Goal: Task Accomplishment & Management: Manage account settings

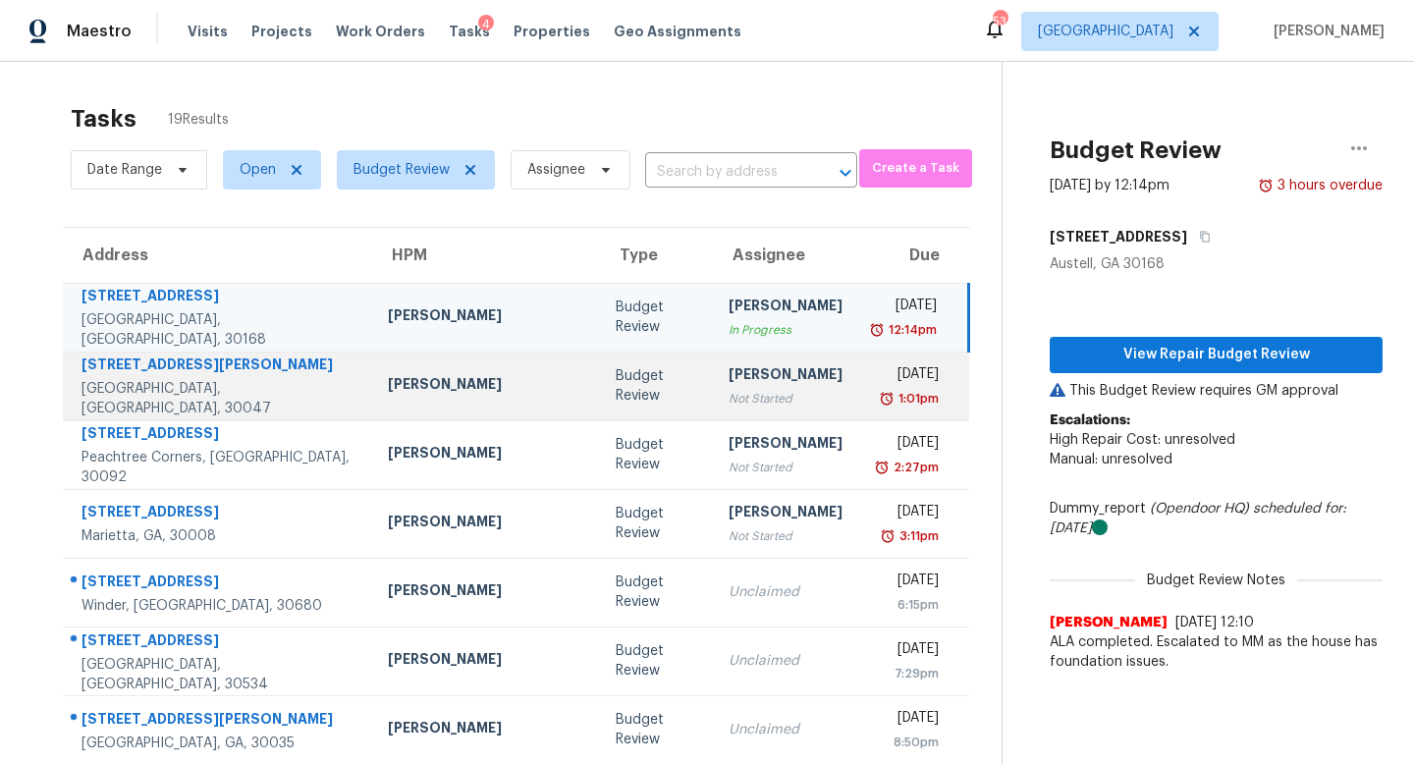
click at [713, 408] on td "[PERSON_NAME] Not Started" at bounding box center [785, 385] width 145 height 69
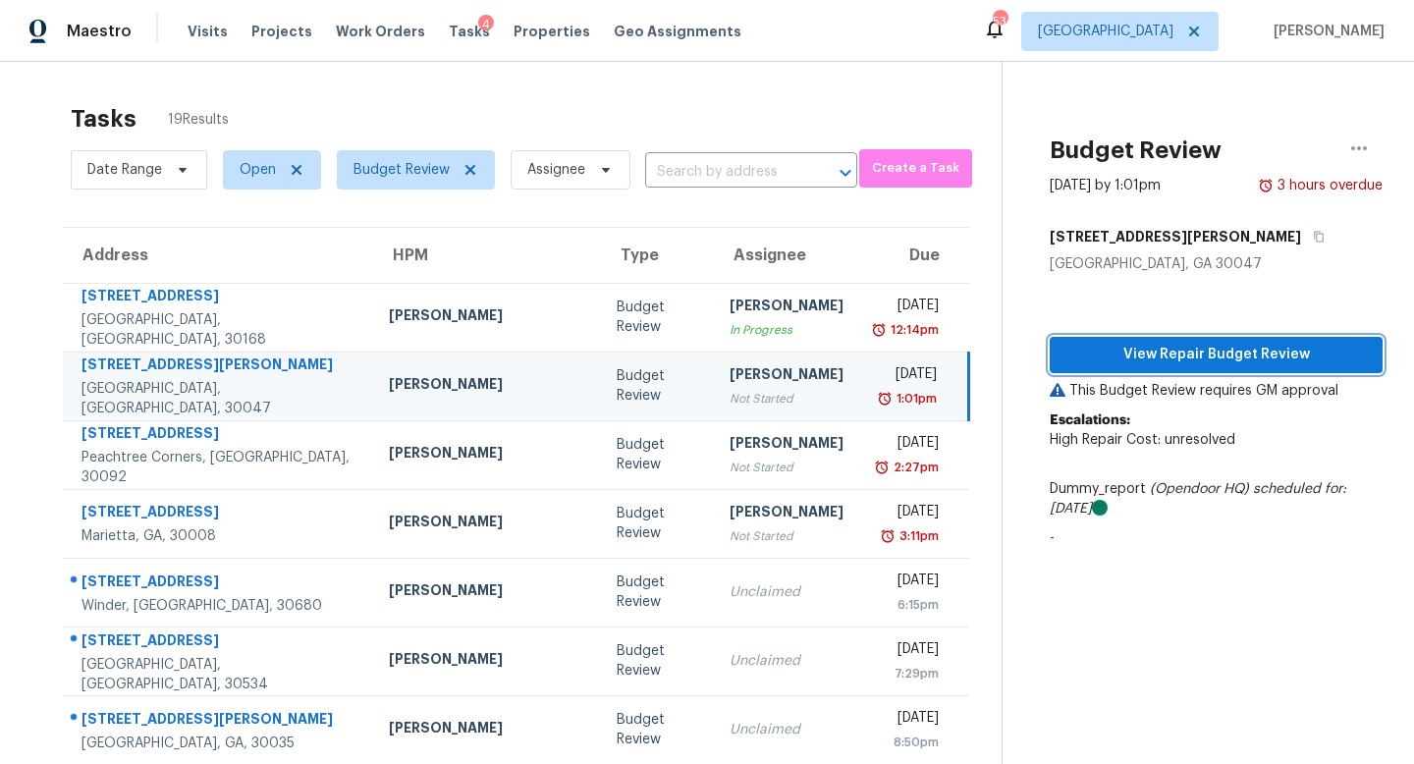
click at [1156, 340] on button "View Repair Budget Review" at bounding box center [1215, 355] width 333 height 36
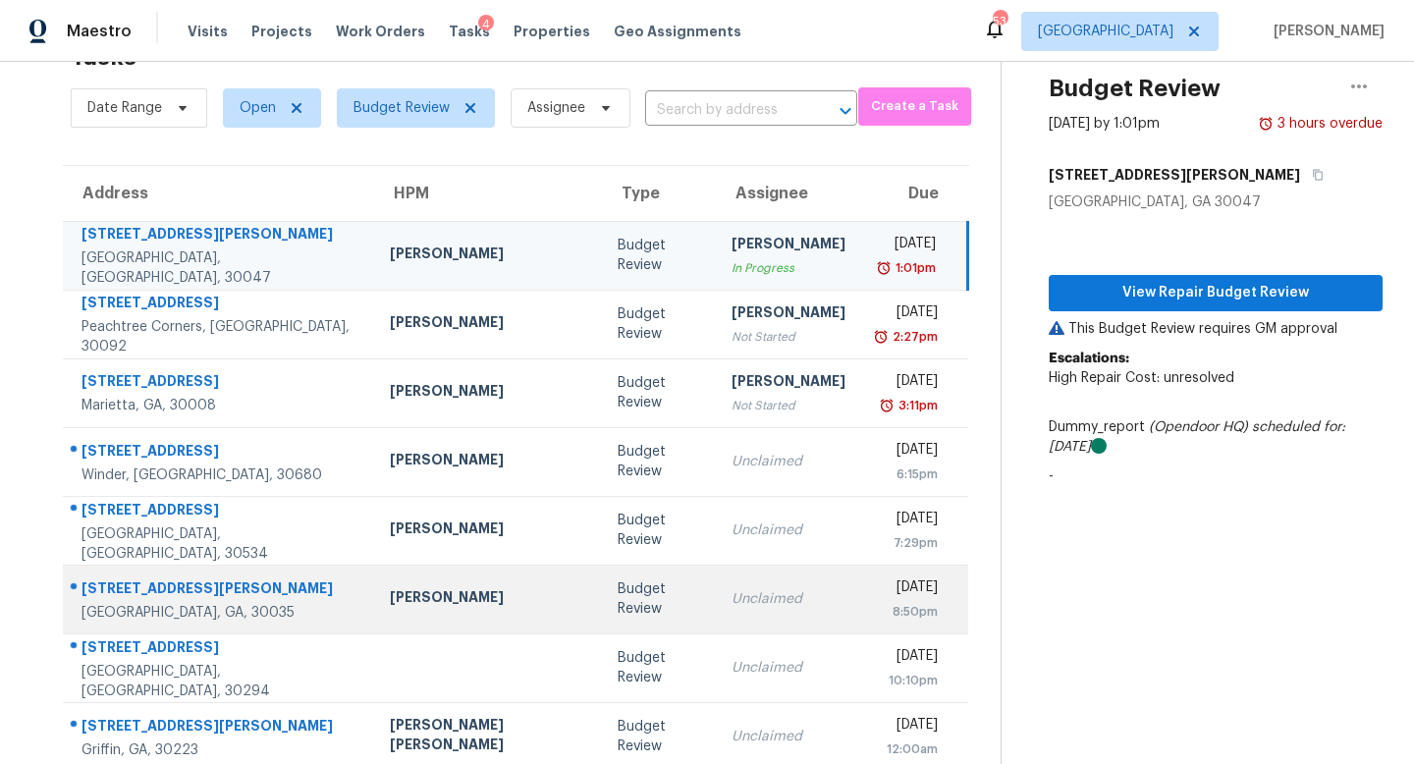
scroll to position [258, 0]
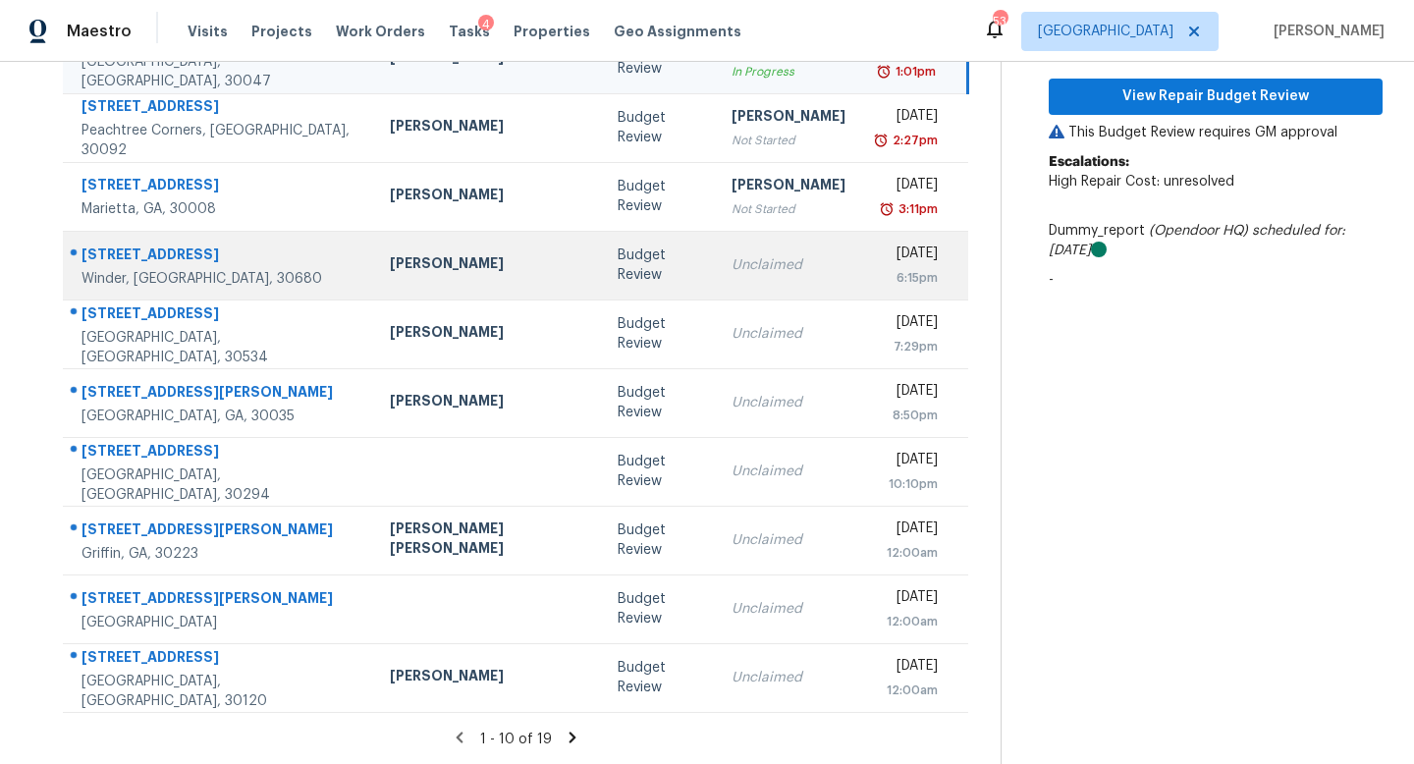
click at [738, 263] on div "Unclaimed" at bounding box center [788, 265] width 114 height 20
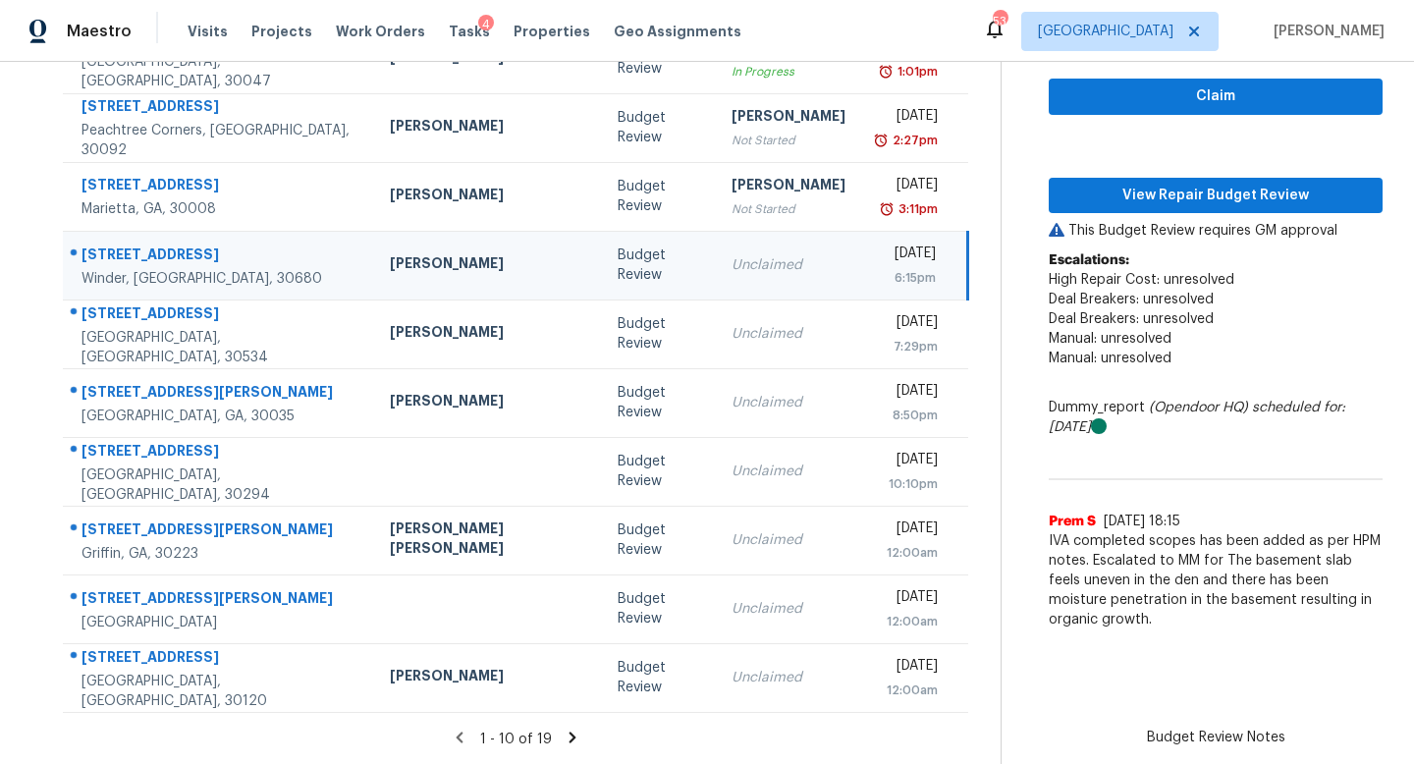
scroll to position [174, 0]
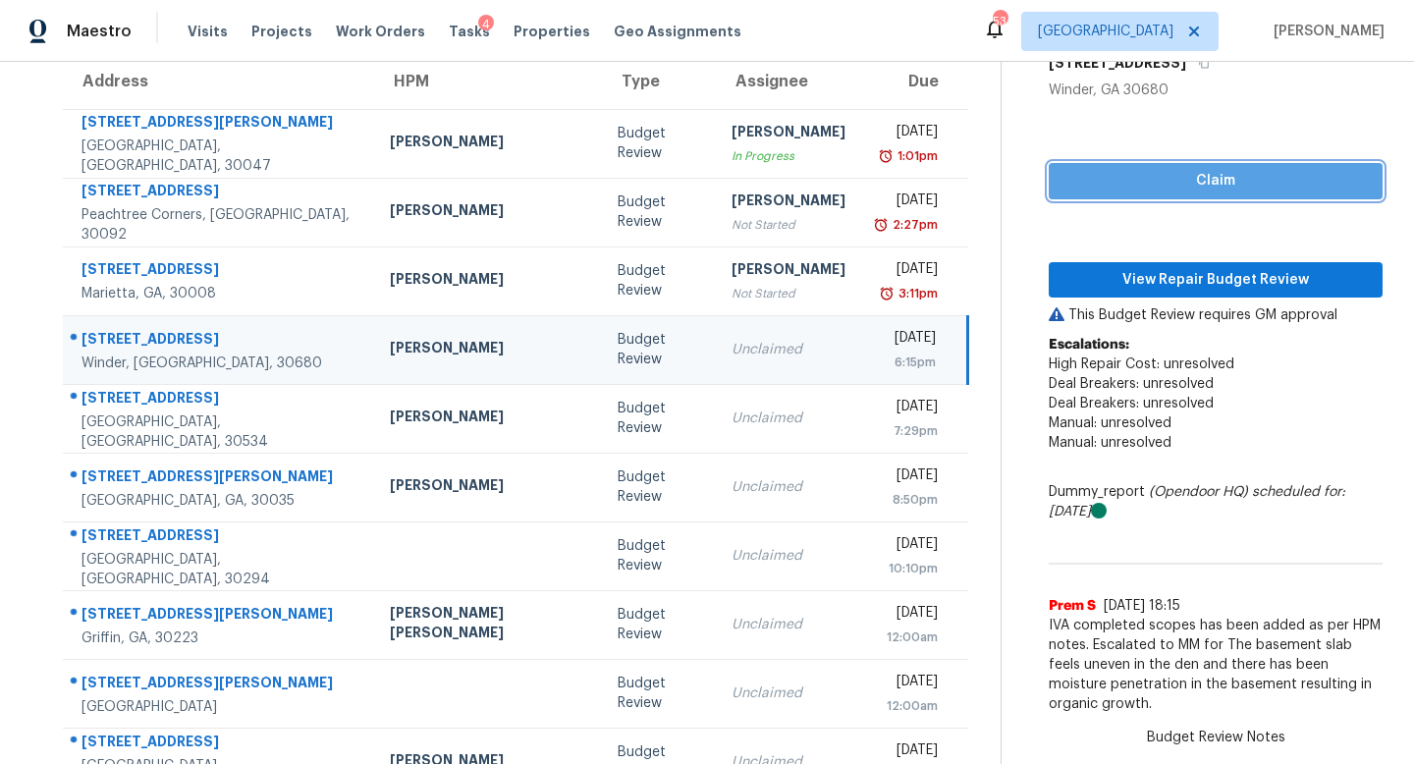
click at [1090, 176] on span "Claim" at bounding box center [1215, 181] width 302 height 25
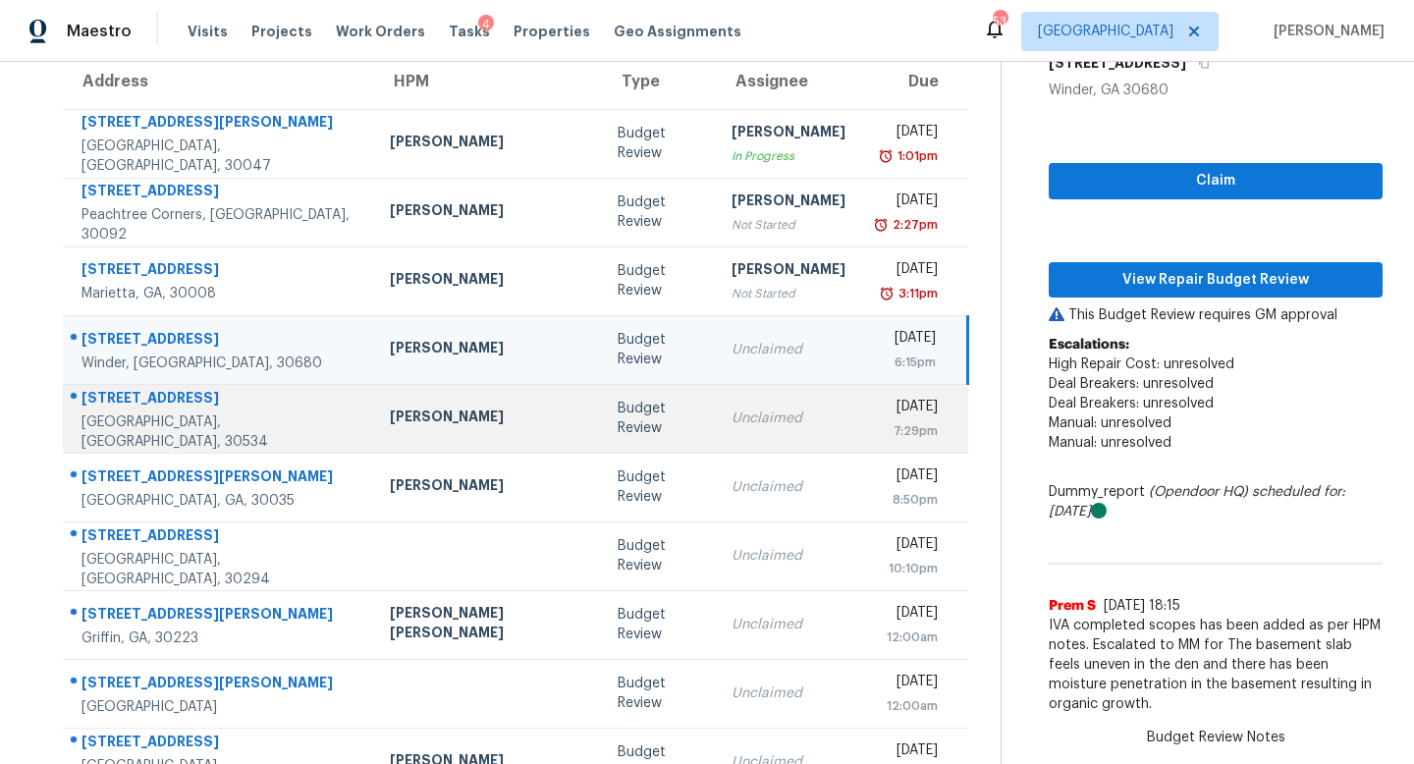
click at [731, 425] on div "Unclaimed" at bounding box center [788, 418] width 114 height 20
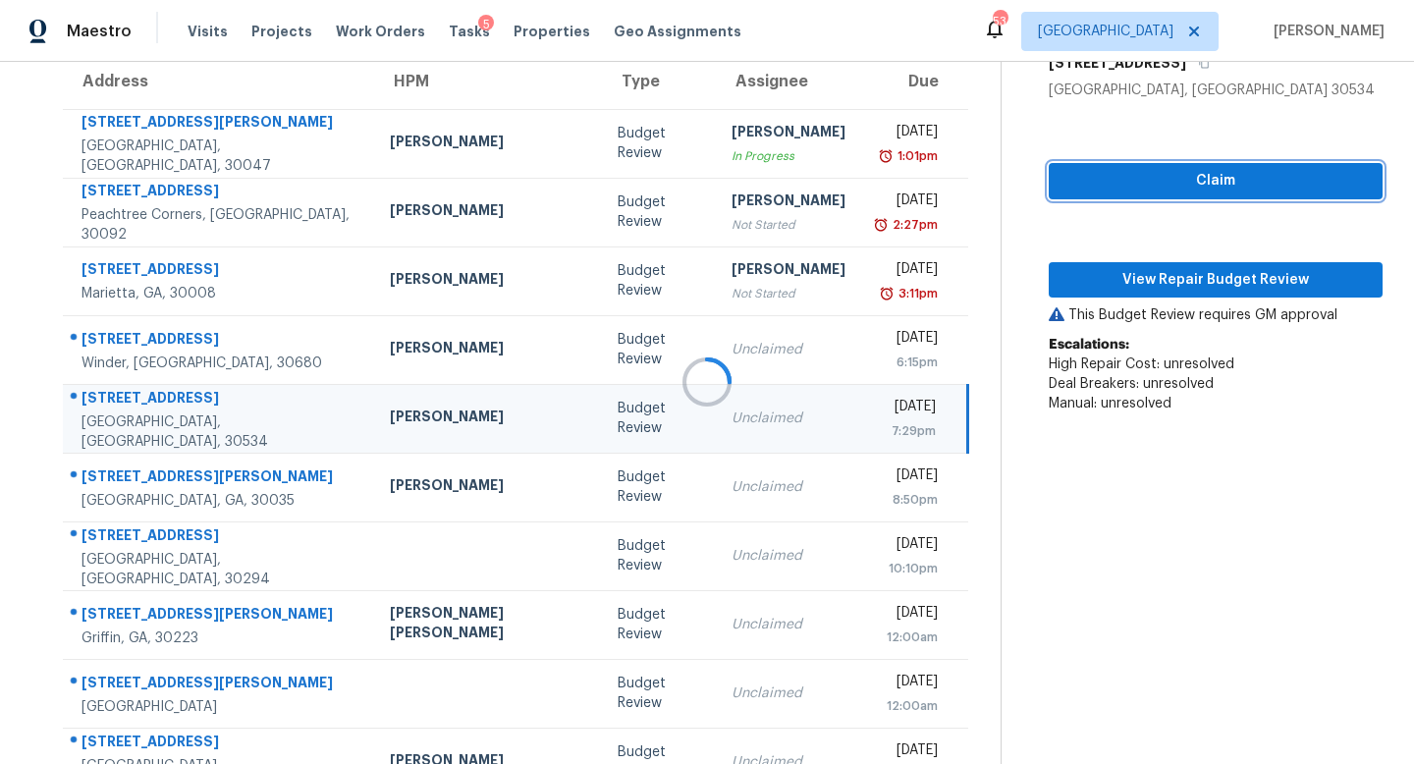
click at [1121, 164] on button "Claim" at bounding box center [1216, 181] width 334 height 36
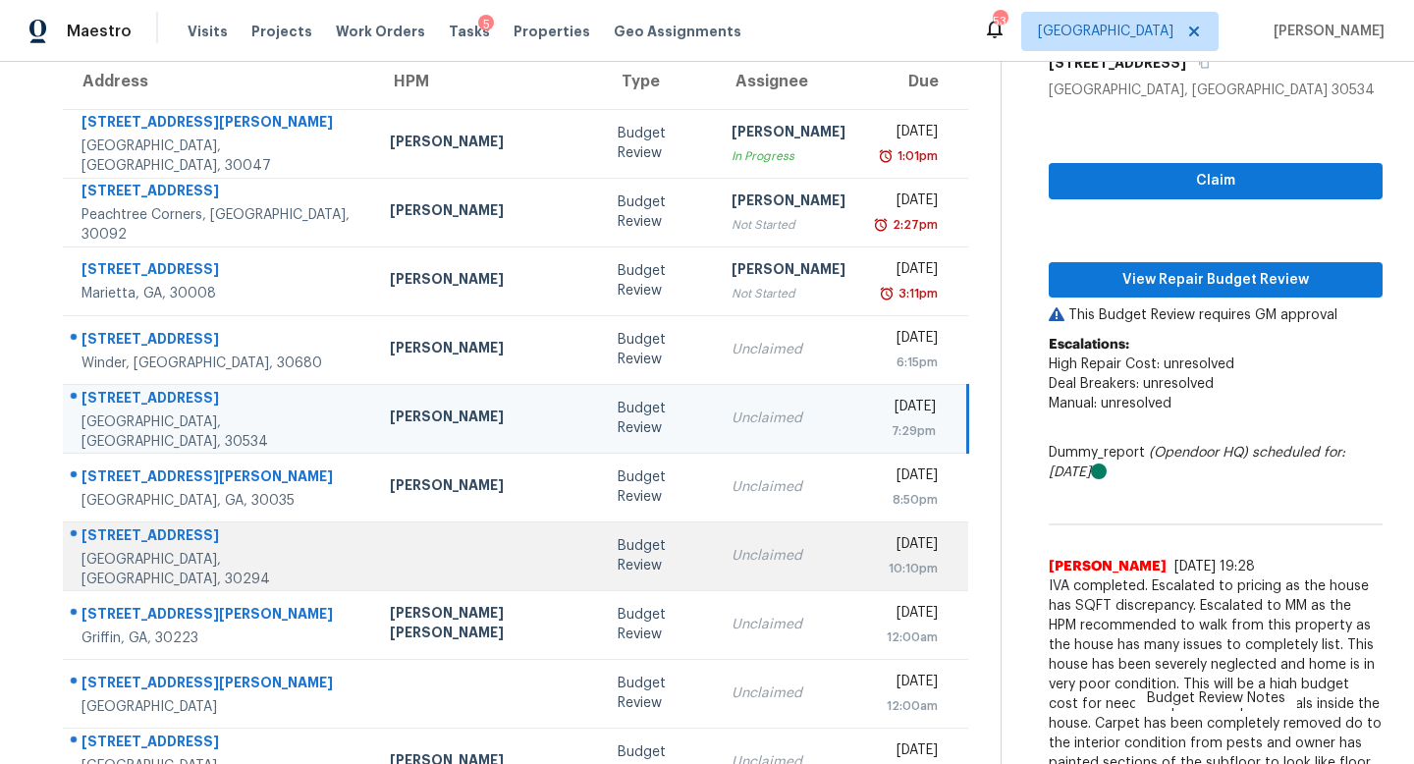
click at [716, 531] on td "Unclaimed" at bounding box center [788, 555] width 145 height 69
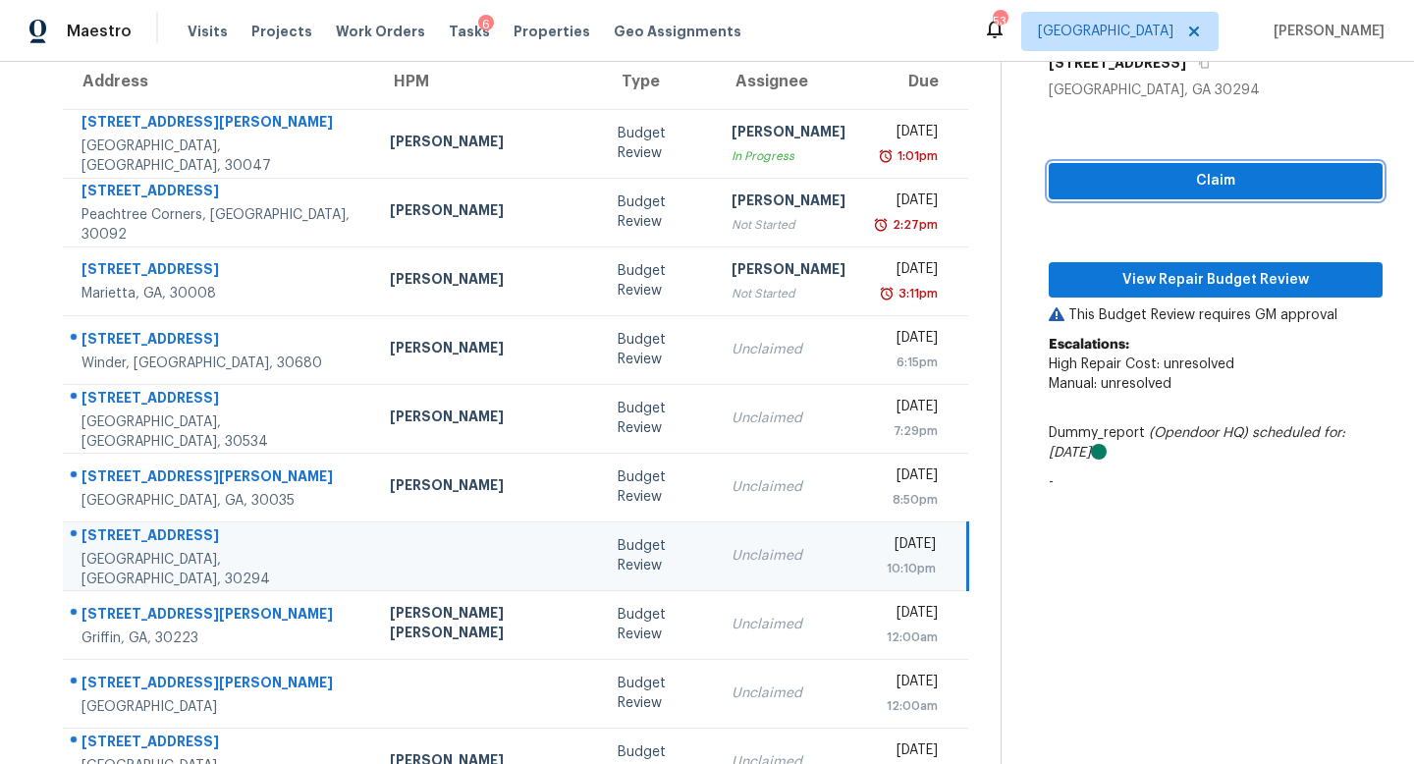
click at [1100, 183] on span "Claim" at bounding box center [1215, 181] width 302 height 25
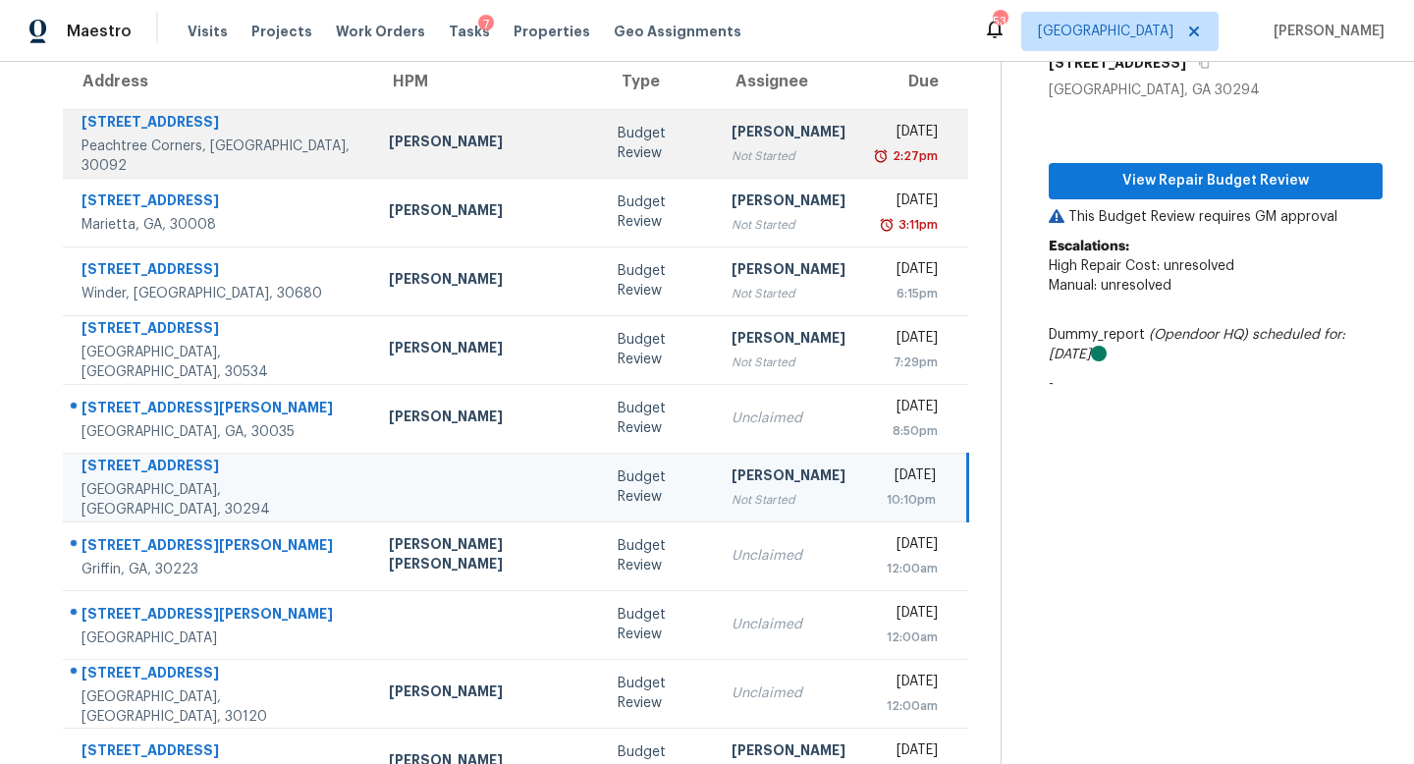
click at [731, 154] on div "Not Started" at bounding box center [788, 156] width 114 height 20
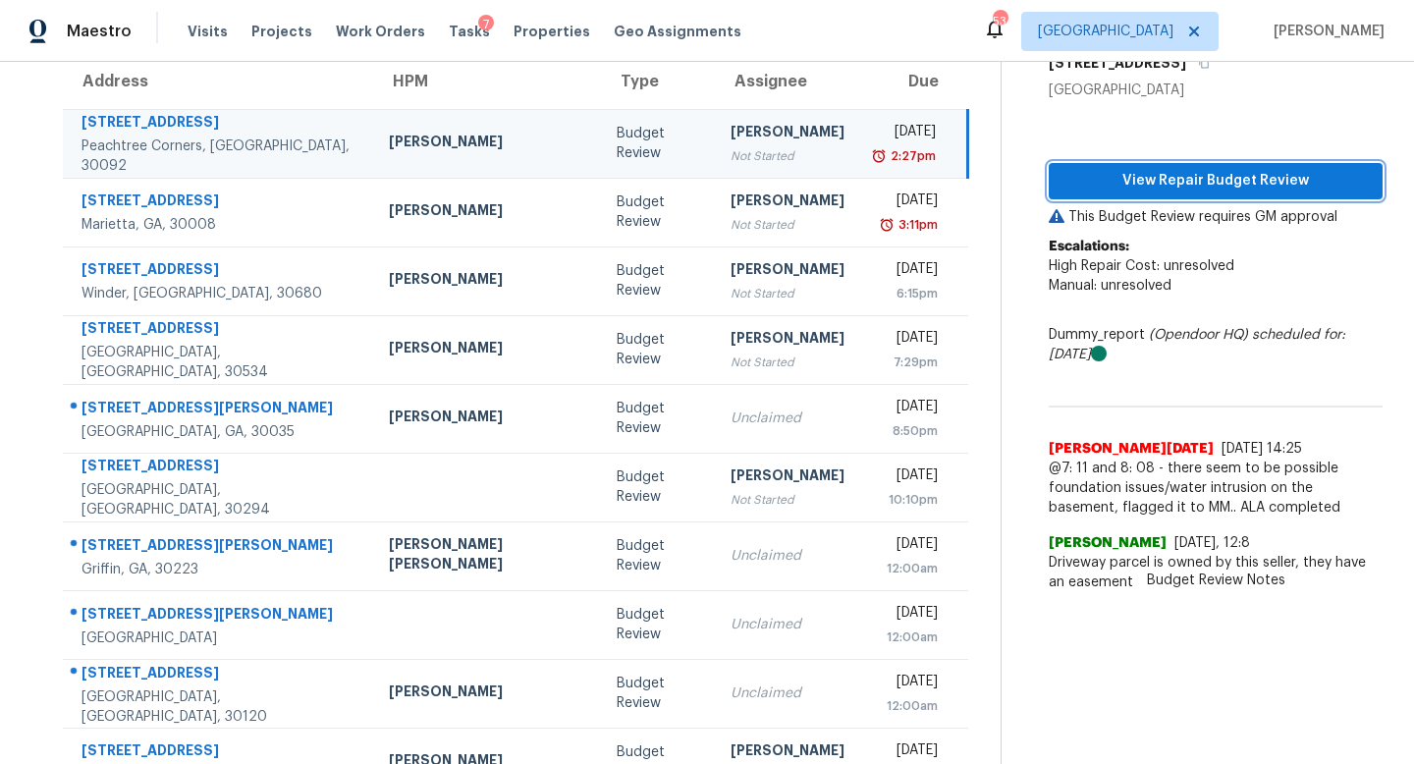
click at [1124, 166] on button "View Repair Budget Review" at bounding box center [1216, 181] width 334 height 36
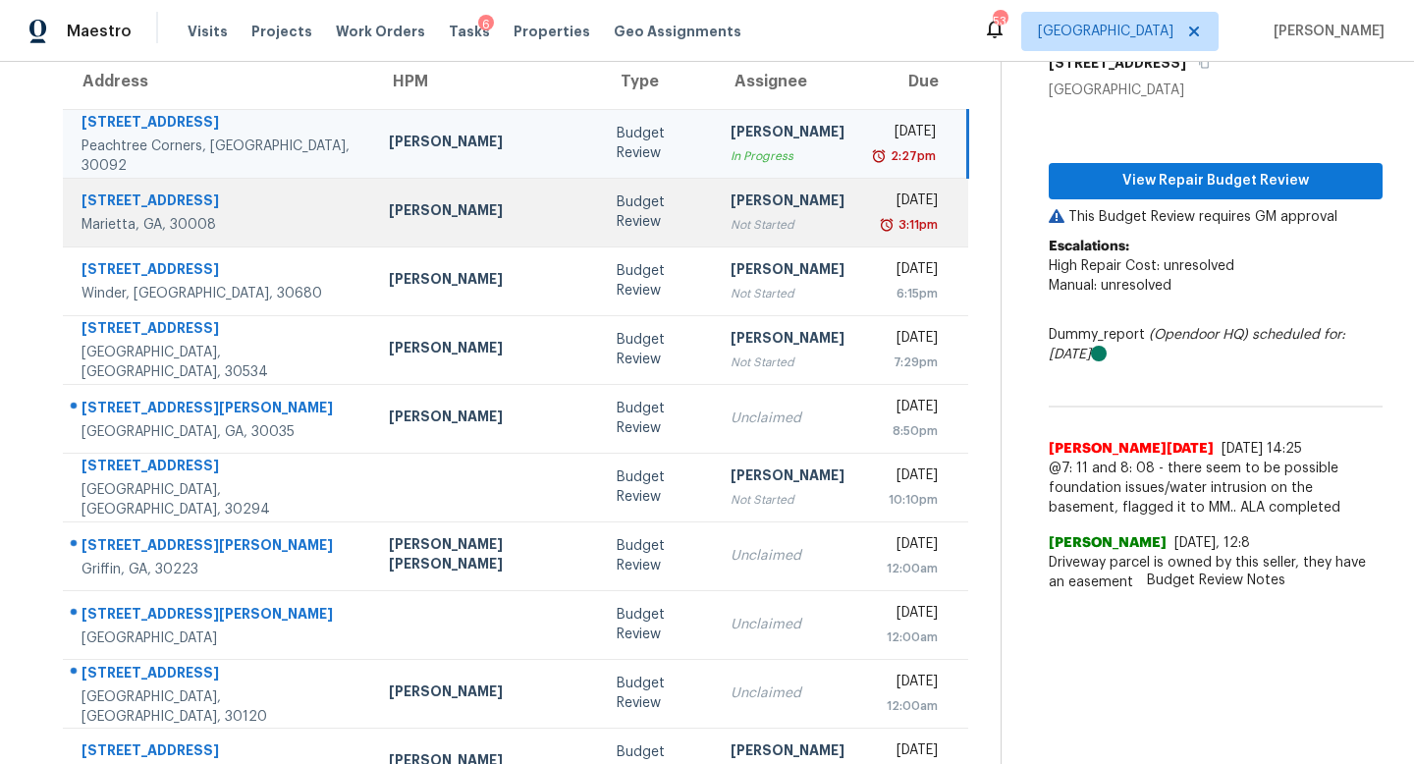
click at [730, 224] on div "Not Started" at bounding box center [787, 225] width 114 height 20
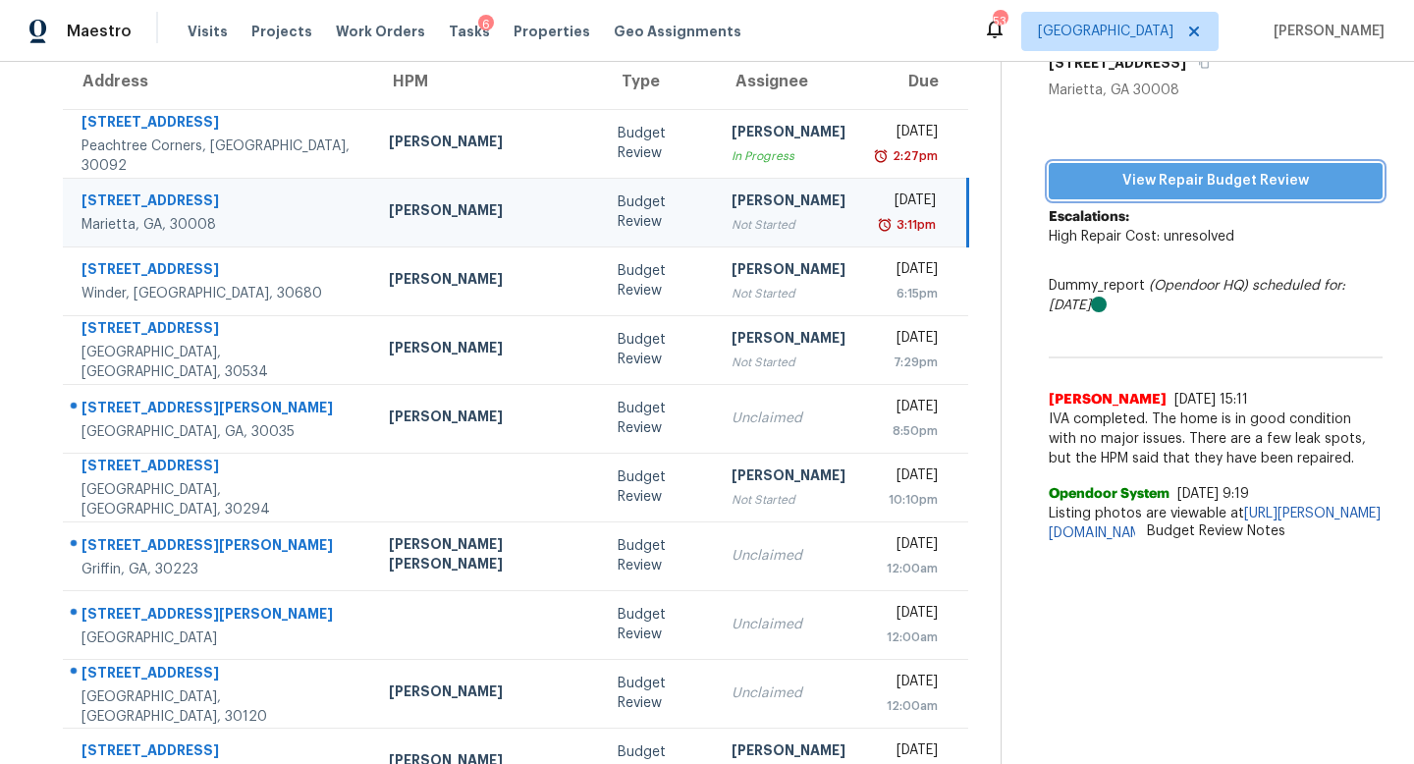
click at [1219, 180] on span "View Repair Budget Review" at bounding box center [1215, 181] width 302 height 25
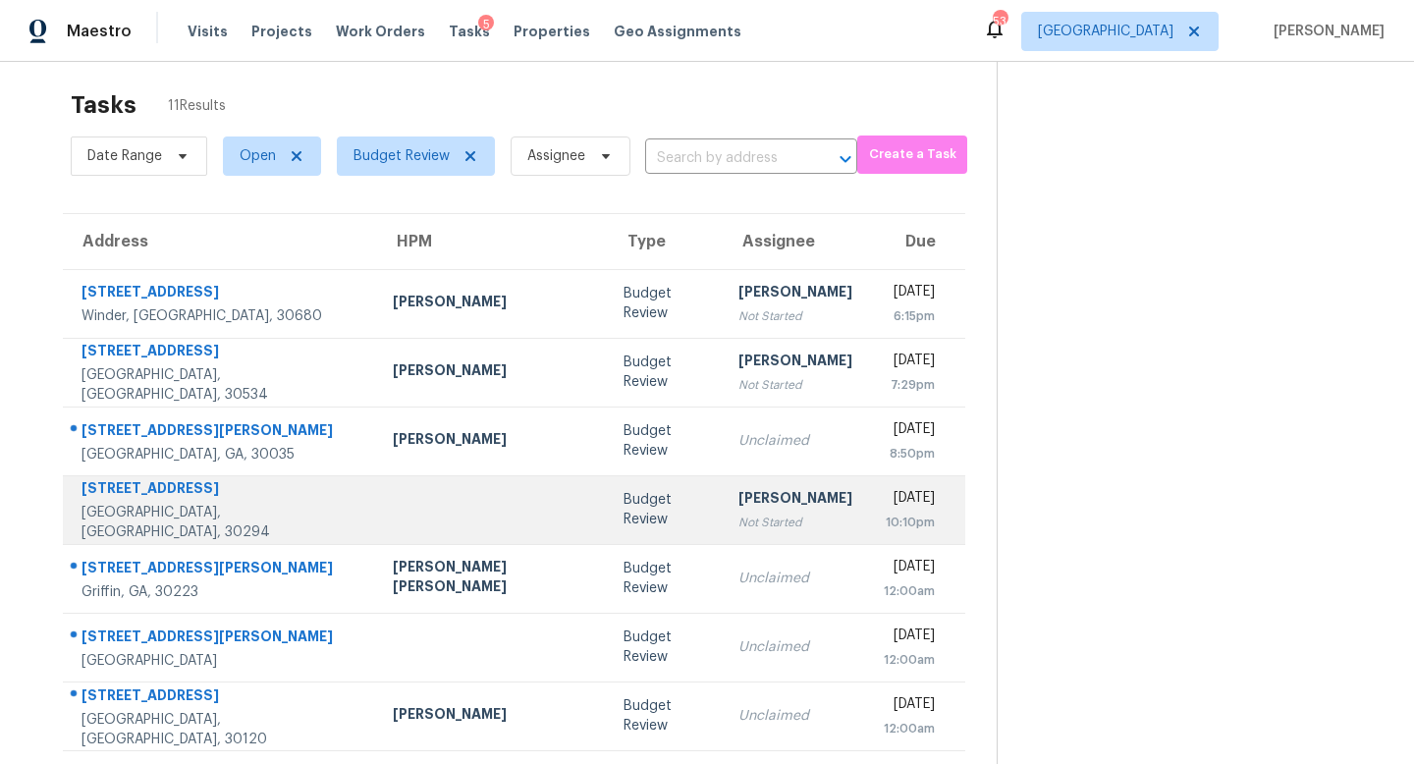
scroll to position [17, 0]
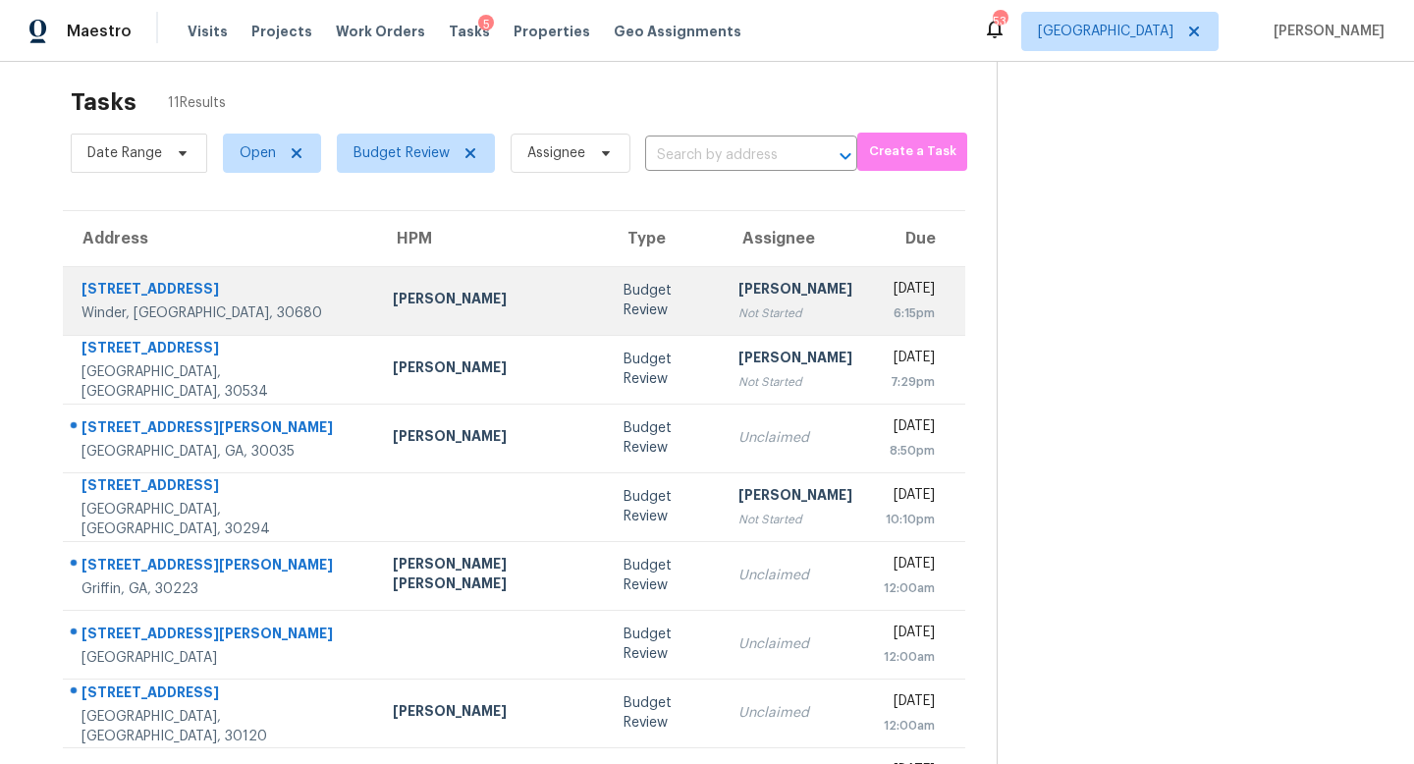
click at [738, 296] on div "[PERSON_NAME]" at bounding box center [795, 291] width 114 height 25
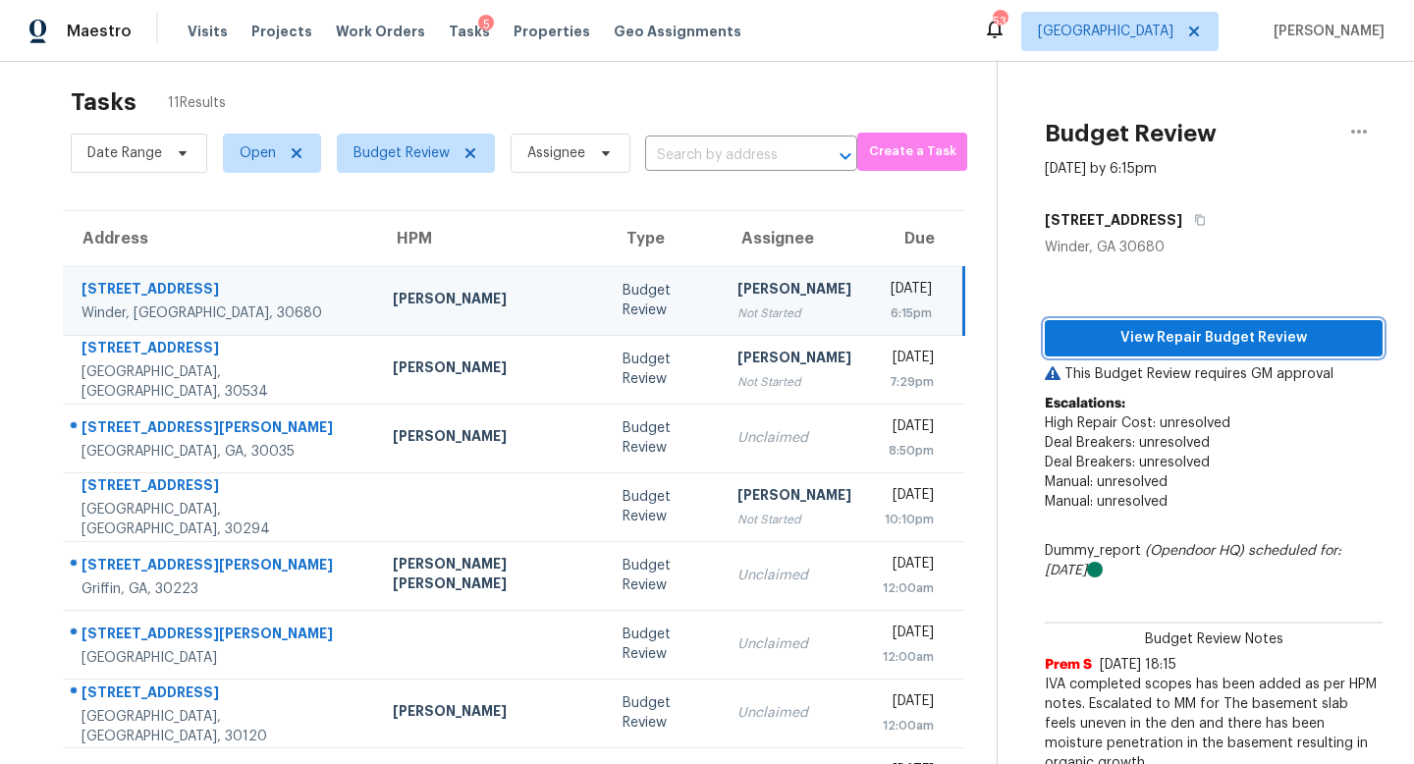
click at [1143, 337] on span "View Repair Budget Review" at bounding box center [1213, 338] width 306 height 25
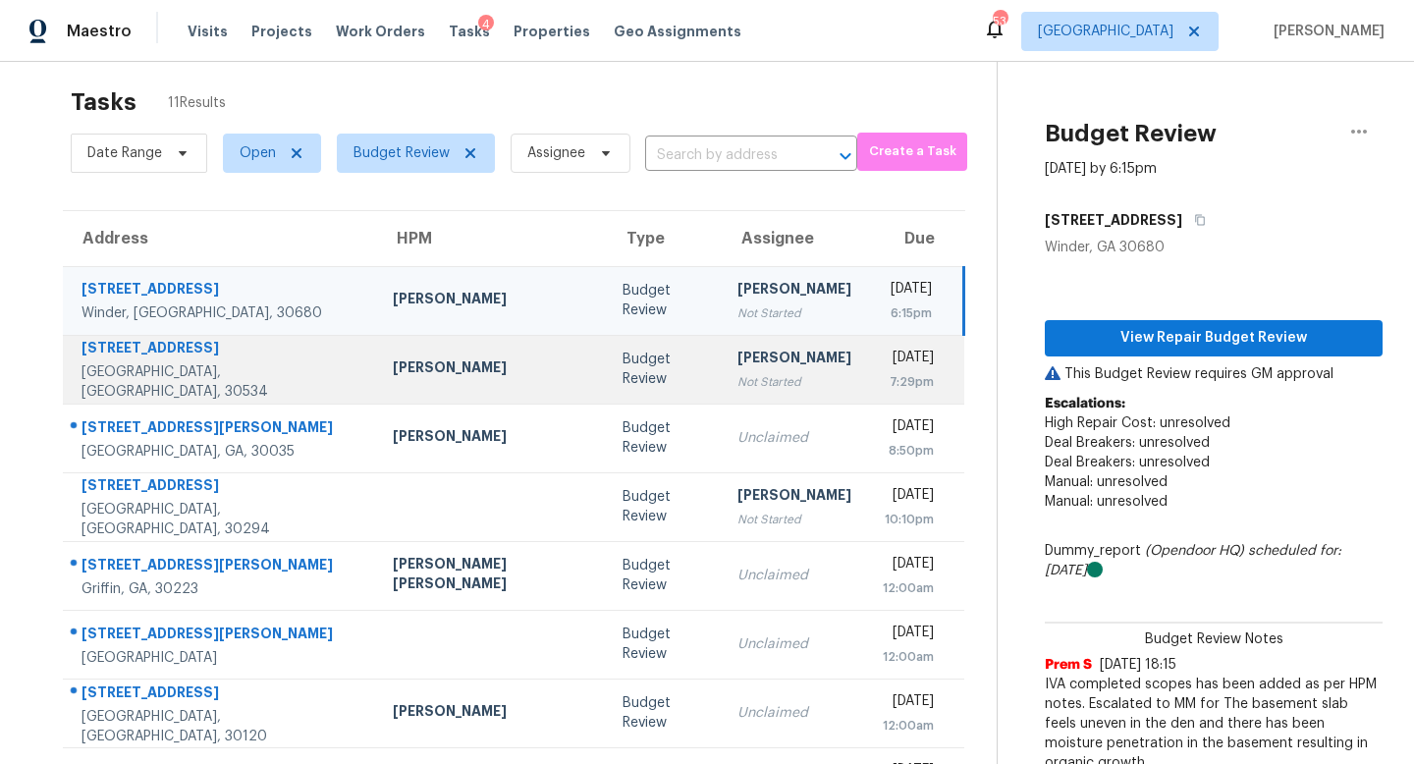
click at [607, 388] on td "Budget Review" at bounding box center [664, 369] width 115 height 69
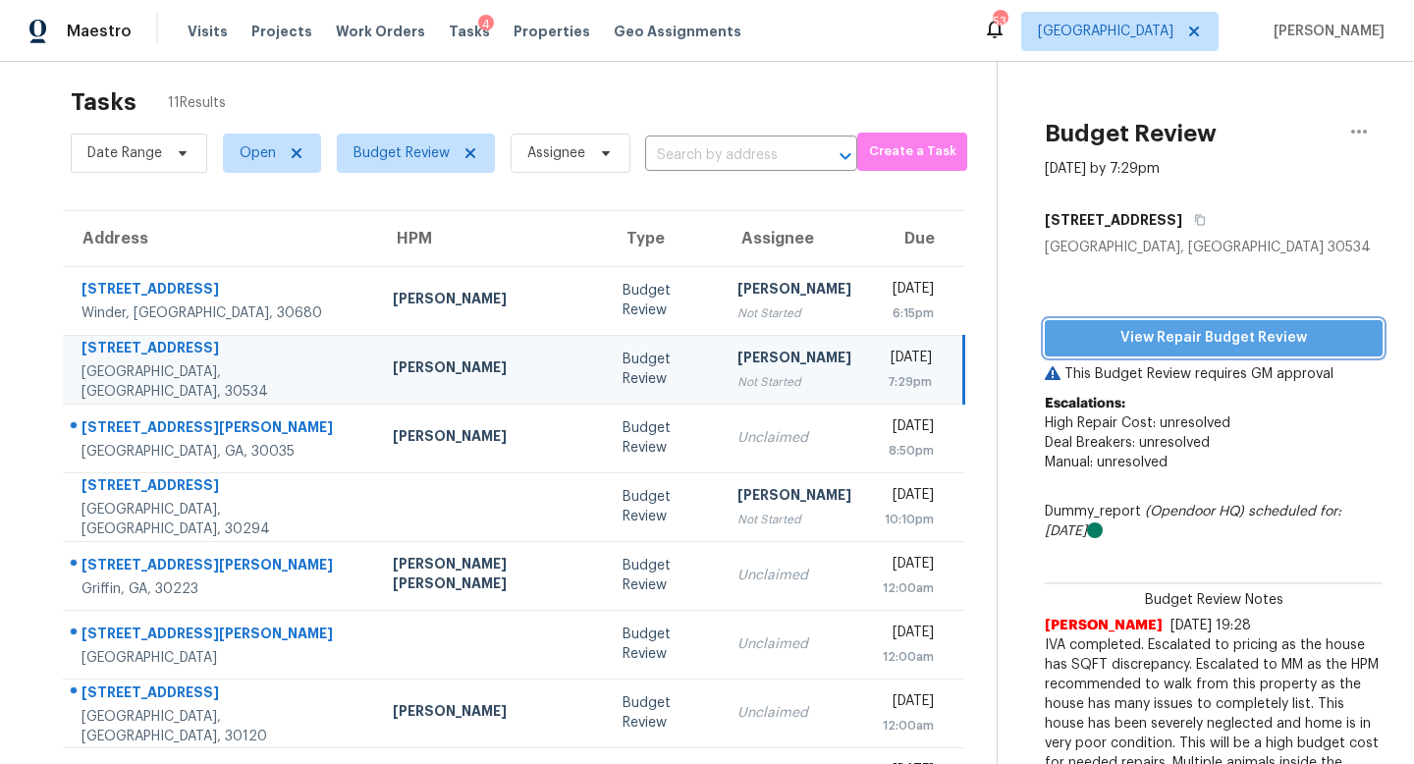
click at [1124, 352] on button "View Repair Budget Review" at bounding box center [1214, 338] width 338 height 36
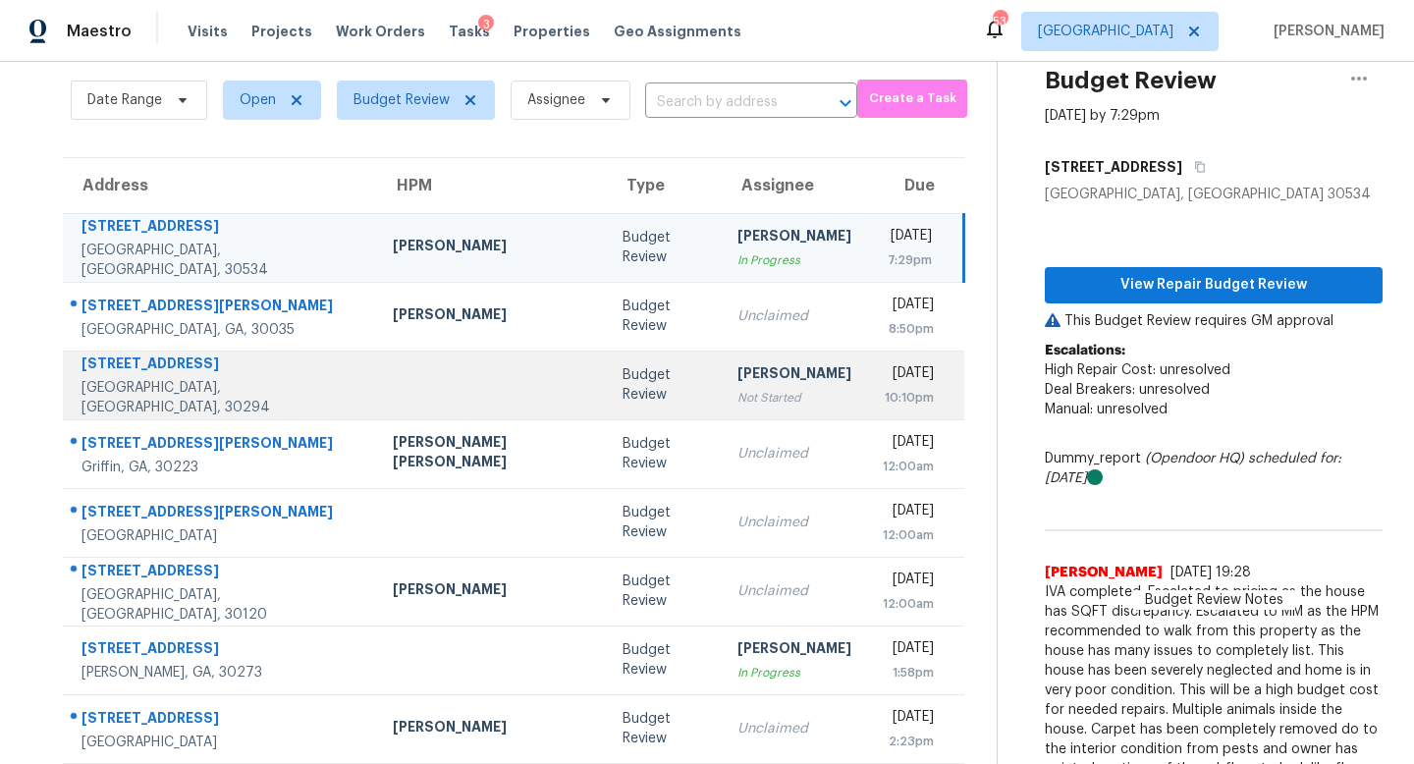
scroll to position [56, 0]
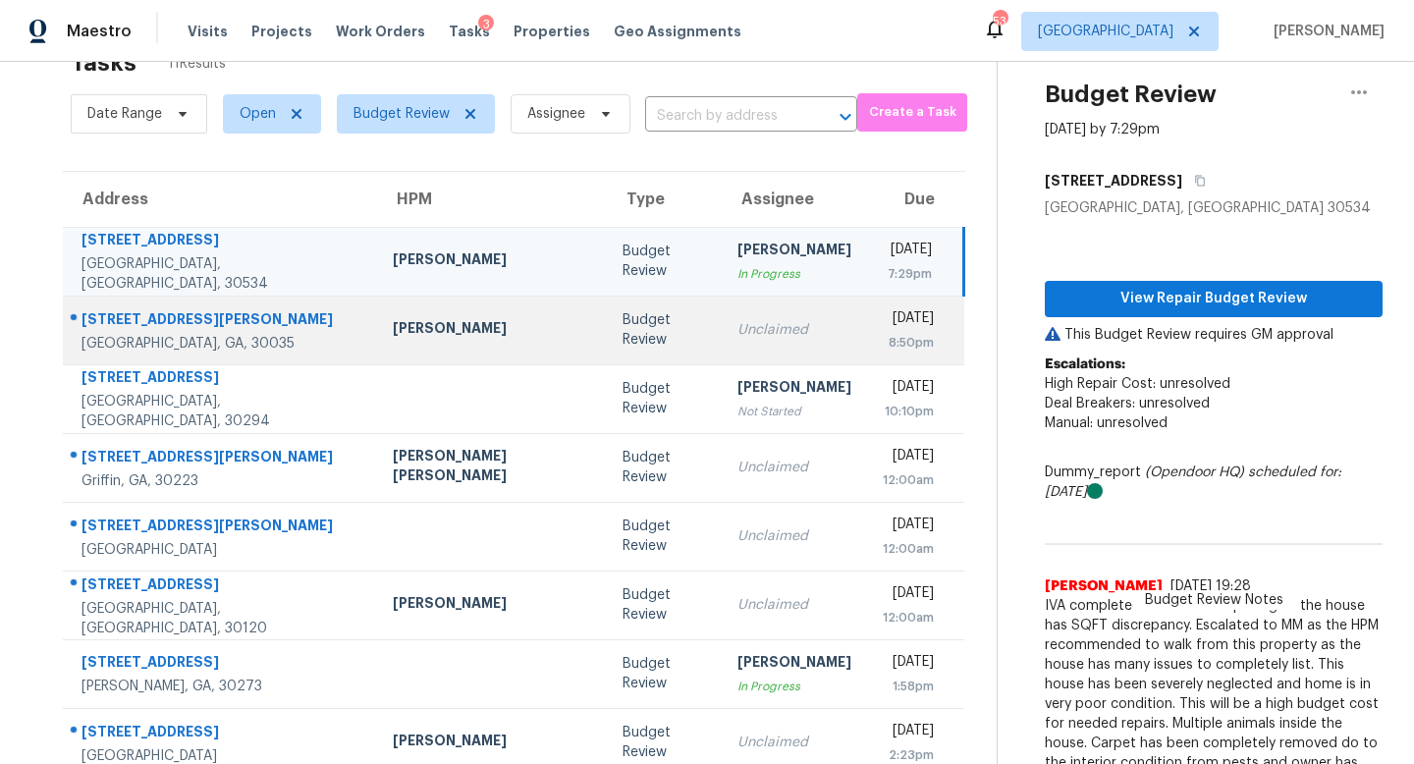
click at [722, 345] on td "Unclaimed" at bounding box center [794, 330] width 145 height 69
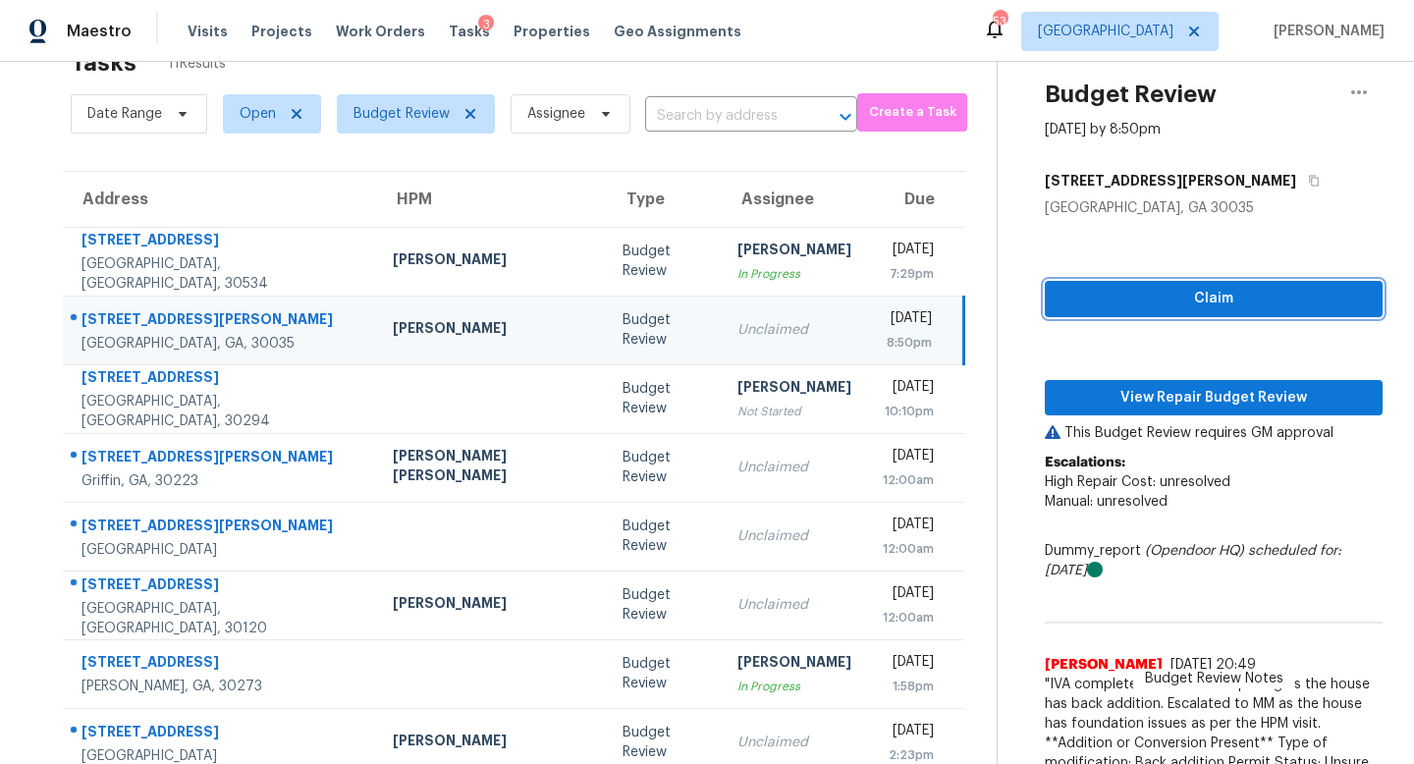
click at [1077, 296] on span "Claim" at bounding box center [1213, 299] width 306 height 25
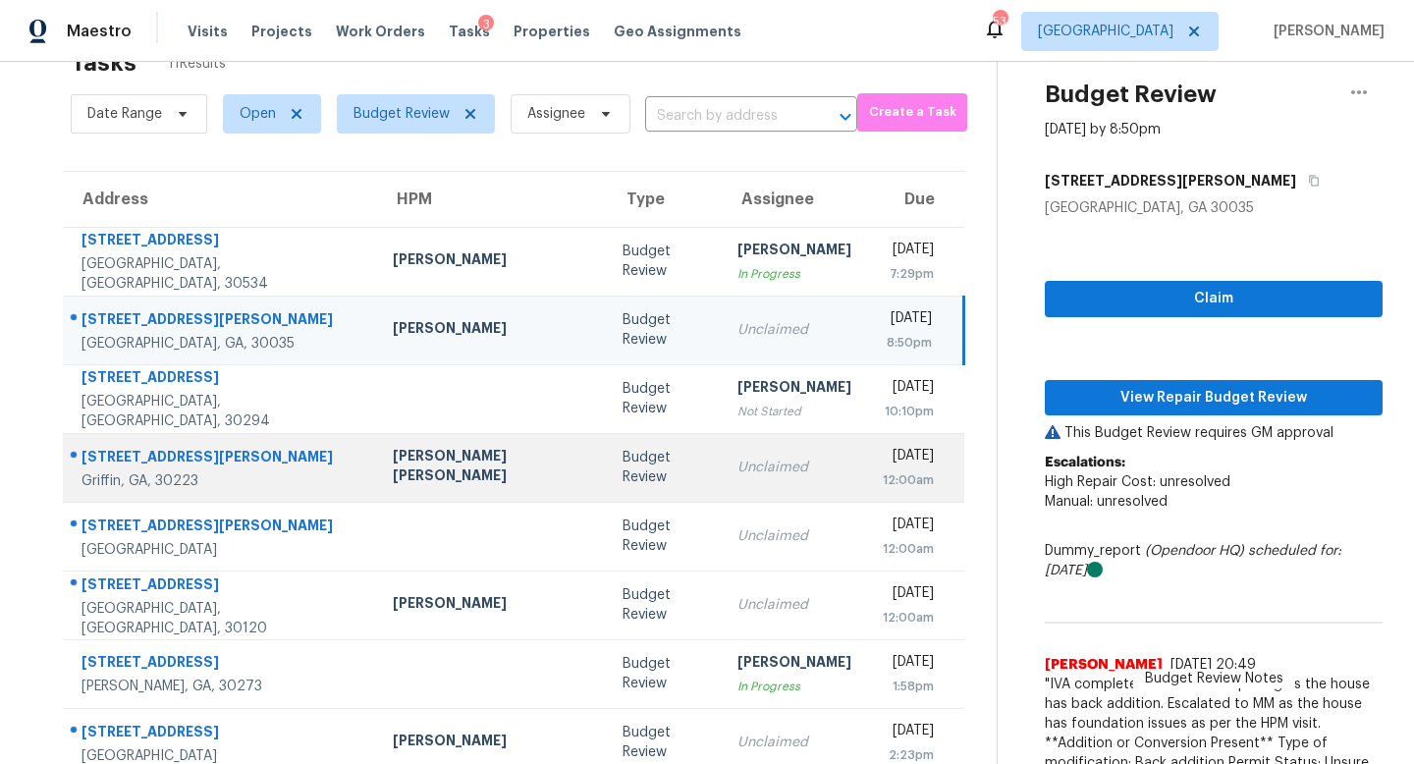
click at [739, 454] on td "Unclaimed" at bounding box center [794, 467] width 145 height 69
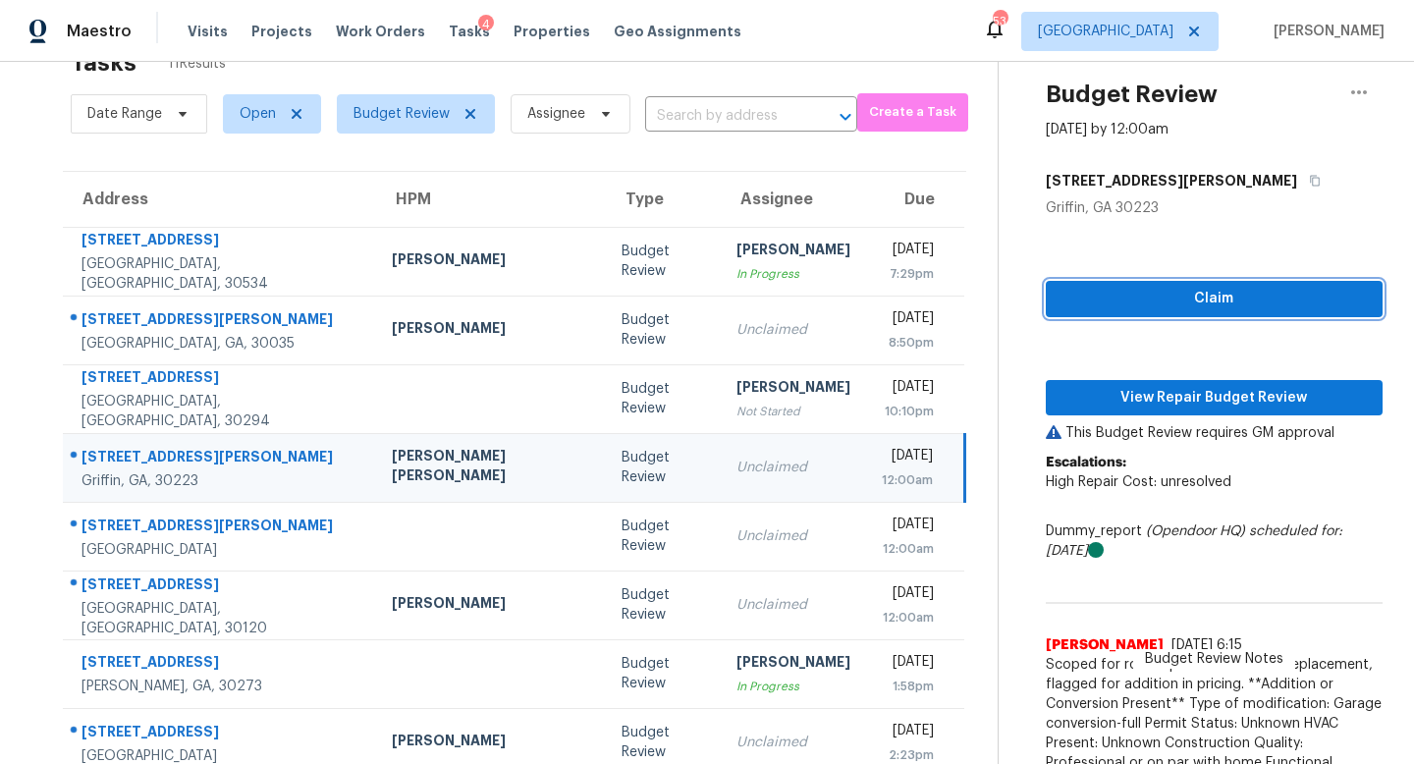
click at [1079, 289] on span "Claim" at bounding box center [1213, 299] width 305 height 25
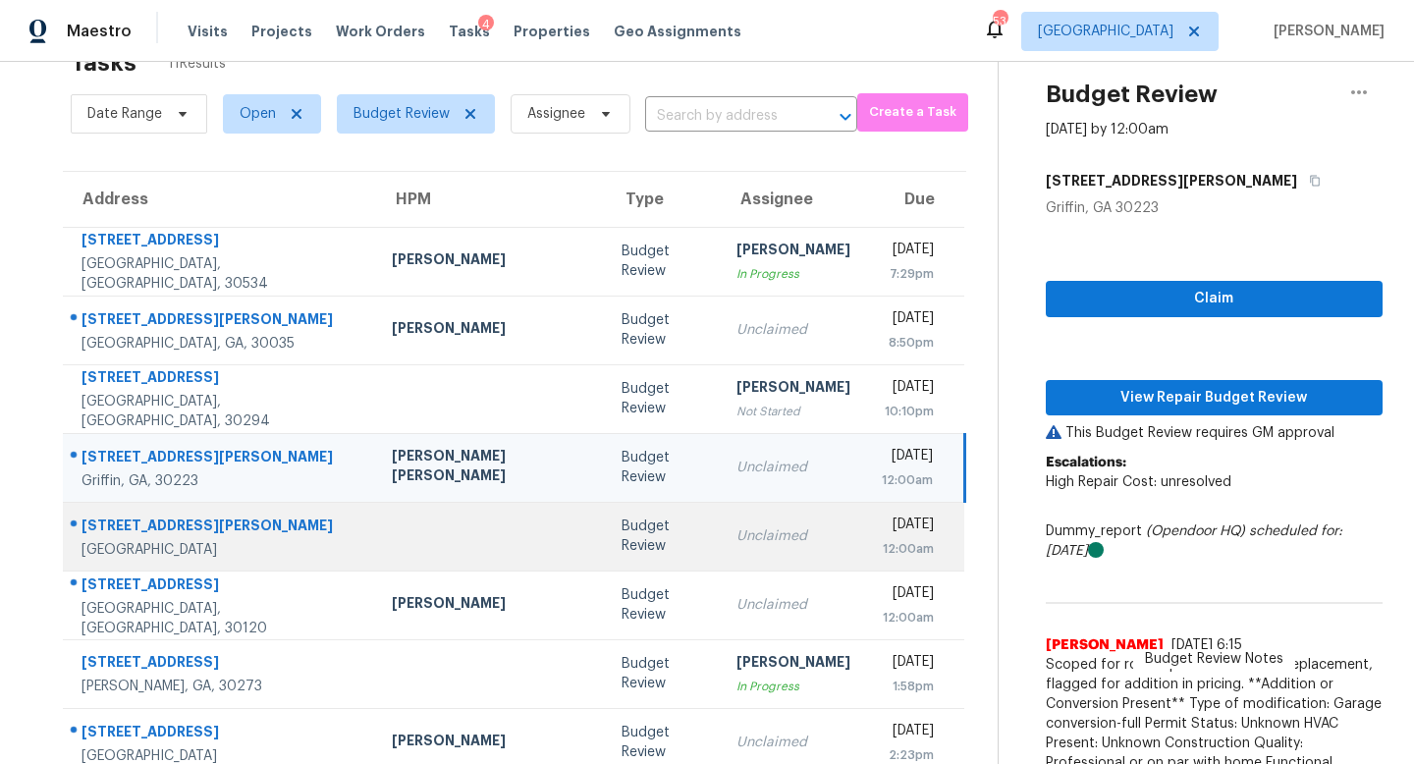
click at [721, 553] on td "Unclaimed" at bounding box center [793, 536] width 145 height 69
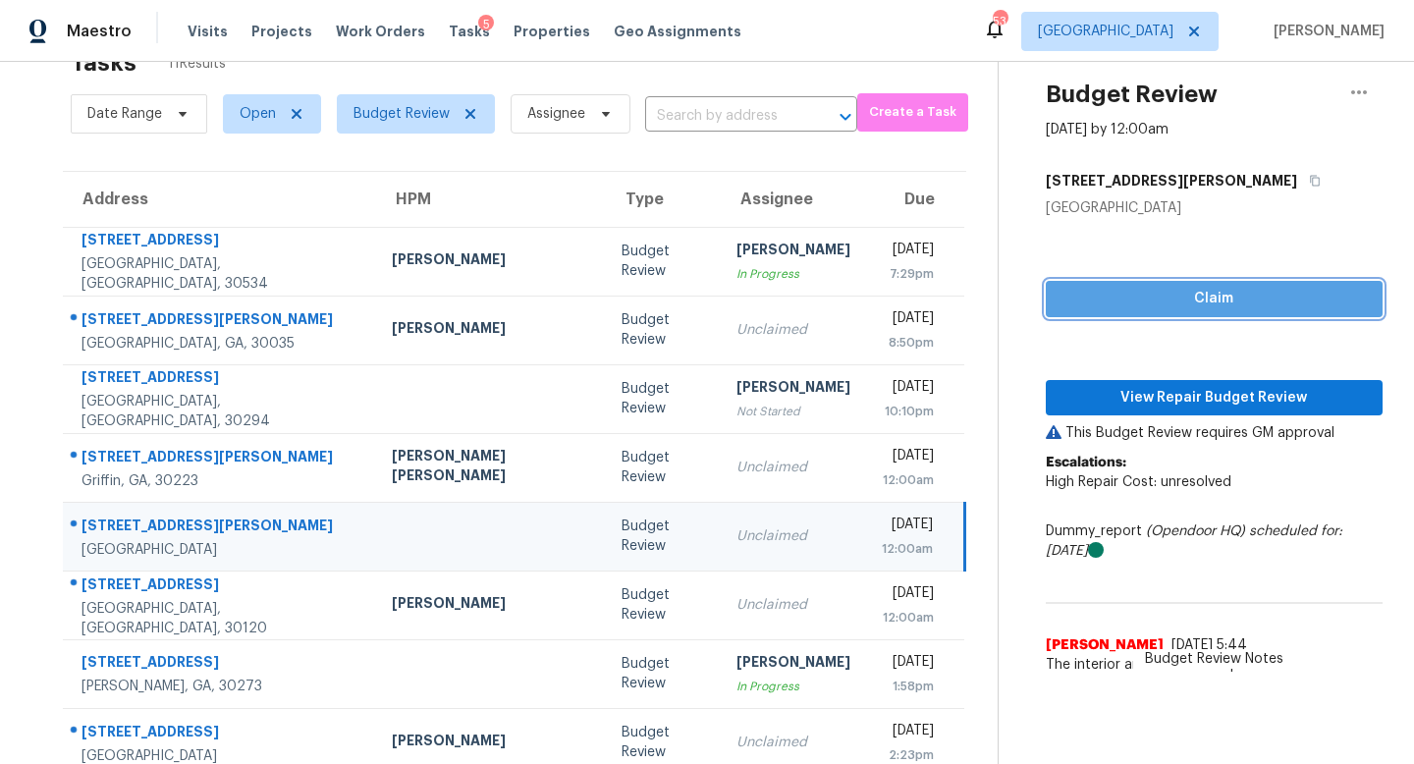
click at [1072, 302] on span "Claim" at bounding box center [1213, 299] width 305 height 25
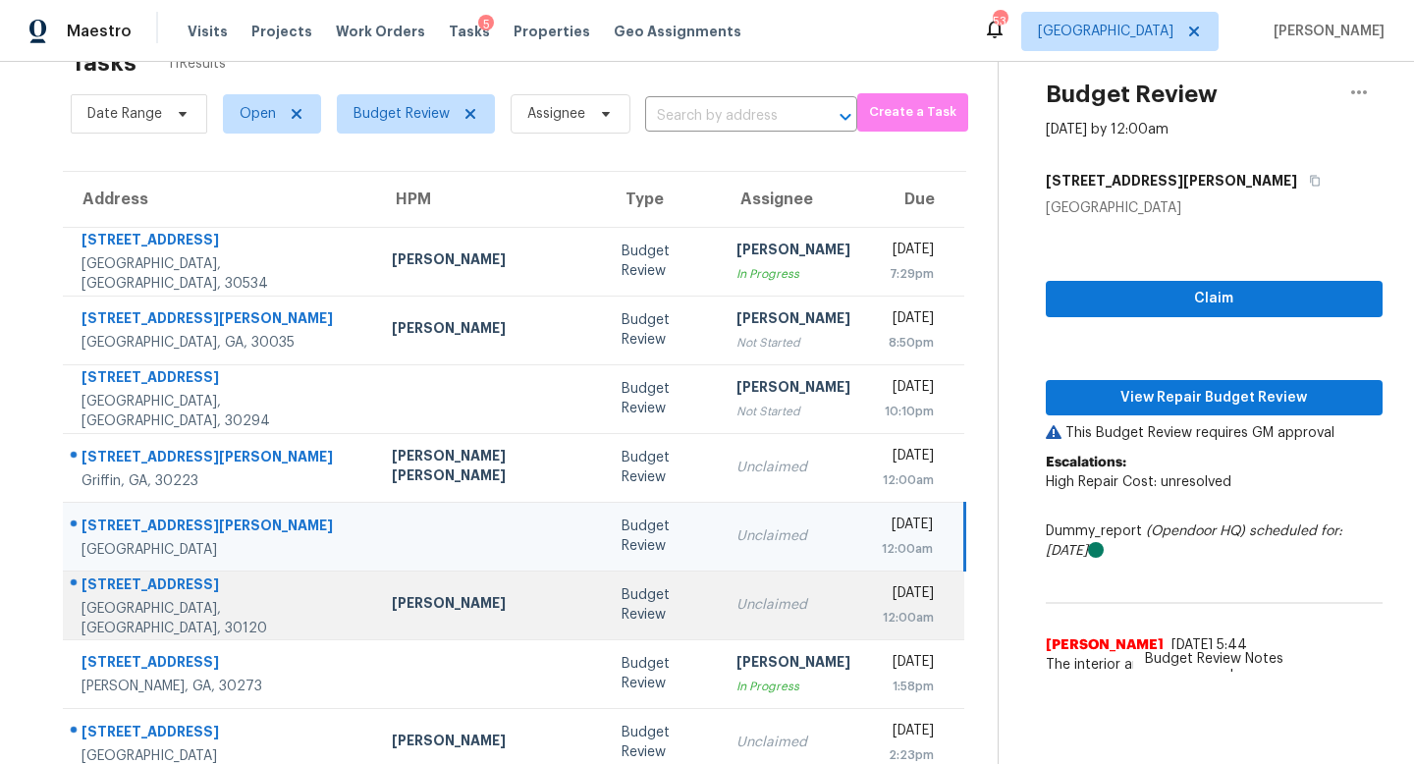
click at [733, 591] on td "Unclaimed" at bounding box center [793, 604] width 145 height 69
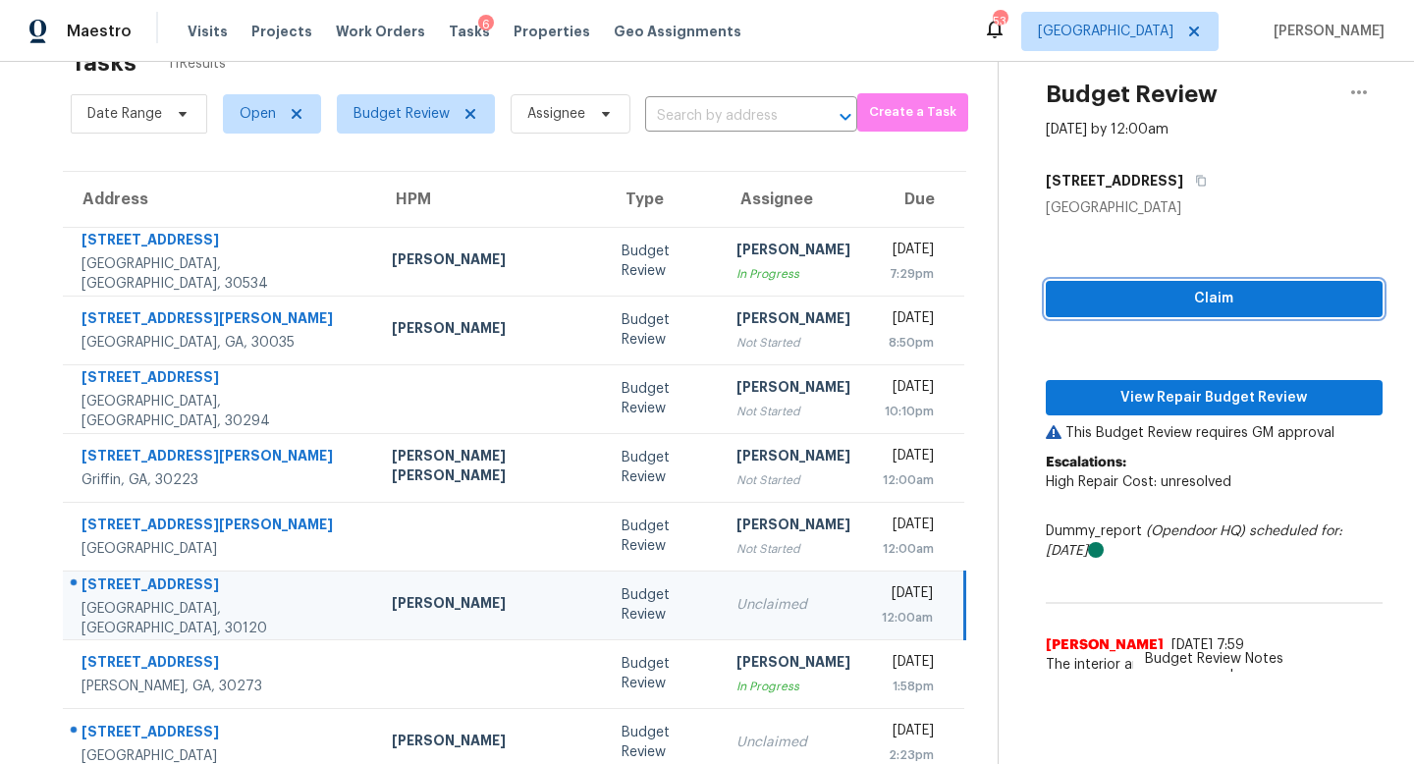
click at [1069, 298] on span "Claim" at bounding box center [1213, 299] width 305 height 25
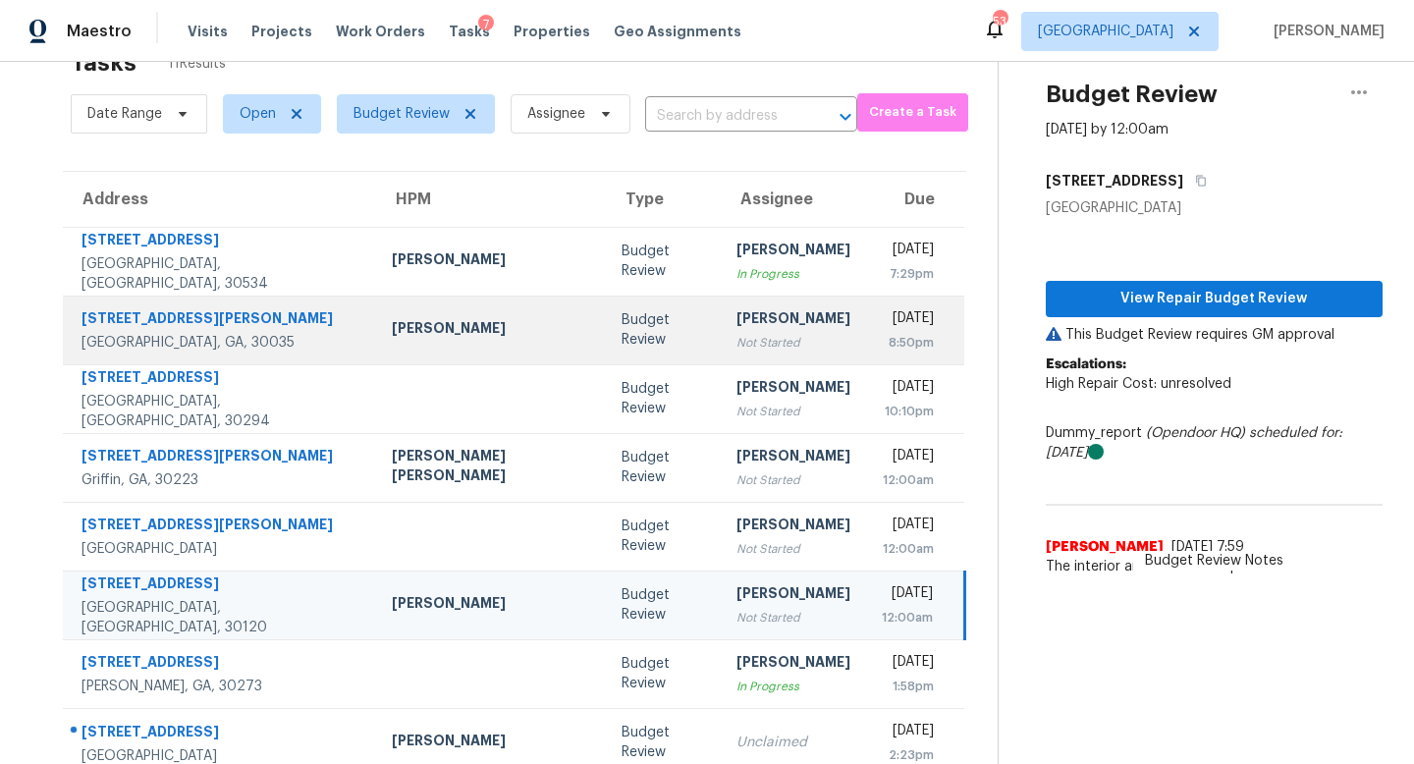
click at [736, 326] on div "[PERSON_NAME]" at bounding box center [793, 320] width 114 height 25
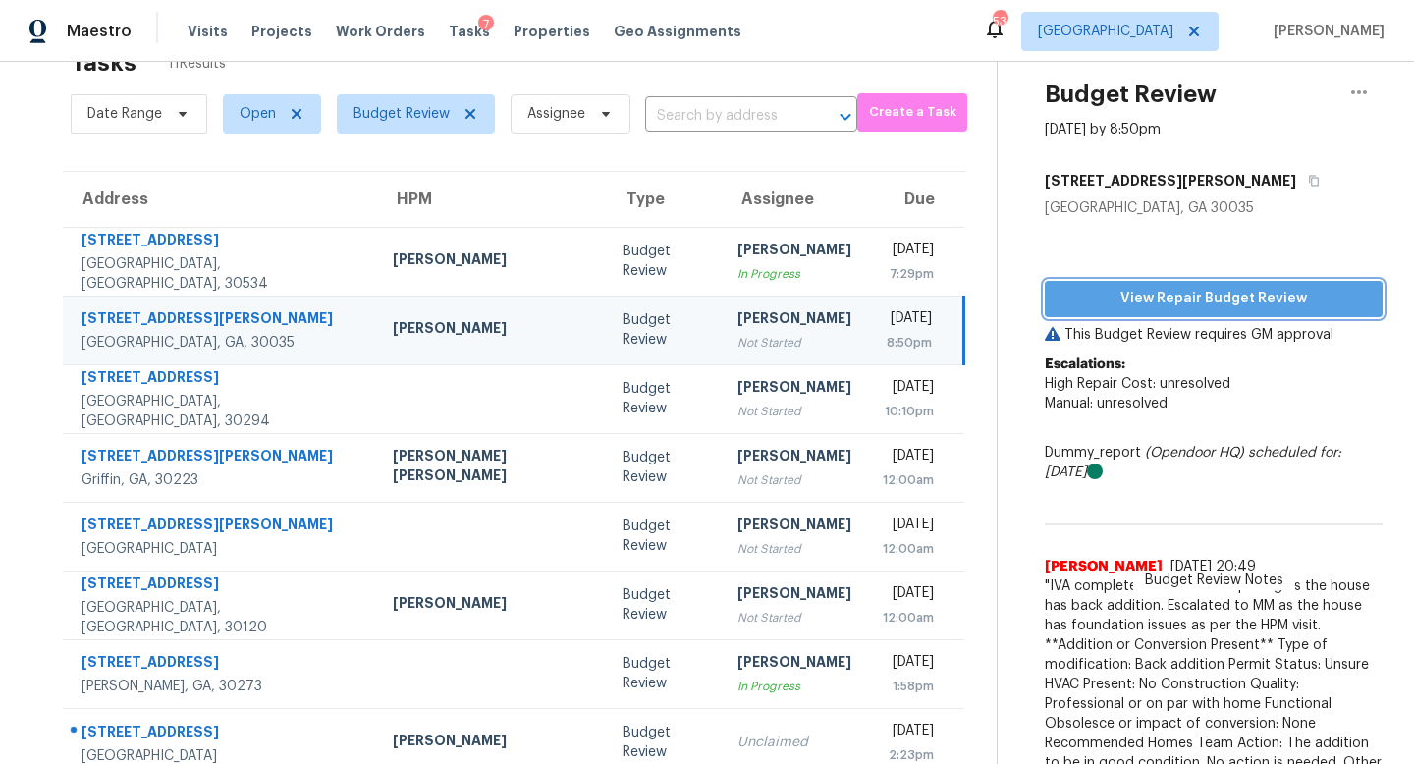
click at [1189, 295] on span "View Repair Budget Review" at bounding box center [1213, 299] width 306 height 25
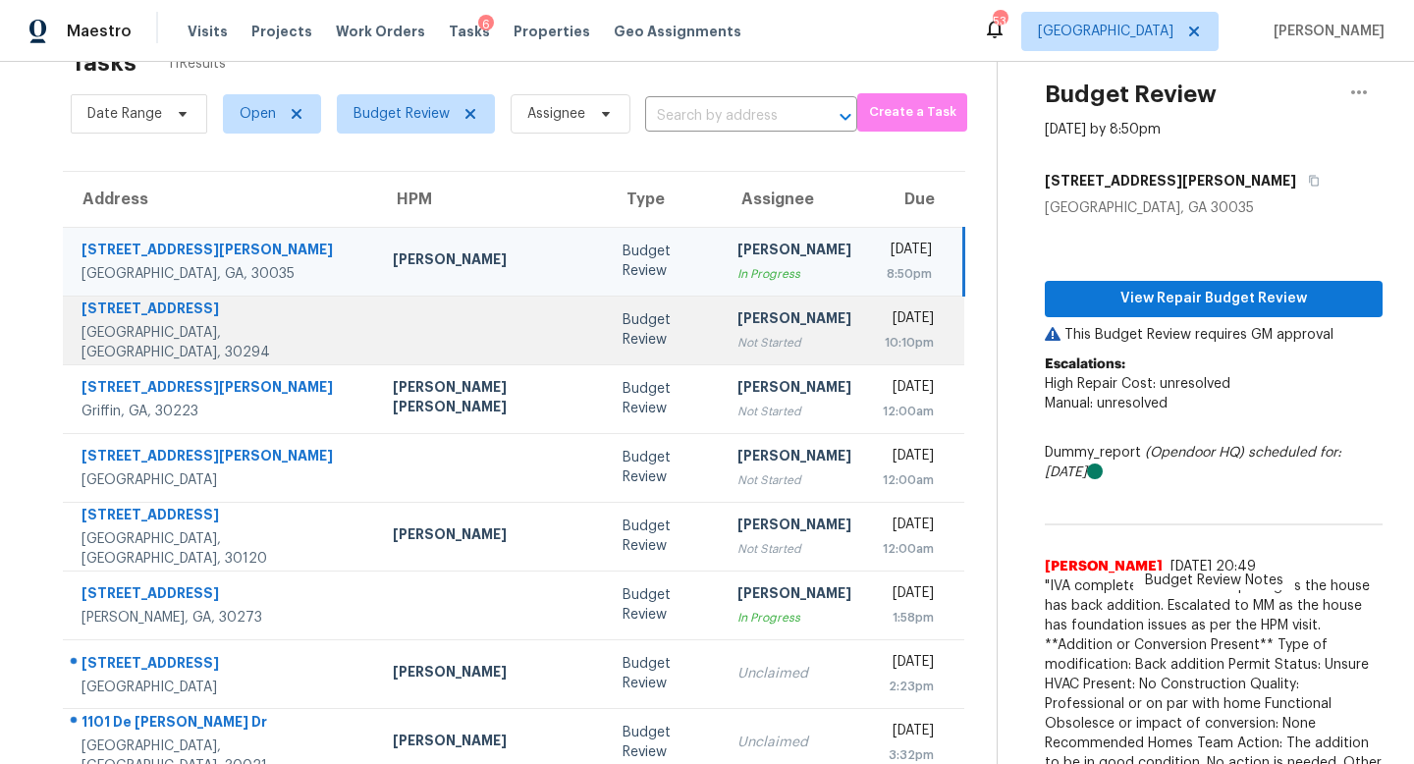
click at [737, 331] on div "[PERSON_NAME]" at bounding box center [794, 320] width 114 height 25
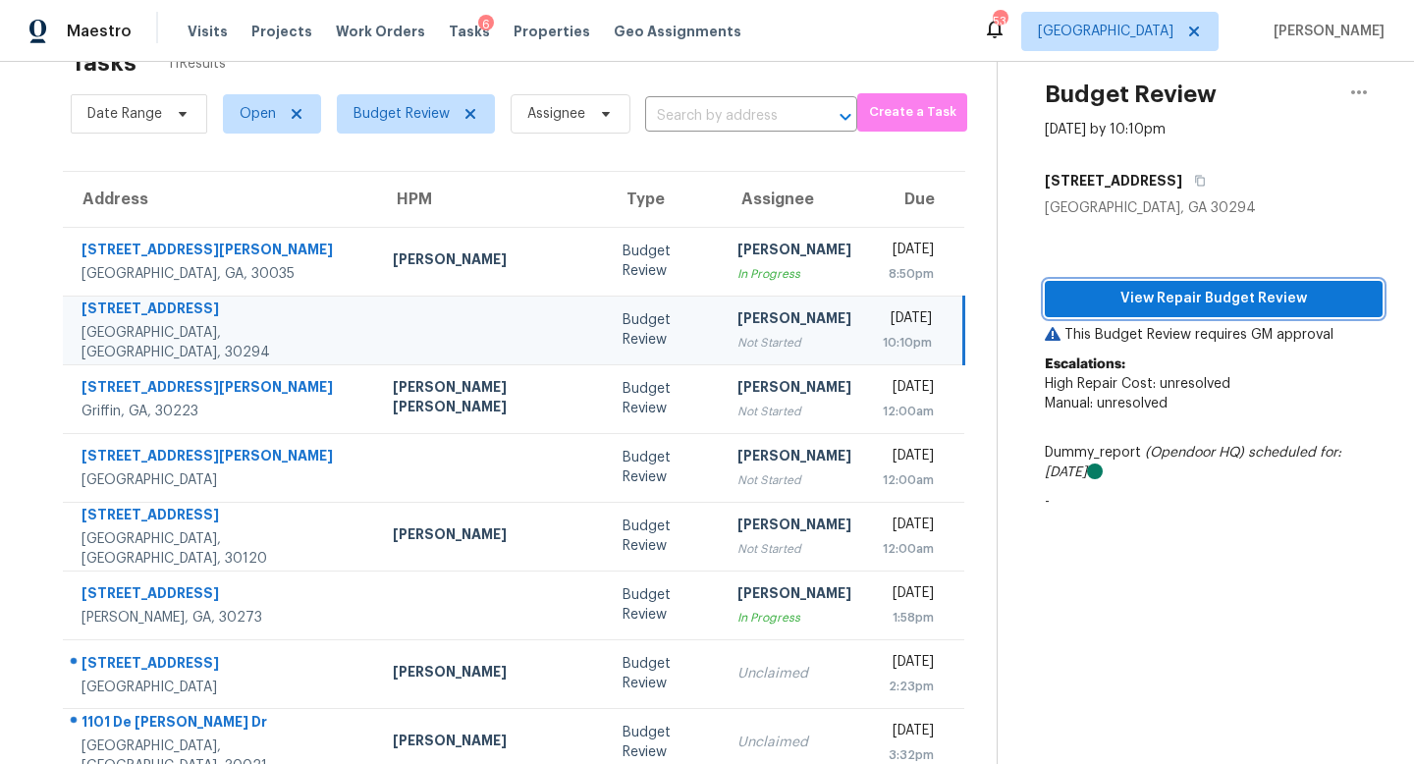
click at [1139, 307] on span "View Repair Budget Review" at bounding box center [1213, 299] width 306 height 25
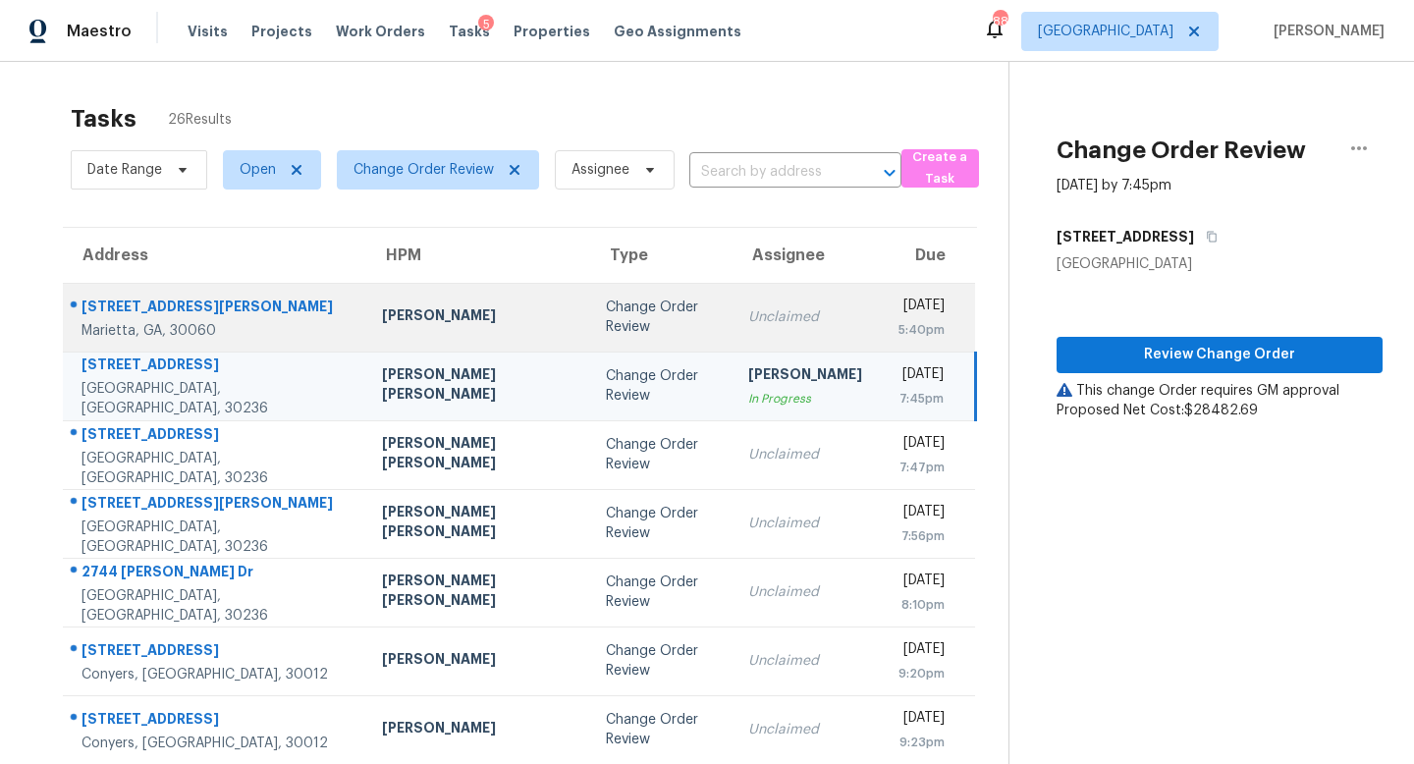
click at [623, 324] on td "Change Order Review" at bounding box center [661, 317] width 142 height 69
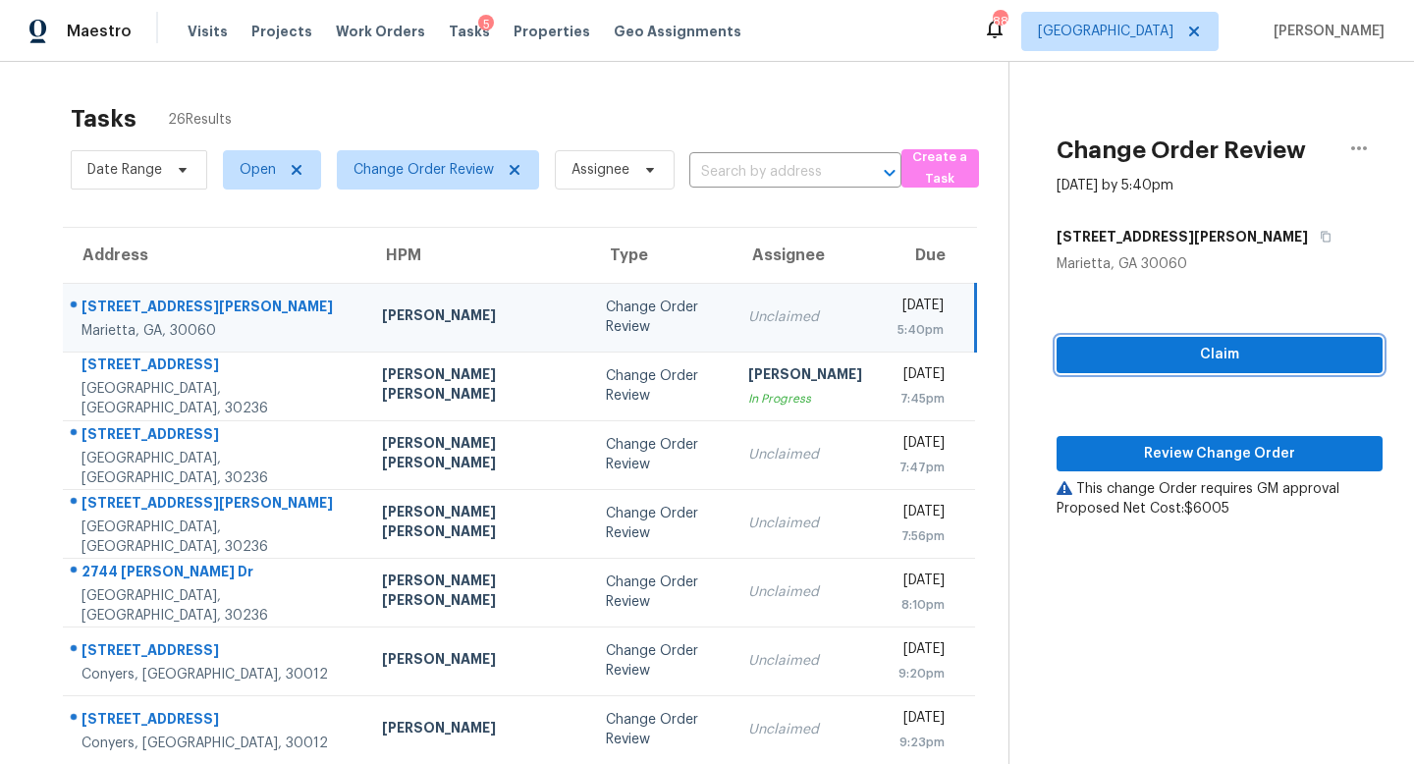
click at [1171, 353] on span "Claim" at bounding box center [1219, 355] width 295 height 25
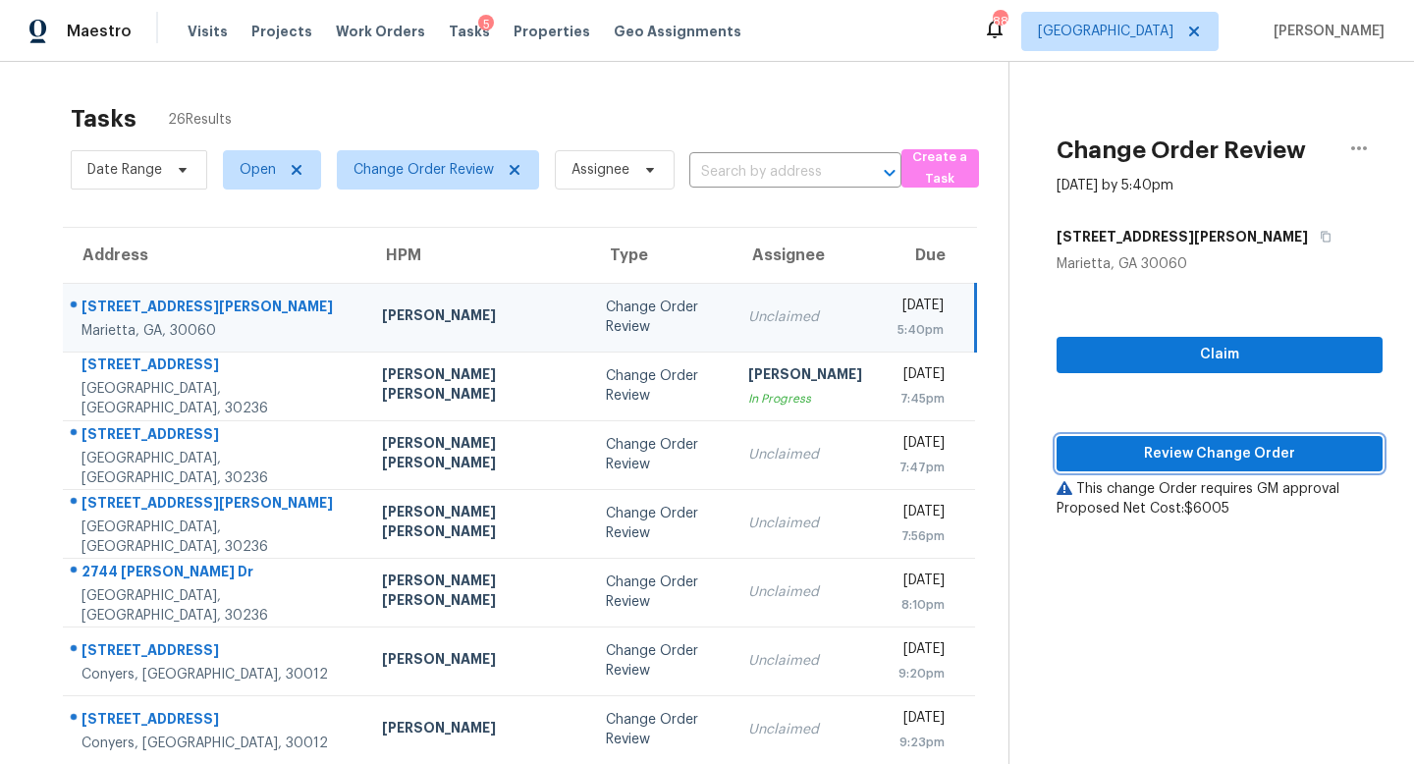
click at [1210, 442] on span "Review Change Order" at bounding box center [1219, 454] width 295 height 25
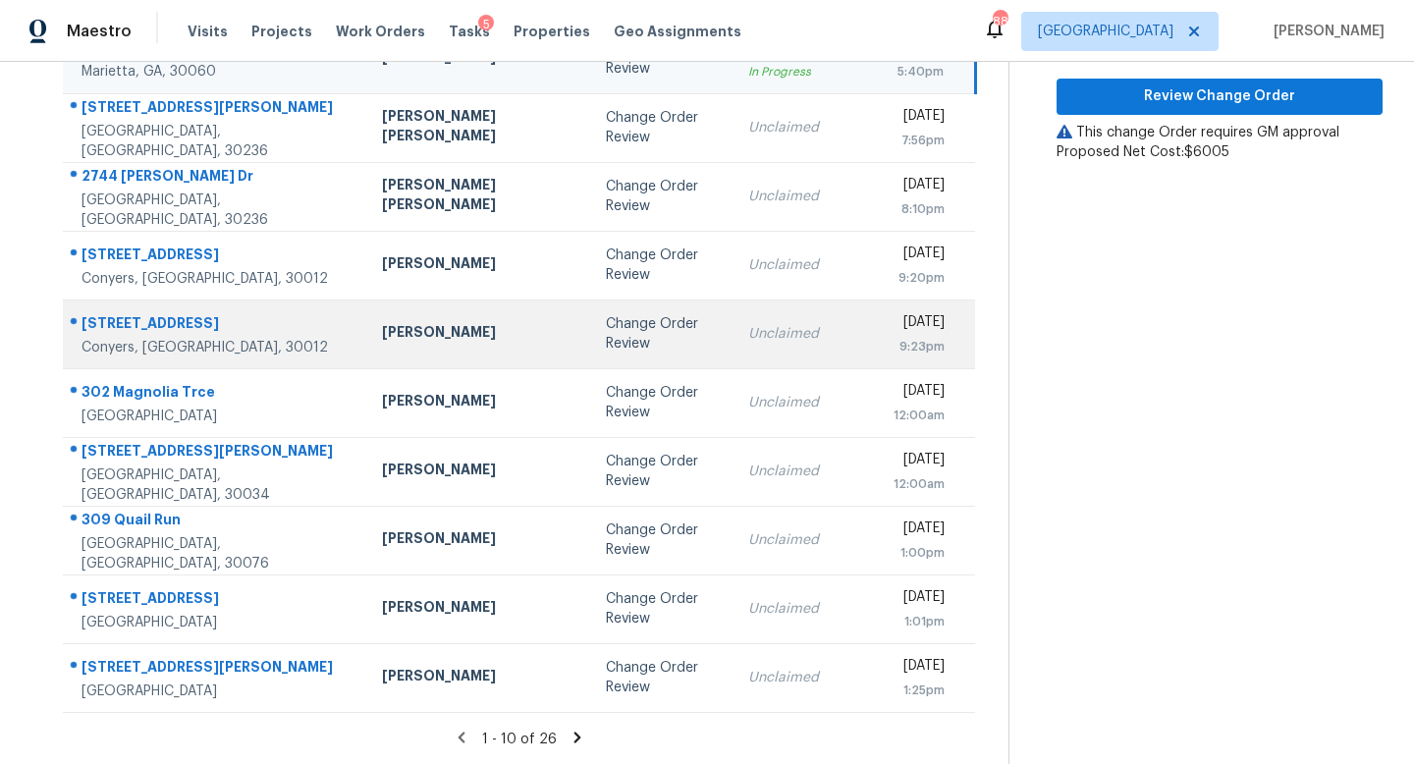
scroll to position [149, 0]
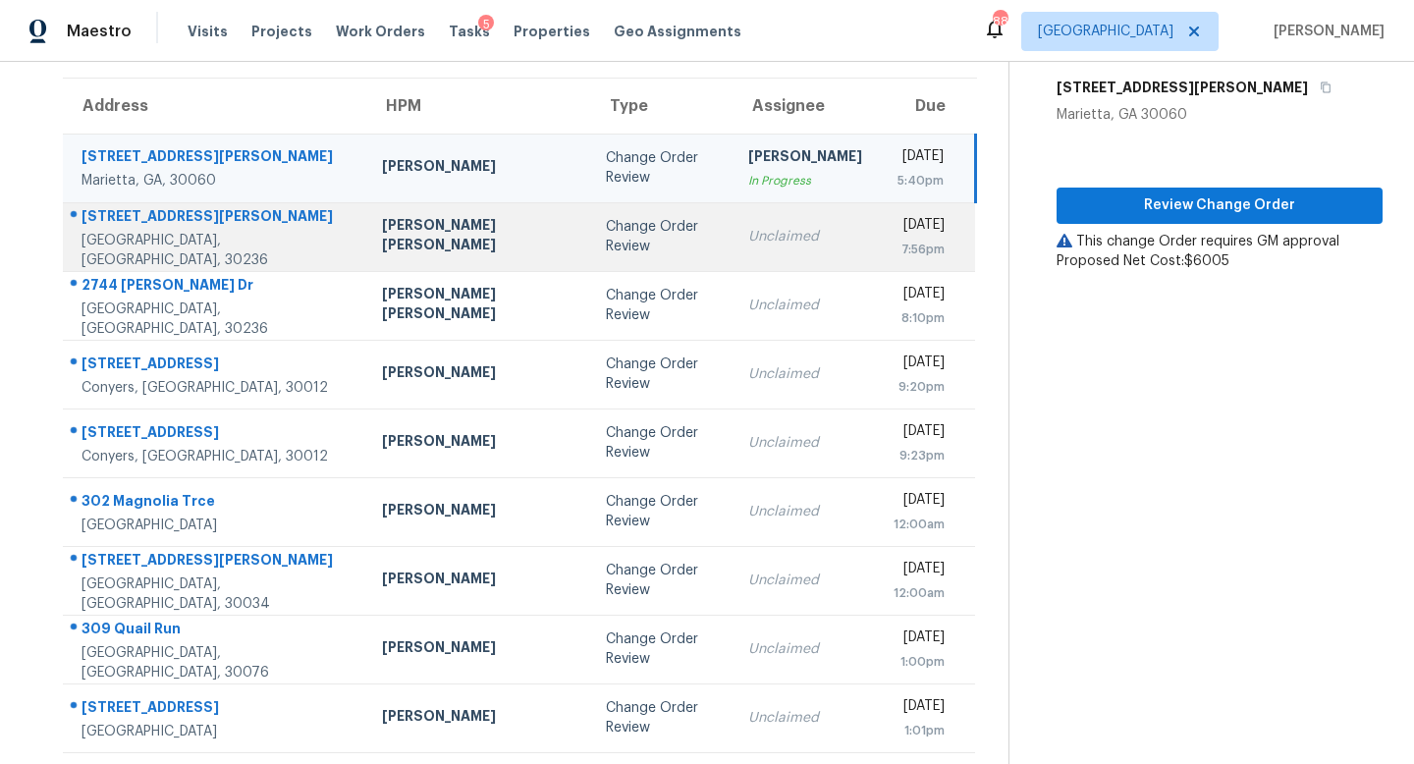
click at [748, 230] on div "Unclaimed" at bounding box center [805, 237] width 114 height 20
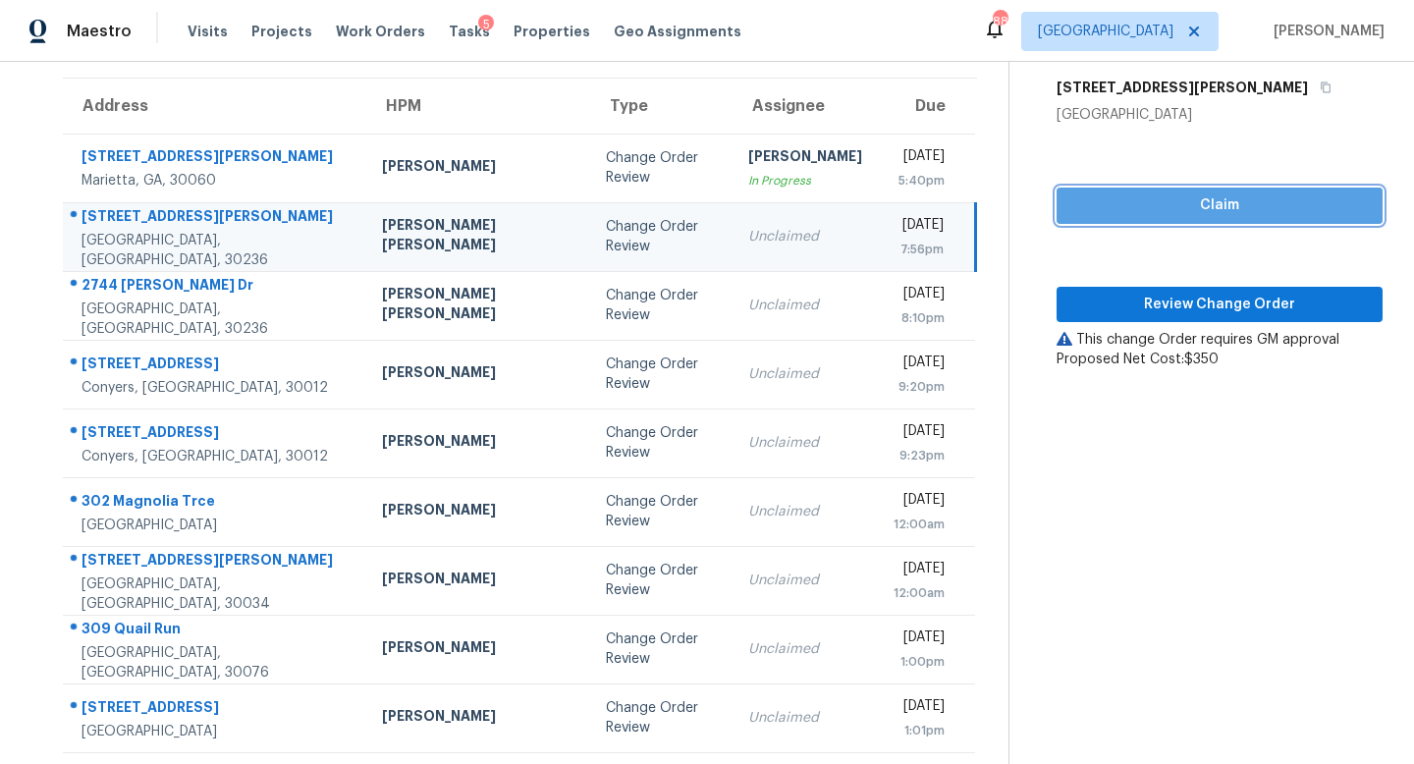
click at [1221, 204] on span "Claim" at bounding box center [1219, 205] width 295 height 25
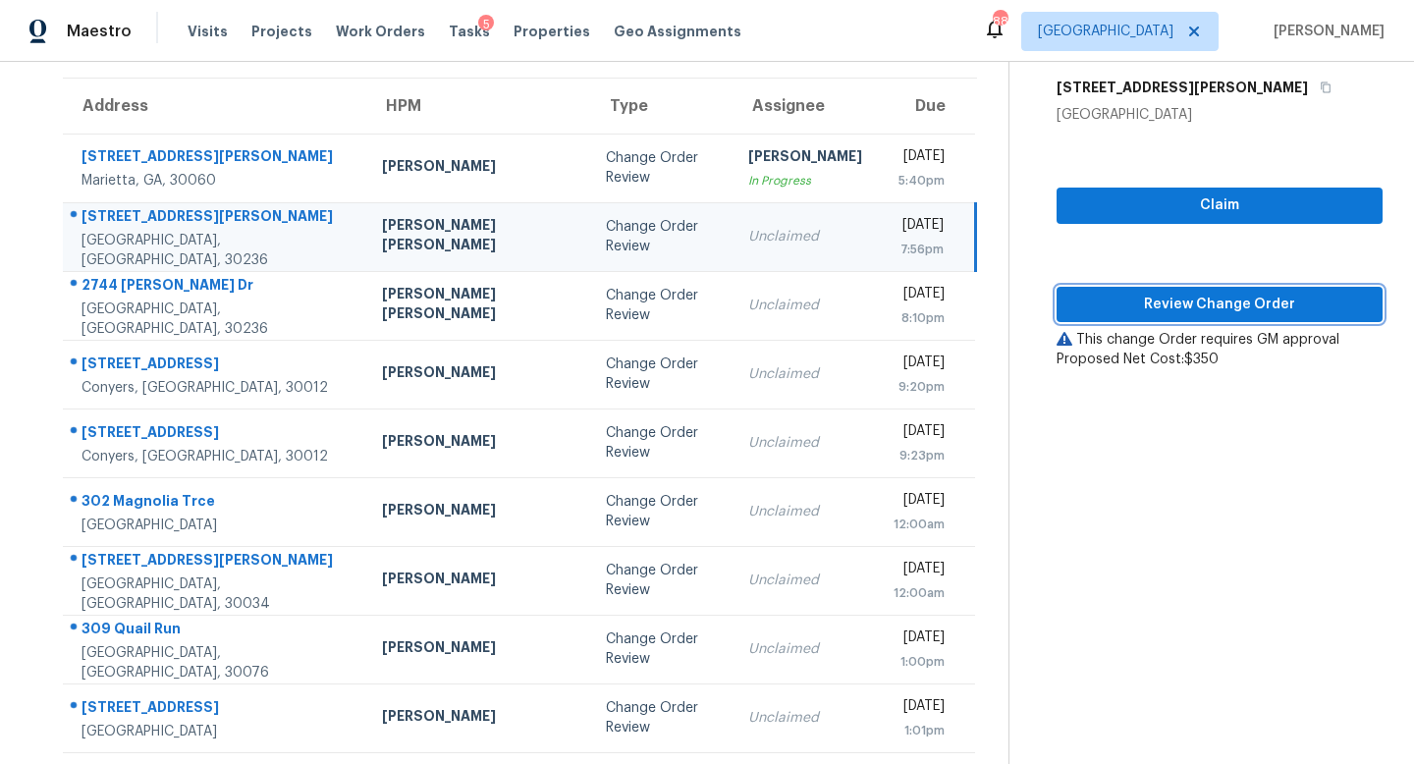
click at [1213, 300] on span "Review Change Order" at bounding box center [1219, 305] width 295 height 25
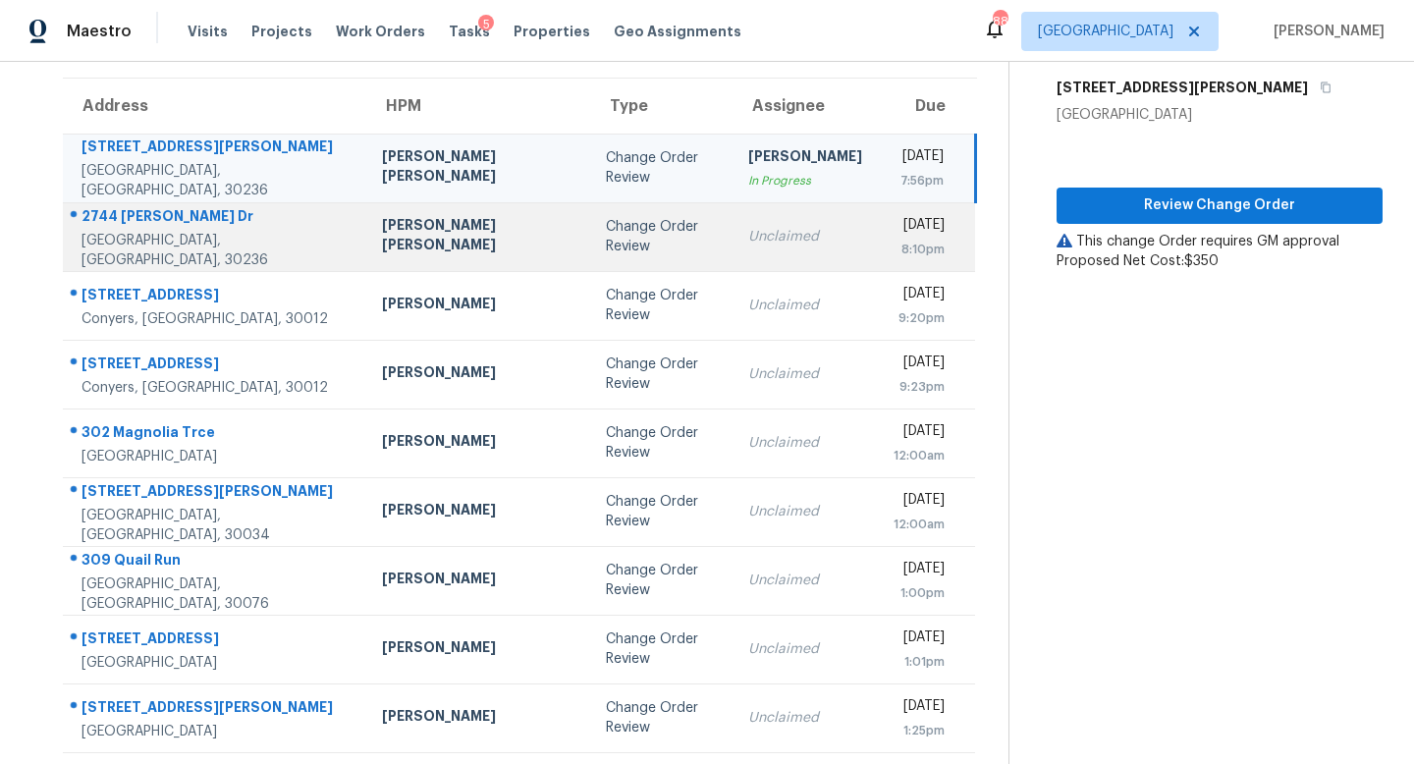
click at [732, 232] on td "Unclaimed" at bounding box center [804, 236] width 145 height 69
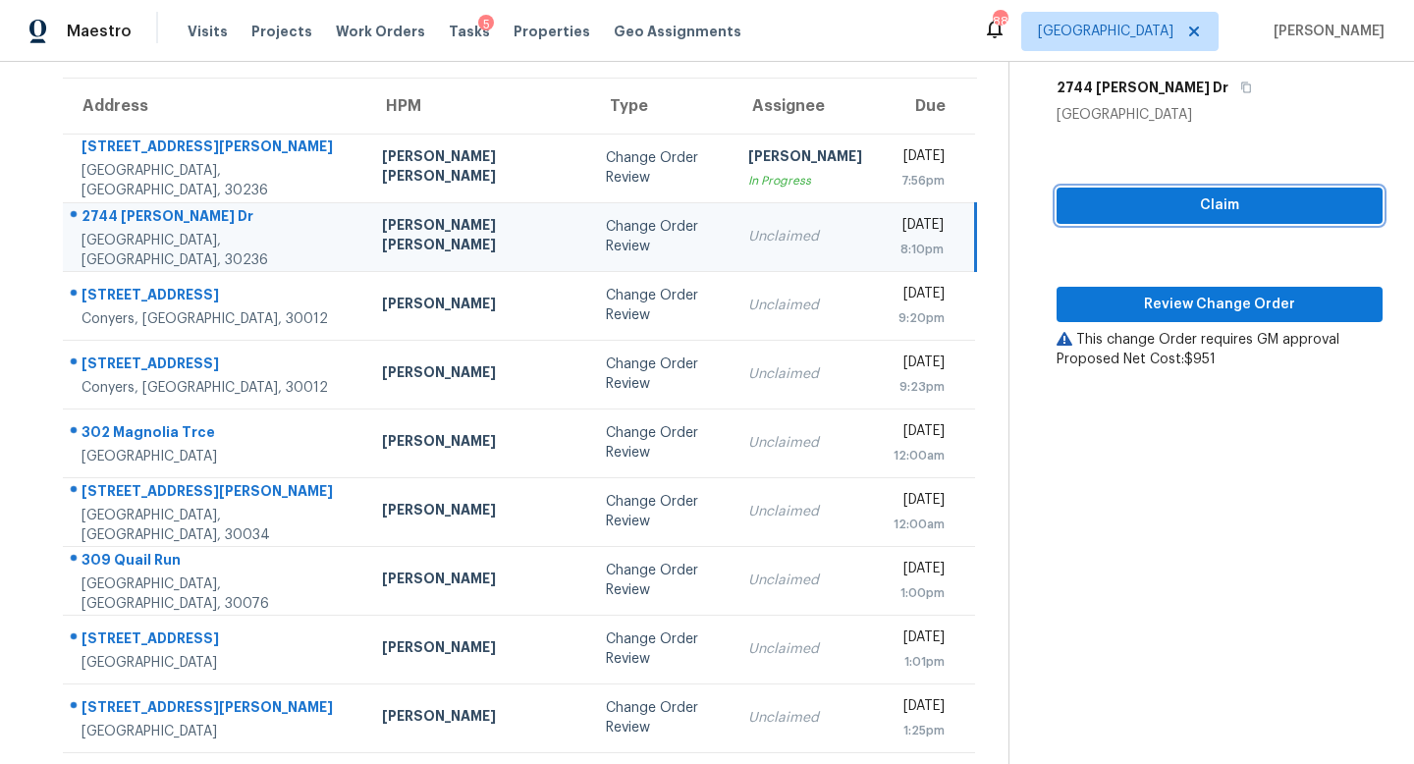
click at [1133, 217] on button "Claim" at bounding box center [1219, 206] width 326 height 36
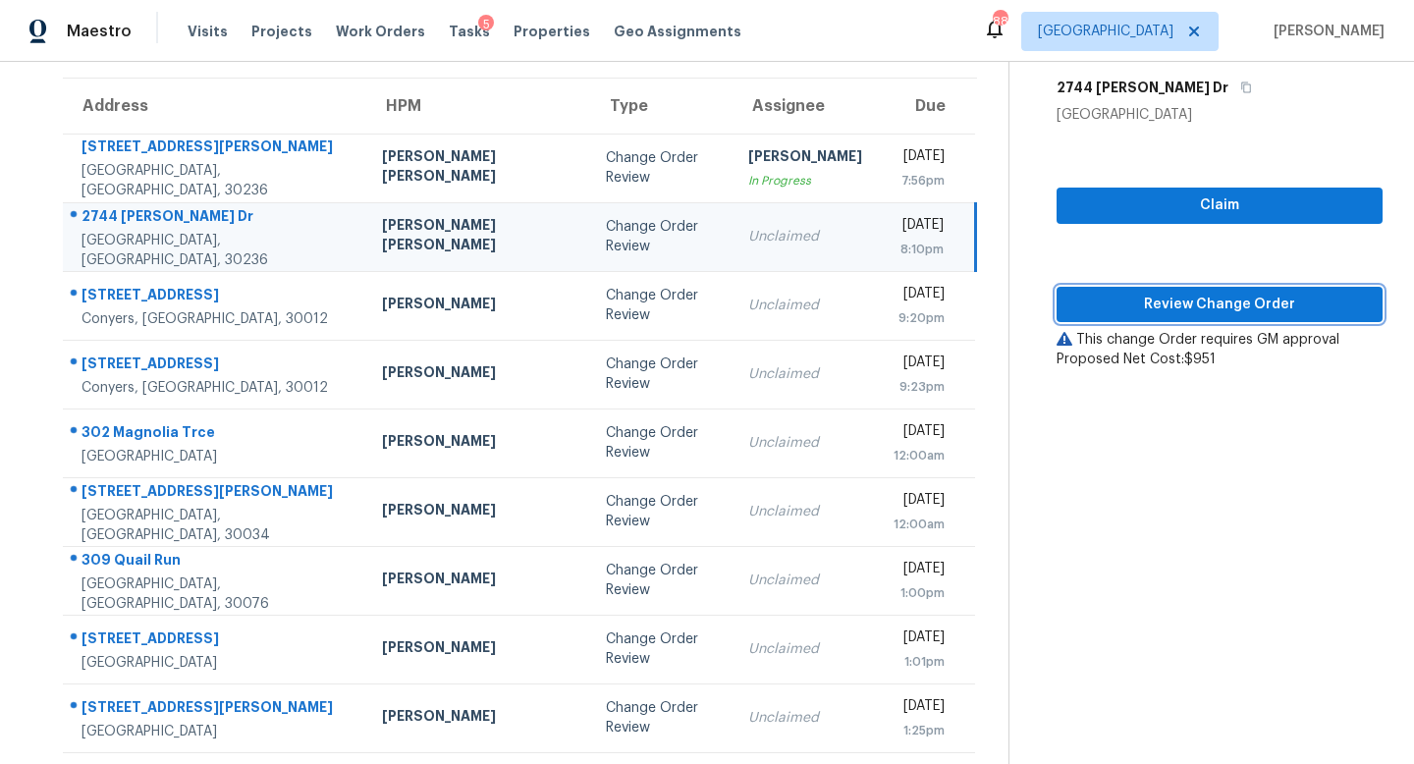
click at [1173, 295] on span "Review Change Order" at bounding box center [1219, 305] width 295 height 25
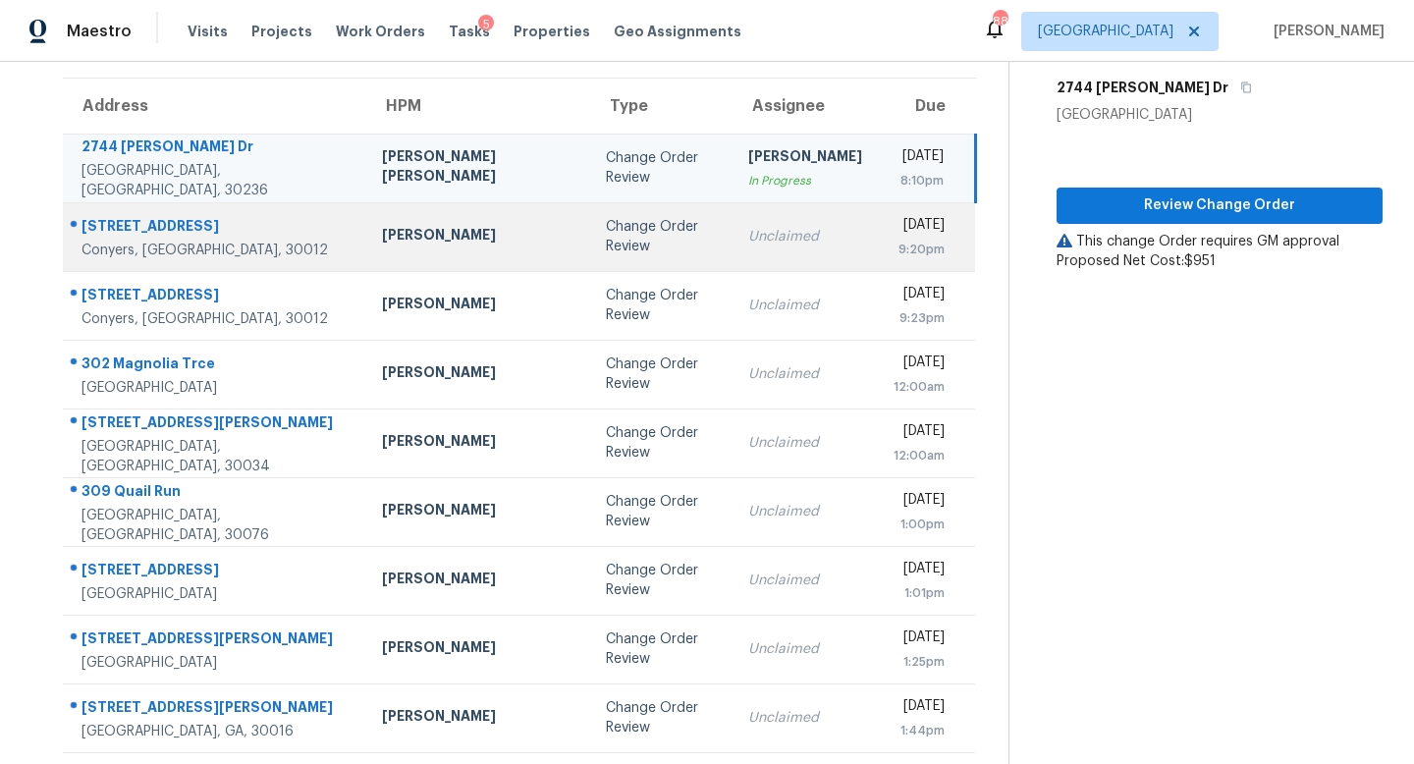
click at [639, 228] on td "Change Order Review" at bounding box center [661, 236] width 142 height 69
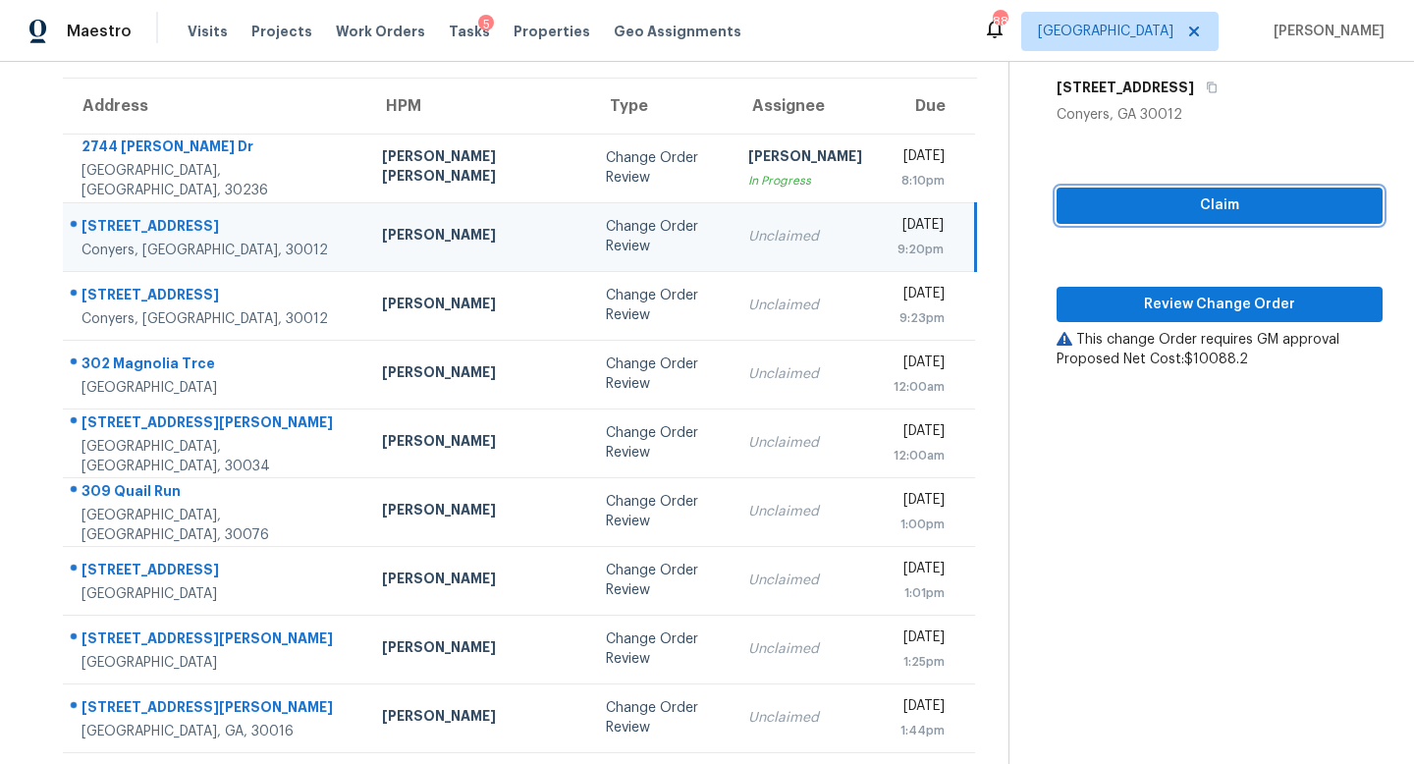
click at [1164, 200] on span "Claim" at bounding box center [1219, 205] width 295 height 25
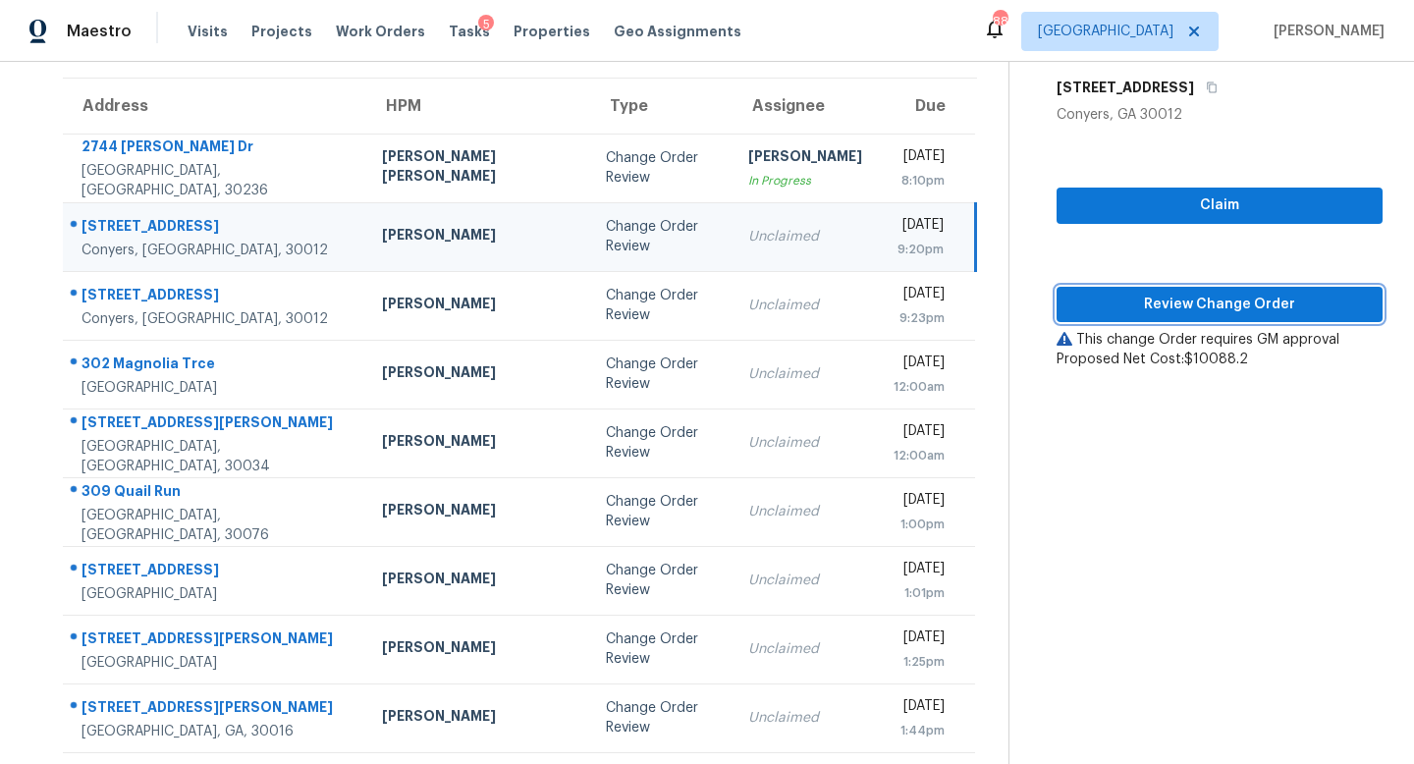
click at [1181, 291] on button "Review Change Order" at bounding box center [1219, 305] width 326 height 36
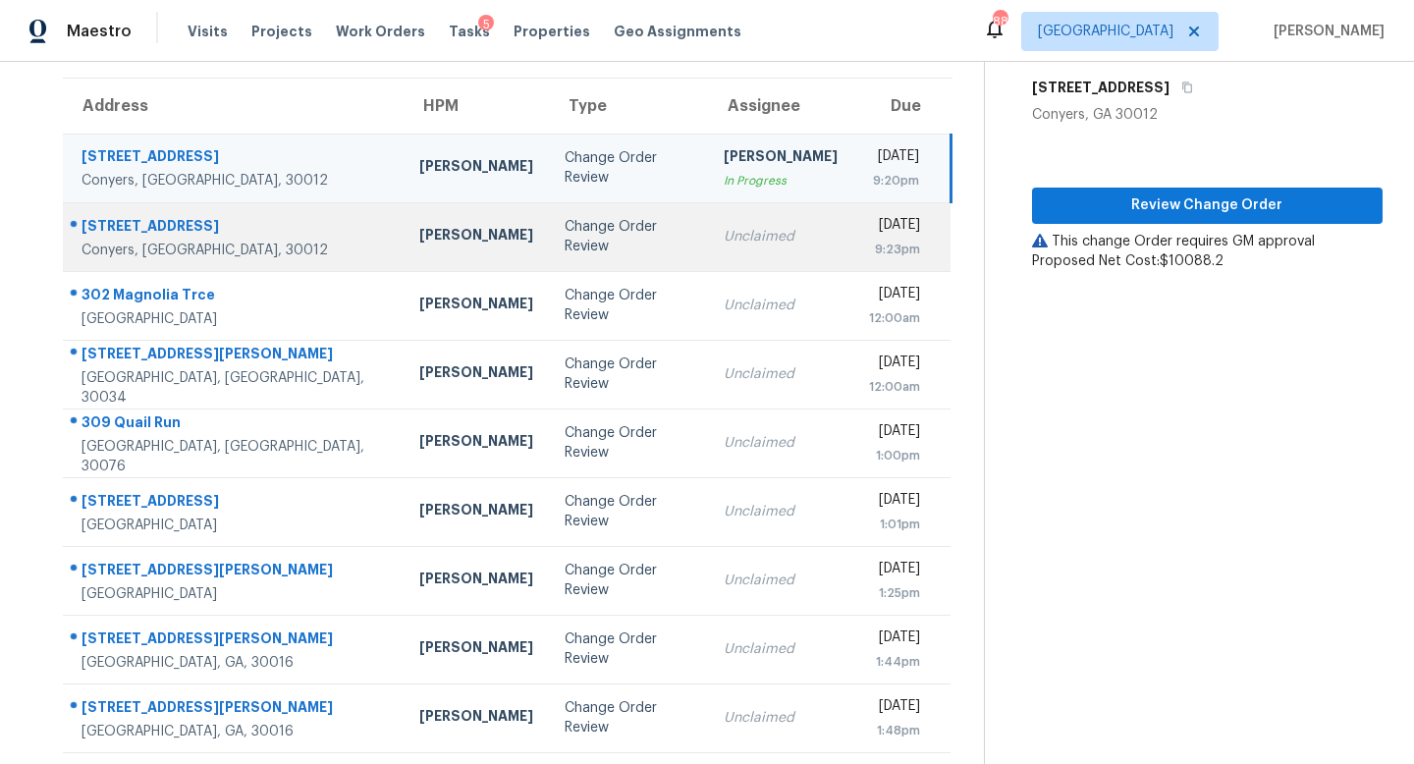
click at [708, 265] on td "Unclaimed" at bounding box center [780, 236] width 145 height 69
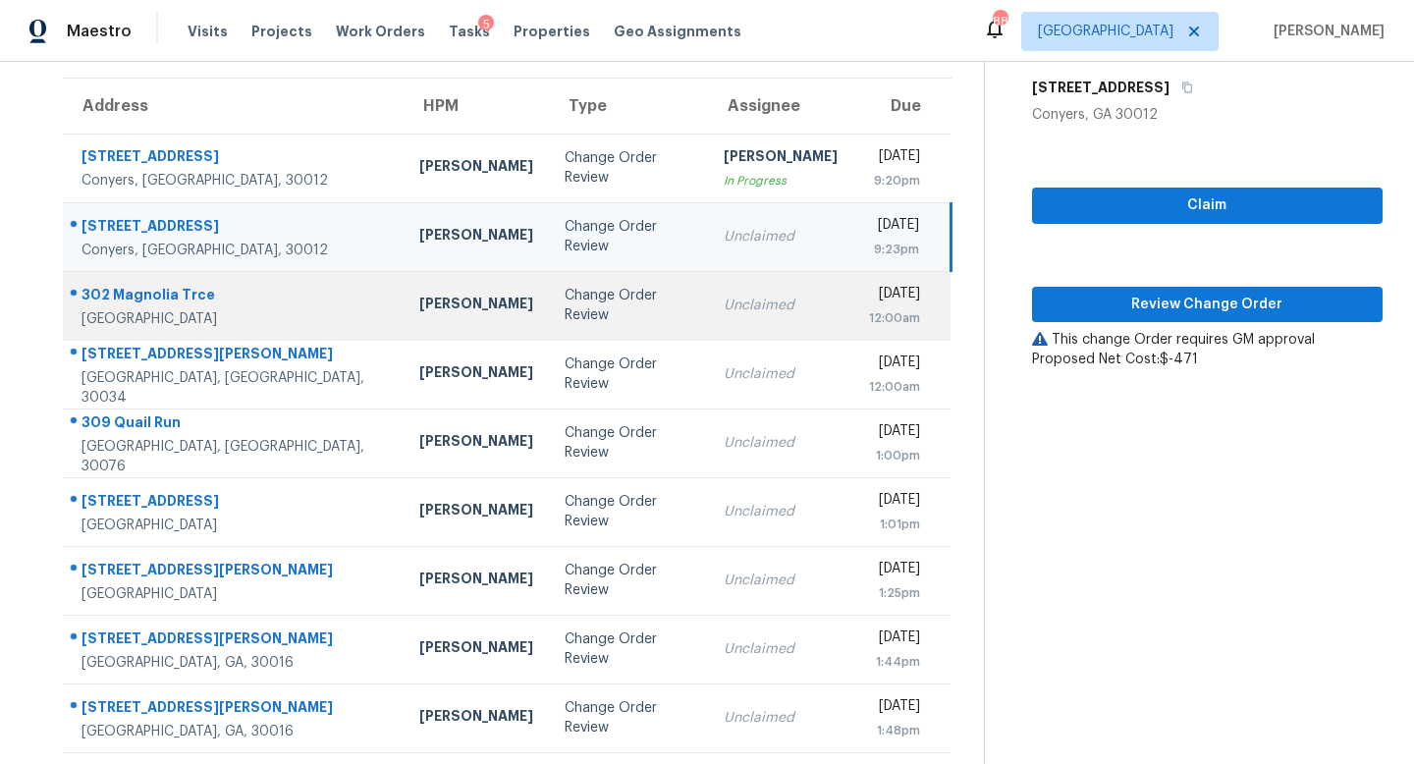
click at [617, 317] on td "Change Order Review" at bounding box center [629, 305] width 160 height 69
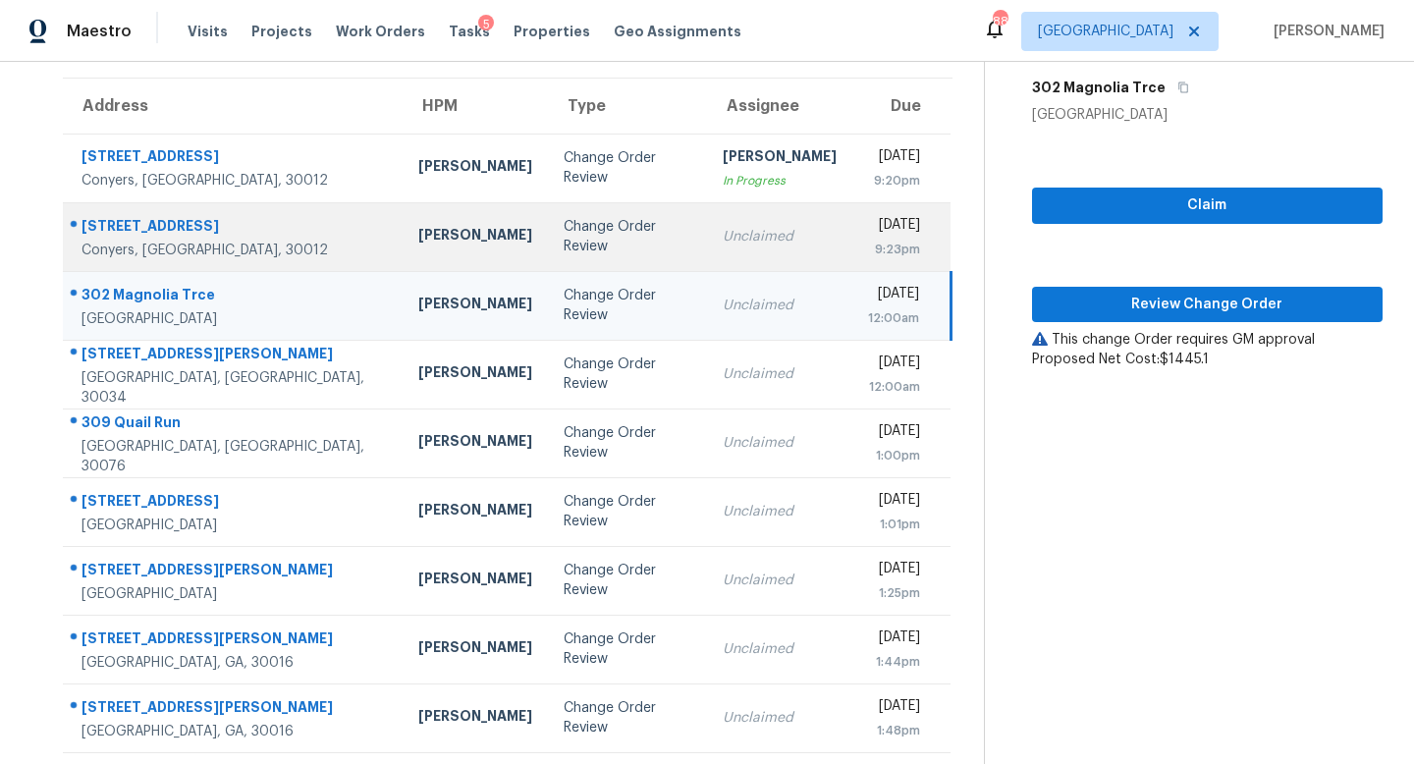
click at [707, 221] on td "Unclaimed" at bounding box center [779, 236] width 145 height 69
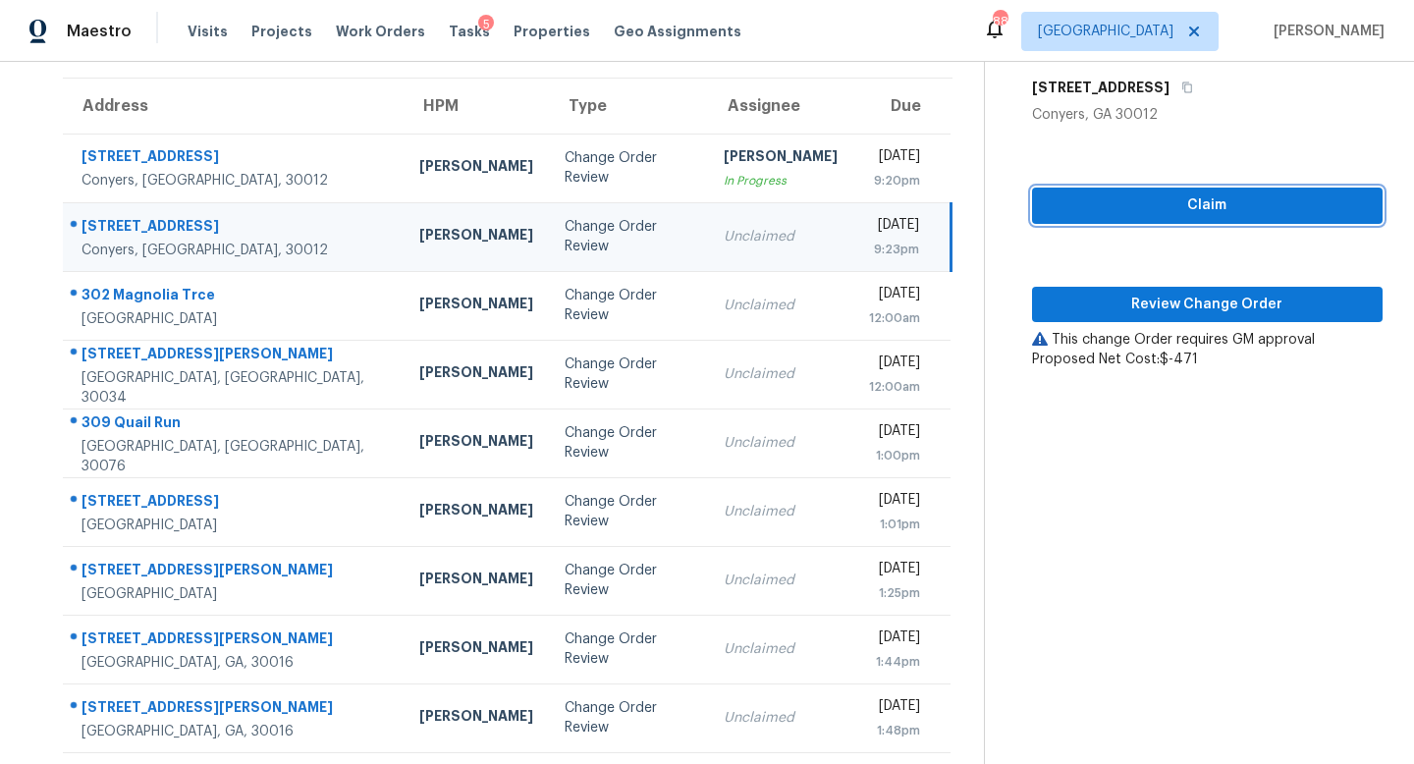
click at [1156, 201] on span "Claim" at bounding box center [1207, 205] width 319 height 25
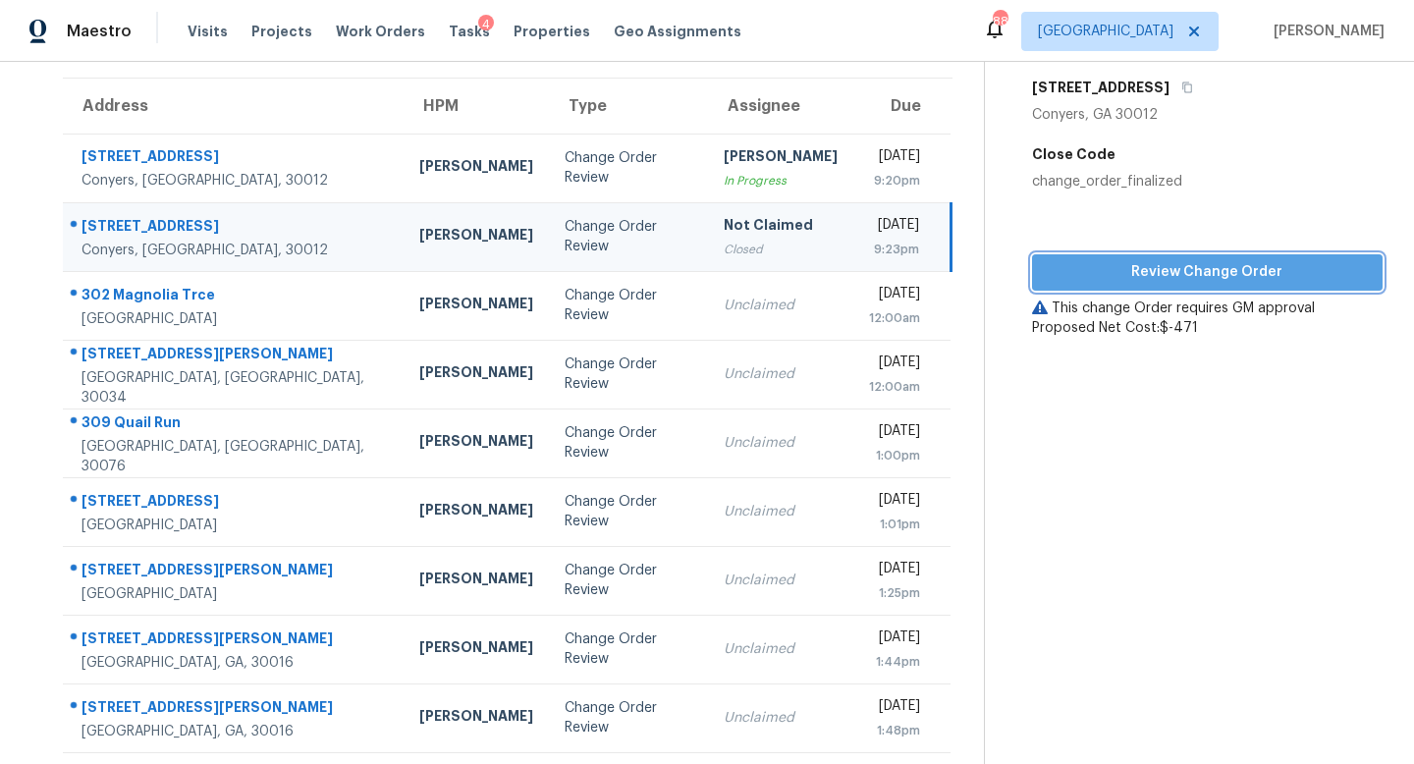
click at [1169, 270] on span "Review Change Order" at bounding box center [1207, 272] width 319 height 25
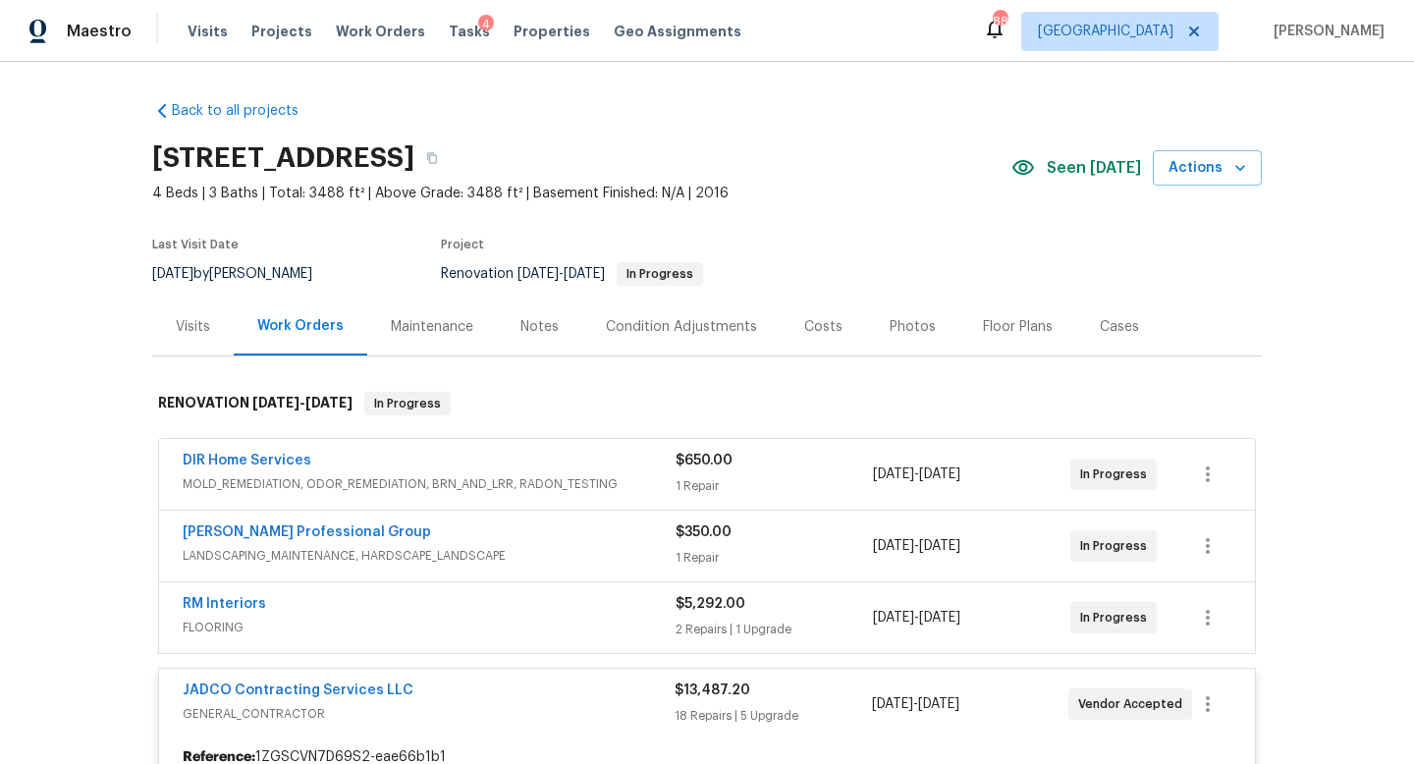
click at [478, 24] on div "4" at bounding box center [486, 25] width 16 height 20
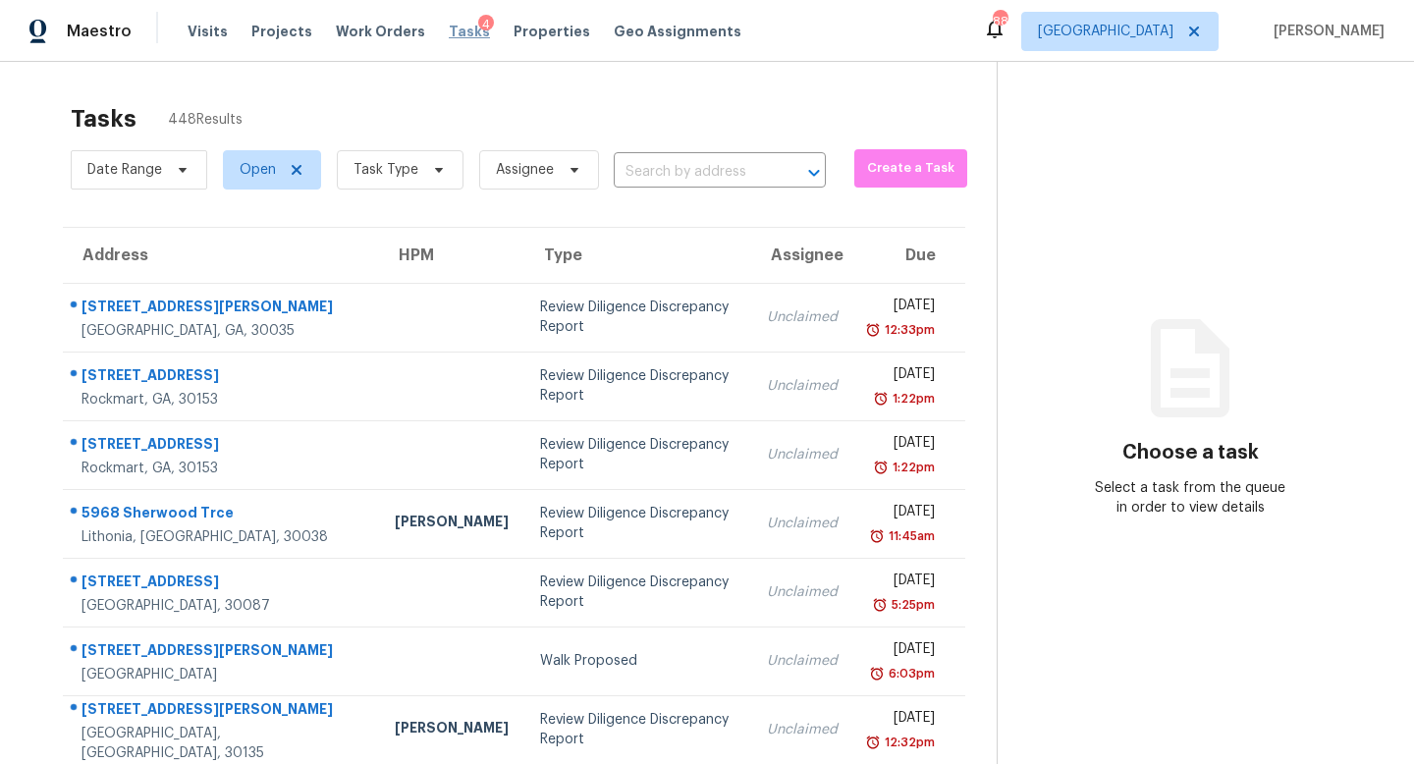
click at [453, 32] on span "Tasks" at bounding box center [469, 32] width 41 height 14
click at [403, 167] on span "Task Type" at bounding box center [385, 170] width 65 height 20
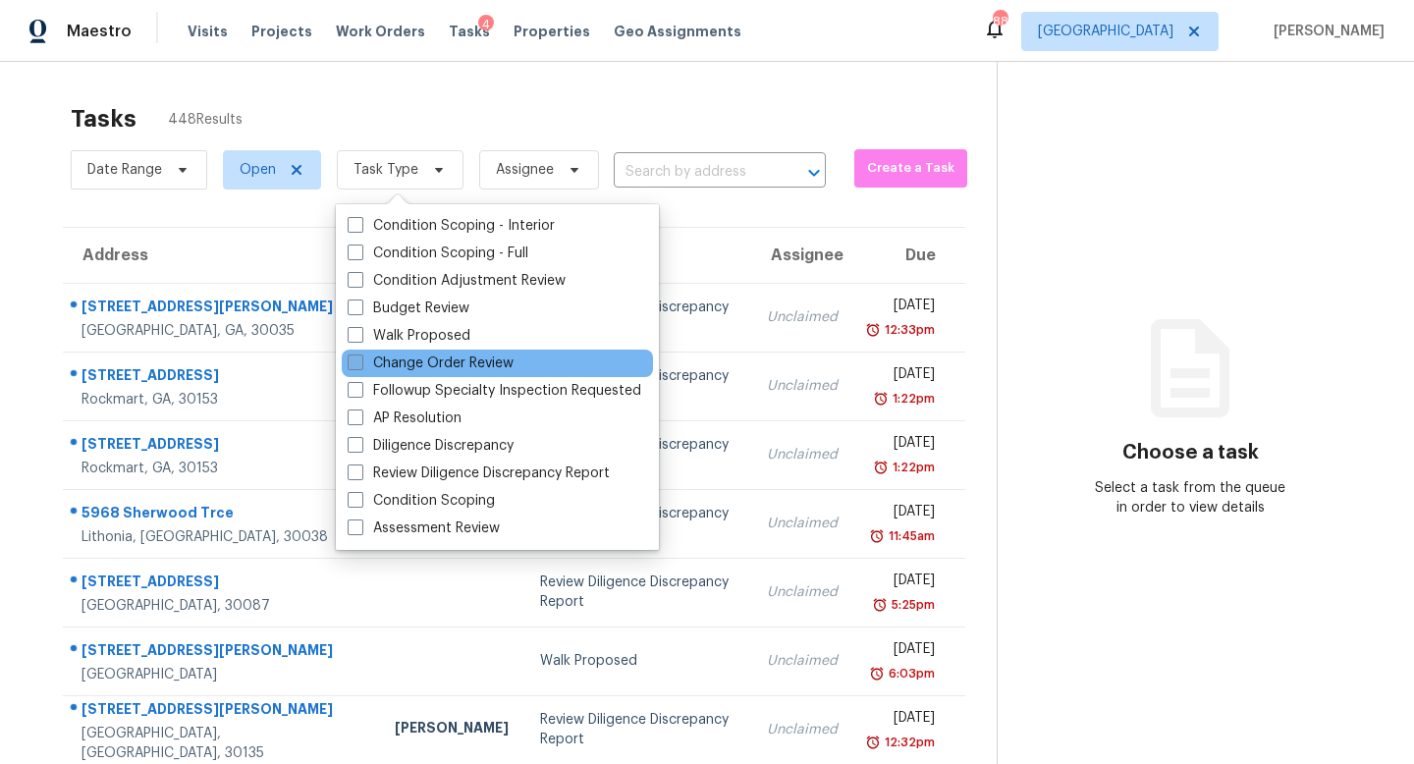
click at [453, 369] on label "Change Order Review" at bounding box center [431, 363] width 166 height 20
click at [360, 366] on input "Change Order Review" at bounding box center [354, 359] width 13 height 13
checkbox input "true"
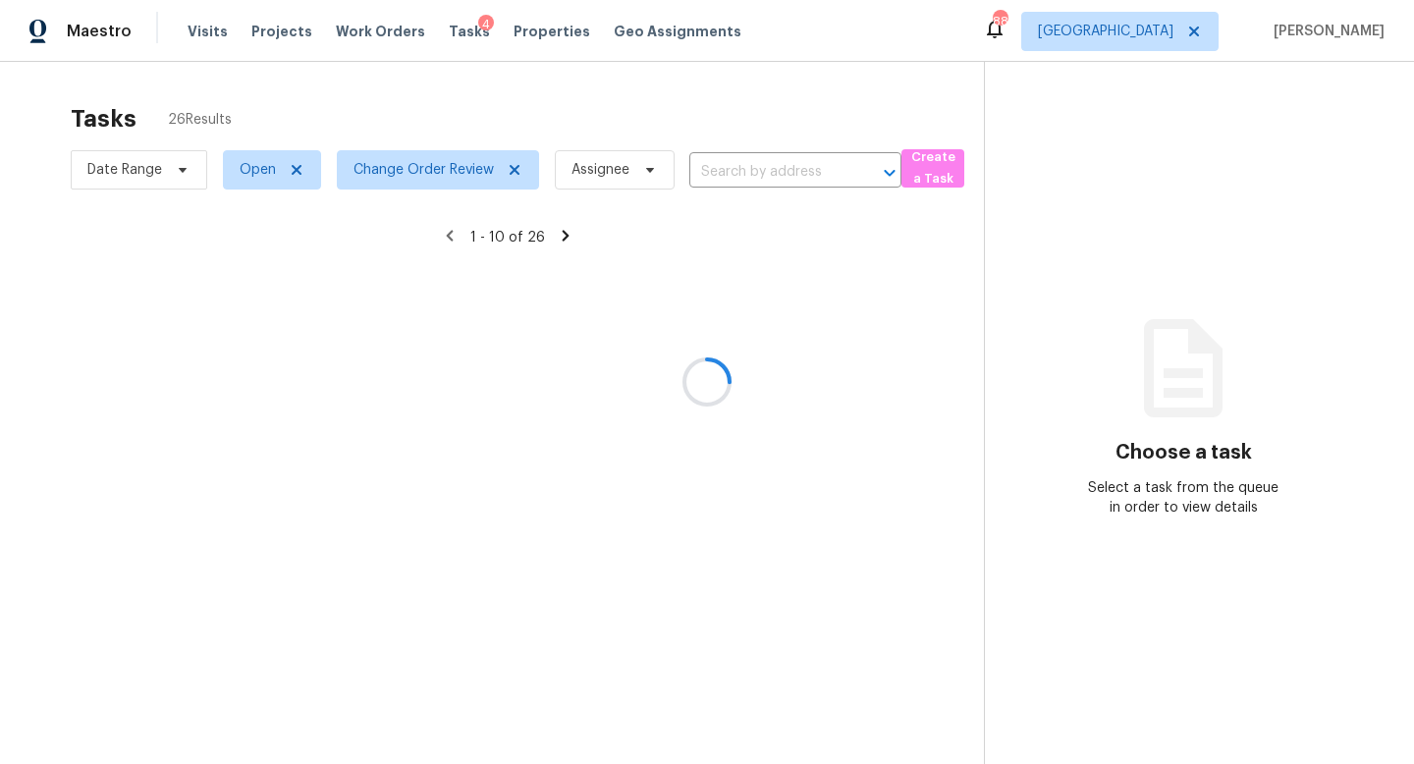
click at [534, 117] on div at bounding box center [707, 382] width 1414 height 764
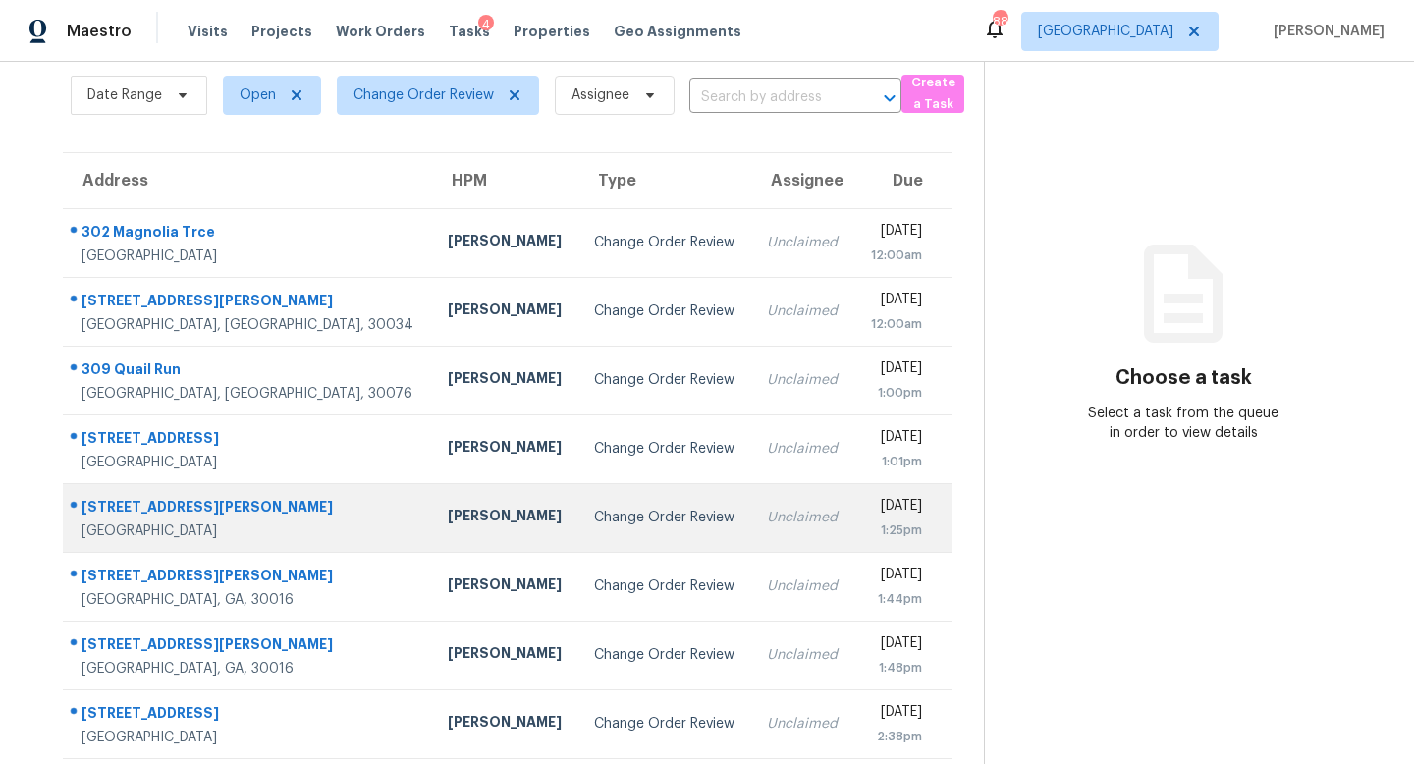
scroll to position [117, 0]
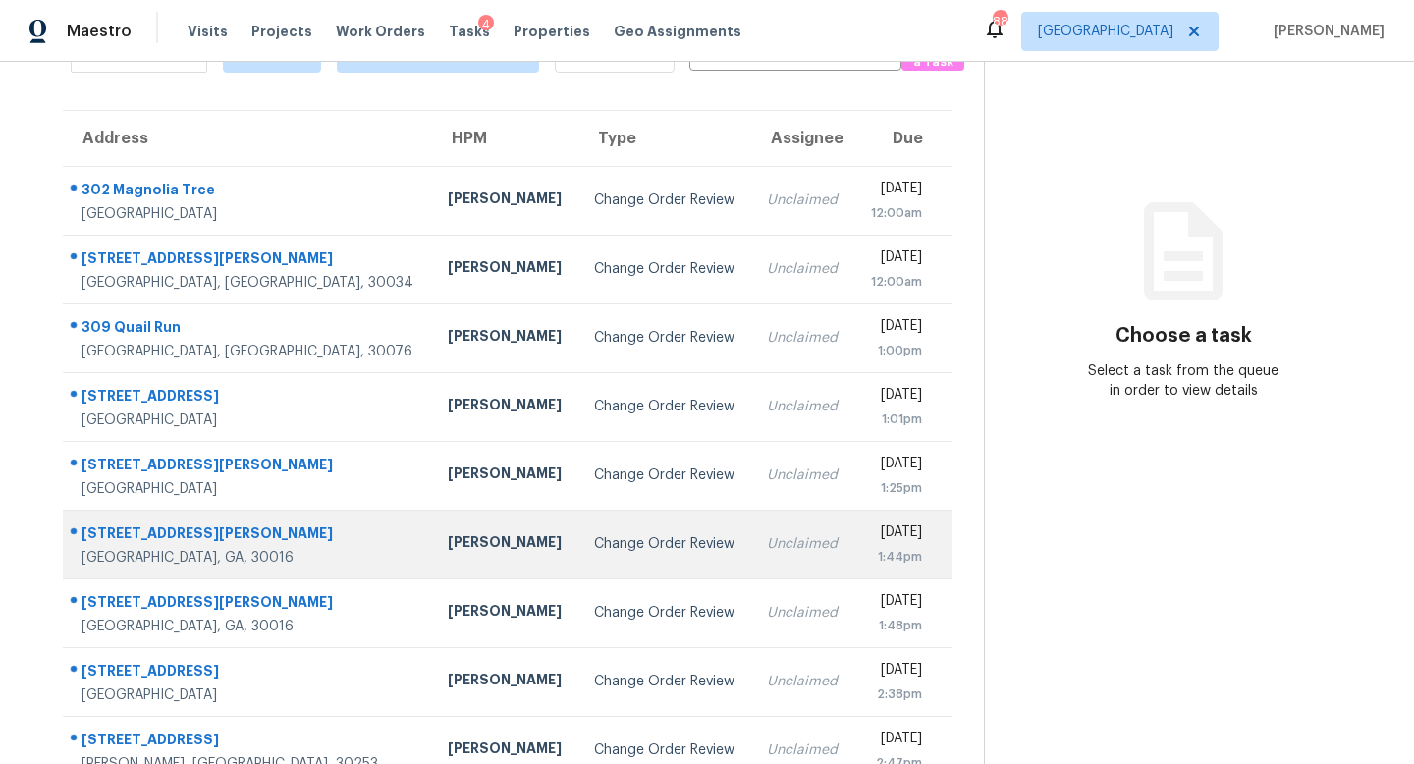
click at [578, 557] on td "Change Order Review" at bounding box center [664, 544] width 173 height 69
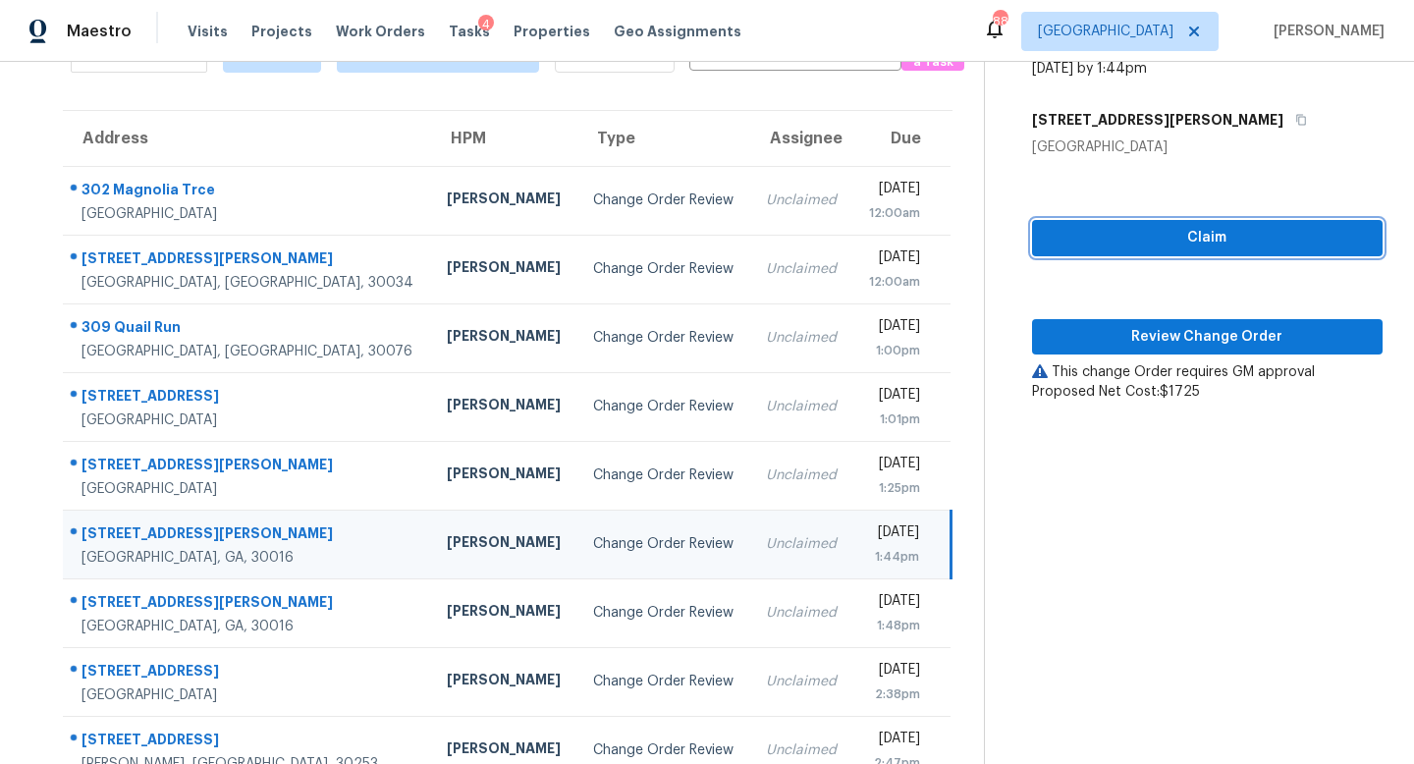
click at [1147, 236] on span "Claim" at bounding box center [1207, 238] width 319 height 25
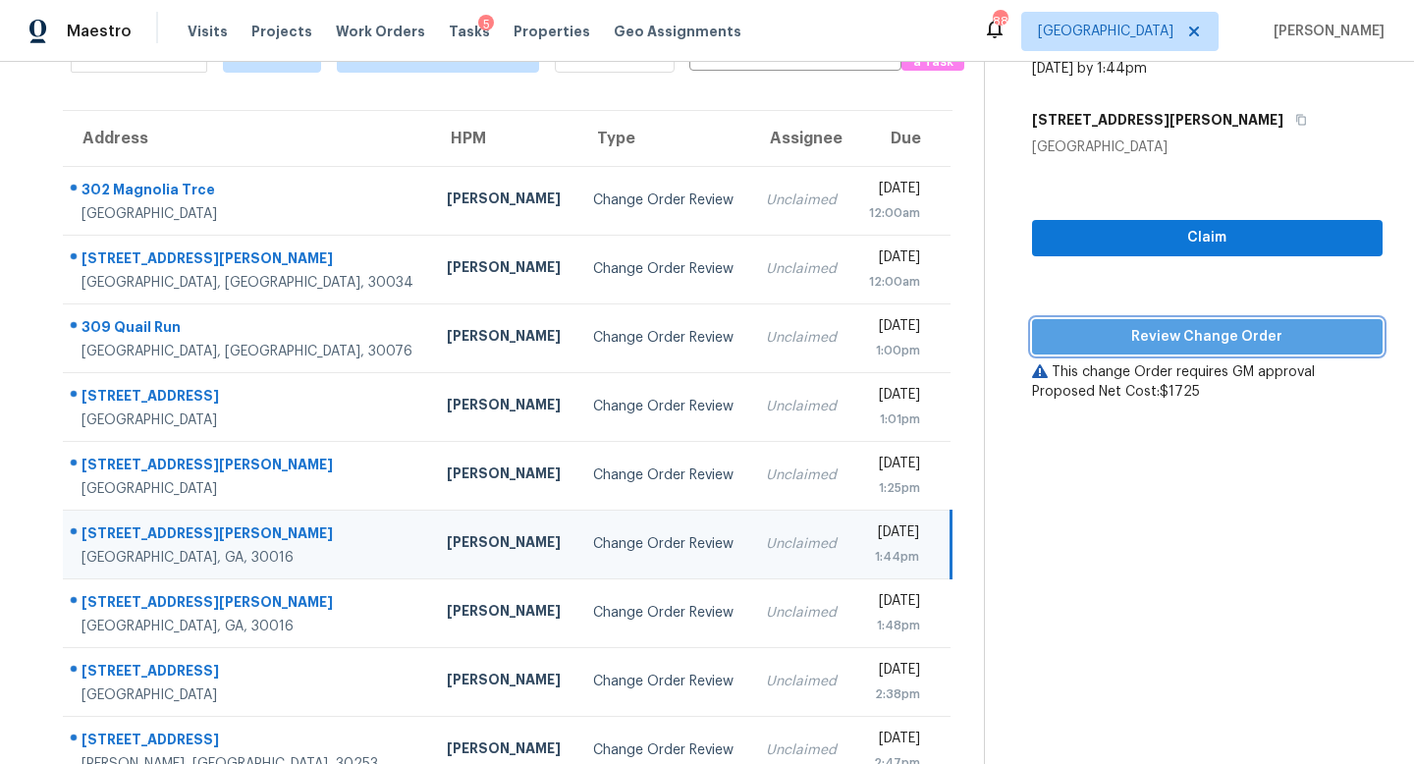
click at [1150, 339] on span "Review Change Order" at bounding box center [1207, 337] width 319 height 25
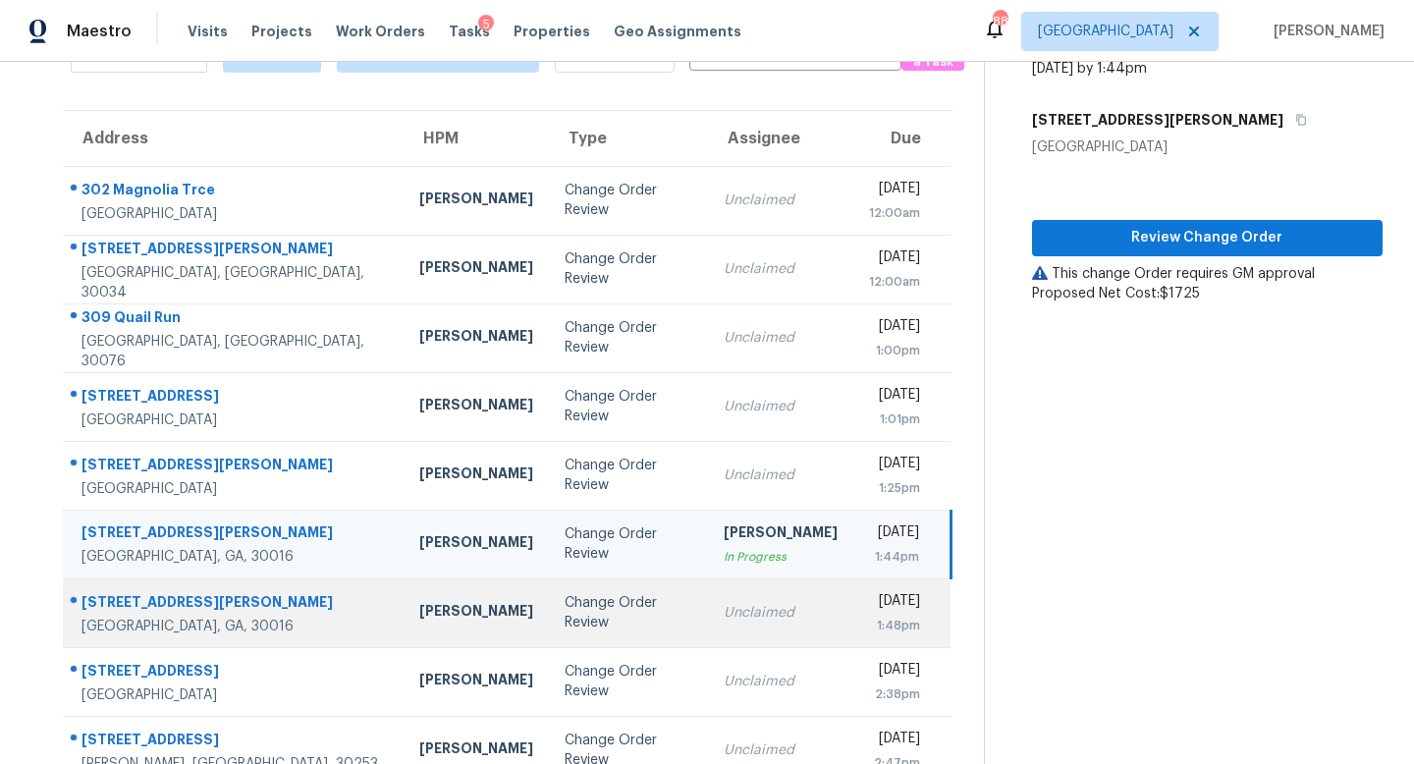
click at [618, 613] on td "Change Order Review" at bounding box center [629, 612] width 160 height 69
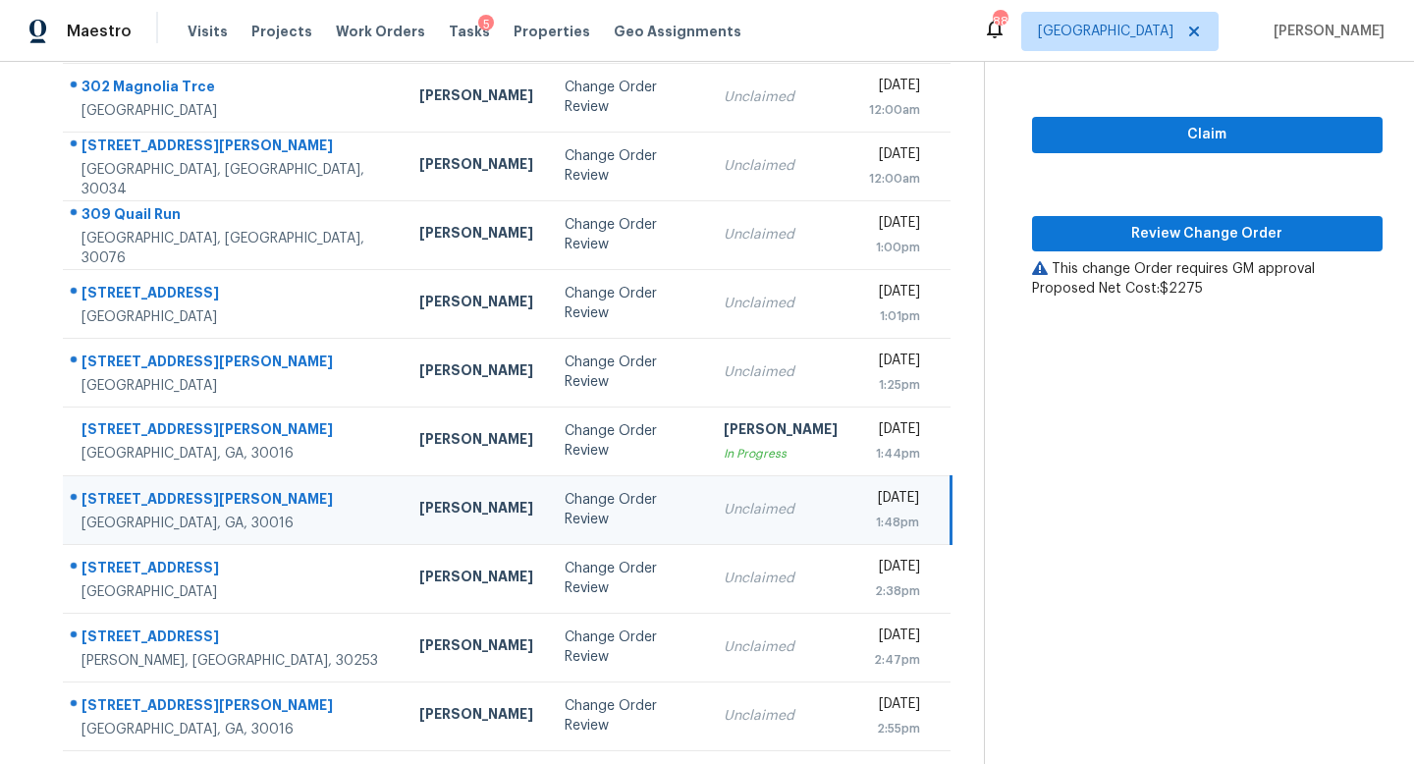
scroll to position [258, 0]
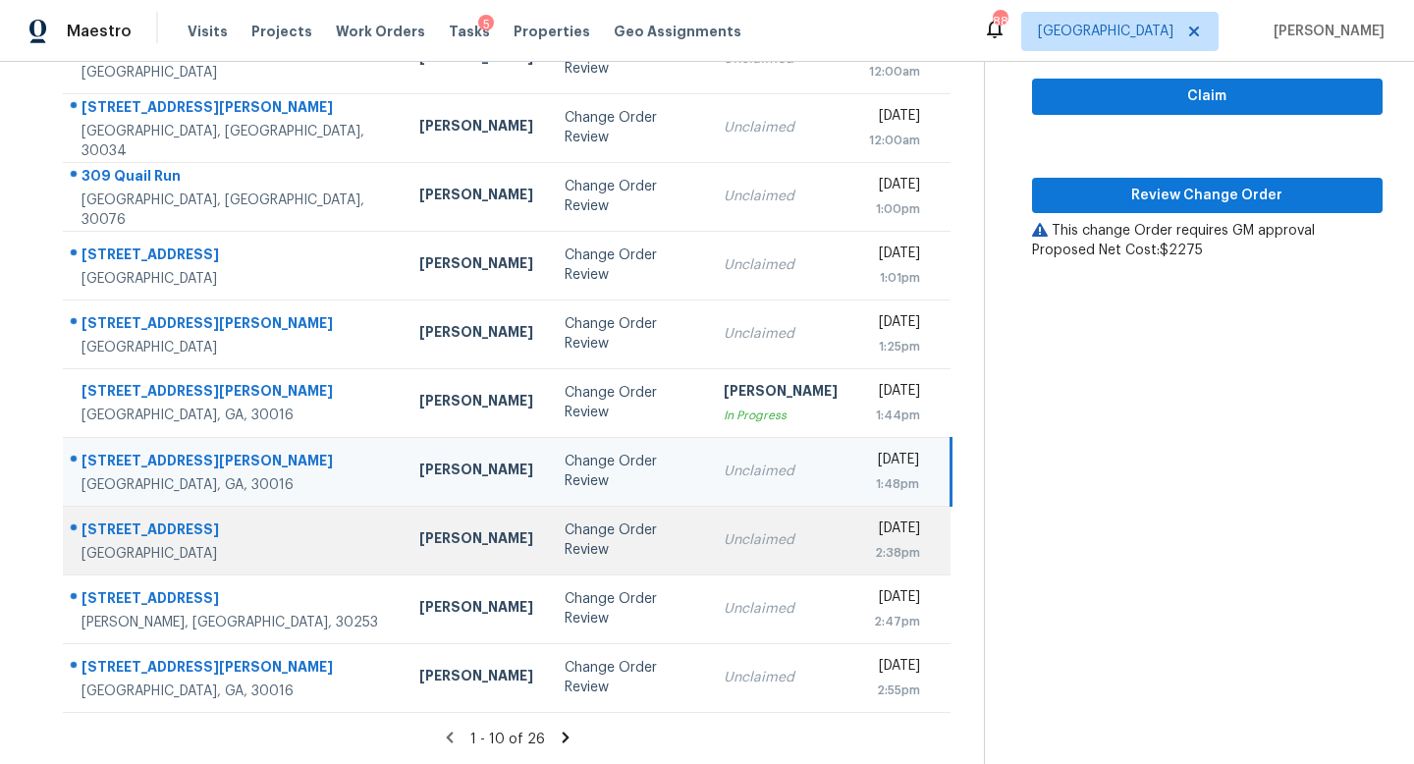
click at [708, 562] on td "Unclaimed" at bounding box center [780, 540] width 145 height 69
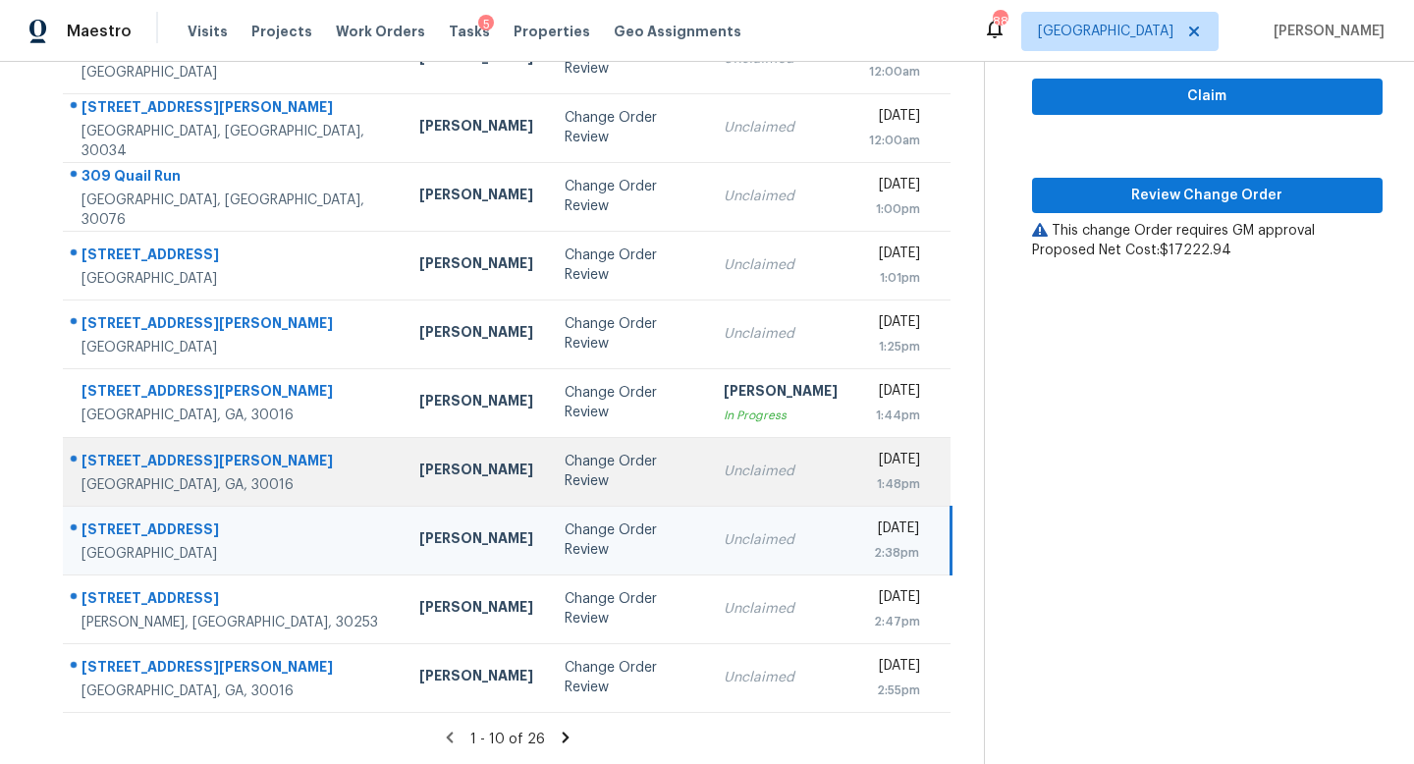
click at [708, 488] on td "Unclaimed" at bounding box center [780, 471] width 145 height 69
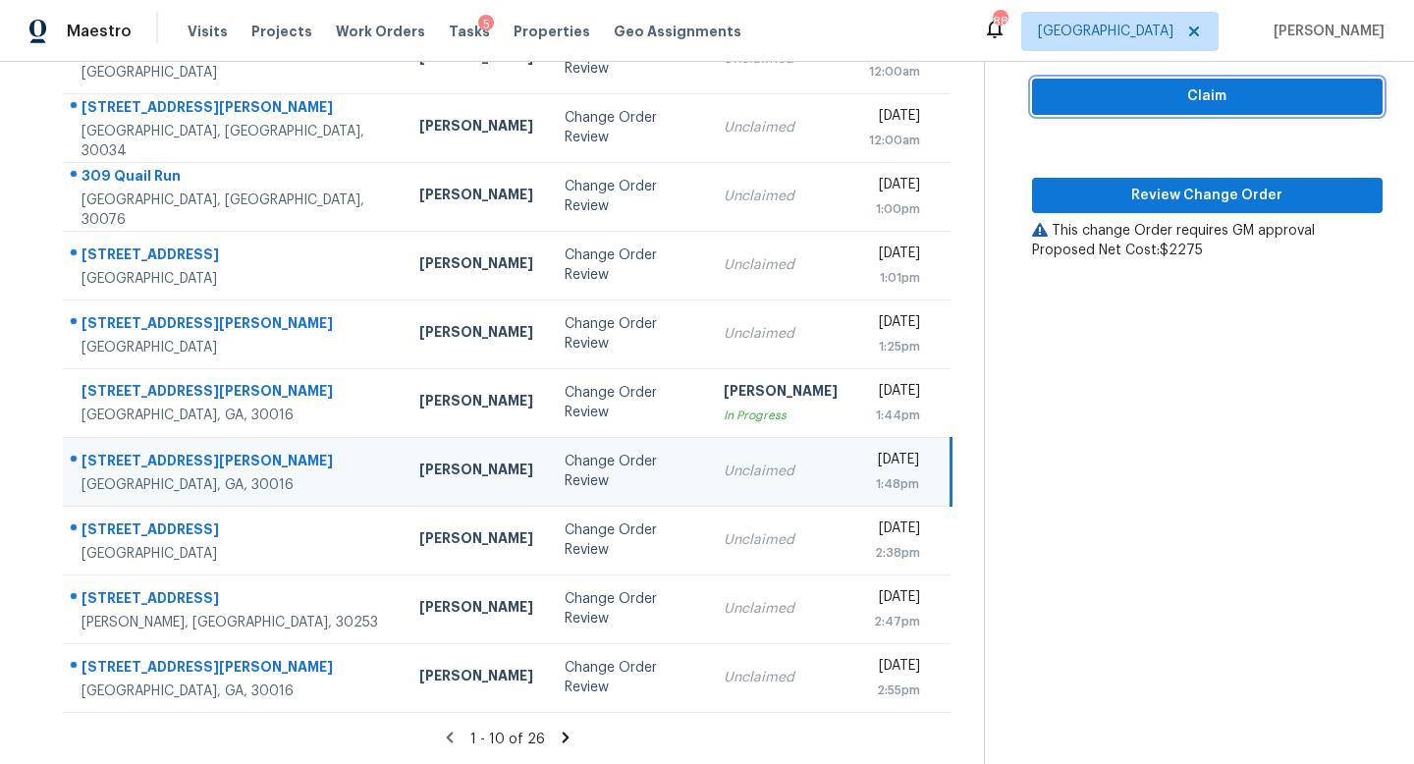
click at [1180, 87] on span "Claim" at bounding box center [1207, 96] width 319 height 25
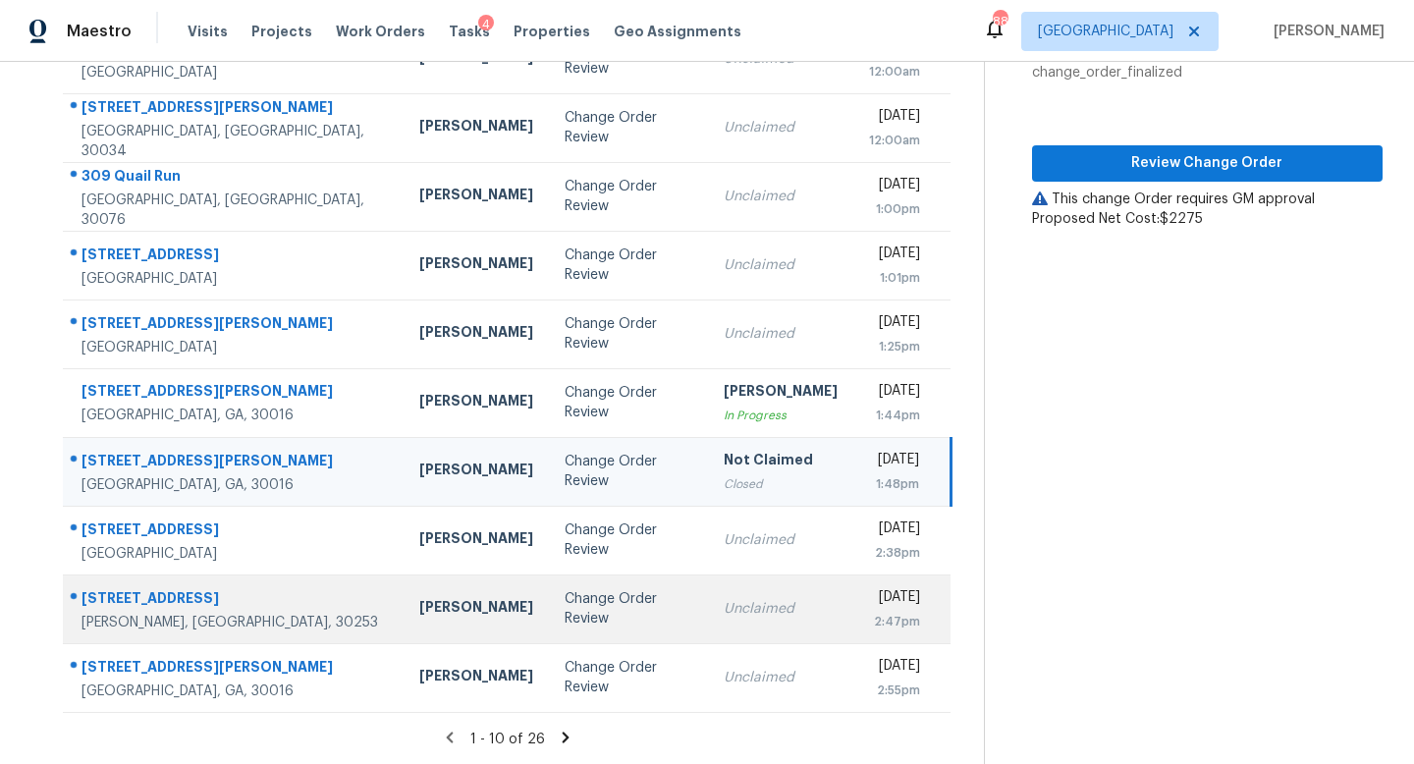
click at [759, 583] on td "Unclaimed" at bounding box center [780, 608] width 145 height 69
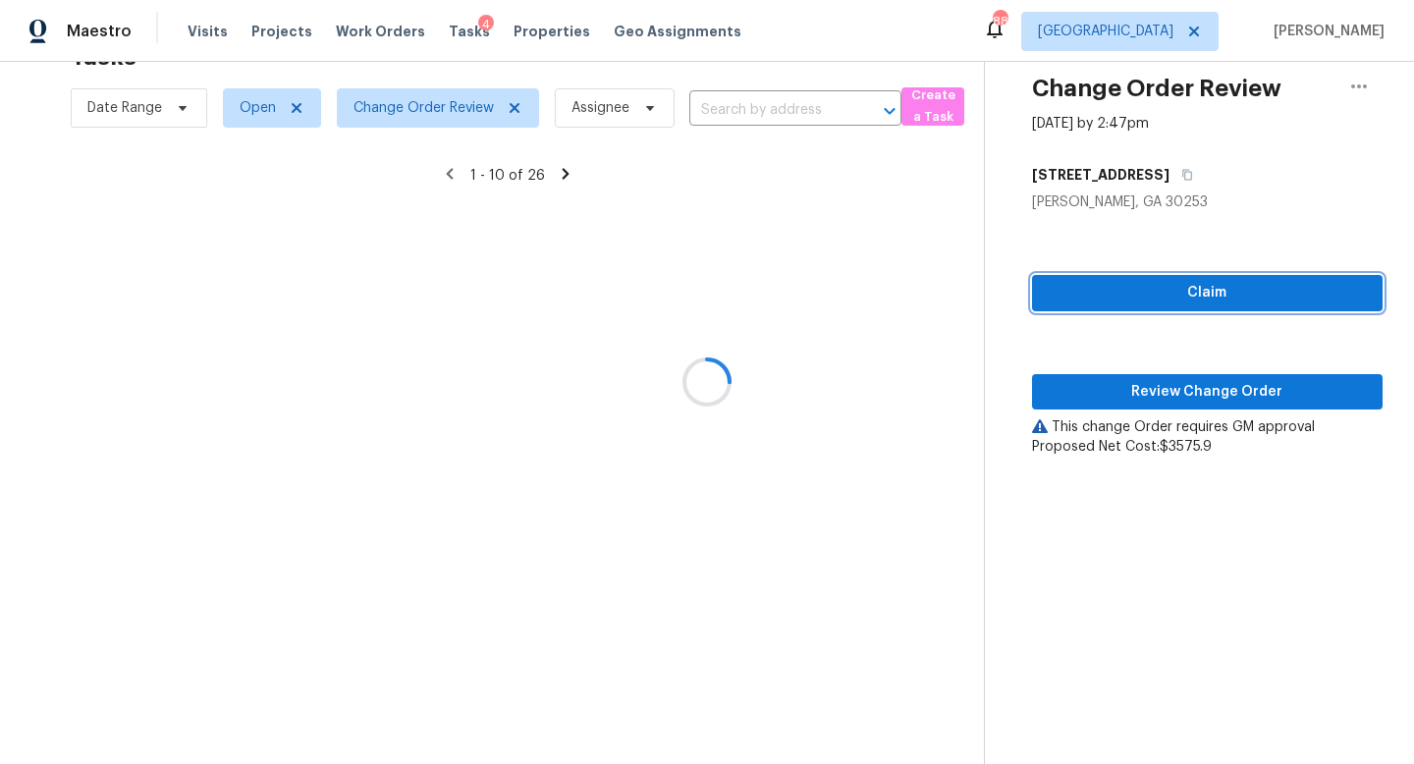
click at [1171, 281] on span "Claim" at bounding box center [1207, 293] width 319 height 25
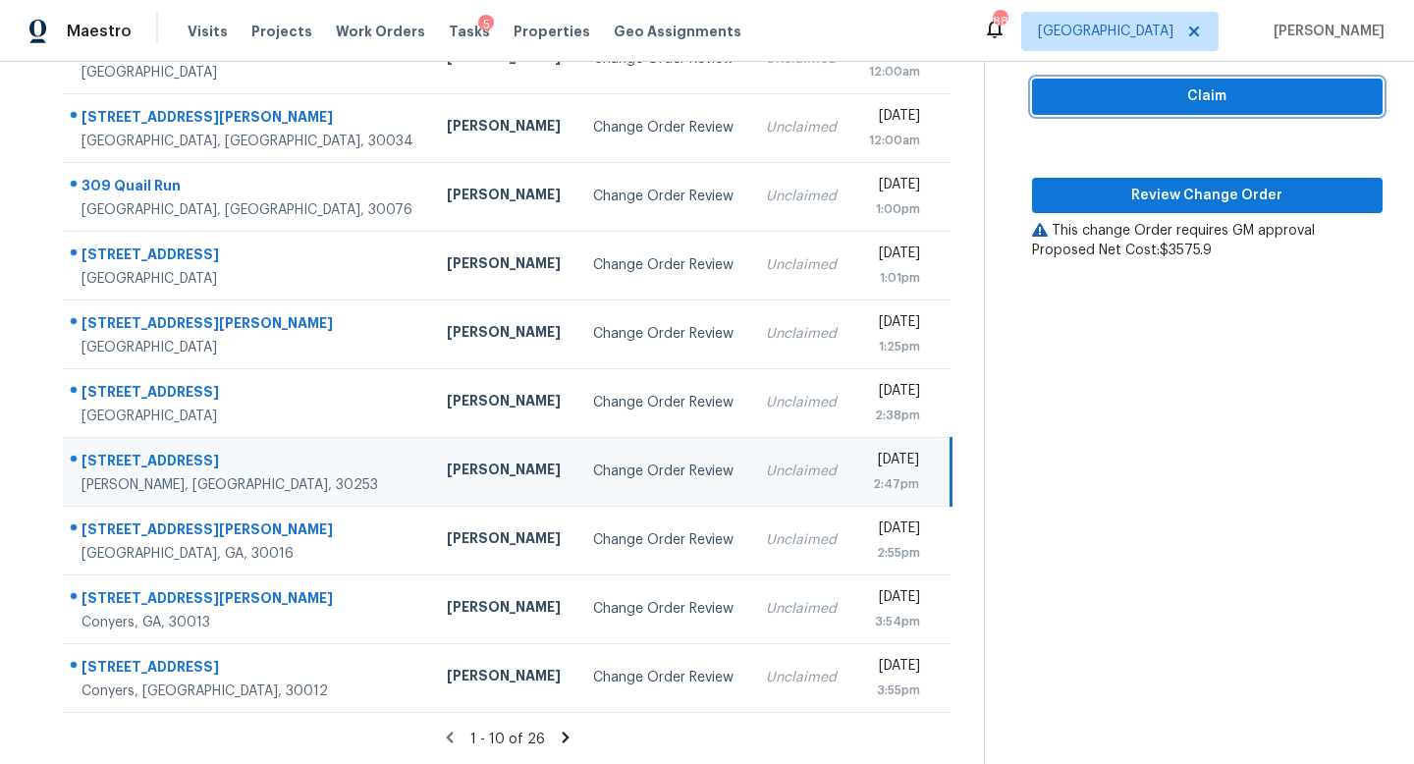
click at [1182, 98] on span "Claim" at bounding box center [1207, 96] width 319 height 25
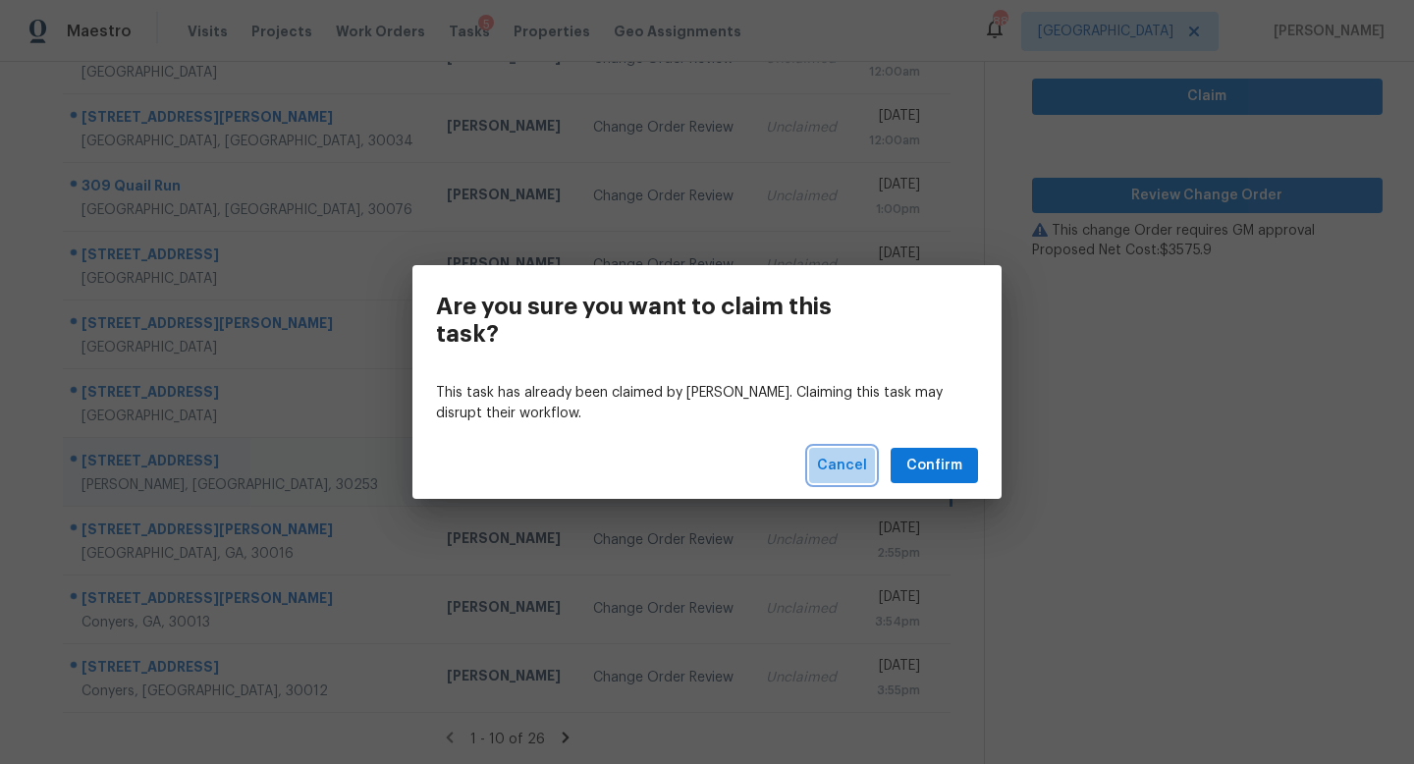
click at [857, 467] on span "Cancel" at bounding box center [842, 466] width 50 height 25
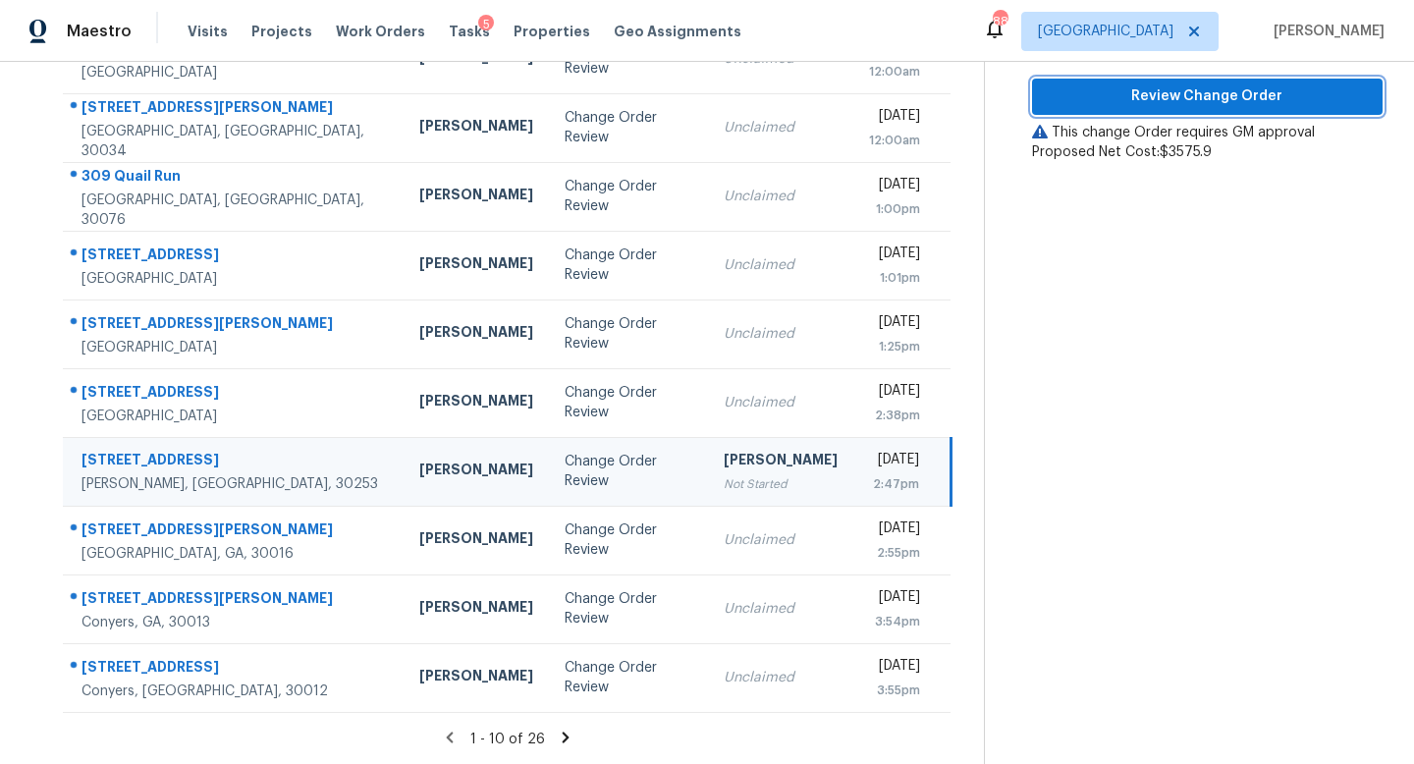
click at [1192, 102] on span "Review Change Order" at bounding box center [1207, 96] width 319 height 25
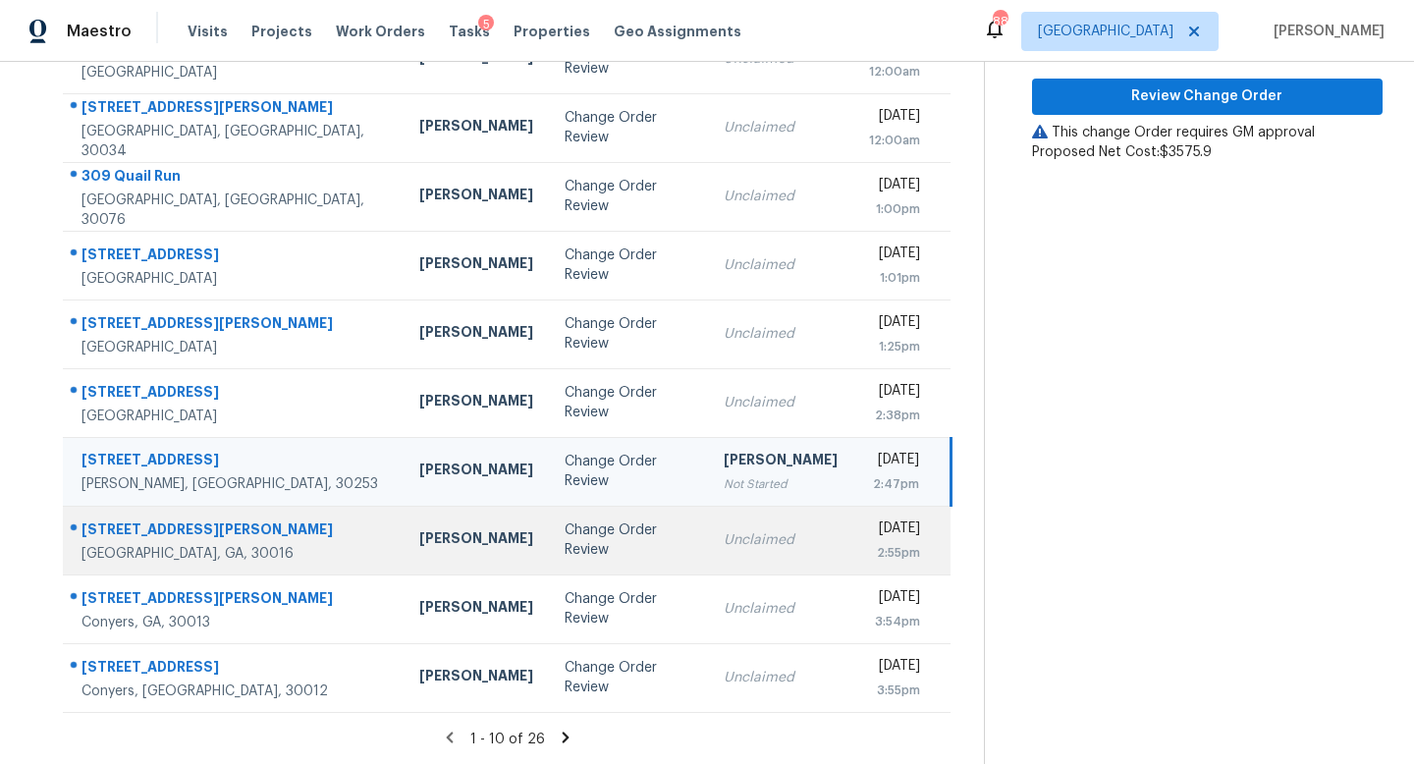
click at [603, 561] on td "Change Order Review" at bounding box center [629, 540] width 160 height 69
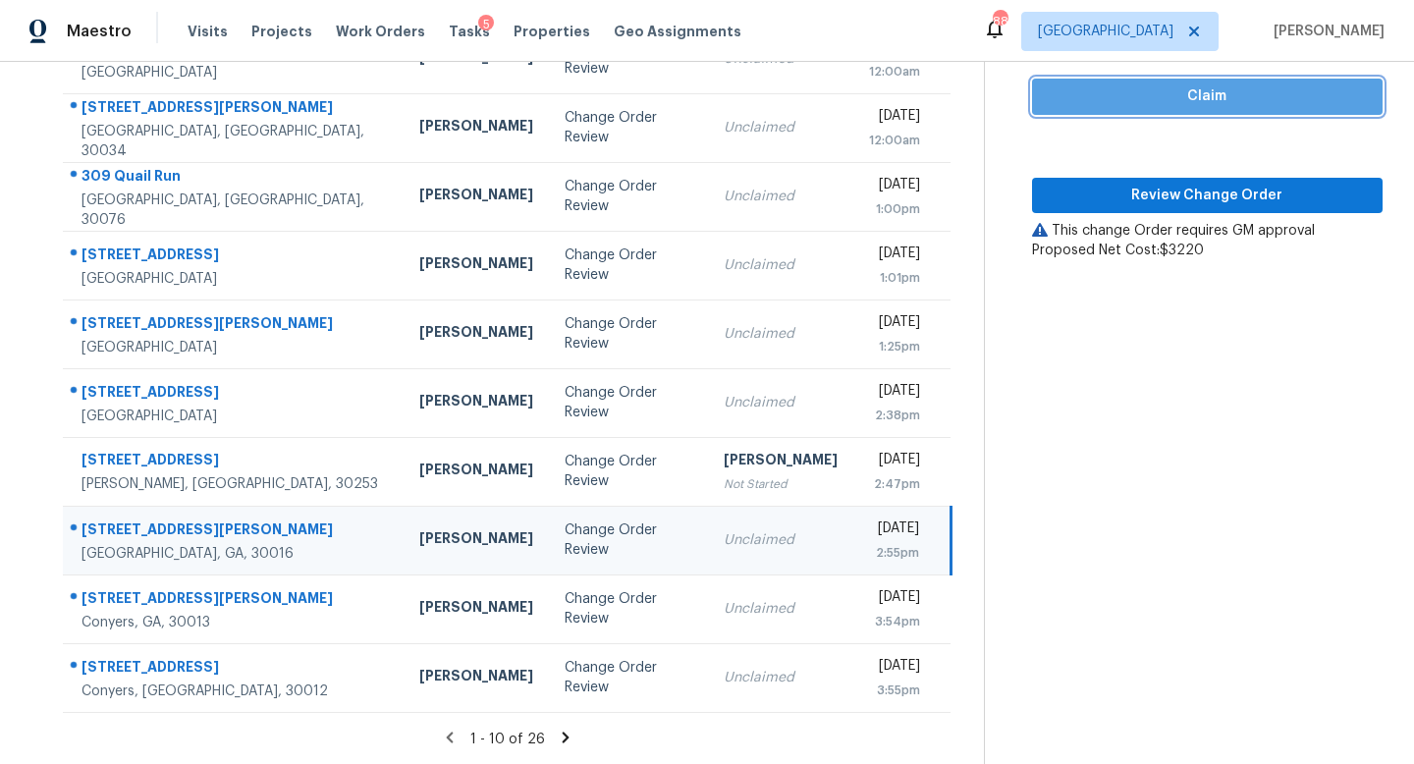
click at [1202, 96] on span "Claim" at bounding box center [1207, 96] width 319 height 25
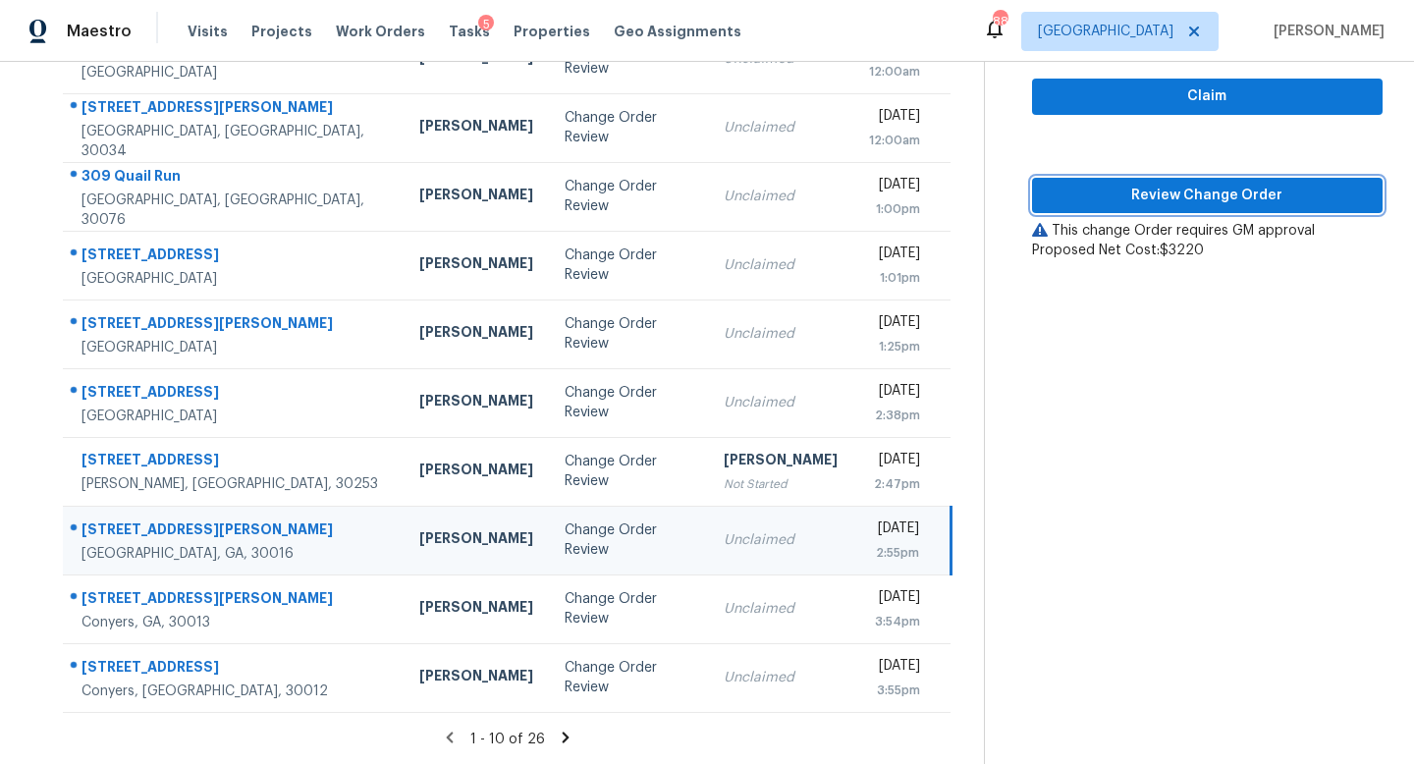
click at [1198, 198] on span "Review Change Order" at bounding box center [1207, 196] width 319 height 25
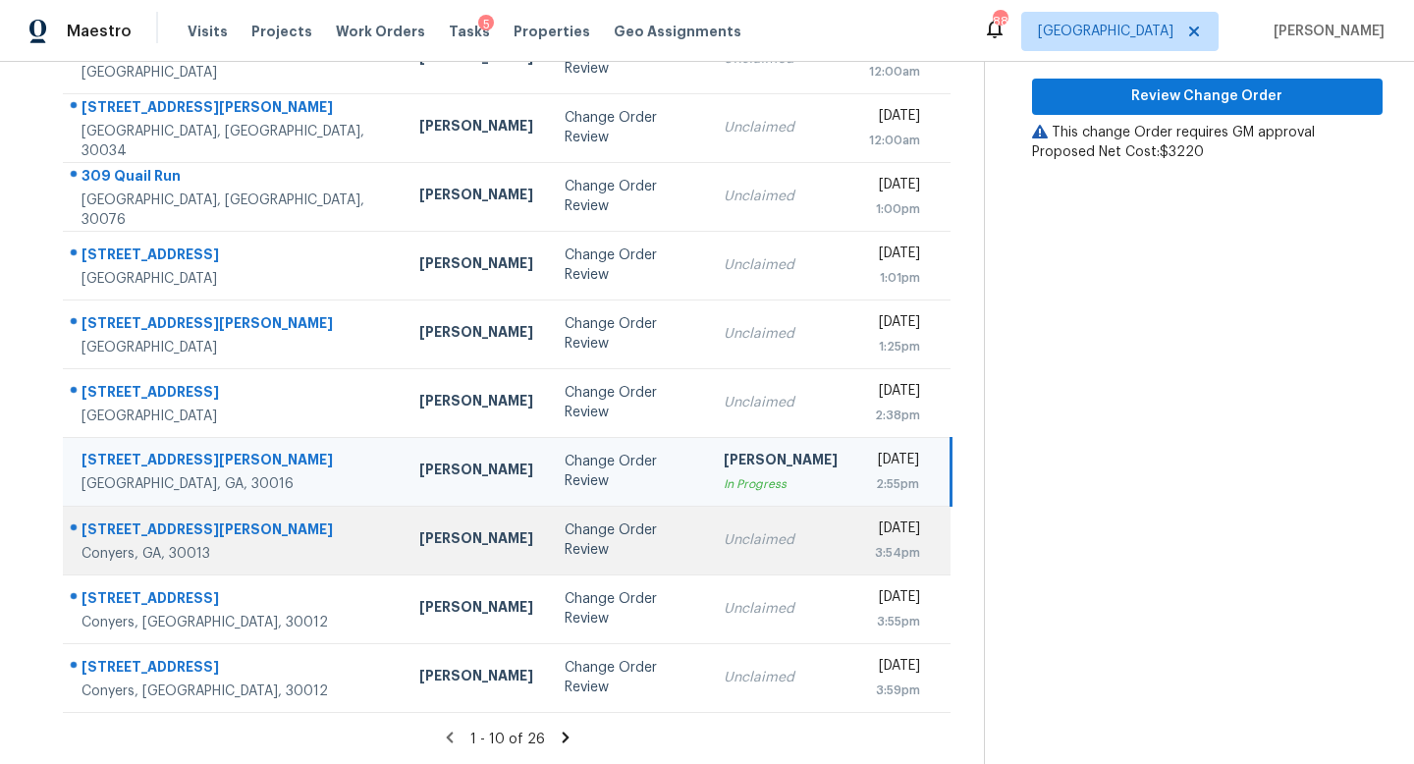
click at [574, 532] on div "Change Order Review" at bounding box center [629, 539] width 129 height 39
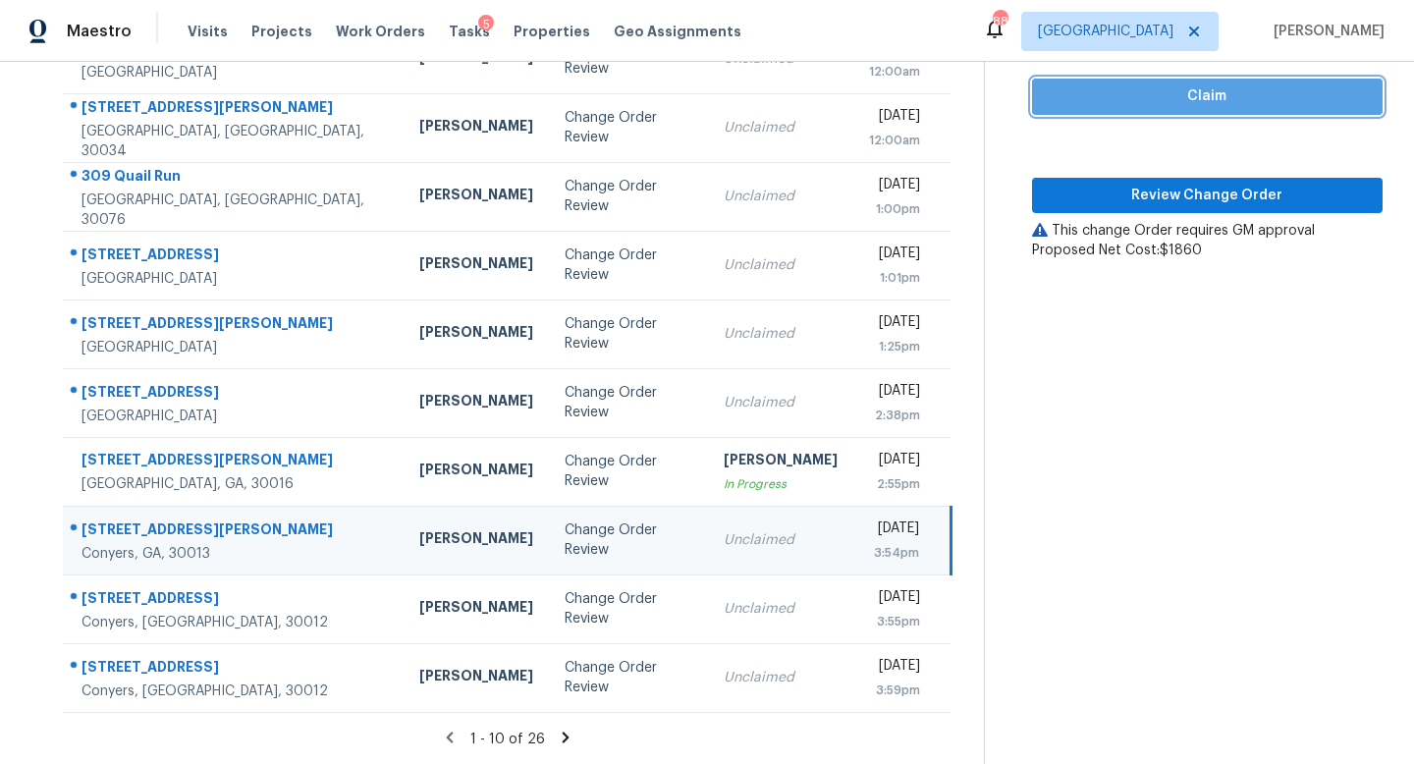
click at [1245, 84] on span "Claim" at bounding box center [1207, 96] width 319 height 25
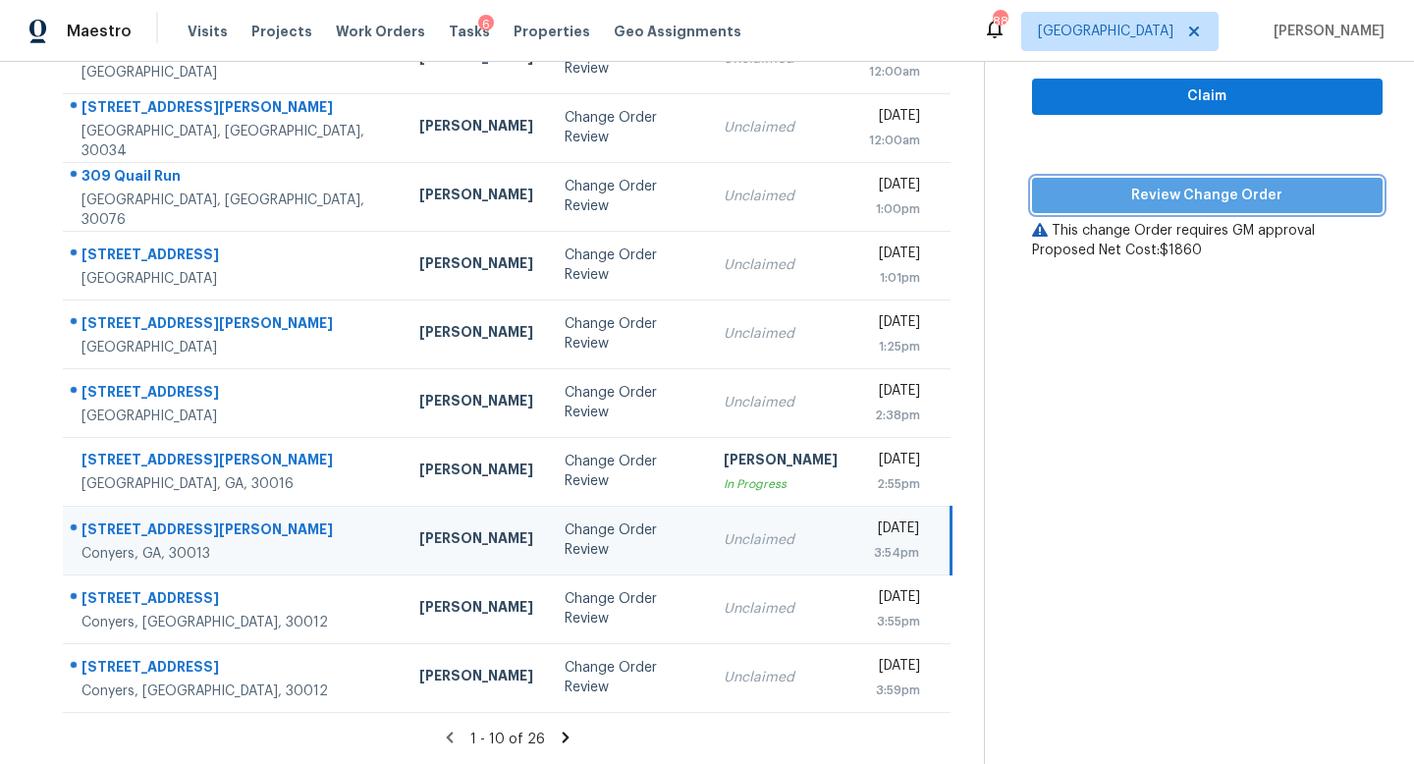
click at [1209, 179] on button "Review Change Order" at bounding box center [1207, 196] width 350 height 36
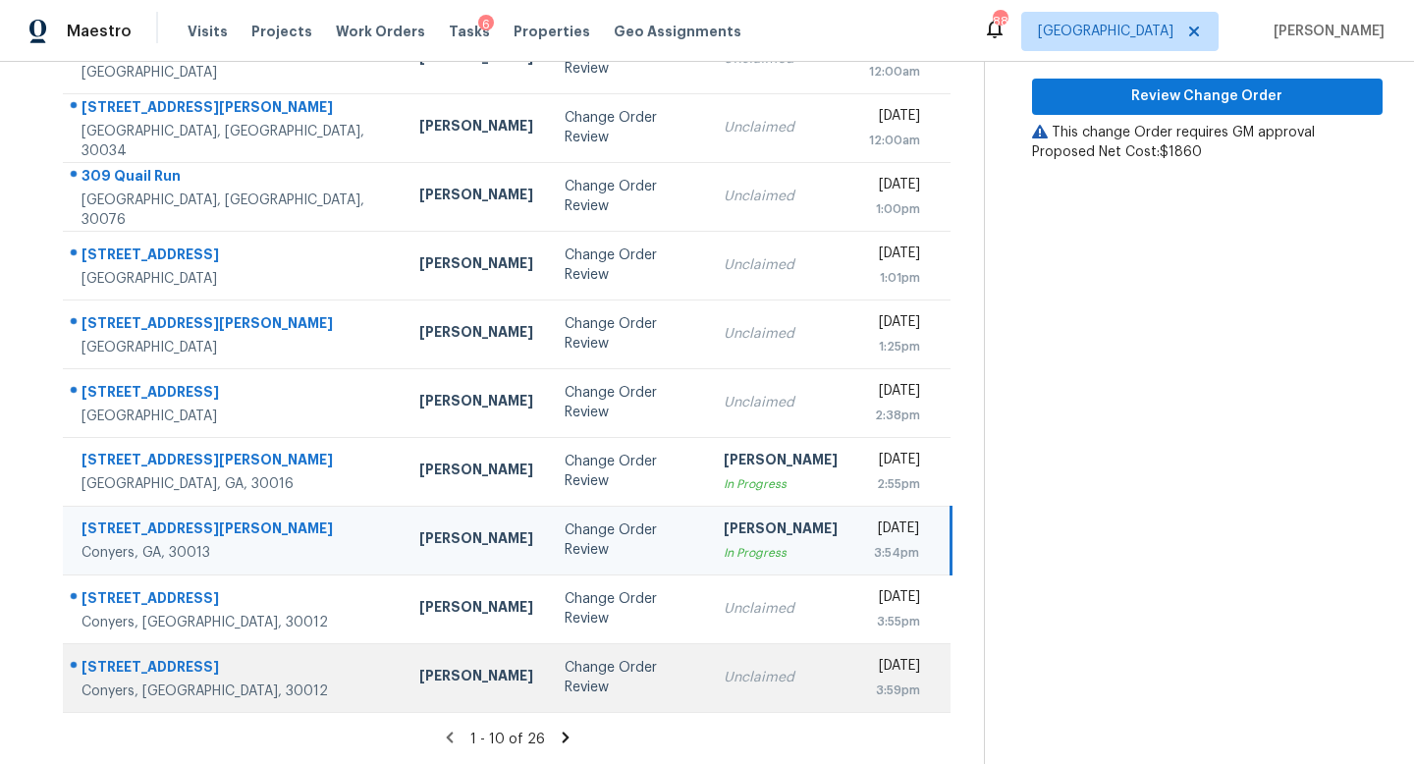
click at [600, 645] on td "Change Order Review" at bounding box center [629, 677] width 160 height 69
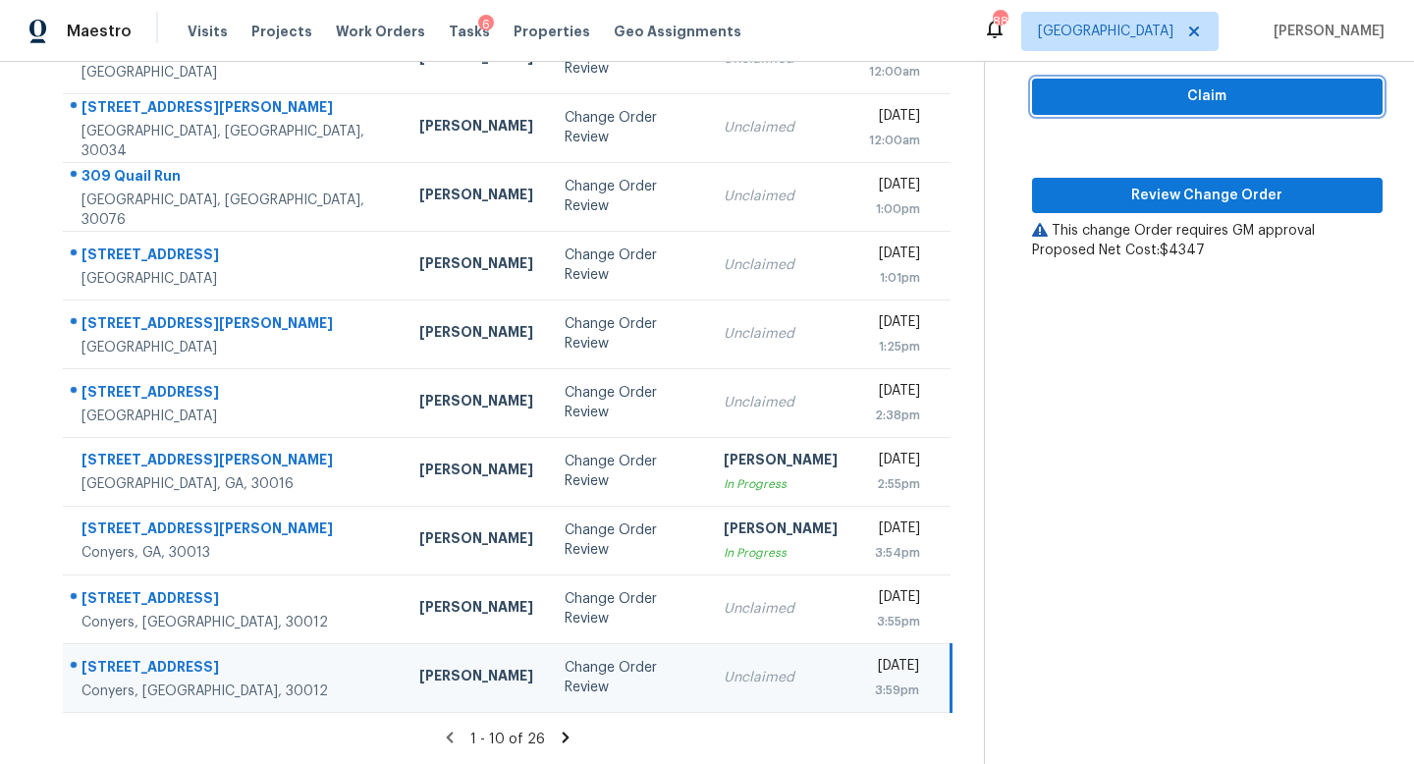
click at [1120, 103] on span "Claim" at bounding box center [1207, 96] width 319 height 25
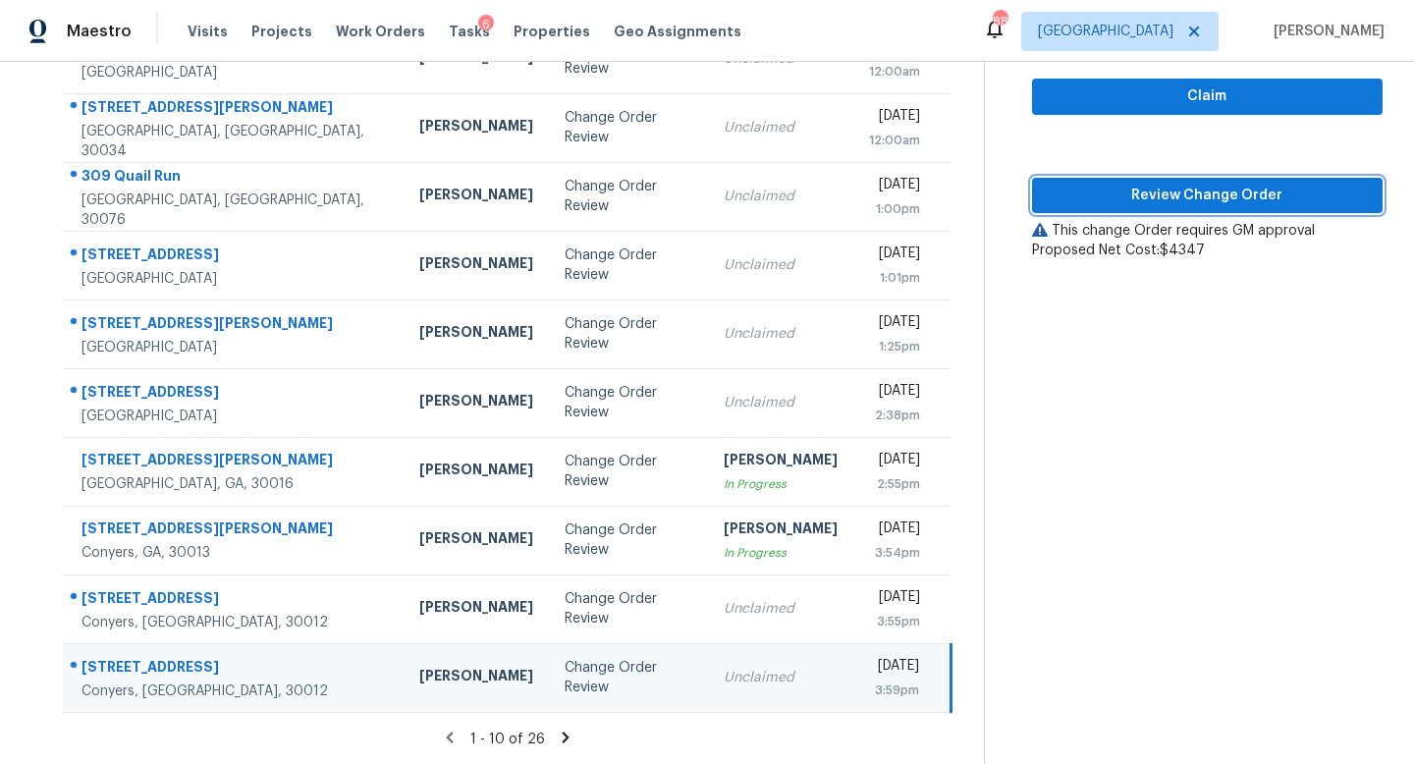
click at [1119, 186] on span "Review Change Order" at bounding box center [1207, 196] width 319 height 25
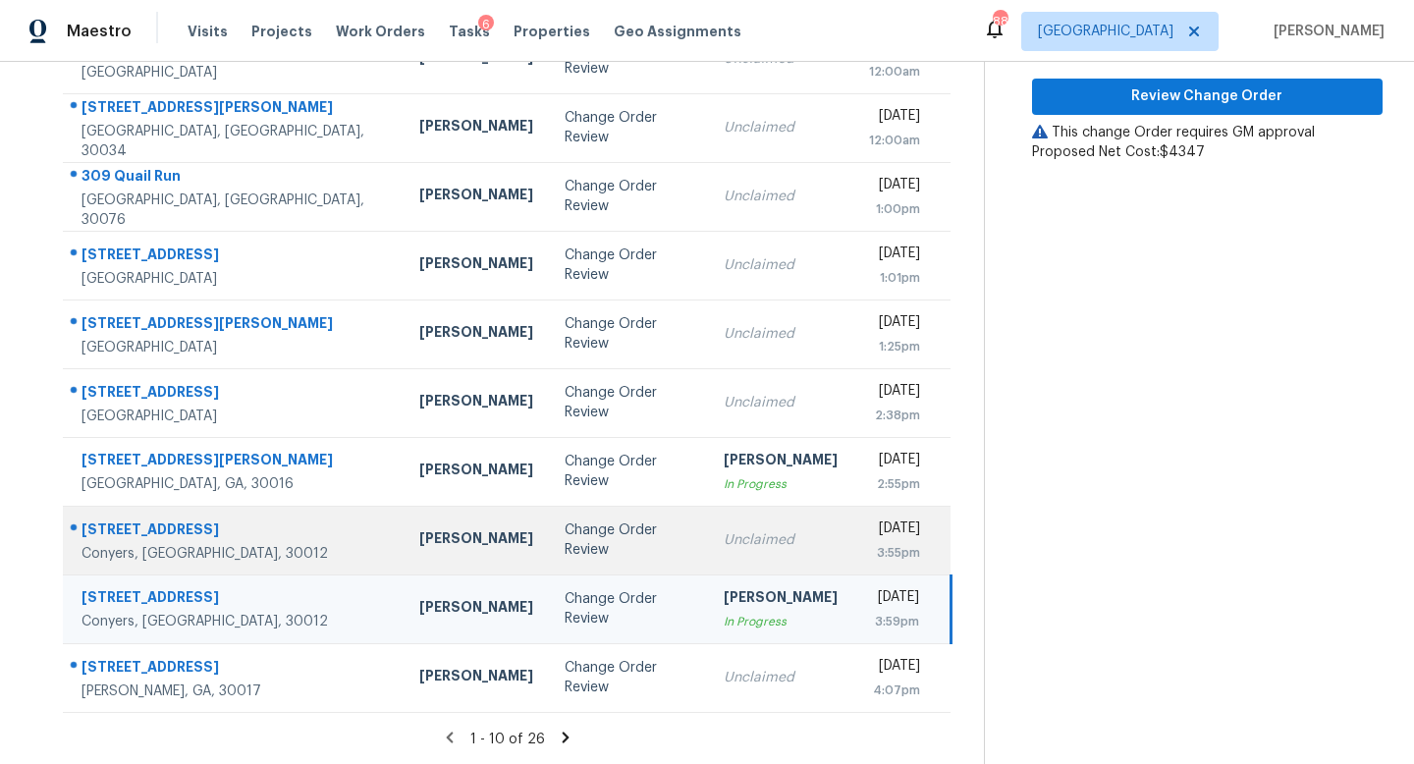
click at [724, 542] on div "Unclaimed" at bounding box center [781, 540] width 114 height 20
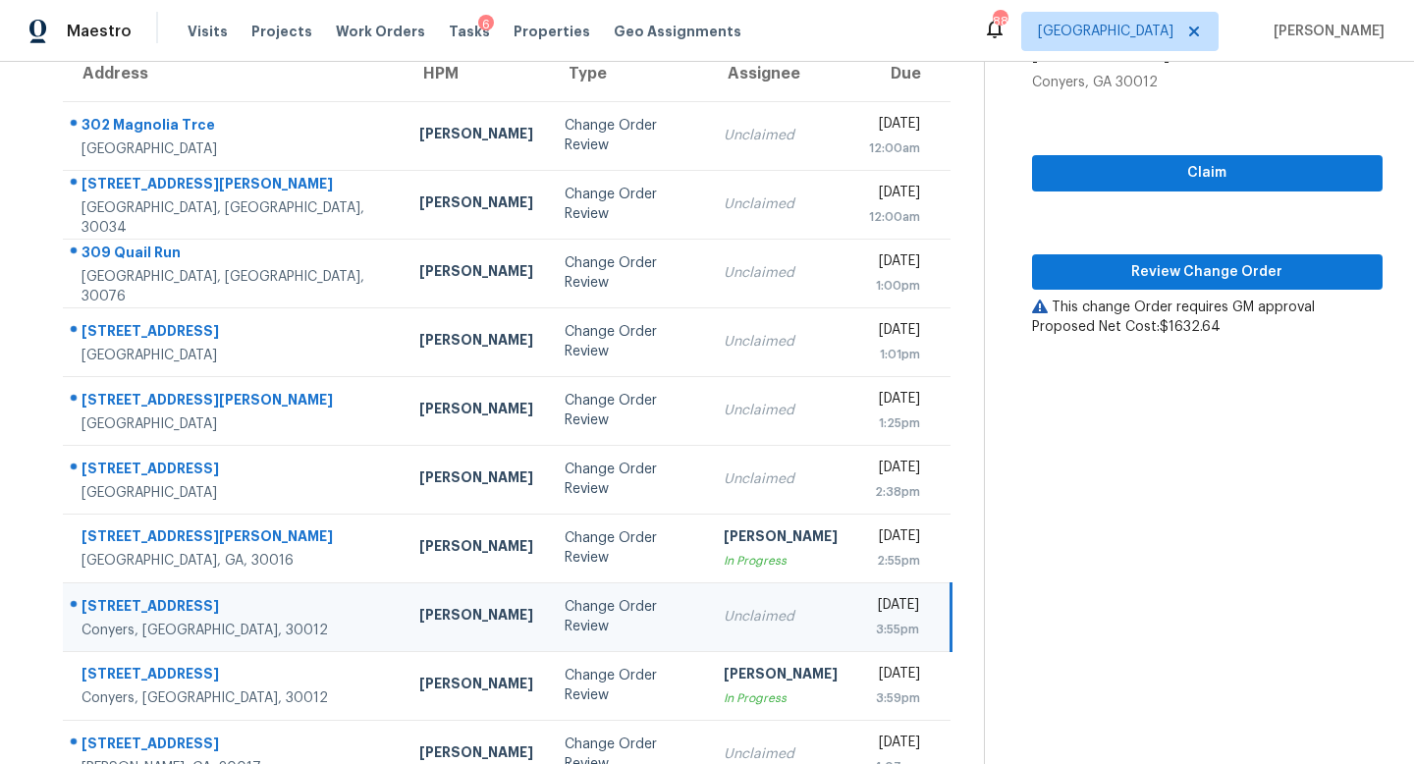
scroll to position [167, 0]
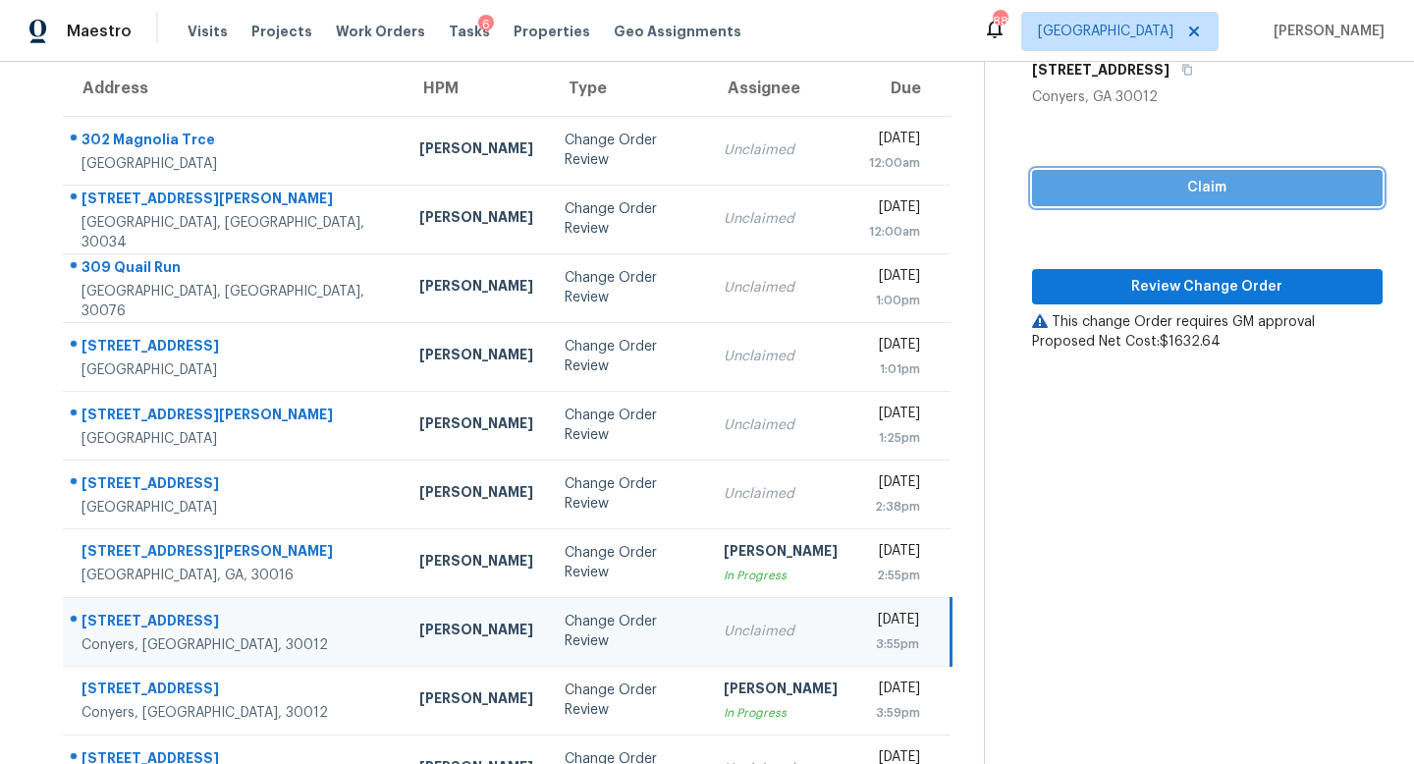
click at [1231, 190] on span "Claim" at bounding box center [1207, 188] width 319 height 25
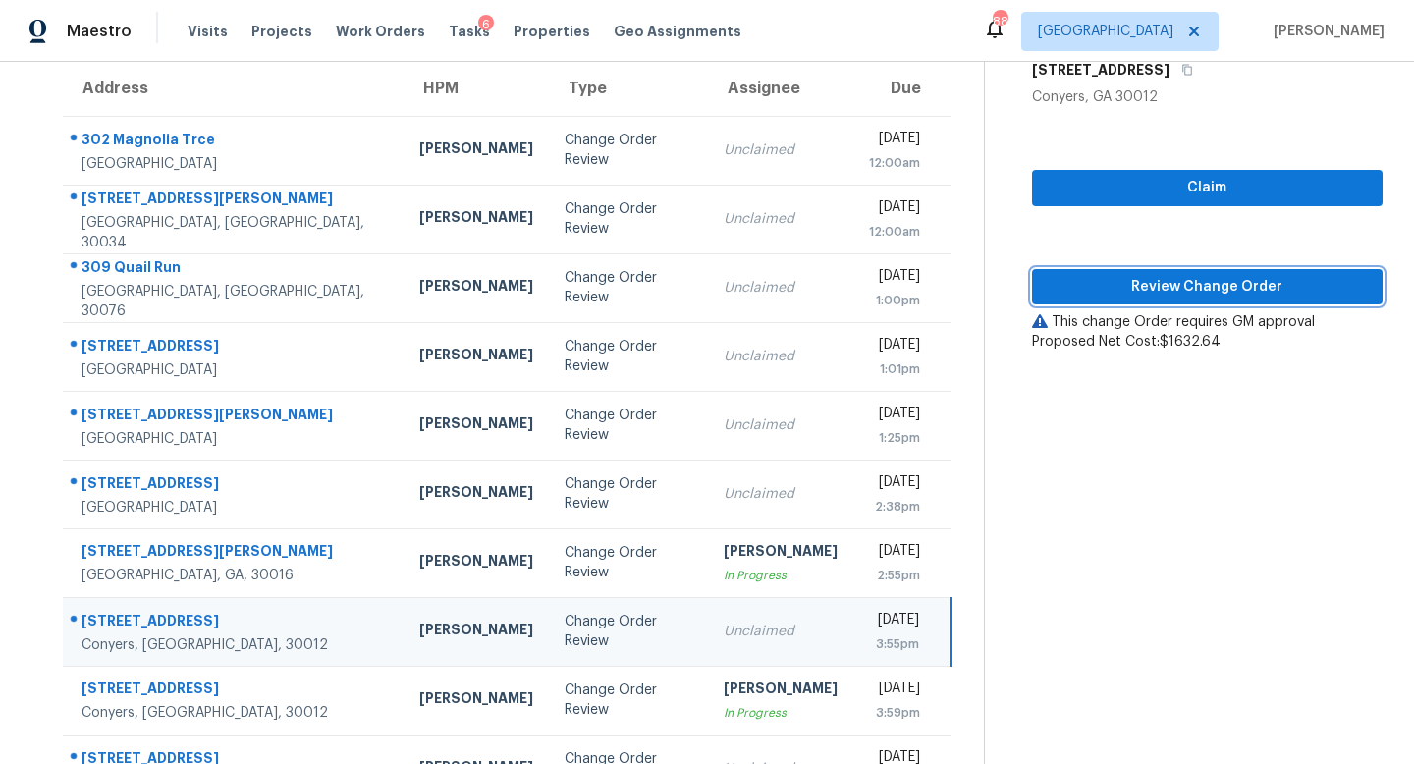
click at [1216, 280] on span "Review Change Order" at bounding box center [1207, 287] width 319 height 25
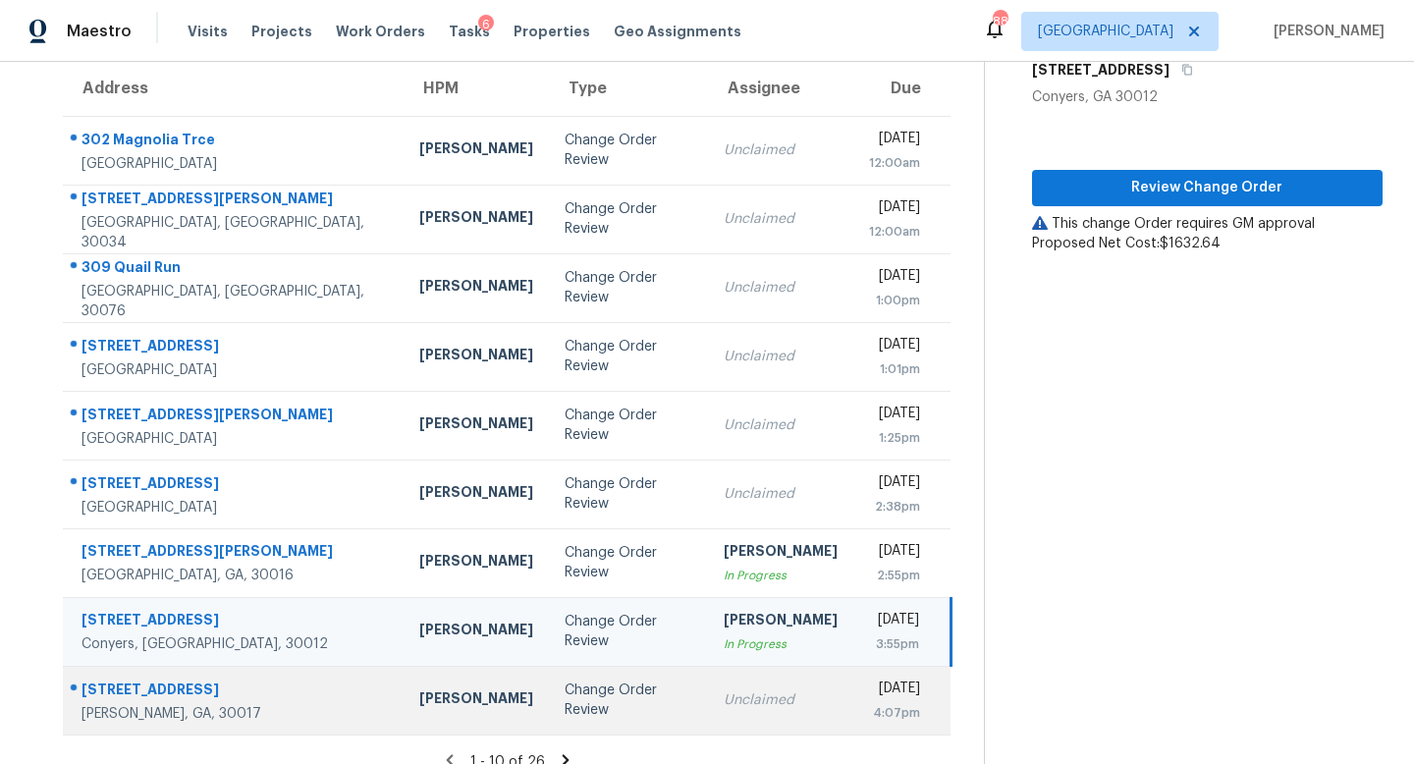
click at [708, 685] on td "Unclaimed" at bounding box center [780, 700] width 145 height 69
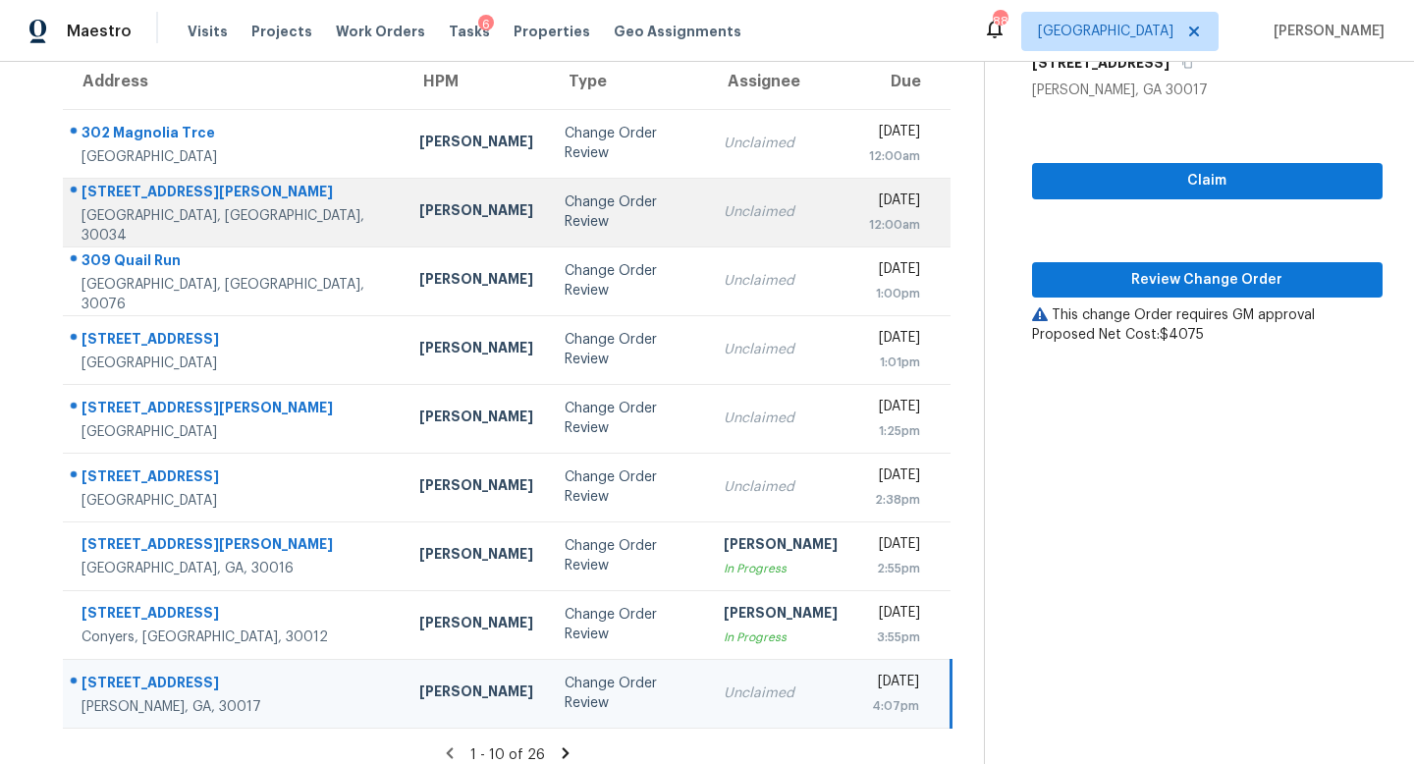
scroll to position [189, 0]
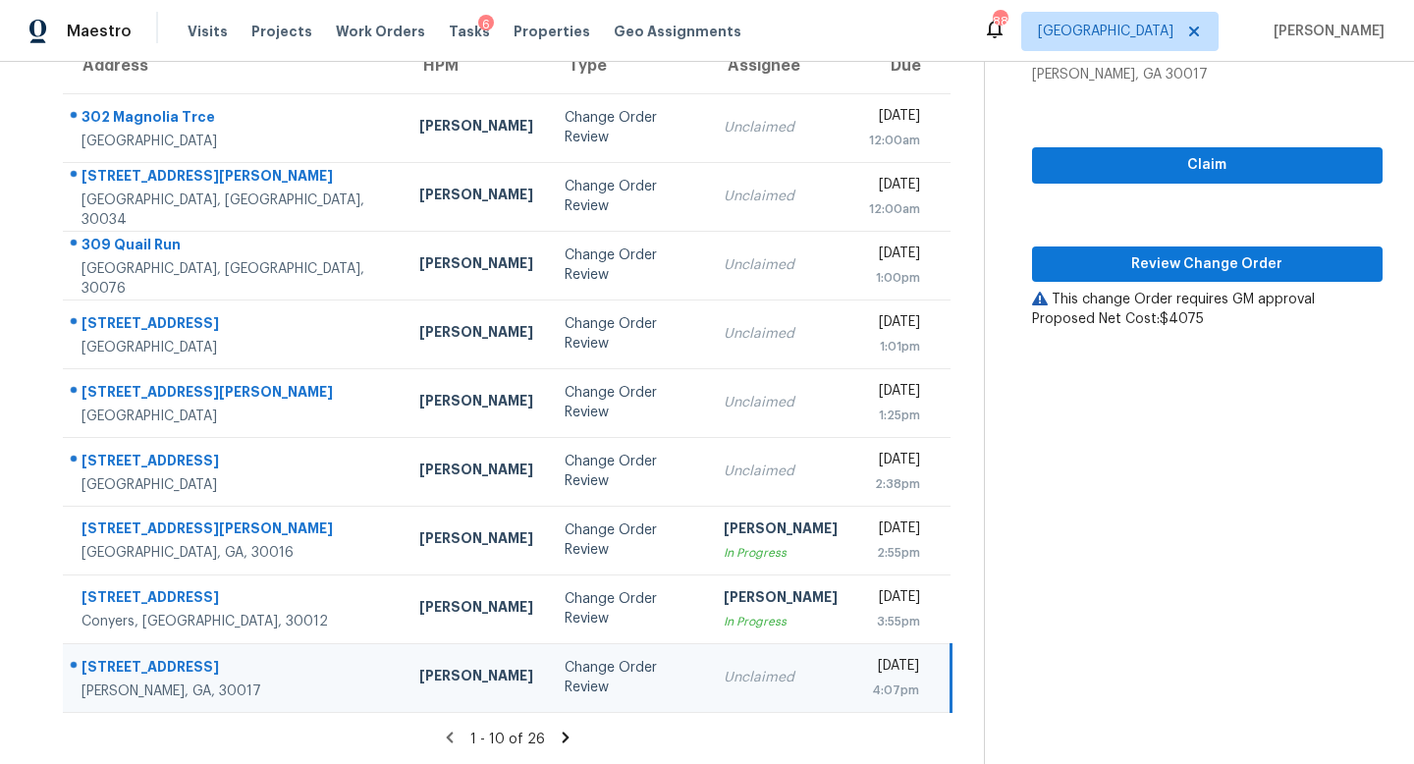
click at [561, 741] on icon at bounding box center [566, 737] width 18 height 18
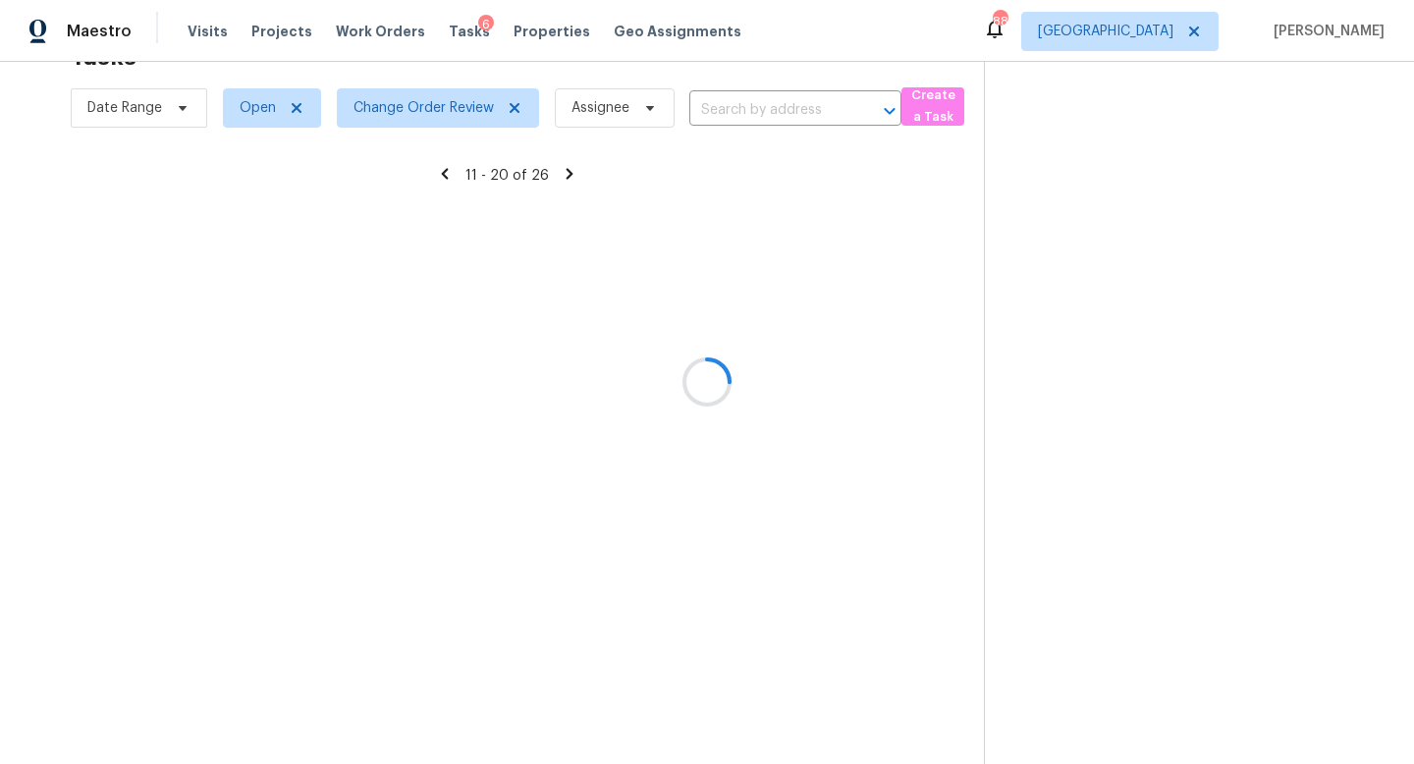
scroll to position [62, 0]
click at [443, 310] on icon at bounding box center [445, 316] width 18 height 18
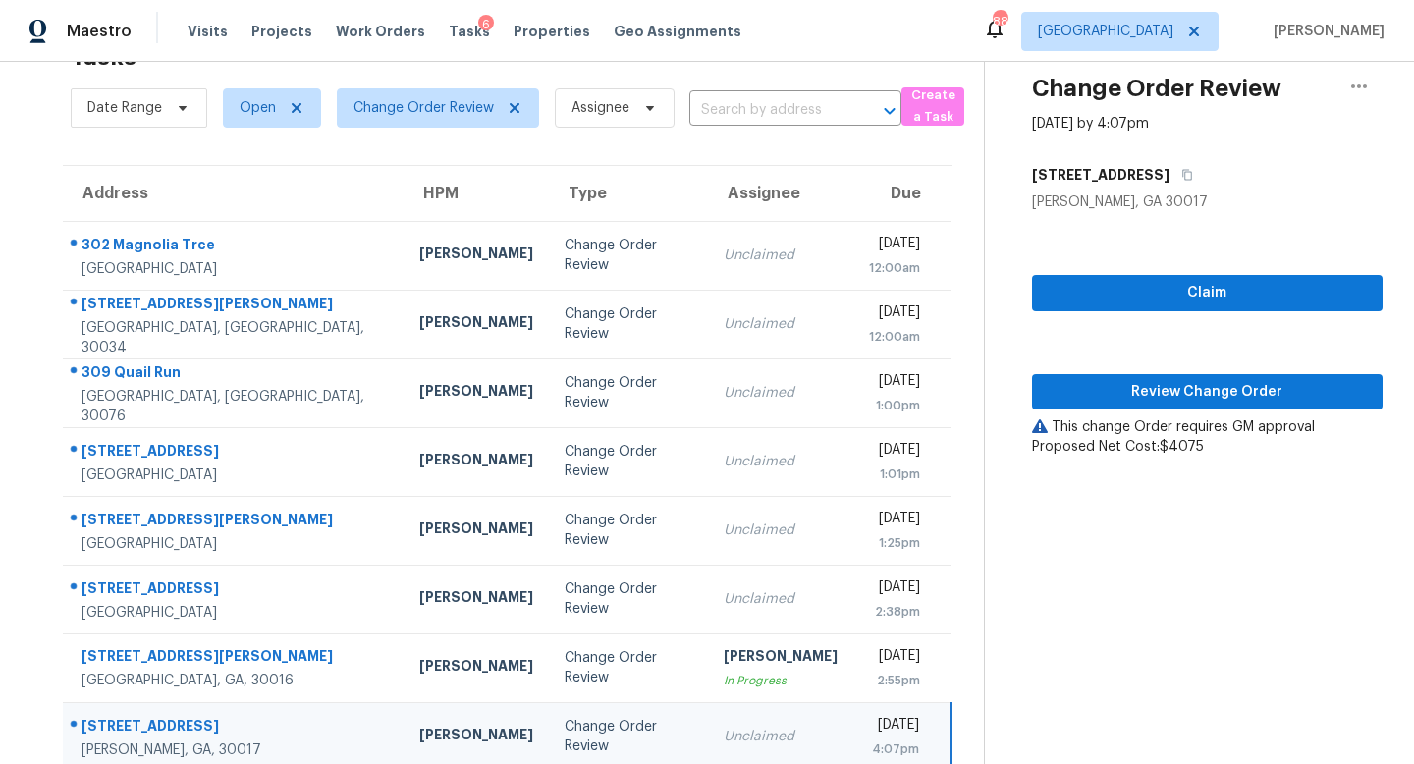
scroll to position [121, 0]
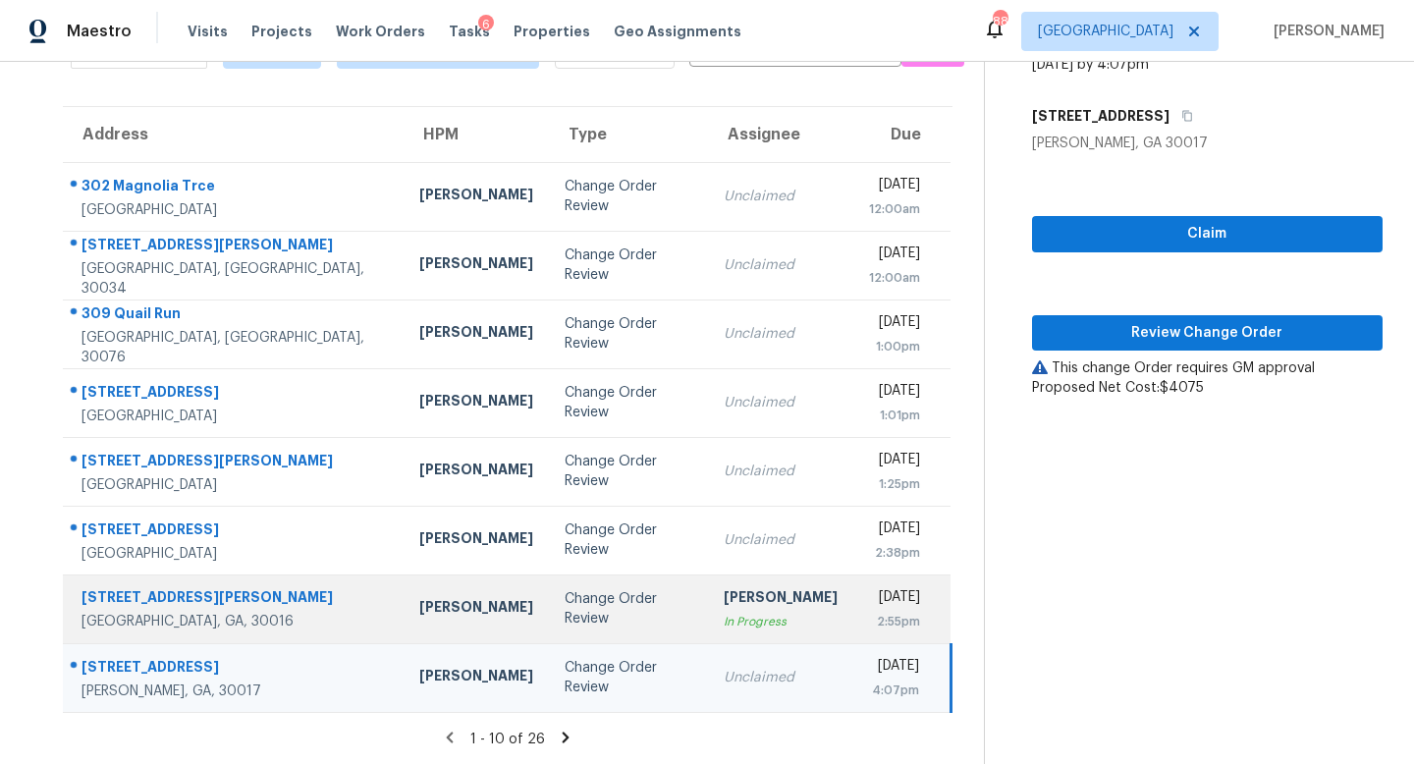
click at [549, 623] on td "Change Order Review" at bounding box center [629, 608] width 160 height 69
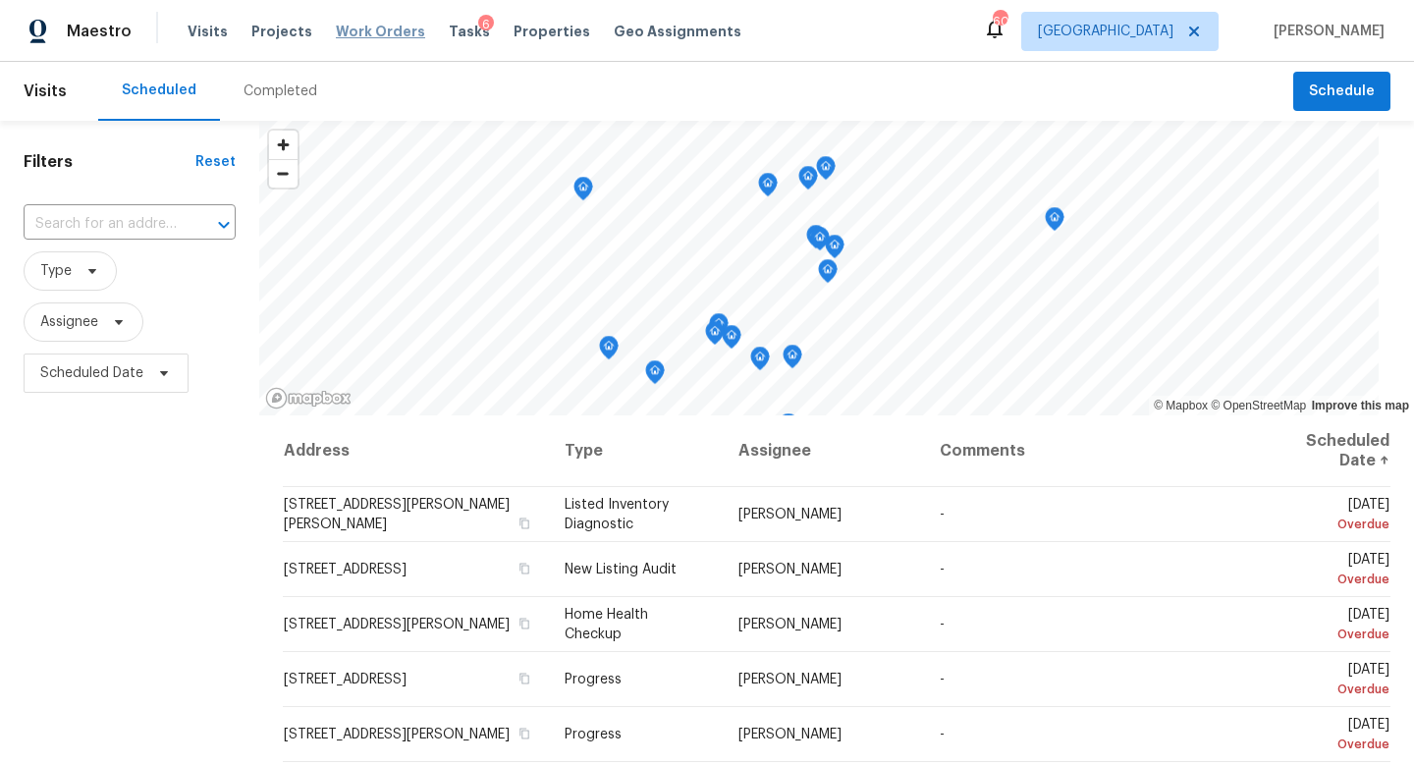
click at [376, 36] on span "Work Orders" at bounding box center [380, 32] width 89 height 20
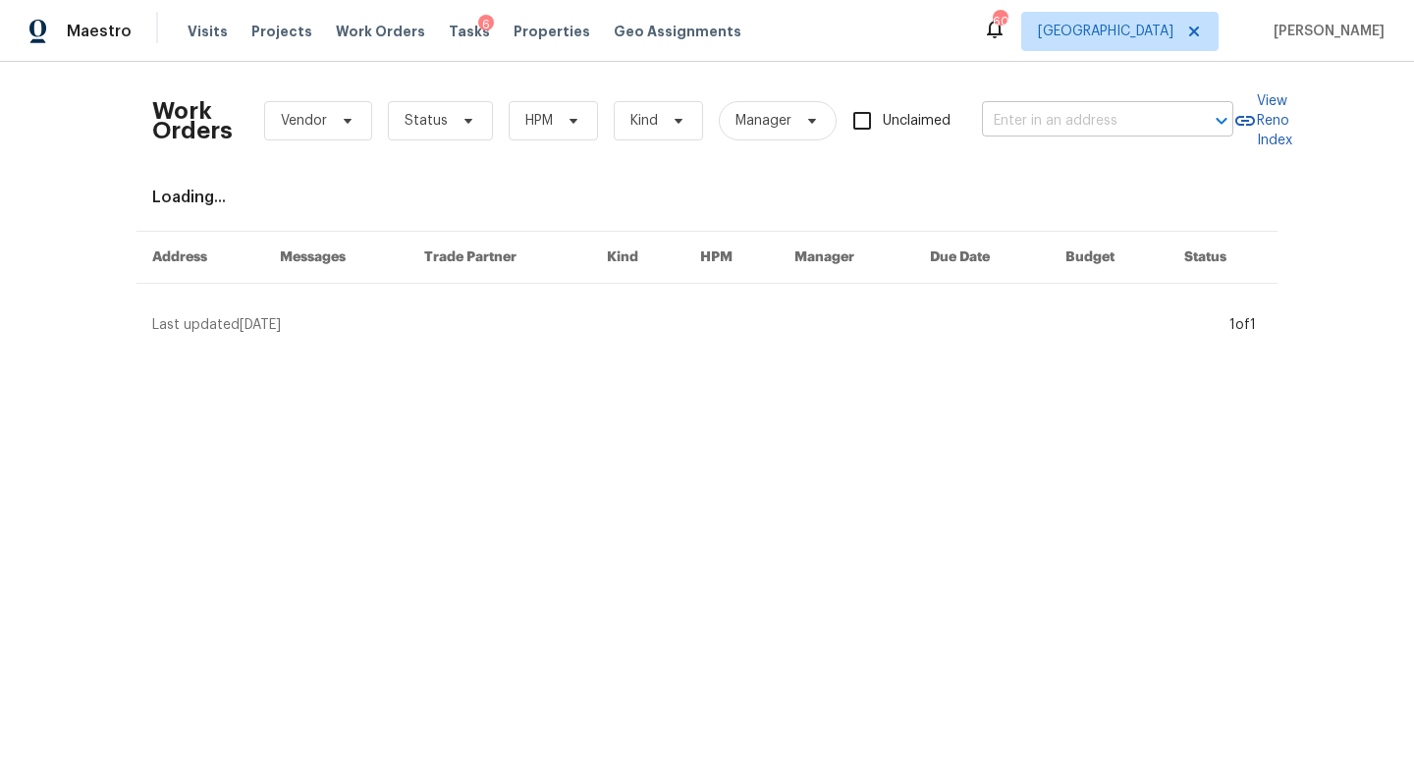
click at [1106, 119] on input "text" at bounding box center [1080, 121] width 196 height 30
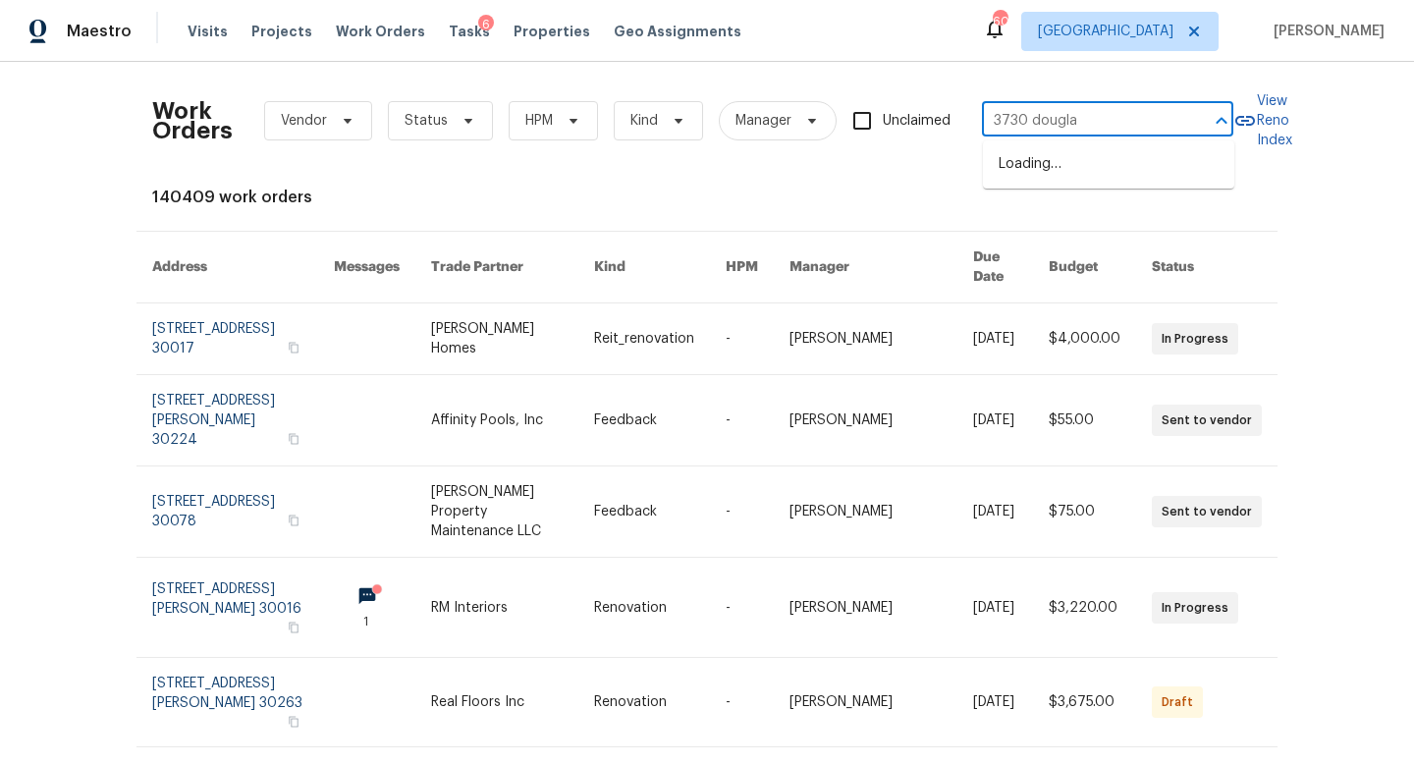
type input "3730 douglas"
click at [1113, 168] on li "3730 Douglas Ridge Trl, Douglasville, GA 30135" at bounding box center [1108, 174] width 251 height 53
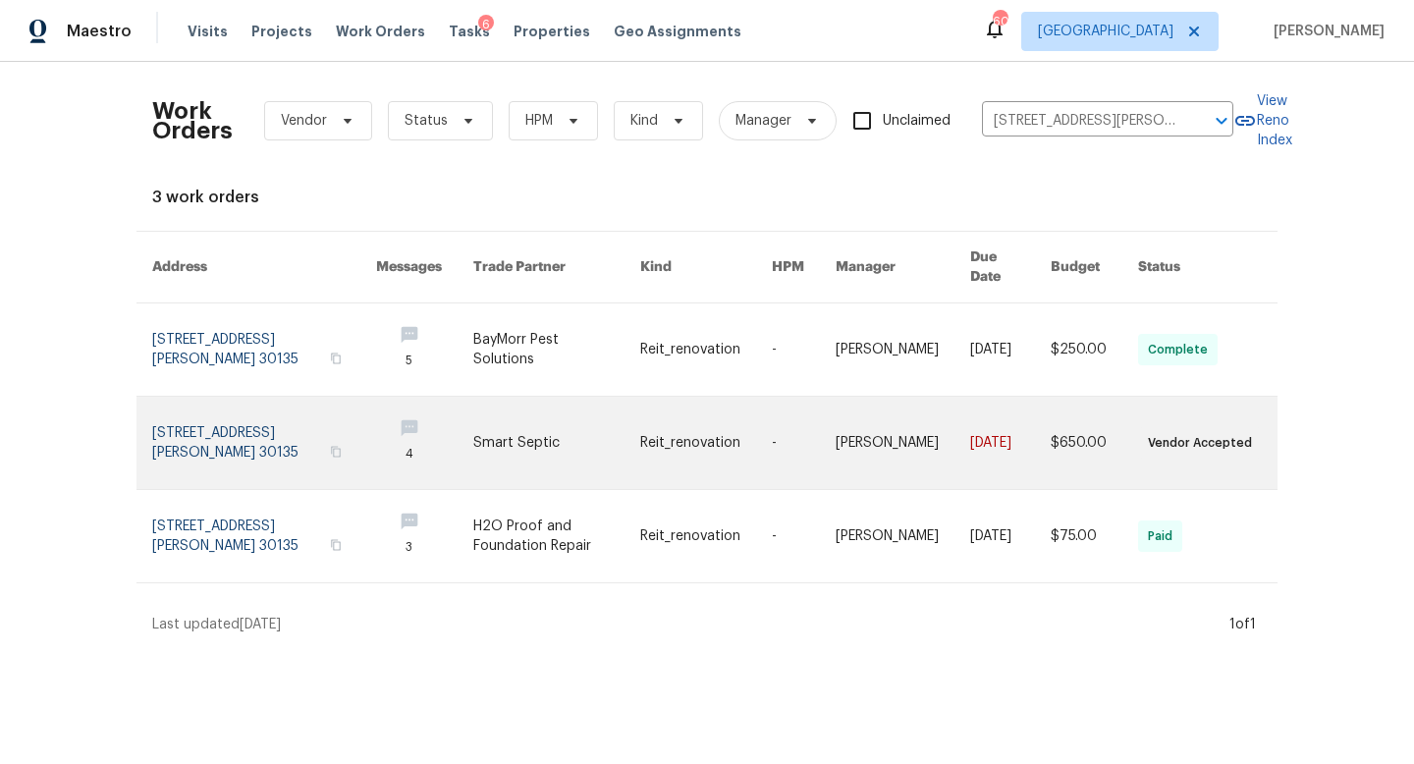
click at [278, 432] on link at bounding box center [264, 443] width 224 height 92
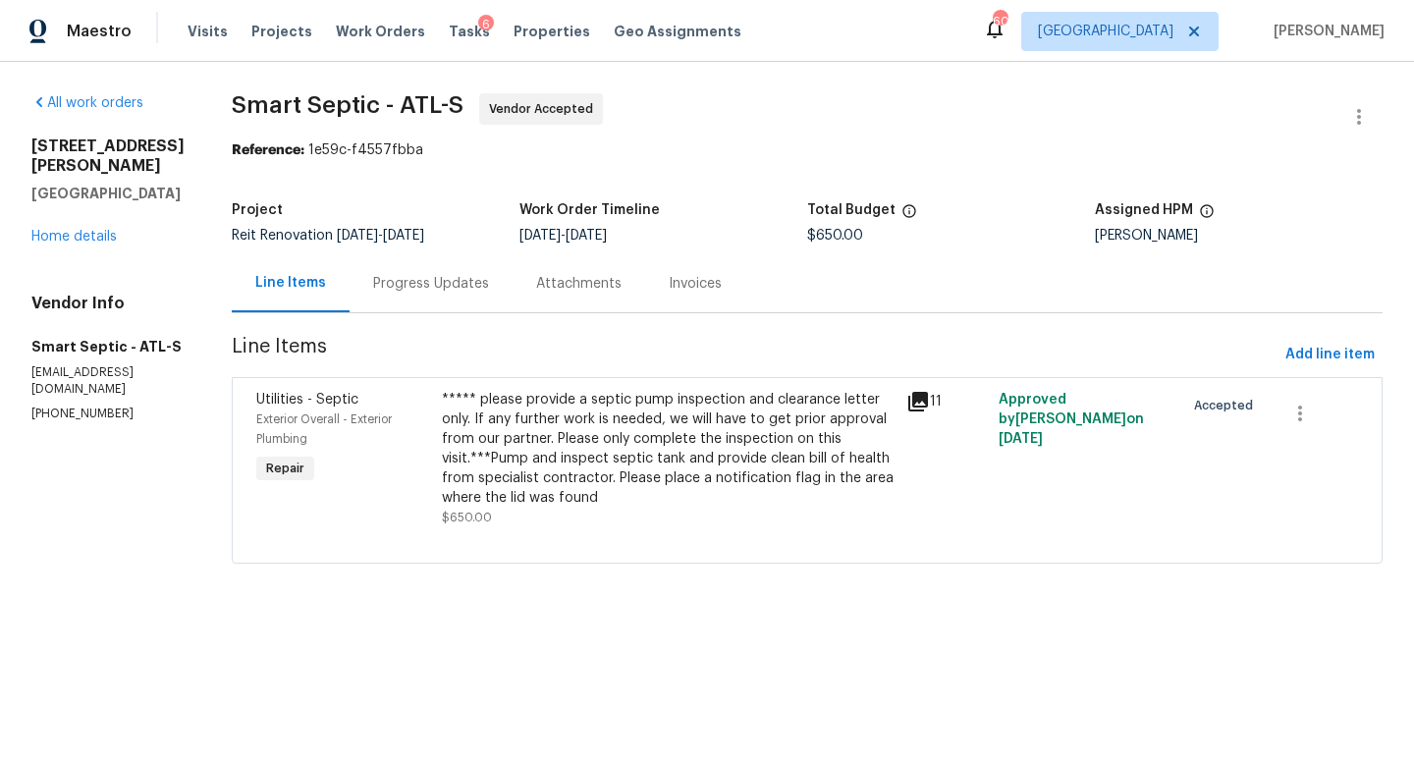
click at [439, 291] on div "Progress Updates" at bounding box center [431, 284] width 116 height 20
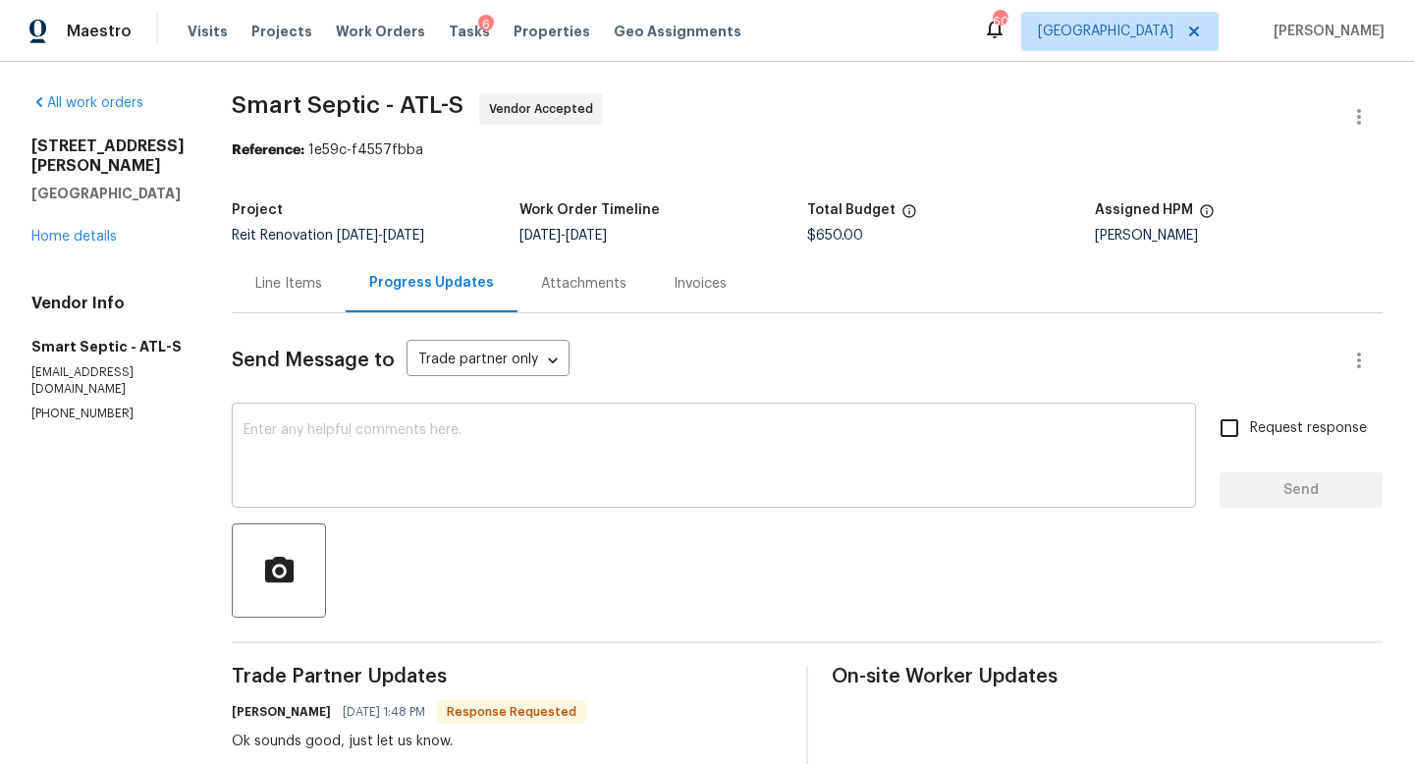
click at [378, 422] on div "x ​" at bounding box center [714, 457] width 964 height 100
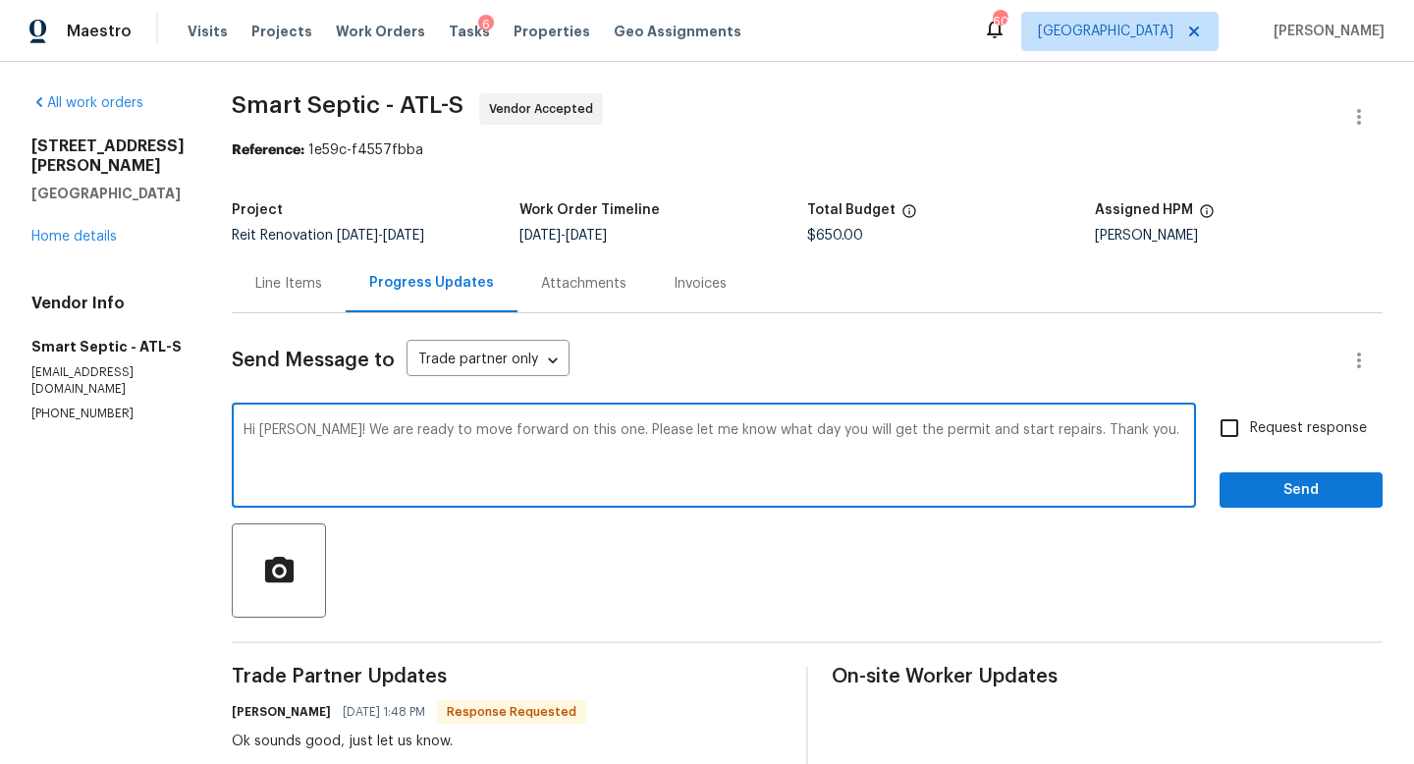
type textarea "Hi David! We are ready to move forward on this one. Please let me know what day…"
click at [1227, 429] on input "Request response" at bounding box center [1229, 427] width 41 height 41
checkbox input "true"
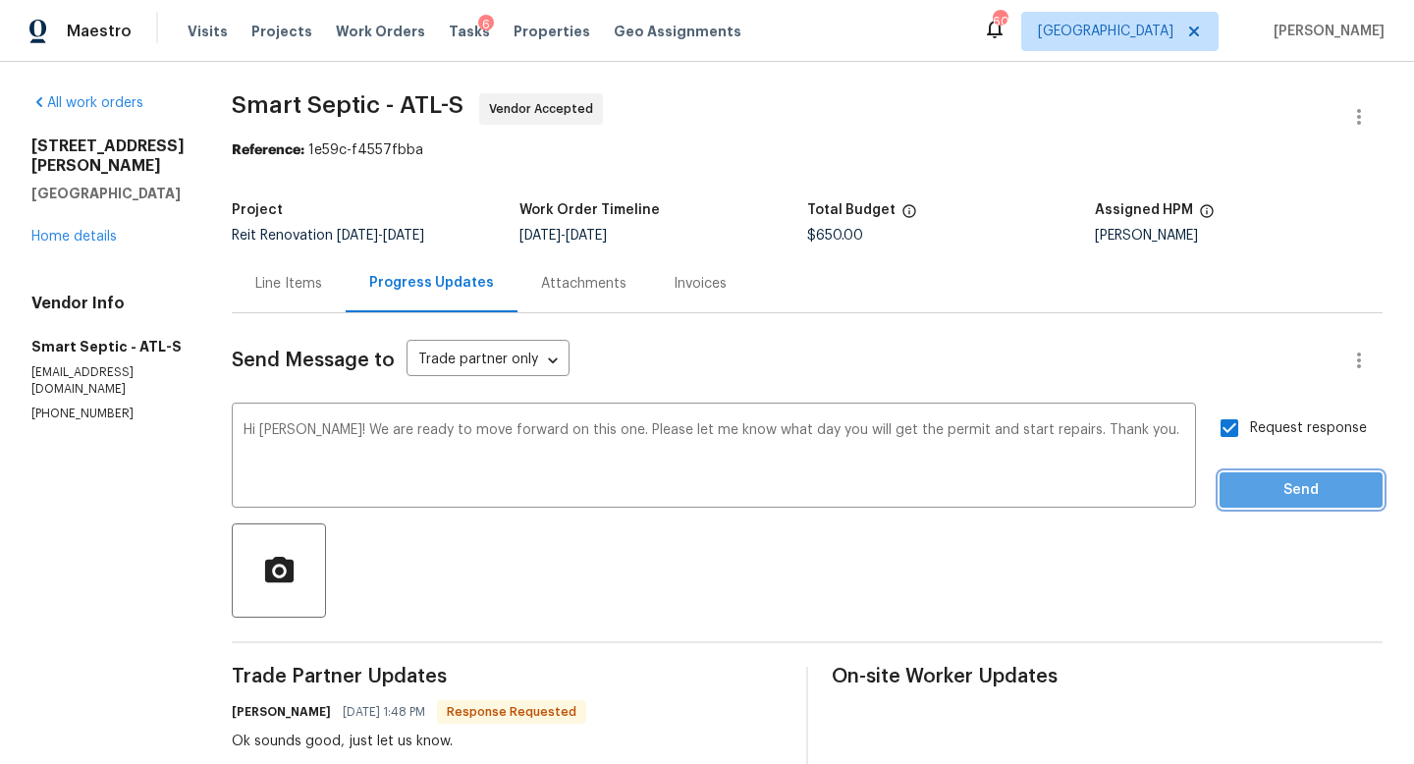
click at [1283, 487] on span "Send" at bounding box center [1301, 490] width 132 height 25
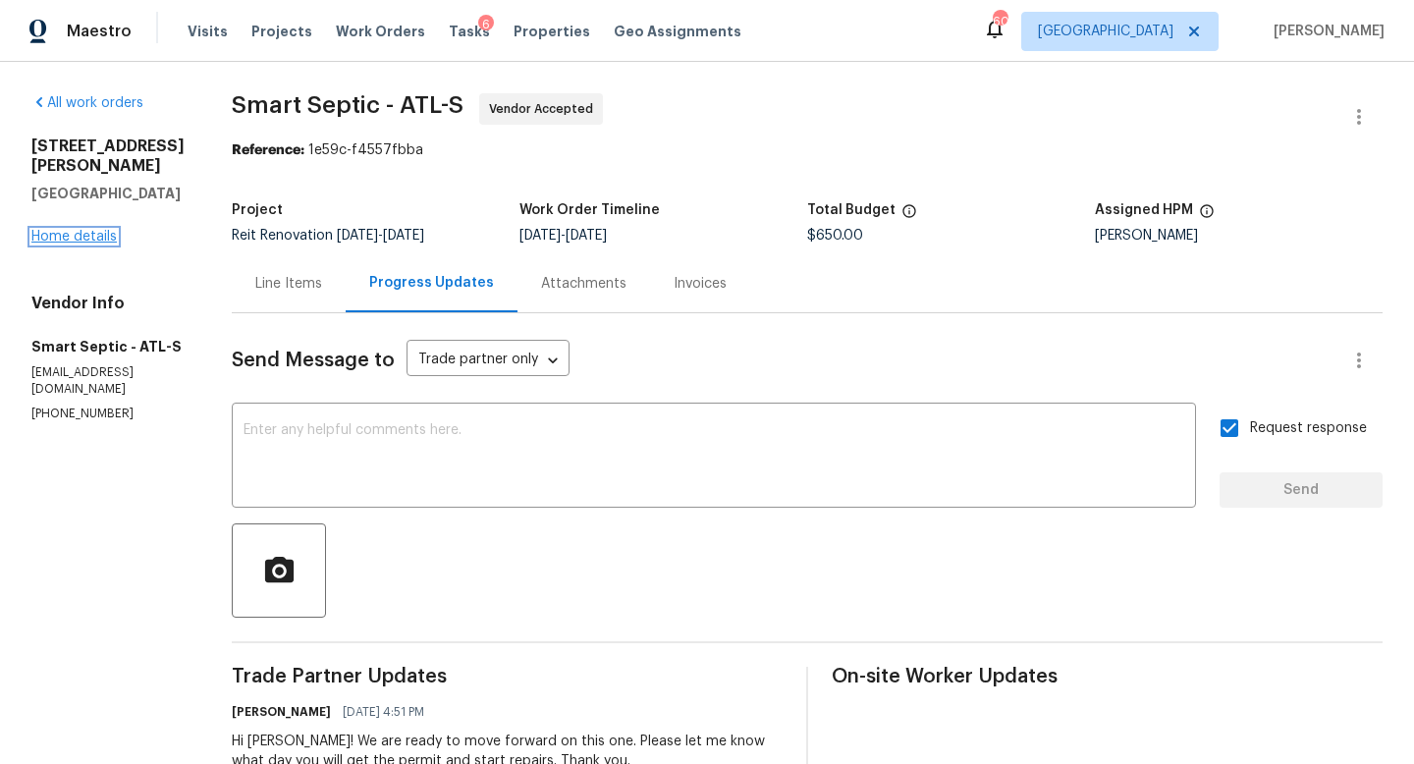
click at [56, 243] on link "Home details" at bounding box center [73, 237] width 85 height 14
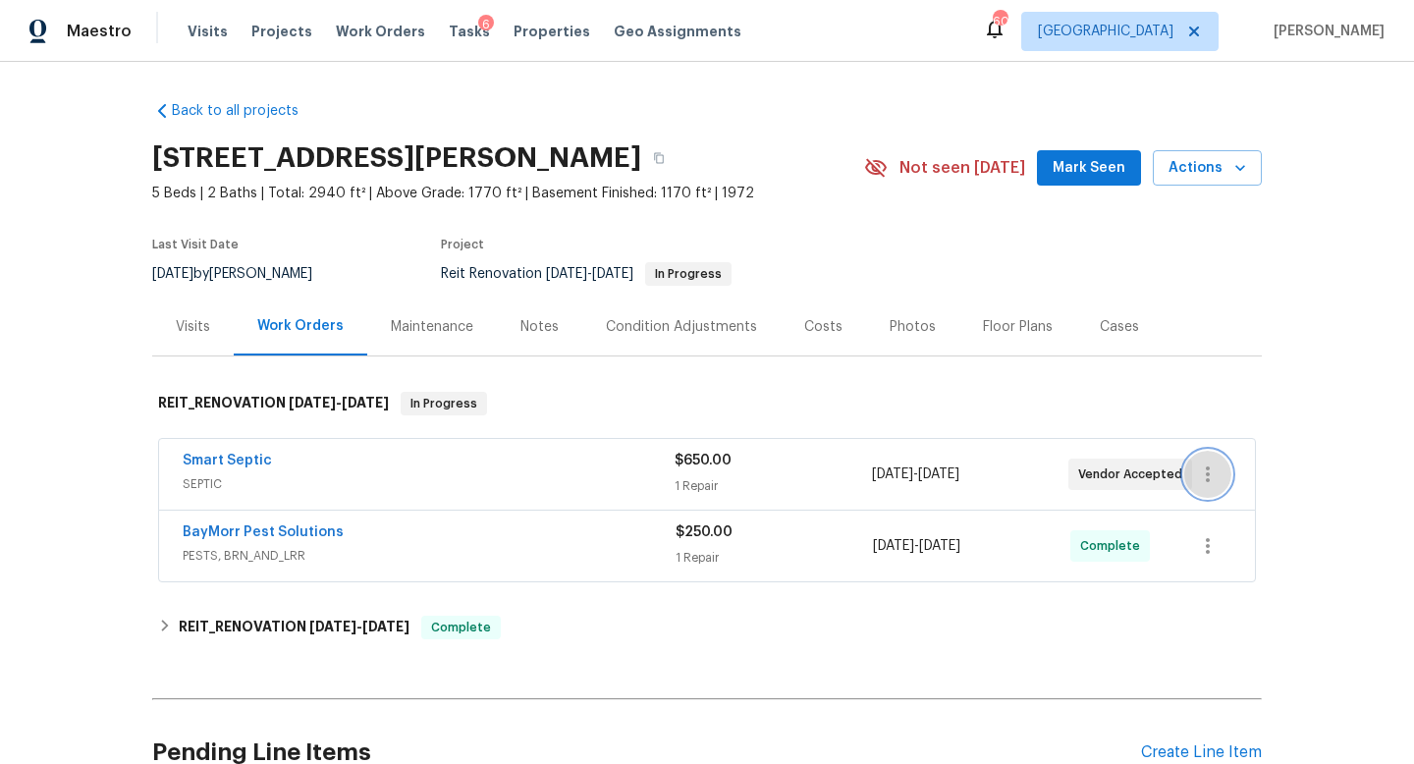
click at [1202, 481] on icon "button" at bounding box center [1208, 474] width 24 height 24
click at [1224, 464] on li "Edit" at bounding box center [1290, 474] width 212 height 32
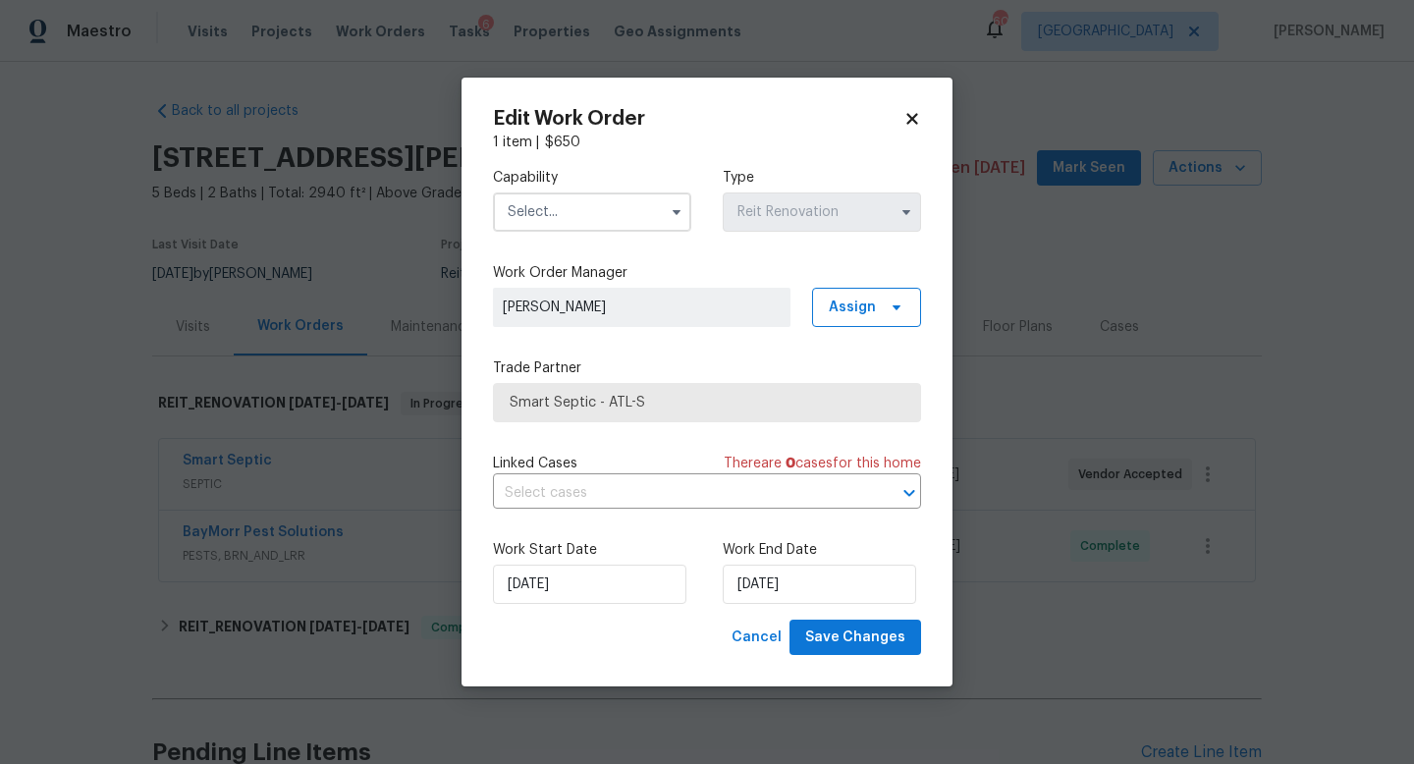
click at [904, 112] on icon at bounding box center [912, 119] width 18 height 18
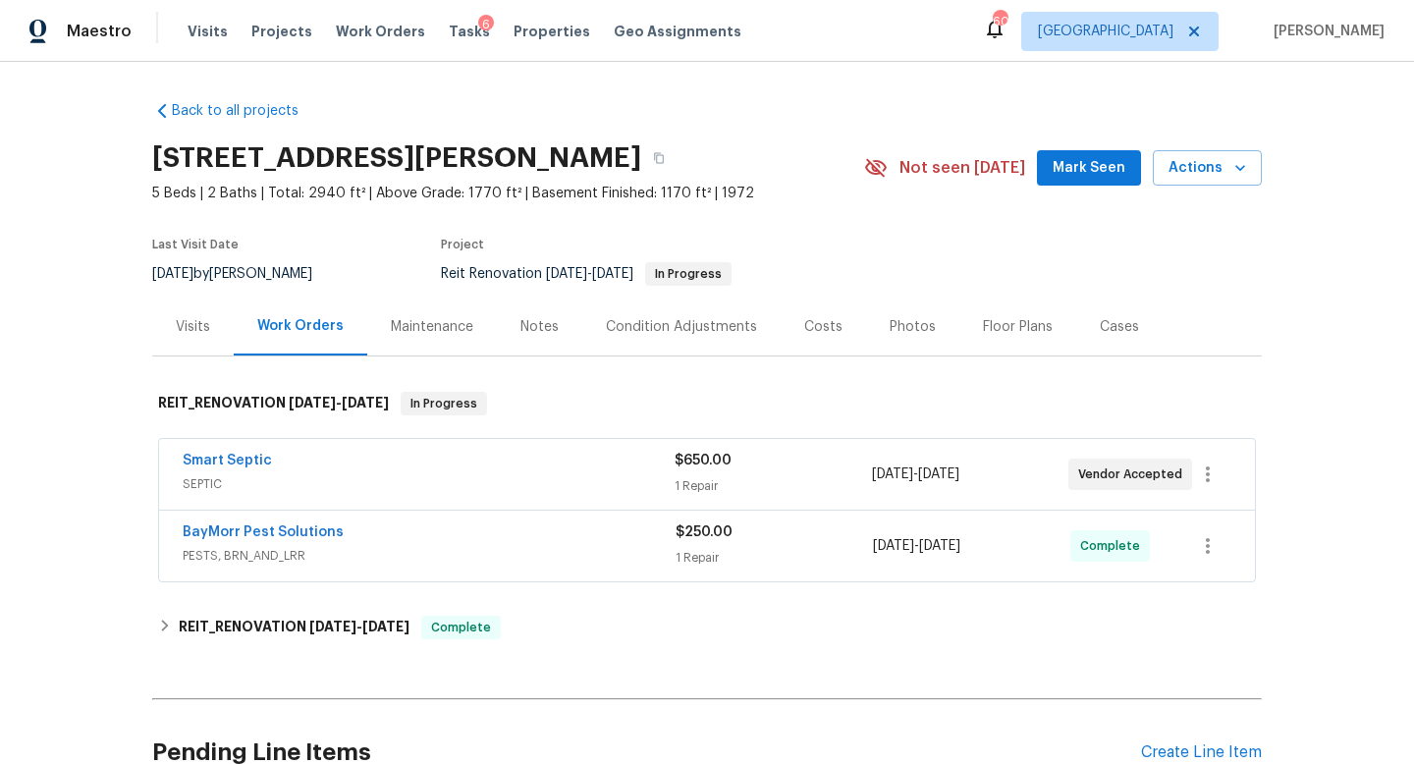
click at [334, 471] on div "Smart Septic" at bounding box center [429, 463] width 492 height 24
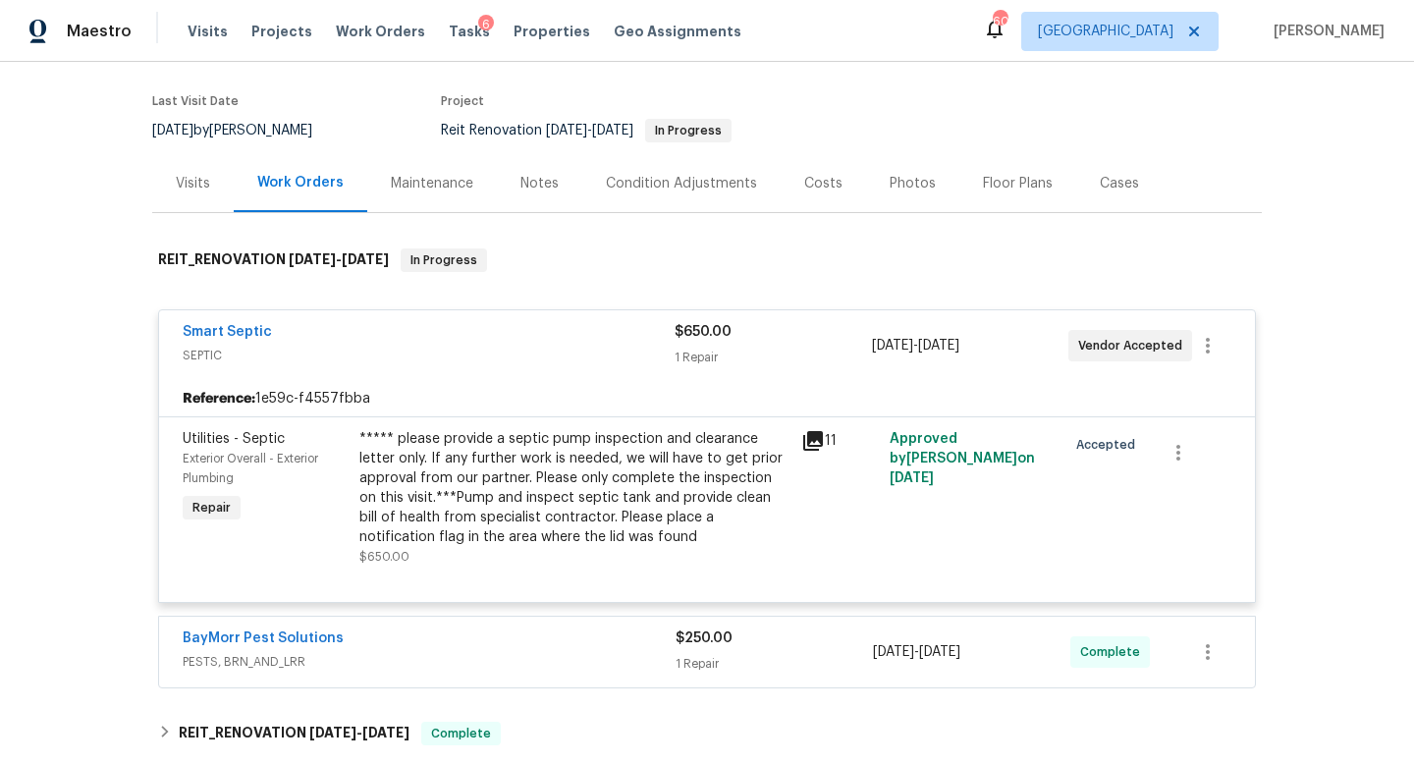
scroll to position [145, 0]
click at [234, 328] on link "Smart Septic" at bounding box center [227, 330] width 89 height 14
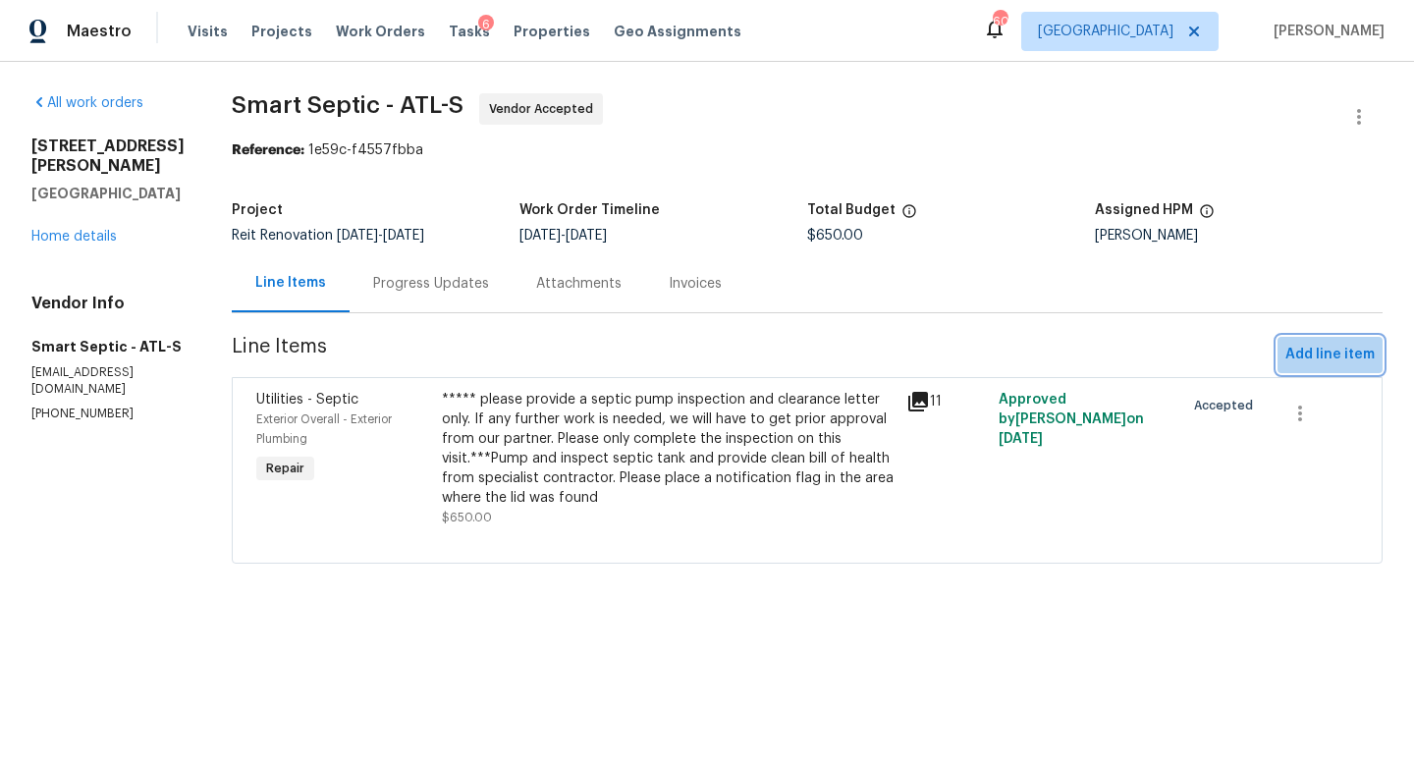
click at [1334, 350] on span "Add line item" at bounding box center [1329, 355] width 89 height 25
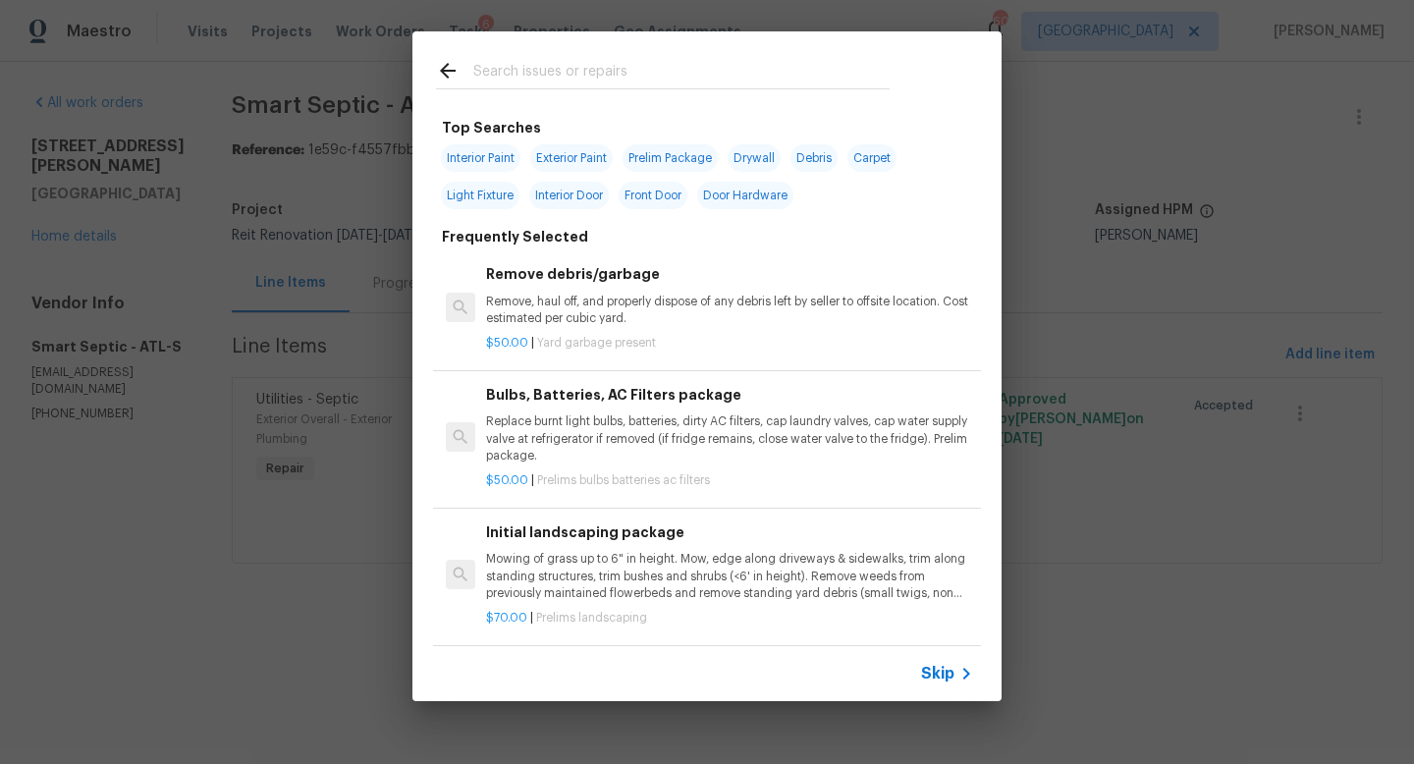
click at [553, 61] on input "text" at bounding box center [681, 73] width 416 height 29
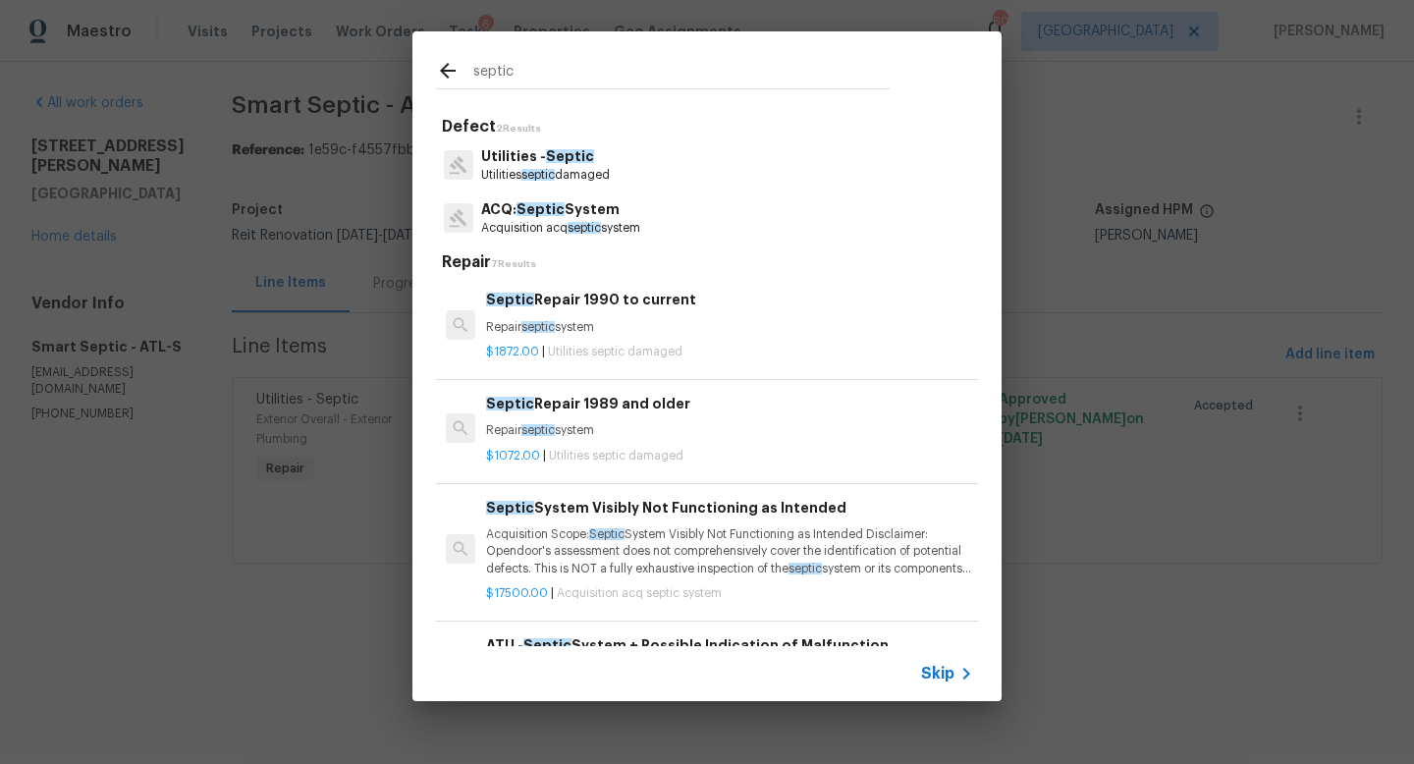
type input "septic"
click at [575, 174] on p "Utilities septic damaged" at bounding box center [545, 175] width 129 height 17
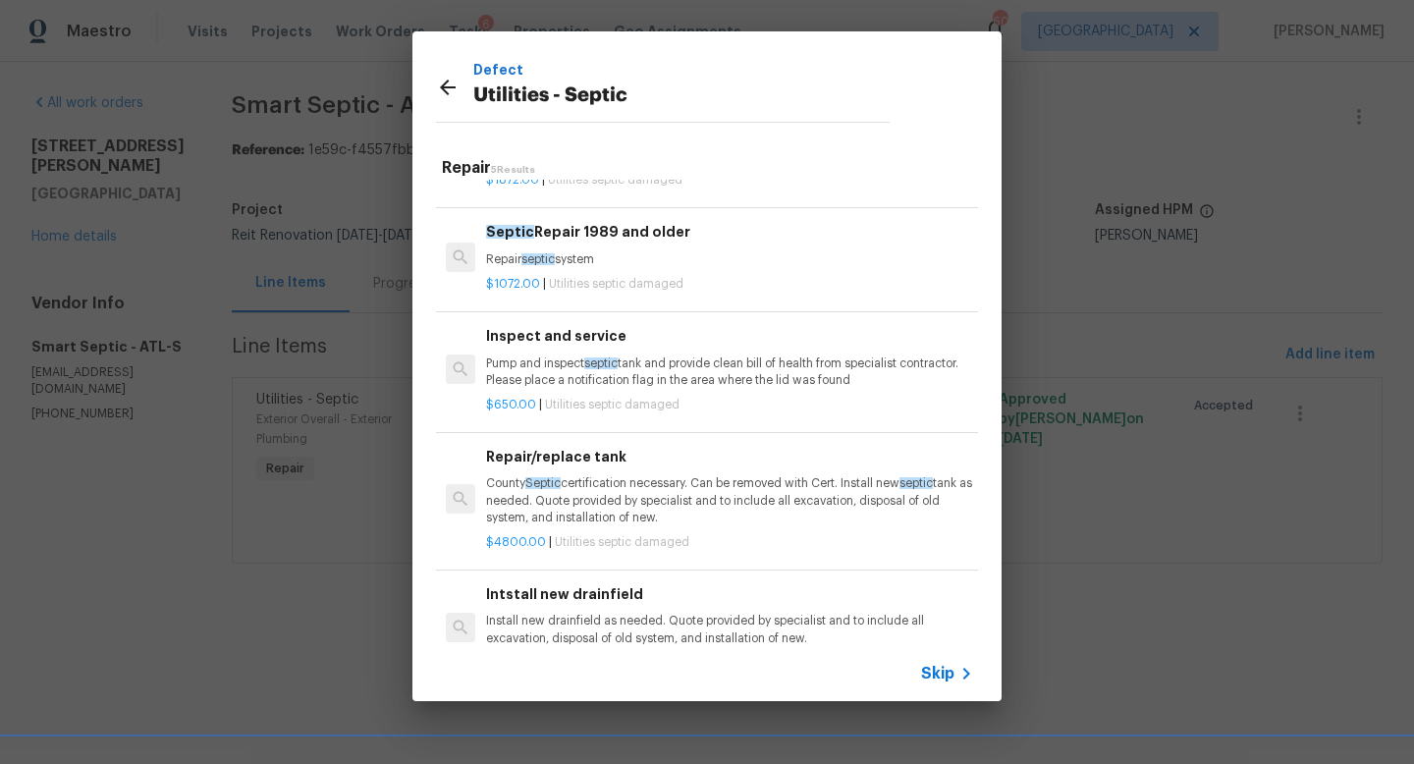
scroll to position [80, 0]
click at [640, 483] on p "County Septic certification necessary. Can be removed with Cert. Install new se…" at bounding box center [729, 498] width 487 height 50
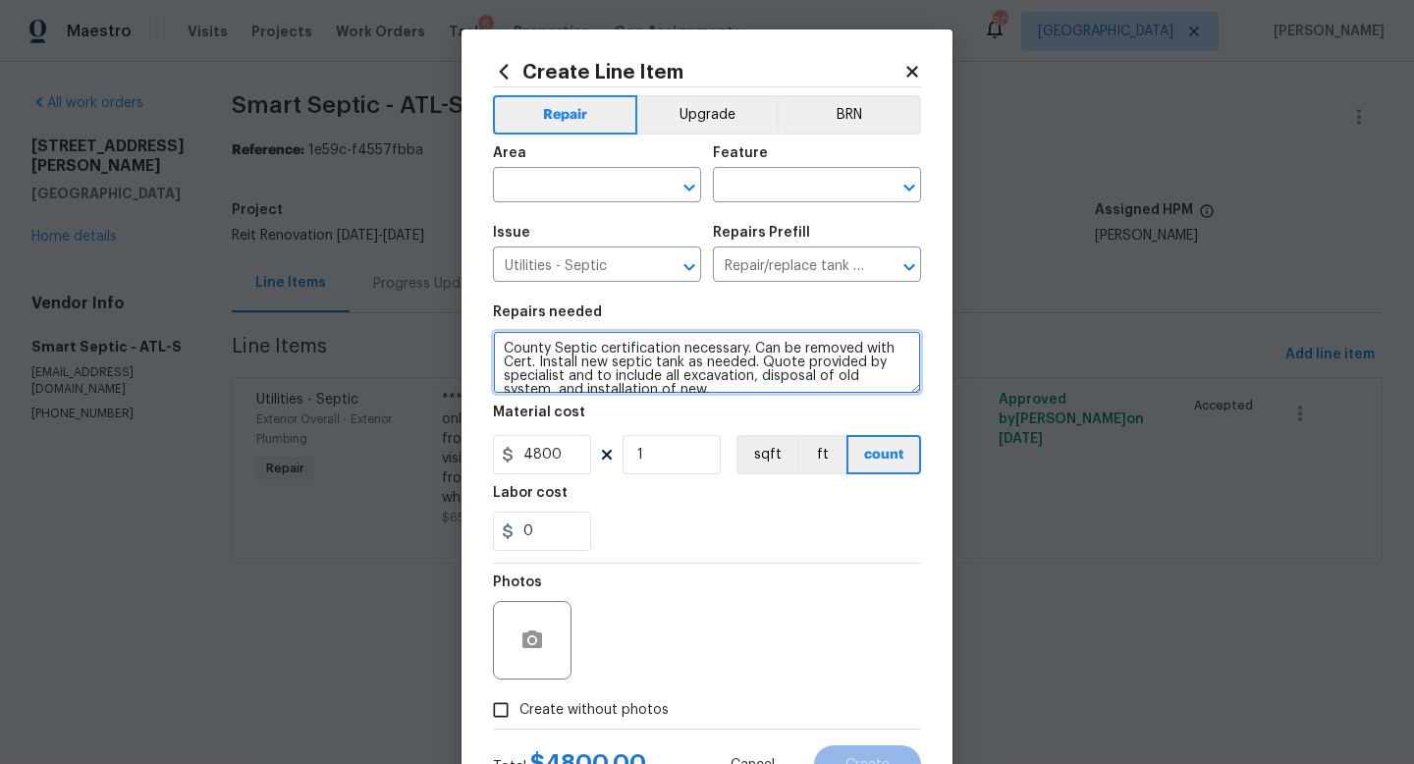
drag, startPoint x: 669, startPoint y: 383, endPoint x: 486, endPoint y: 350, distance: 185.6
click at [486, 350] on div "Create Line Item Repair Upgrade BRN Area ​ Feature ​ Issue Utilities - Septic ​…" at bounding box center [706, 422] width 491 height 786
type textarea "ll excavation, disposal of old system, and installation of new."
drag, startPoint x: 893, startPoint y: 343, endPoint x: 496, endPoint y: 352, distance: 397.7
click at [496, 352] on textarea "ll excavation, disposal of old system, and installation of new." at bounding box center [707, 362] width 428 height 63
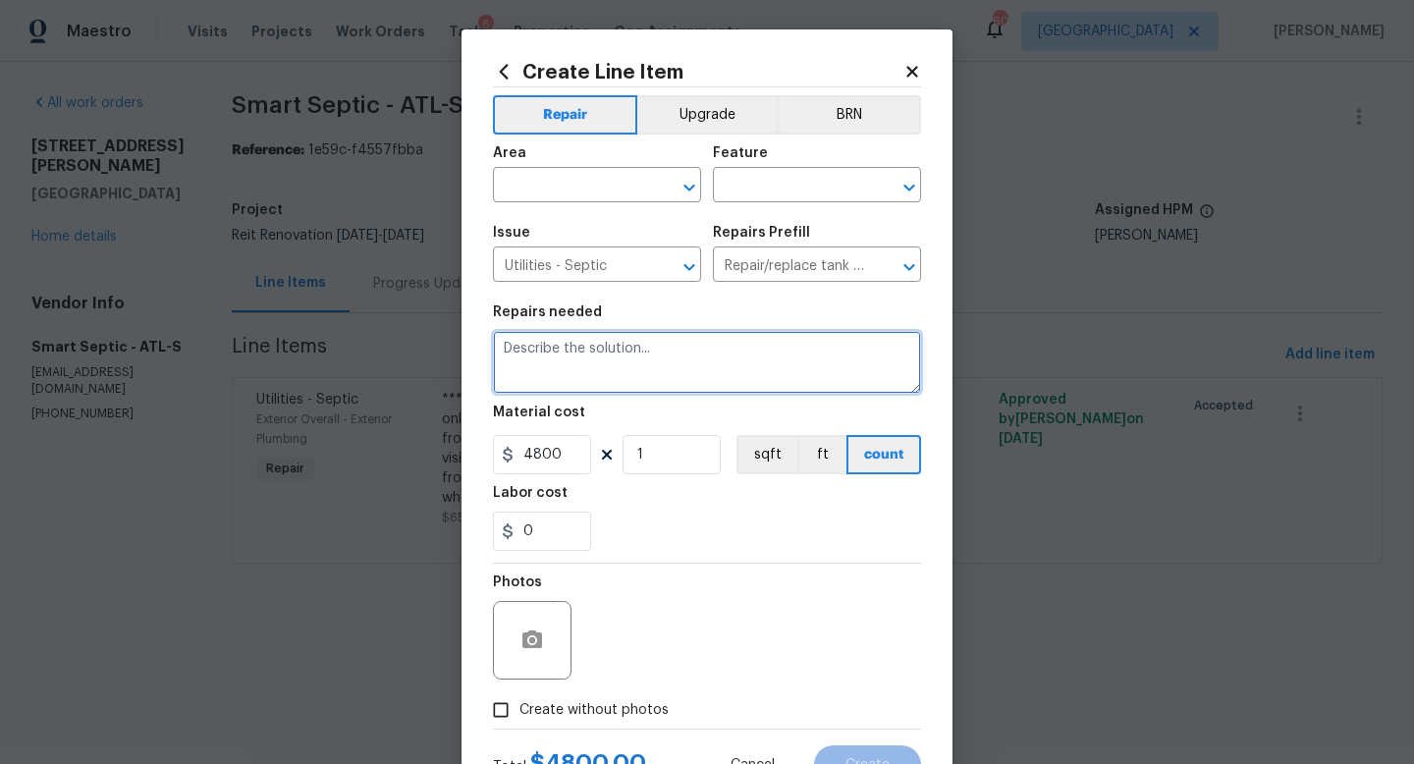
click at [541, 367] on textarea at bounding box center [707, 362] width 428 height 63
paste textarea "* Pump and Inspection: $650.00 * Main Line Repair: $1,860.00 * Tail Out Repair:…"
drag, startPoint x: 719, startPoint y: 349, endPoint x: 492, endPoint y: 347, distance: 226.8
click at [492, 347] on div "Create Line Item Repair Upgrade BRN Area ​ Feature ​ Issue Utilities - Septic ​…" at bounding box center [706, 422] width 491 height 786
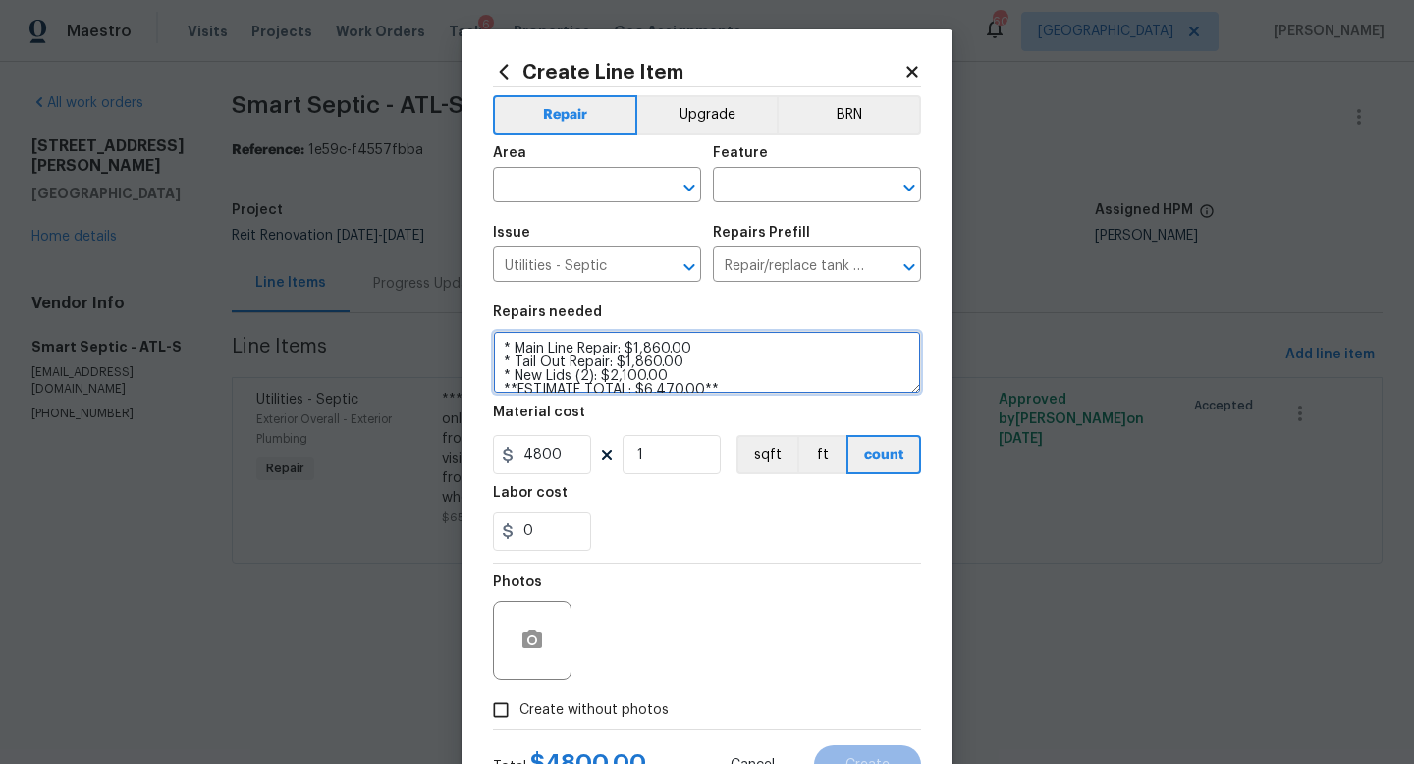
scroll to position [27, 0]
type textarea "* Main Line Repair: $1,860.00 * Tail Out Repair: $1,860.00 * New Lids (2): $2,1…"
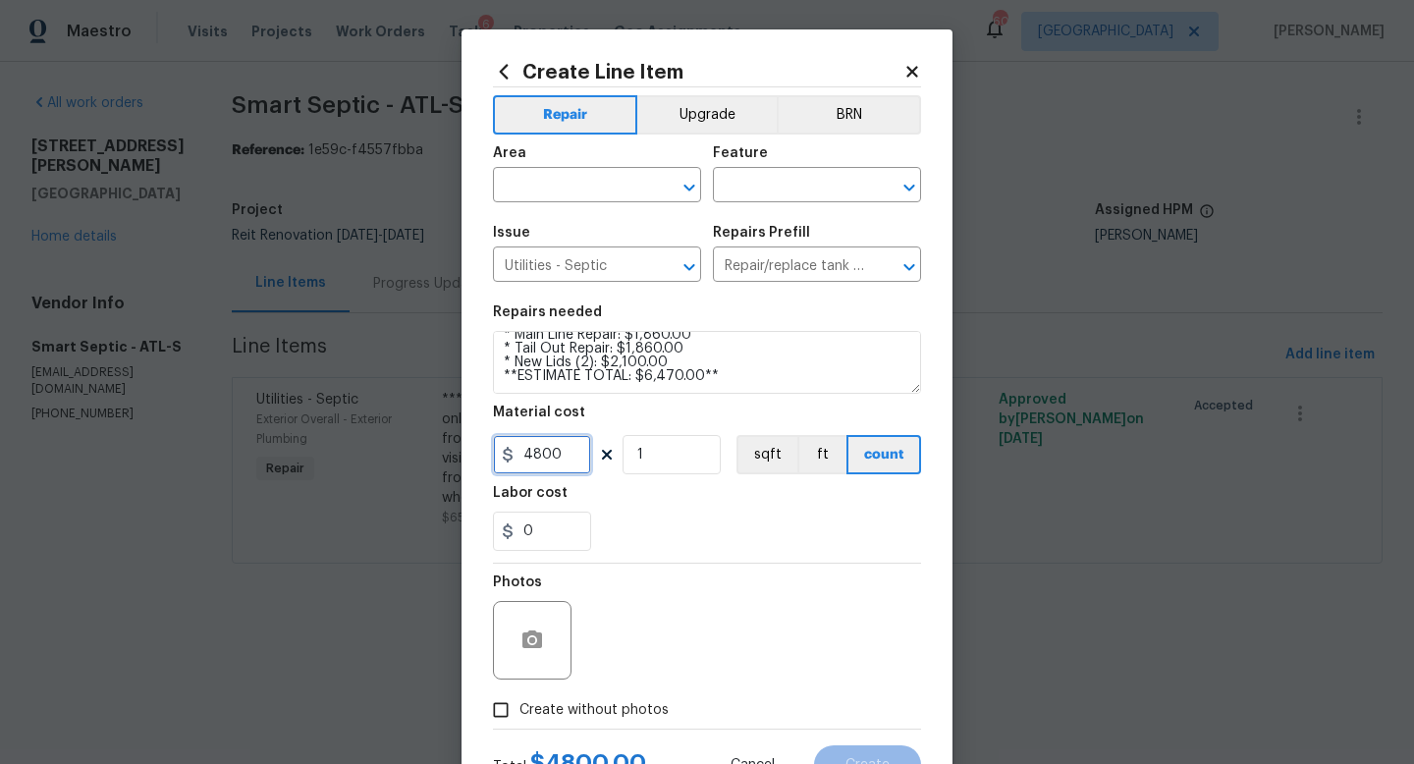
drag, startPoint x: 566, startPoint y: 452, endPoint x: 501, endPoint y: 451, distance: 65.8
click at [501, 451] on div "4800" at bounding box center [542, 454] width 98 height 39
type input "5820"
click at [717, 577] on div "Photos" at bounding box center [707, 628] width 428 height 128
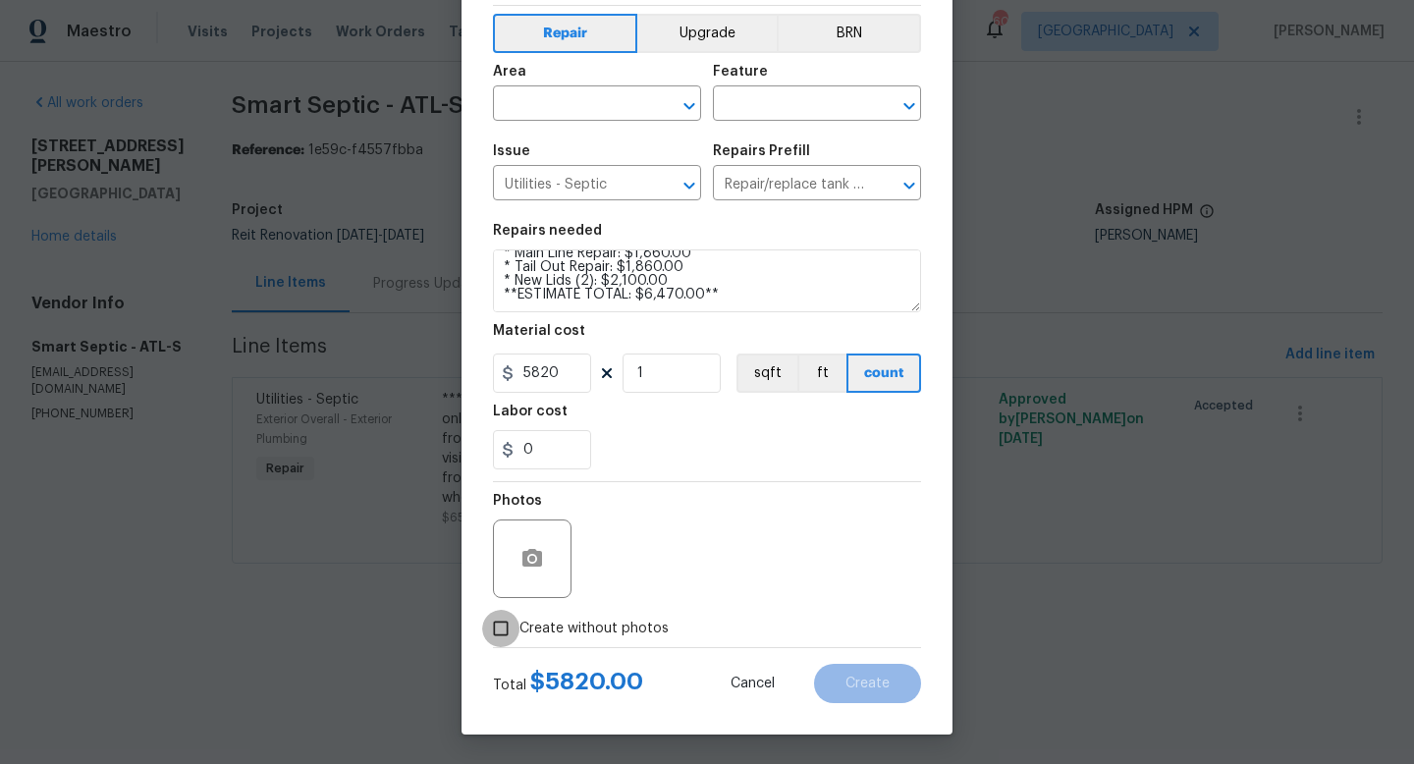
click at [505, 624] on input "Create without photos" at bounding box center [500, 628] width 37 height 37
checkbox input "true"
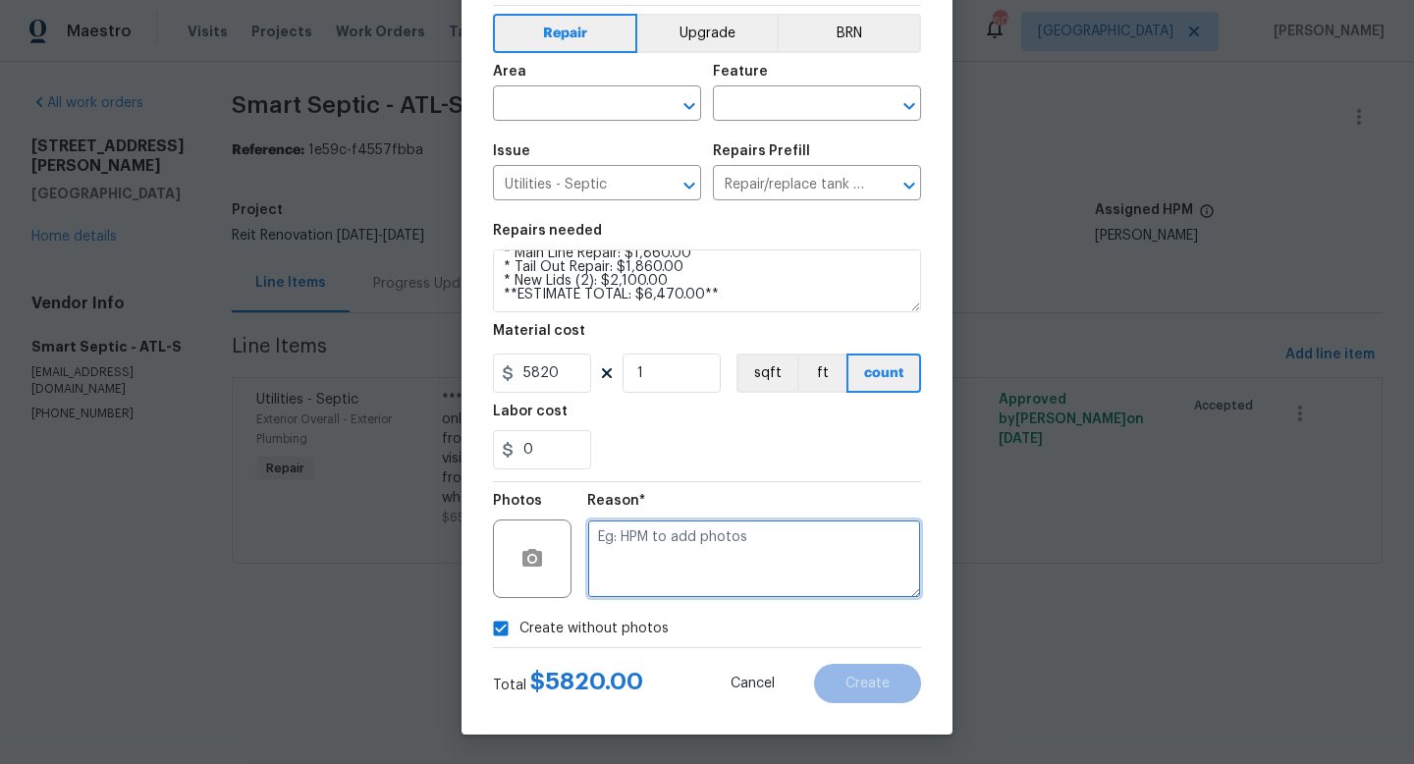
click at [728, 574] on textarea at bounding box center [754, 558] width 334 height 79
type textarea "trade will provide"
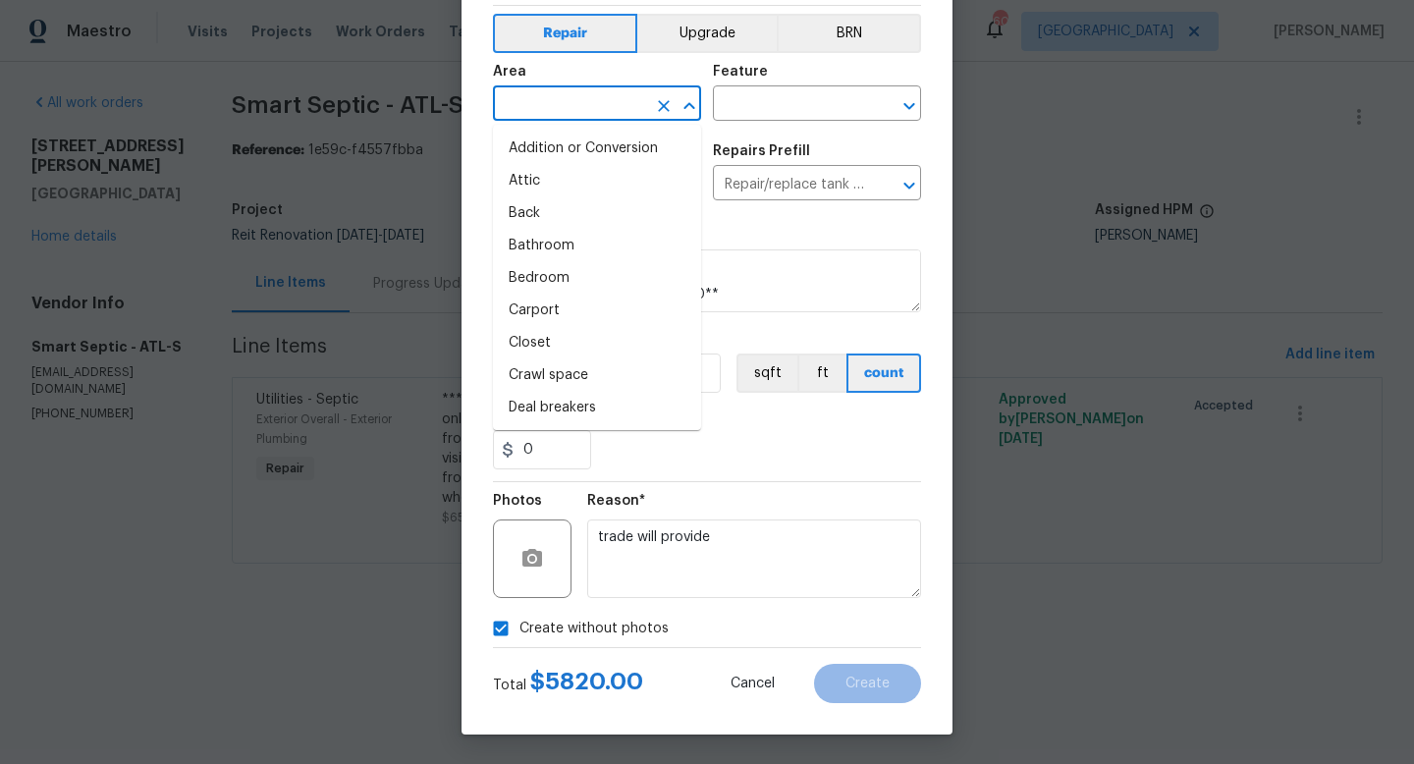
click at [591, 91] on input "text" at bounding box center [569, 105] width 153 height 30
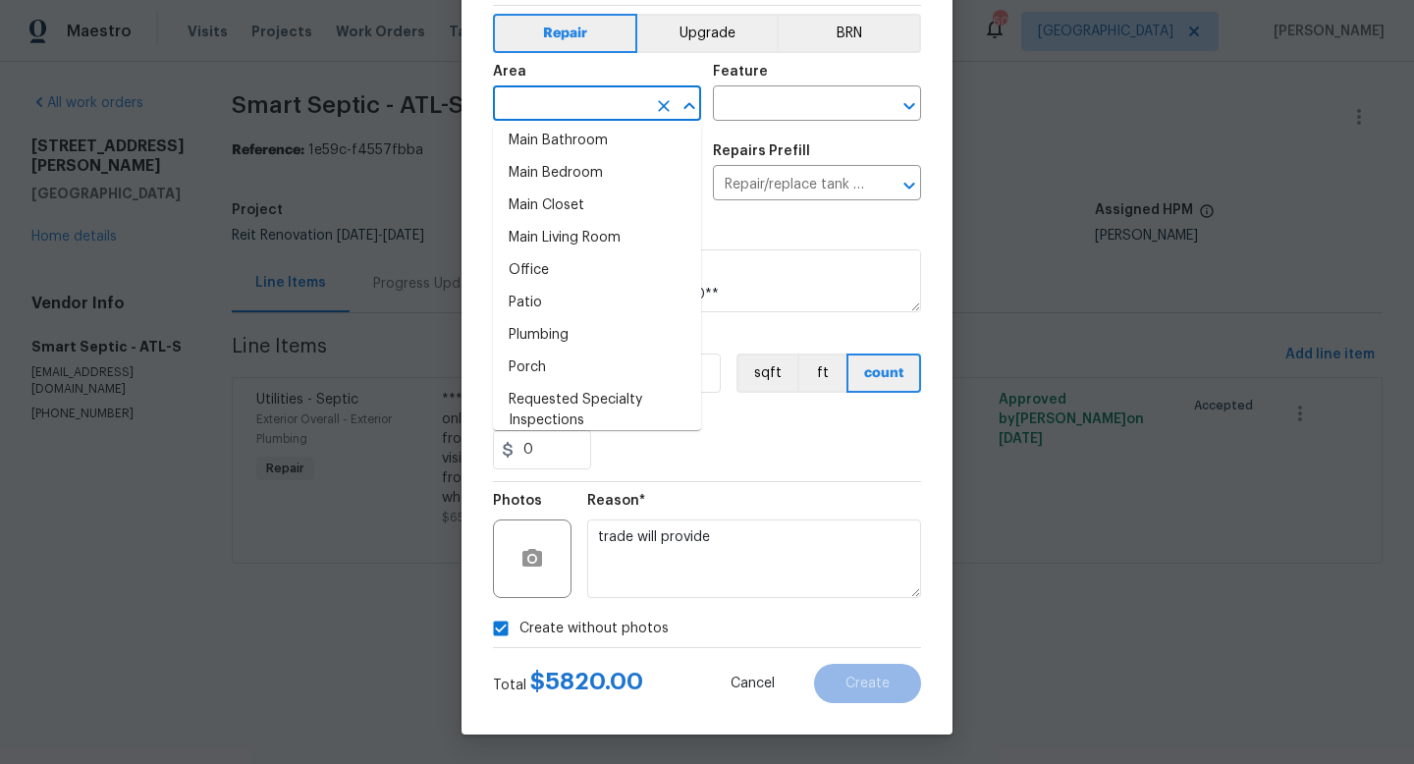
scroll to position [1286, 0]
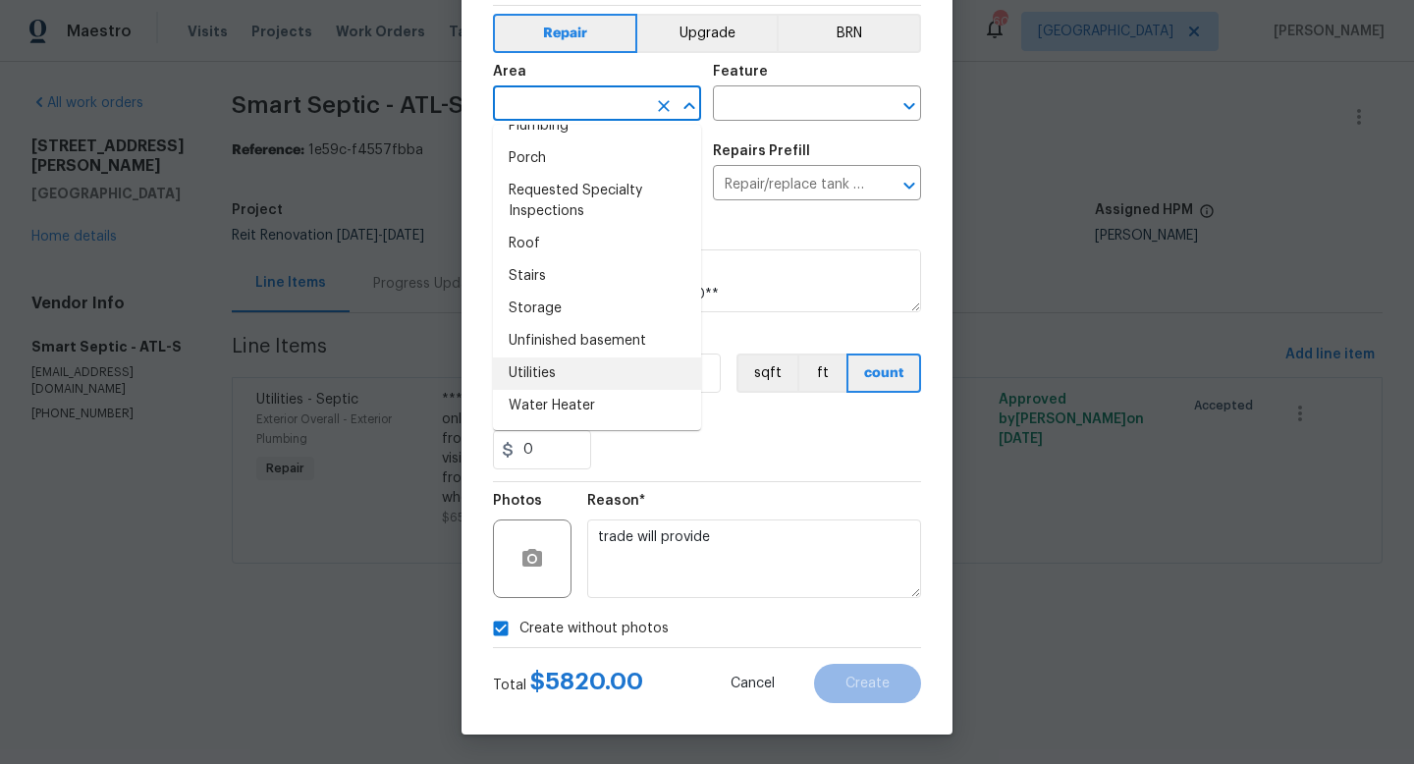
click at [594, 369] on li "Utilities" at bounding box center [597, 373] width 208 height 32
type input "Utilities"
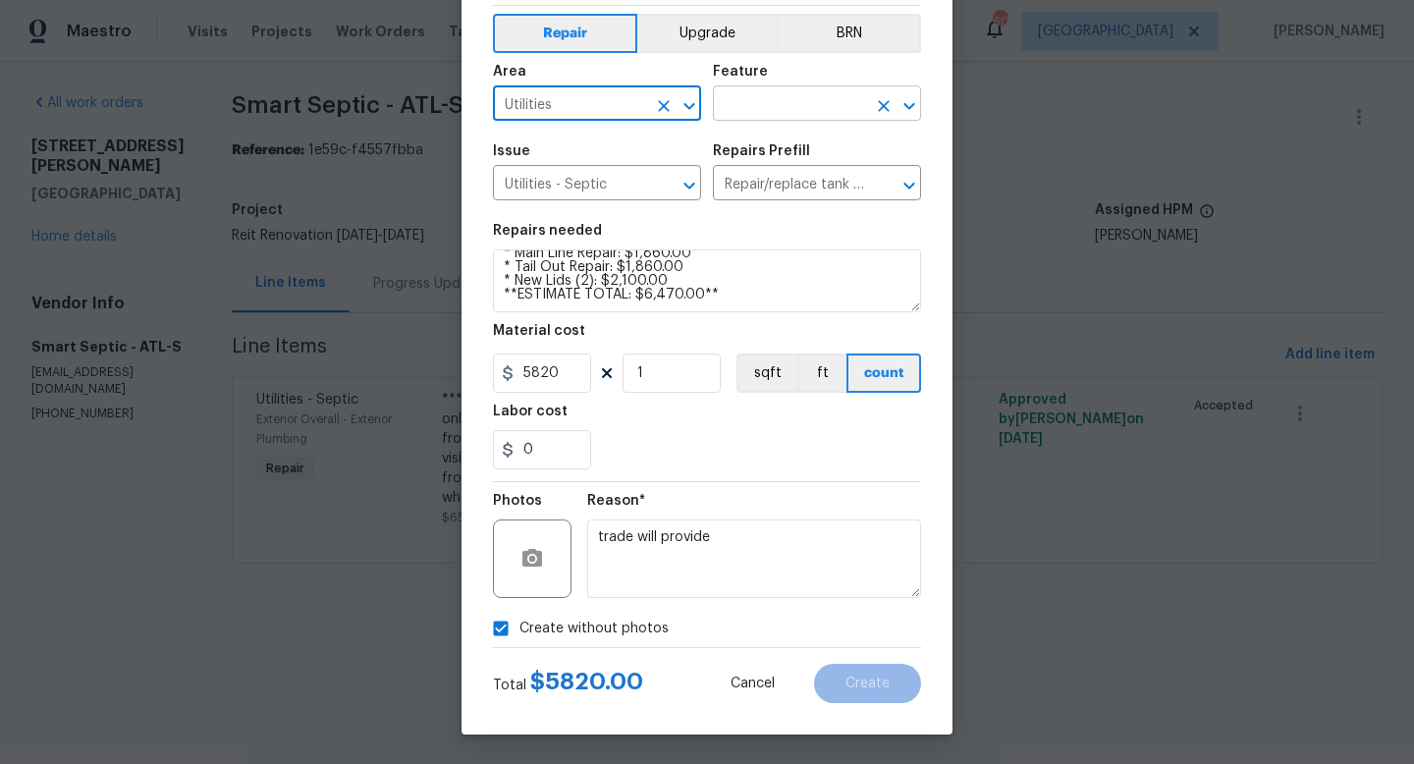
click at [747, 115] on input "text" at bounding box center [789, 105] width 153 height 30
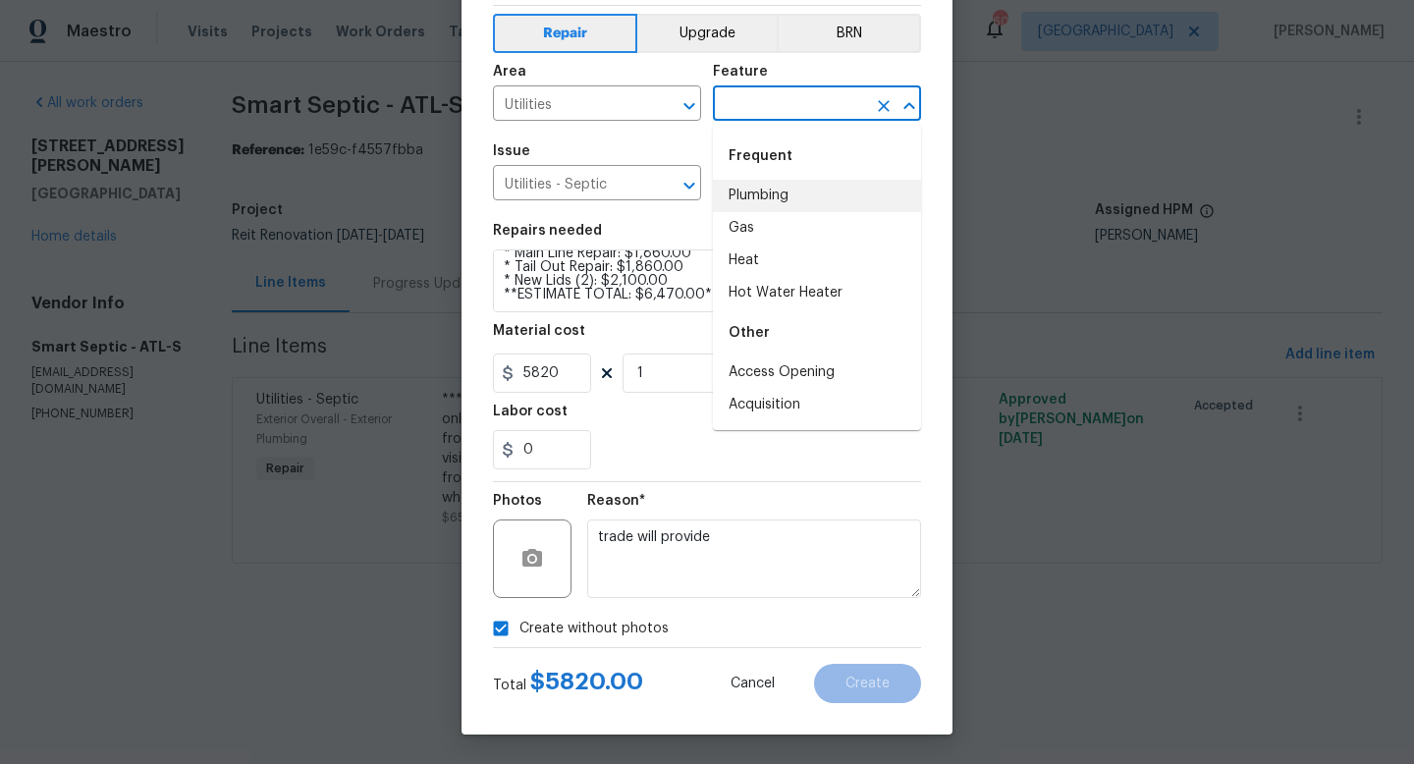
click at [770, 196] on li "Plumbing" at bounding box center [817, 196] width 208 height 32
type input "Plumbing"
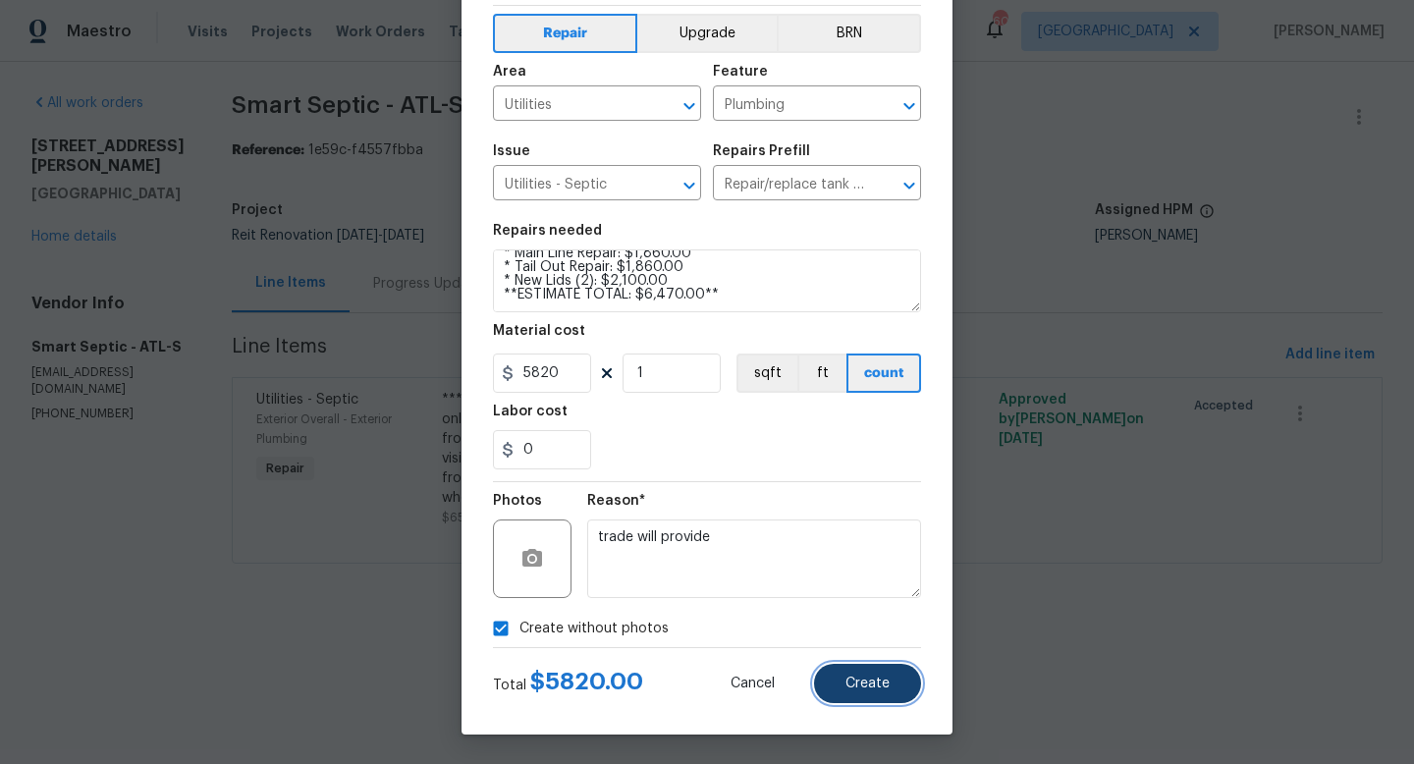
click at [851, 692] on button "Create" at bounding box center [867, 683] width 107 height 39
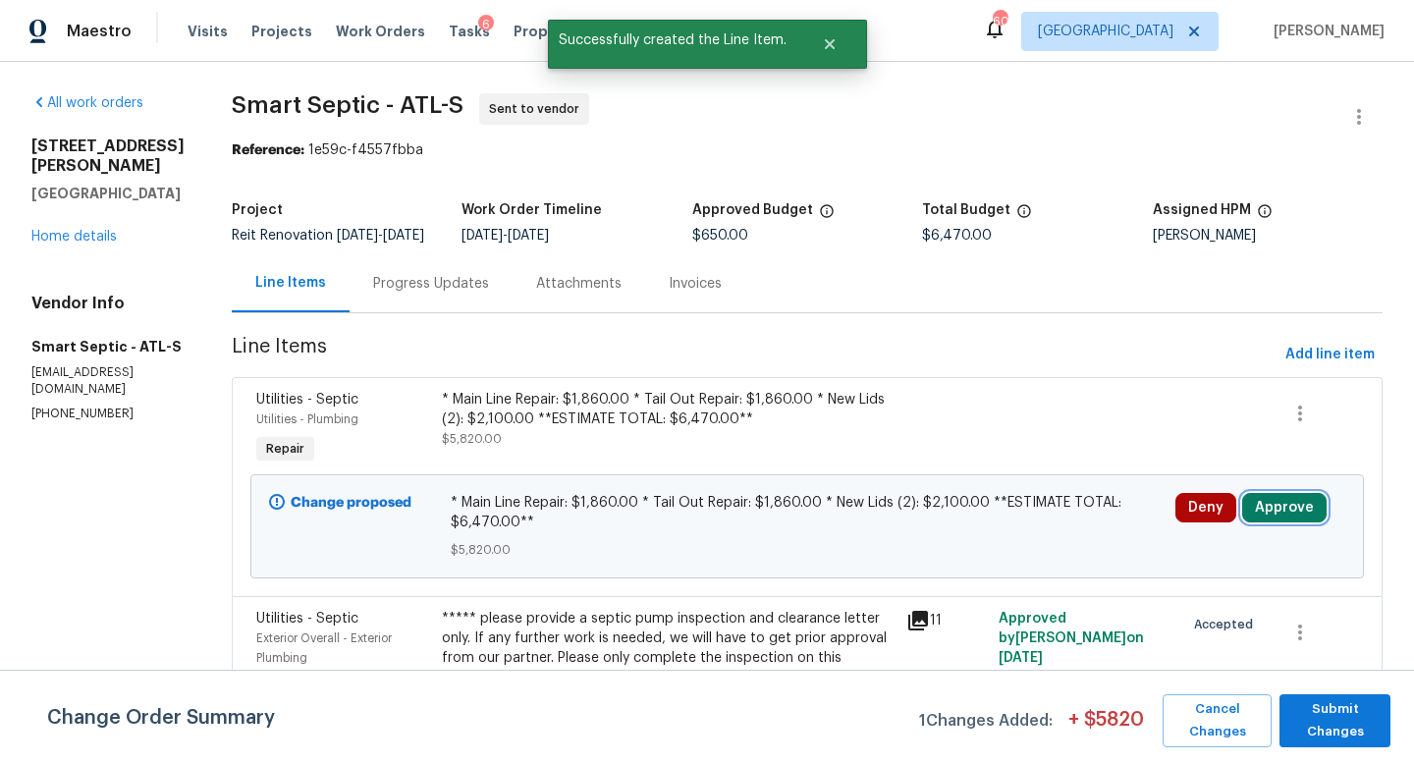
click at [1293, 519] on button "Approve" at bounding box center [1284, 507] width 84 height 29
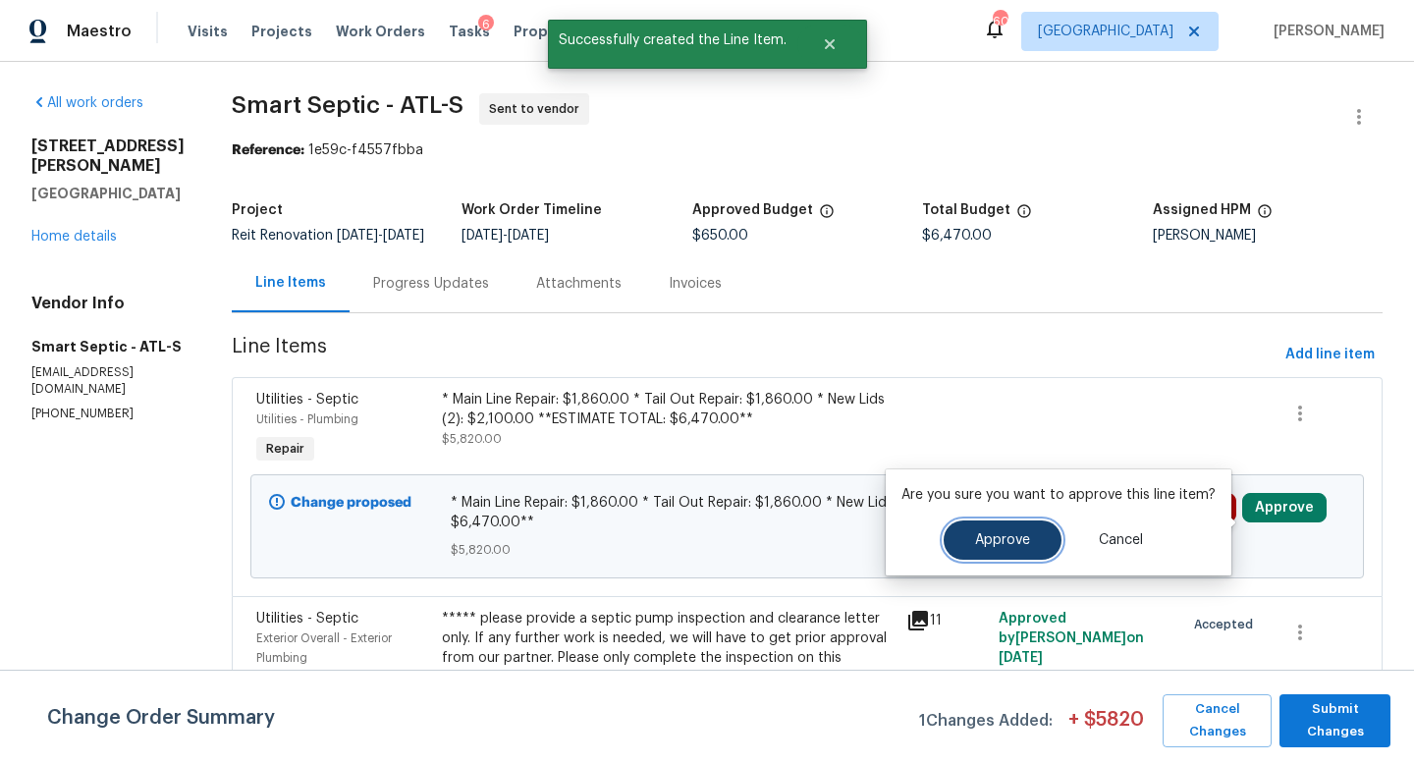
click at [1013, 545] on span "Approve" at bounding box center [1002, 540] width 55 height 15
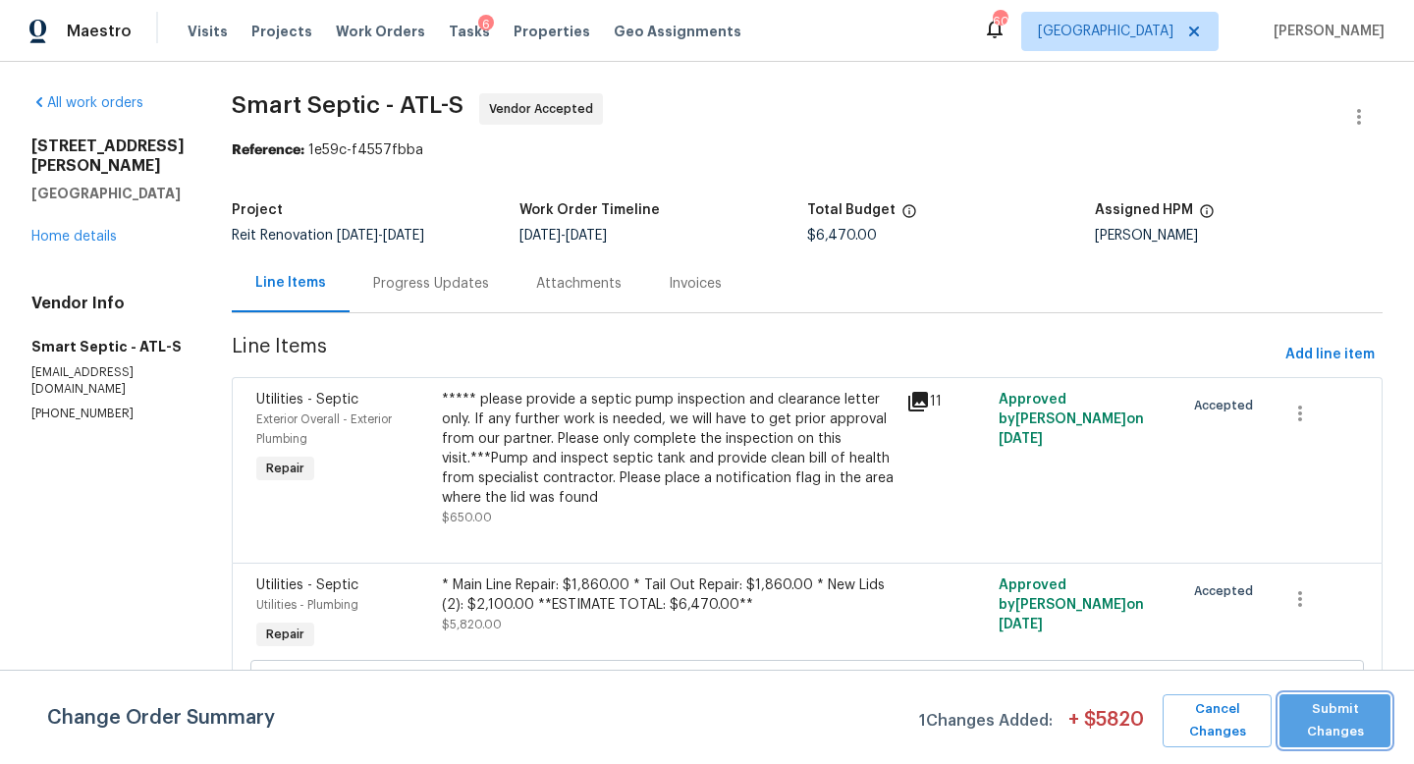
click at [1332, 715] on span "Submit Changes" at bounding box center [1334, 720] width 91 height 45
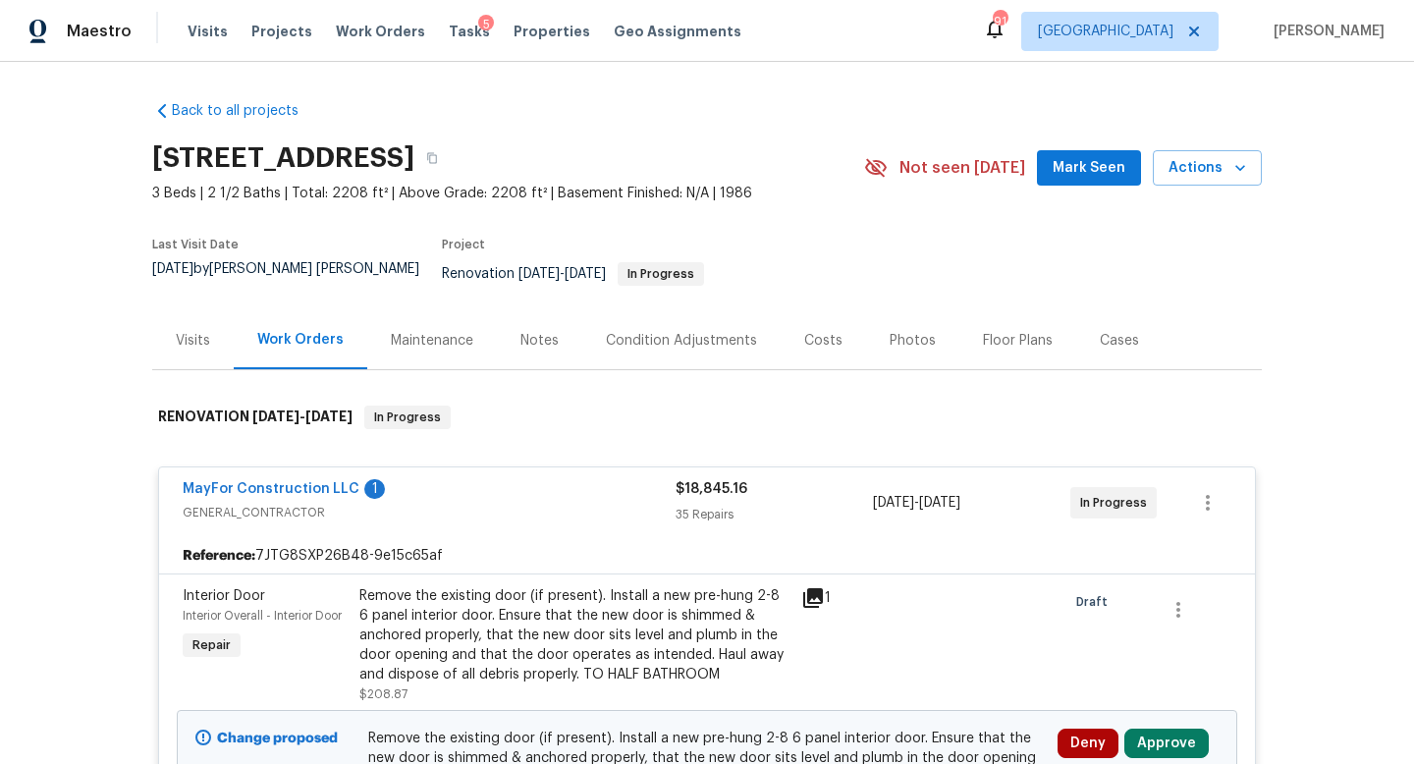
scroll to position [477, 0]
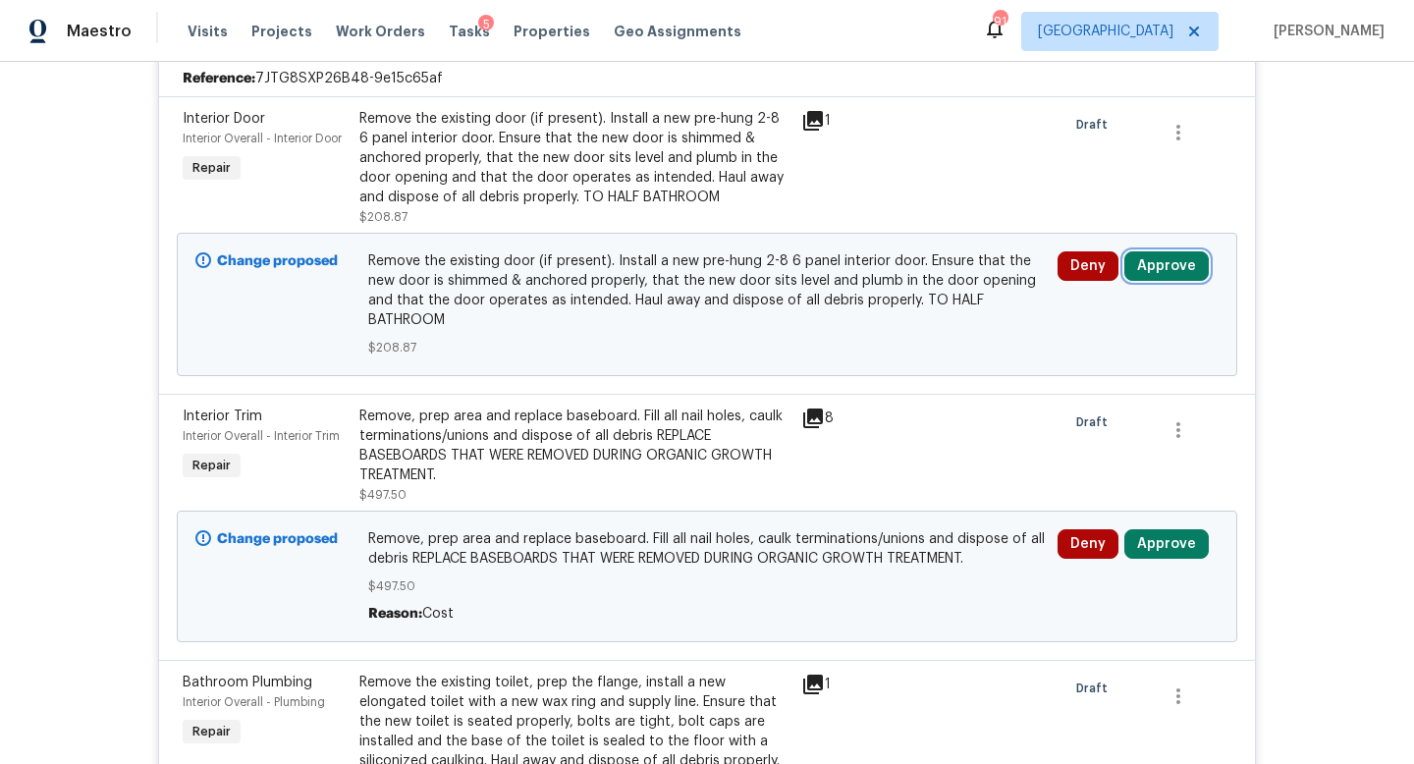
click at [1164, 251] on button "Approve" at bounding box center [1166, 265] width 84 height 29
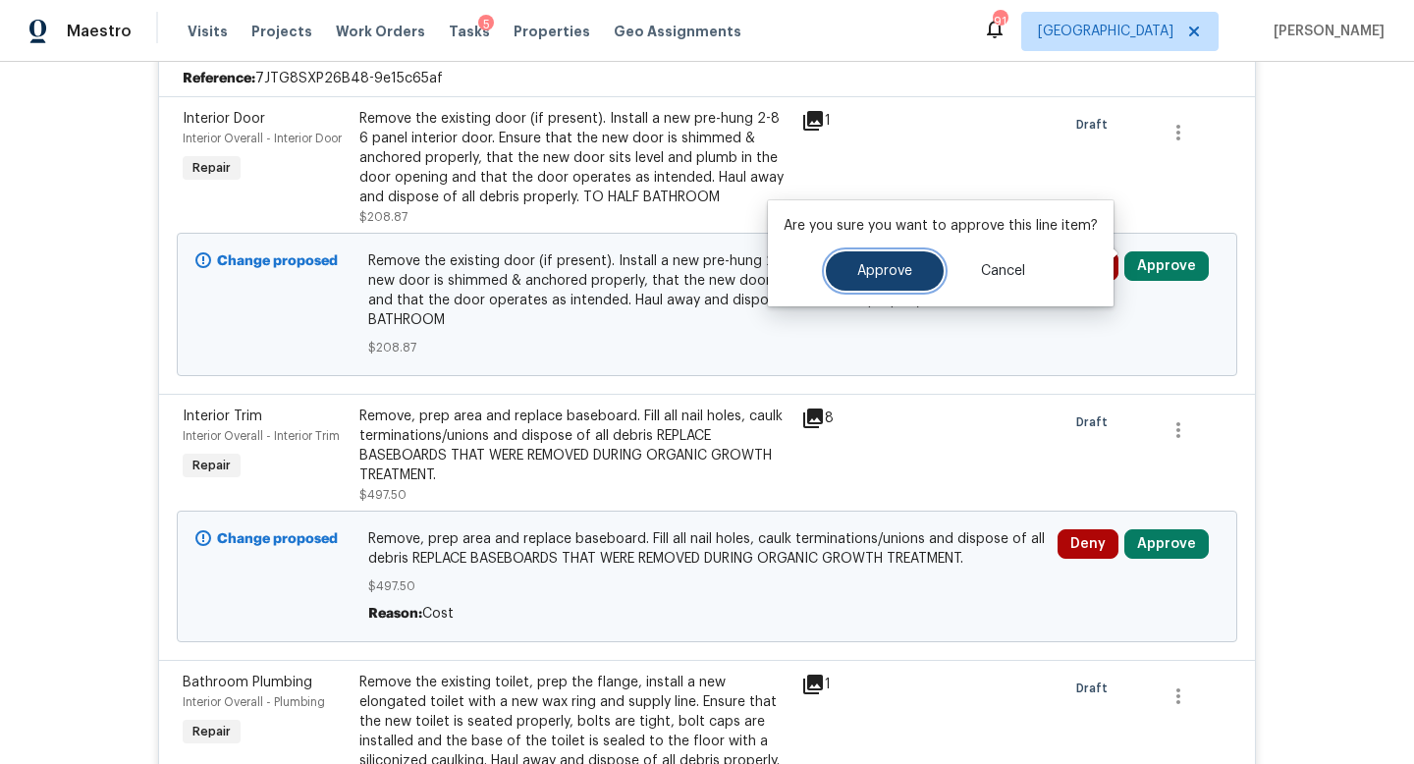
click at [910, 256] on button "Approve" at bounding box center [885, 270] width 118 height 39
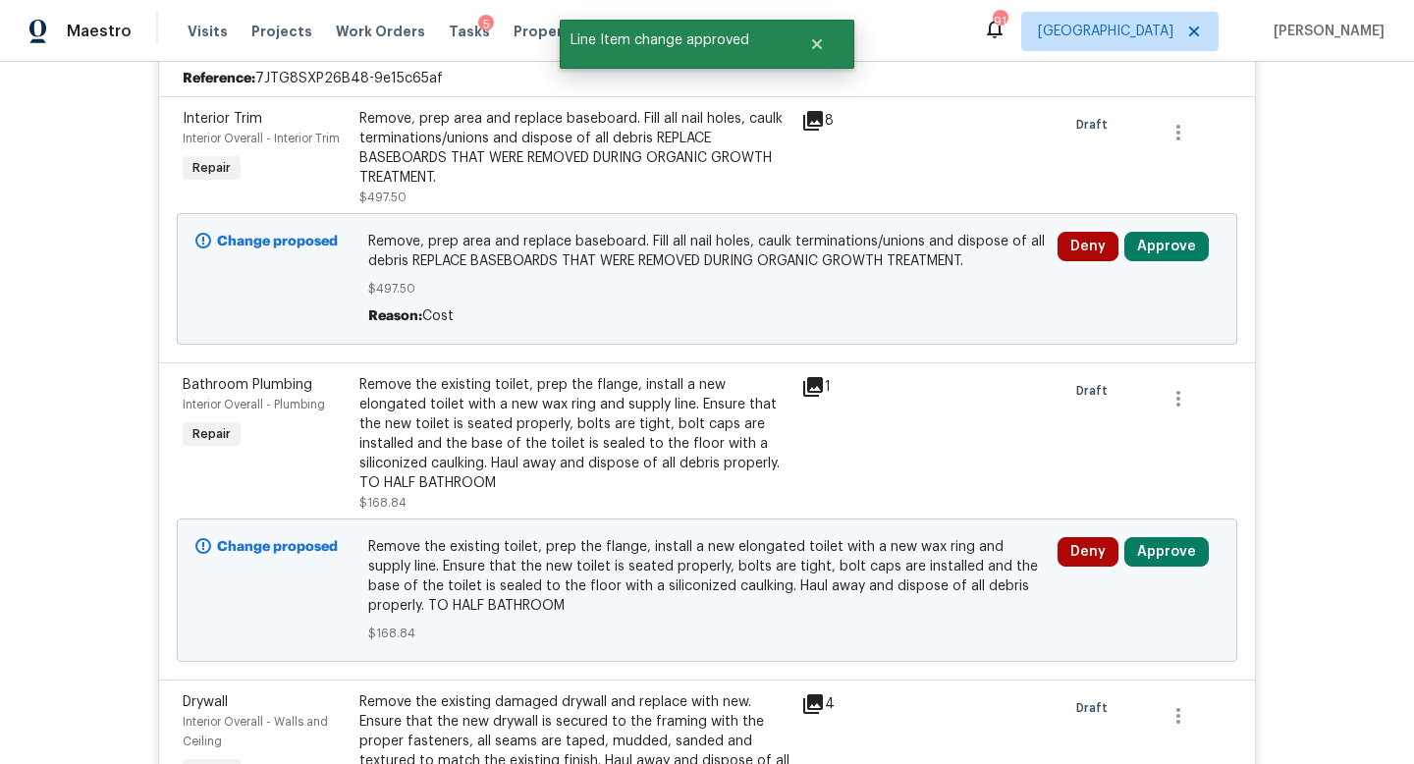
click at [1175, 414] on div at bounding box center [1193, 443] width 88 height 149
click at [1157, 232] on button "Approve" at bounding box center [1166, 246] width 84 height 29
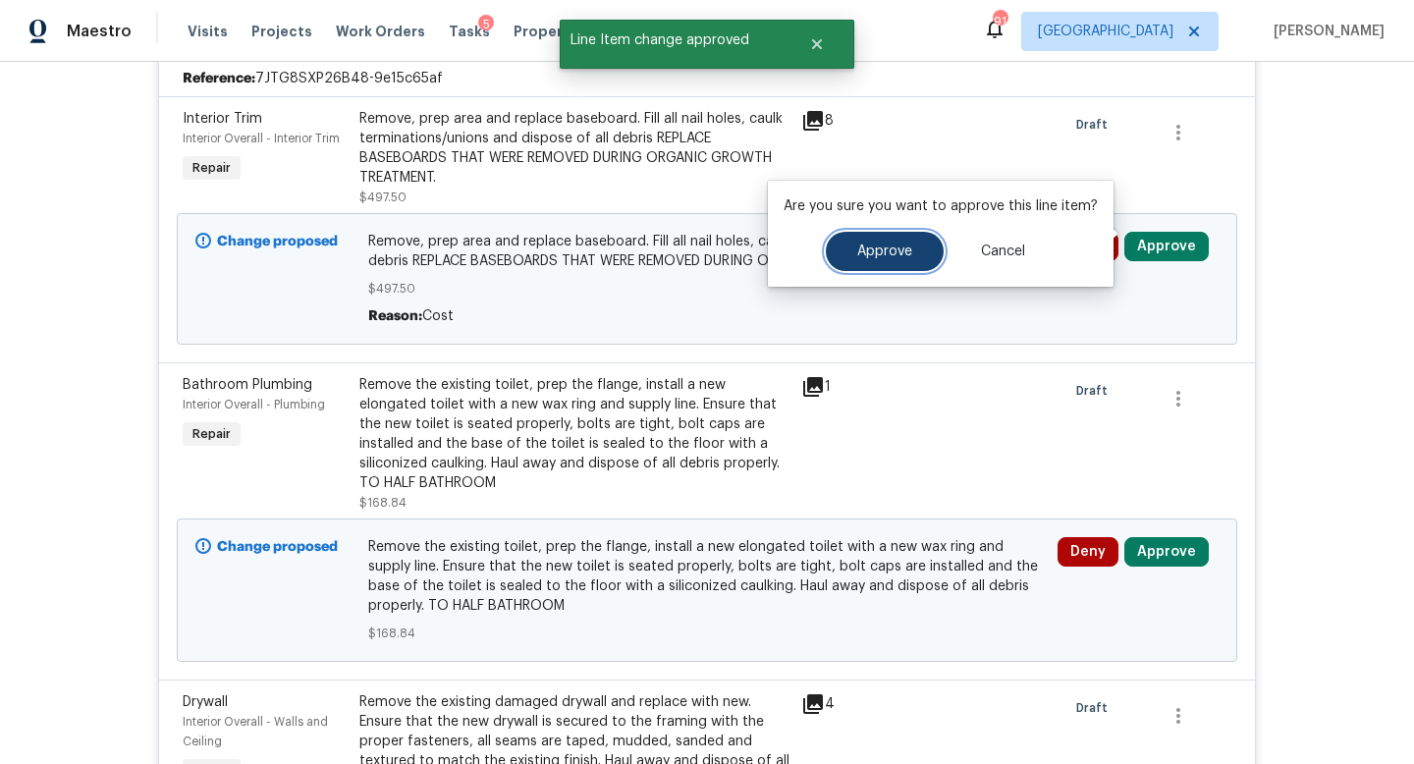
click at [904, 241] on button "Approve" at bounding box center [885, 251] width 118 height 39
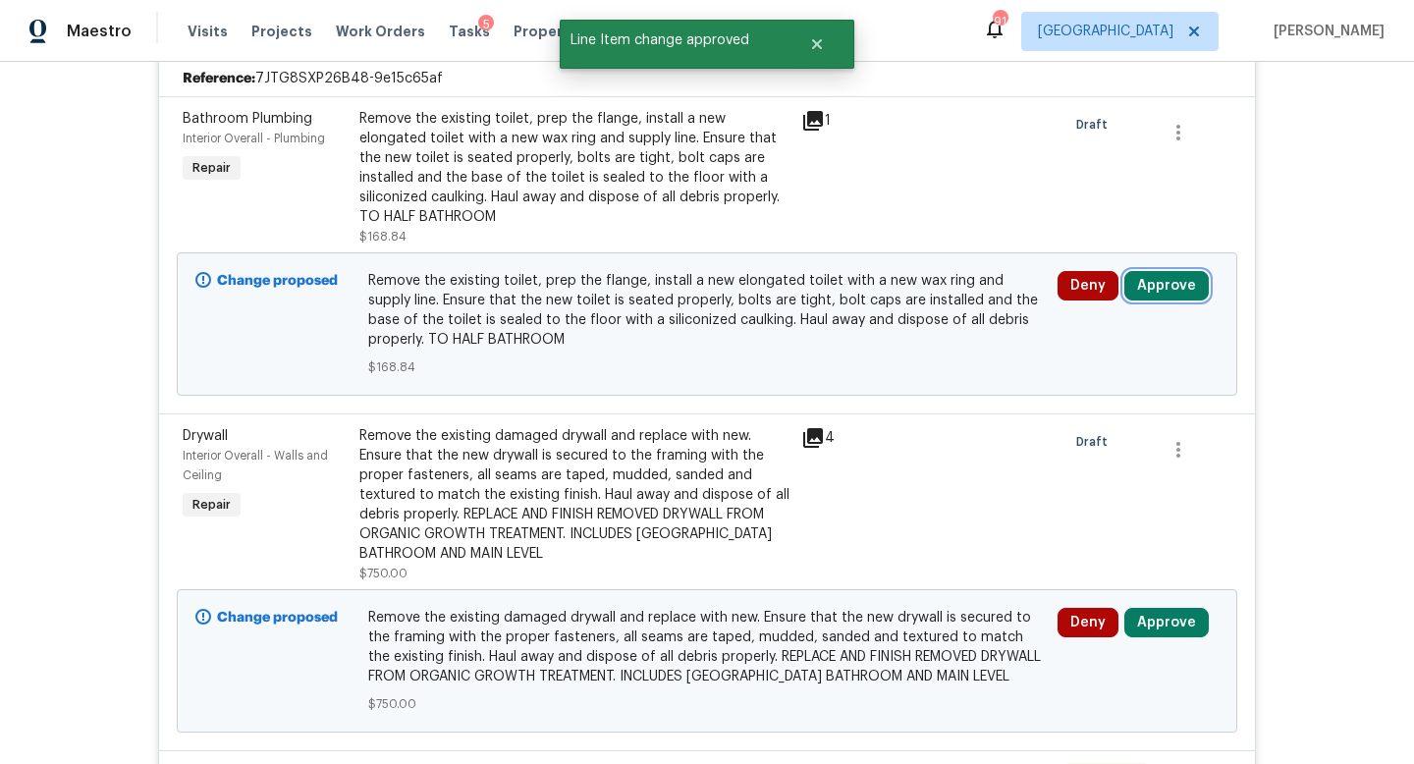
click at [1160, 271] on button "Approve" at bounding box center [1166, 285] width 84 height 29
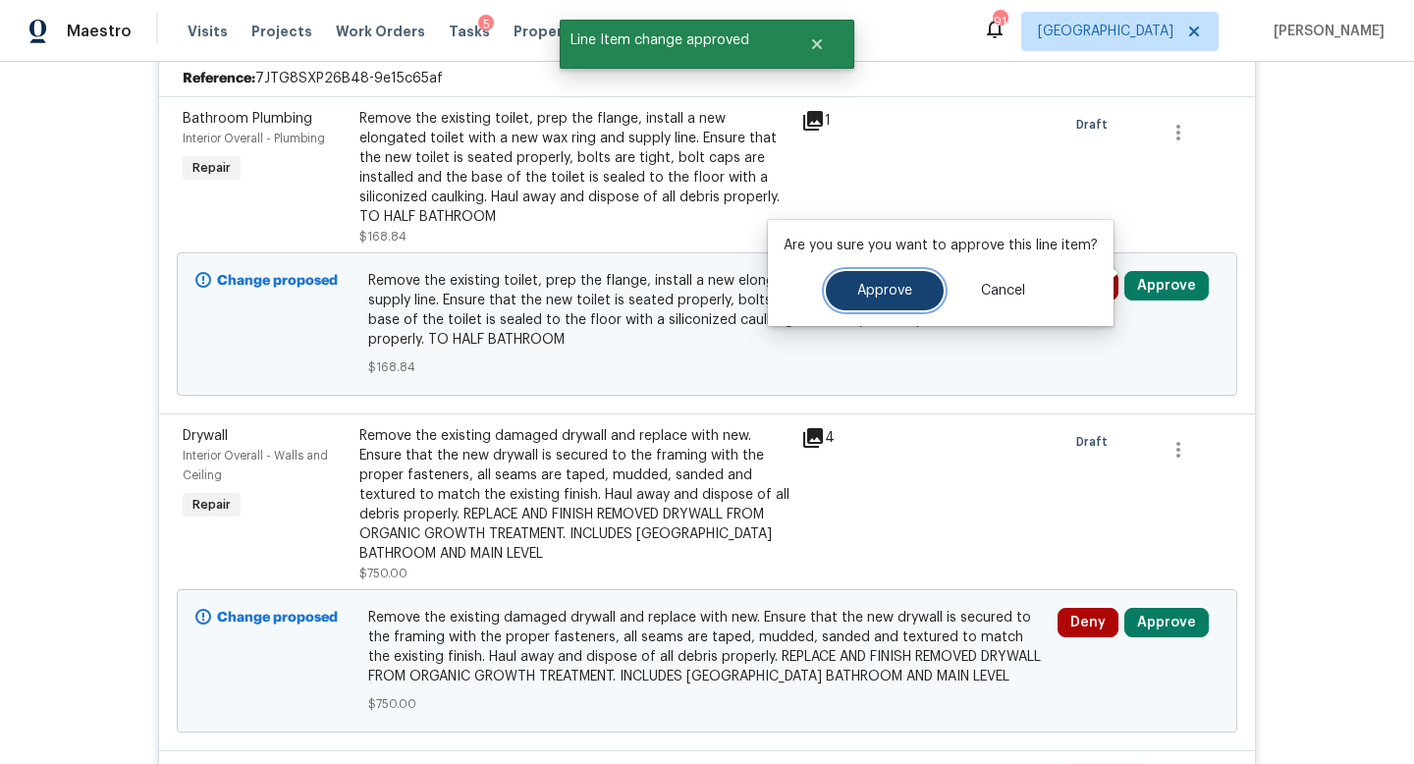
click at [869, 279] on button "Approve" at bounding box center [885, 290] width 118 height 39
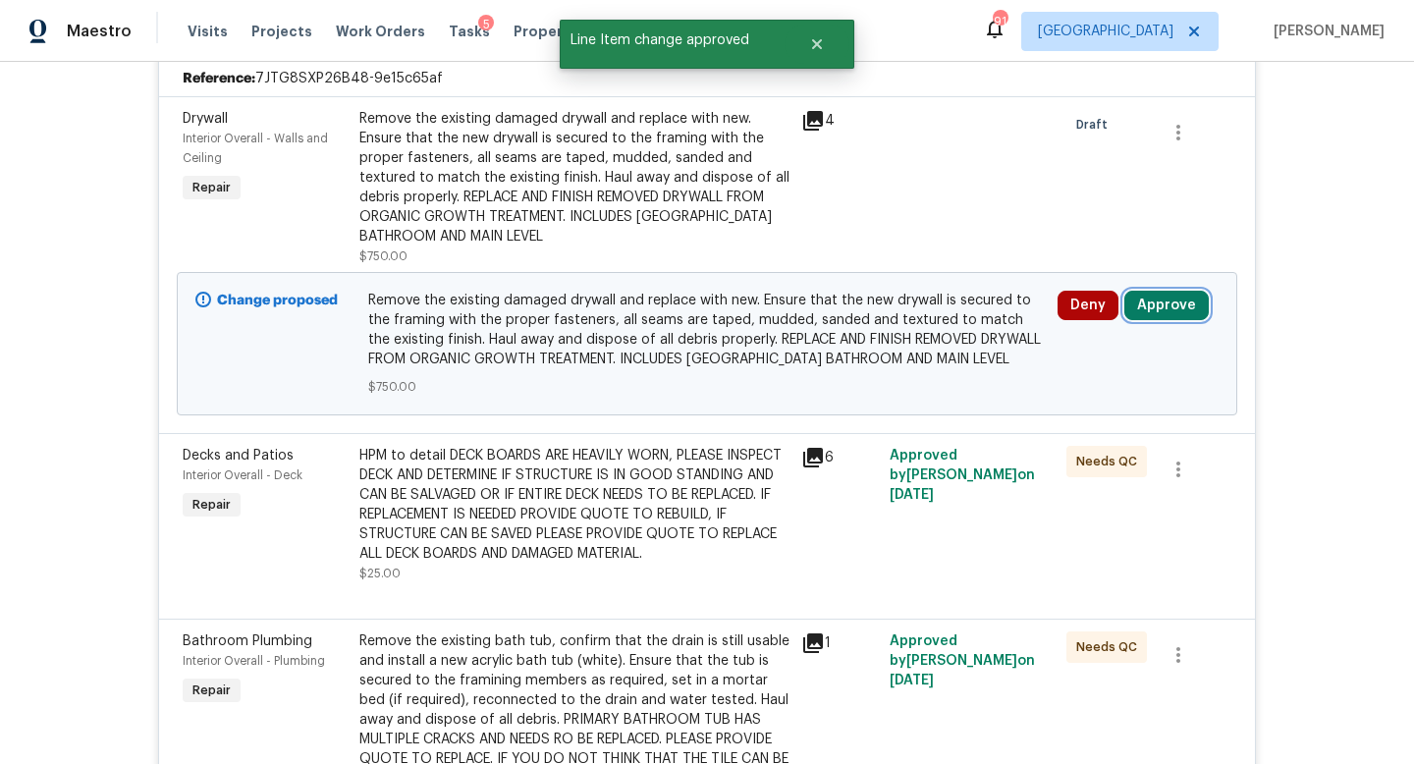
click at [1167, 291] on button "Approve" at bounding box center [1166, 305] width 84 height 29
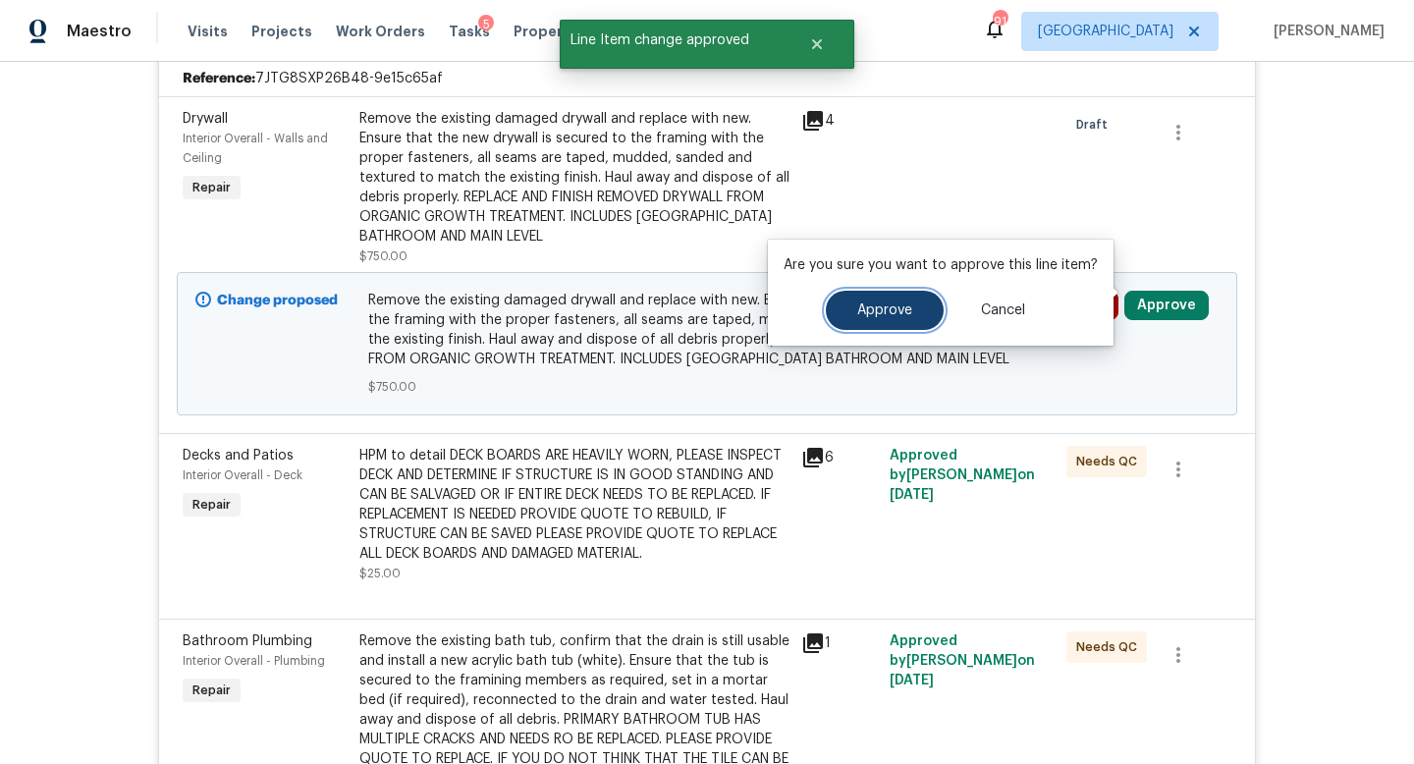
click at [892, 303] on span "Approve" at bounding box center [884, 310] width 55 height 15
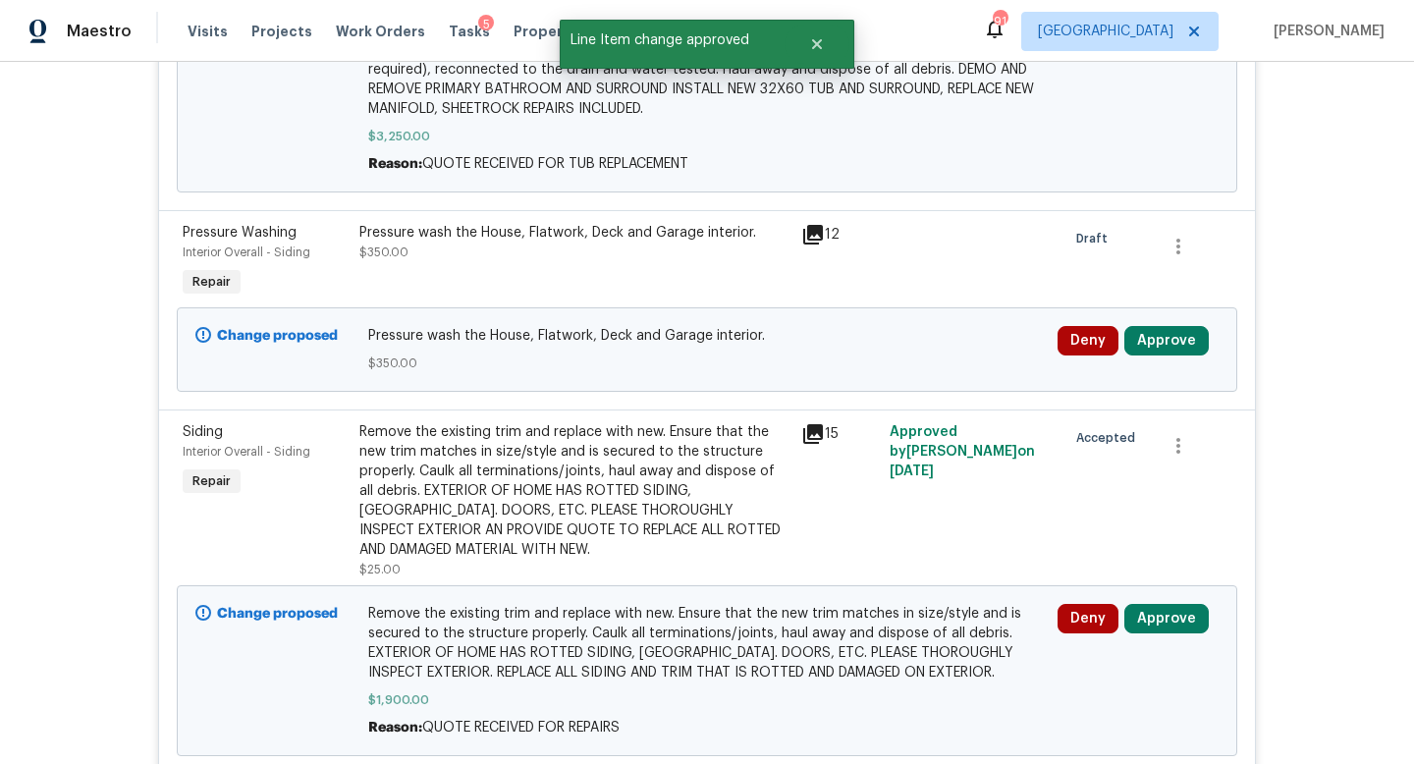
scroll to position [10564, 0]
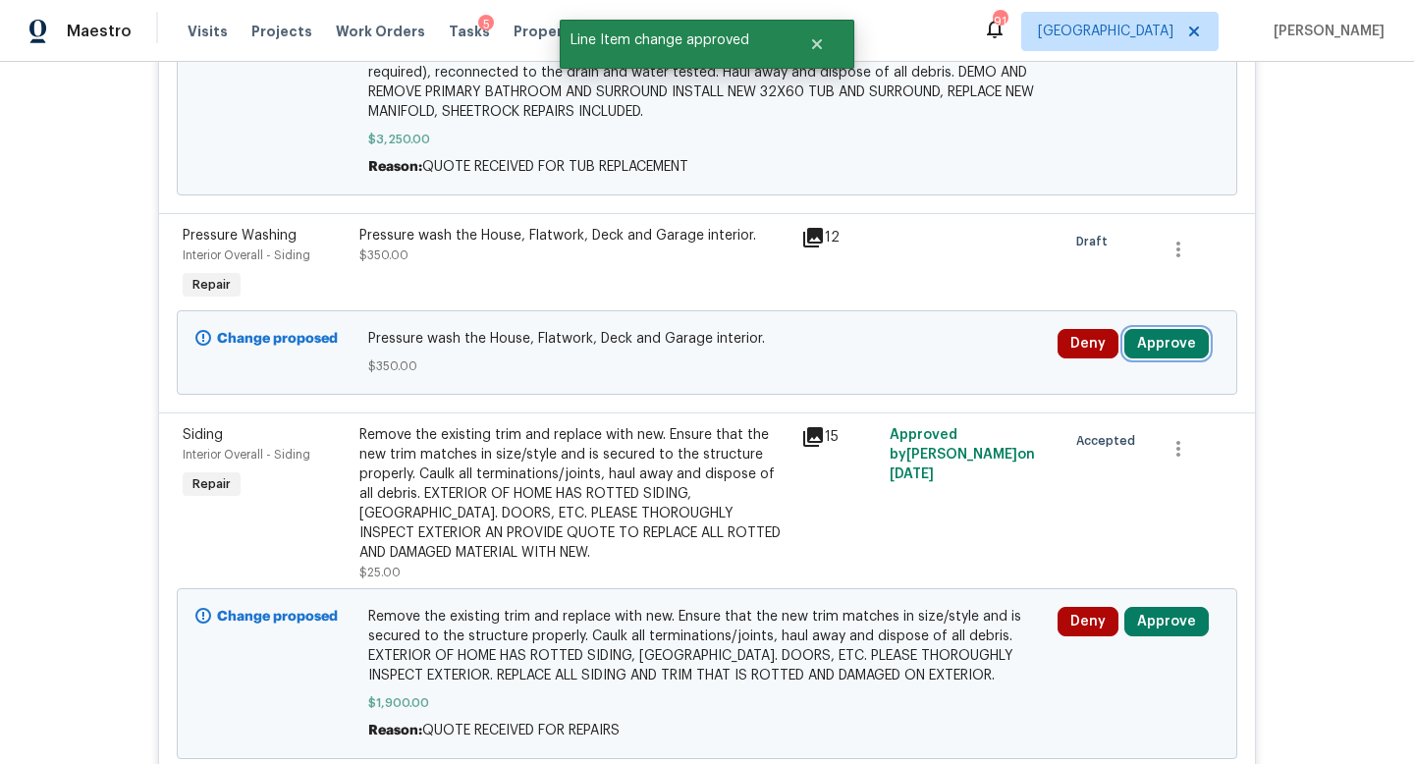
click at [1142, 329] on button "Approve" at bounding box center [1166, 343] width 84 height 29
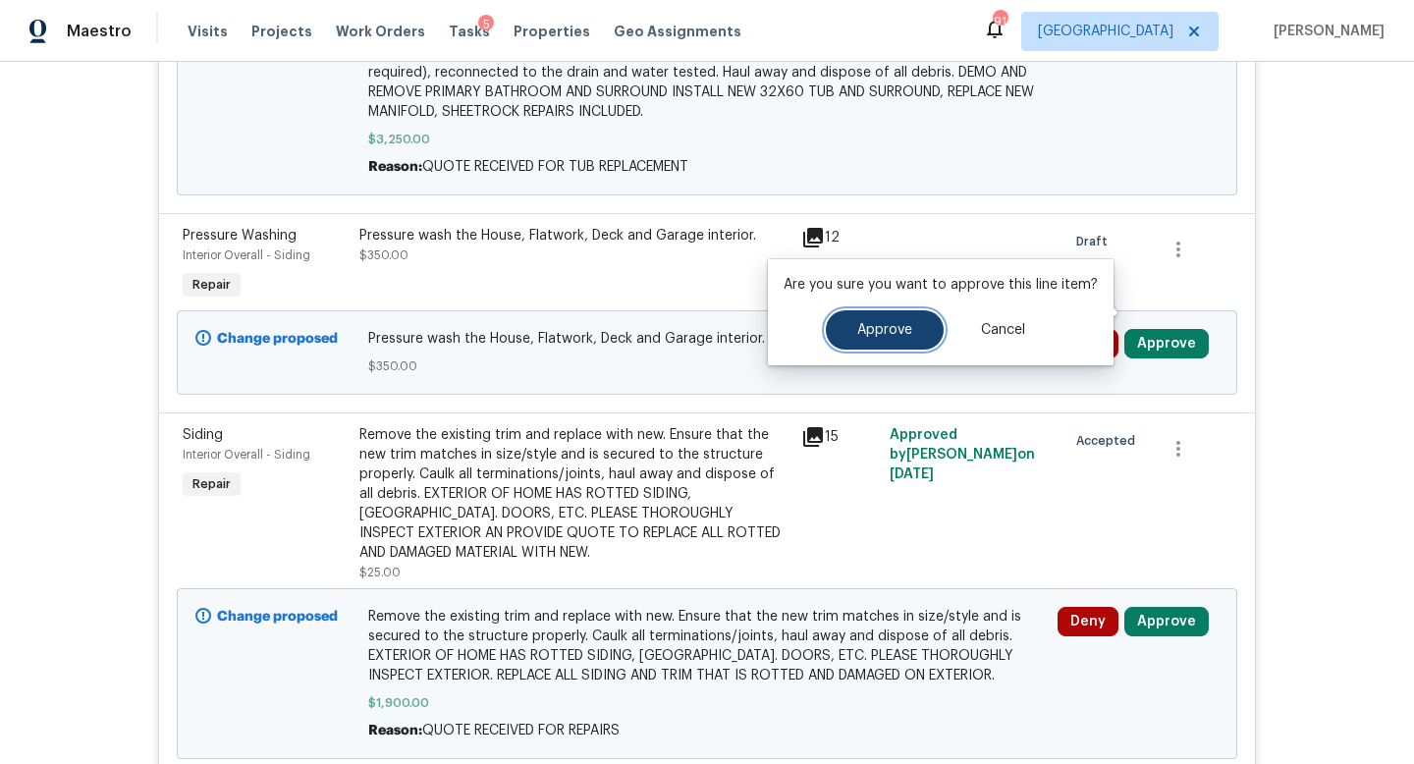
click at [887, 333] on span "Approve" at bounding box center [884, 330] width 55 height 15
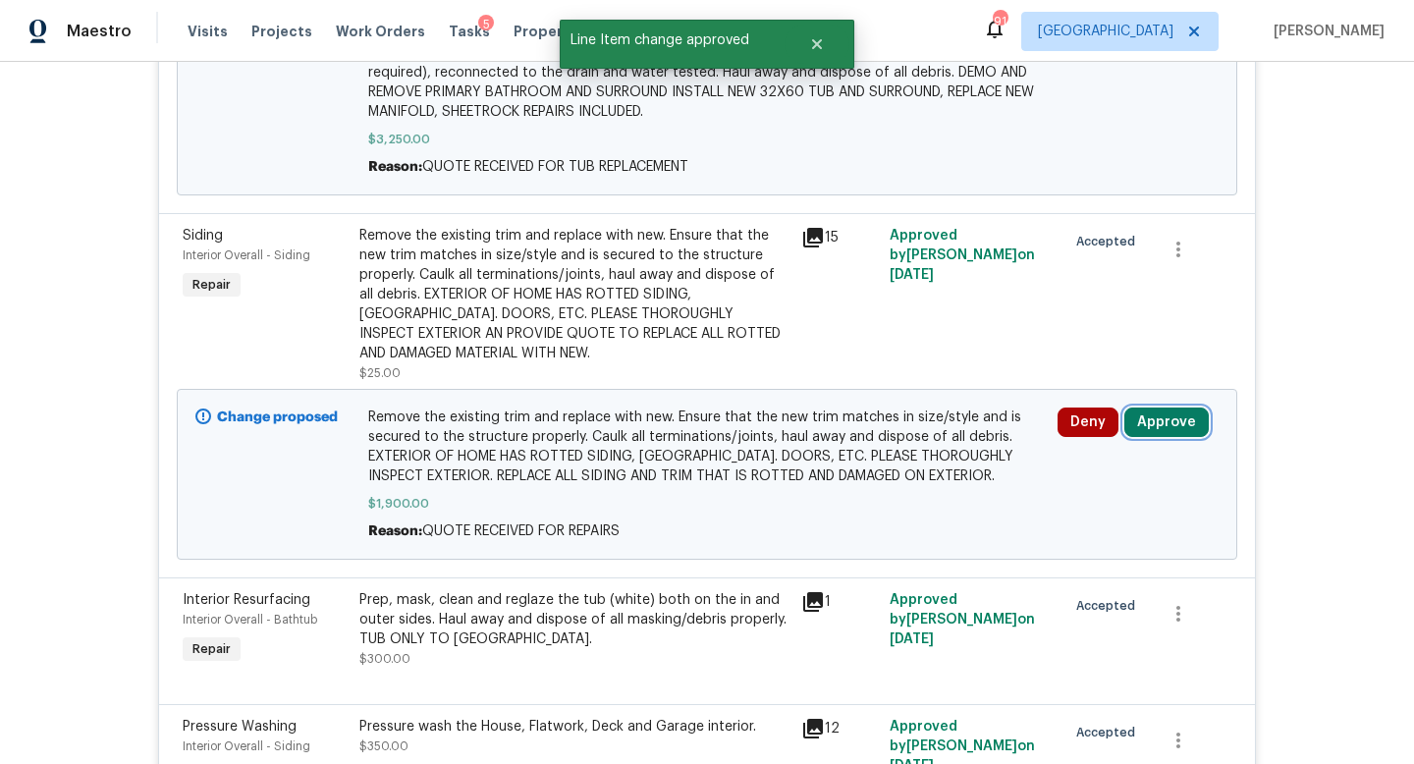
click at [1165, 407] on button "Approve" at bounding box center [1166, 421] width 84 height 29
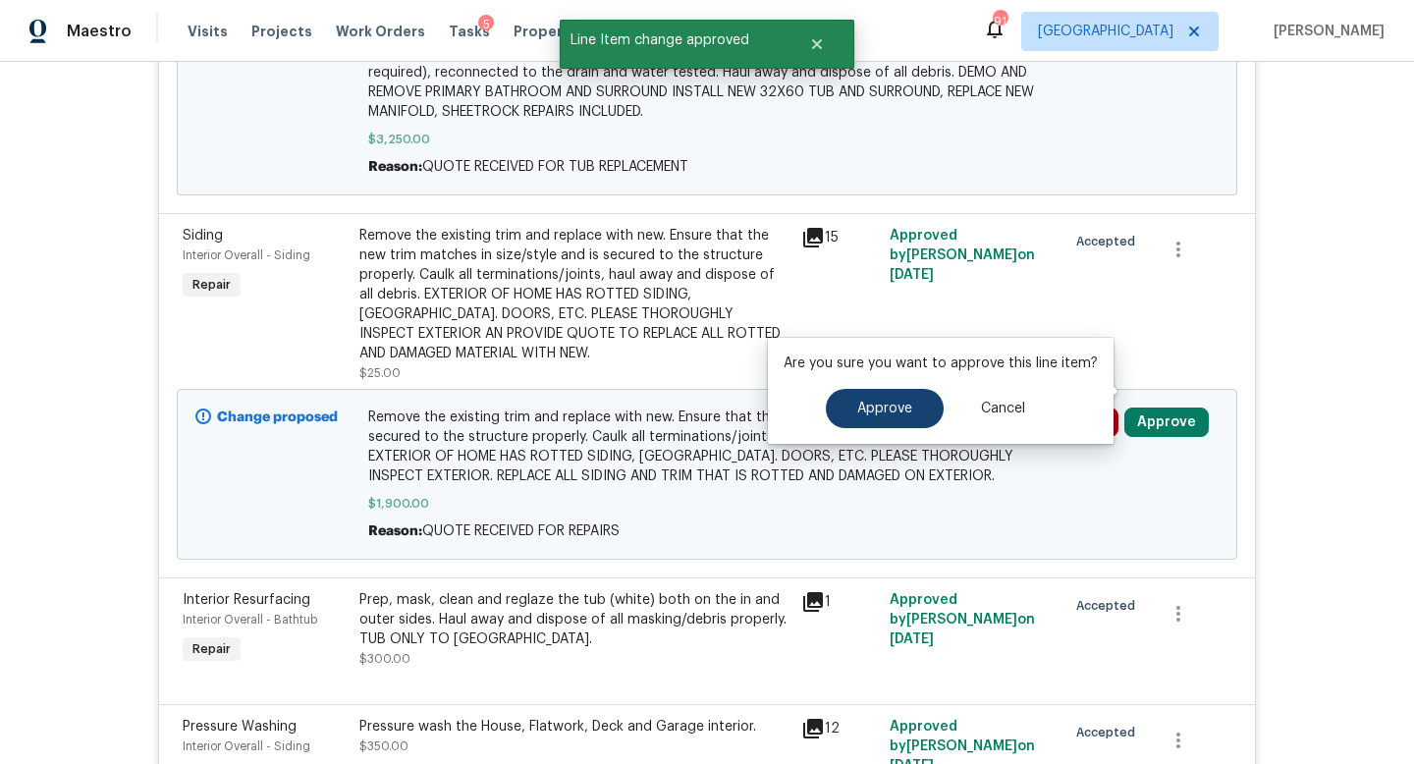
click at [908, 408] on button "Approve" at bounding box center [885, 408] width 118 height 39
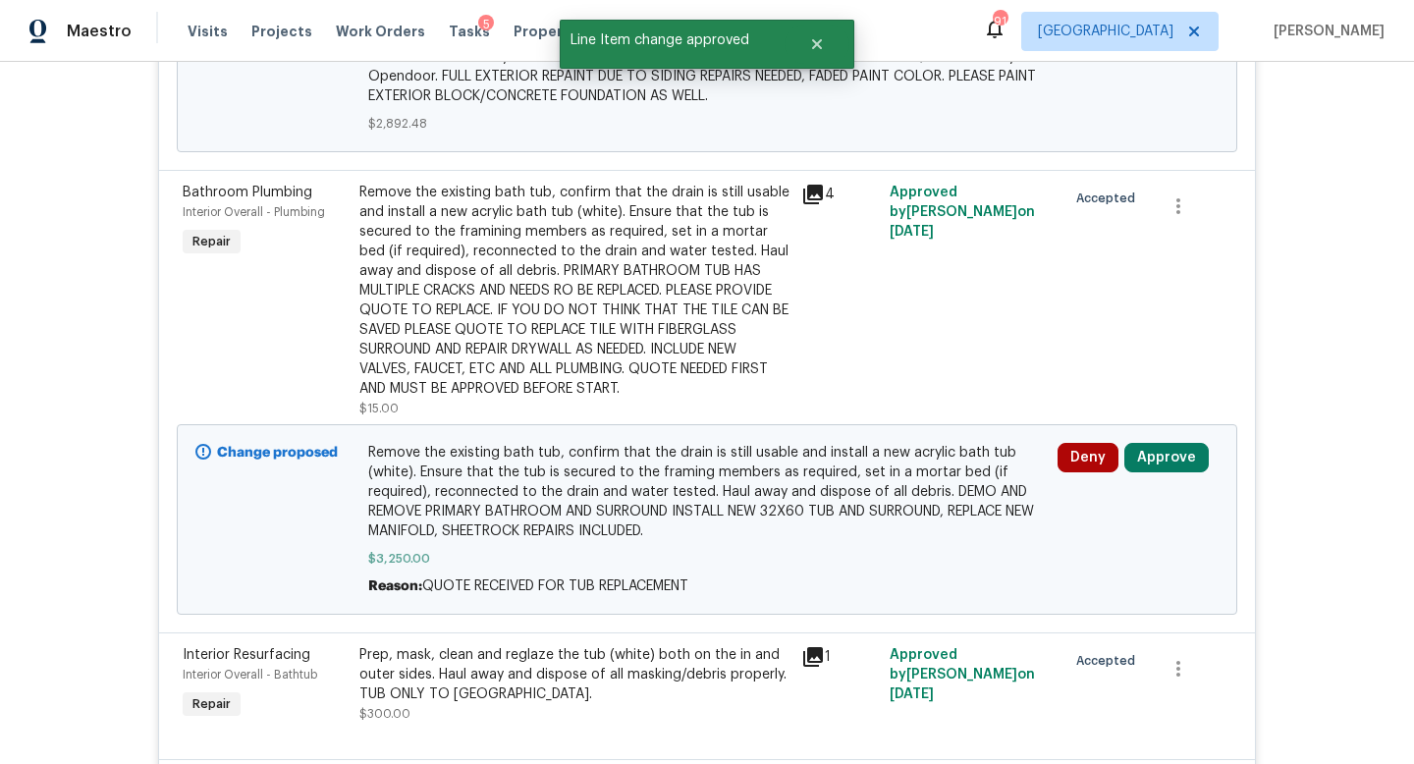
scroll to position [9930, 0]
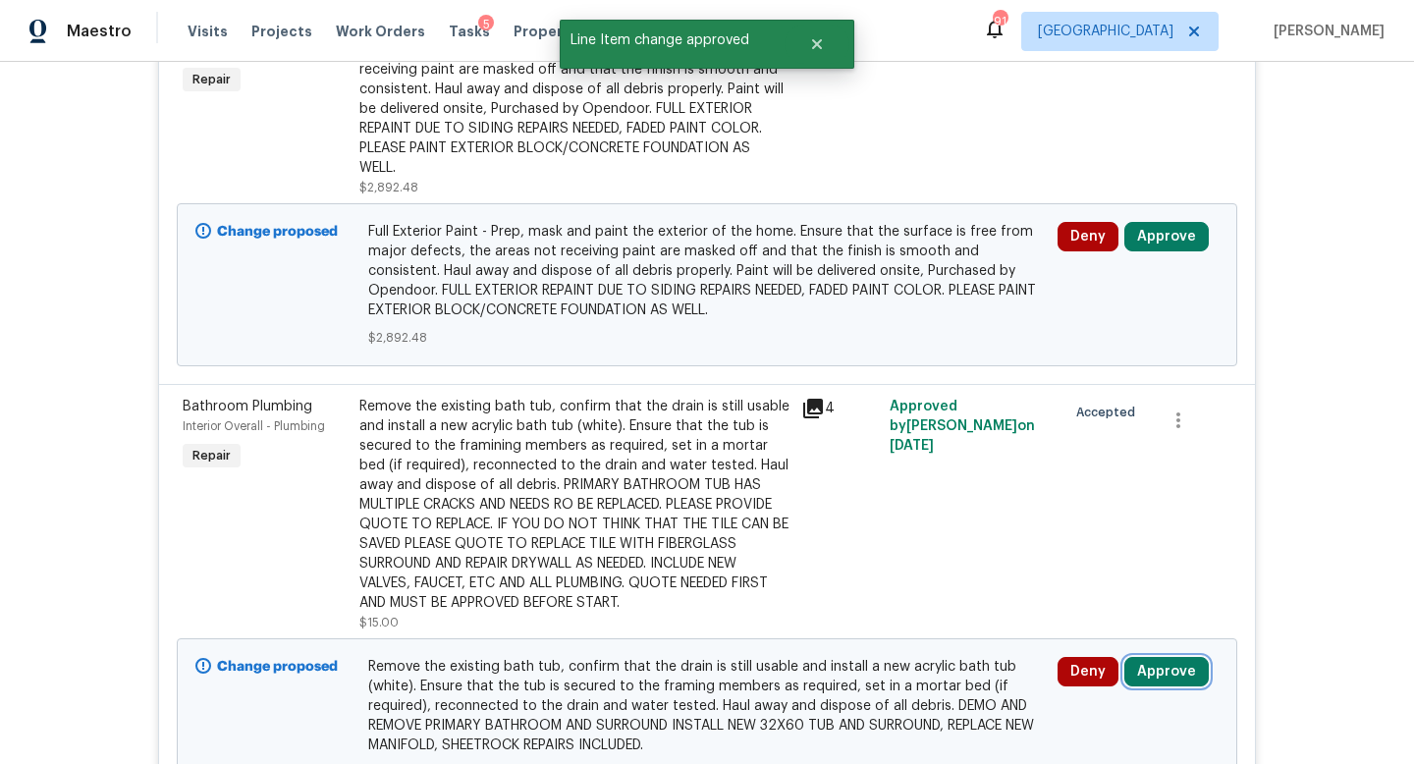
click at [1176, 657] on button "Approve" at bounding box center [1166, 671] width 84 height 29
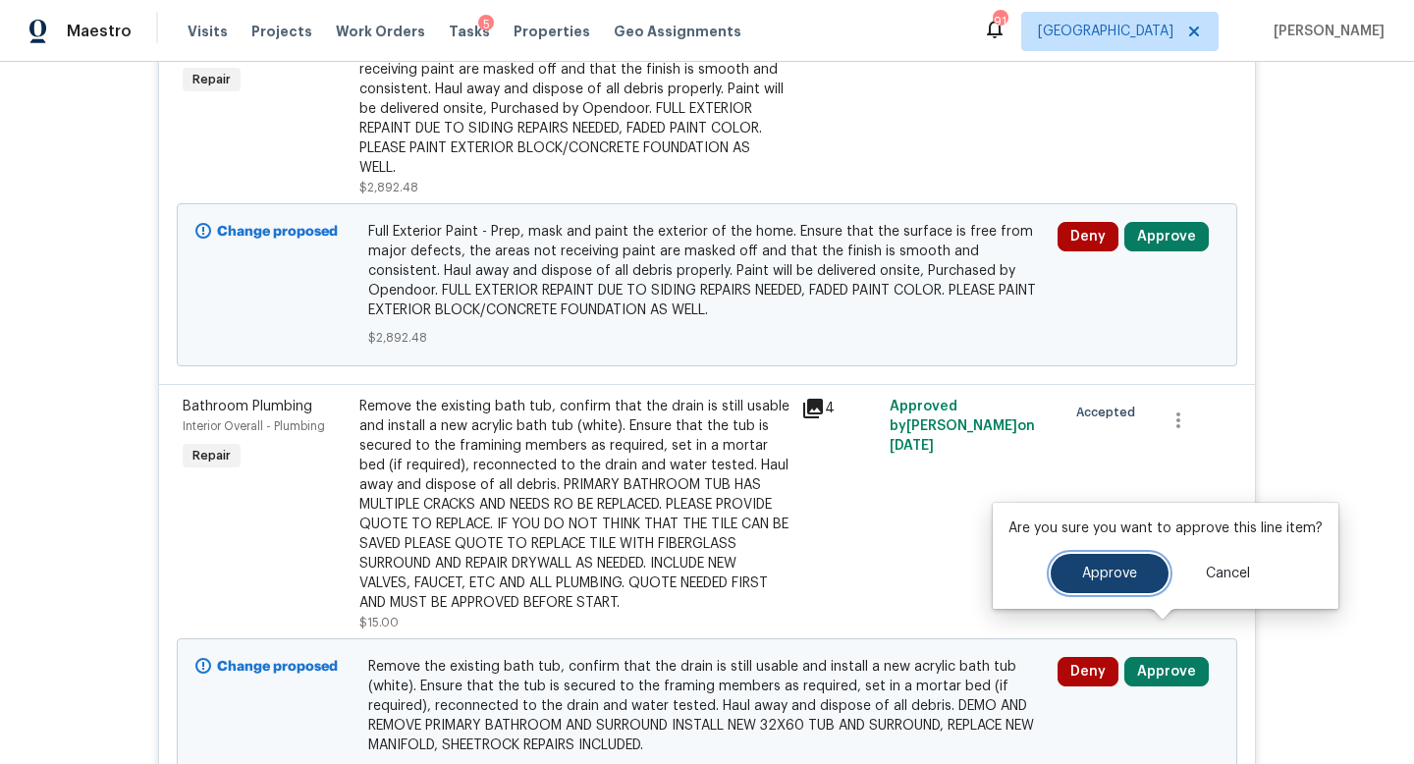
click at [1105, 572] on span "Approve" at bounding box center [1109, 573] width 55 height 15
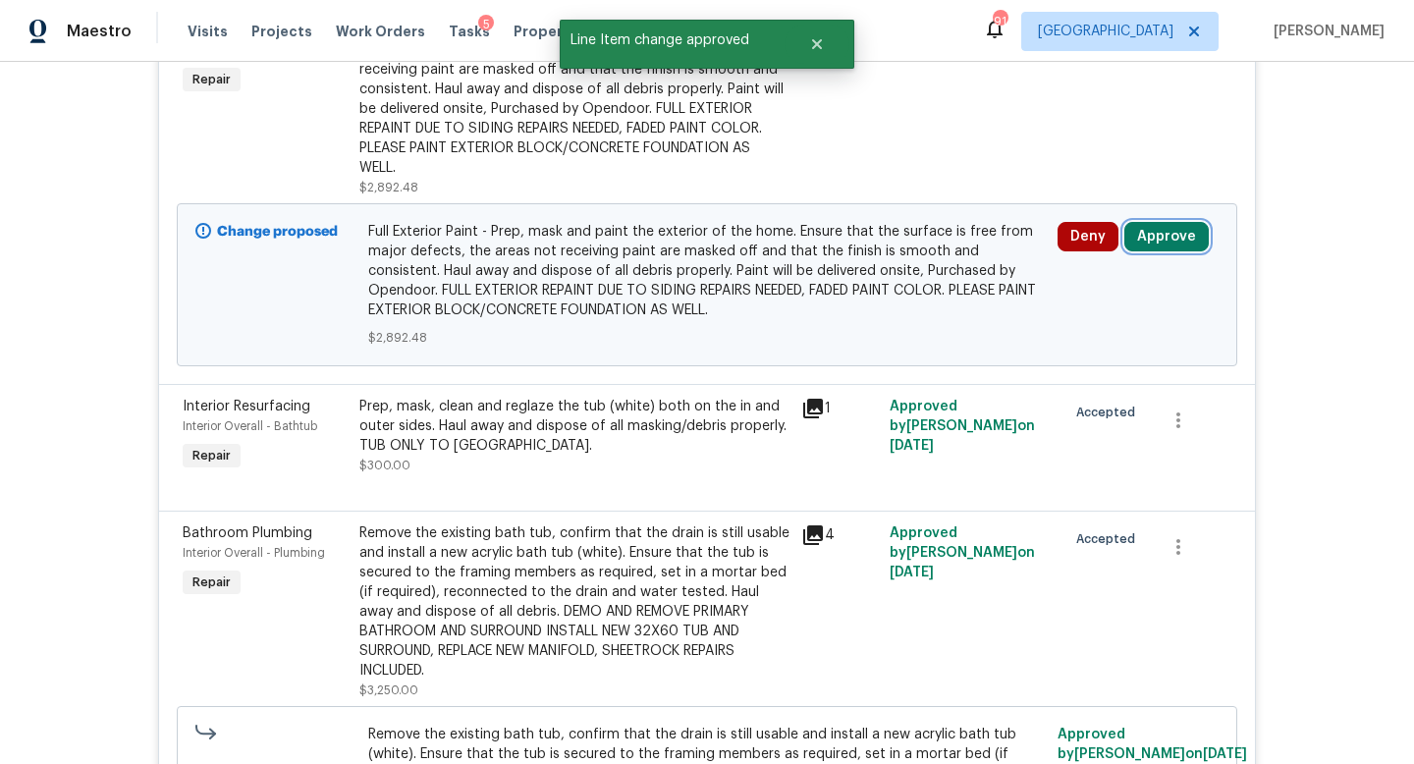
click at [1160, 222] on button "Approve" at bounding box center [1166, 236] width 84 height 29
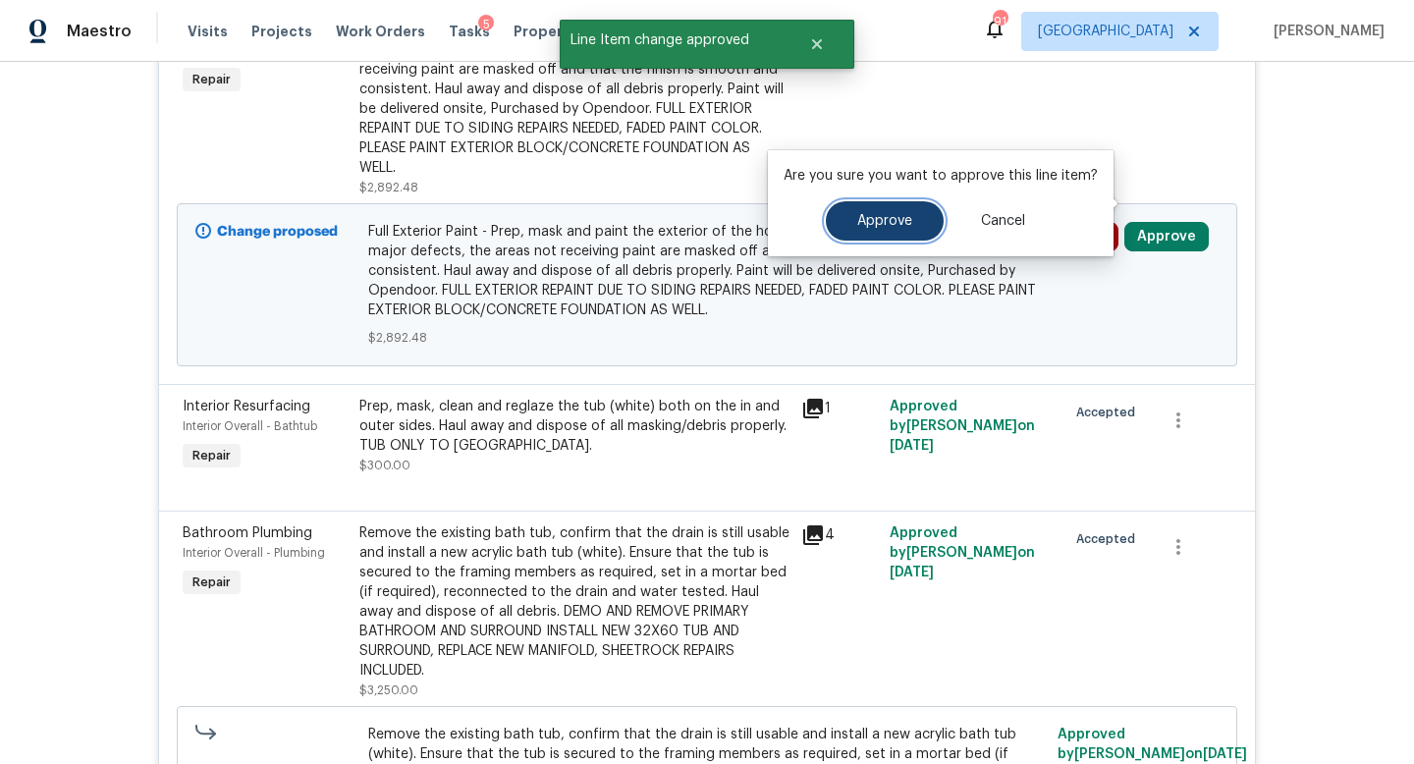
click at [927, 217] on button "Approve" at bounding box center [885, 220] width 118 height 39
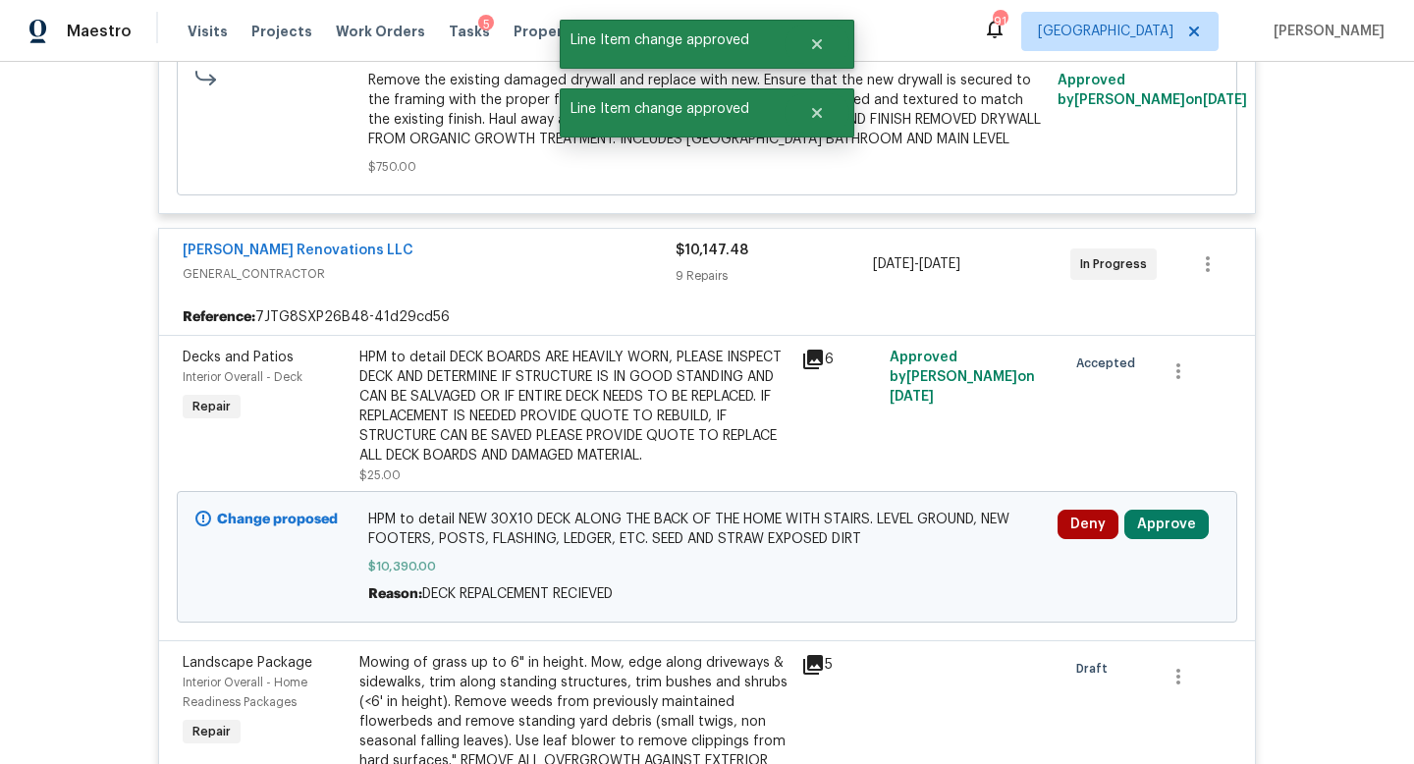
scroll to position [8929, 0]
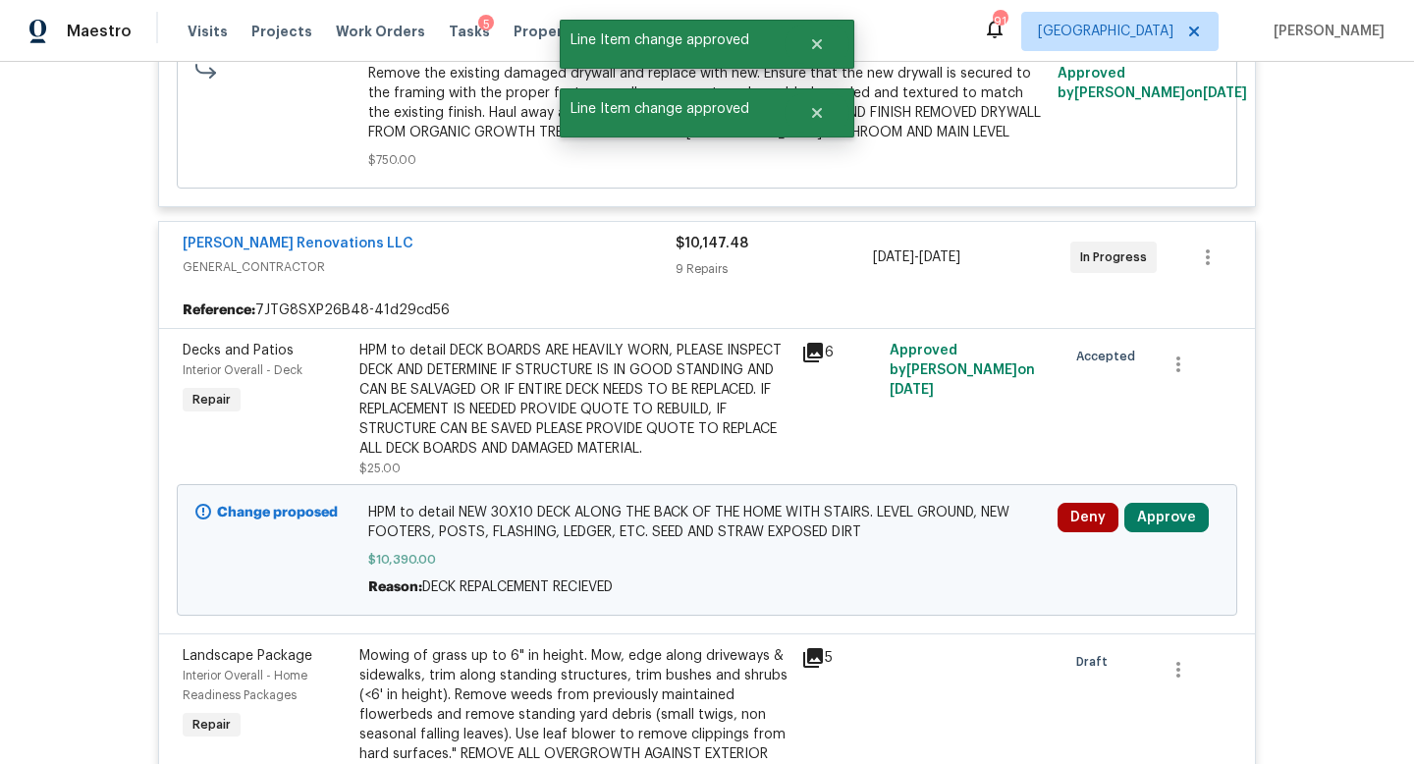
click at [1152, 497] on div "Deny Approve" at bounding box center [1137, 550] width 173 height 106
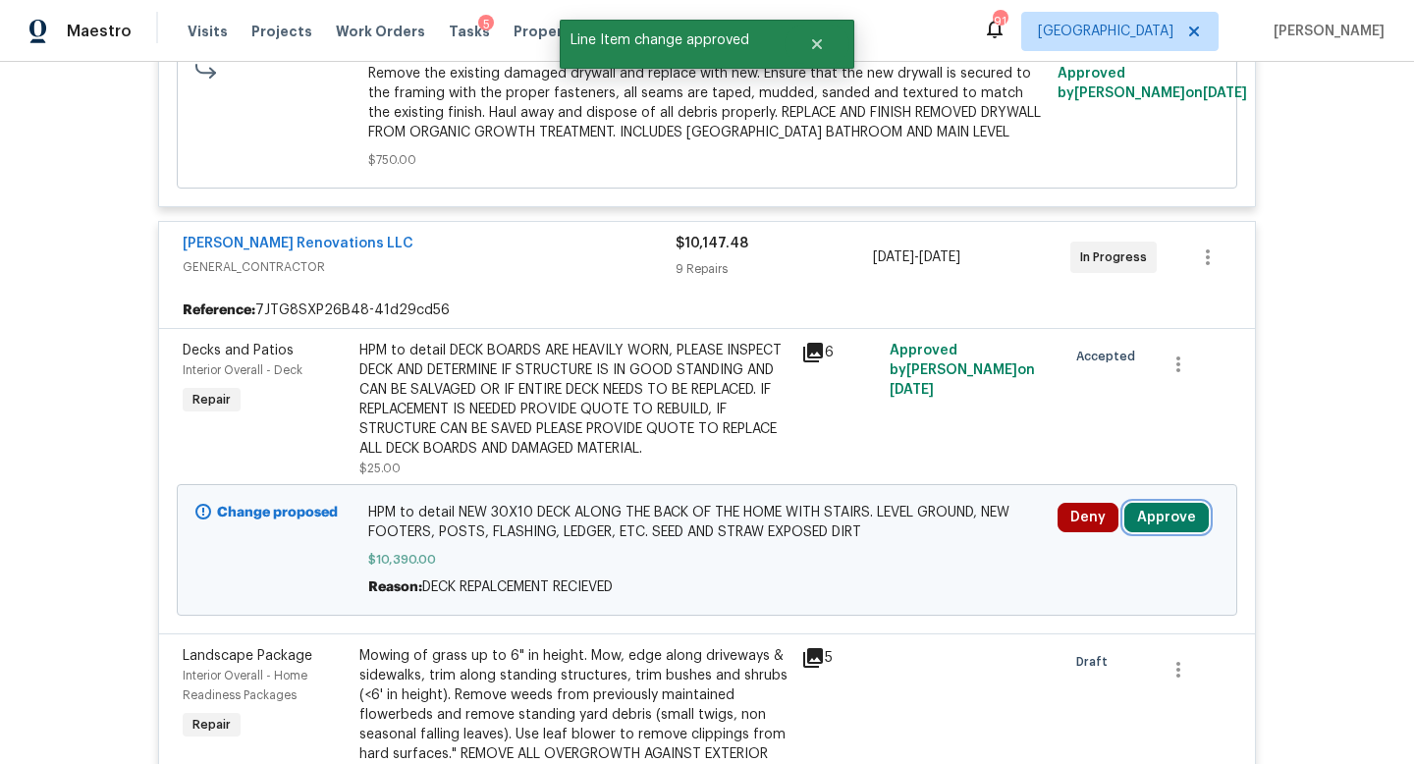
click at [1152, 503] on button "Approve" at bounding box center [1166, 517] width 84 height 29
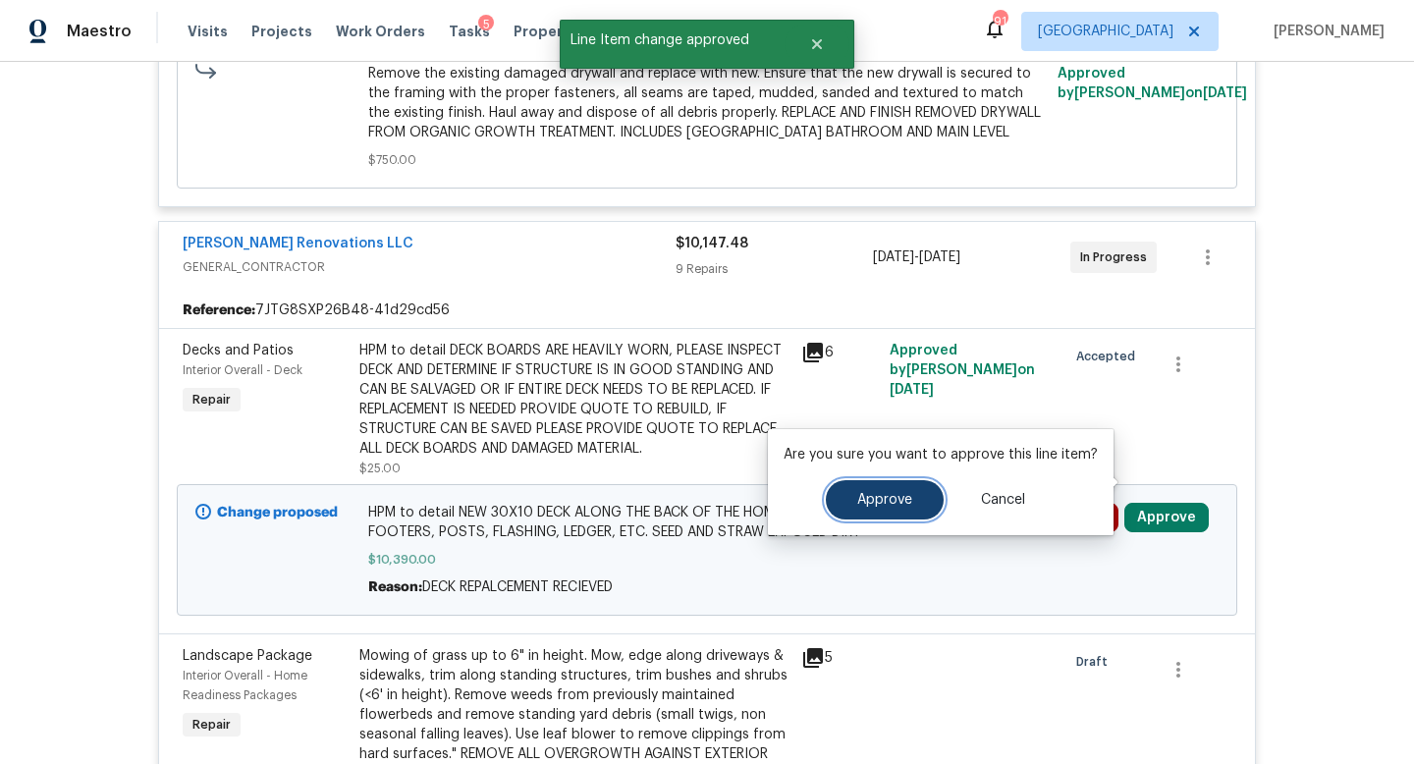
click at [908, 490] on button "Approve" at bounding box center [885, 499] width 118 height 39
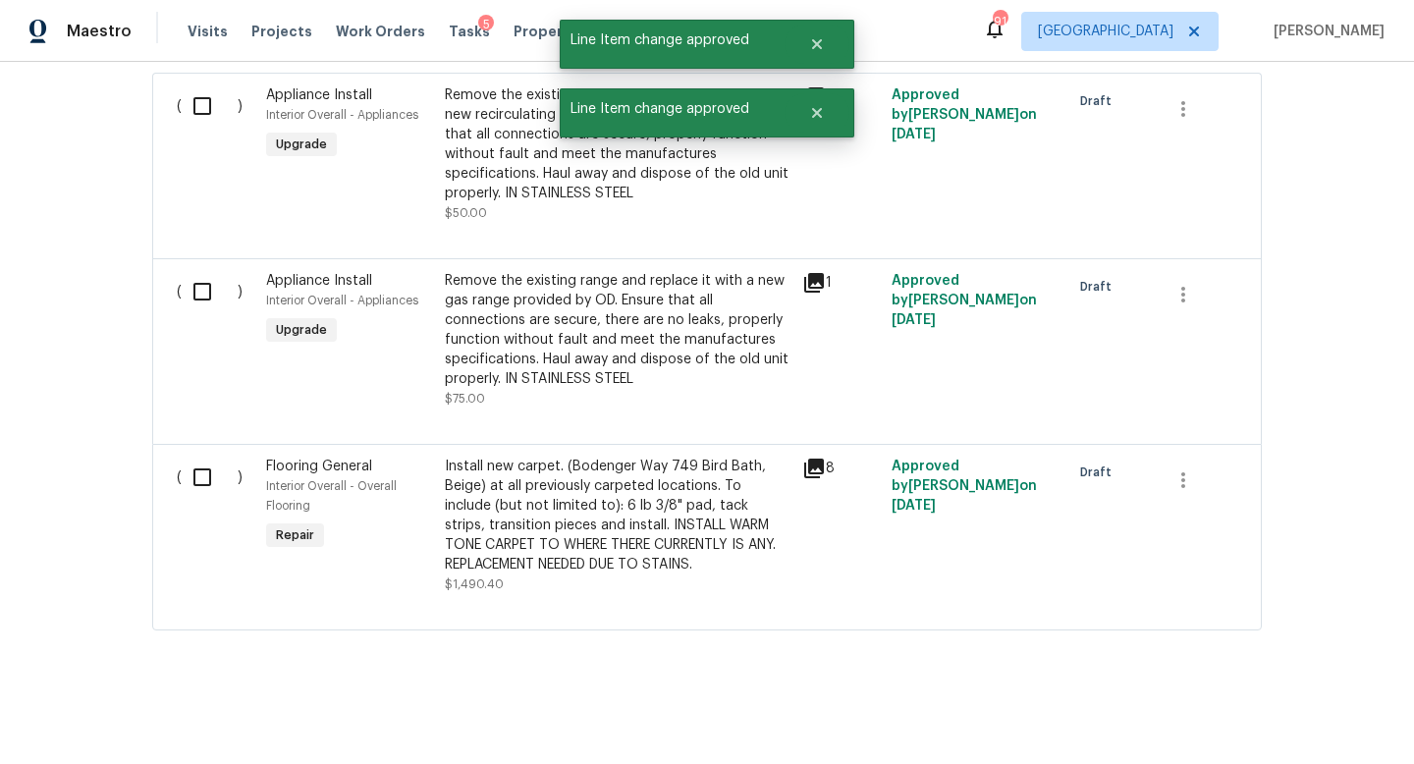
scroll to position [7751, 0]
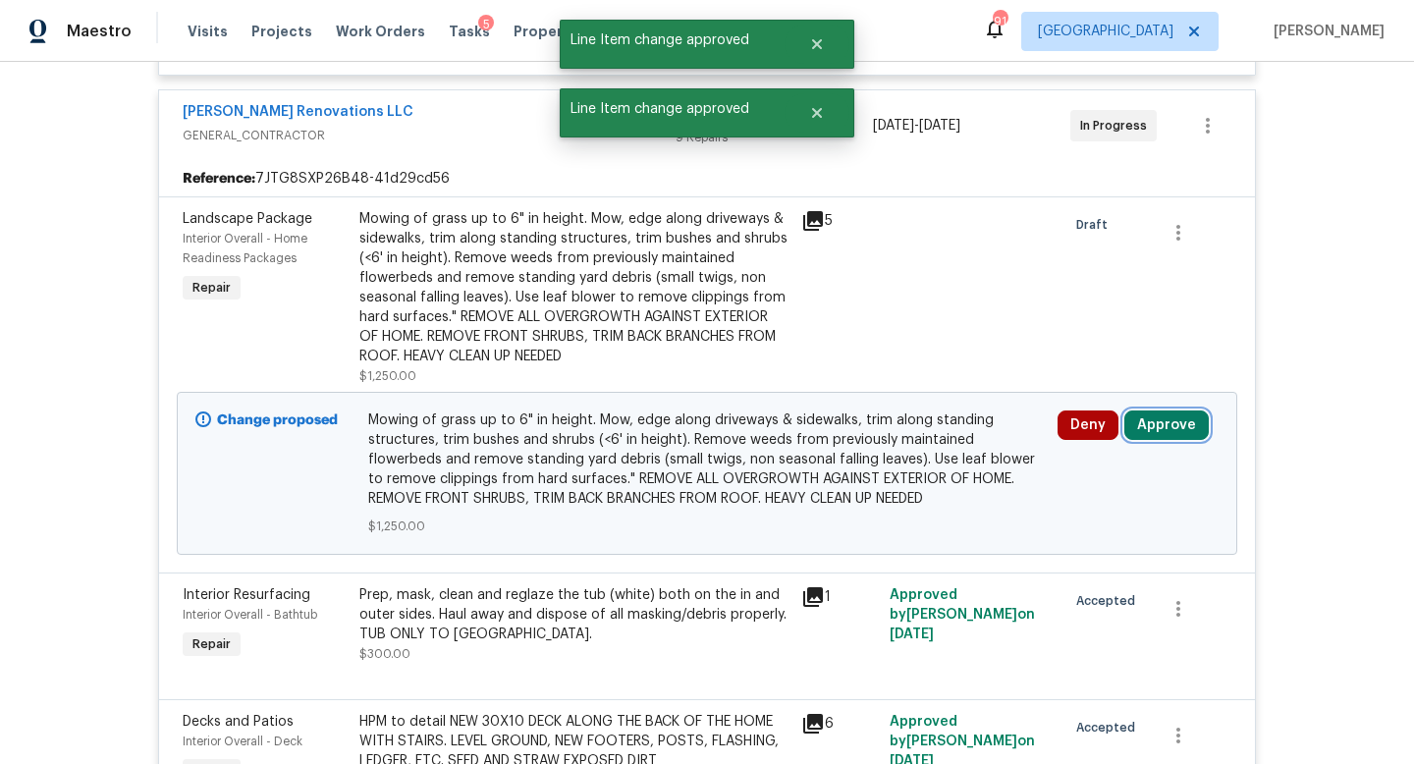
click at [1161, 410] on button "Approve" at bounding box center [1166, 424] width 84 height 29
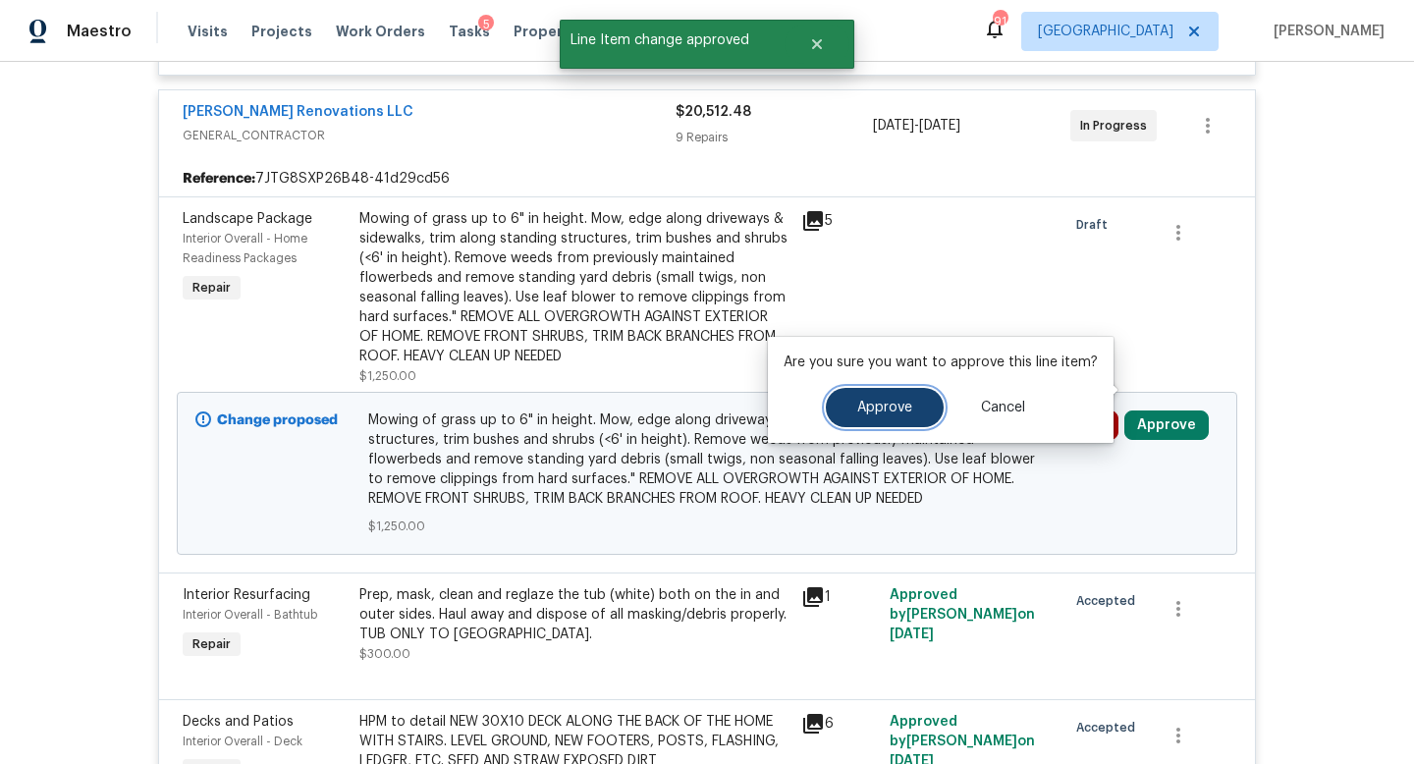
click at [872, 403] on span "Approve" at bounding box center [884, 408] width 55 height 15
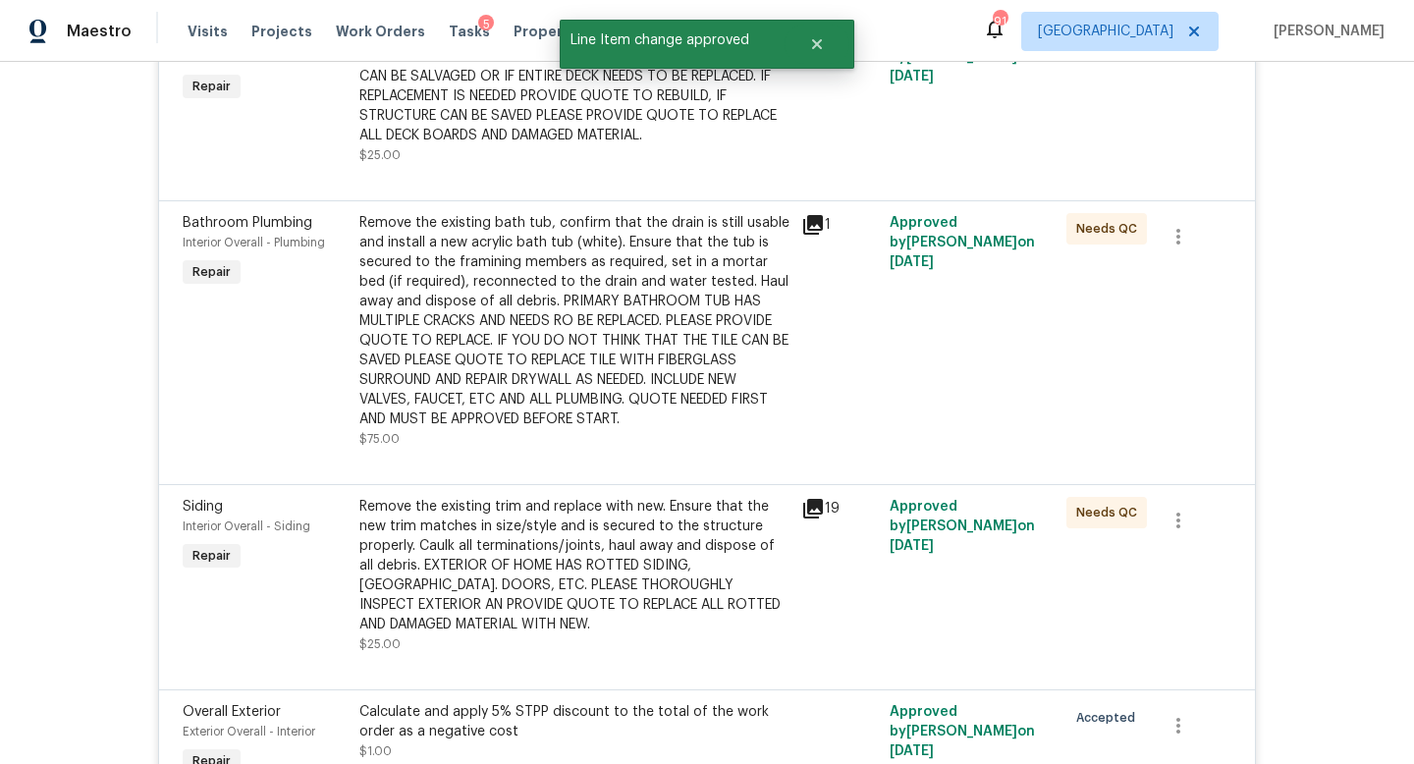
scroll to position [0, 0]
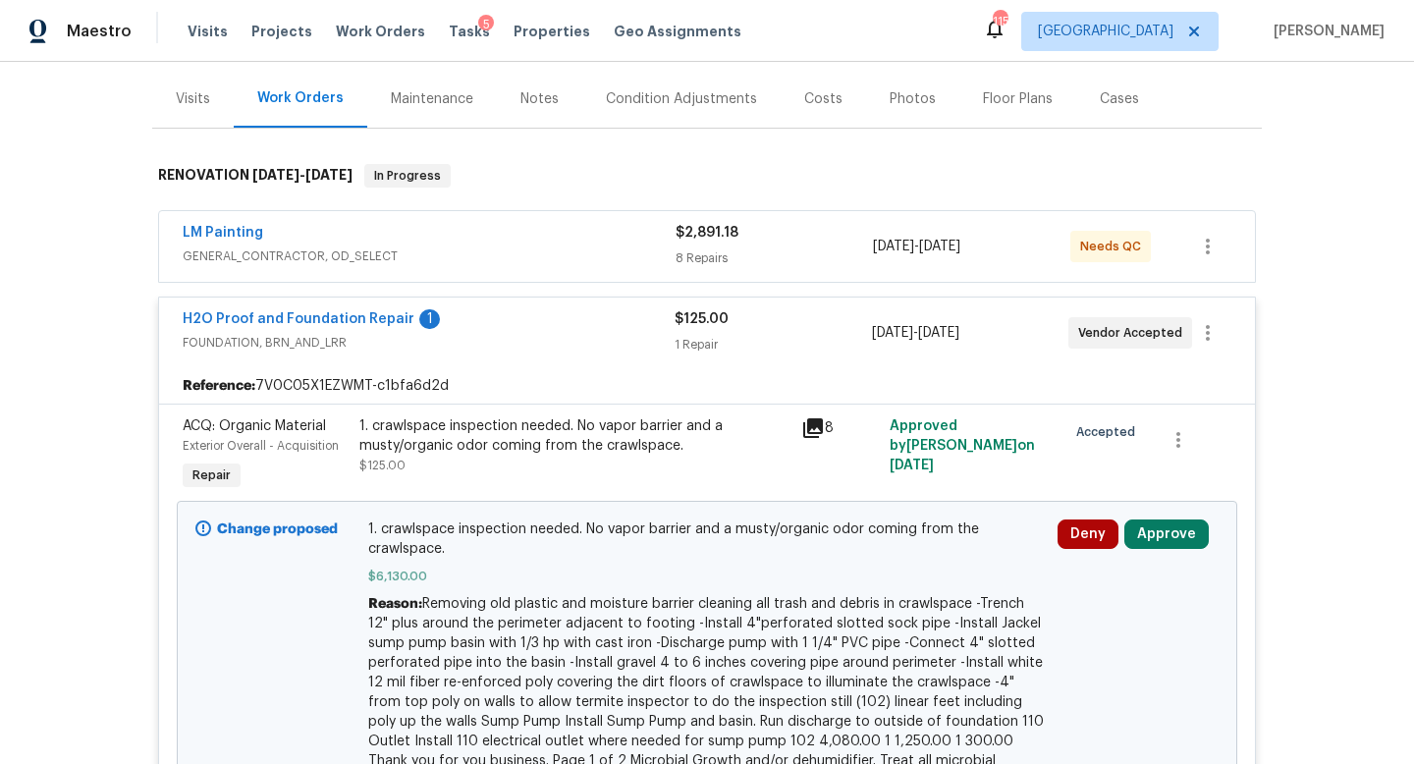
scroll to position [275, 0]
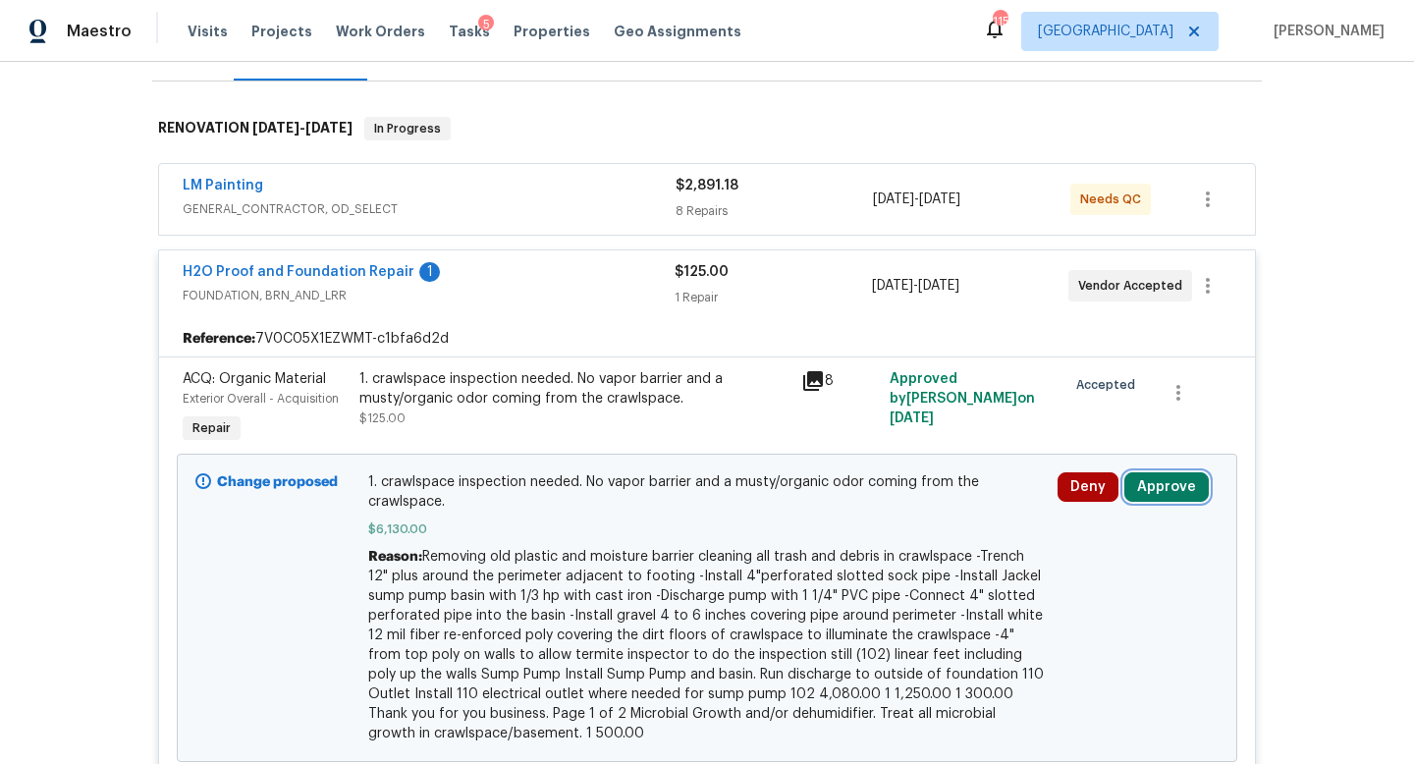
click at [1148, 486] on button "Approve" at bounding box center [1166, 486] width 84 height 29
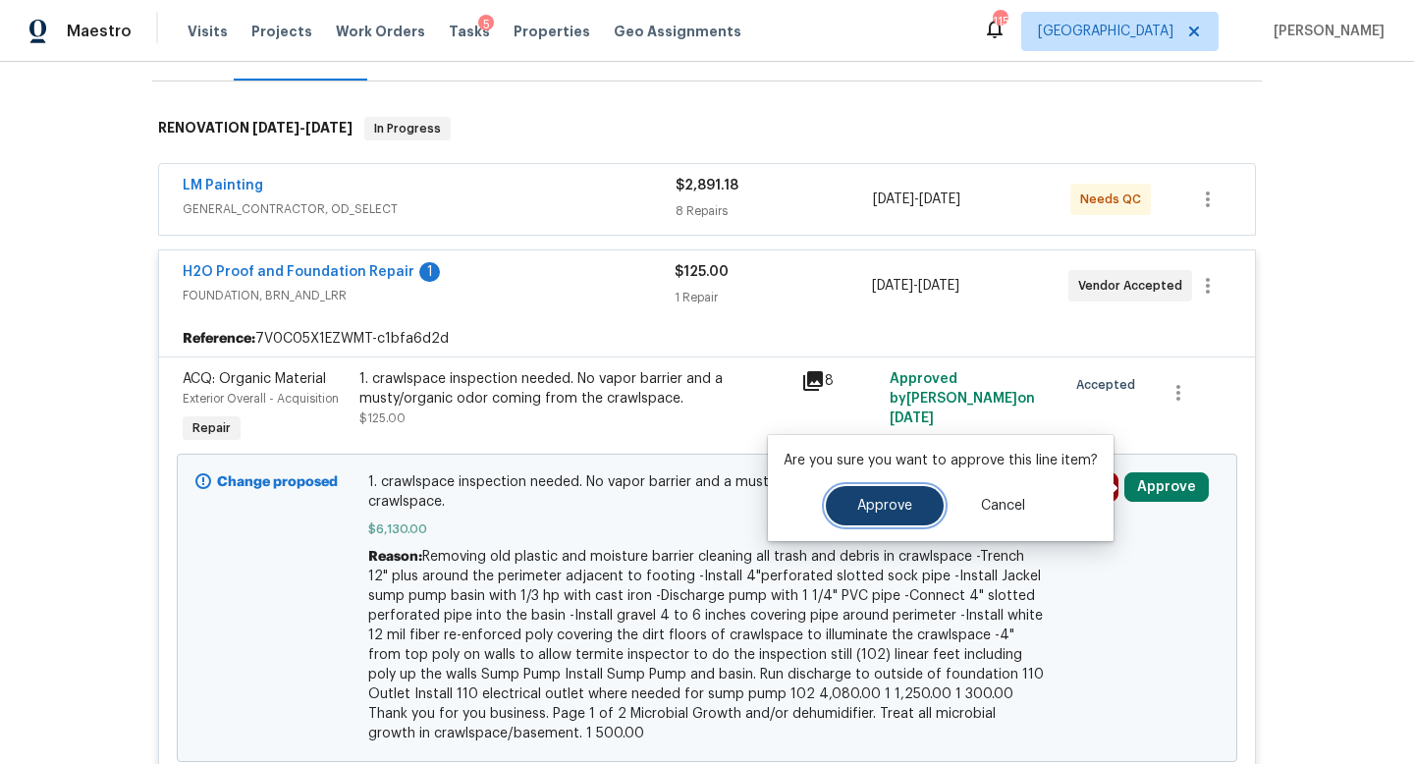
click at [870, 503] on span "Approve" at bounding box center [884, 506] width 55 height 15
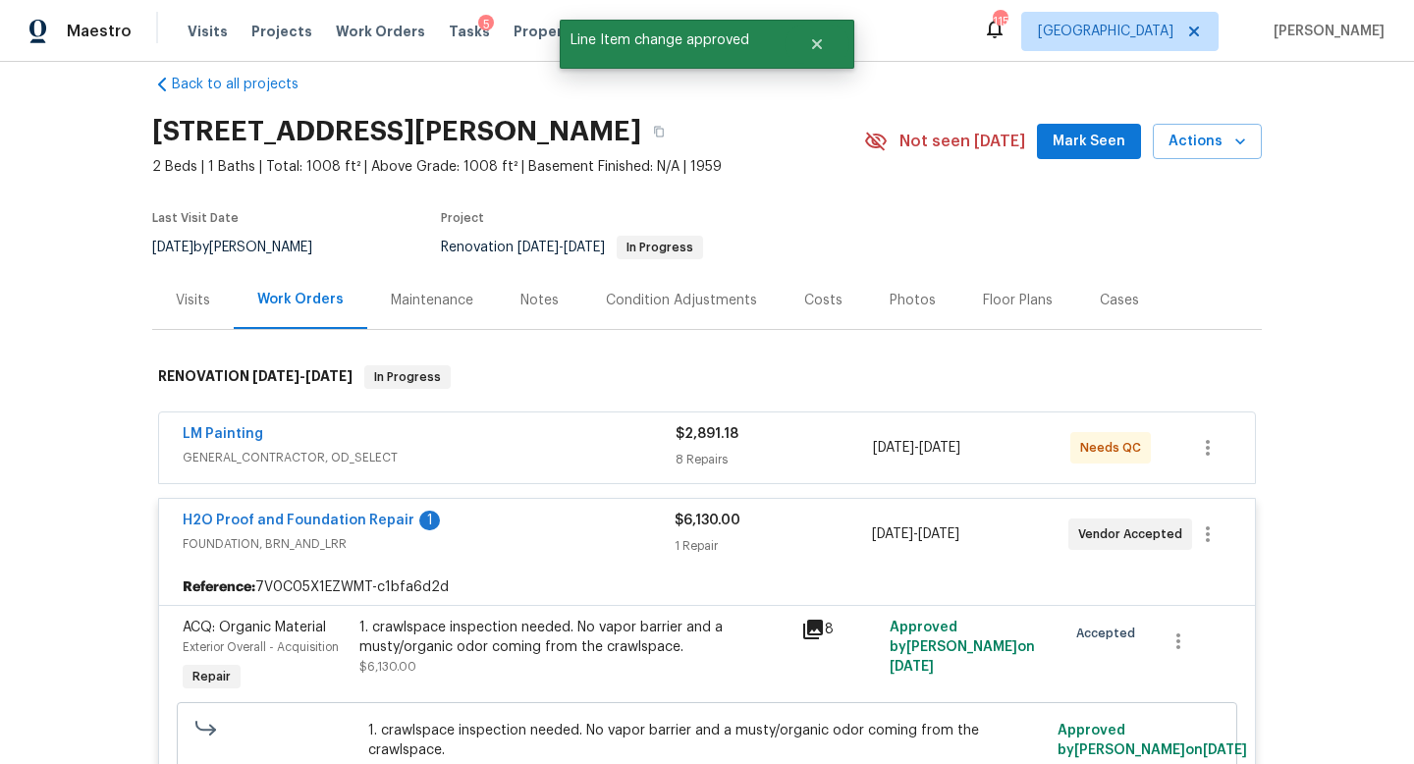
scroll to position [0, 0]
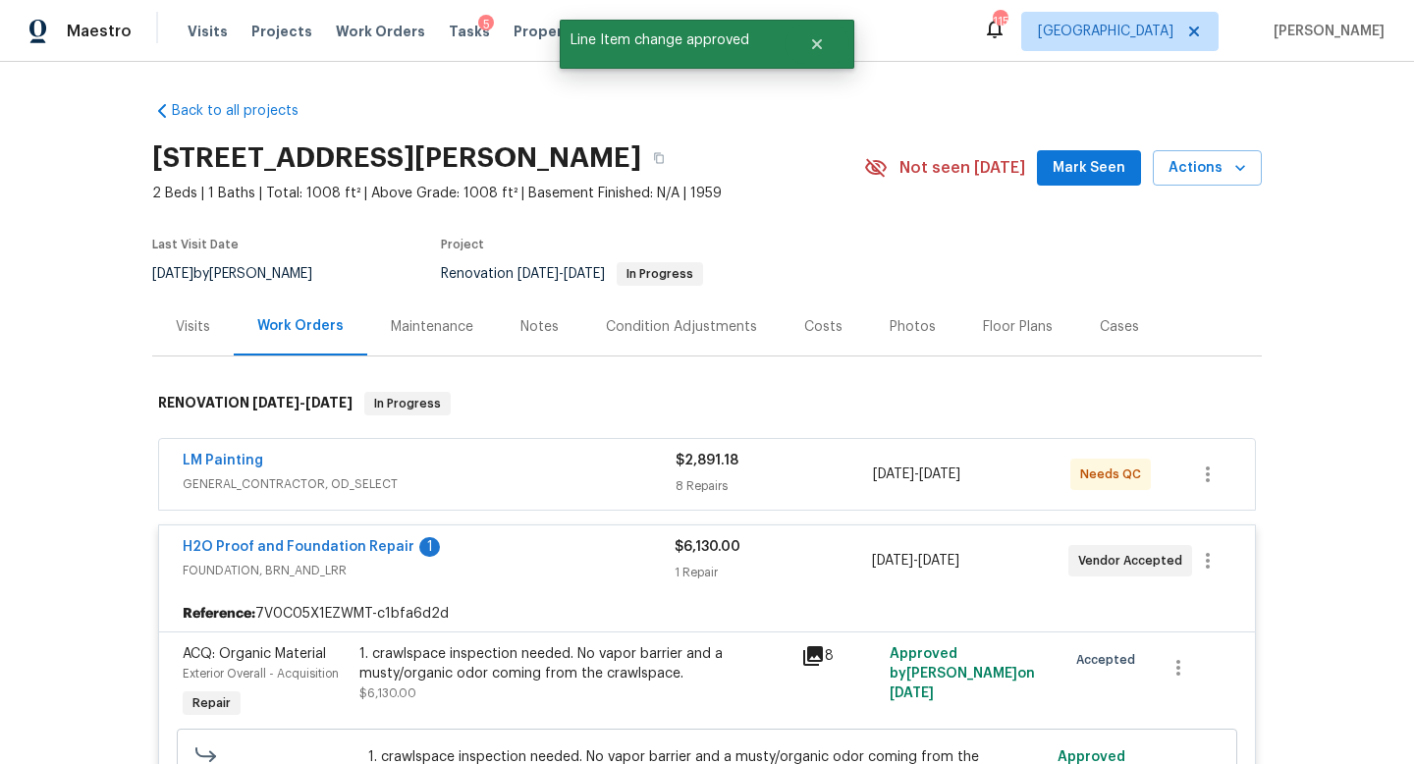
click at [838, 329] on div "Costs" at bounding box center [822, 326] width 85 height 58
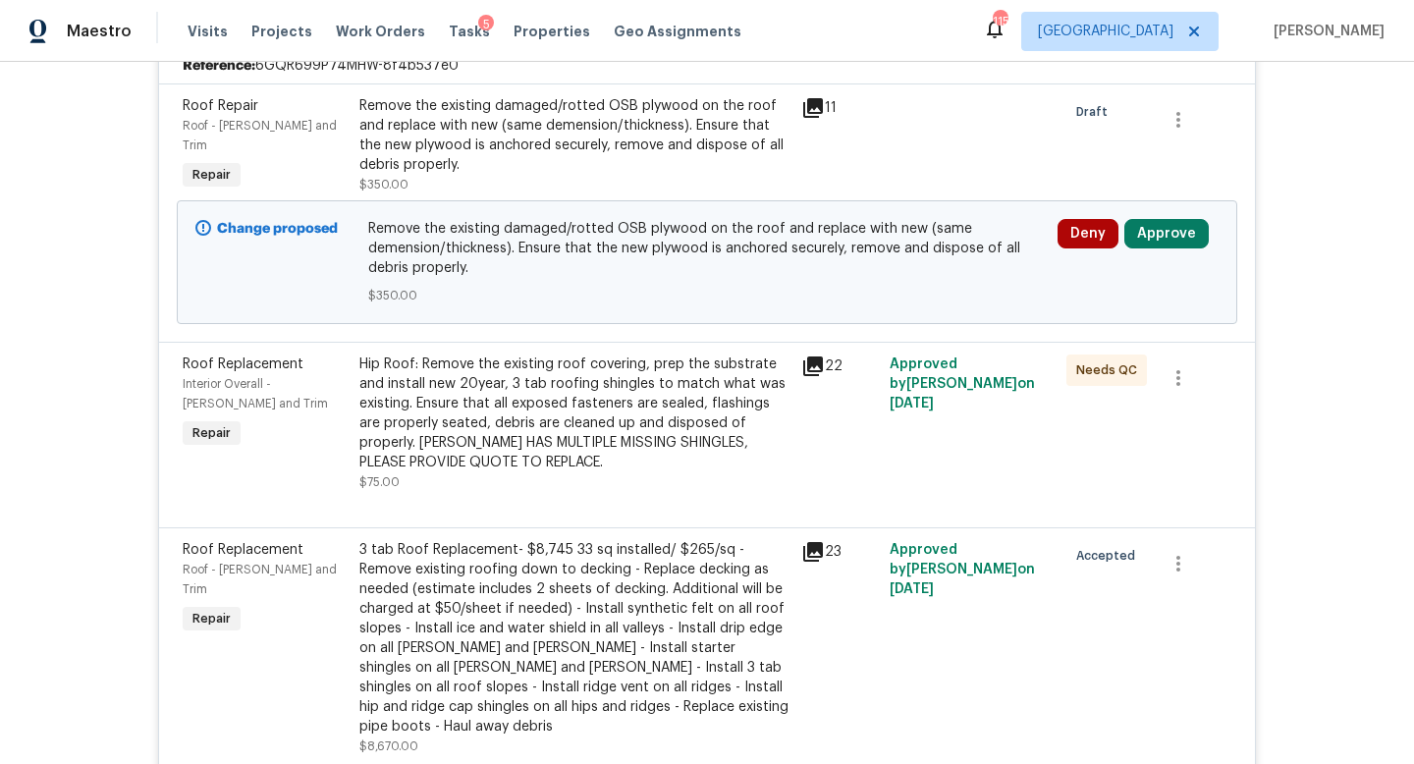
scroll to position [612, 0]
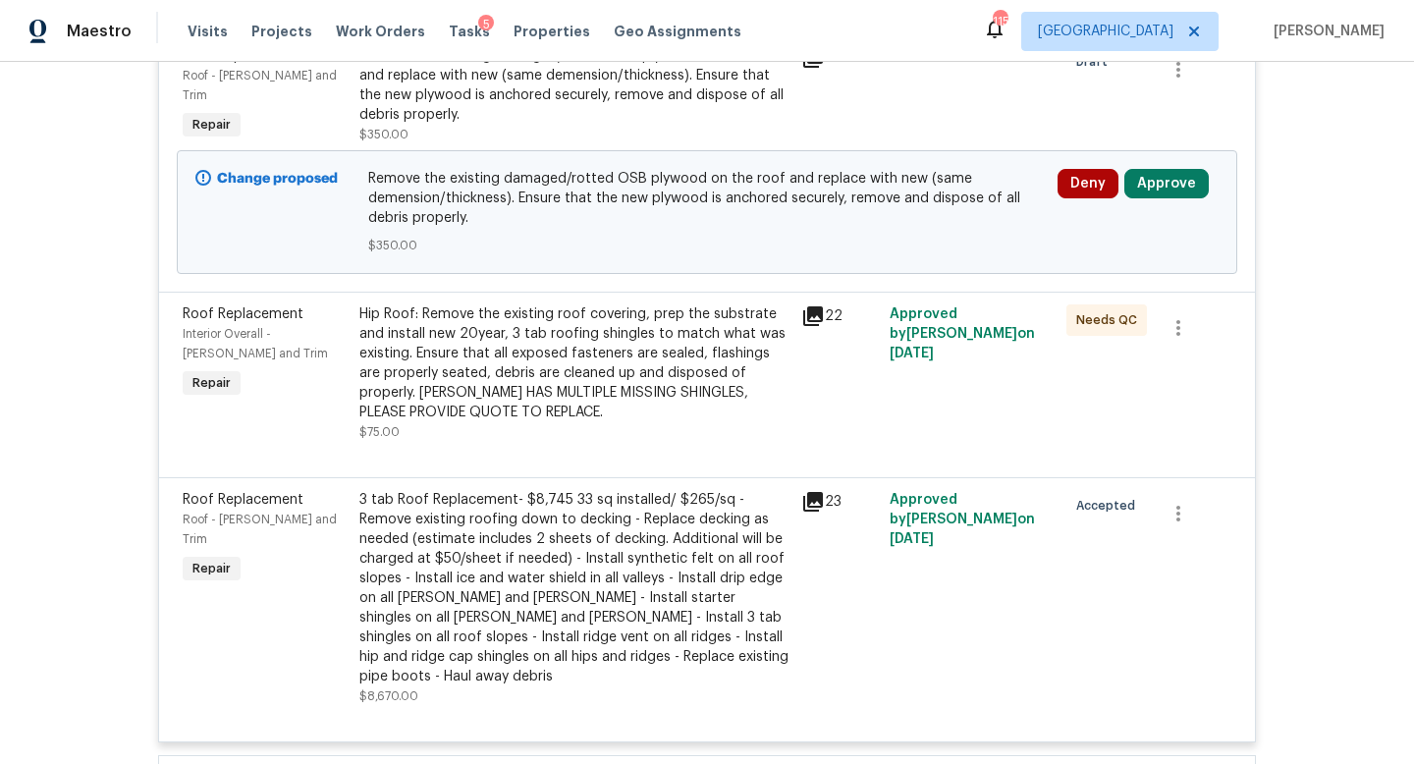
click at [1171, 150] on div "Change proposed Remove the existing damaged/rotted OSB plywood on the roof and …" at bounding box center [707, 212] width 1060 height 124
click at [1156, 171] on button "Approve" at bounding box center [1166, 183] width 84 height 29
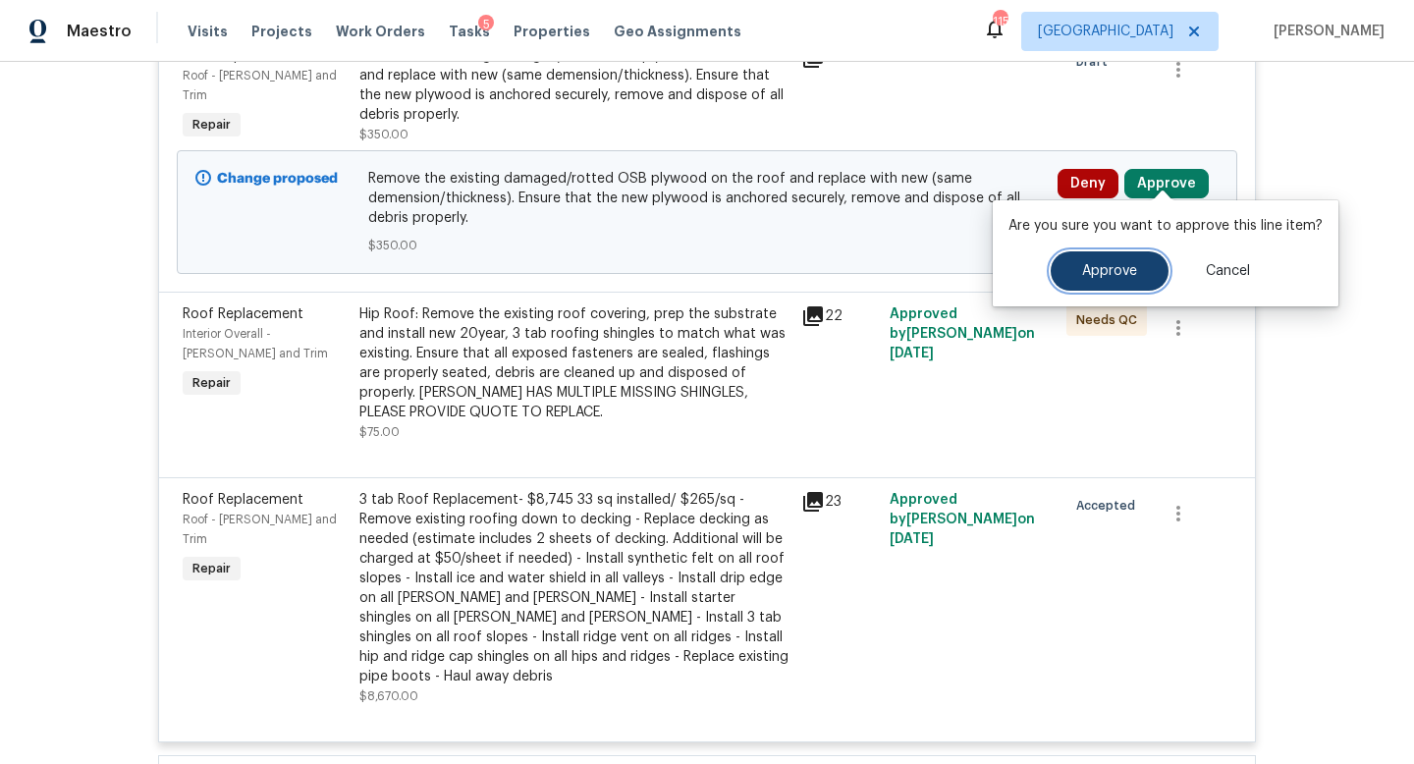
click at [1094, 273] on span "Approve" at bounding box center [1109, 271] width 55 height 15
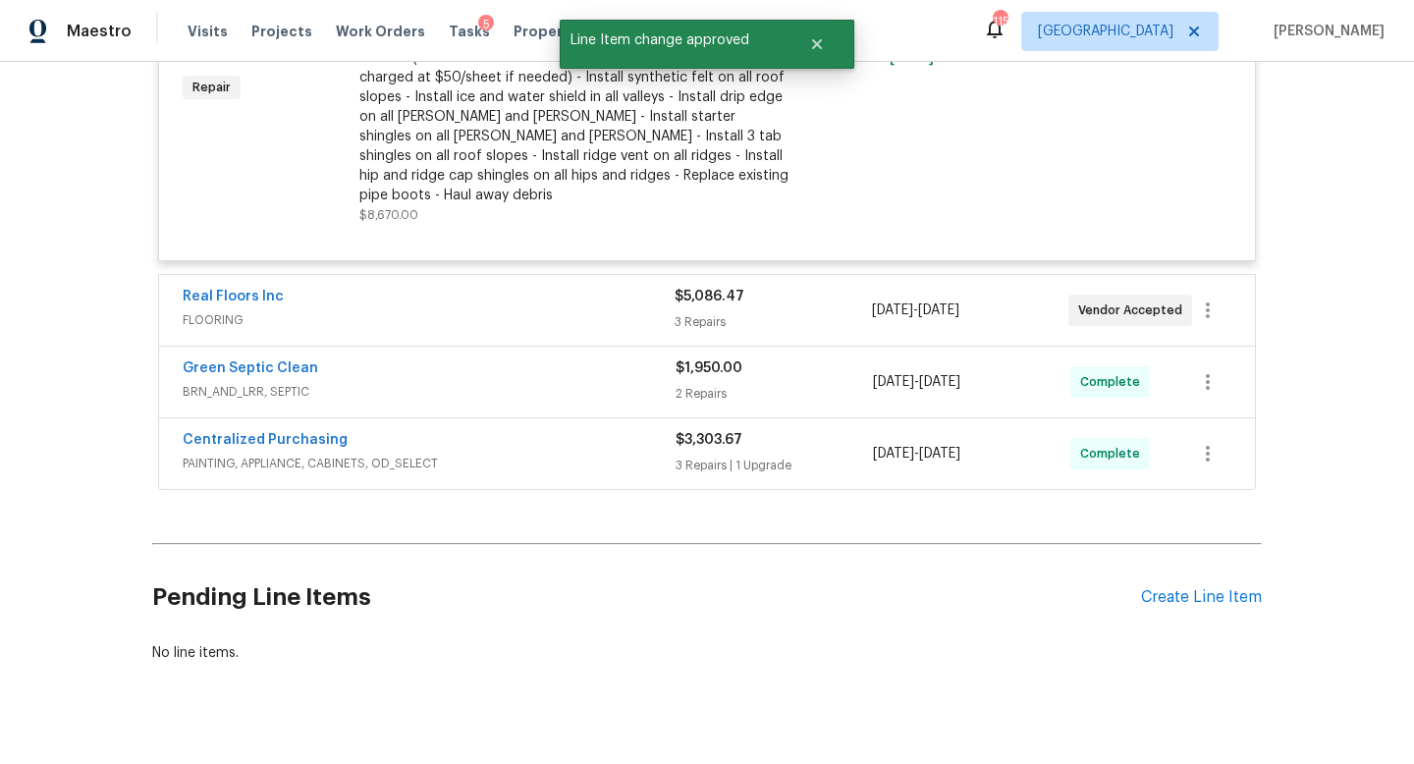
scroll to position [0, 0]
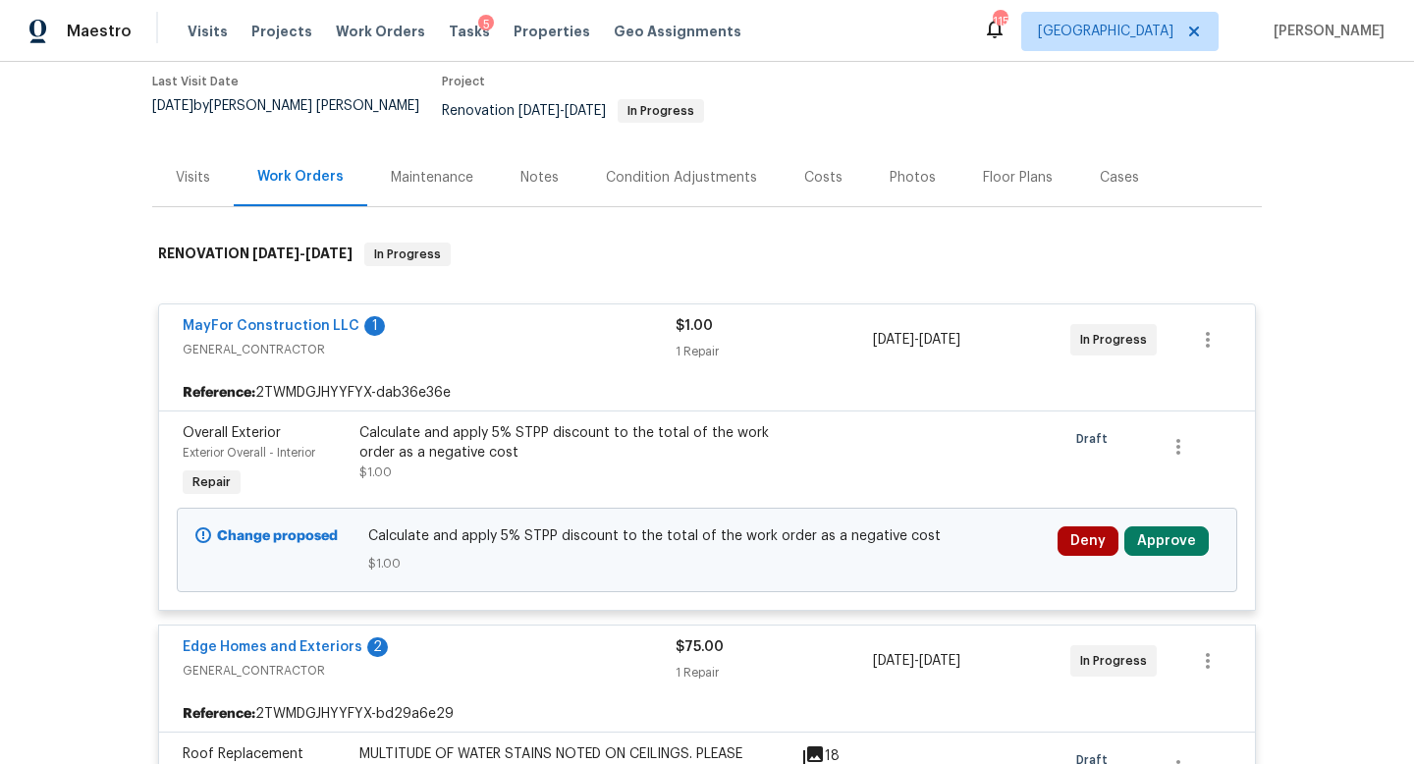
scroll to position [320, 0]
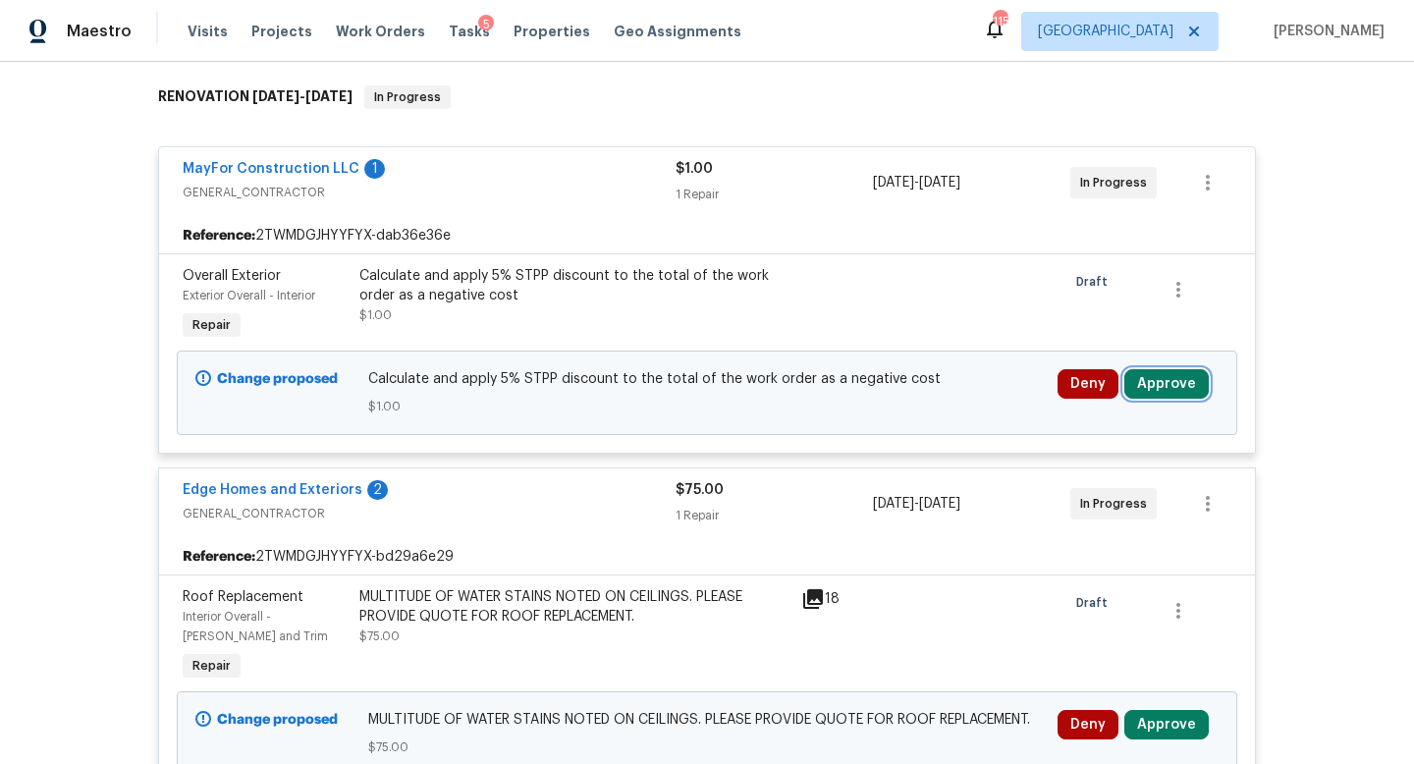
click at [1152, 374] on button "Approve" at bounding box center [1166, 383] width 84 height 29
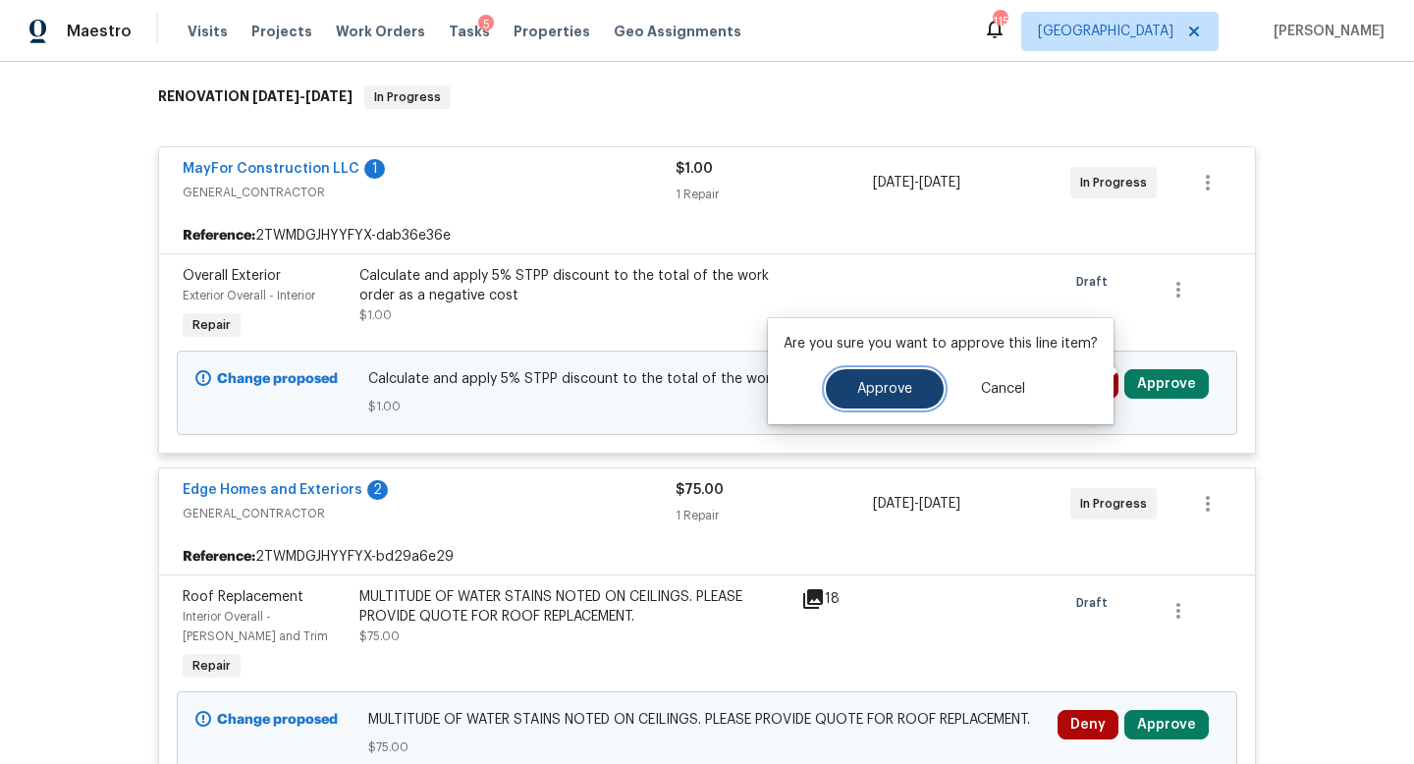
click at [878, 403] on button "Approve" at bounding box center [885, 388] width 118 height 39
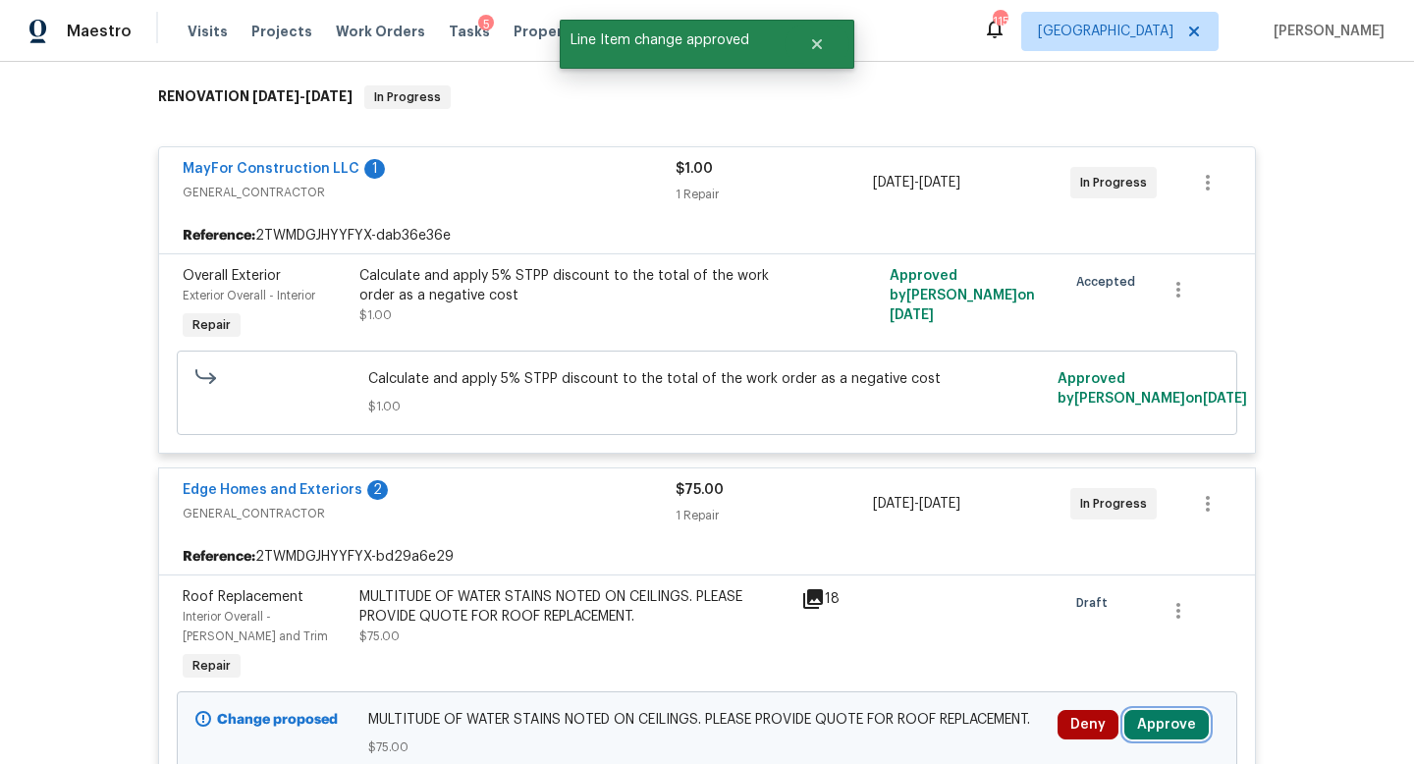
click at [1163, 710] on button "Approve" at bounding box center [1166, 724] width 84 height 29
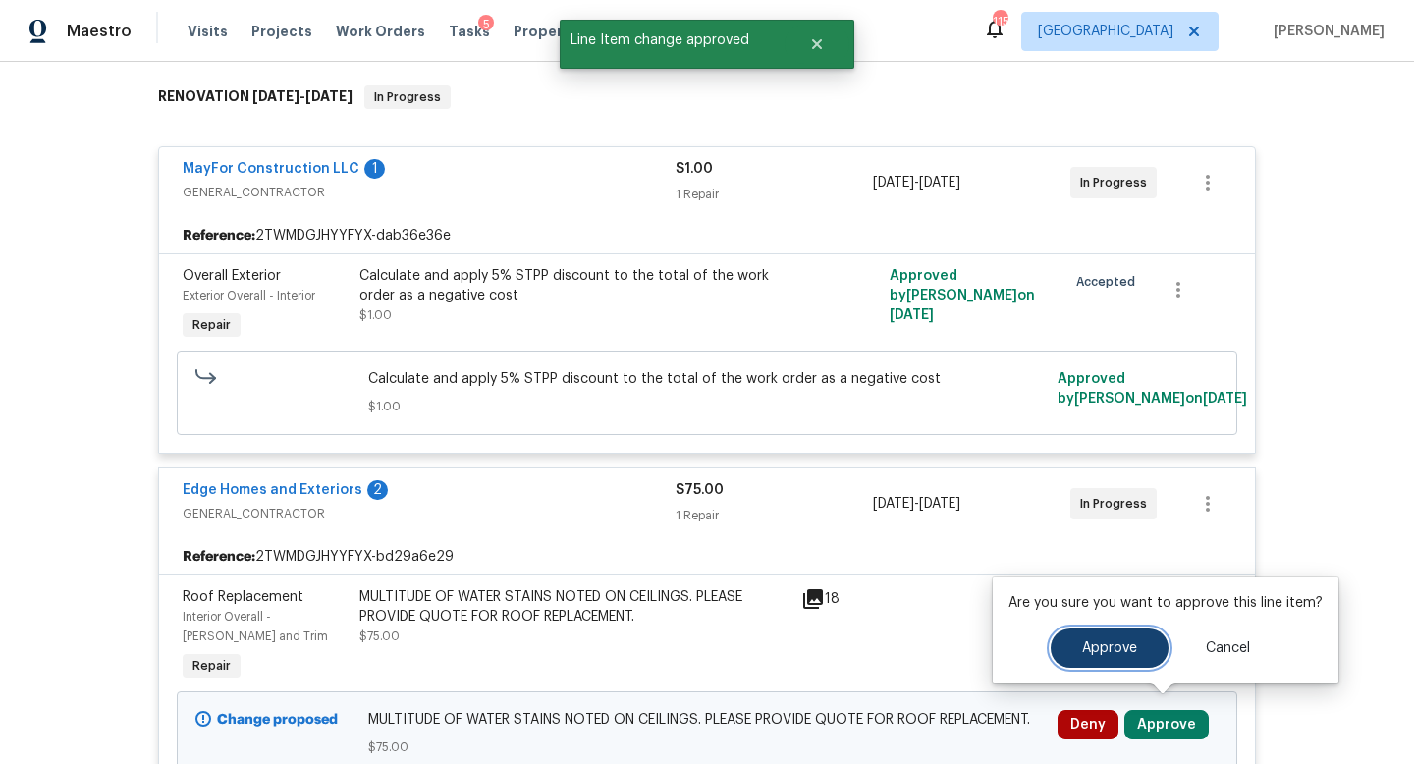
click at [1091, 651] on span "Approve" at bounding box center [1109, 648] width 55 height 15
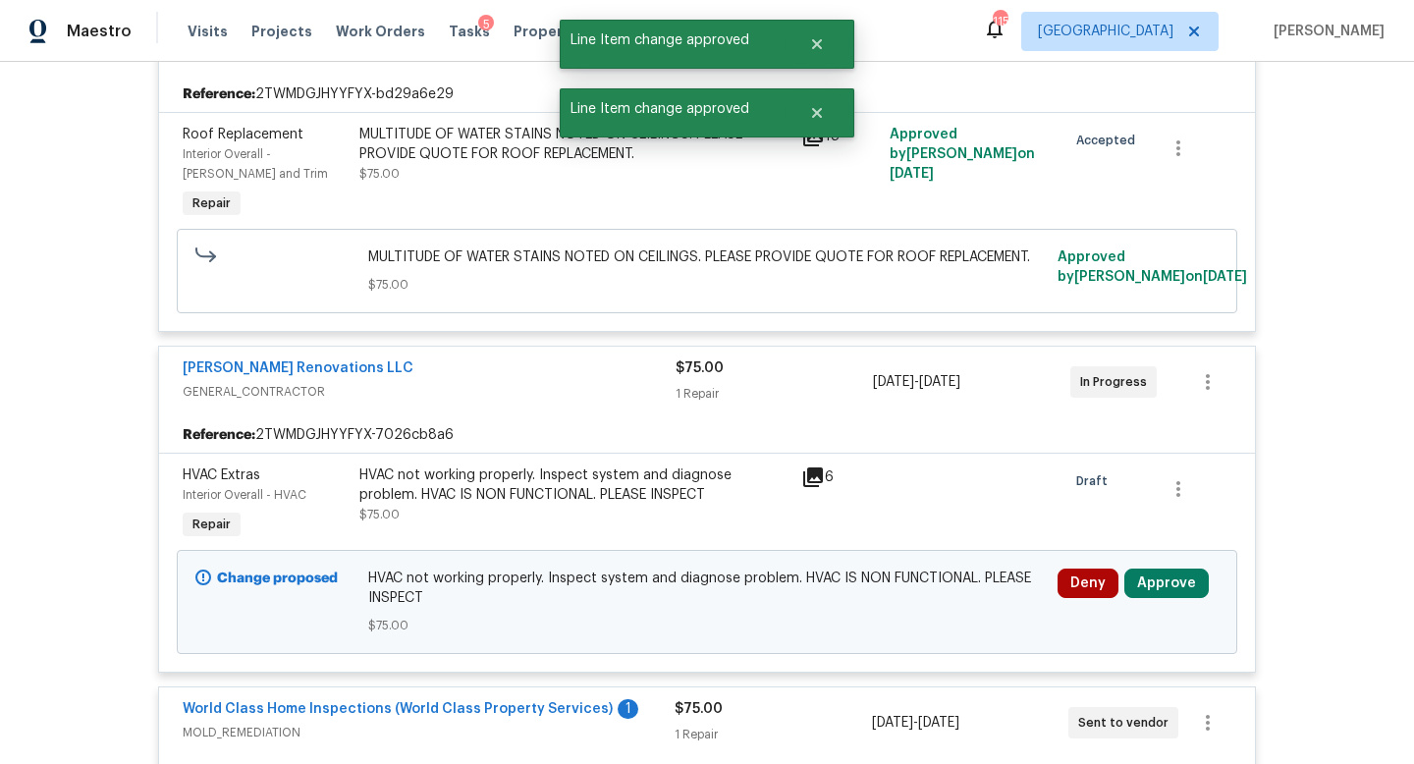
scroll to position [796, 0]
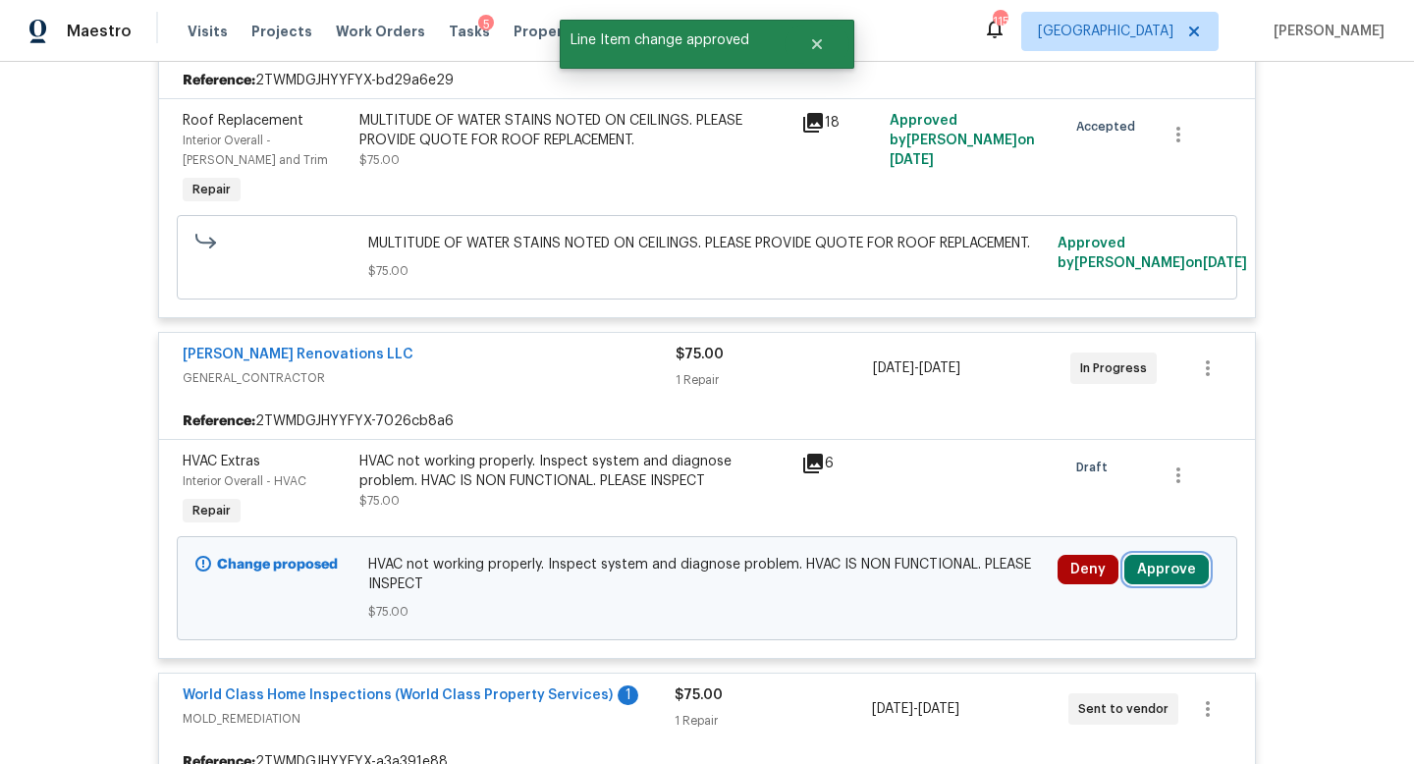
click at [1154, 555] on button "Approve" at bounding box center [1166, 569] width 84 height 29
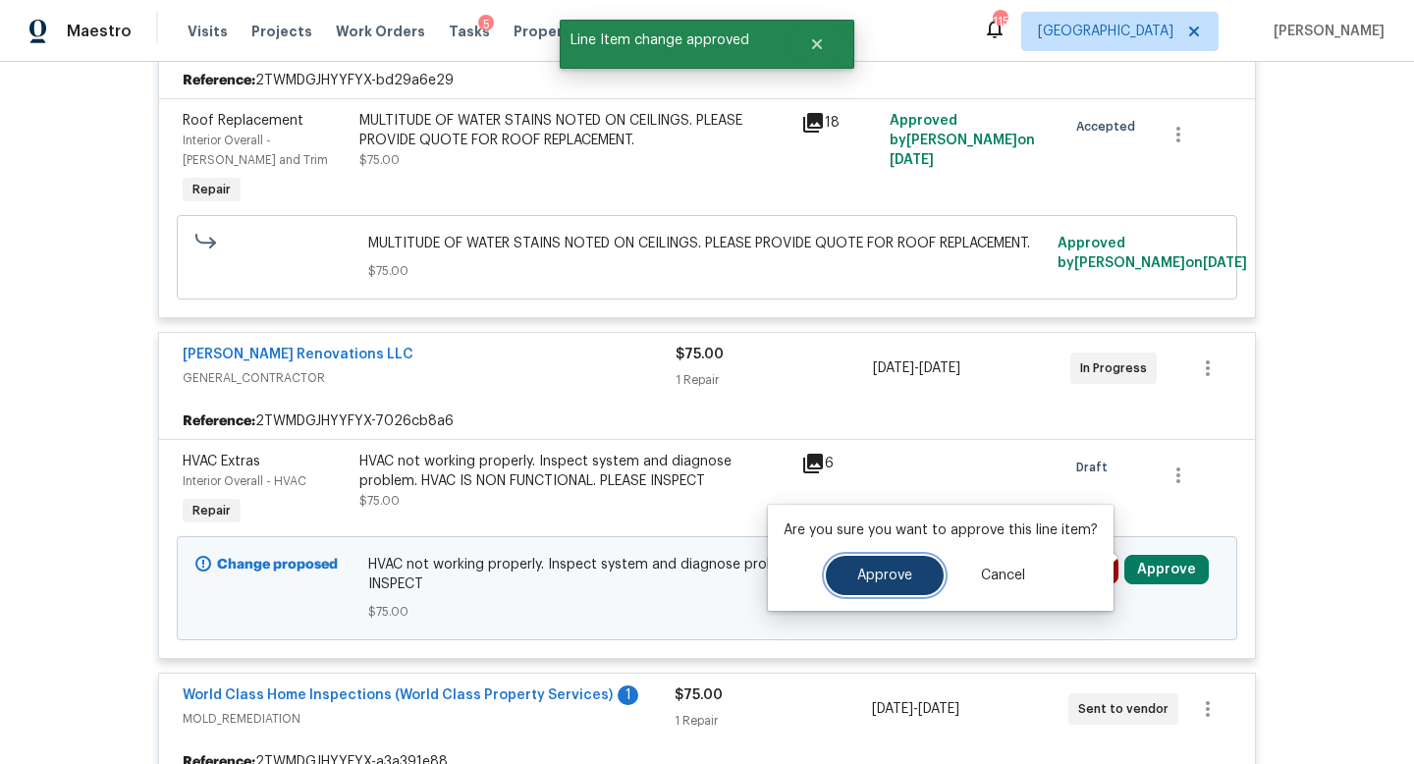
click at [928, 568] on button "Approve" at bounding box center [885, 575] width 118 height 39
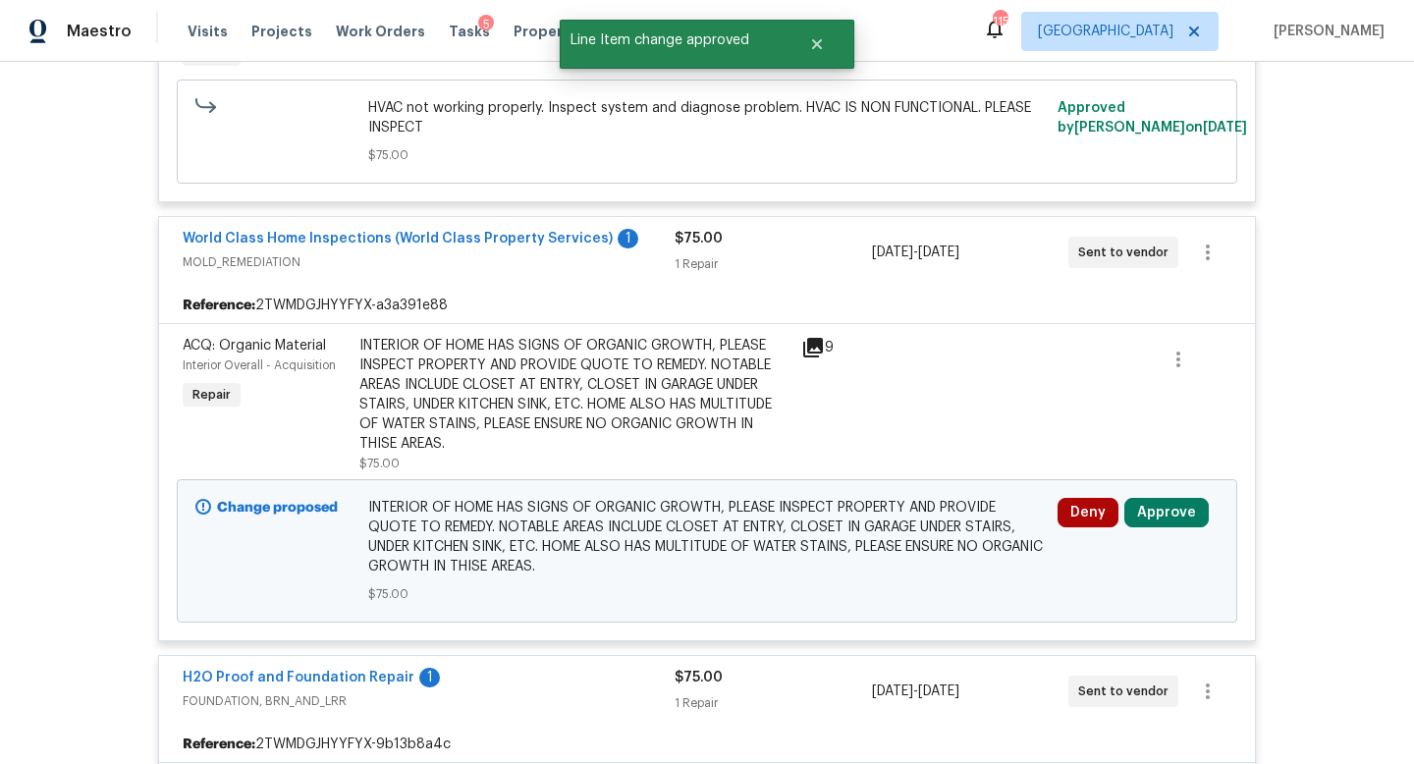
scroll to position [1269, 0]
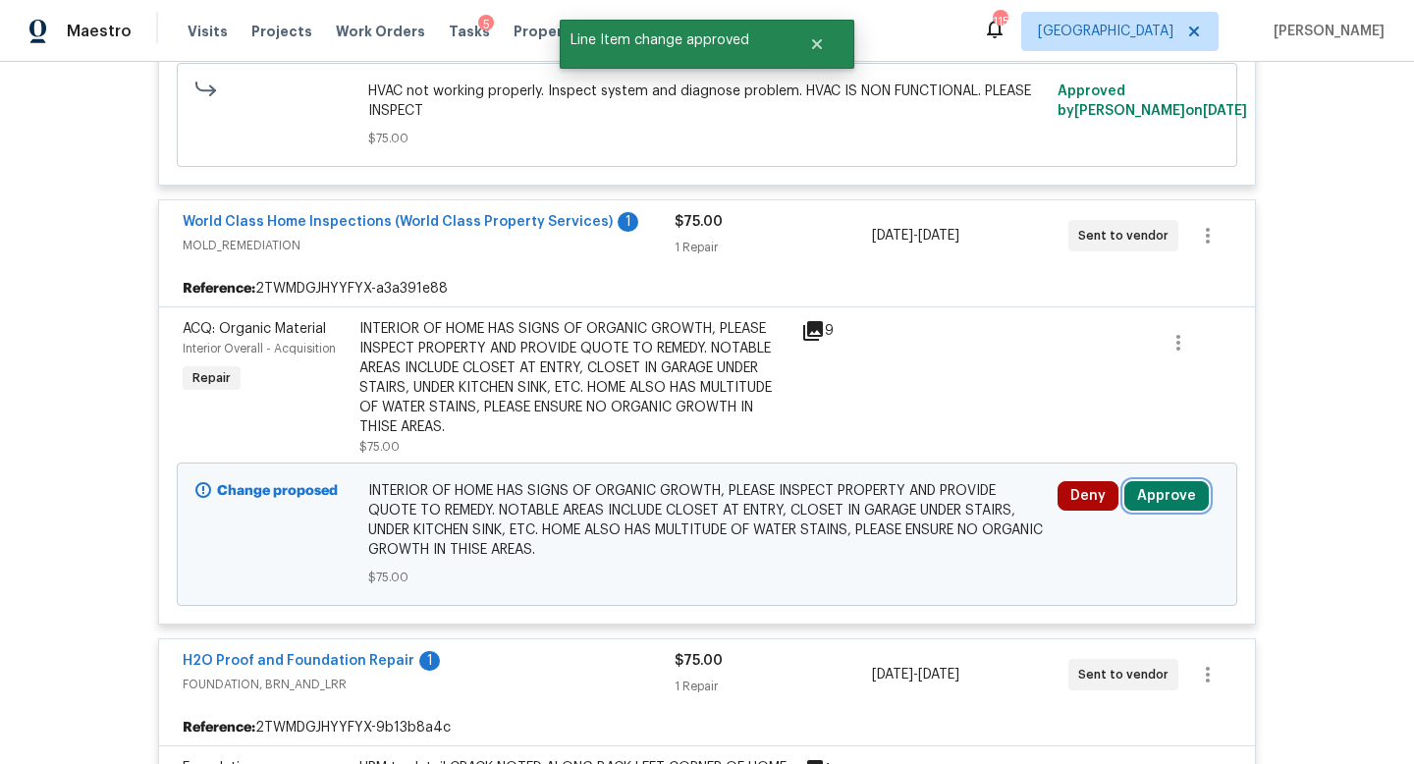
click at [1167, 483] on button "Approve" at bounding box center [1166, 495] width 84 height 29
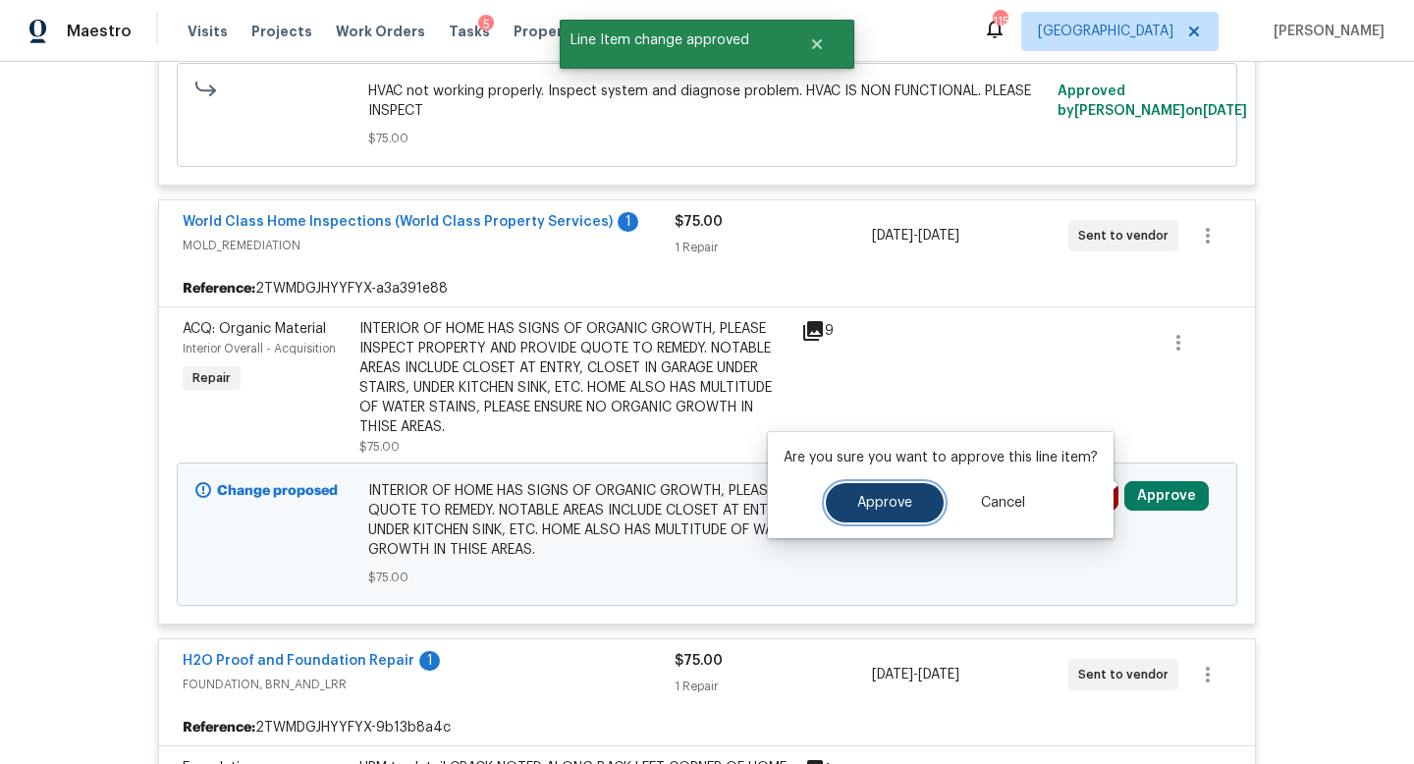
click at [868, 512] on button "Approve" at bounding box center [885, 502] width 118 height 39
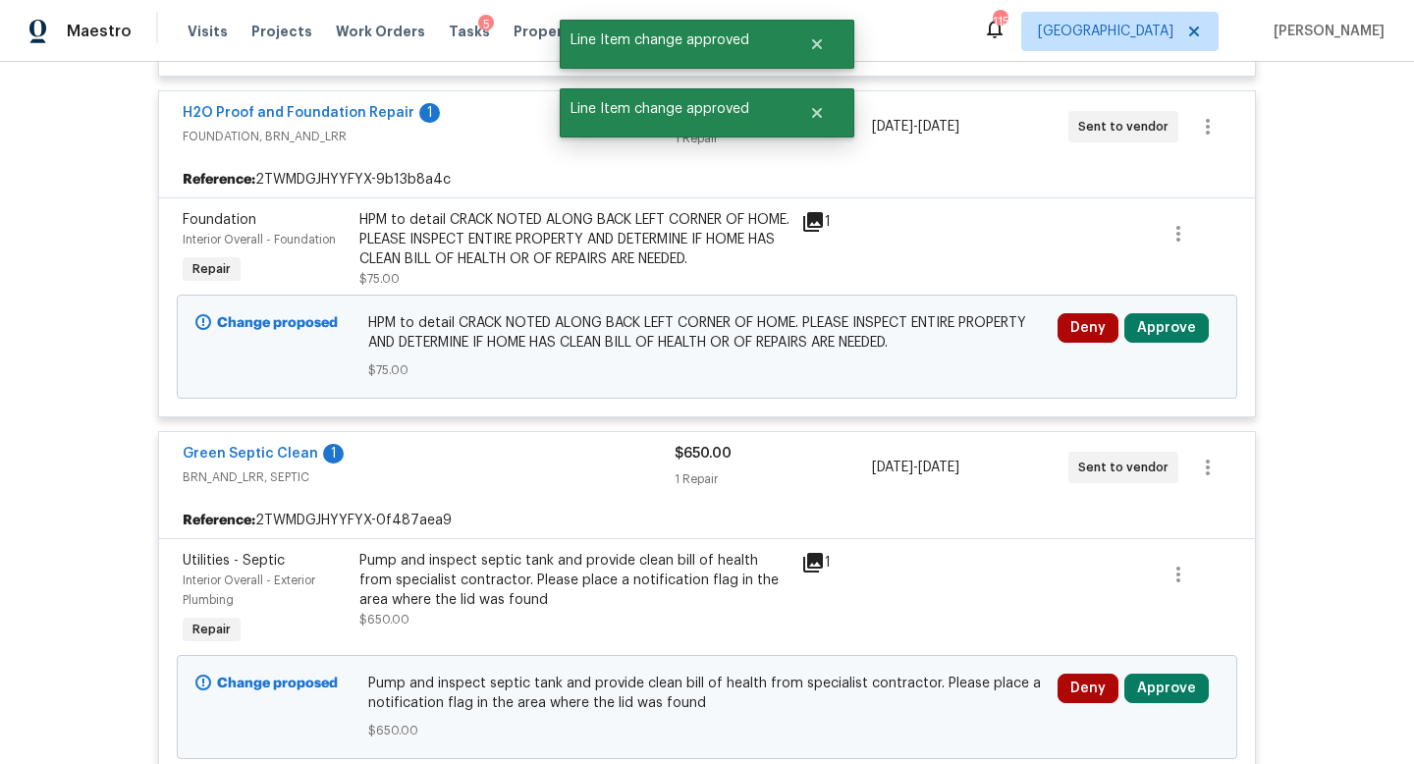
scroll to position [1834, 0]
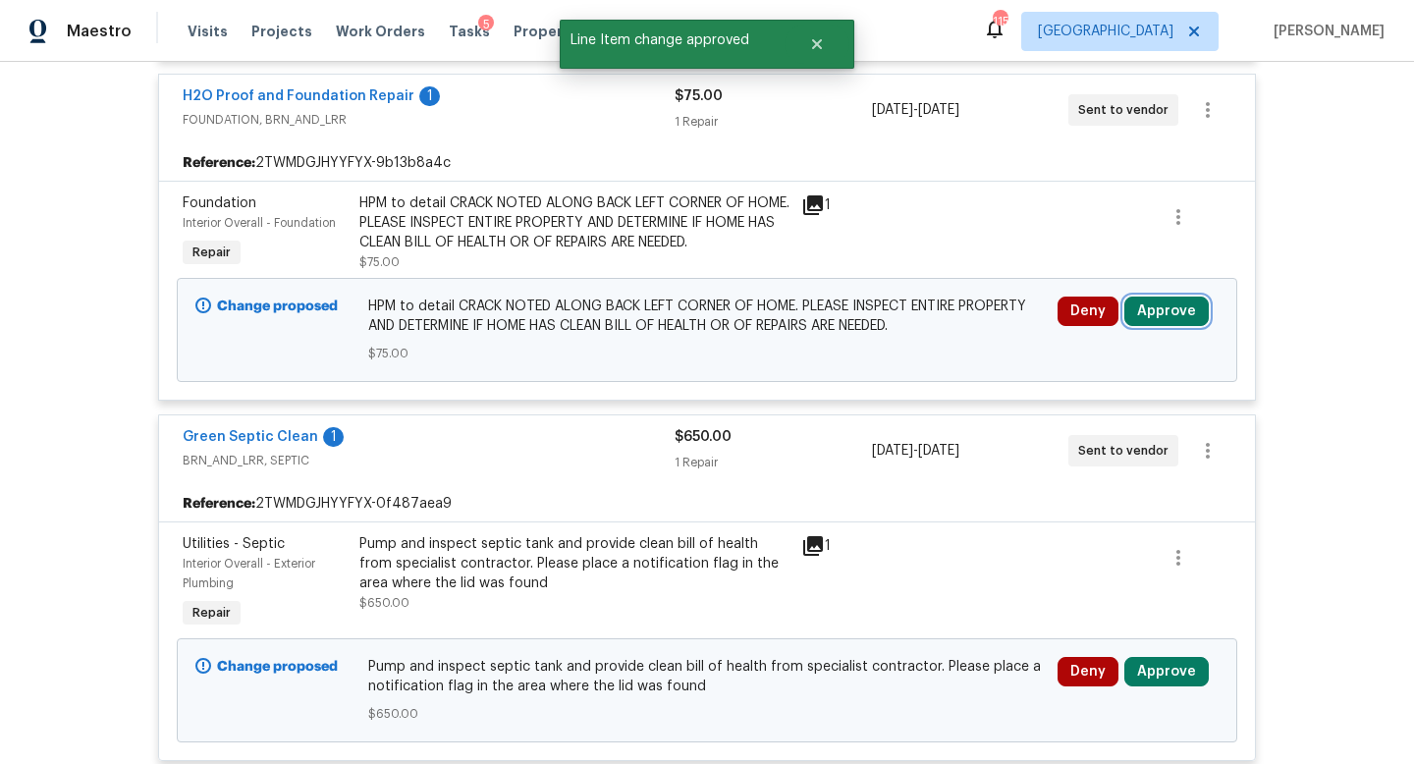
click at [1161, 311] on button "Approve" at bounding box center [1166, 310] width 84 height 29
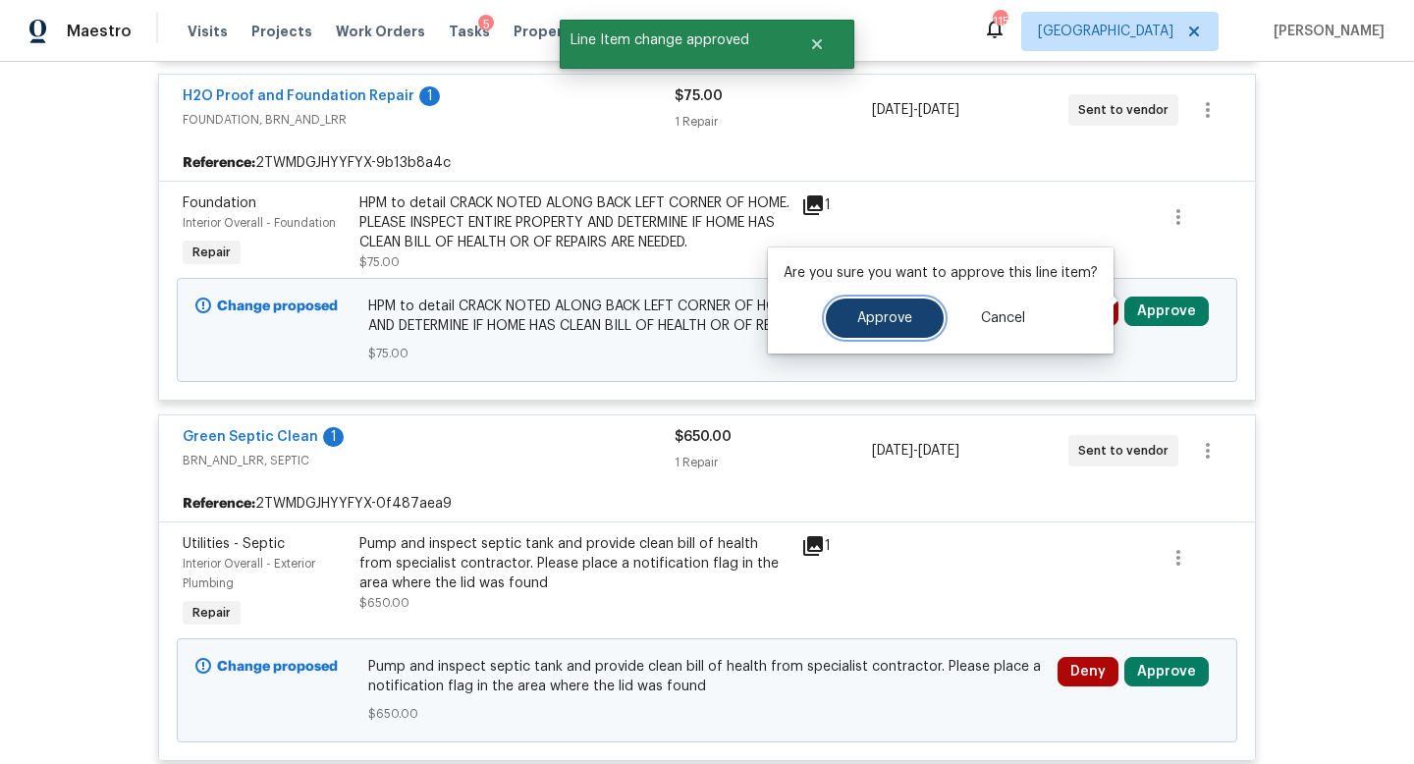
click at [911, 313] on button "Approve" at bounding box center [885, 317] width 118 height 39
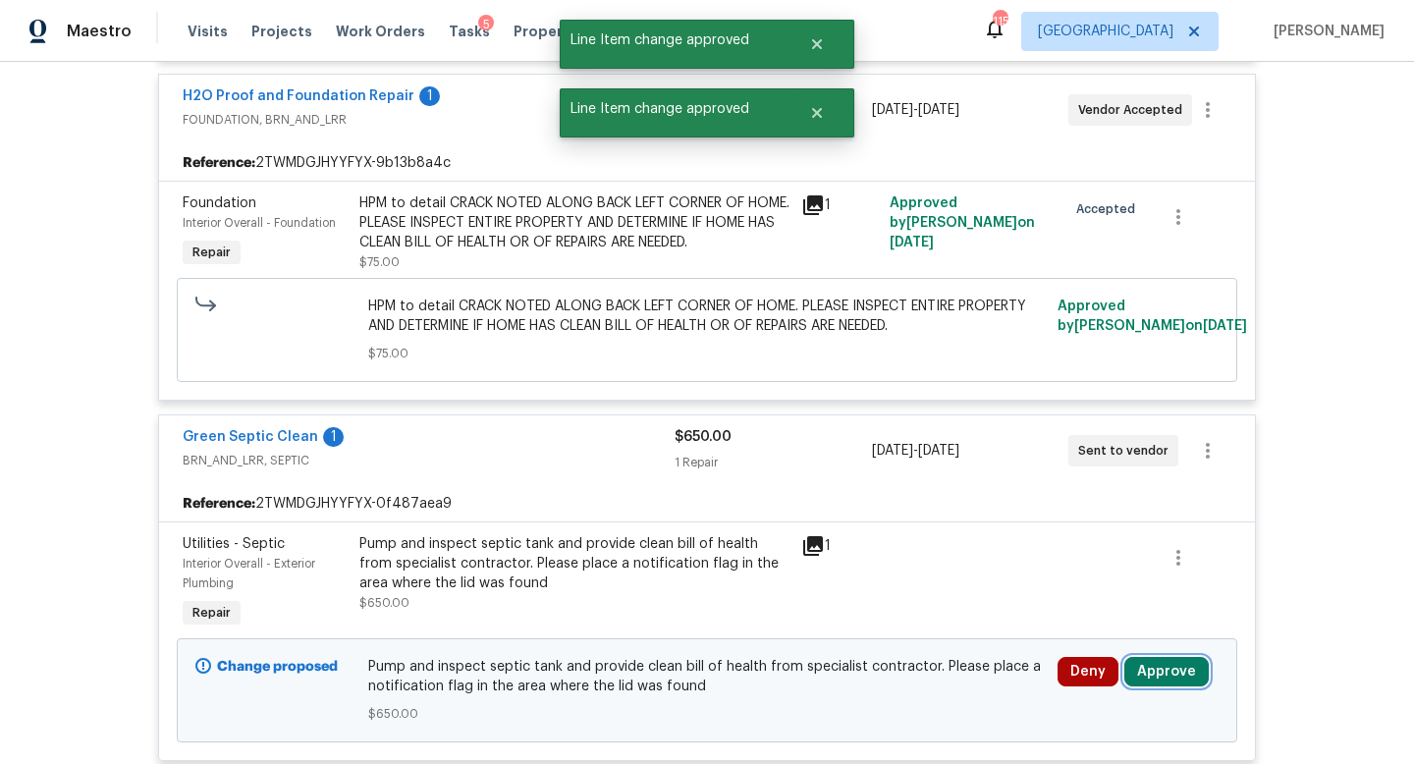
click at [1171, 660] on button "Approve" at bounding box center [1166, 671] width 84 height 29
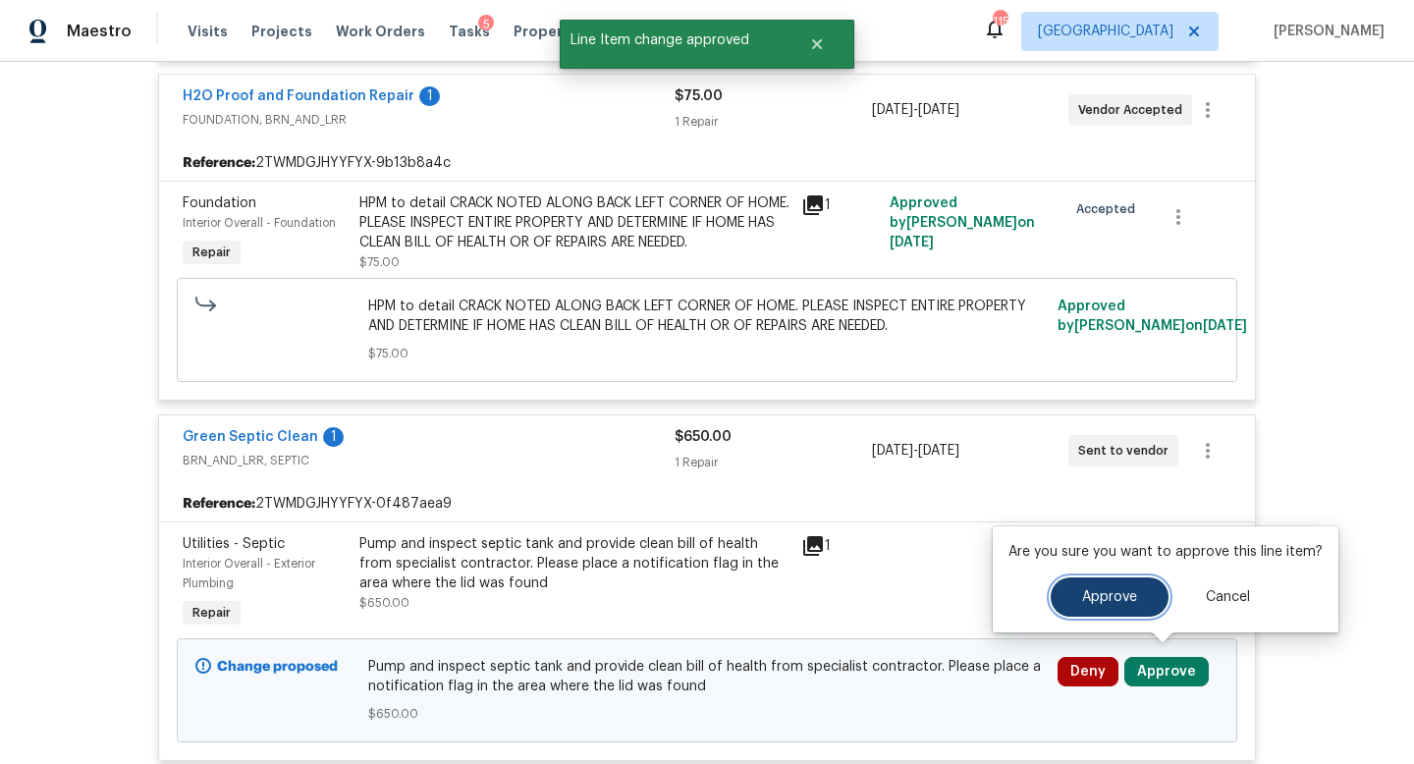
click at [1082, 604] on span "Approve" at bounding box center [1109, 597] width 55 height 15
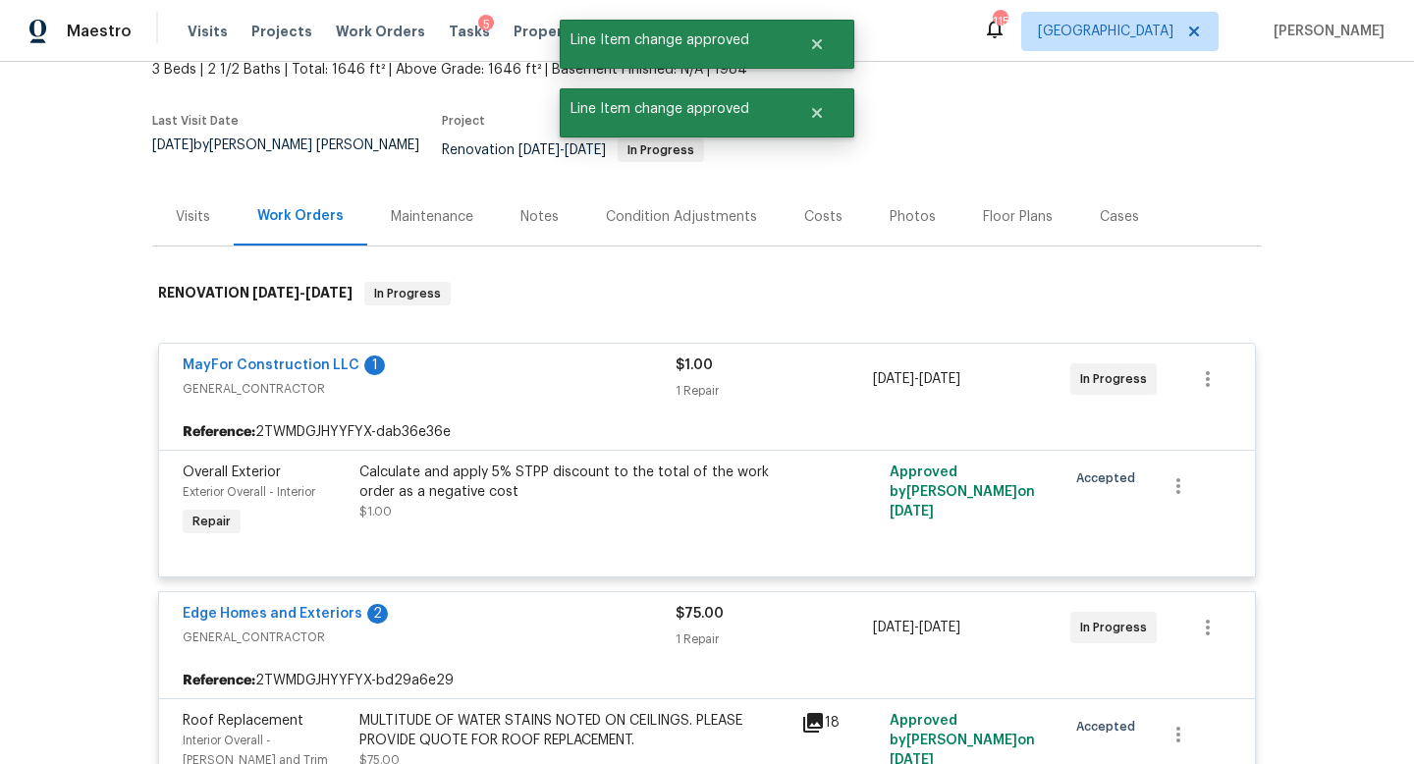
scroll to position [0, 0]
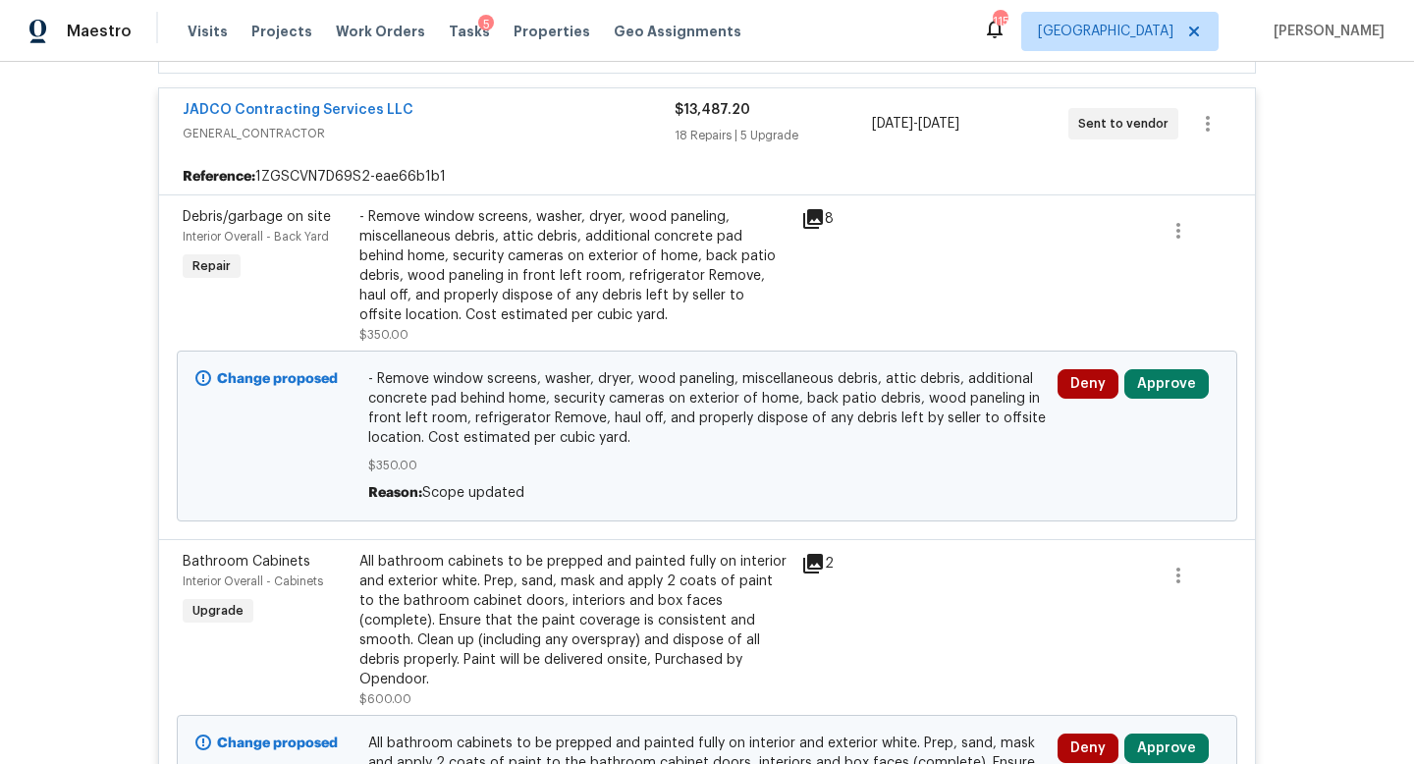
scroll to position [881, 0]
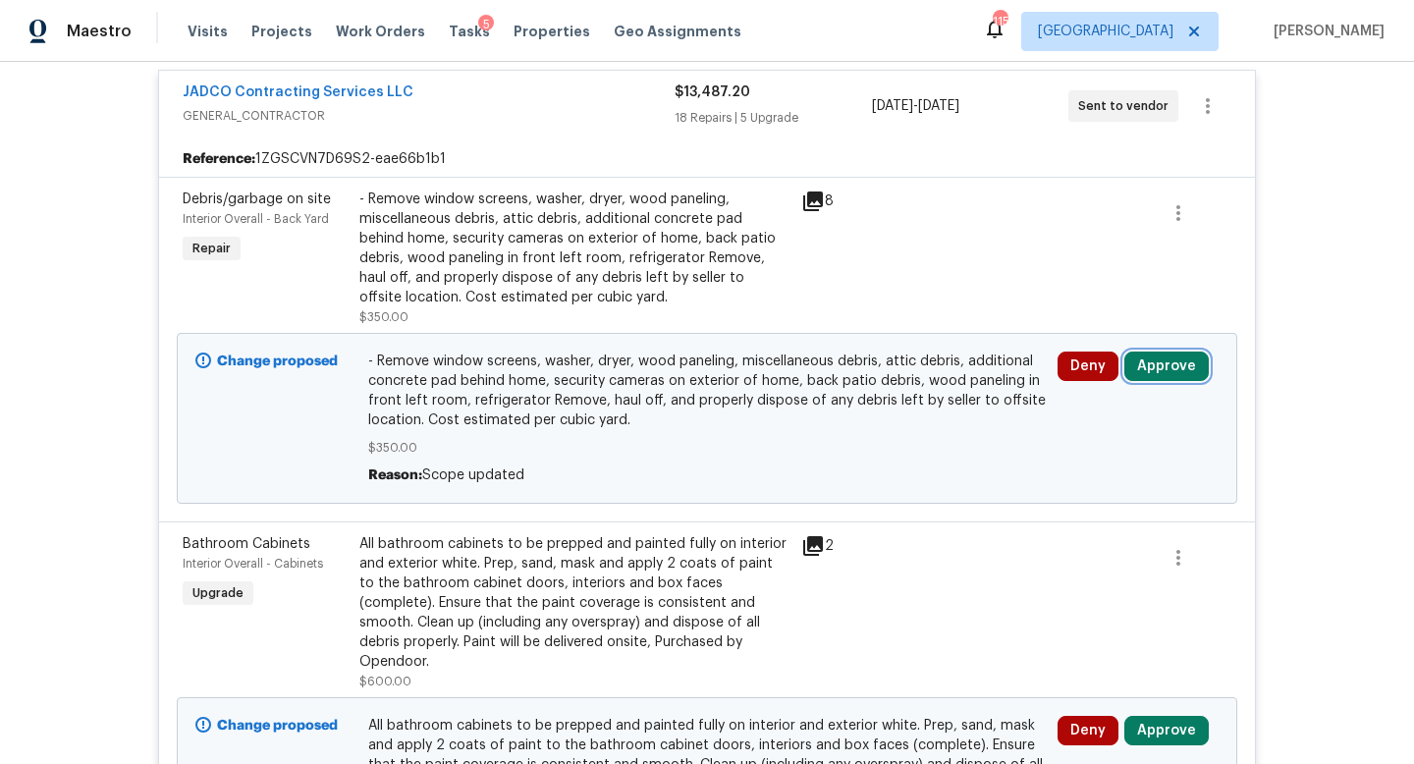
click at [1156, 360] on button "Approve" at bounding box center [1166, 365] width 84 height 29
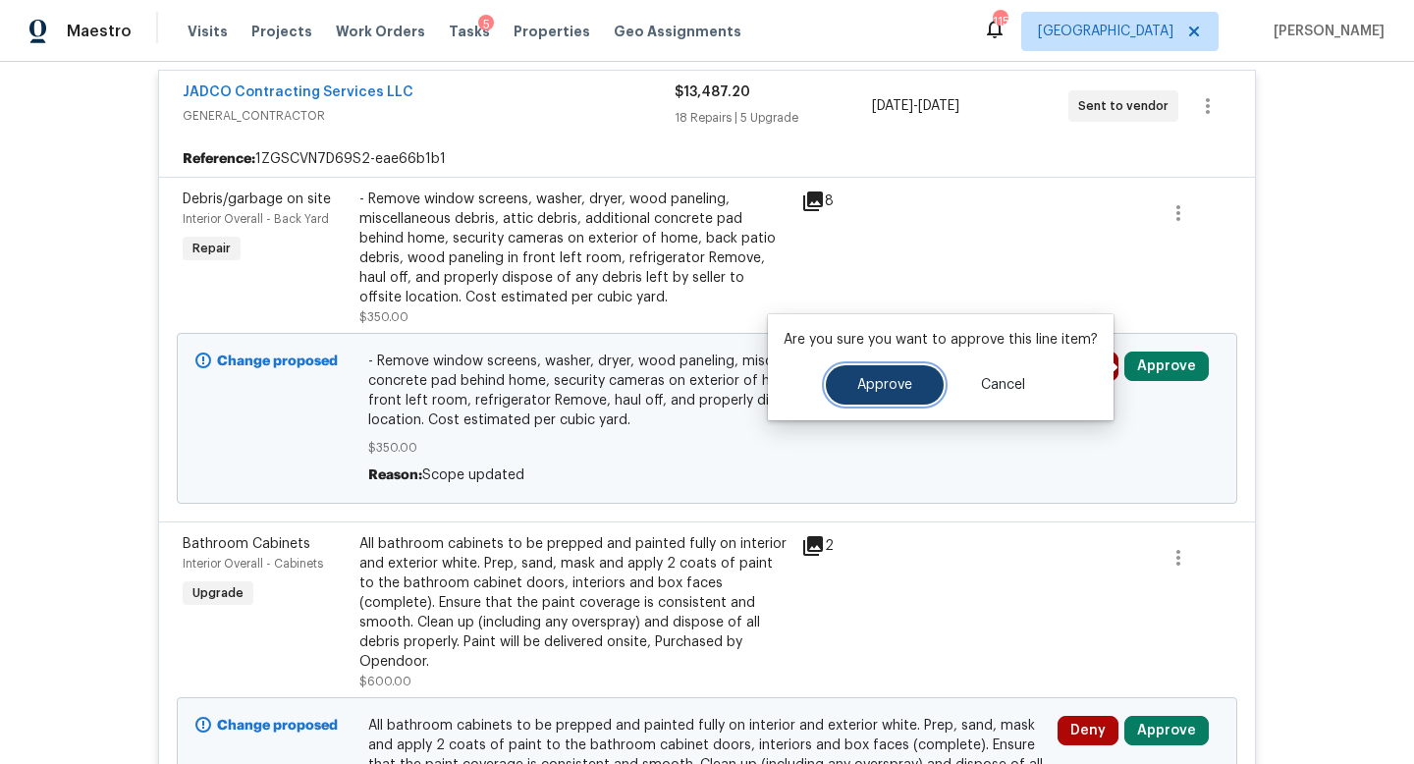
click at [907, 381] on span "Approve" at bounding box center [884, 385] width 55 height 15
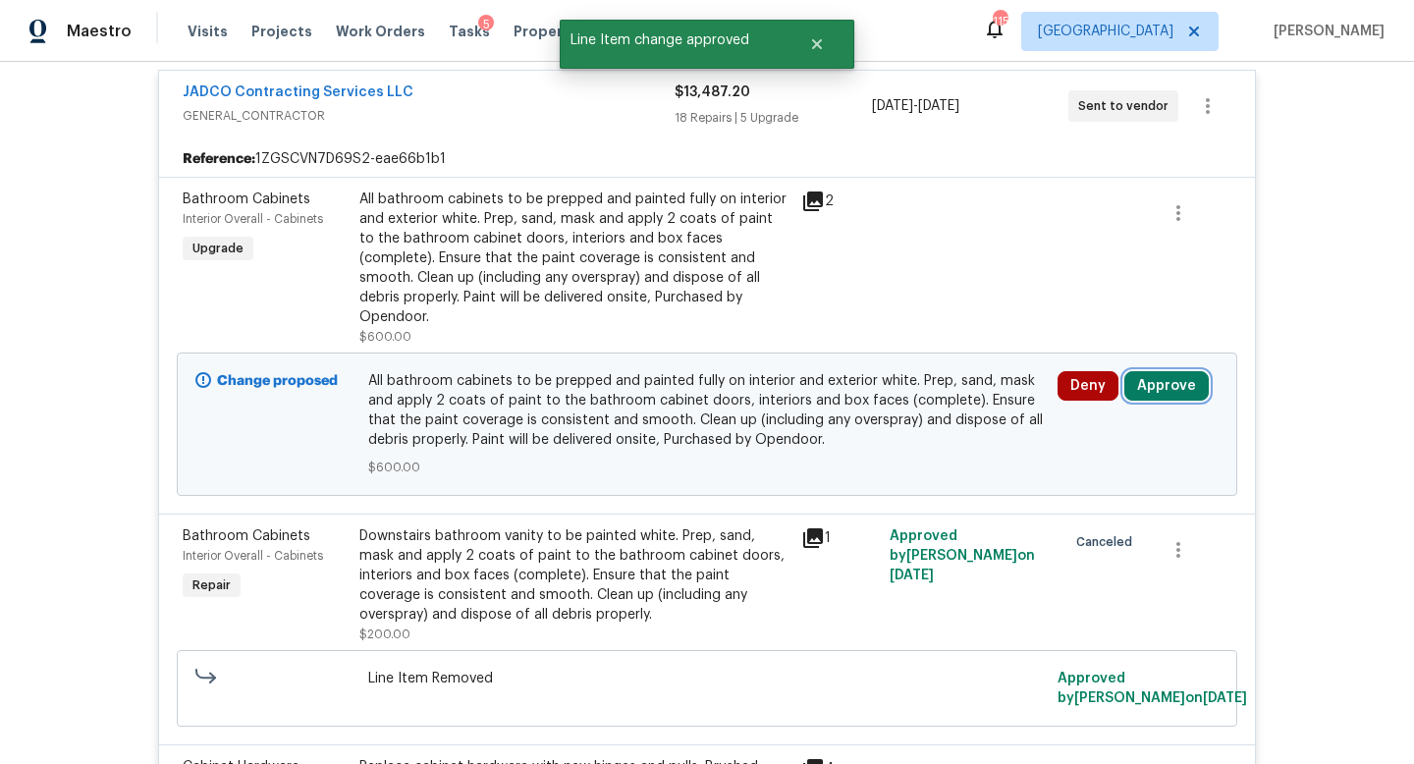
click at [1157, 371] on button "Approve" at bounding box center [1166, 385] width 84 height 29
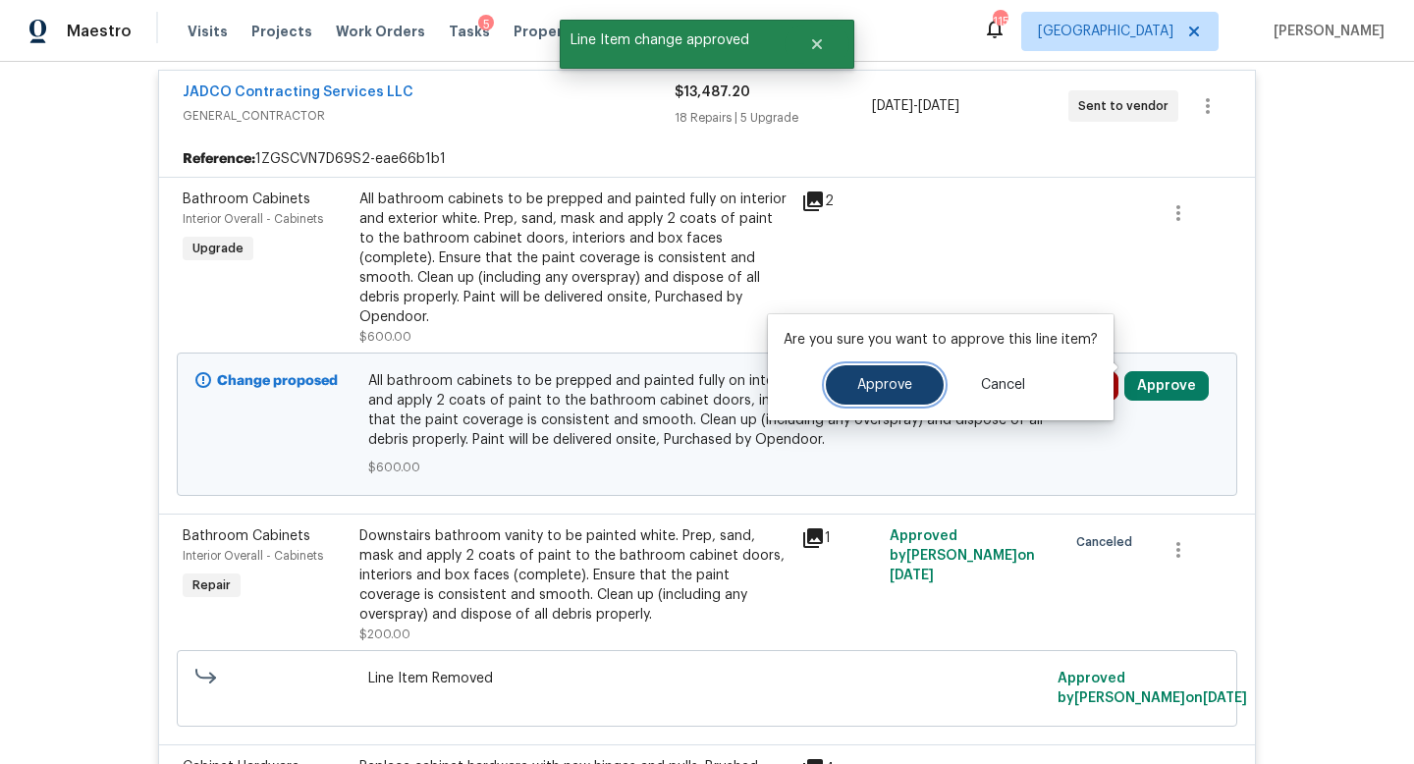
click at [883, 396] on button "Approve" at bounding box center [885, 384] width 118 height 39
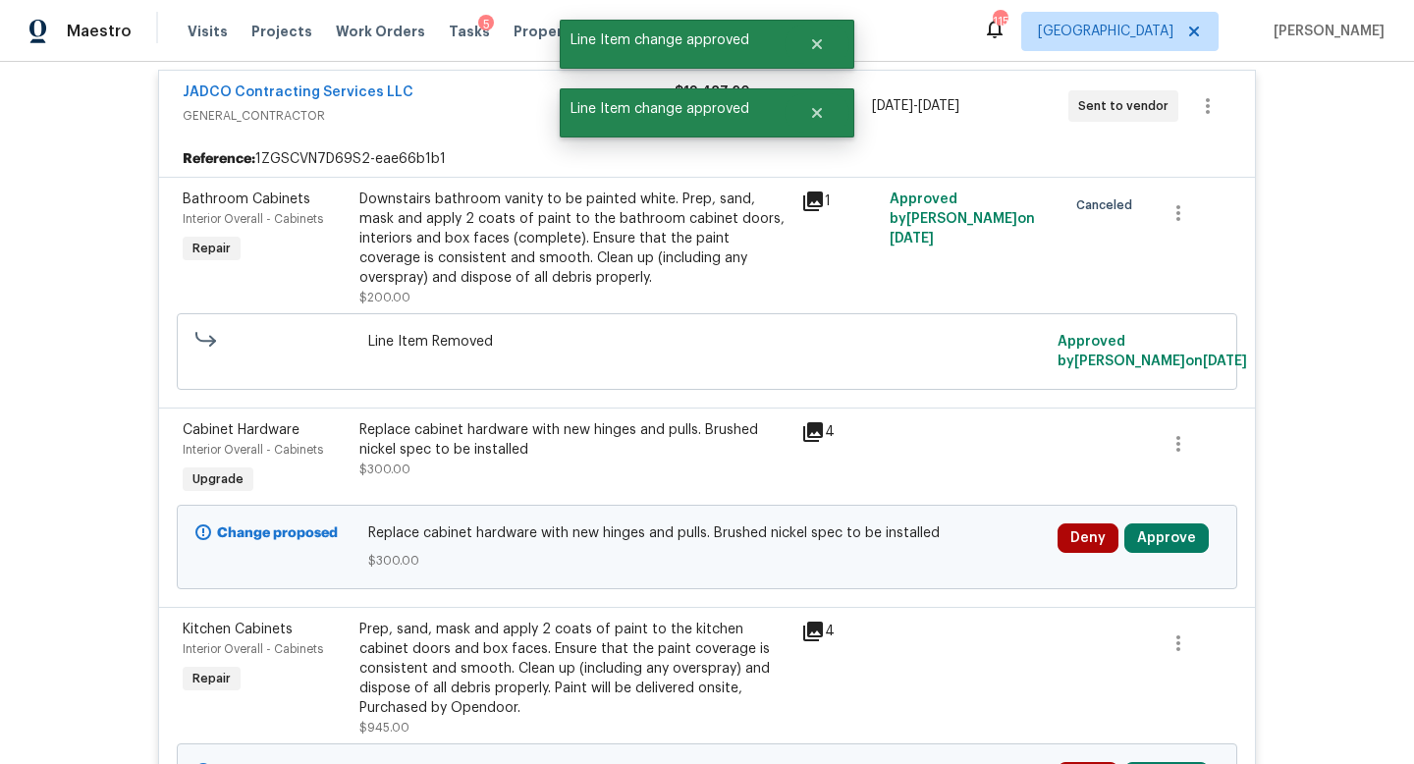
scroll to position [1360, 0]
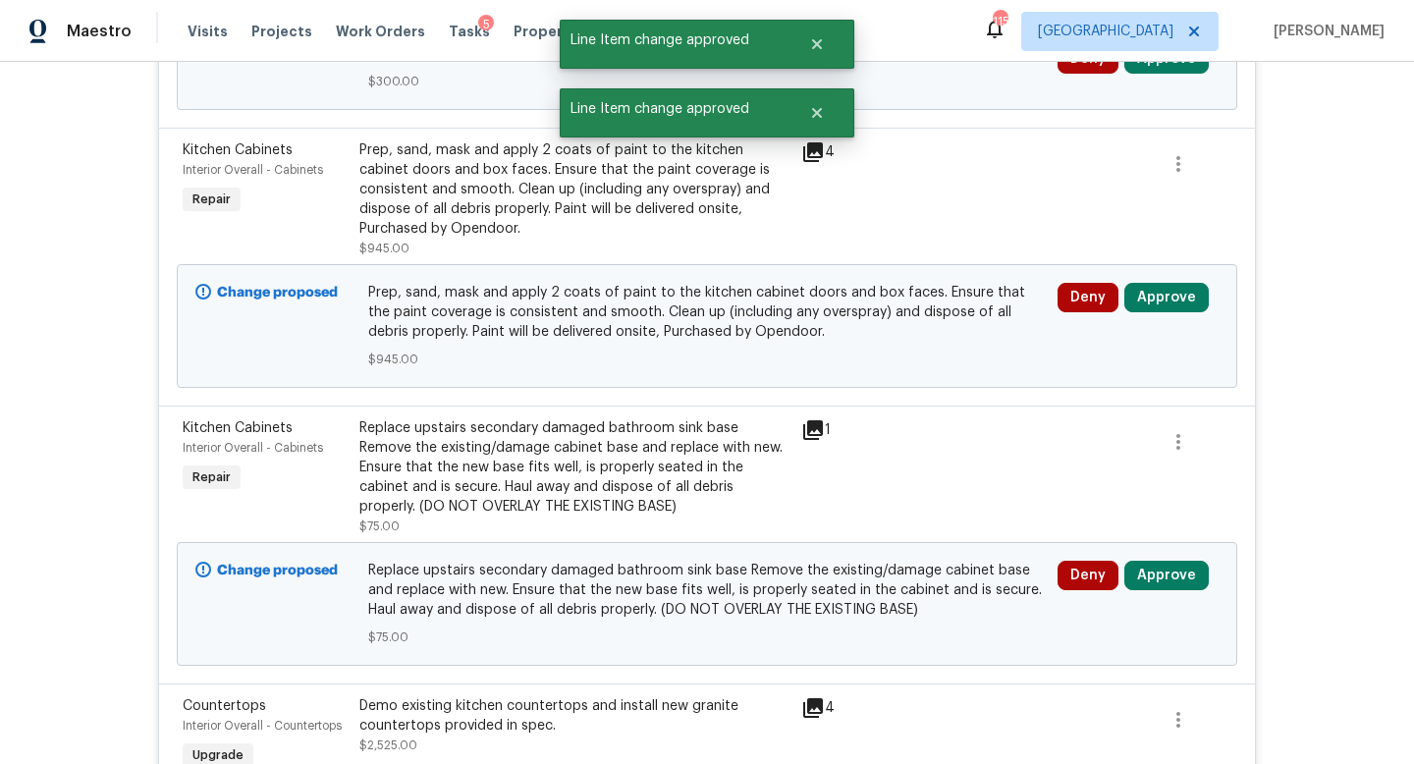
click at [1148, 314] on div "Deny Approve" at bounding box center [1137, 326] width 173 height 98
click at [1153, 301] on button "Approve" at bounding box center [1166, 297] width 84 height 29
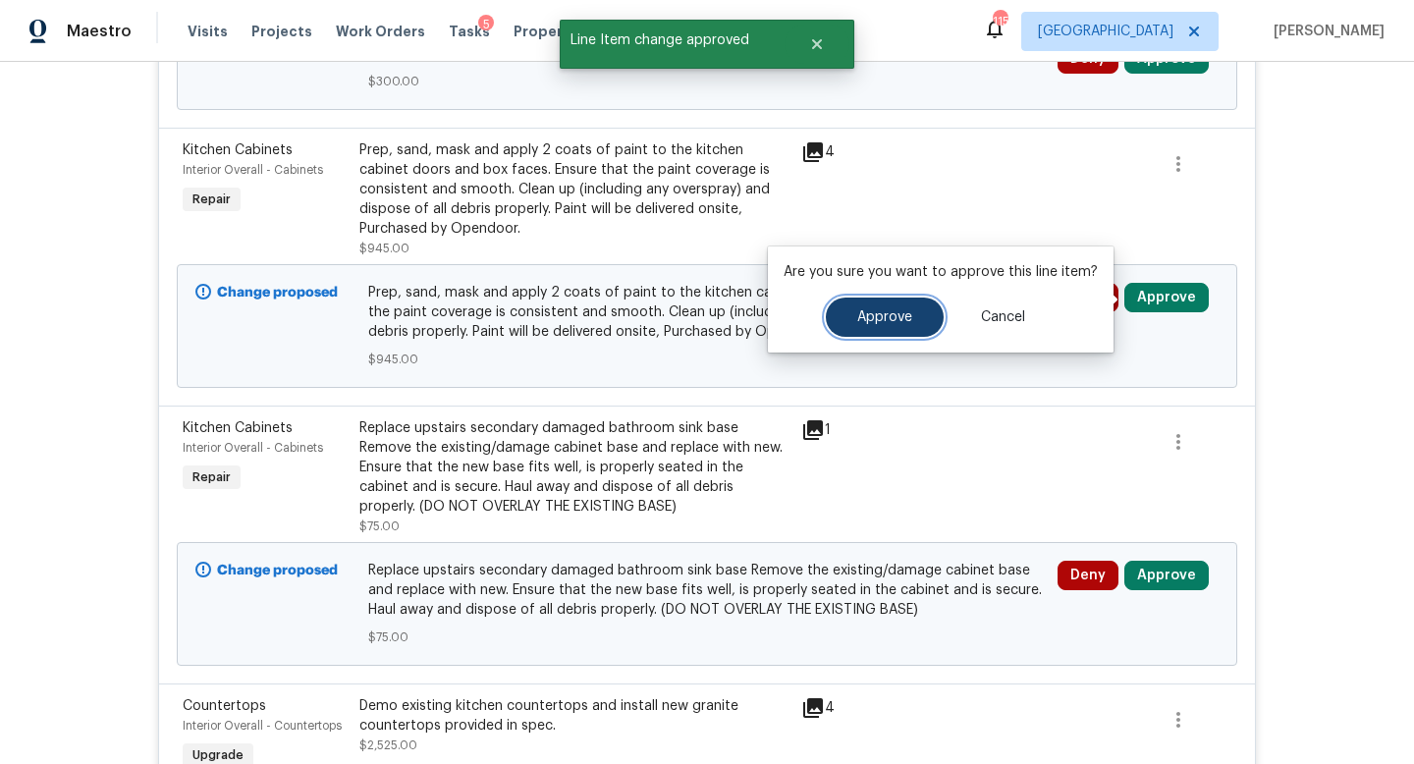
click at [899, 327] on button "Approve" at bounding box center [885, 316] width 118 height 39
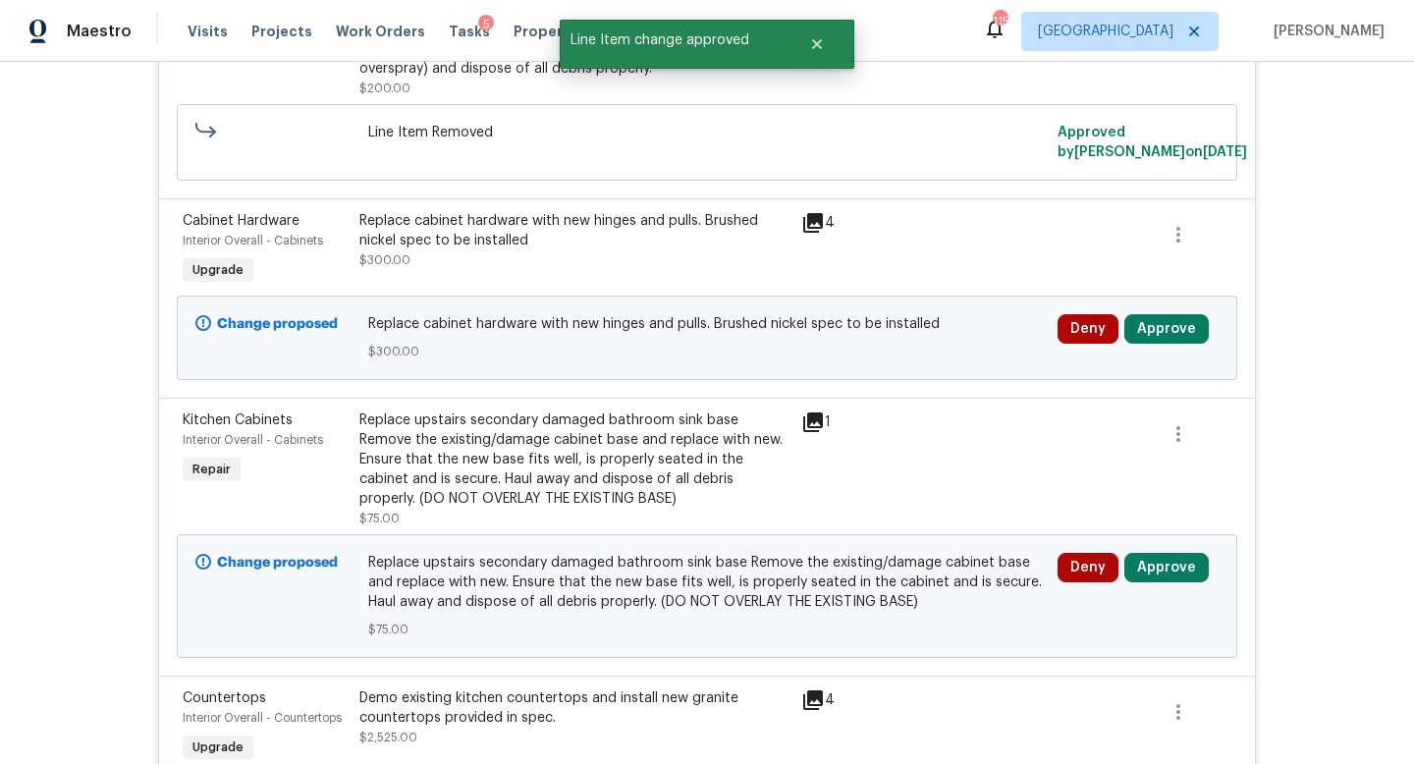
scroll to position [1116, 0]
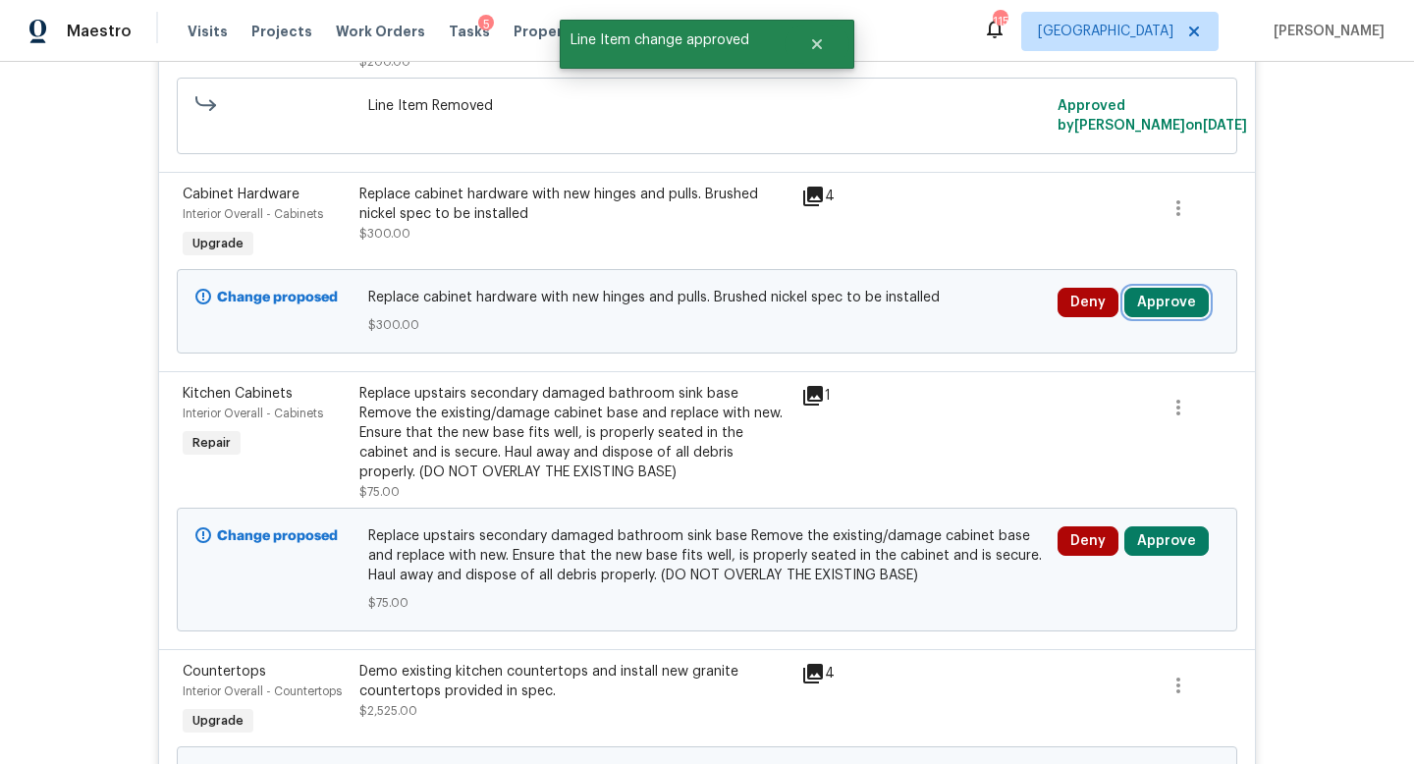
click at [1168, 304] on button "Approve" at bounding box center [1166, 302] width 84 height 29
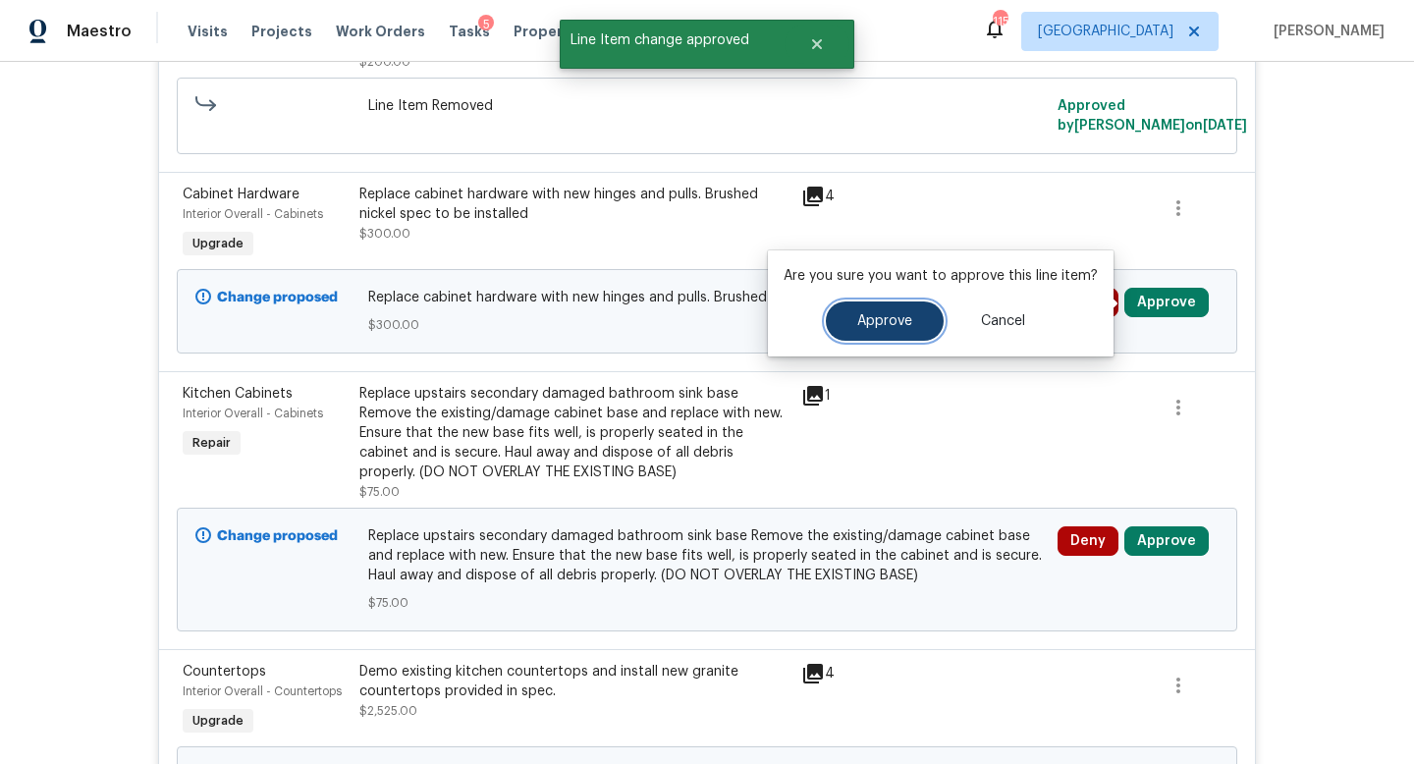
click at [923, 325] on button "Approve" at bounding box center [885, 320] width 118 height 39
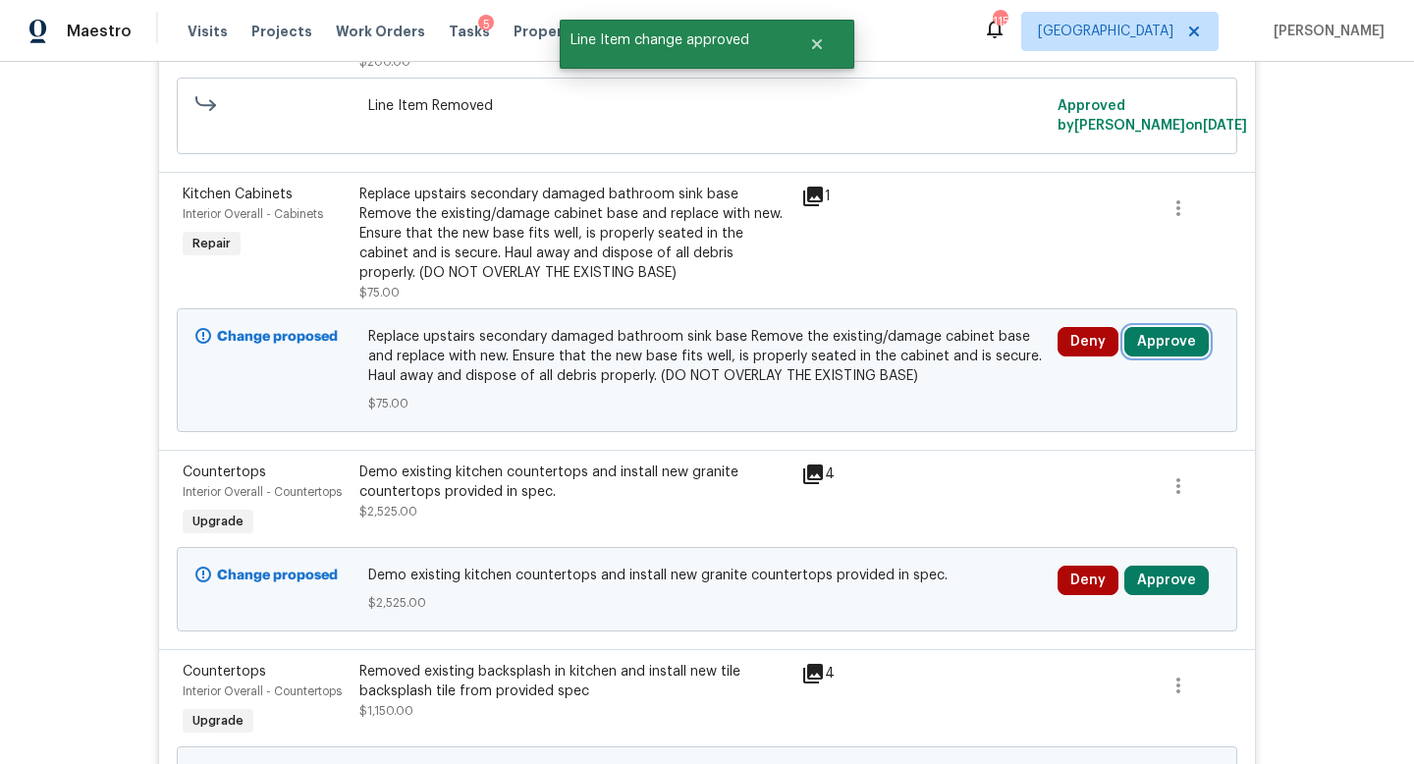
click at [1162, 337] on button "Approve" at bounding box center [1166, 341] width 84 height 29
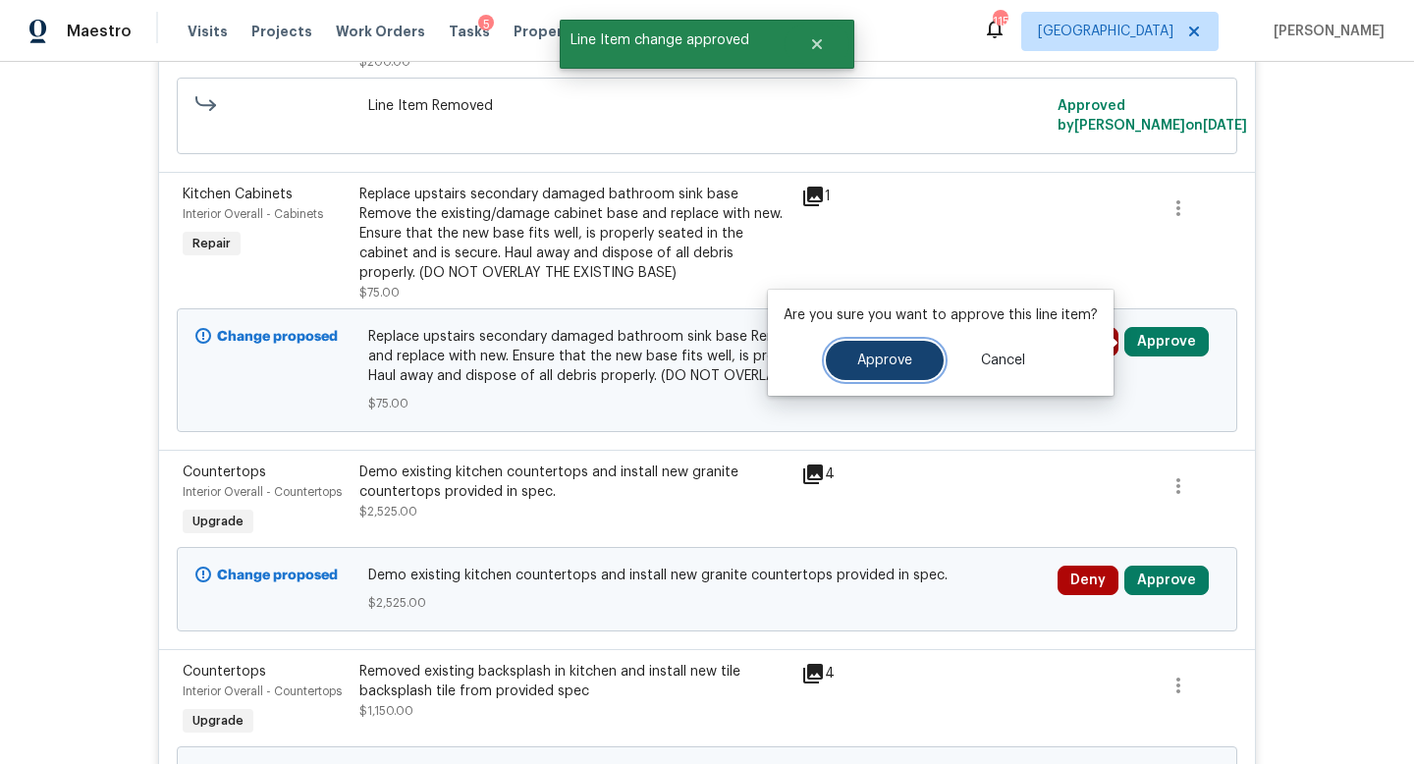
click at [855, 368] on button "Approve" at bounding box center [885, 360] width 118 height 39
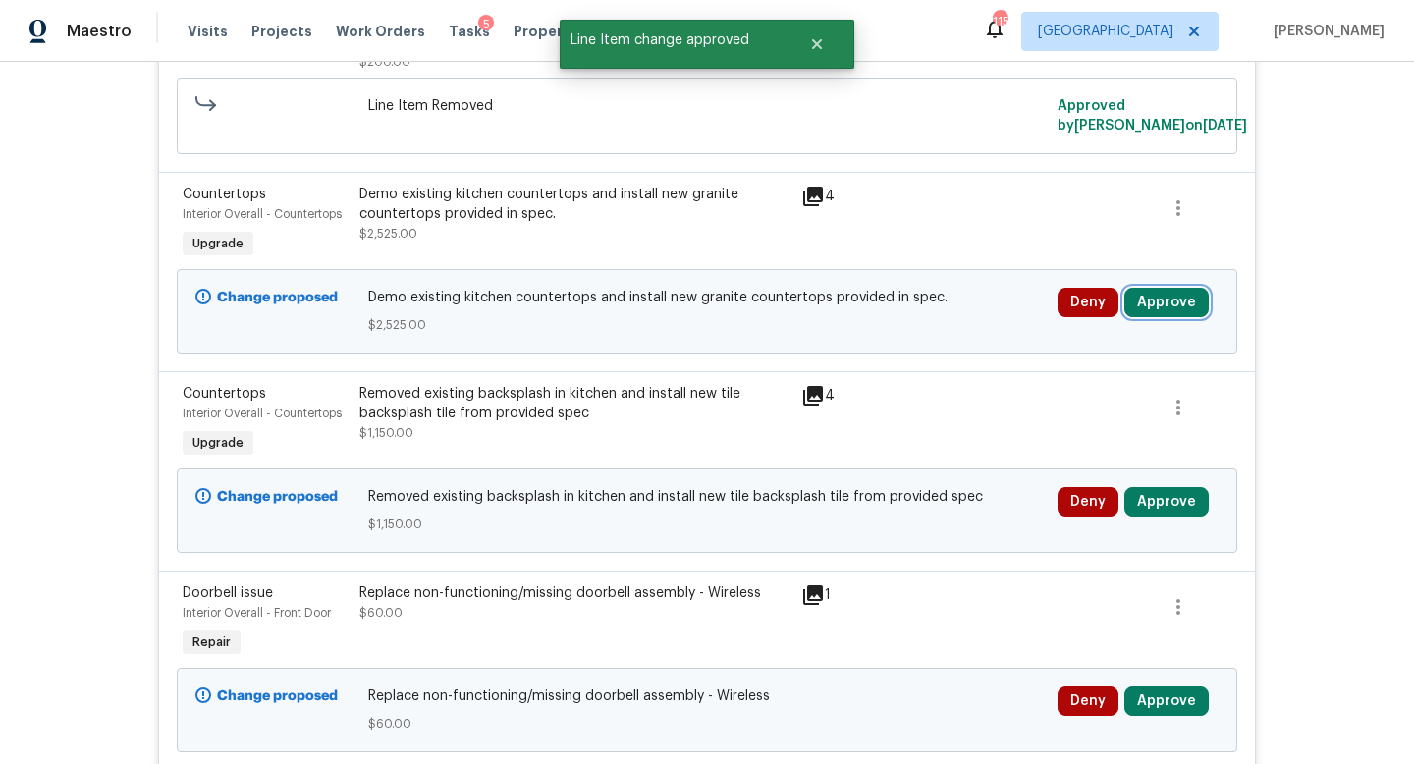
click at [1171, 300] on button "Approve" at bounding box center [1166, 302] width 84 height 29
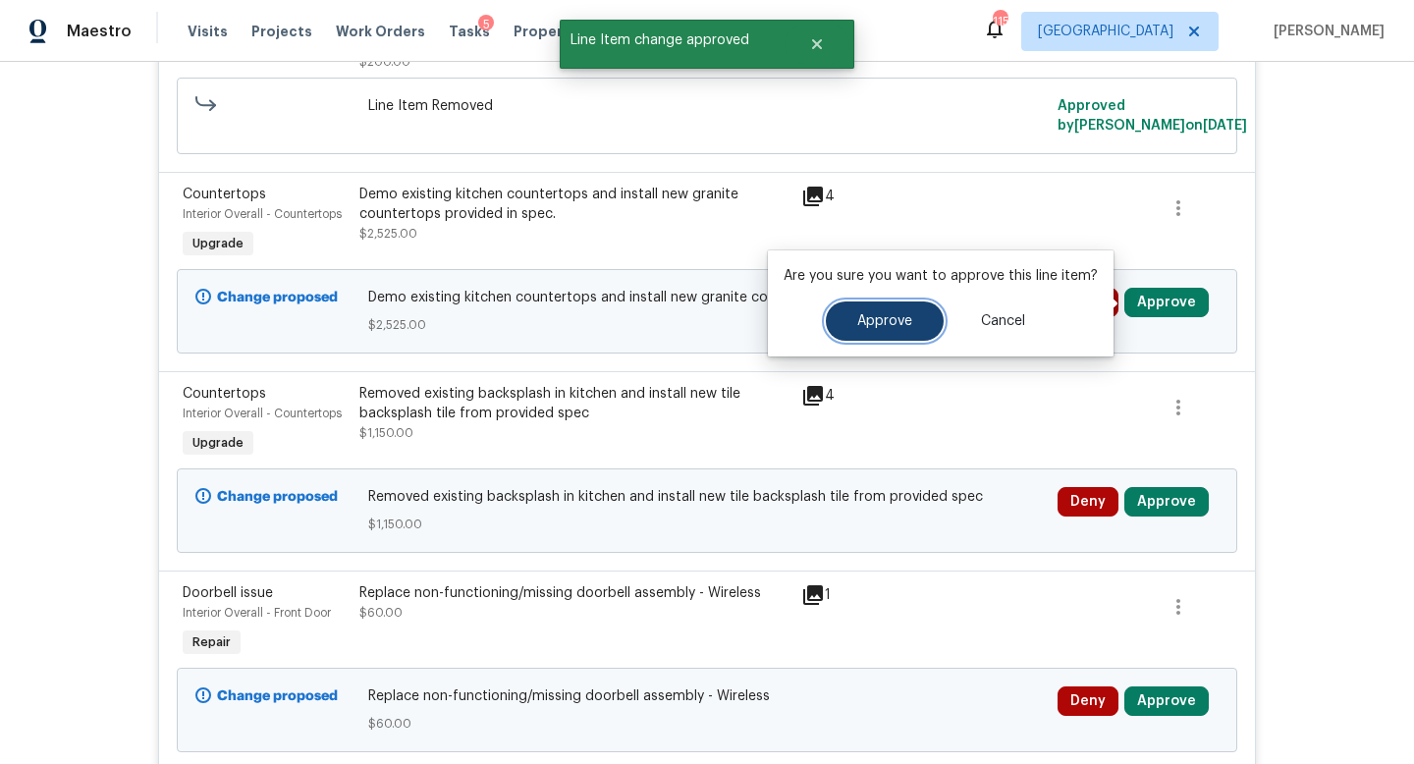
click at [904, 314] on span "Approve" at bounding box center [884, 321] width 55 height 15
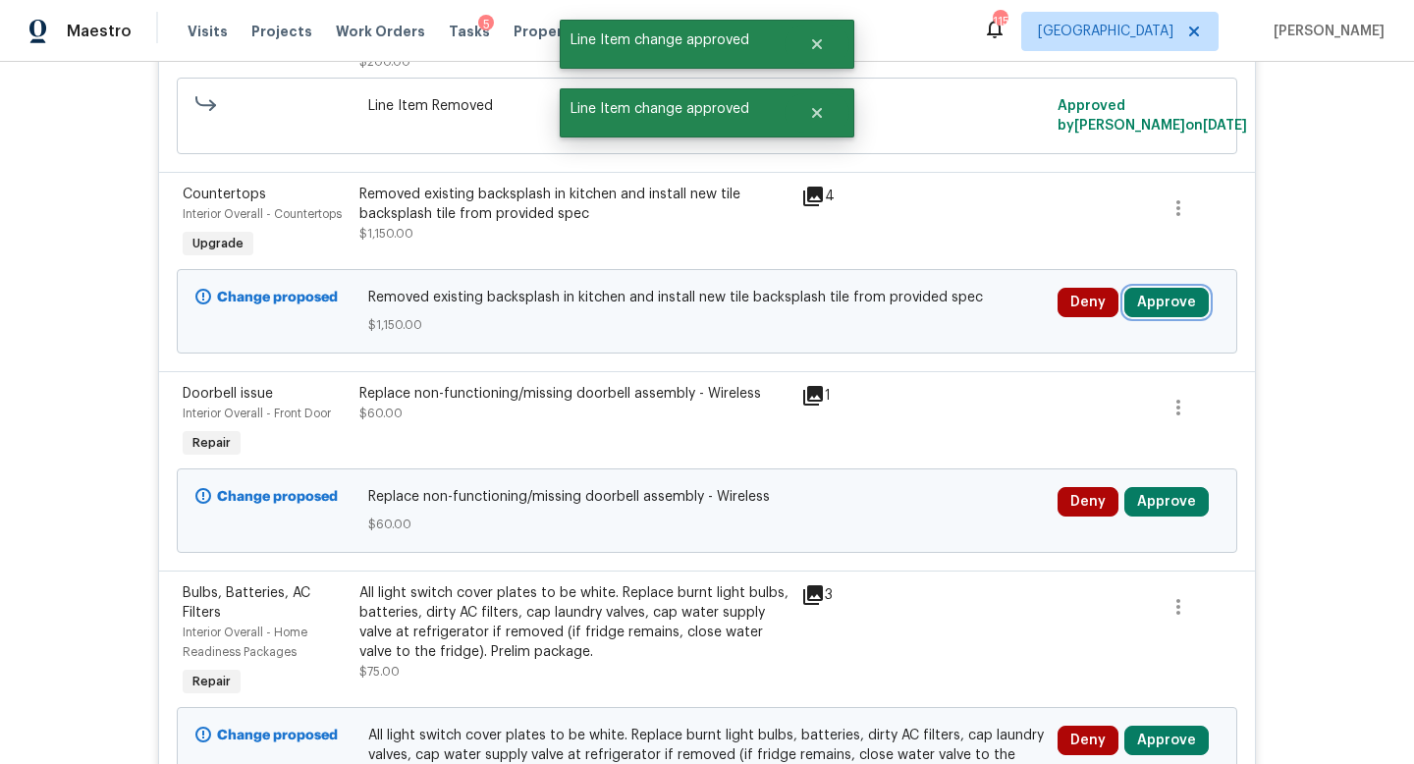
click at [1155, 310] on button "Approve" at bounding box center [1166, 302] width 84 height 29
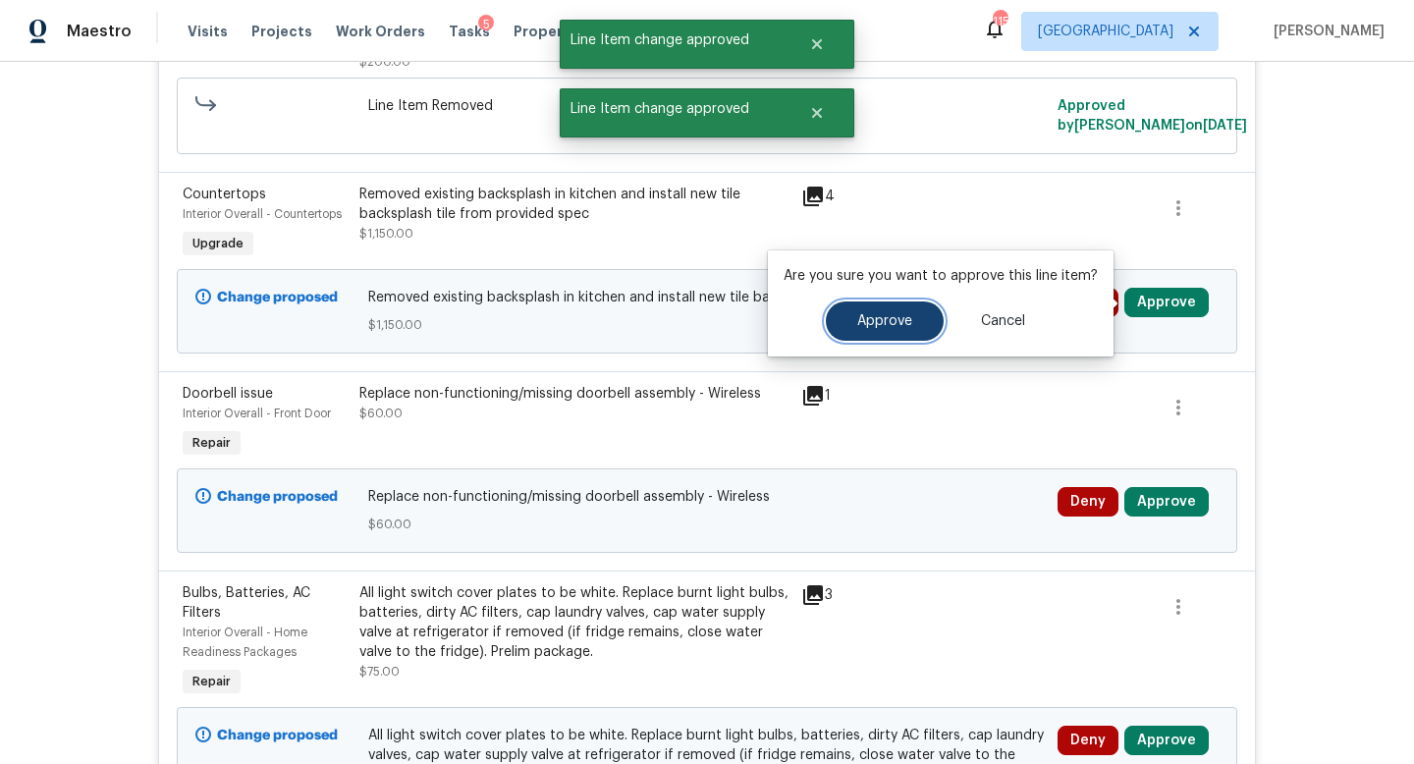
click at [844, 329] on button "Approve" at bounding box center [885, 320] width 118 height 39
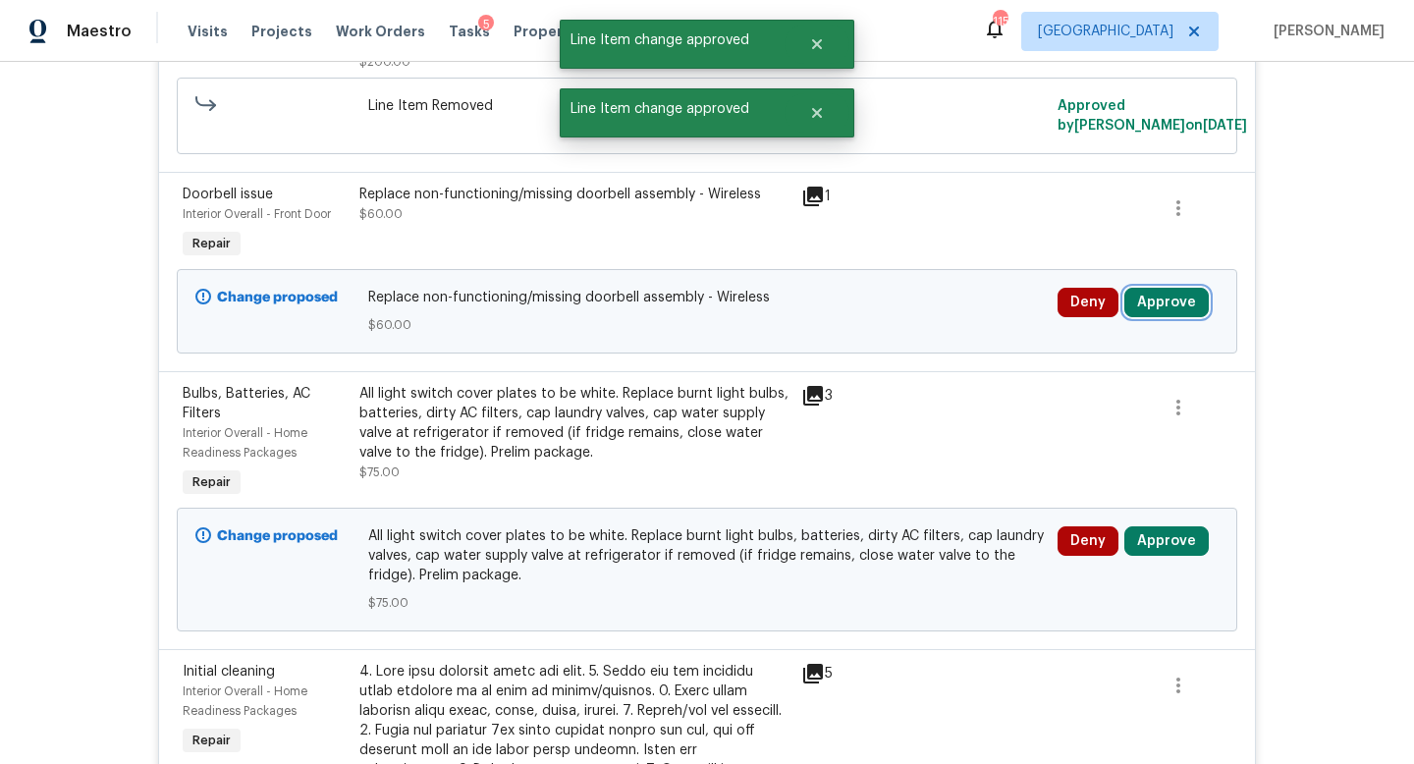
click at [1187, 307] on button "Approve" at bounding box center [1166, 302] width 84 height 29
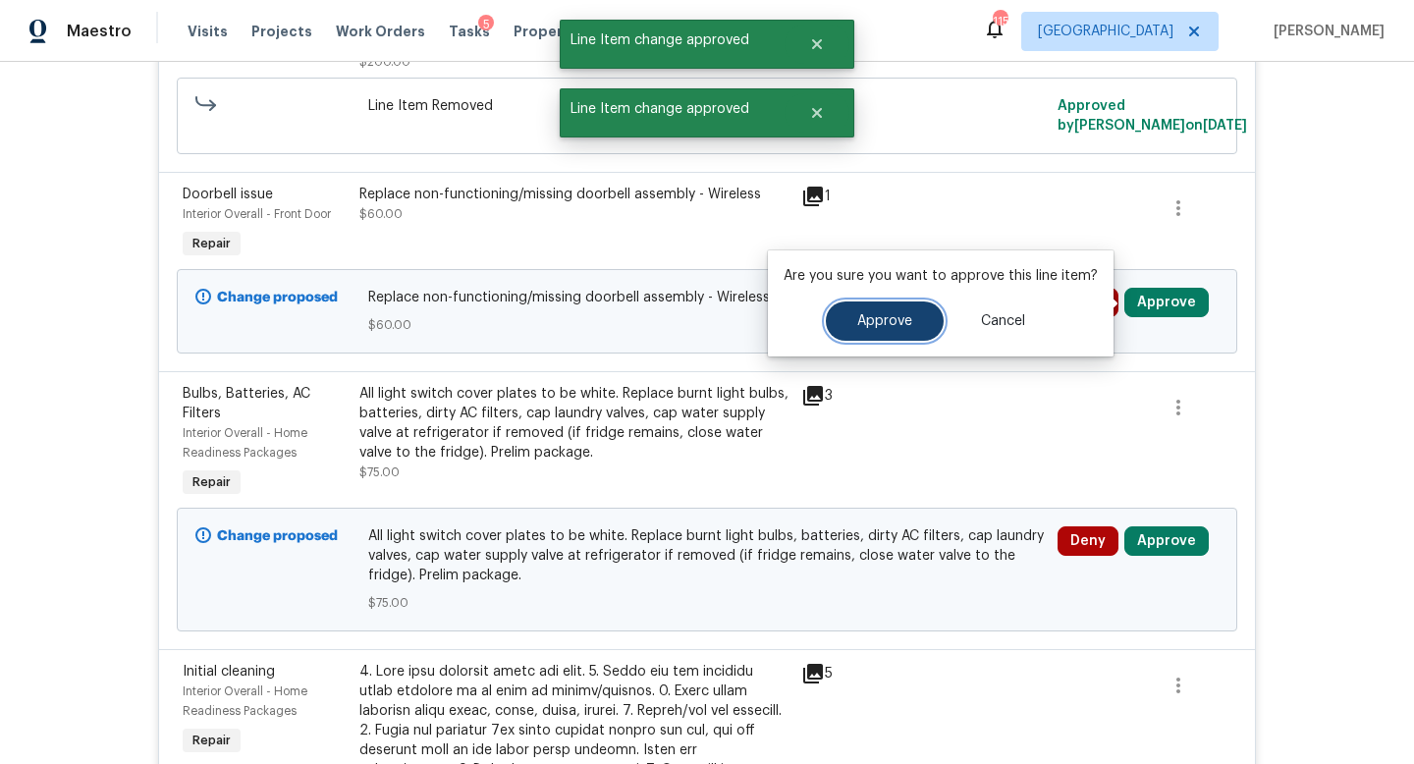
click at [875, 316] on span "Approve" at bounding box center [884, 321] width 55 height 15
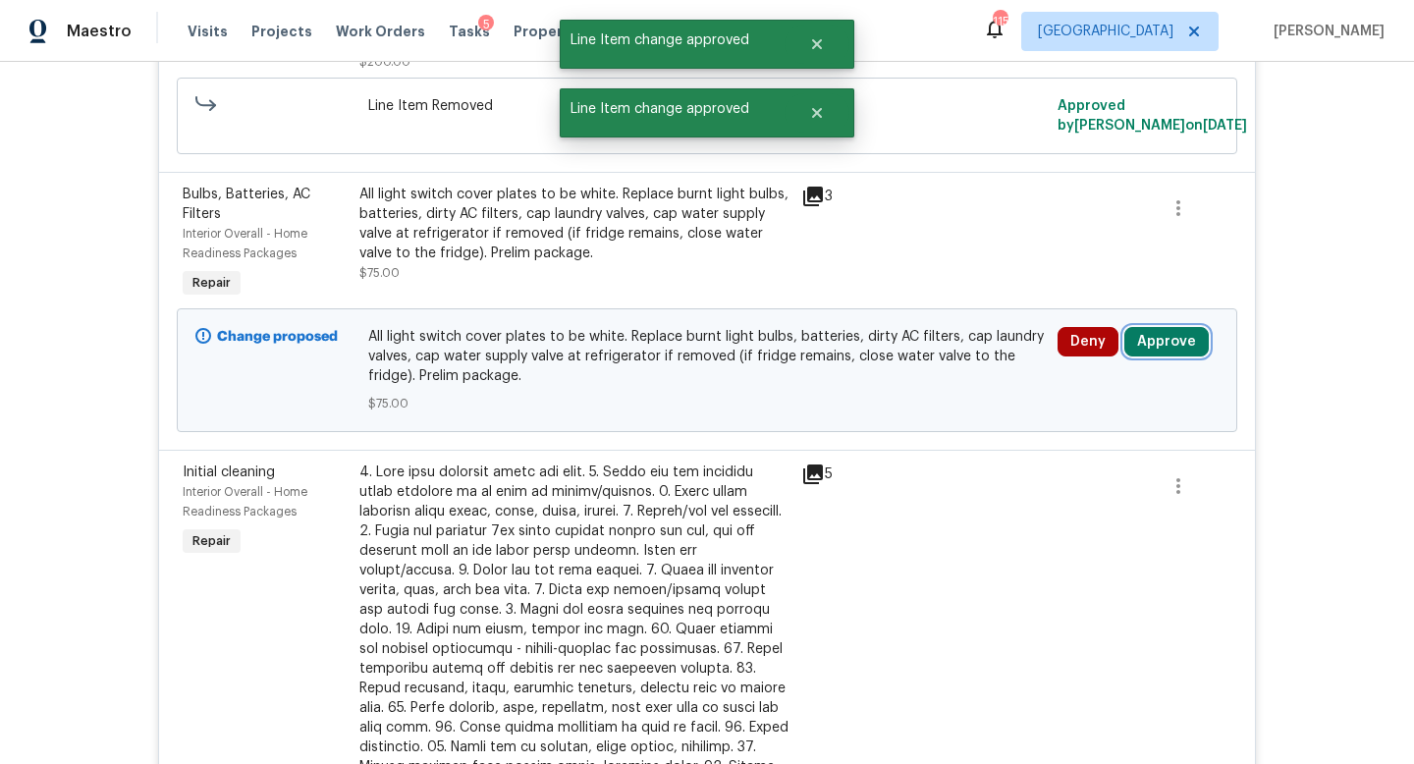
click at [1168, 342] on button "Approve" at bounding box center [1166, 341] width 84 height 29
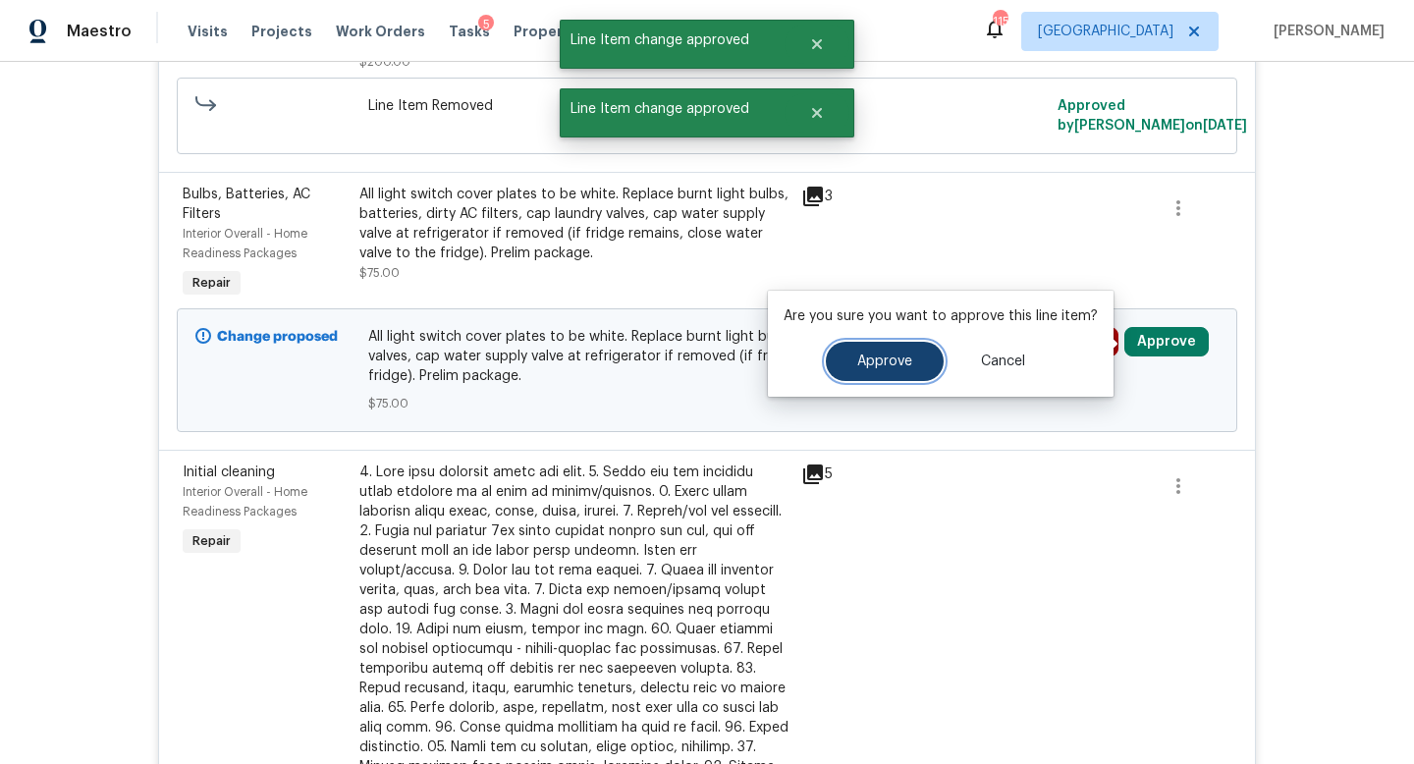
click at [876, 347] on button "Approve" at bounding box center [885, 361] width 118 height 39
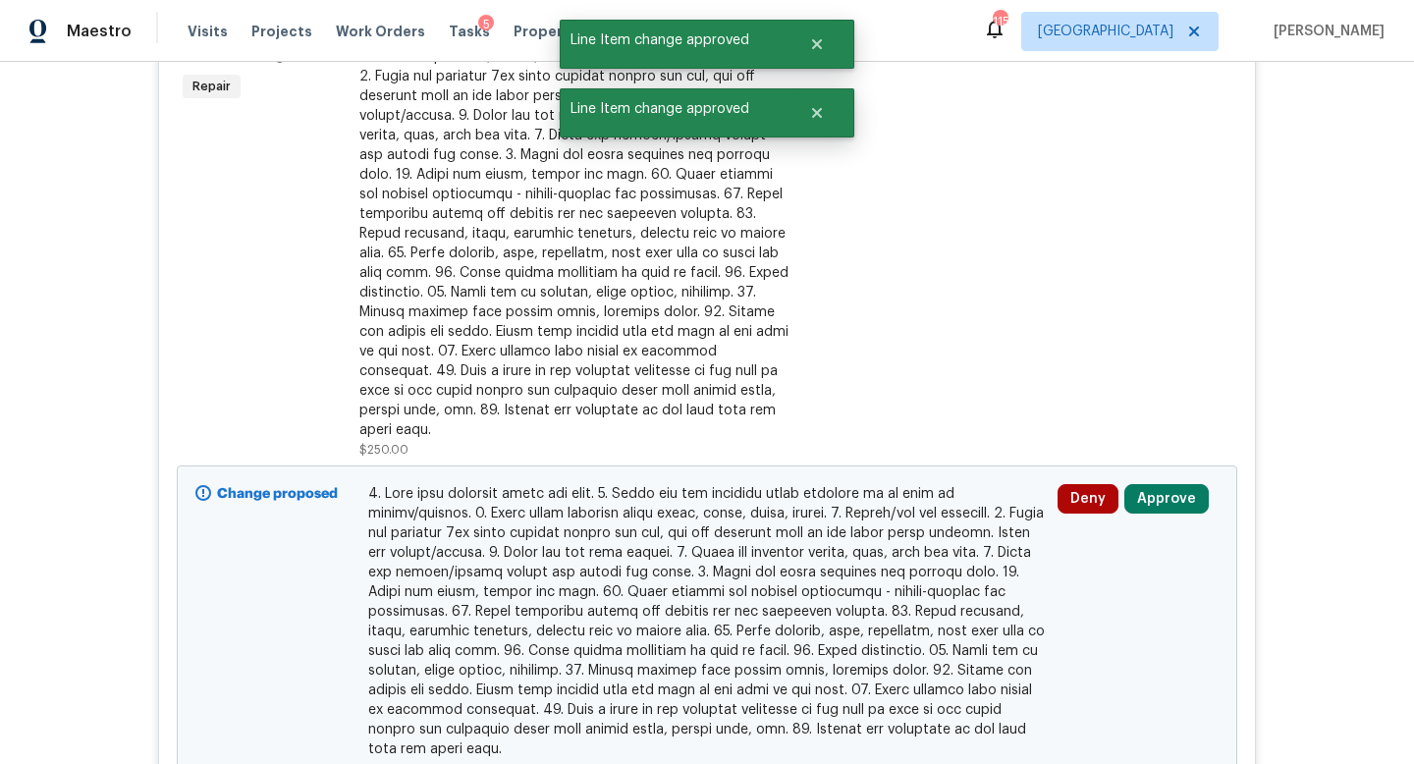
scroll to position [1301, 0]
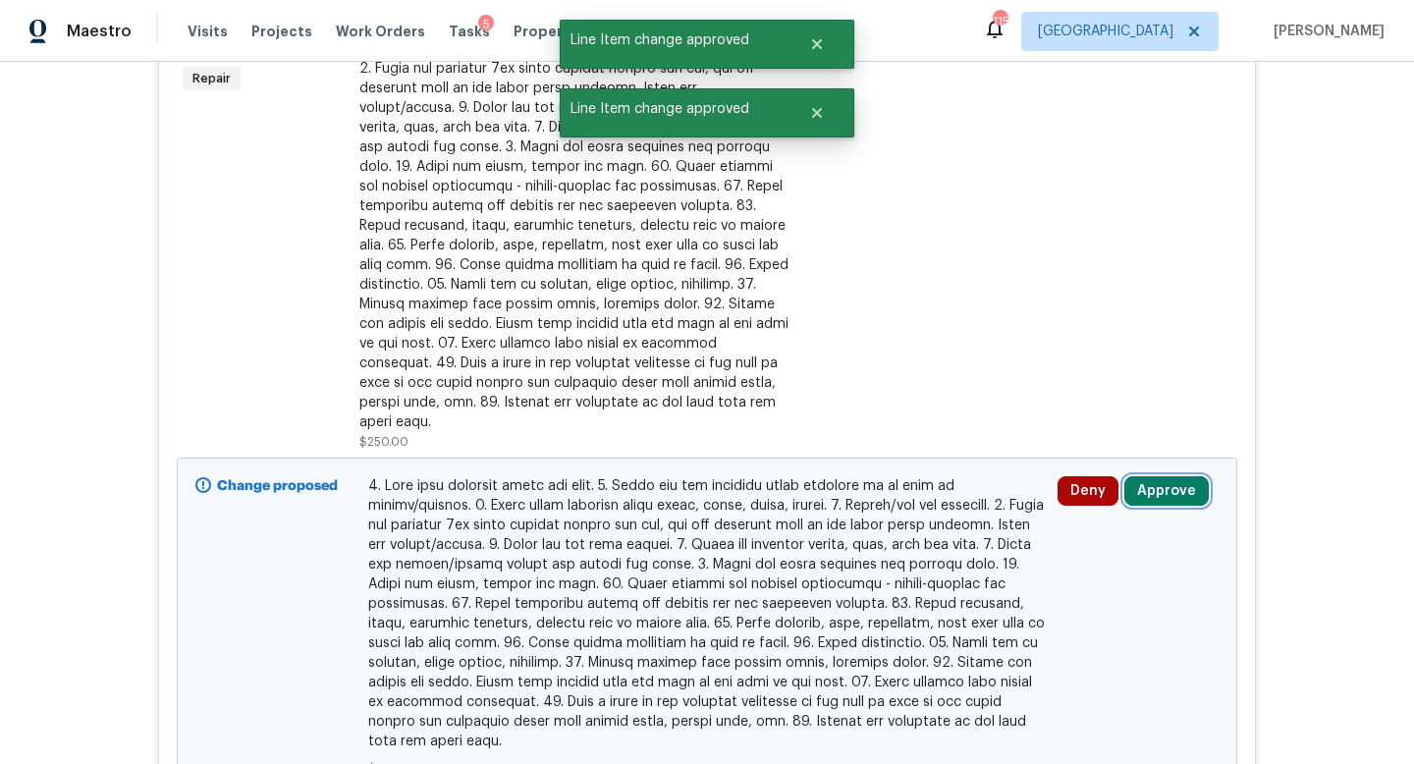
click at [1152, 476] on button "Approve" at bounding box center [1166, 490] width 84 height 29
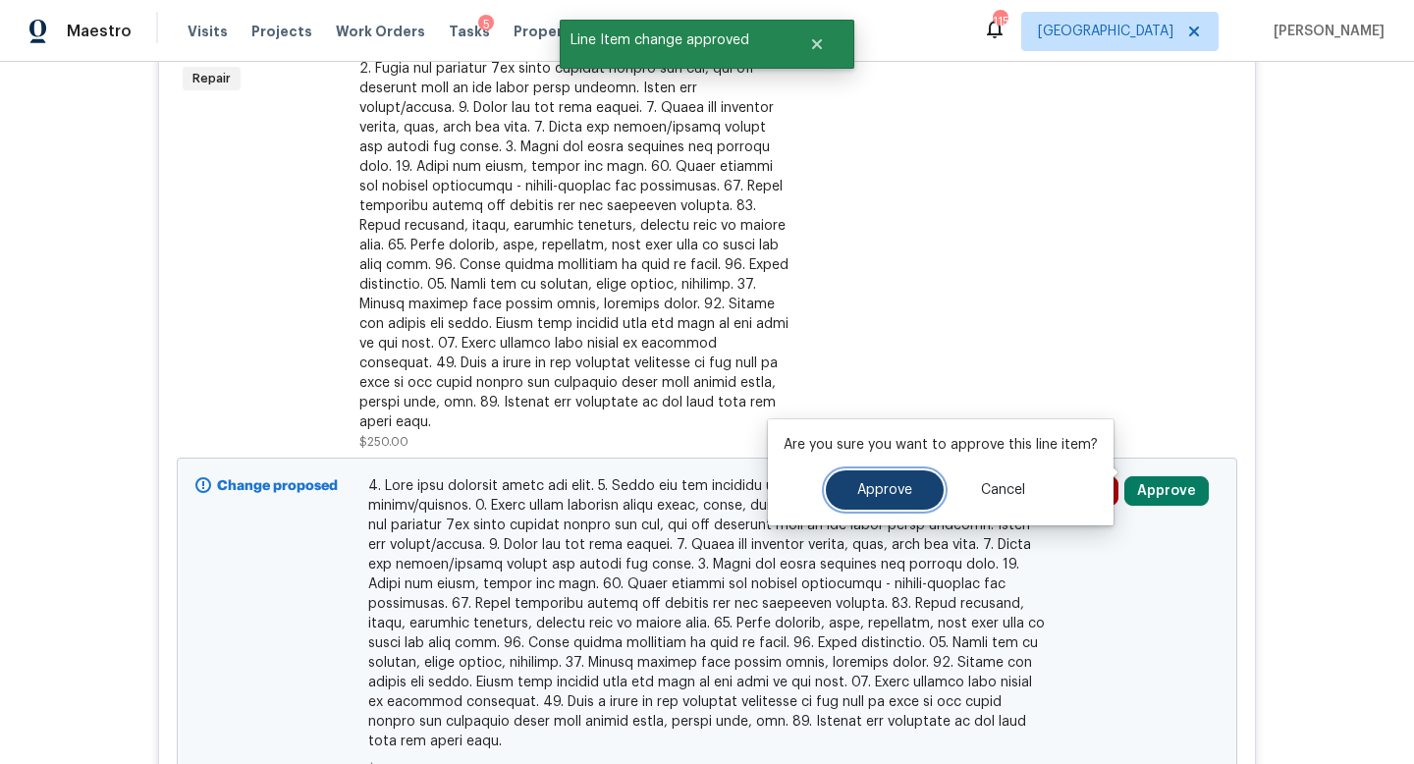
click at [901, 484] on span "Approve" at bounding box center [884, 490] width 55 height 15
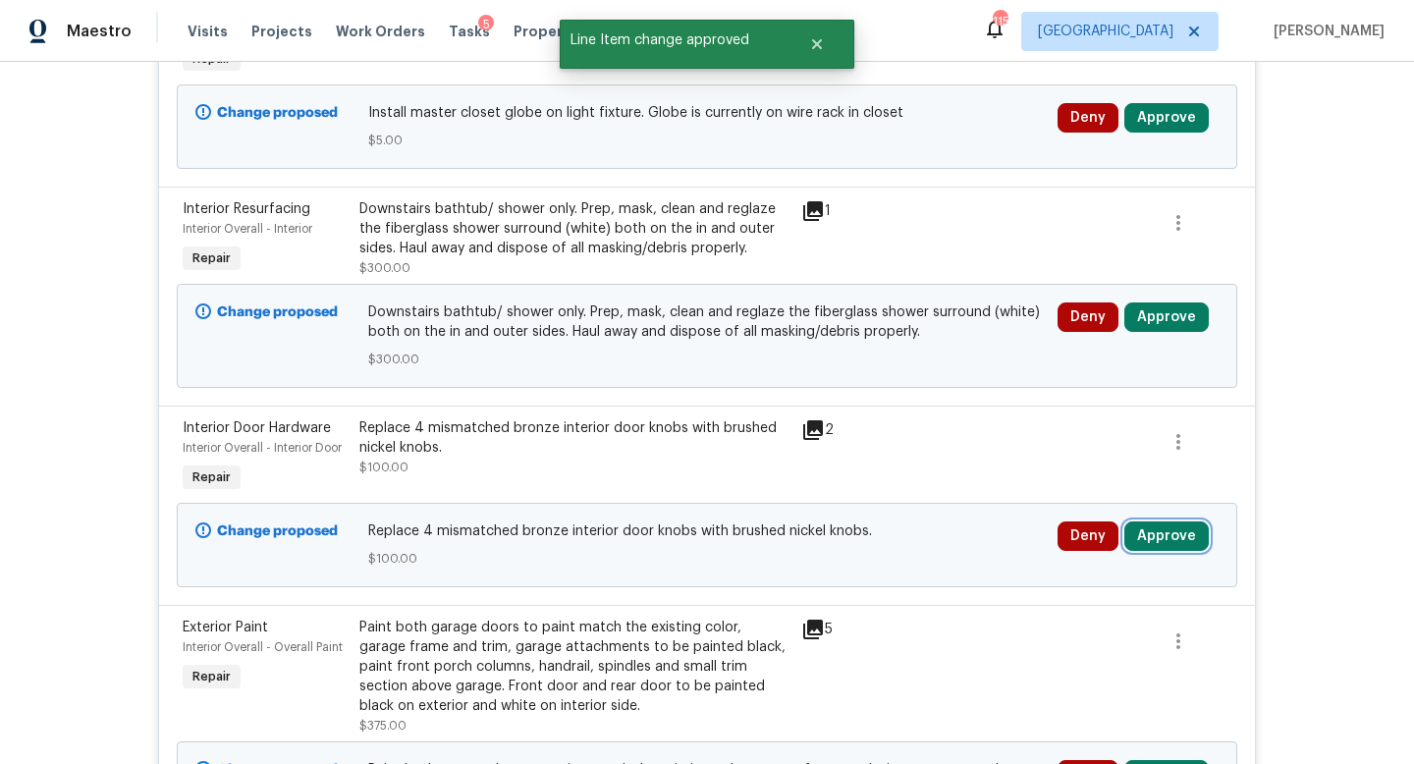
click at [1147, 538] on button "Approve" at bounding box center [1166, 535] width 84 height 29
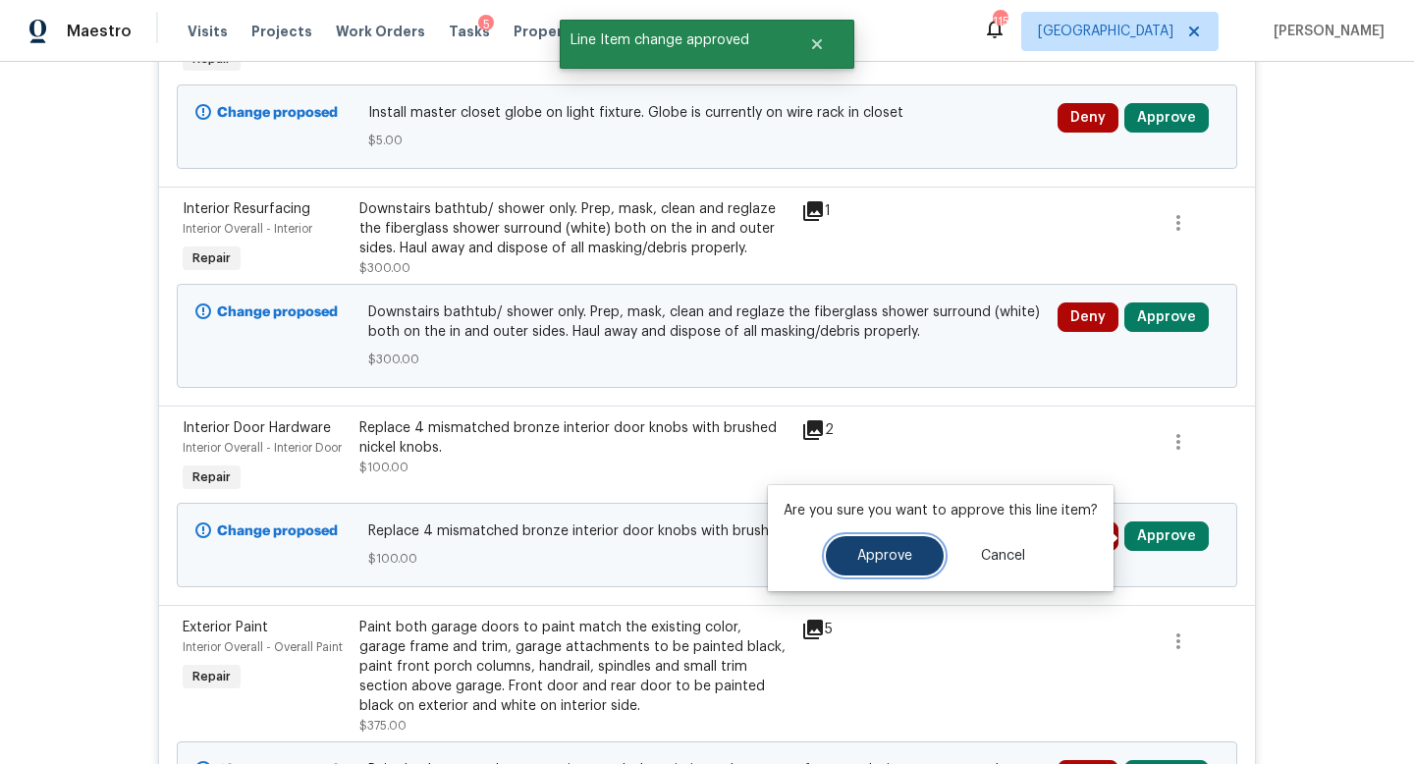
click at [883, 561] on span "Approve" at bounding box center [884, 556] width 55 height 15
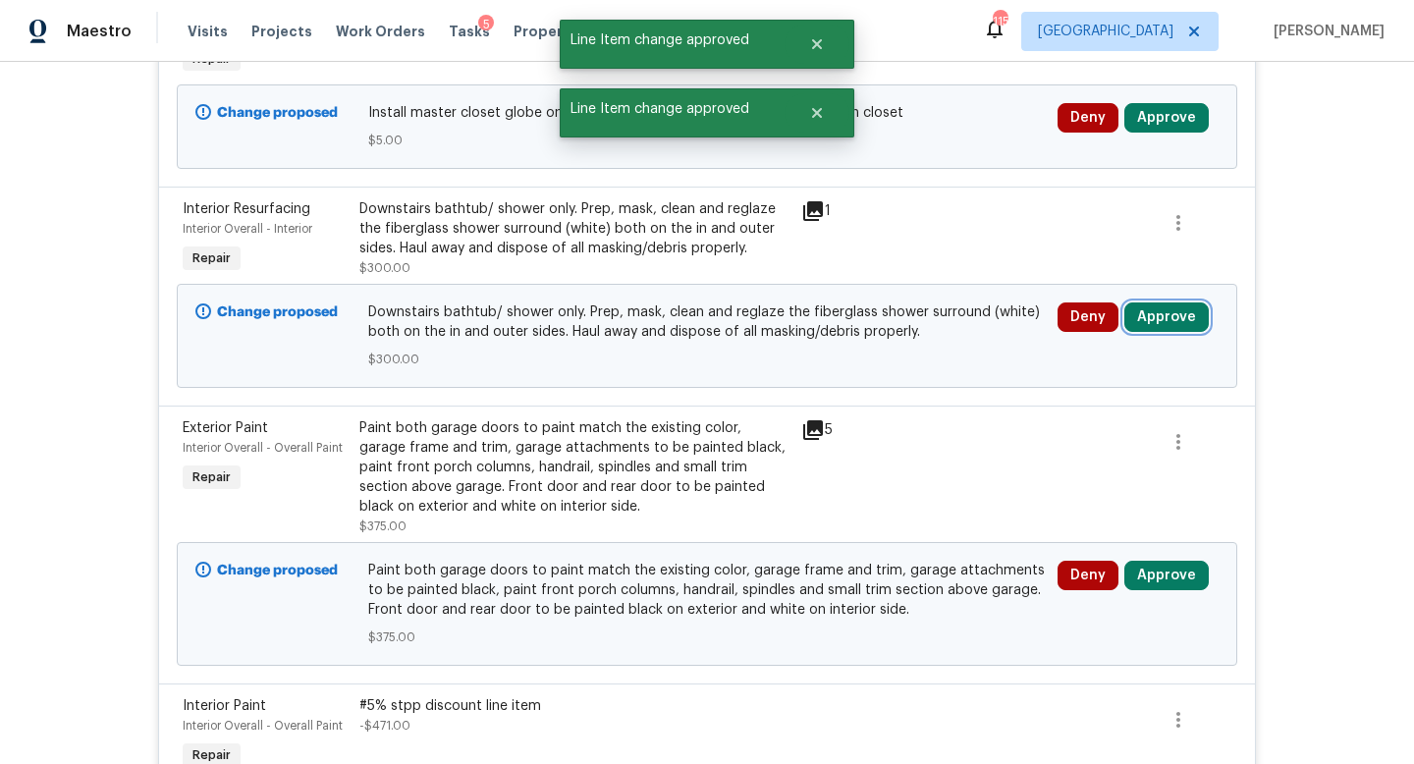
click at [1177, 324] on button "Approve" at bounding box center [1166, 316] width 84 height 29
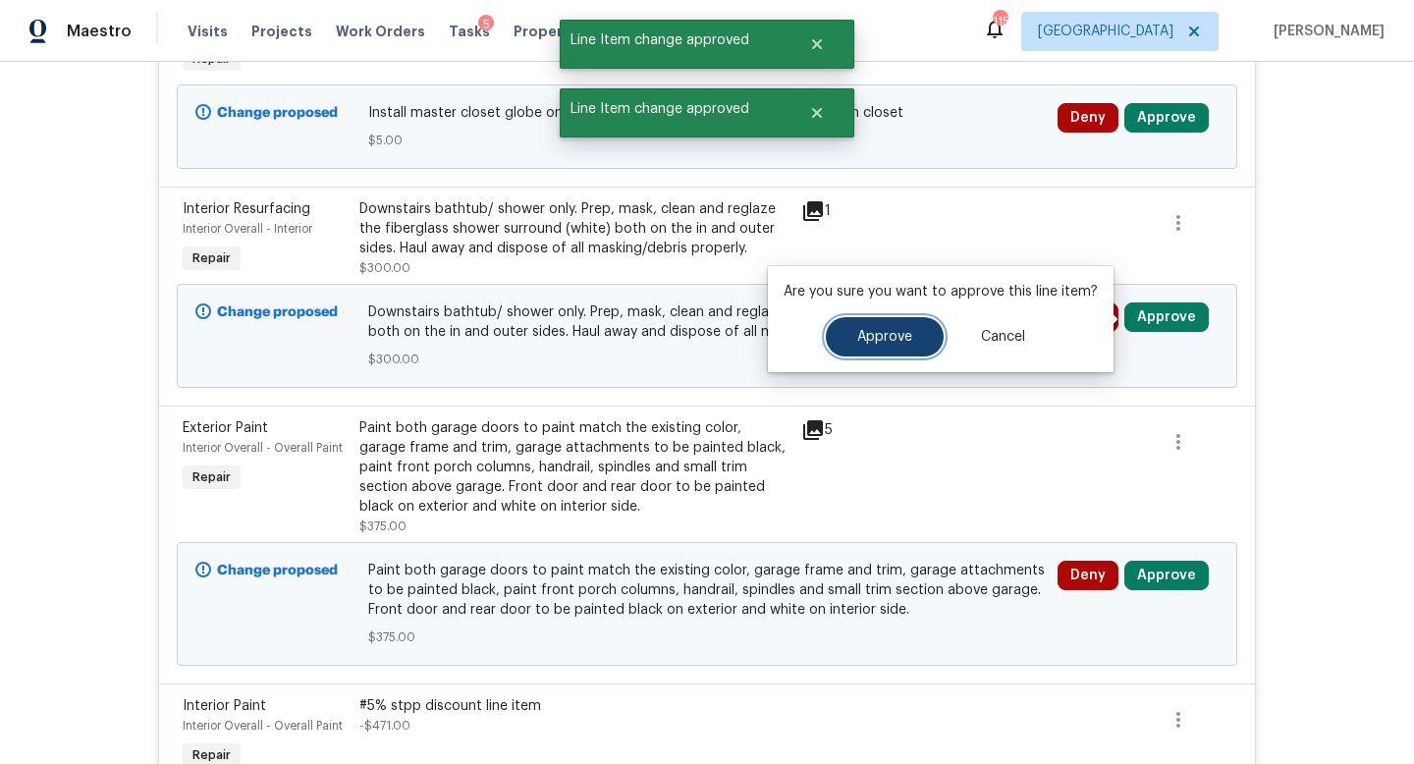
click at [902, 341] on span "Approve" at bounding box center [884, 337] width 55 height 15
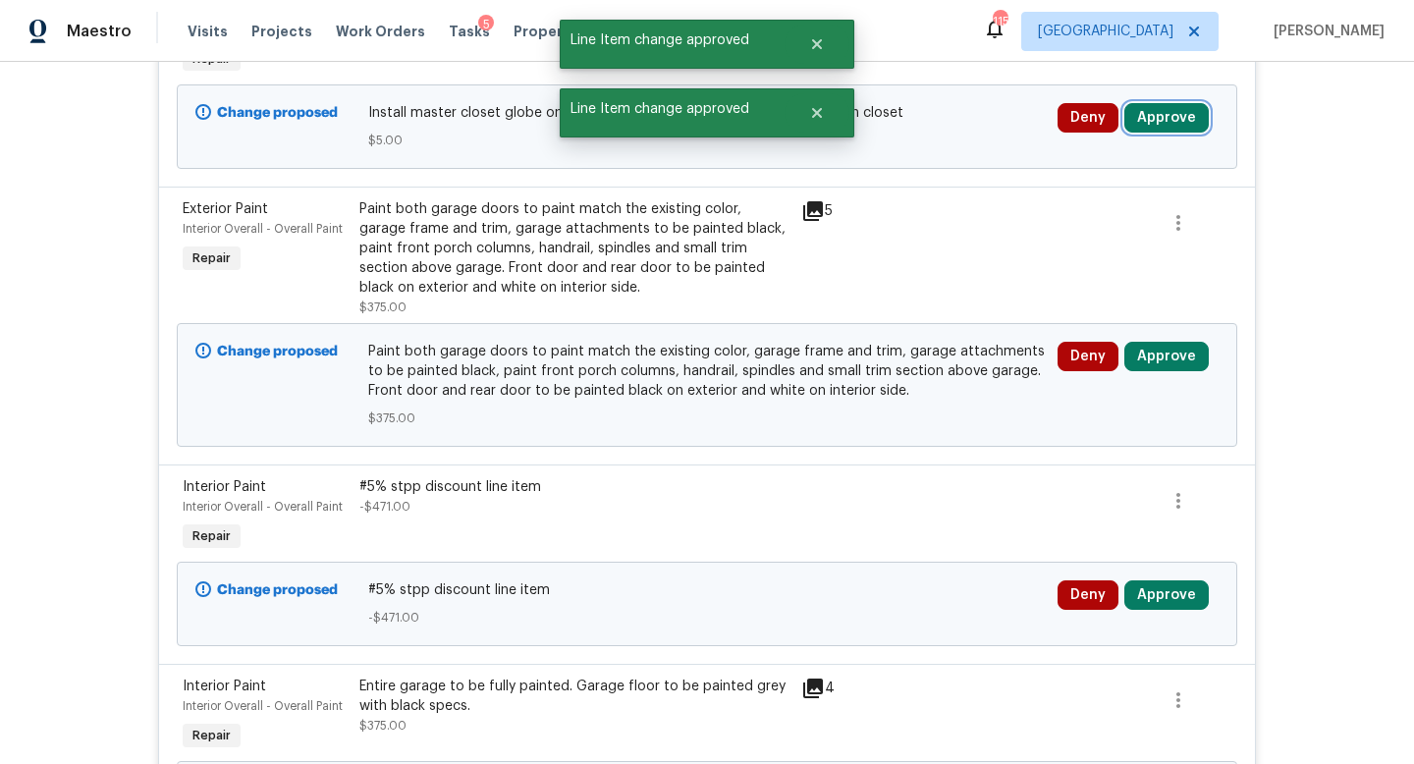
click at [1153, 122] on button "Approve" at bounding box center [1166, 117] width 84 height 29
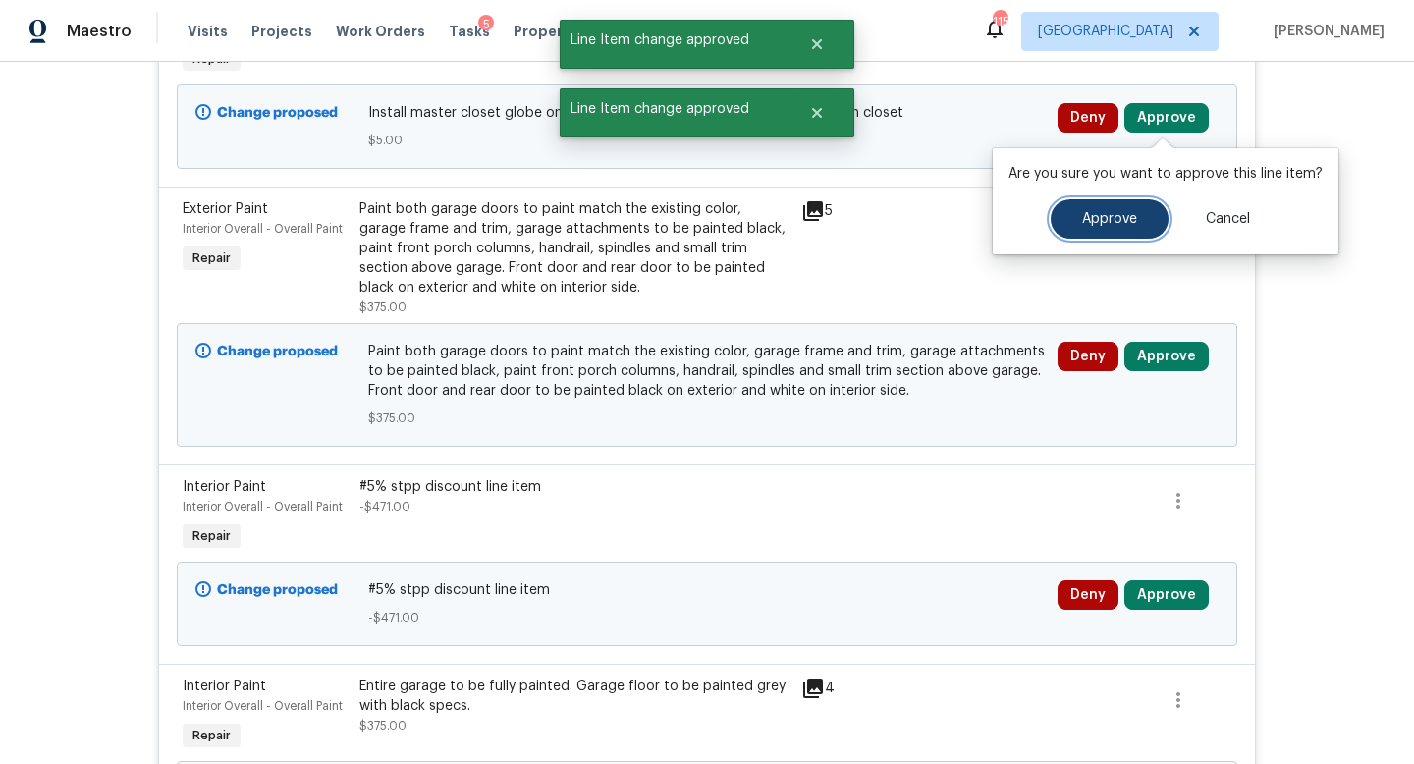
click at [1112, 204] on button "Approve" at bounding box center [1109, 218] width 118 height 39
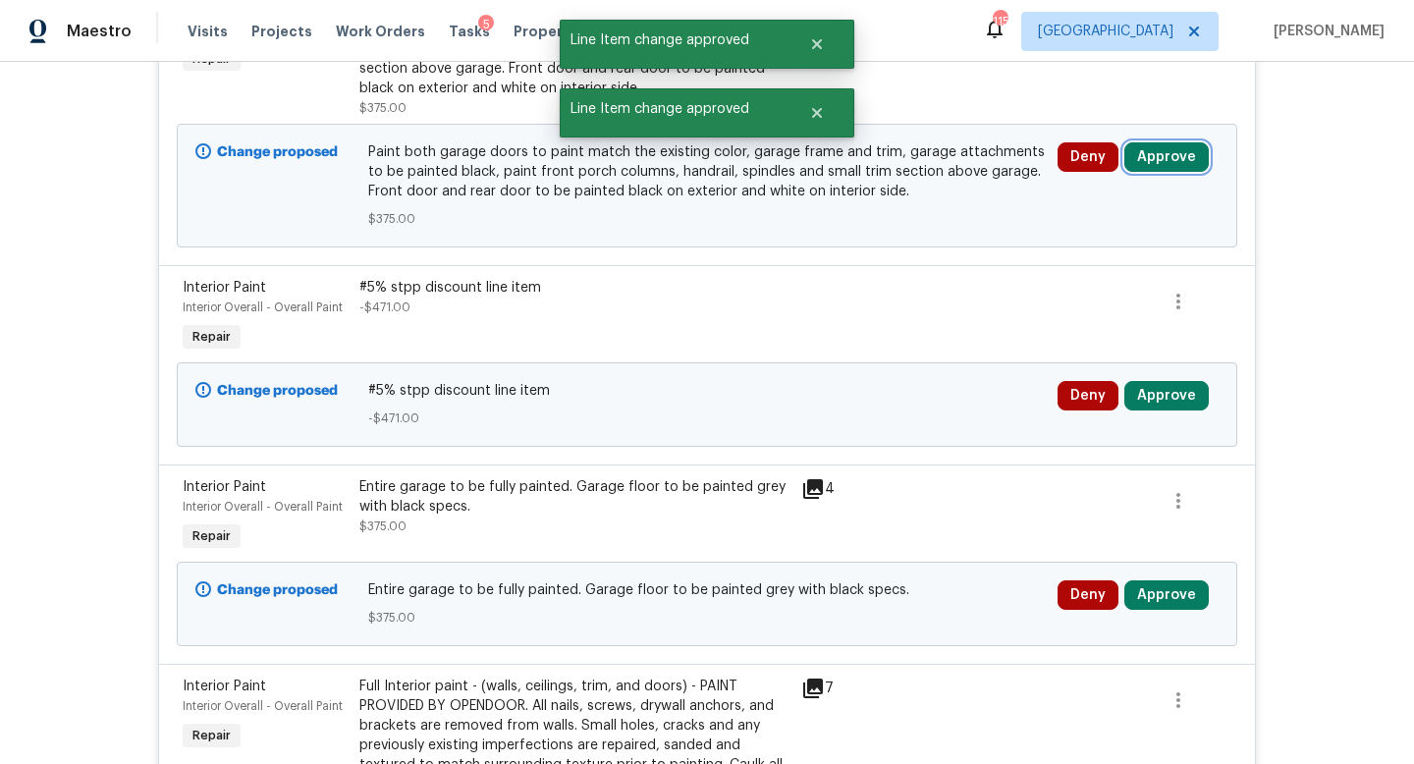
click at [1165, 160] on button "Approve" at bounding box center [1166, 156] width 84 height 29
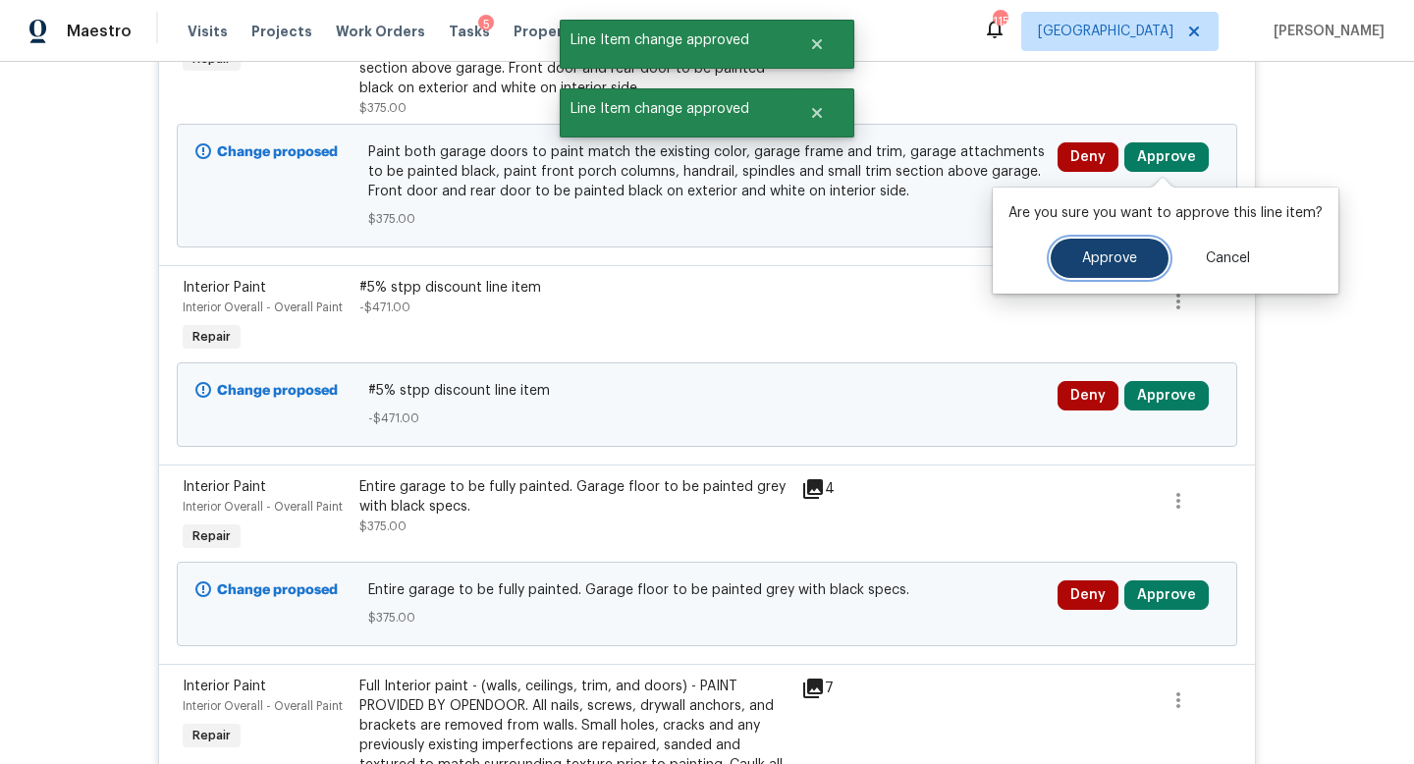
click at [1123, 243] on button "Approve" at bounding box center [1109, 258] width 118 height 39
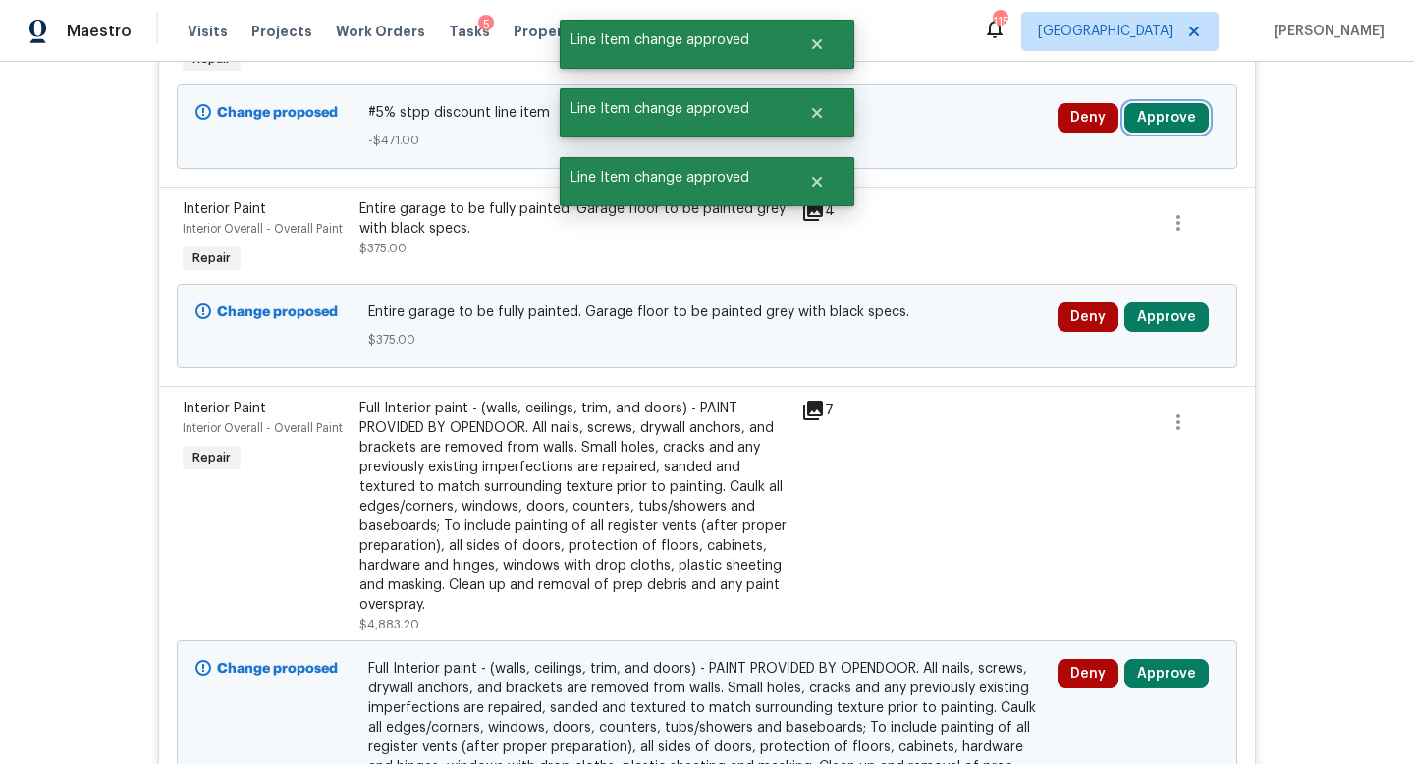
click at [1171, 125] on button "Approve" at bounding box center [1166, 117] width 84 height 29
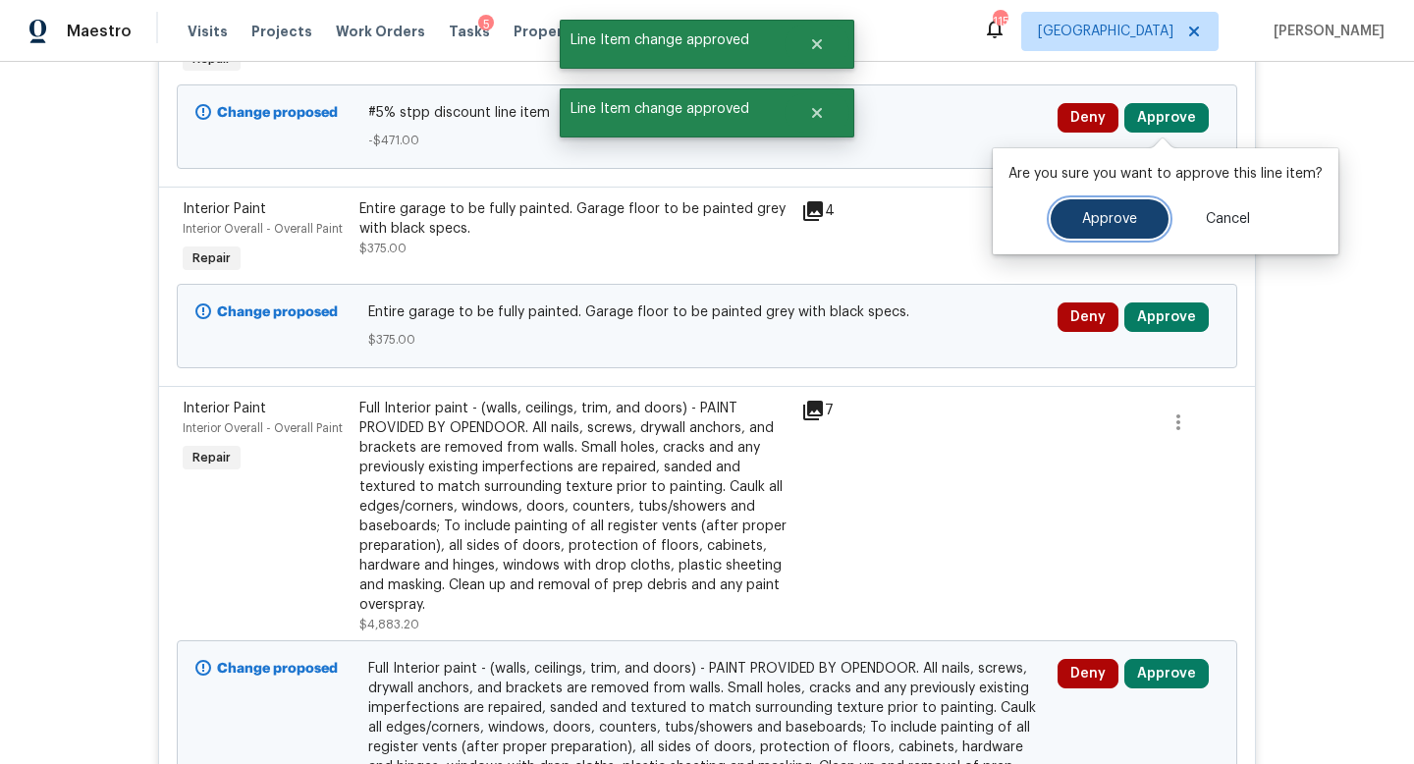
click at [1135, 218] on button "Approve" at bounding box center [1109, 218] width 118 height 39
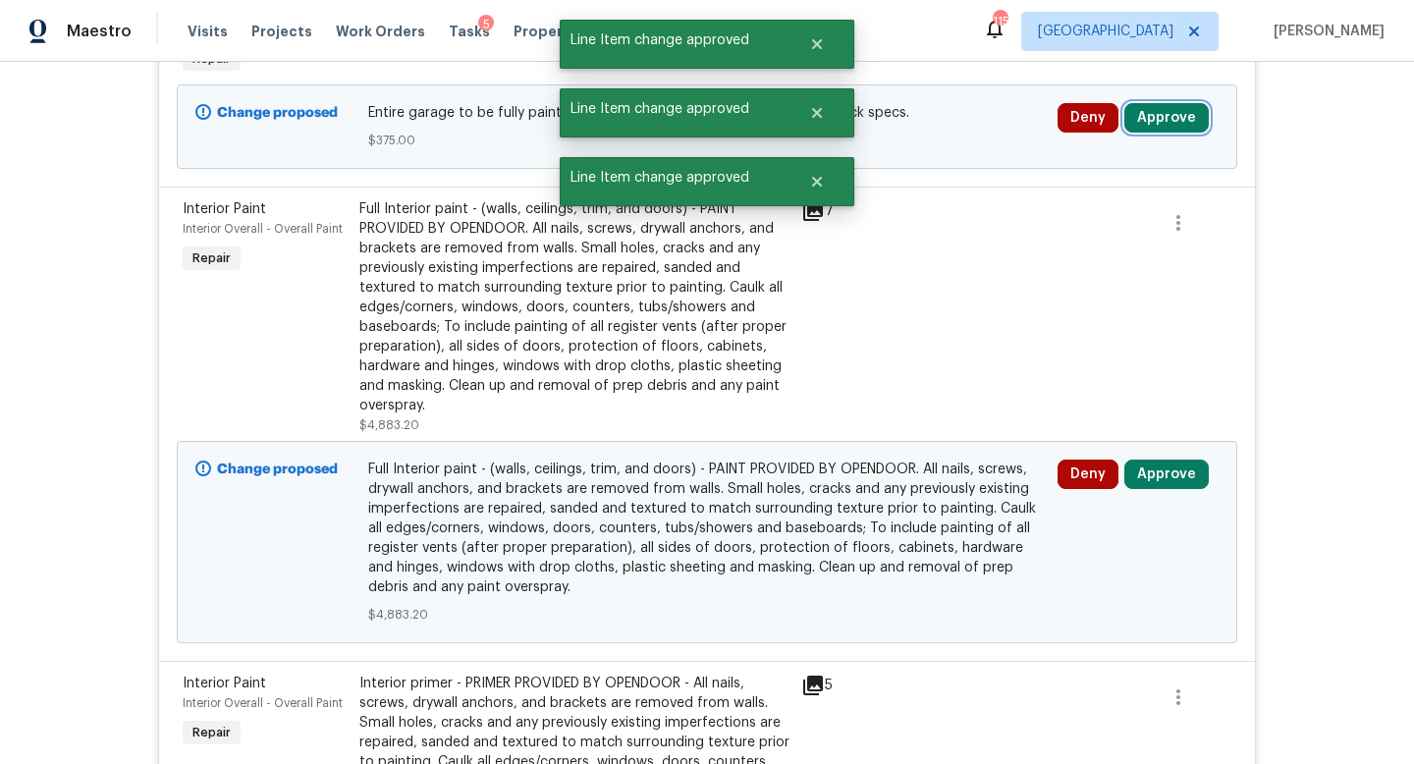
click at [1164, 129] on button "Approve" at bounding box center [1166, 117] width 84 height 29
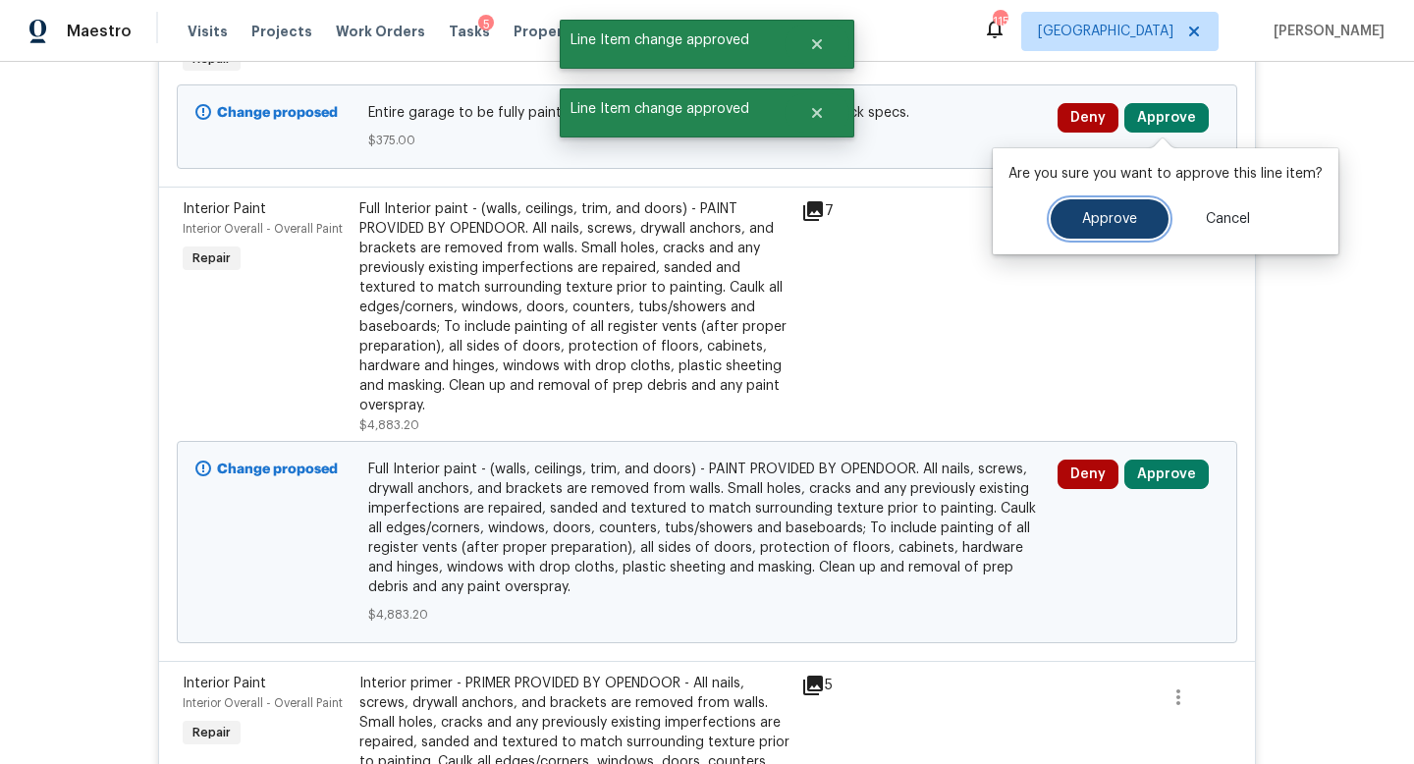
click at [1121, 211] on button "Approve" at bounding box center [1109, 218] width 118 height 39
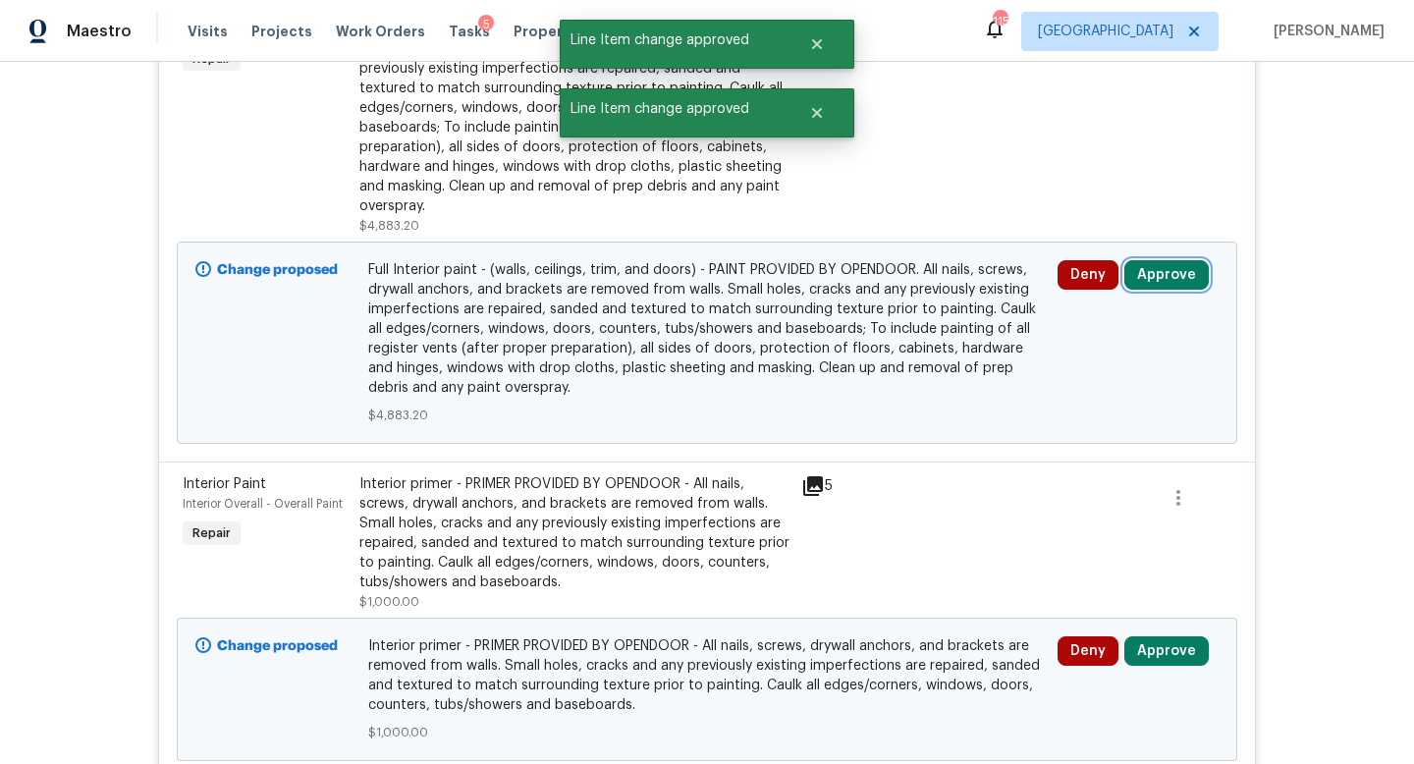
click at [1154, 283] on button "Approve" at bounding box center [1166, 274] width 84 height 29
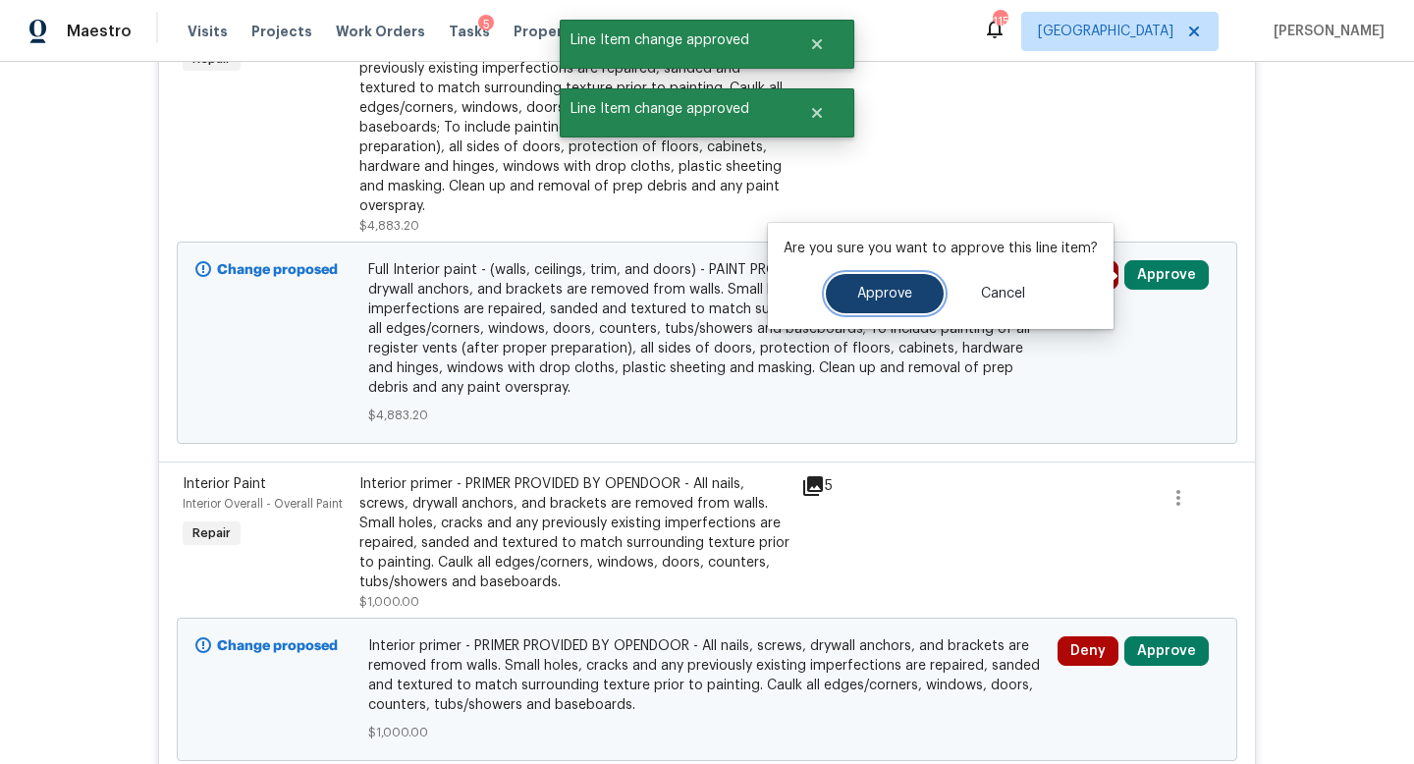
click at [897, 299] on span "Approve" at bounding box center [884, 294] width 55 height 15
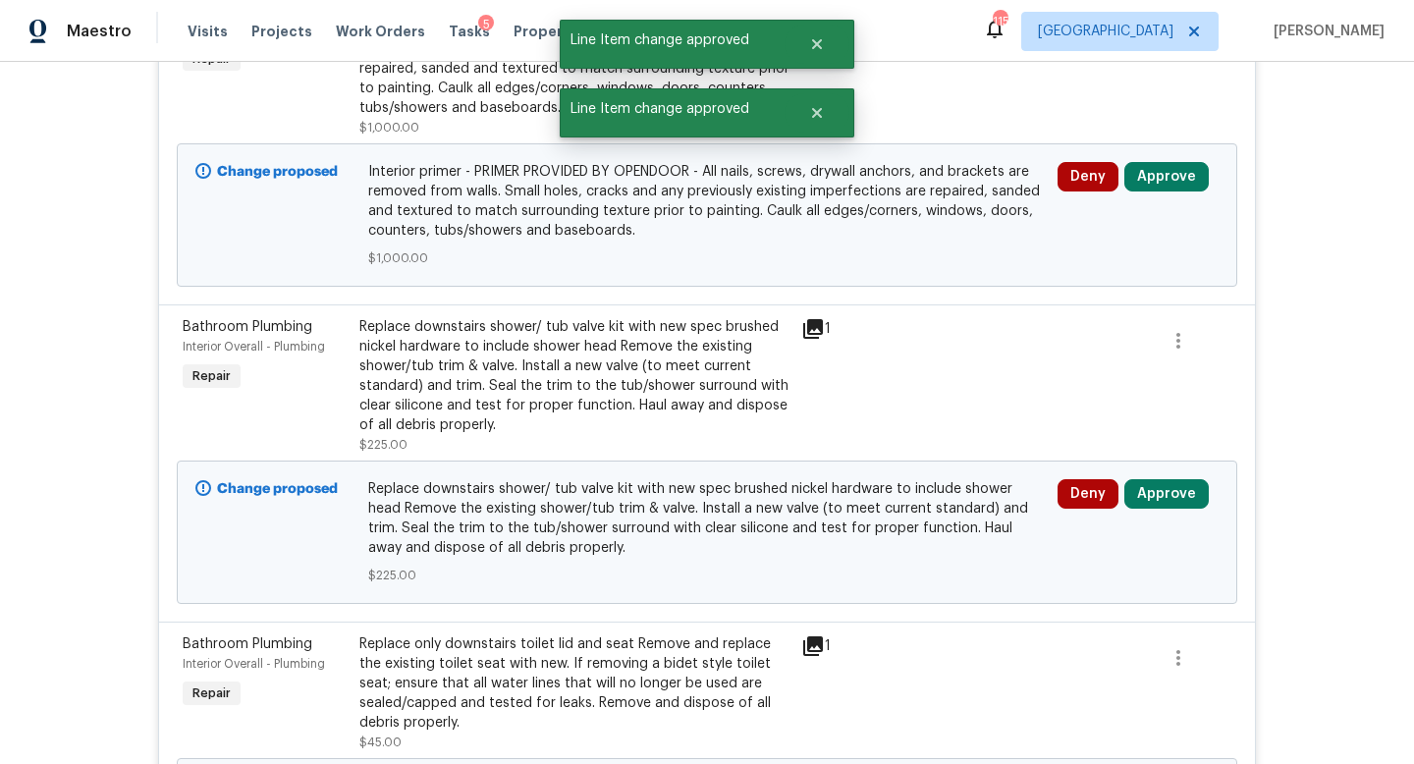
click at [1180, 161] on div "Deny Approve" at bounding box center [1137, 215] width 173 height 118
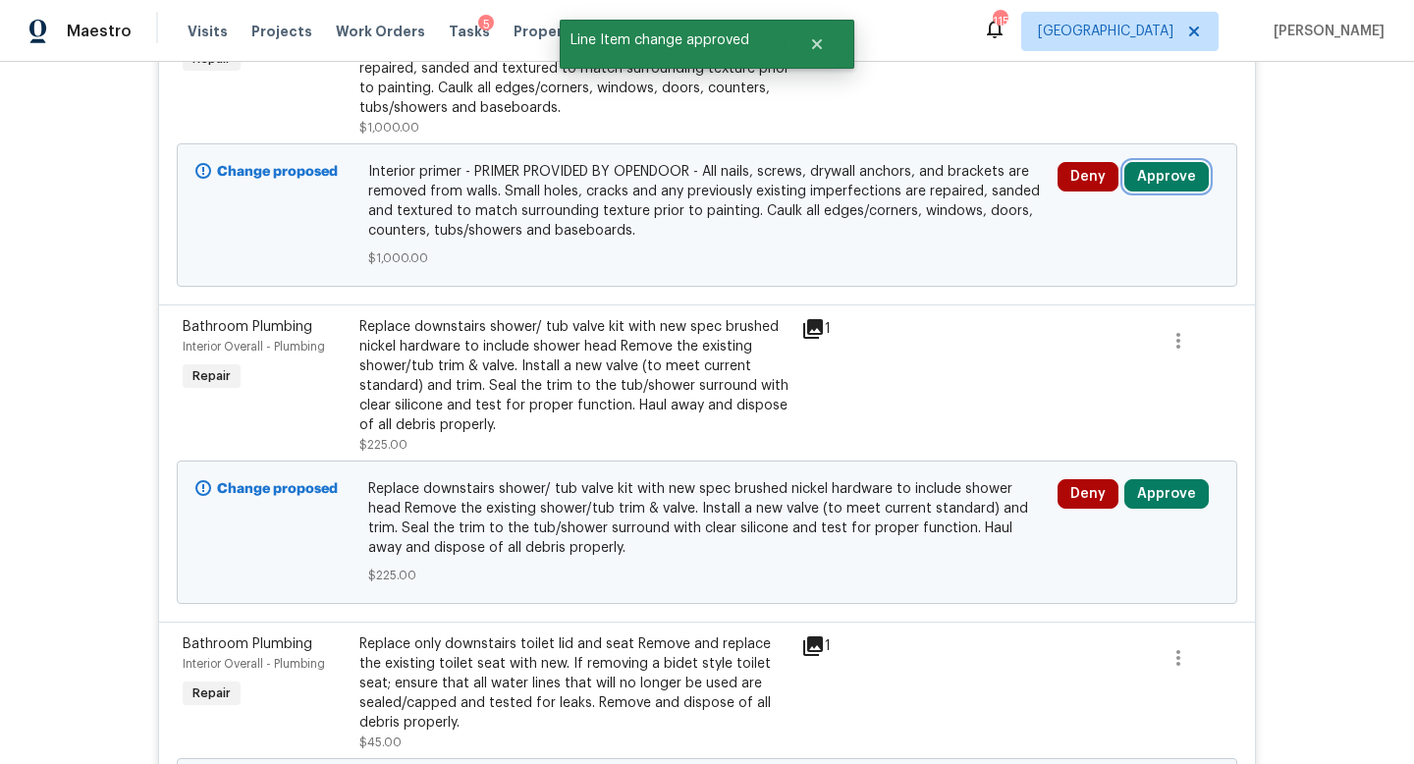
click at [1175, 171] on button "Approve" at bounding box center [1166, 176] width 84 height 29
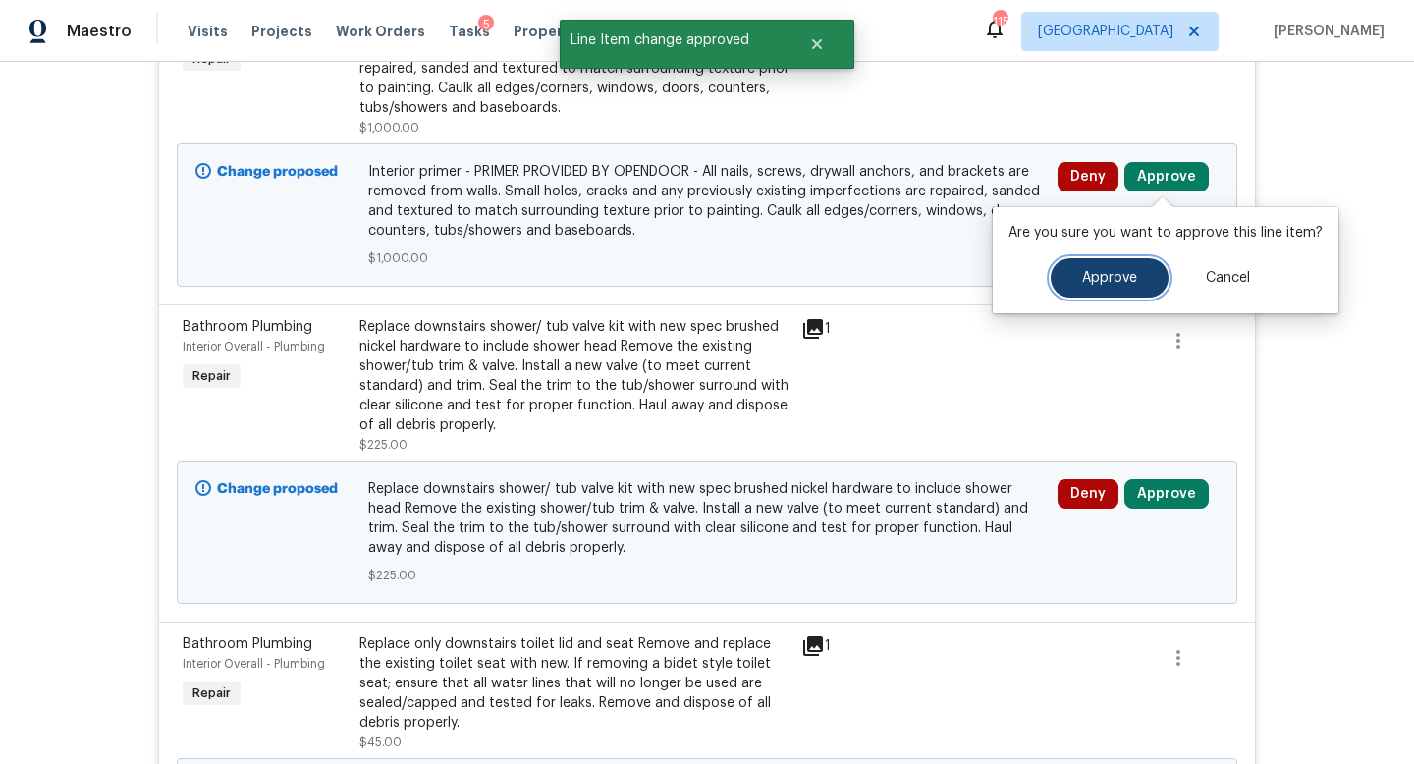
click at [1112, 263] on button "Approve" at bounding box center [1109, 277] width 118 height 39
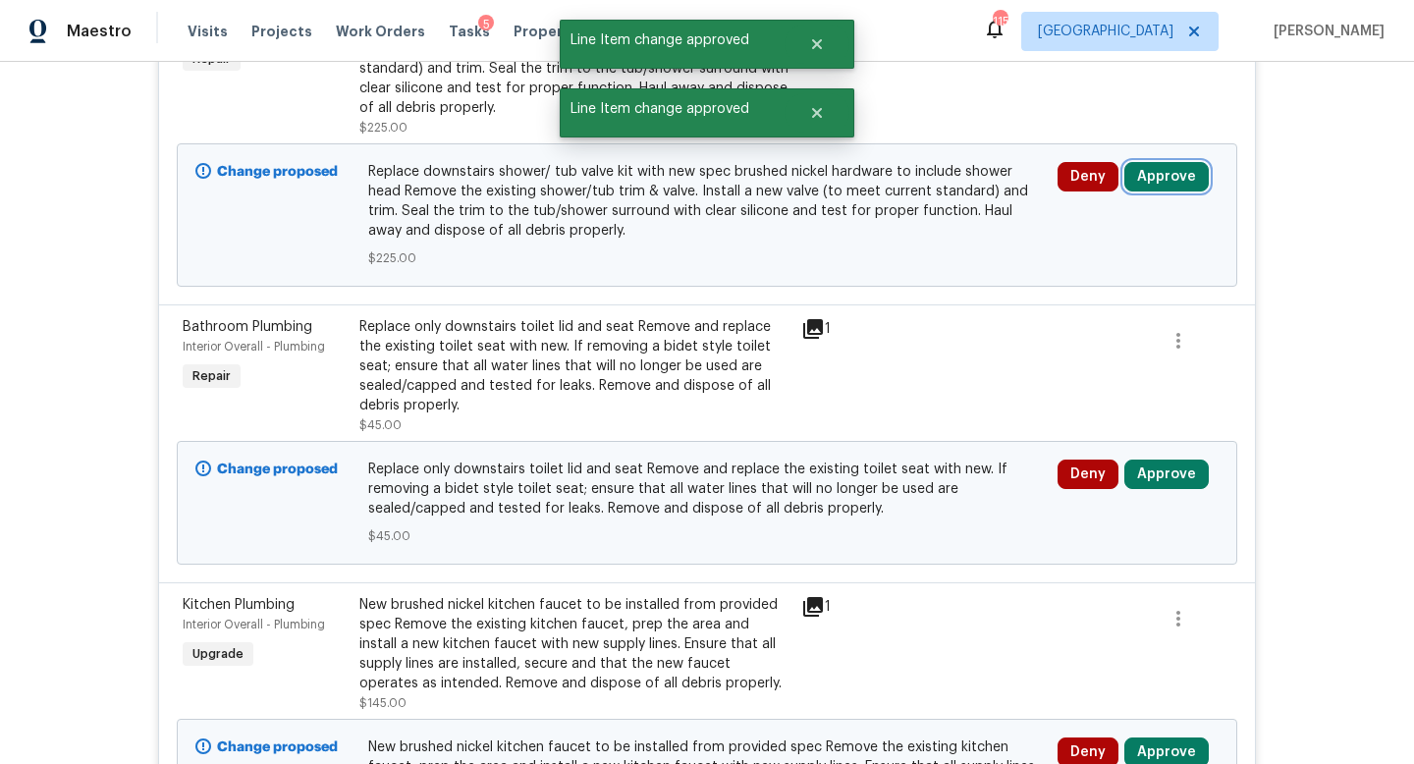
click at [1185, 174] on button "Approve" at bounding box center [1166, 176] width 84 height 29
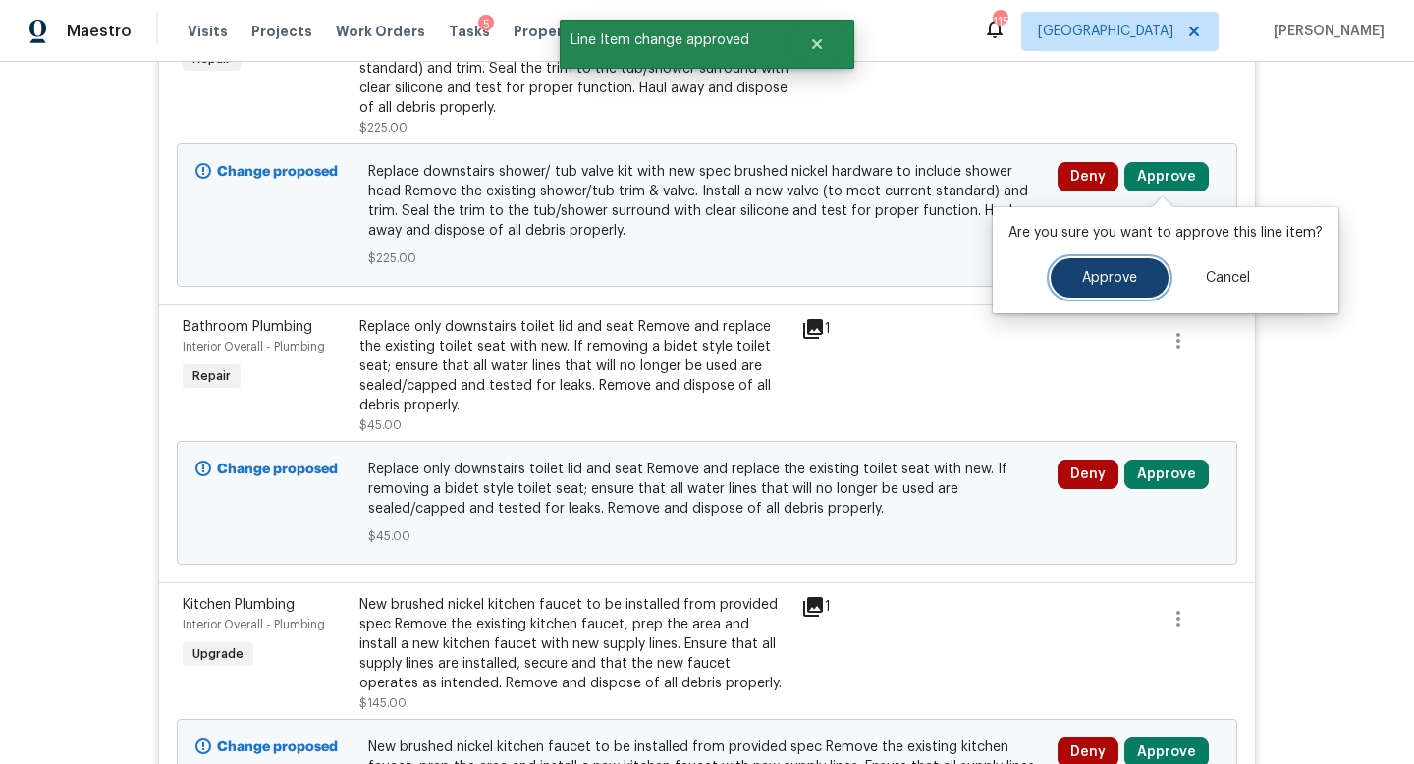
click at [1117, 259] on button "Approve" at bounding box center [1109, 277] width 118 height 39
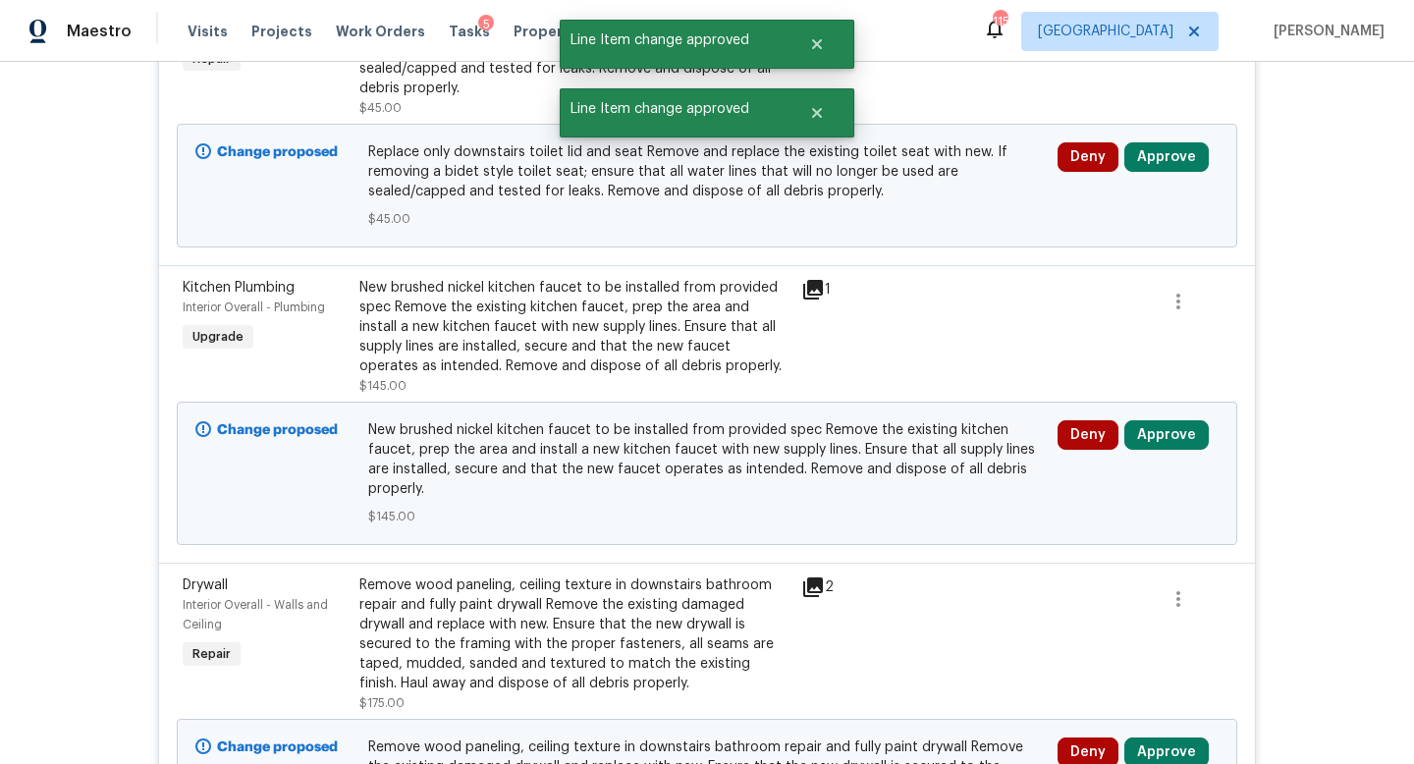
click at [1171, 179] on div "Deny Approve" at bounding box center [1137, 185] width 173 height 98
click at [1171, 163] on button "Approve" at bounding box center [1166, 156] width 84 height 29
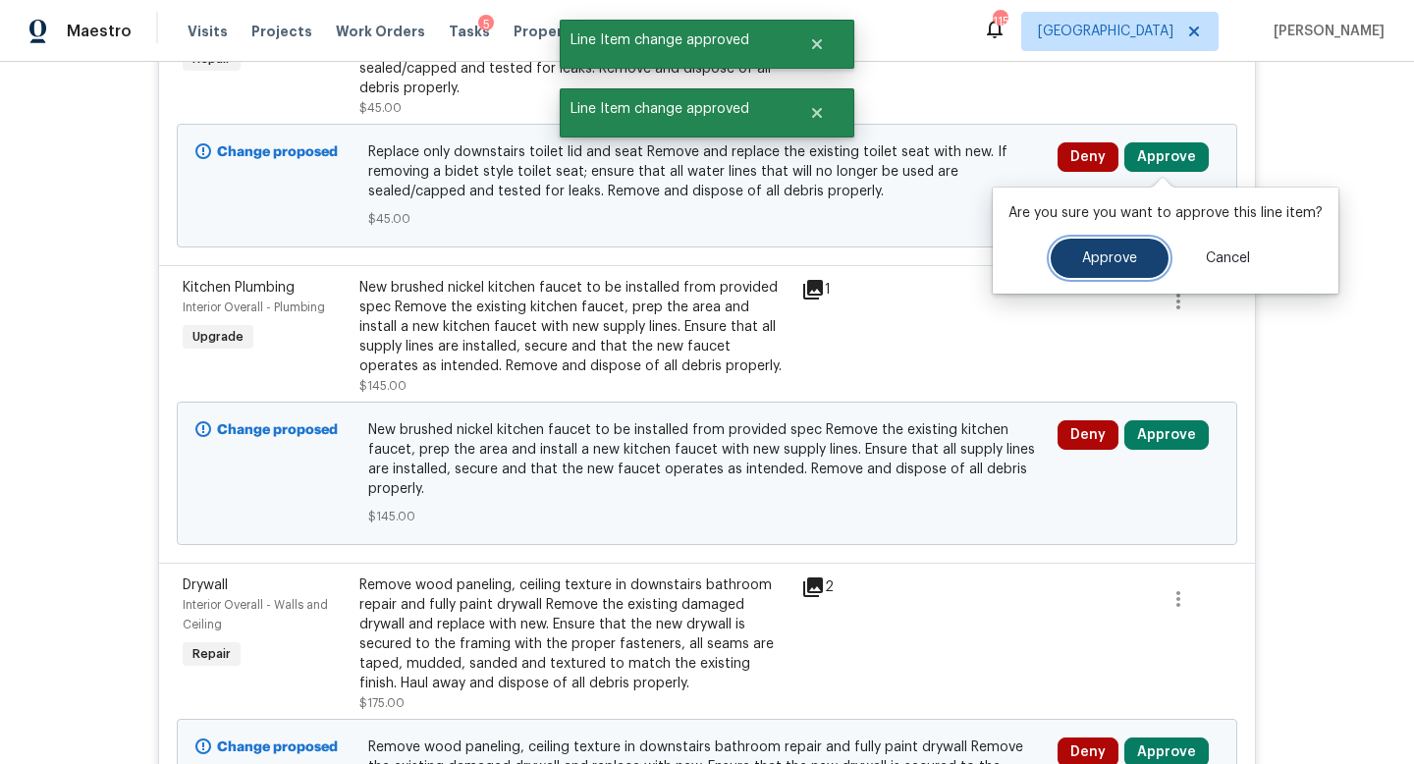
click at [1118, 251] on span "Approve" at bounding box center [1109, 258] width 55 height 15
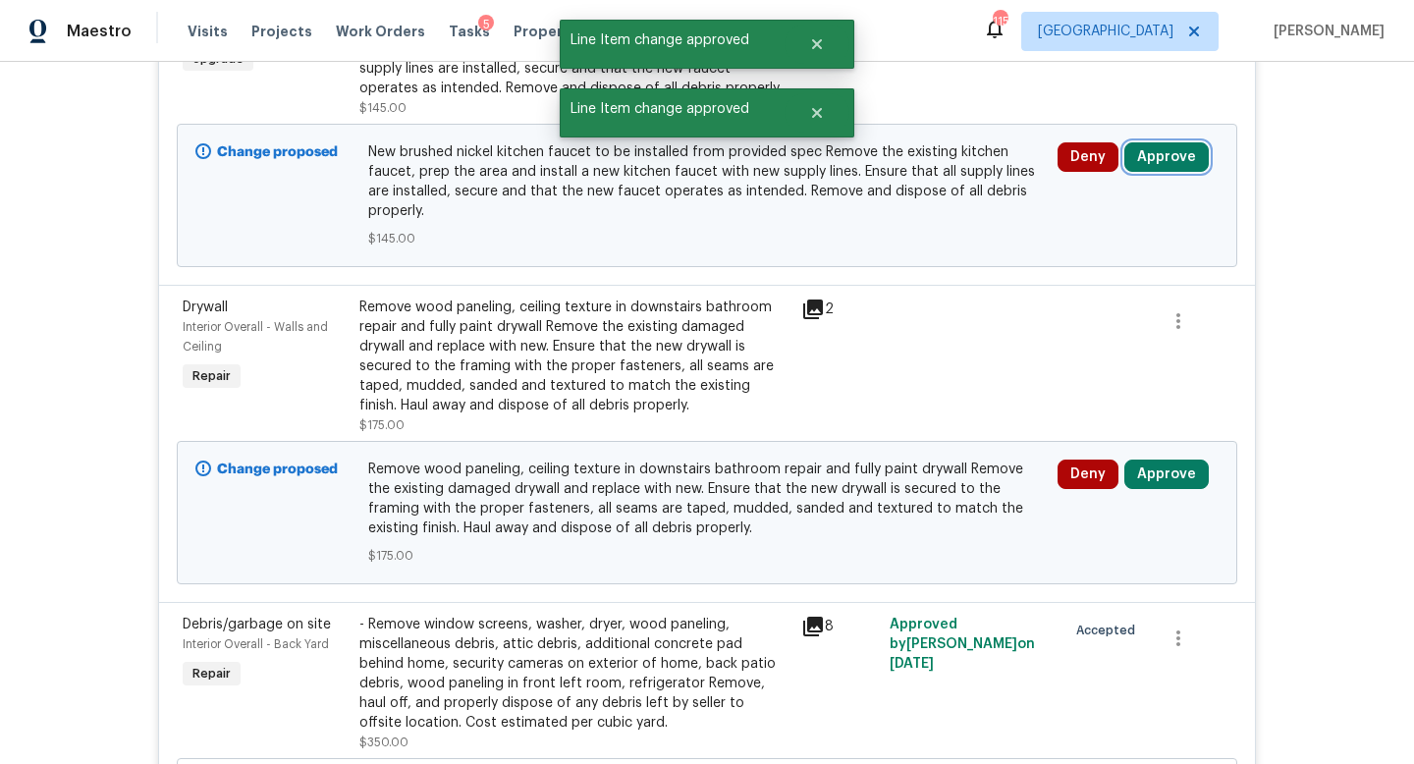
click at [1173, 156] on button "Approve" at bounding box center [1166, 156] width 84 height 29
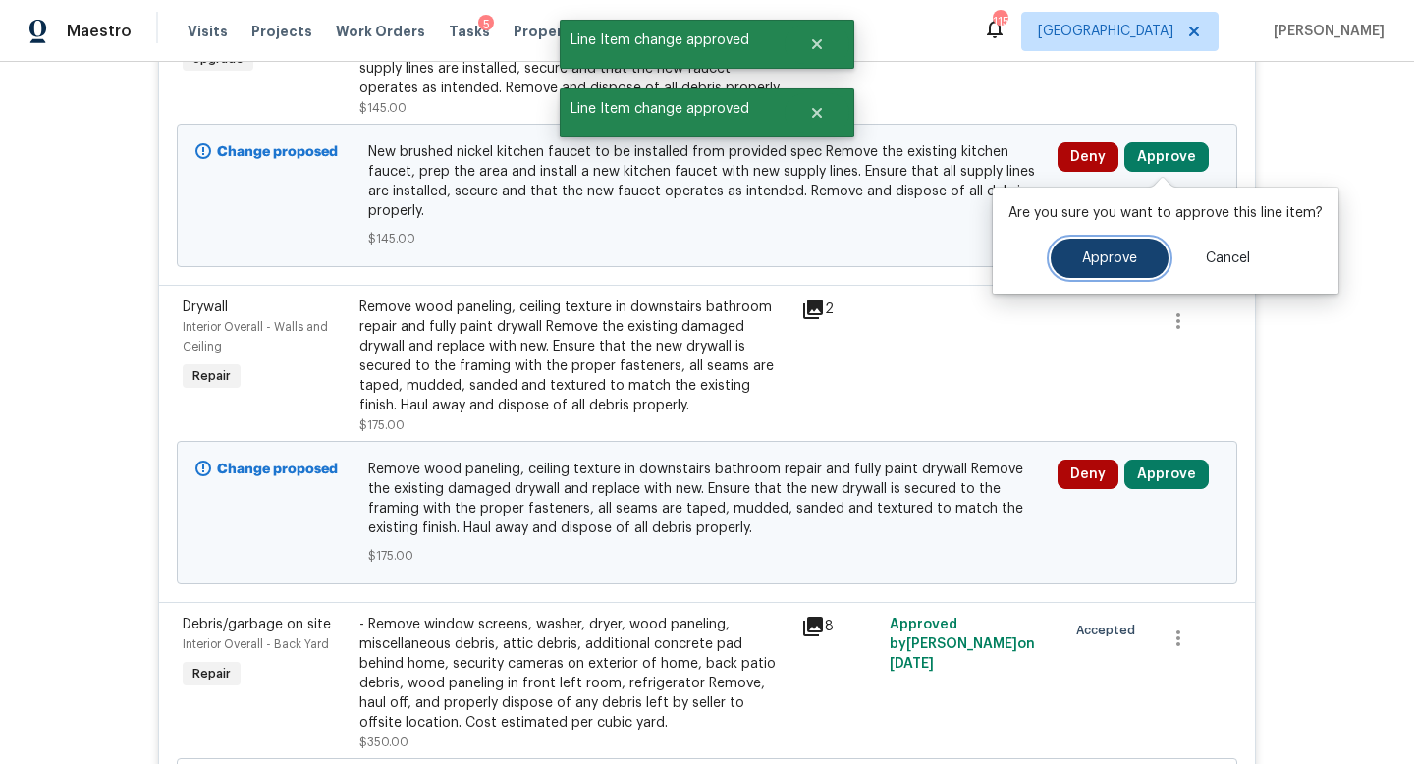
click at [1112, 271] on button "Approve" at bounding box center [1109, 258] width 118 height 39
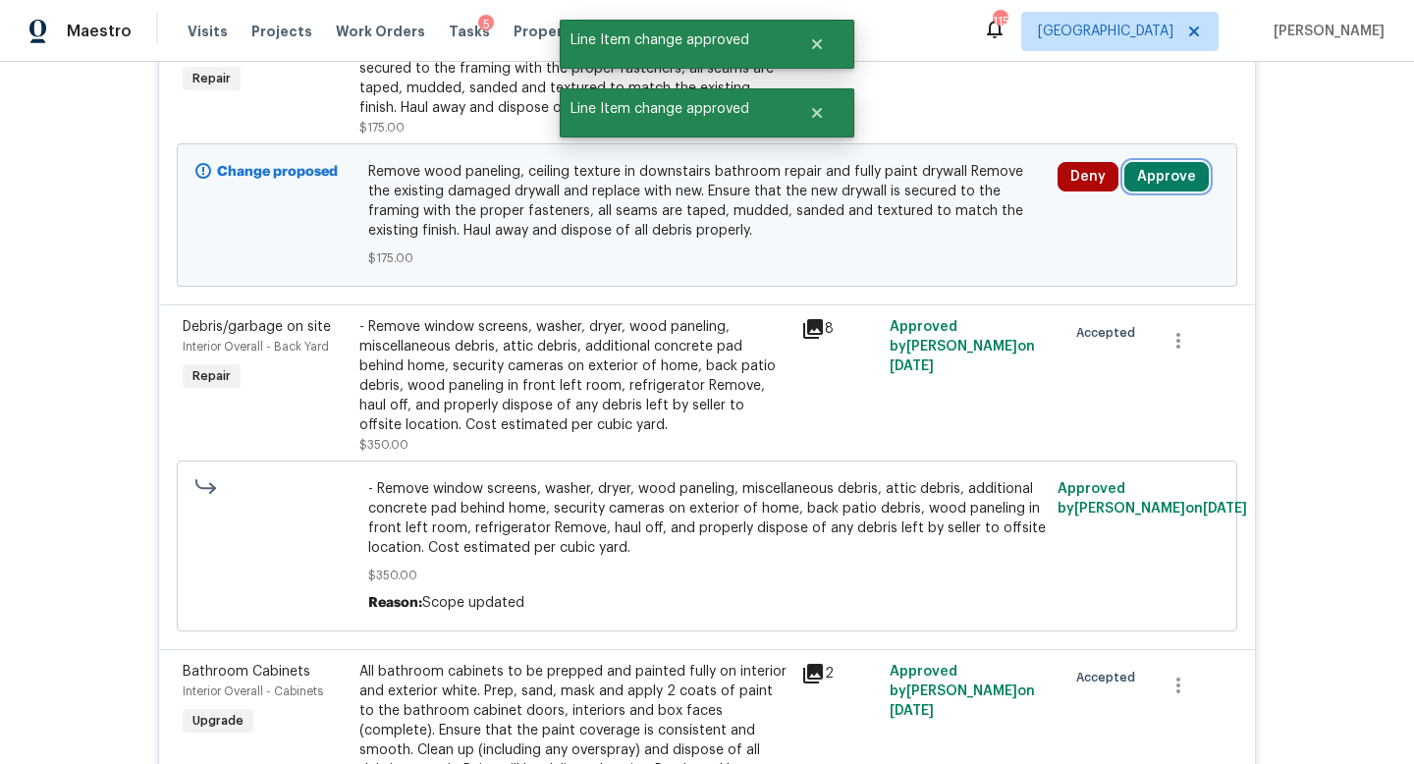
click at [1164, 180] on button "Approve" at bounding box center [1166, 176] width 84 height 29
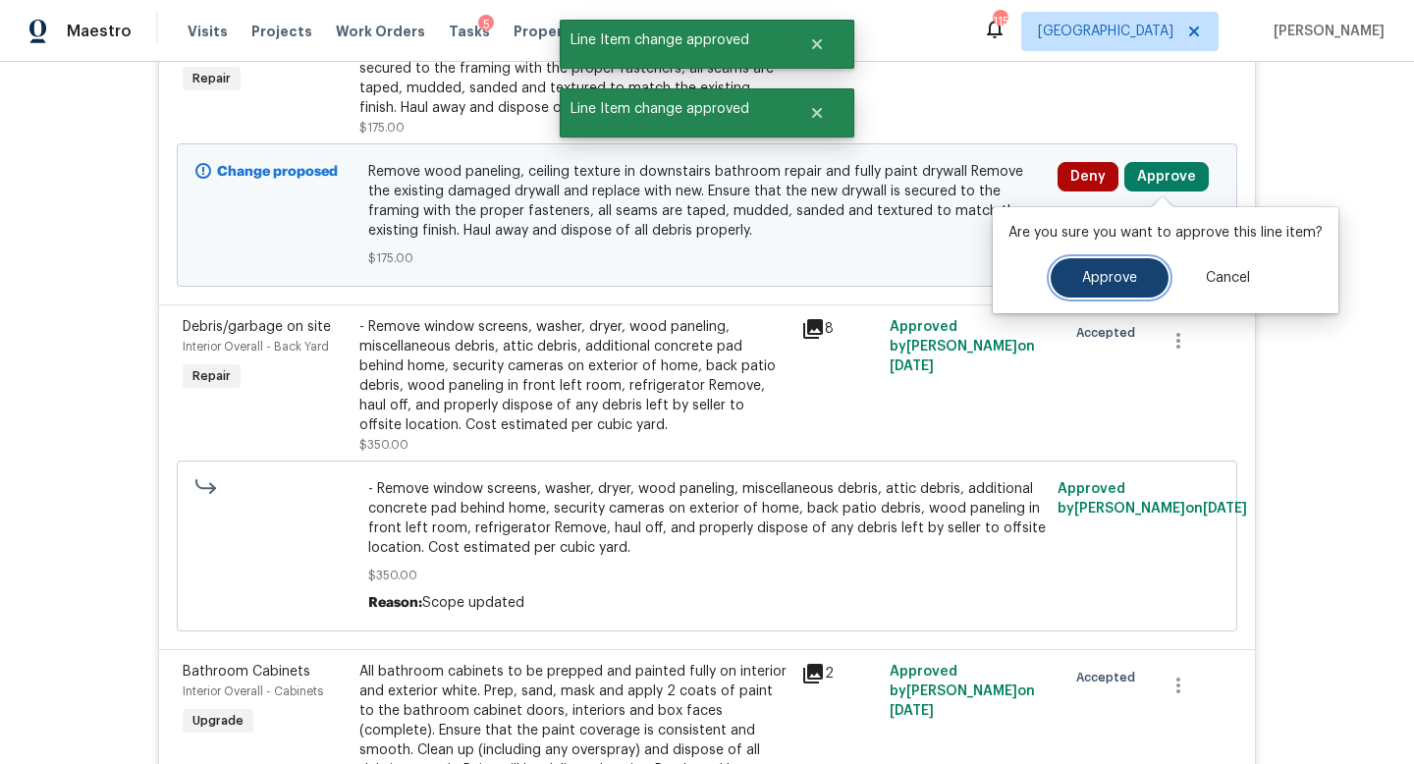
click at [1099, 274] on span "Approve" at bounding box center [1109, 278] width 55 height 15
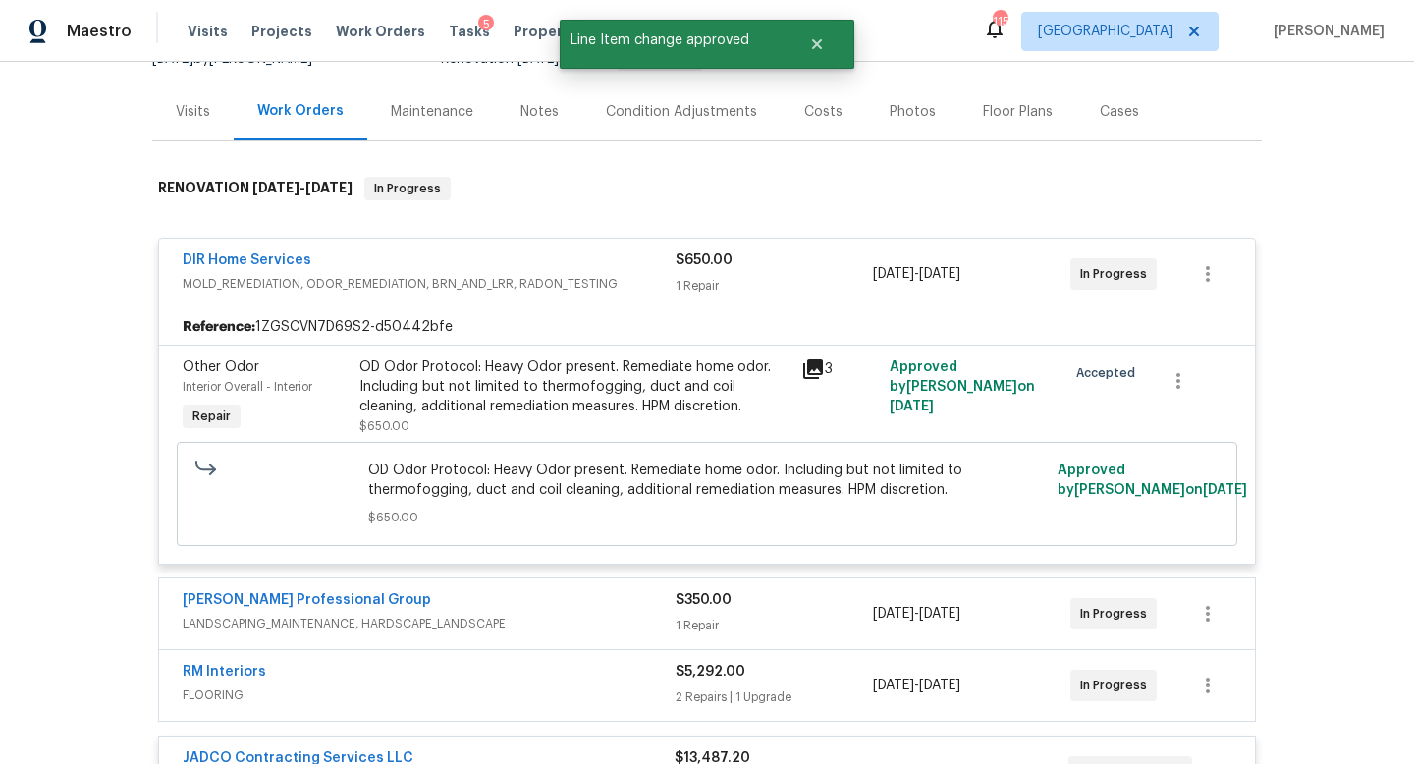
scroll to position [0, 0]
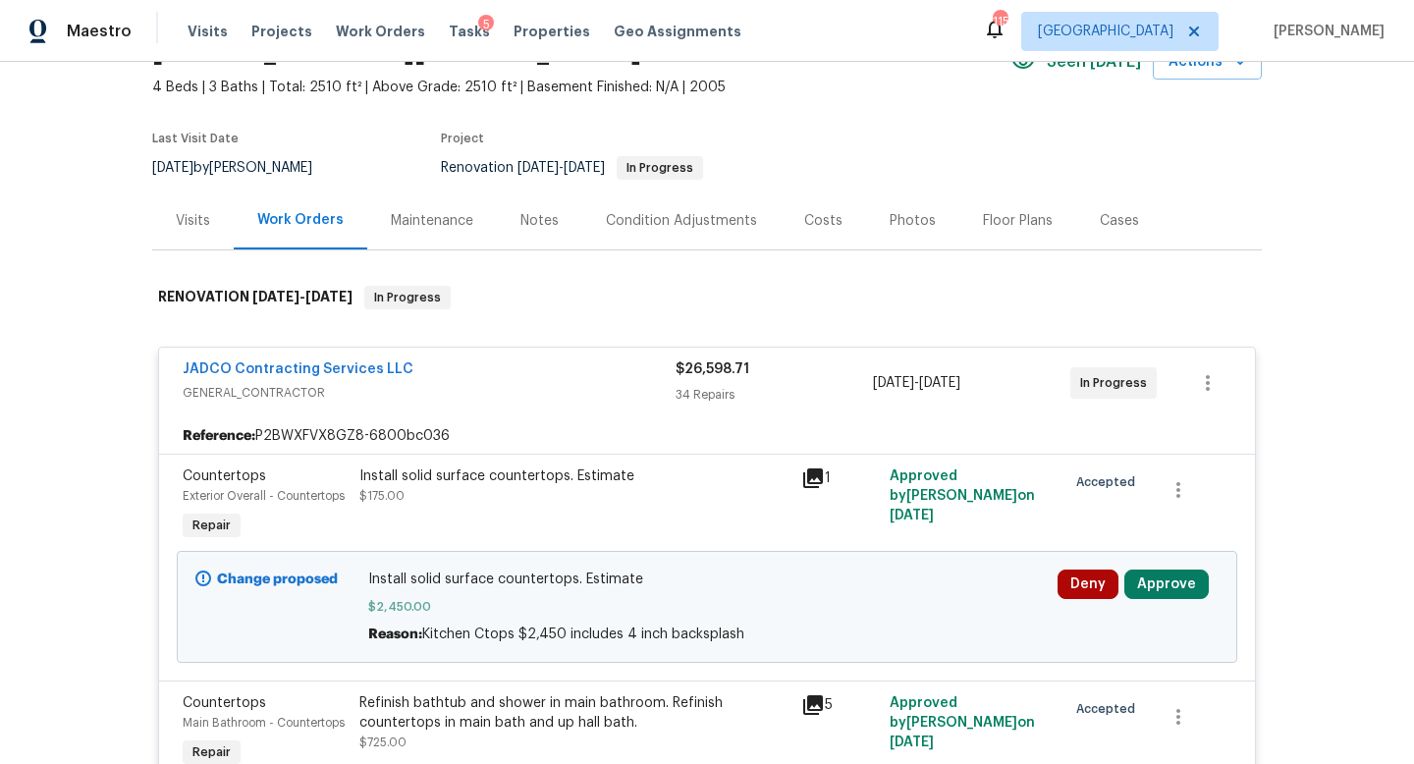
scroll to position [351, 0]
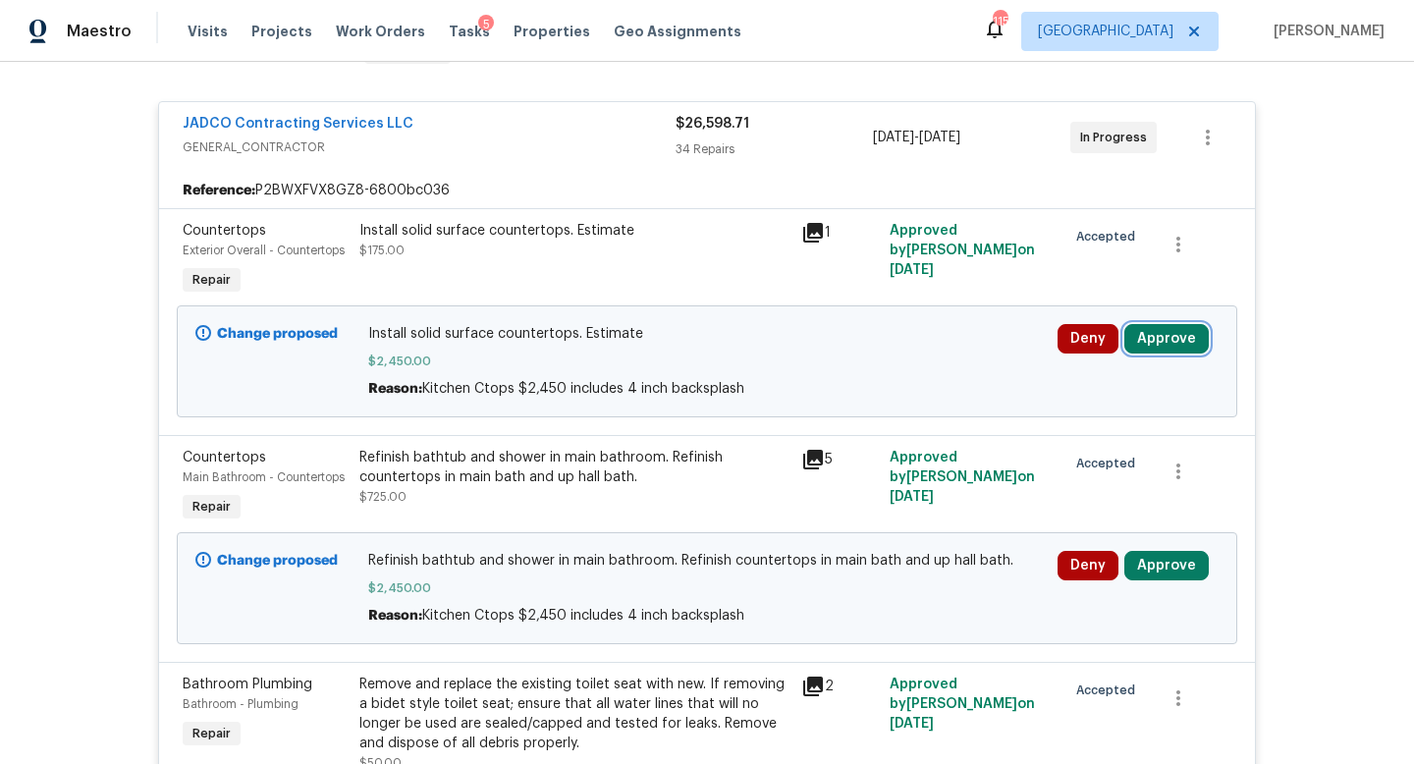
click at [1142, 341] on button "Approve" at bounding box center [1166, 338] width 84 height 29
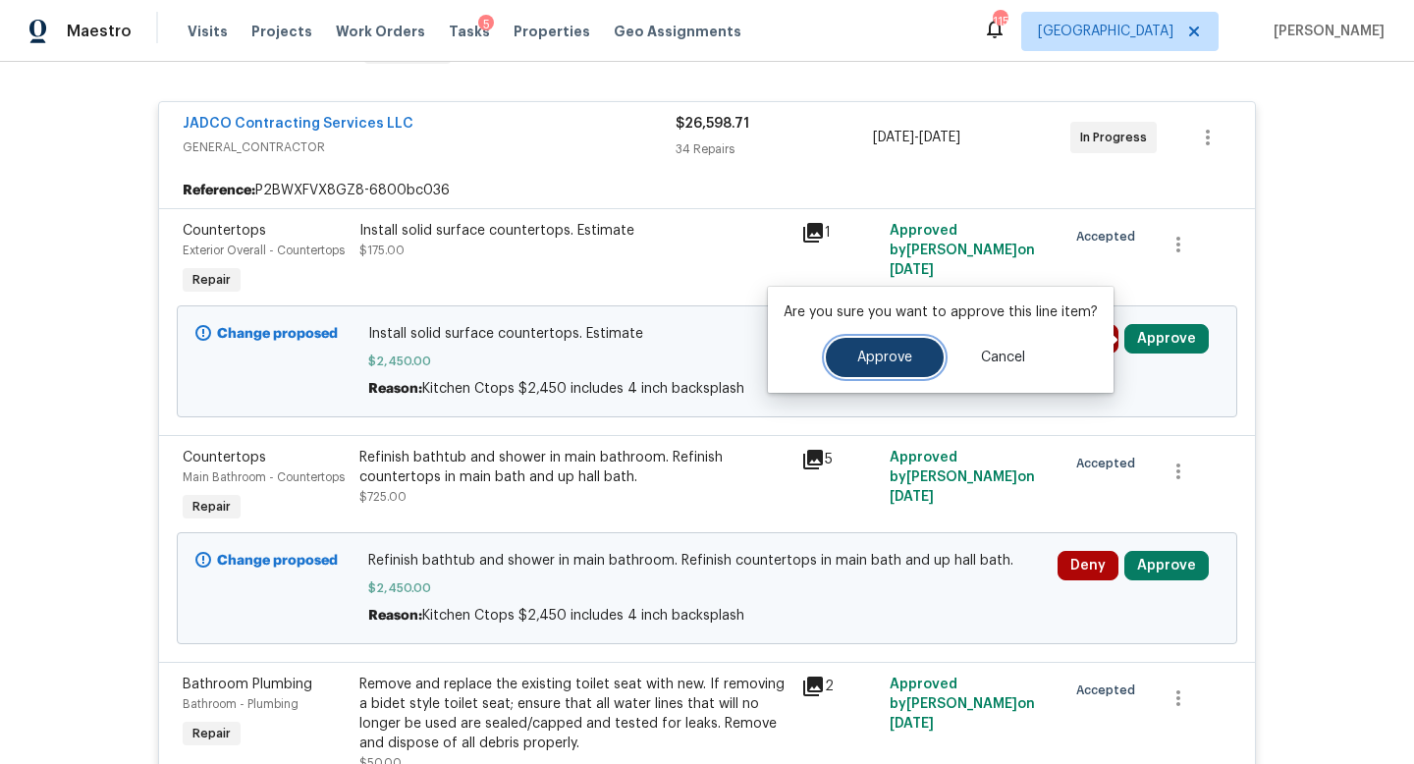
click at [889, 357] on span "Approve" at bounding box center [884, 357] width 55 height 15
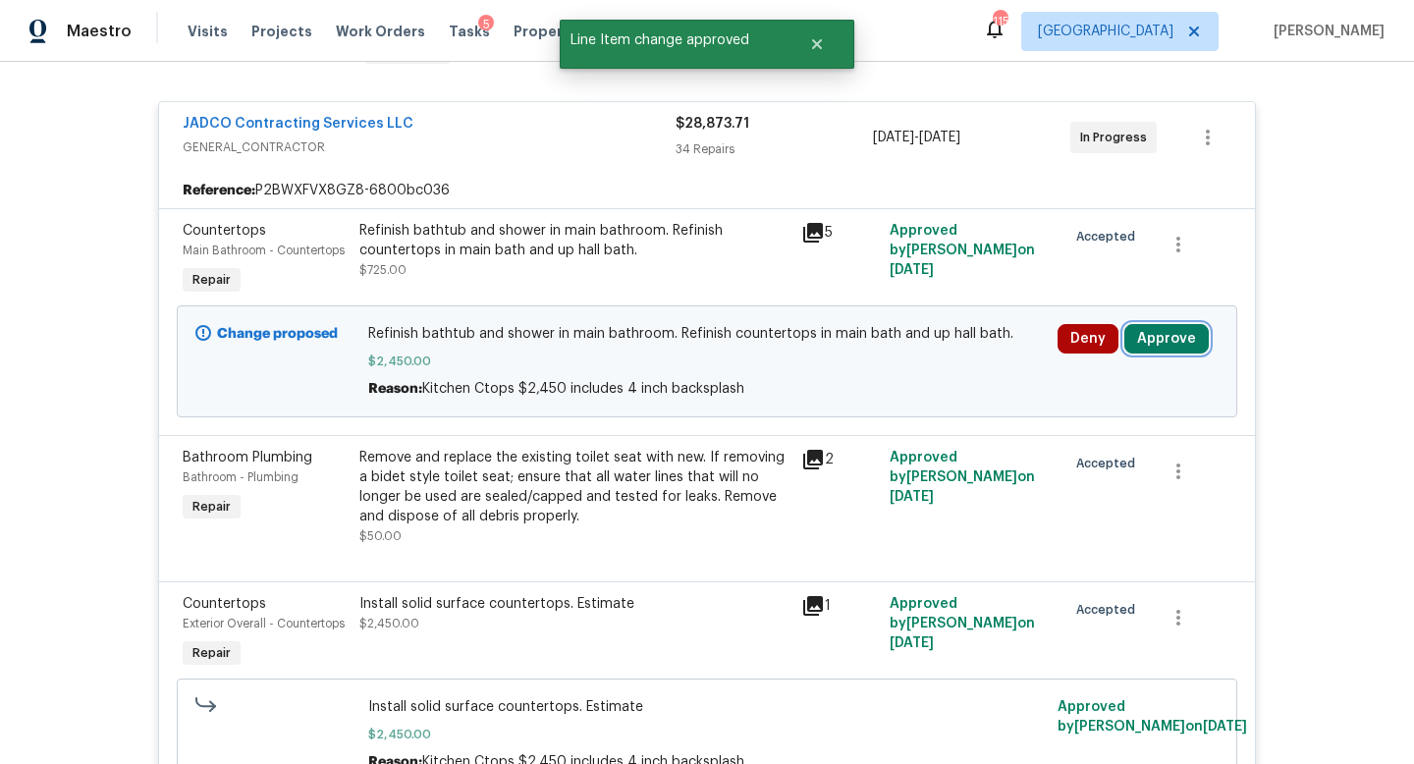
click at [1150, 344] on button "Approve" at bounding box center [1166, 338] width 84 height 29
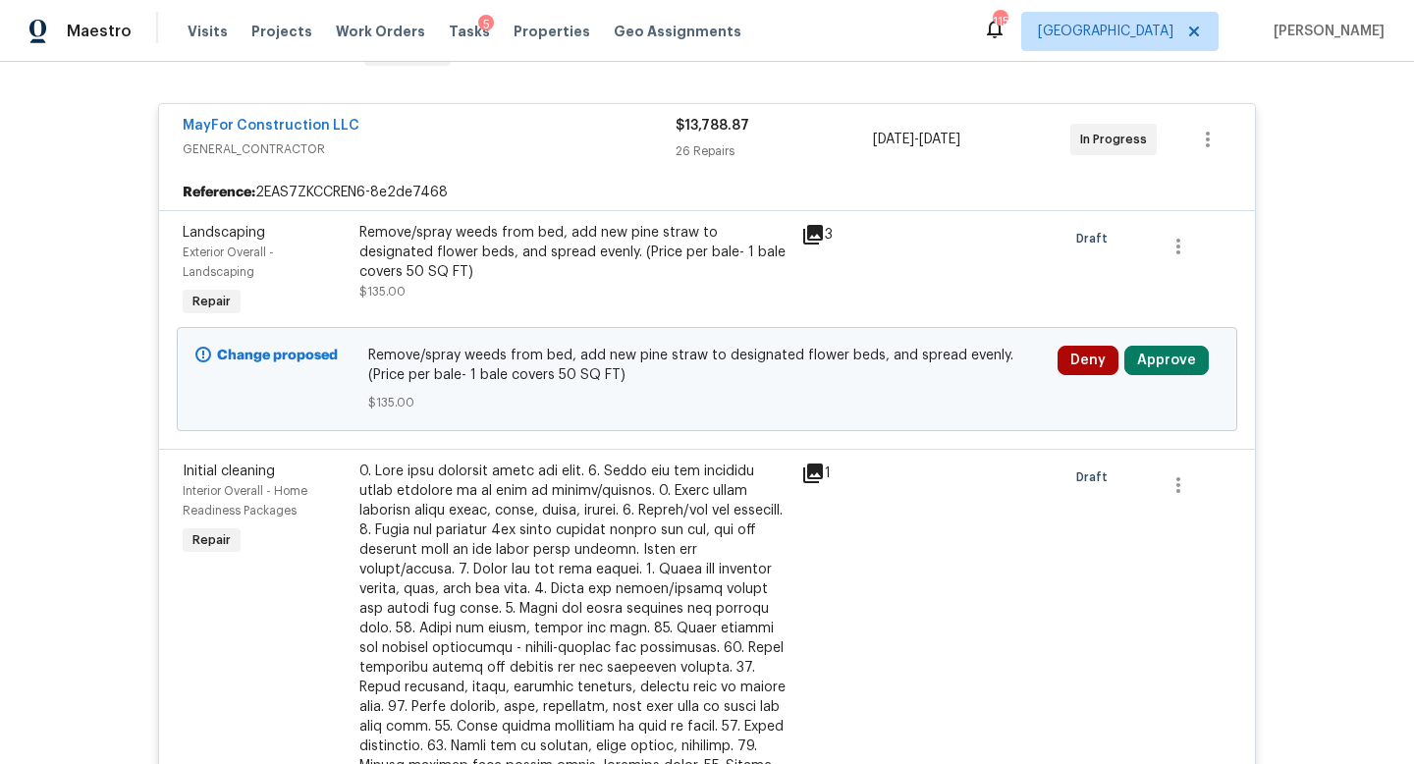
scroll to position [359, 0]
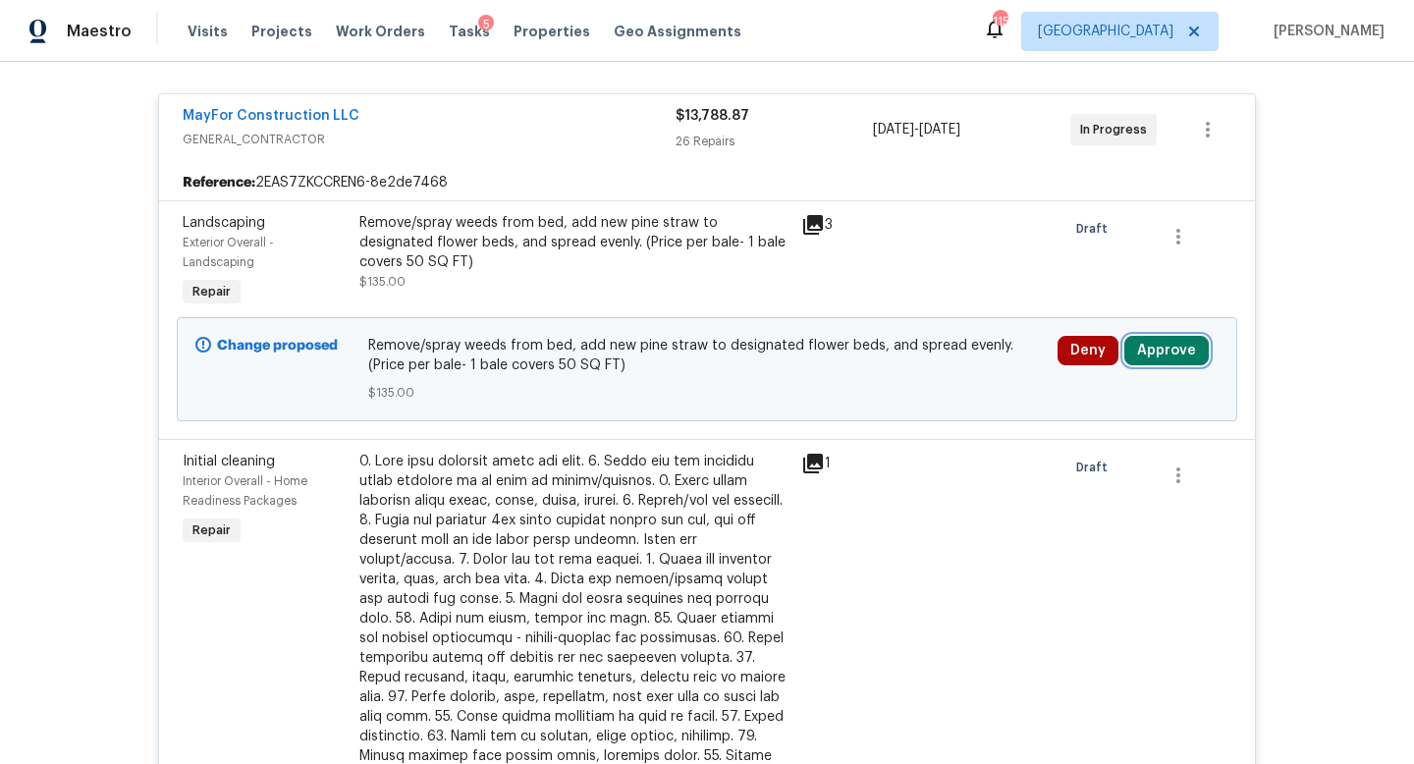
click at [1178, 351] on button "Approve" at bounding box center [1166, 350] width 84 height 29
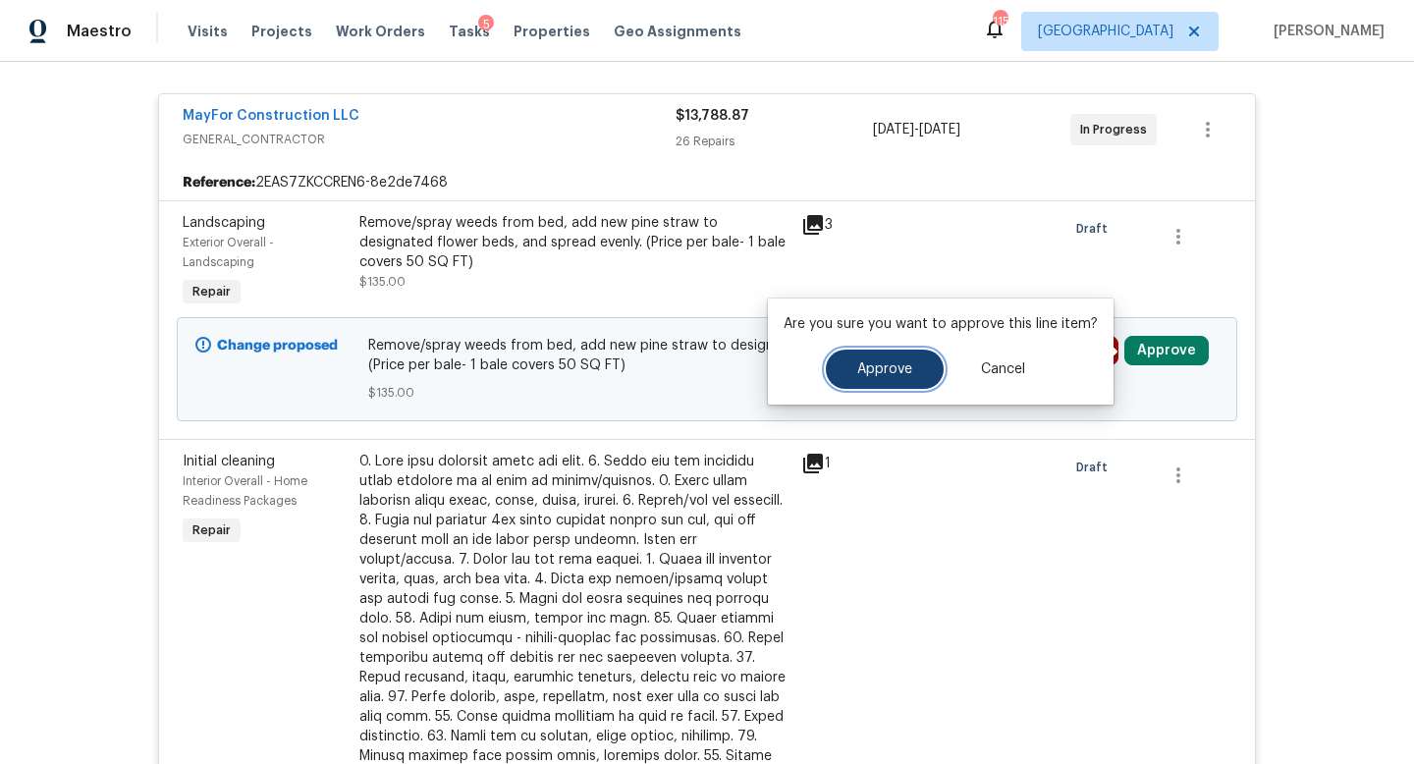
click at [893, 373] on span "Approve" at bounding box center [884, 369] width 55 height 15
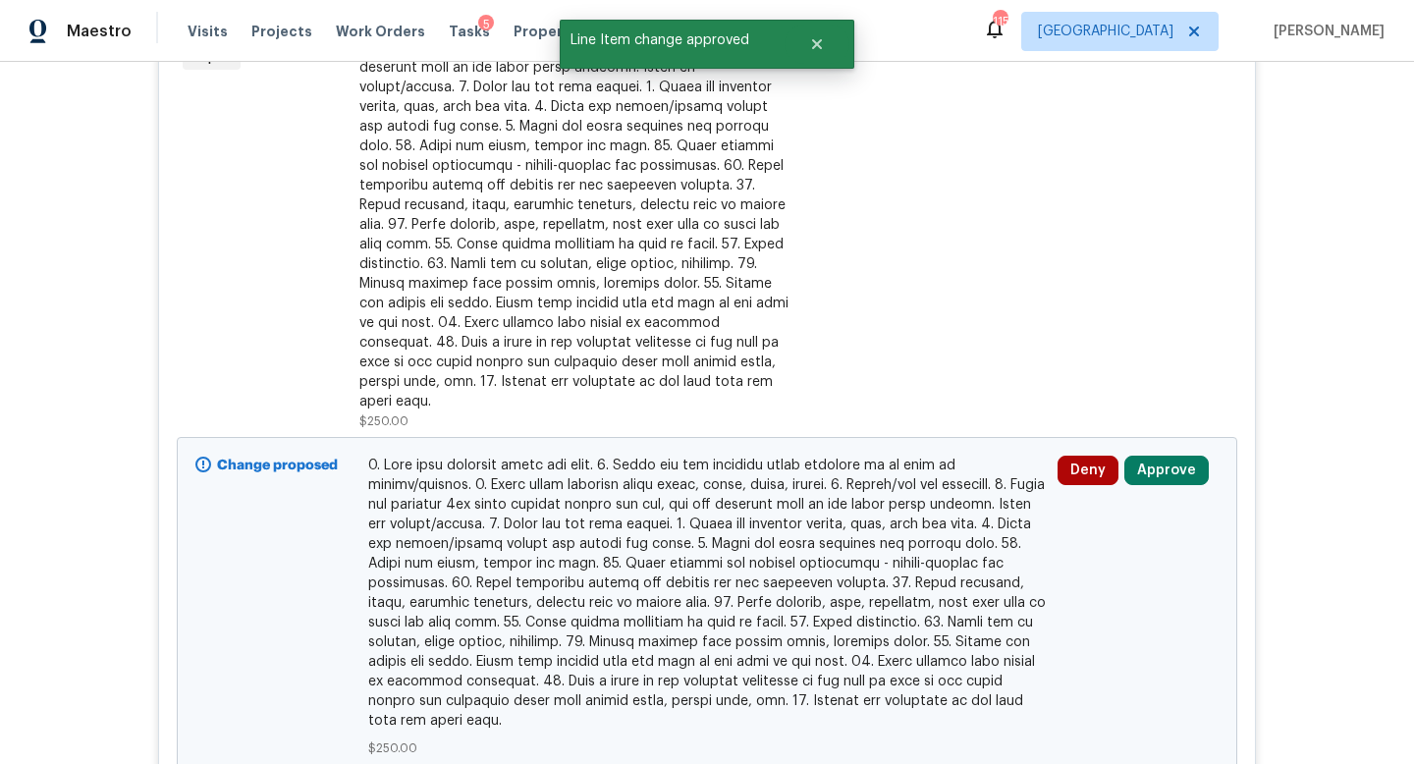
scroll to position [641, 0]
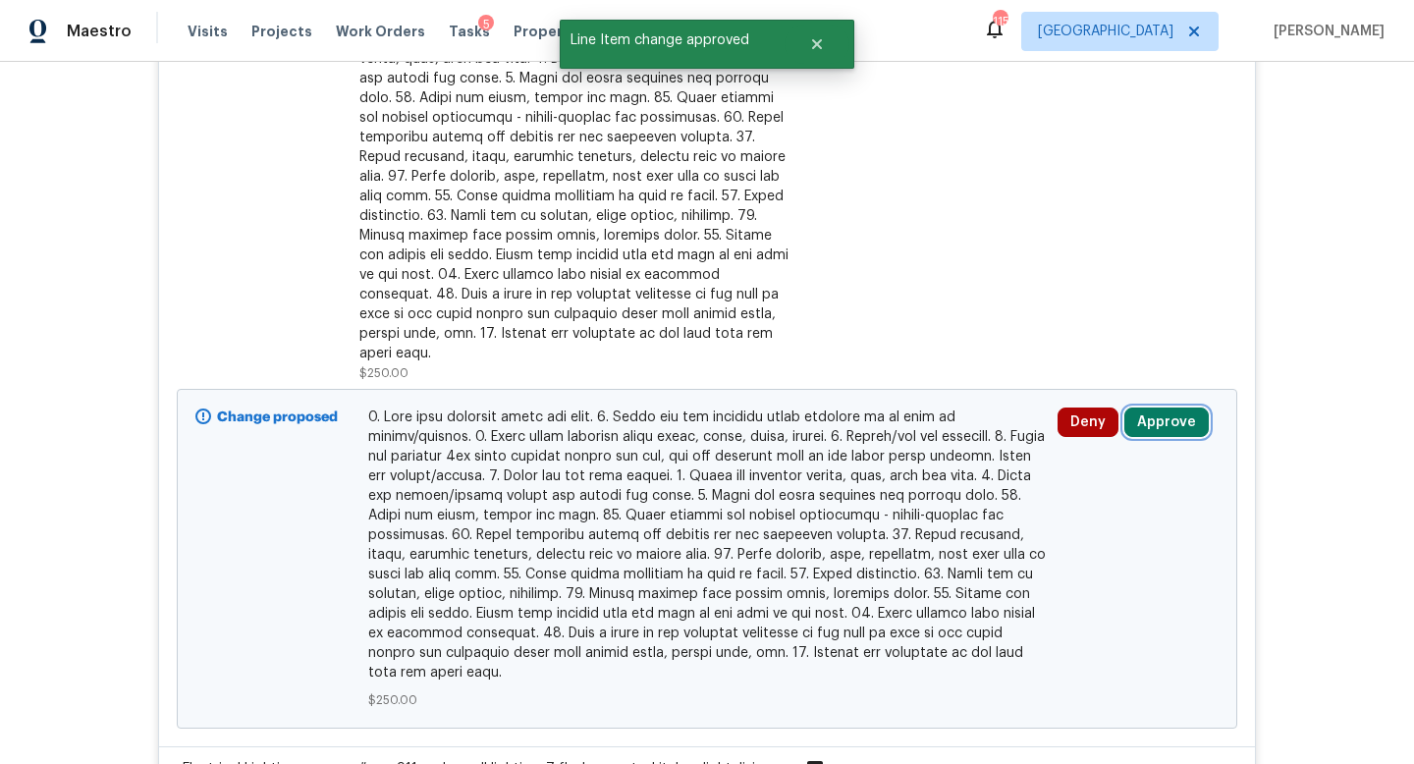
click at [1158, 407] on button "Approve" at bounding box center [1166, 421] width 84 height 29
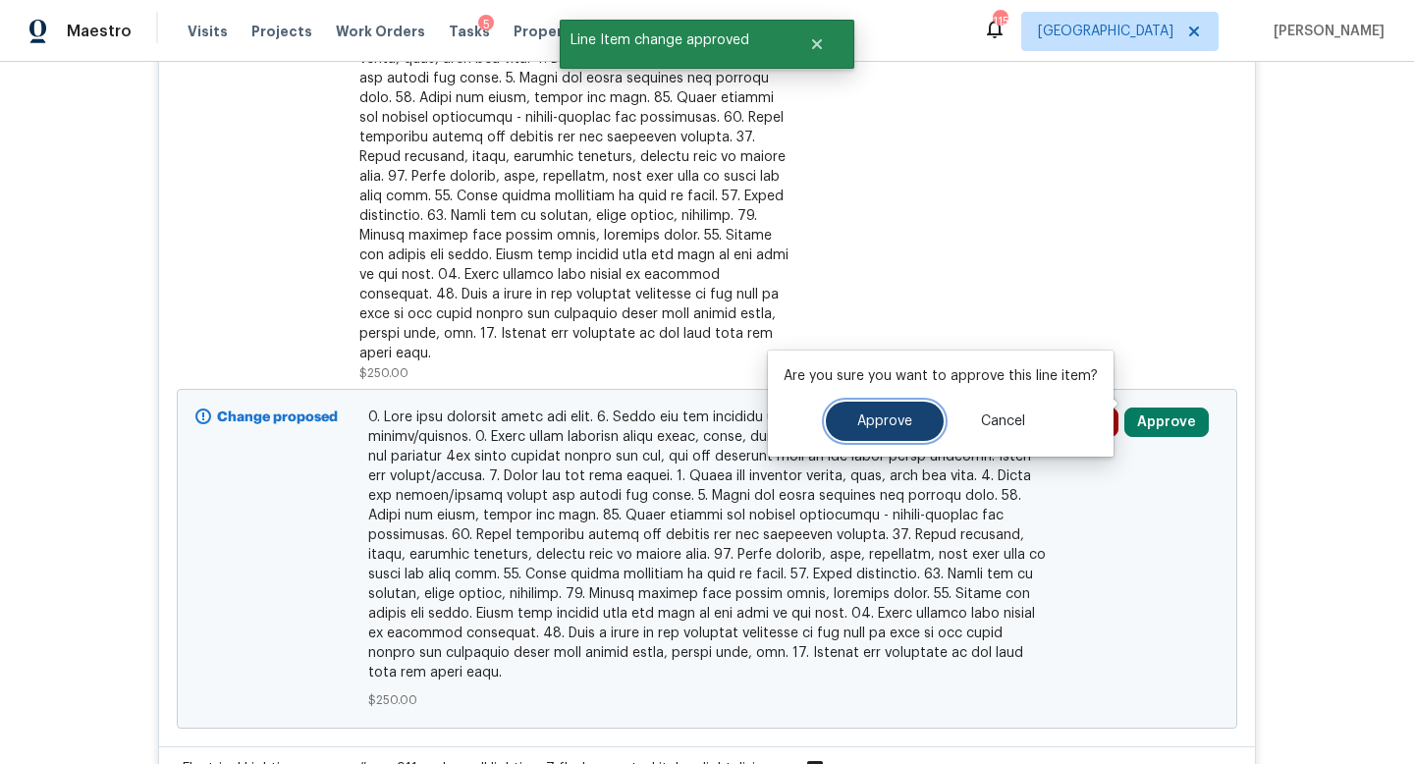
click at [930, 418] on button "Approve" at bounding box center [885, 421] width 118 height 39
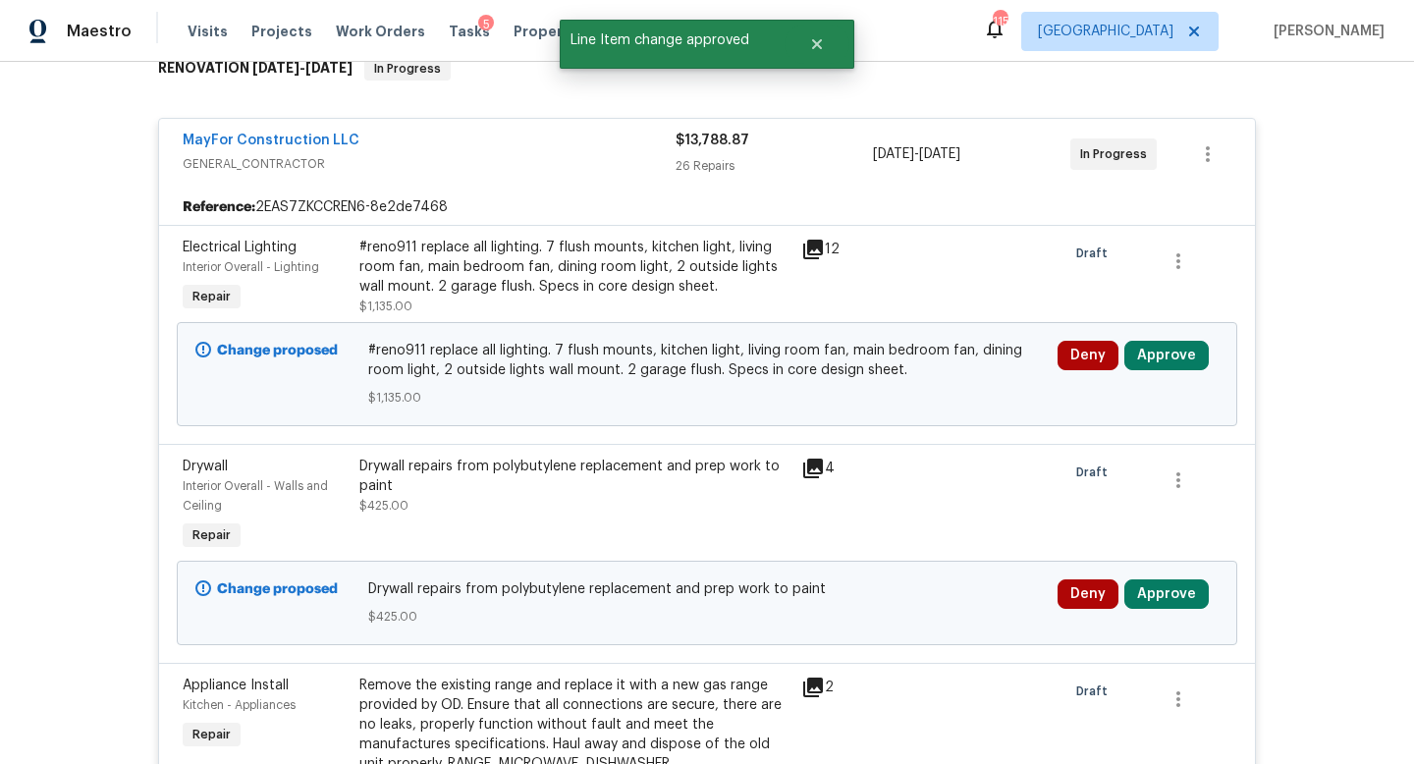
scroll to position [391, 0]
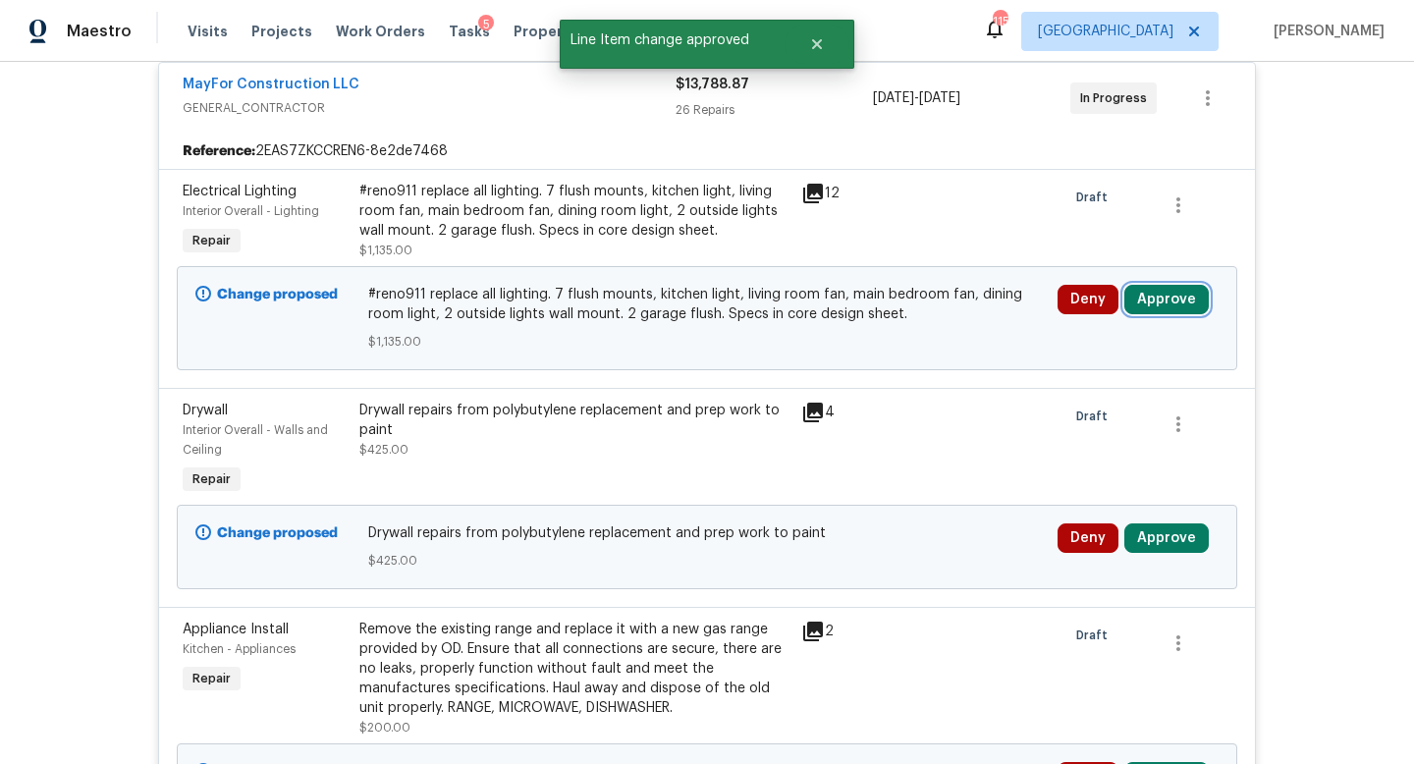
click at [1158, 295] on button "Approve" at bounding box center [1166, 299] width 84 height 29
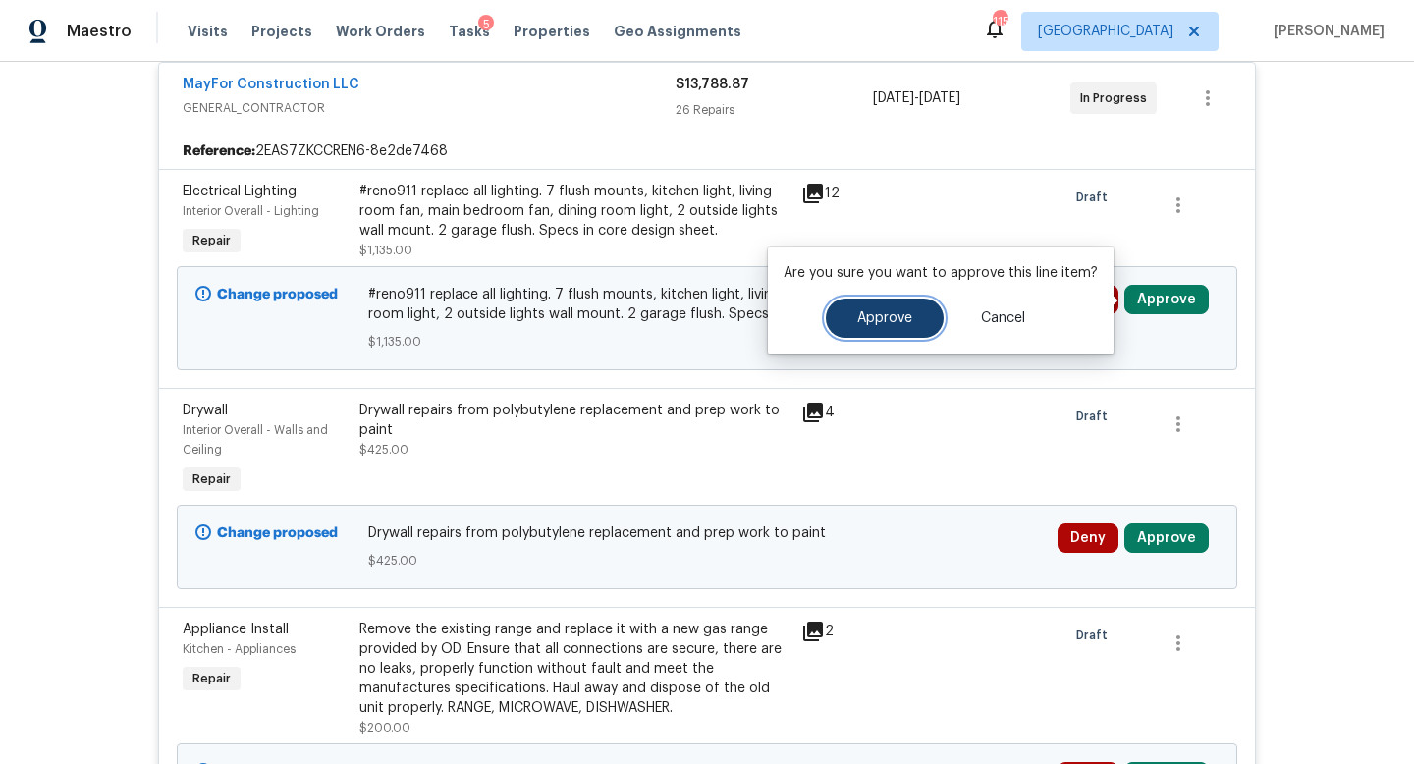
click at [910, 326] on button "Approve" at bounding box center [885, 317] width 118 height 39
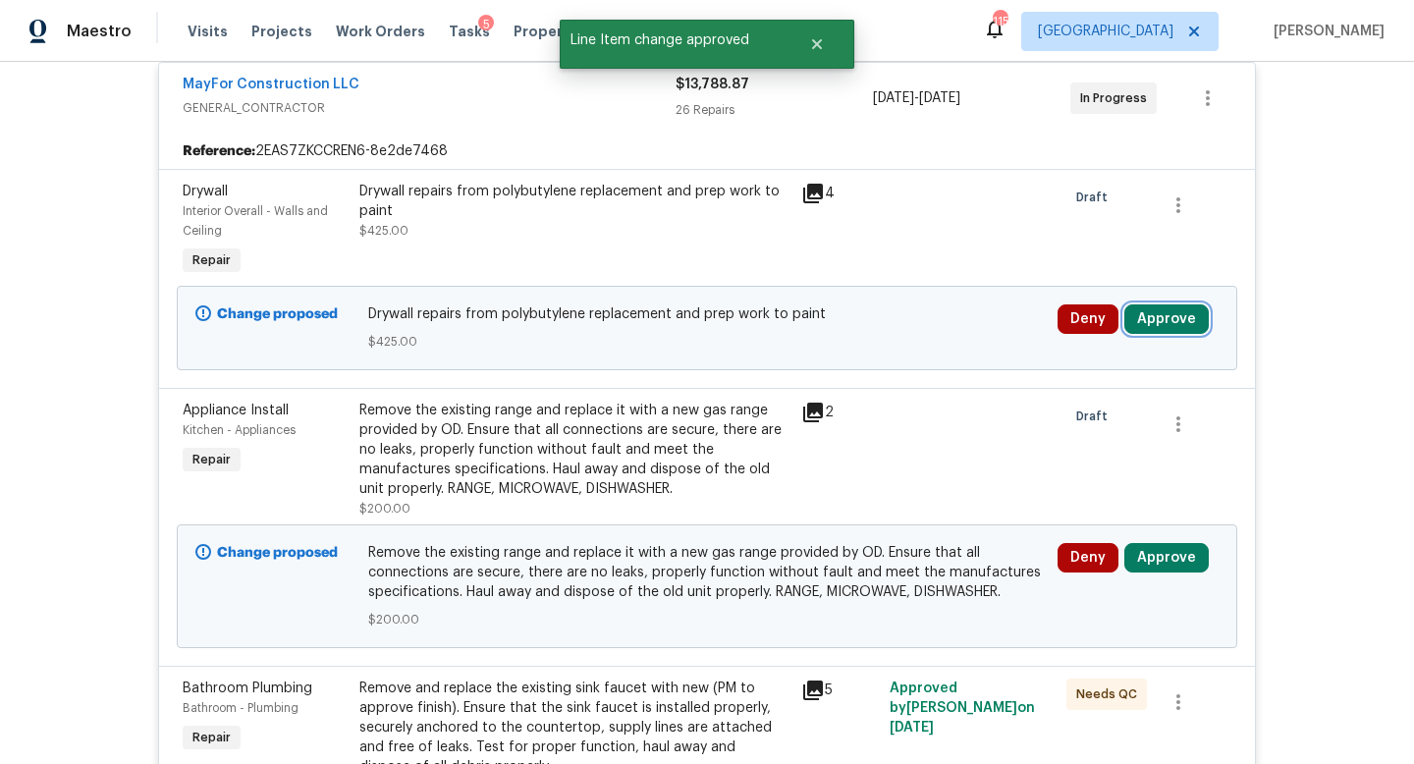
click at [1150, 319] on button "Approve" at bounding box center [1166, 318] width 84 height 29
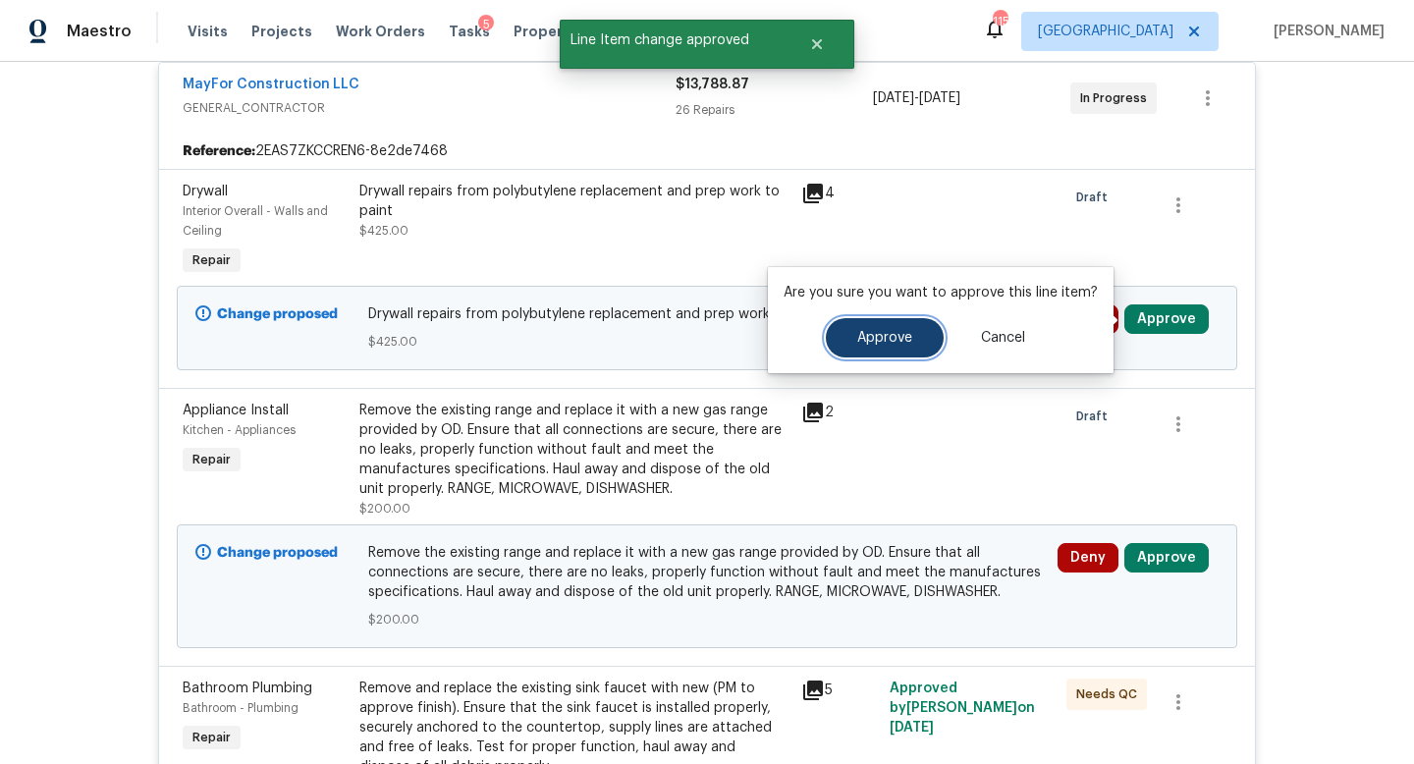
click at [898, 334] on span "Approve" at bounding box center [884, 338] width 55 height 15
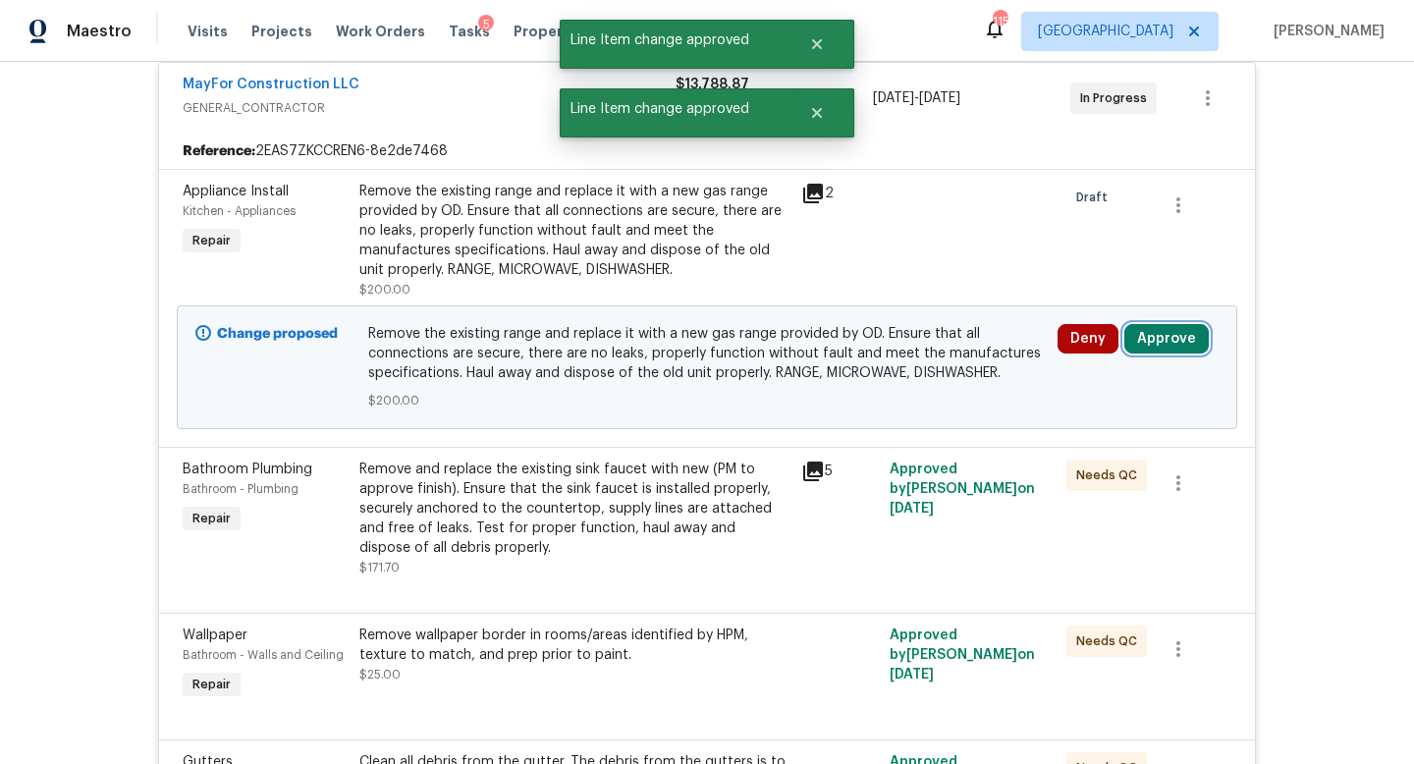
click at [1159, 344] on button "Approve" at bounding box center [1166, 338] width 84 height 29
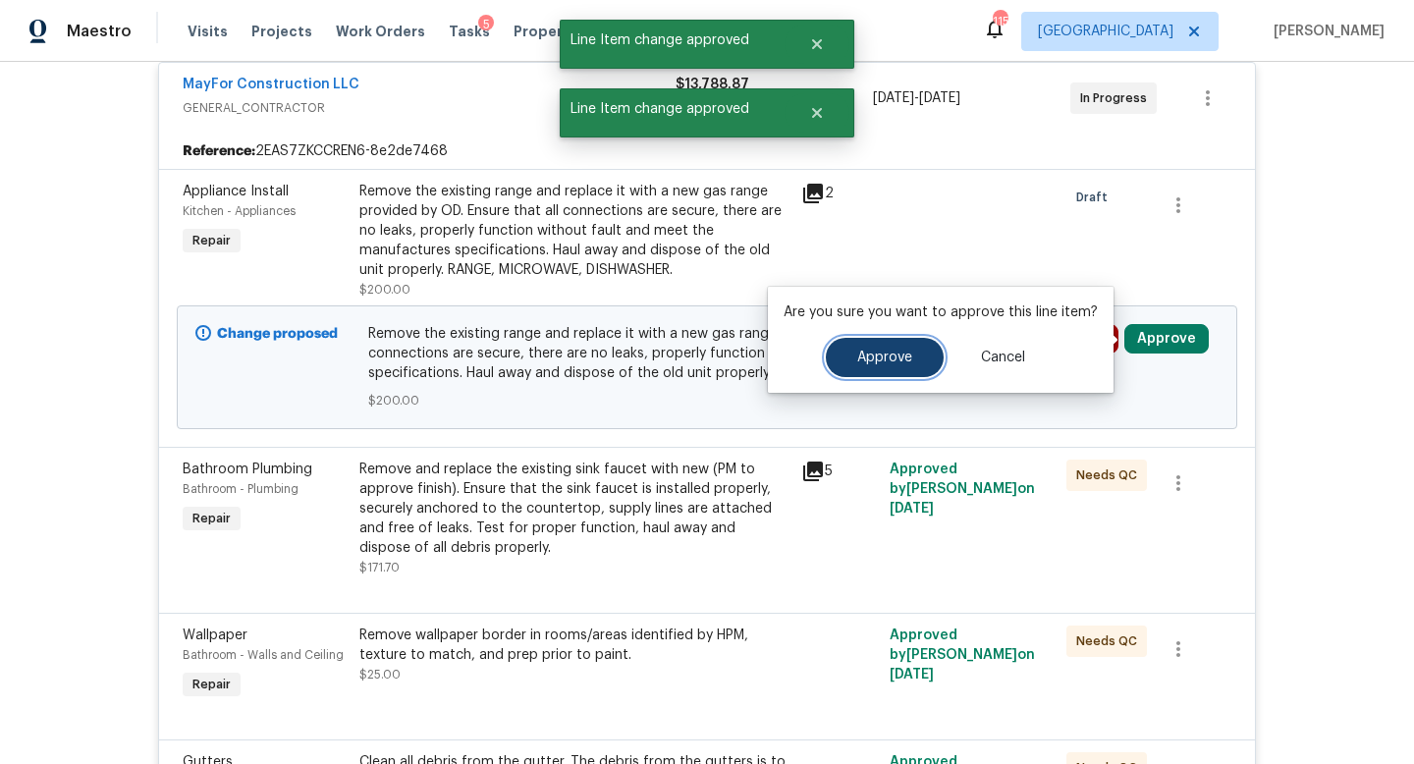
click at [858, 362] on span "Approve" at bounding box center [884, 357] width 55 height 15
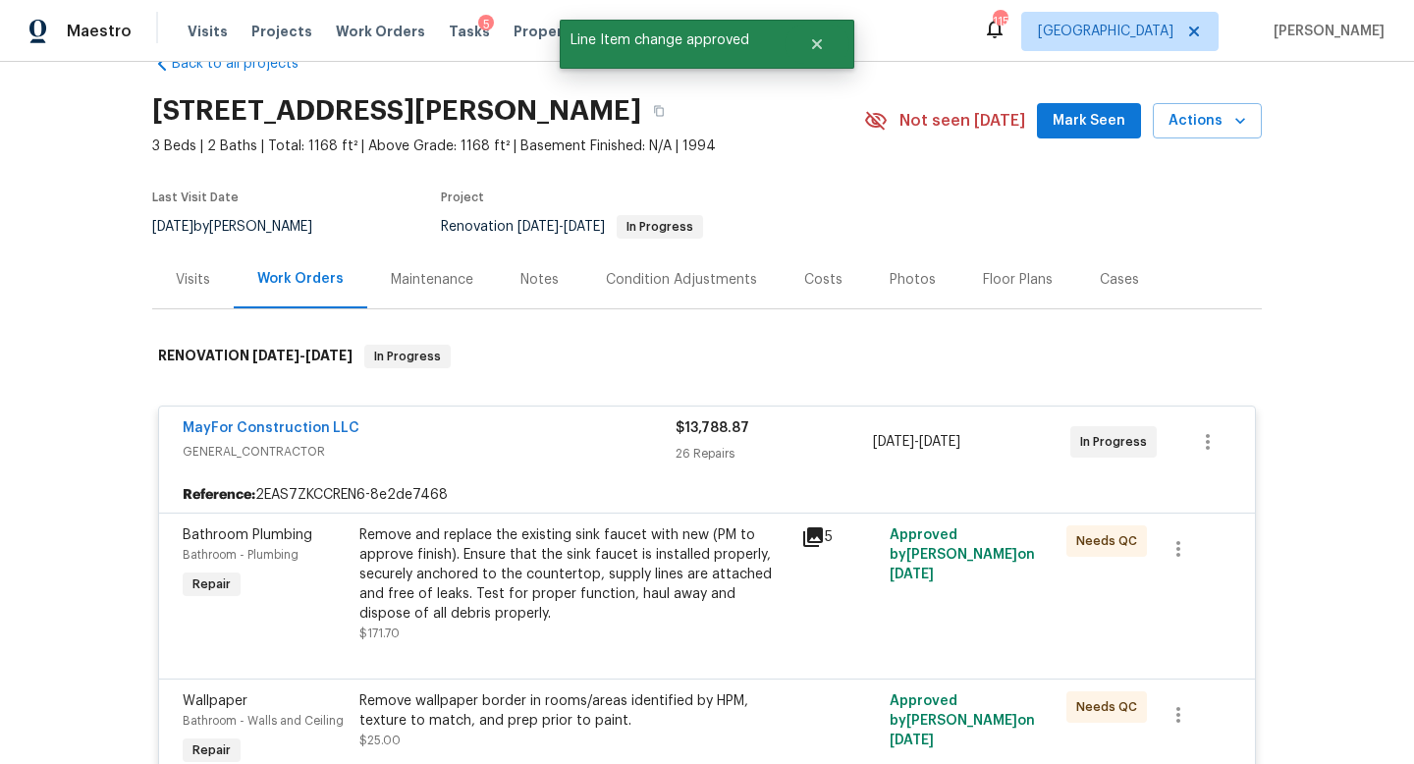
scroll to position [0, 0]
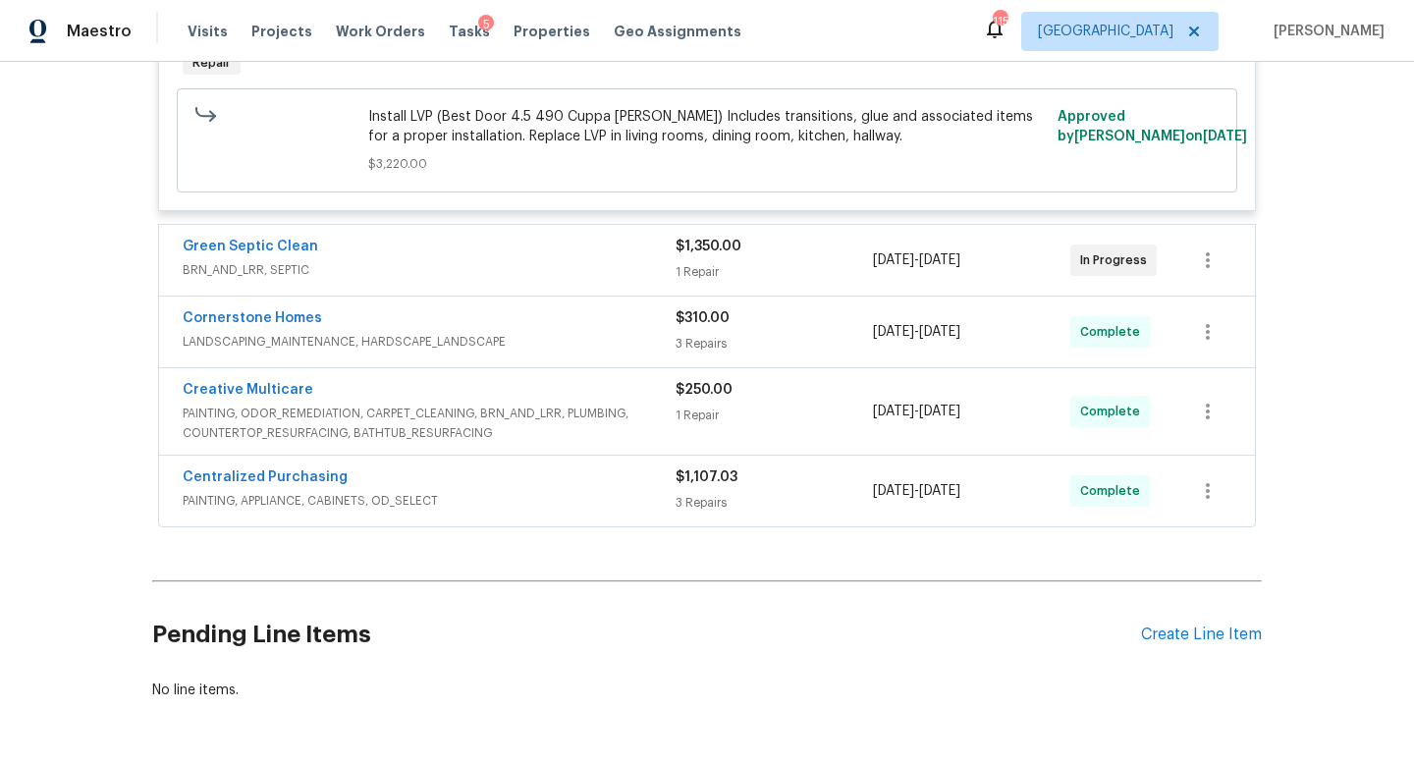
scroll to position [730, 0]
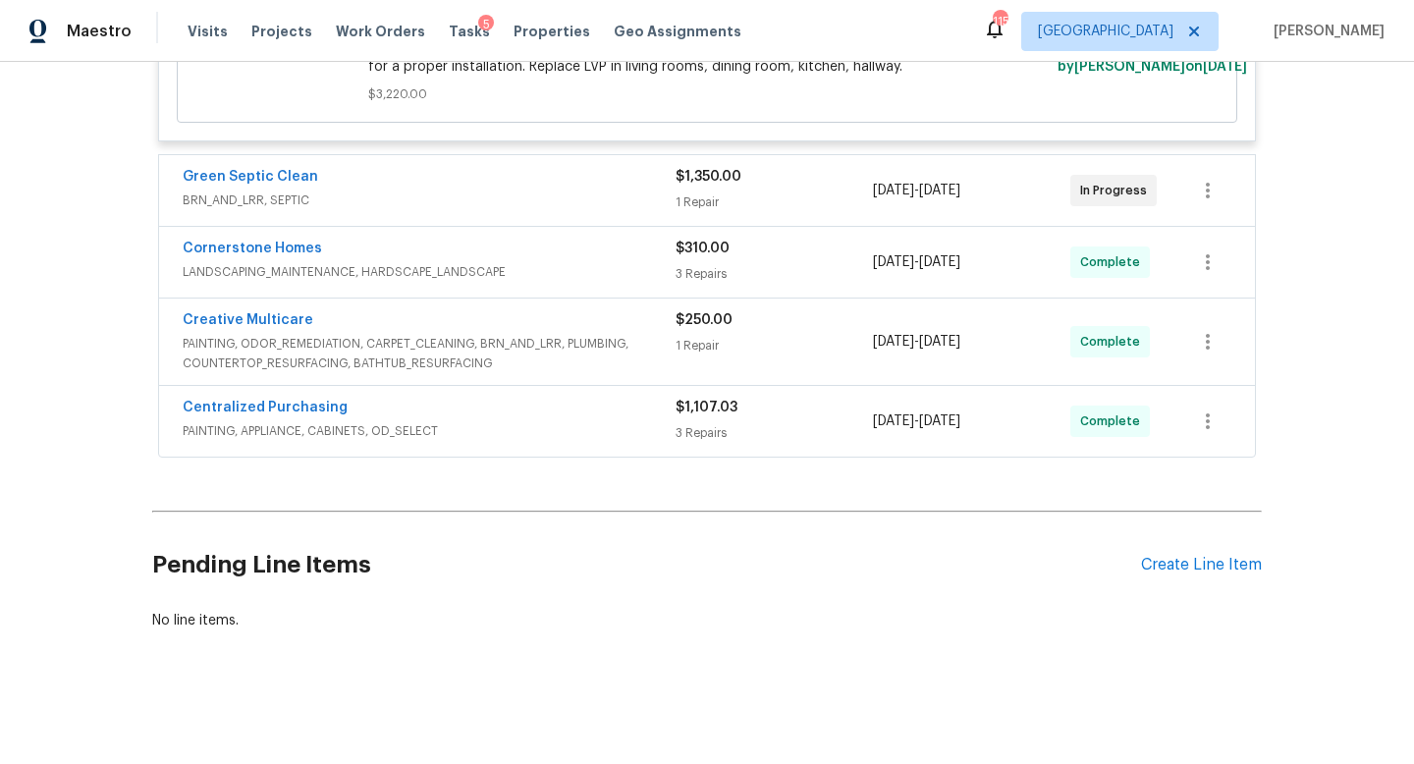
click at [518, 212] on div "Green Septic Clean BRN_AND_LRR, SEPTIC" at bounding box center [429, 190] width 493 height 47
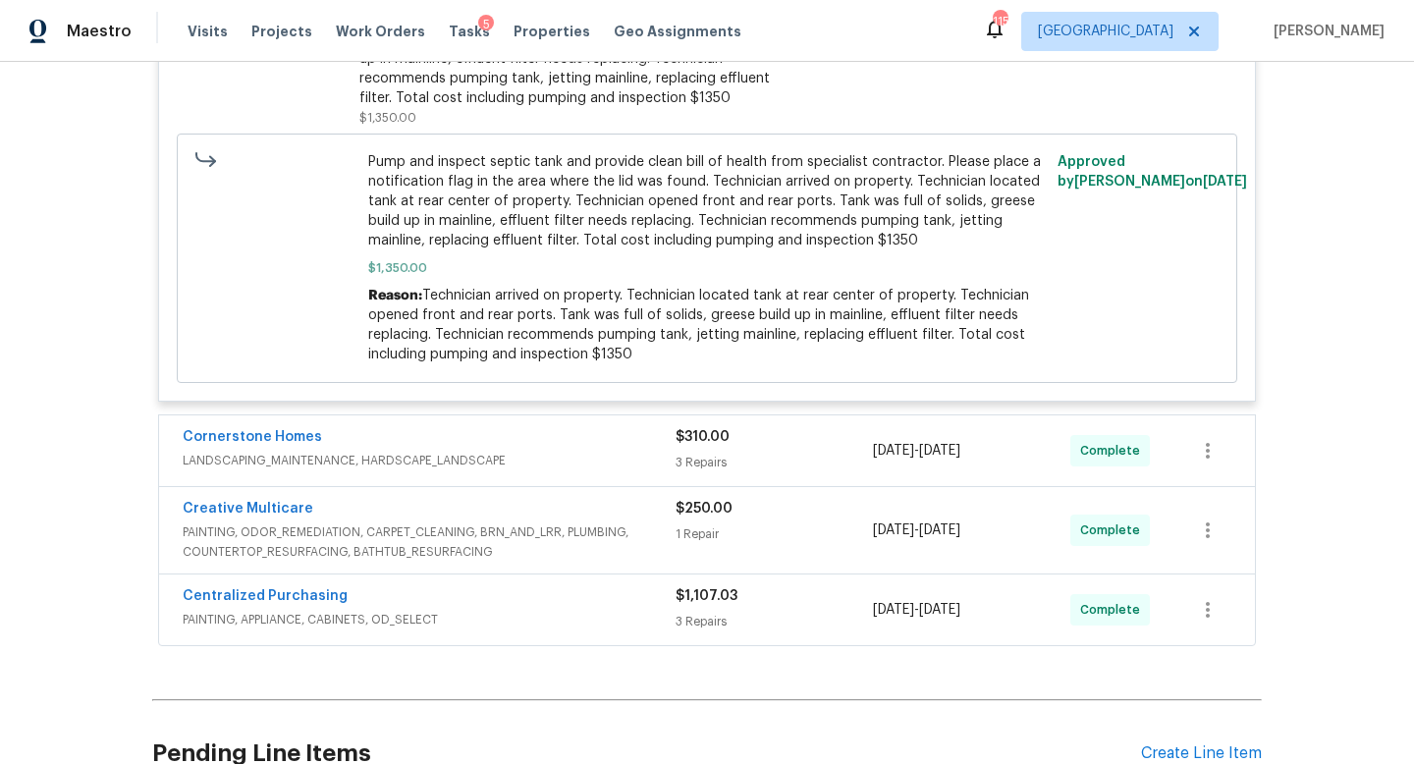
scroll to position [1179, 0]
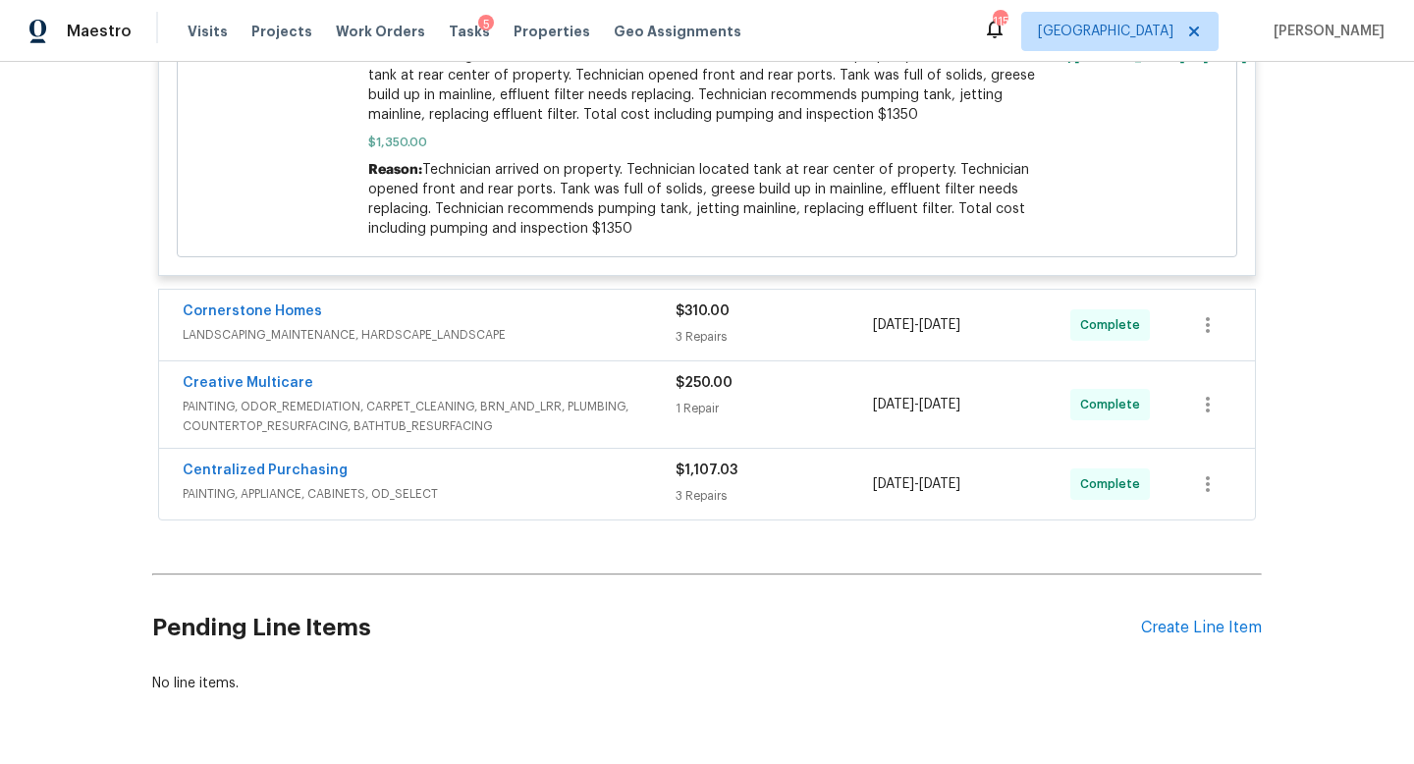
click at [547, 328] on span "LANDSCAPING_MAINTENANCE, HARDSCAPE_LANDSCAPE" at bounding box center [429, 335] width 493 height 20
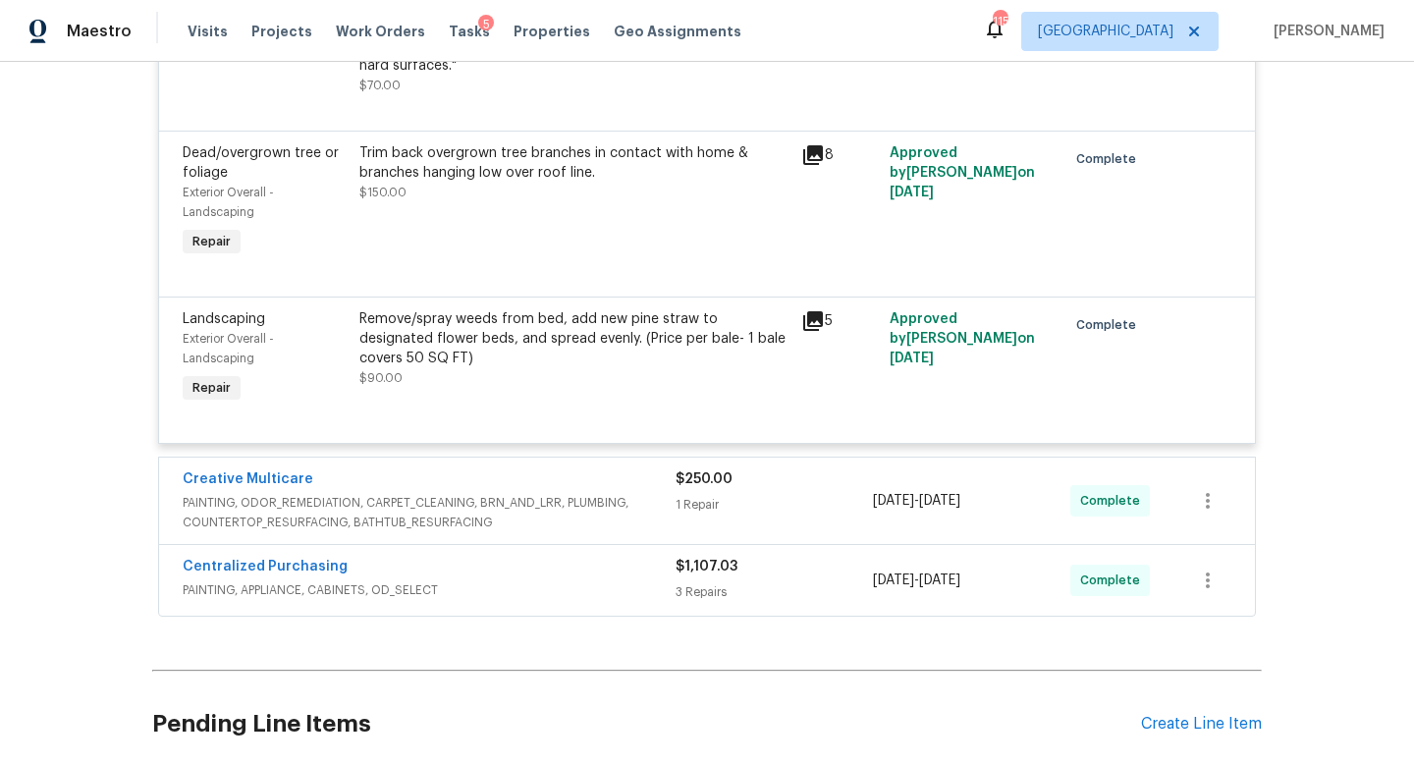
scroll to position [1794, 0]
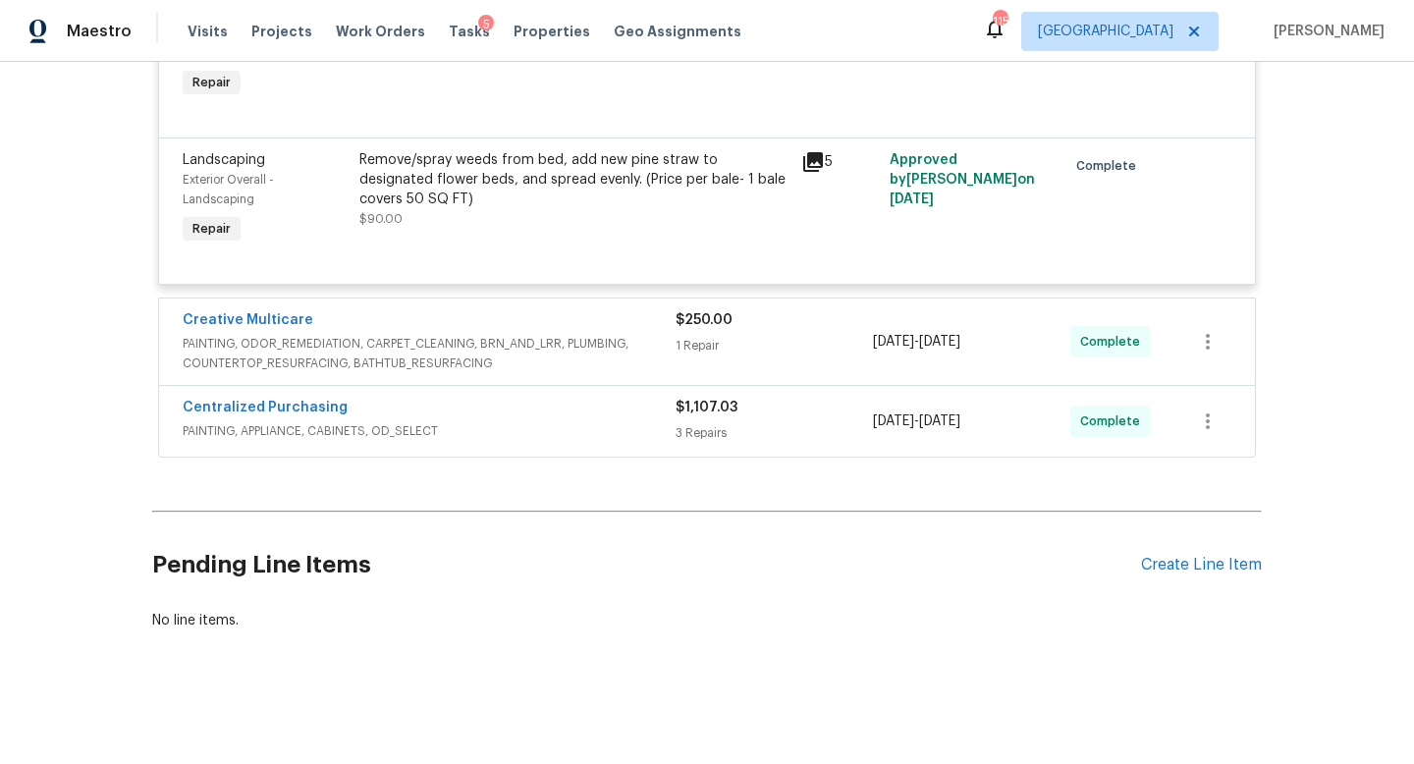
click at [585, 319] on div "Creative Multicare" at bounding box center [429, 322] width 493 height 24
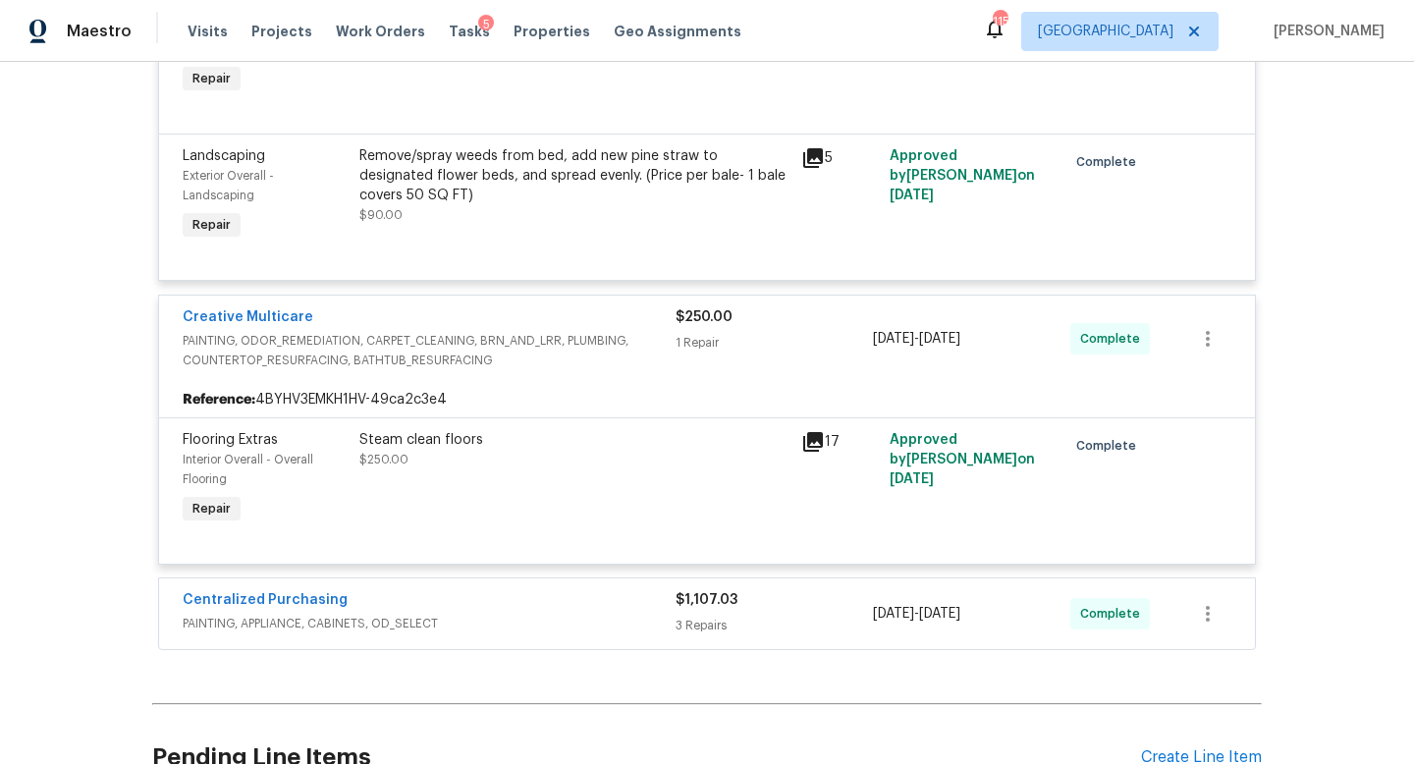
click at [586, 610] on div "Centralized Purchasing" at bounding box center [429, 602] width 493 height 24
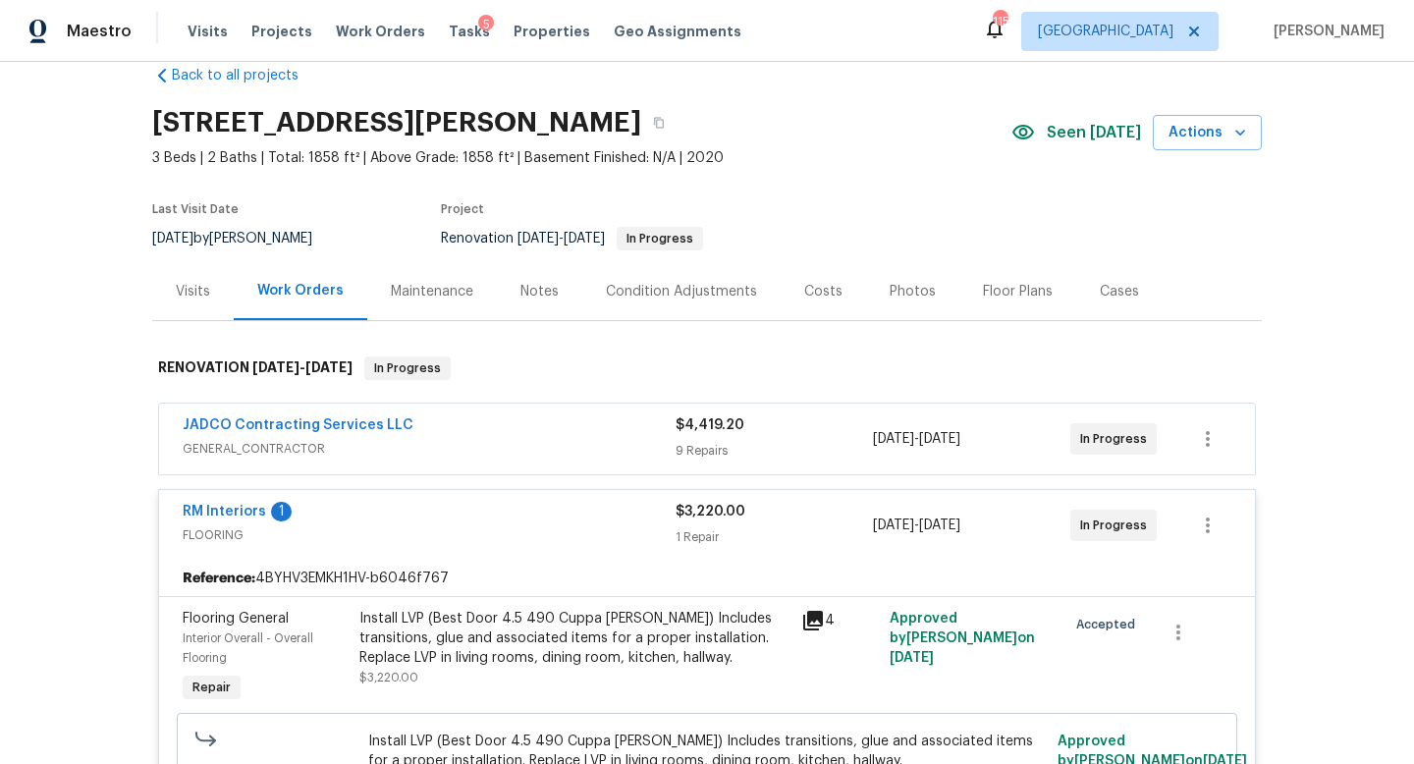
scroll to position [0, 0]
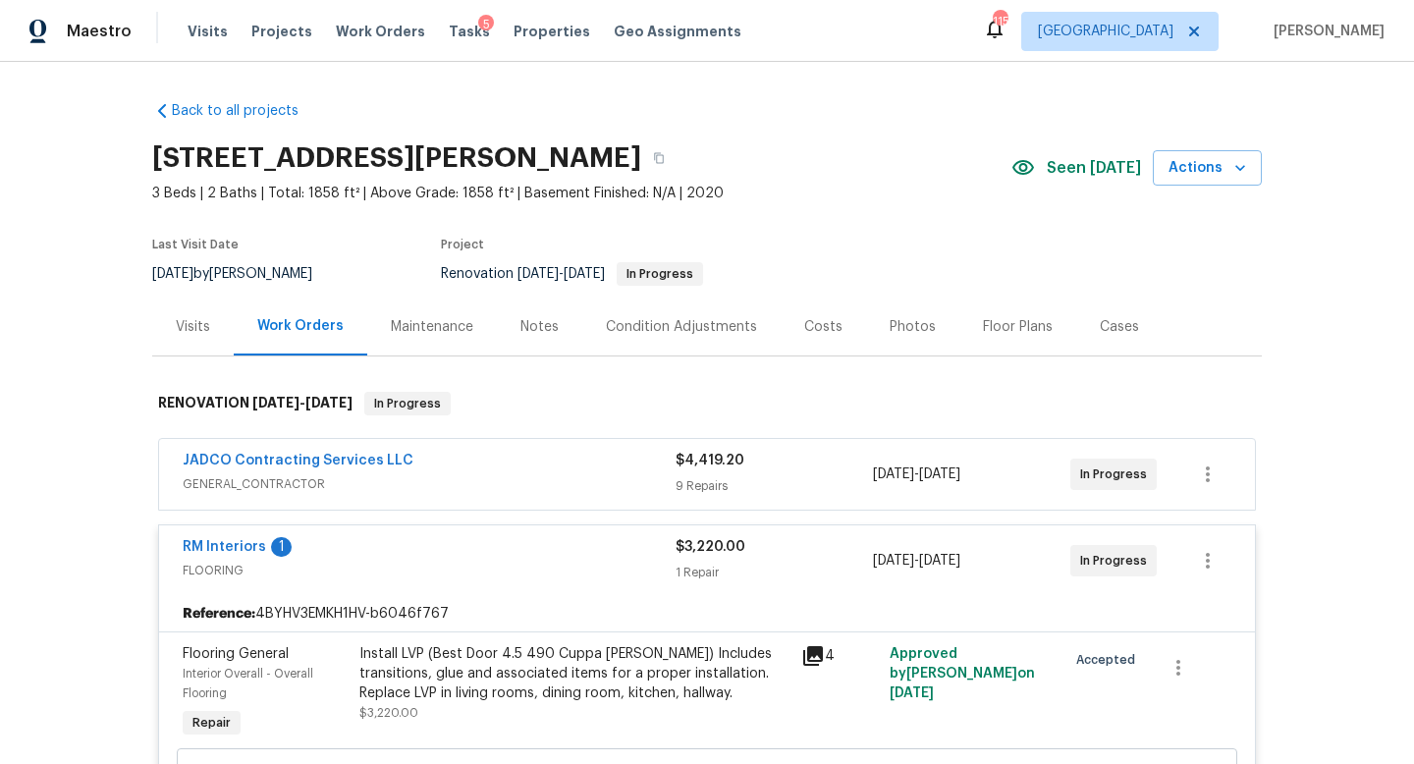
click at [516, 463] on div "JADCO Contracting Services LLC" at bounding box center [429, 463] width 493 height 24
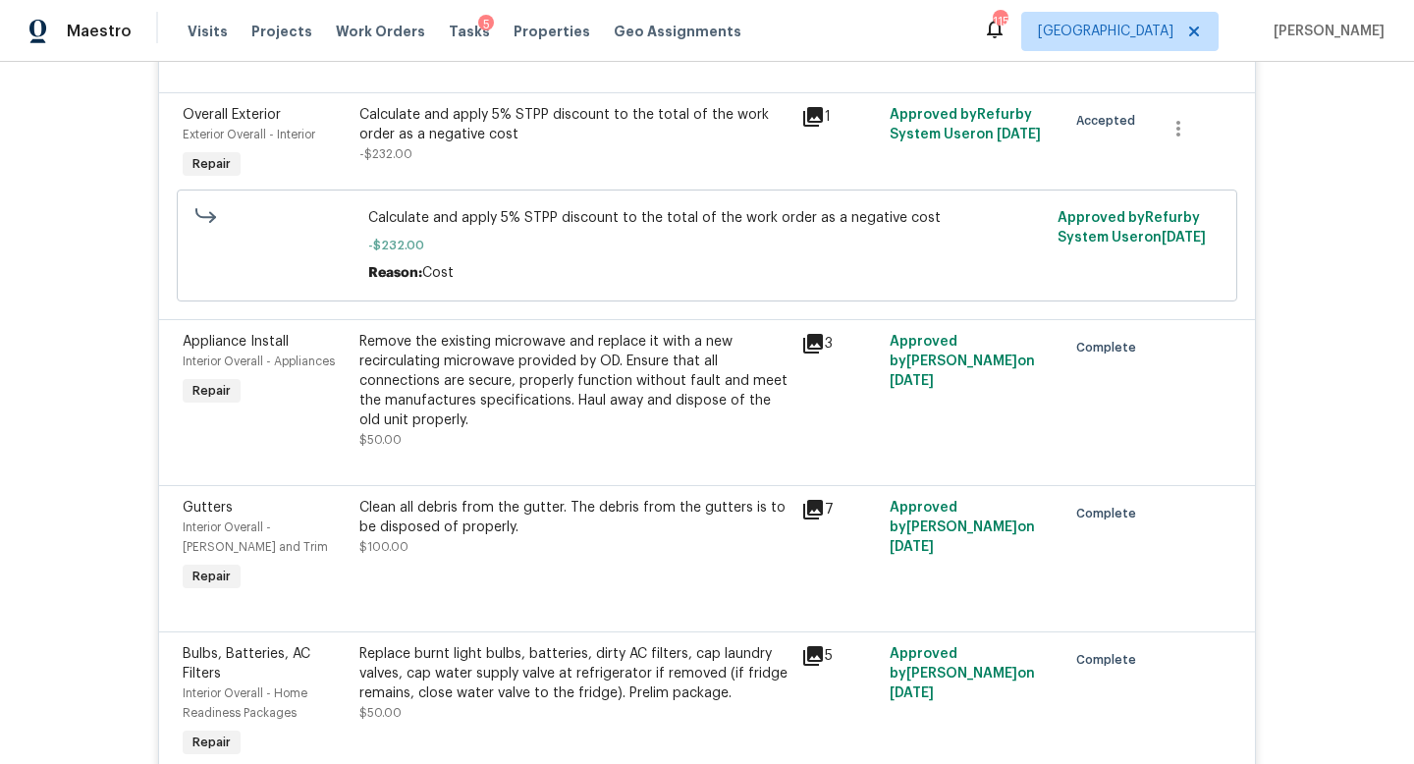
scroll to position [490, 0]
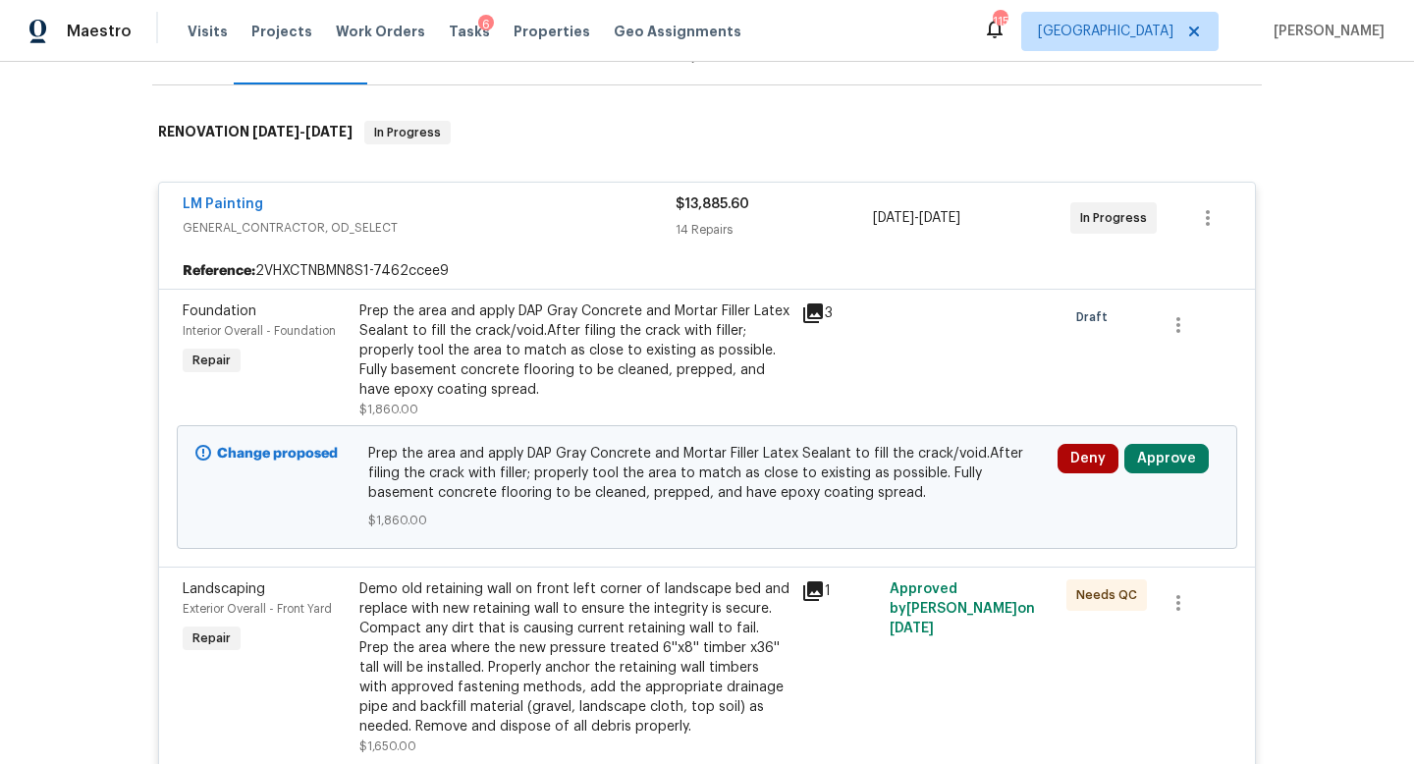
scroll to position [305, 0]
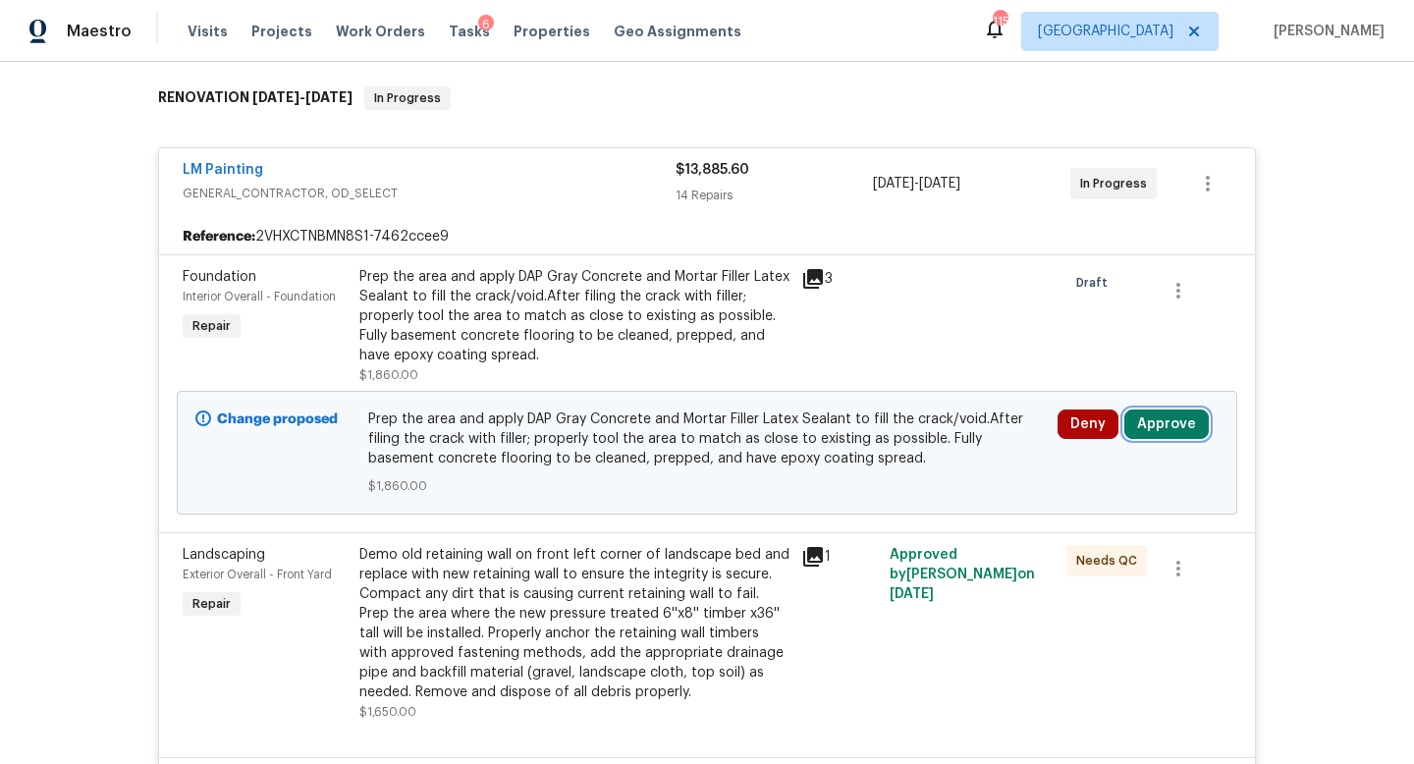
click at [1159, 418] on button "Approve" at bounding box center [1166, 423] width 84 height 29
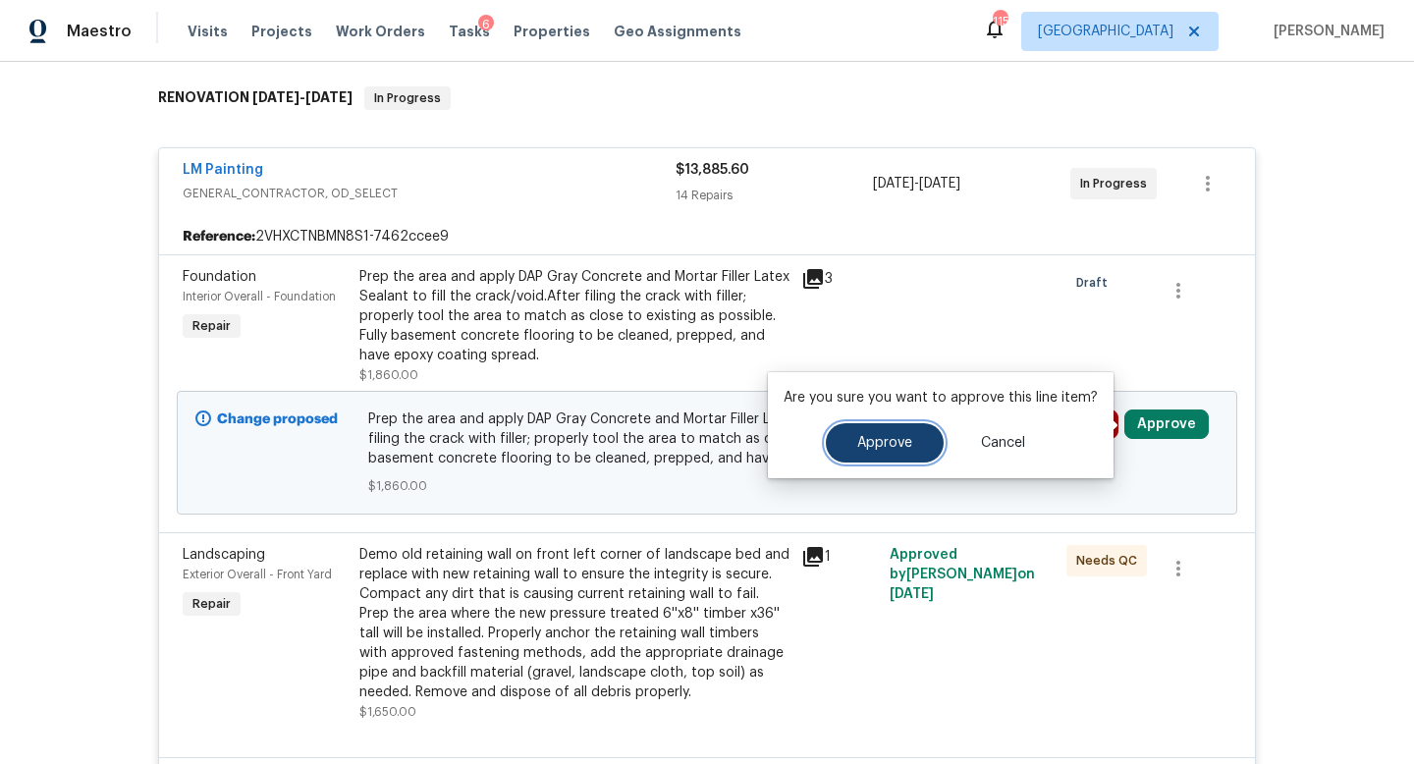
click at [865, 451] on button "Approve" at bounding box center [885, 442] width 118 height 39
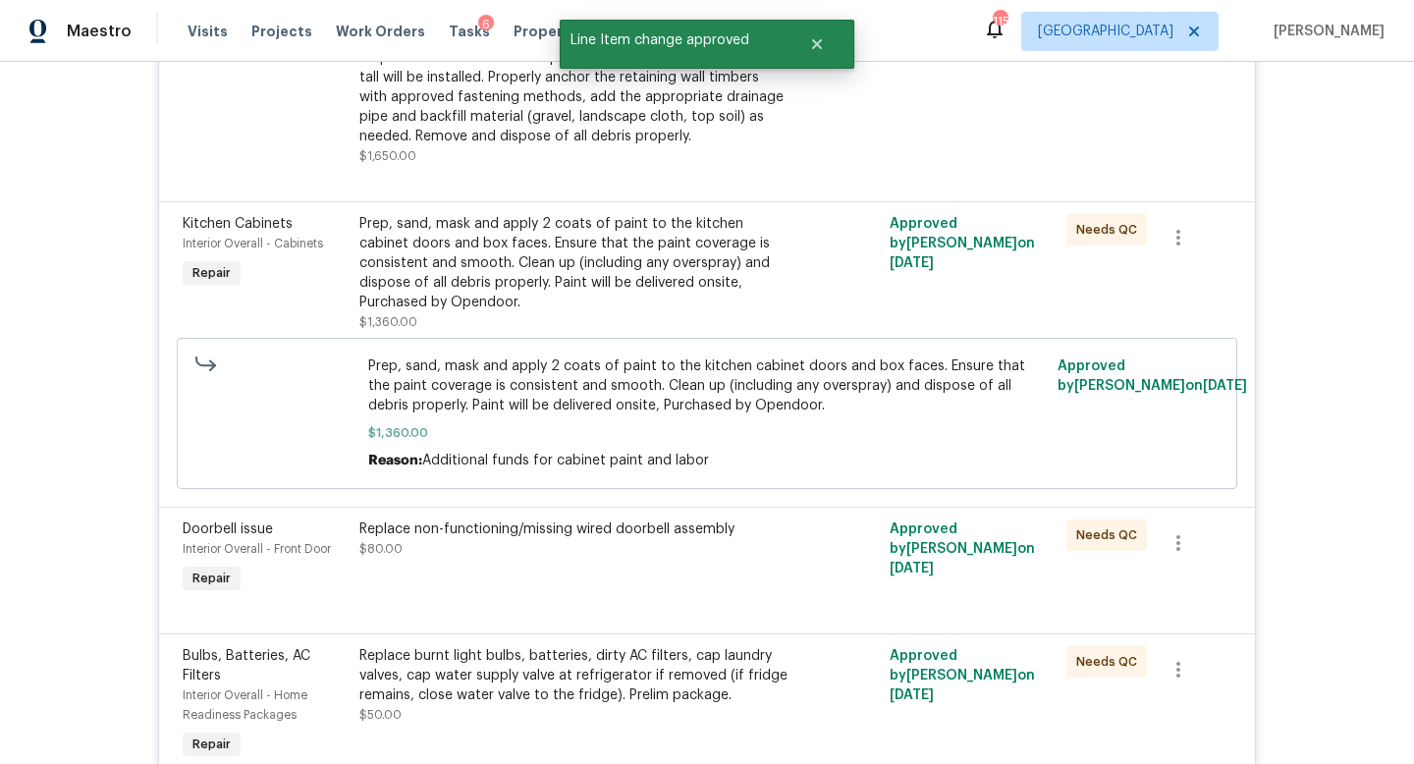
scroll to position [0, 0]
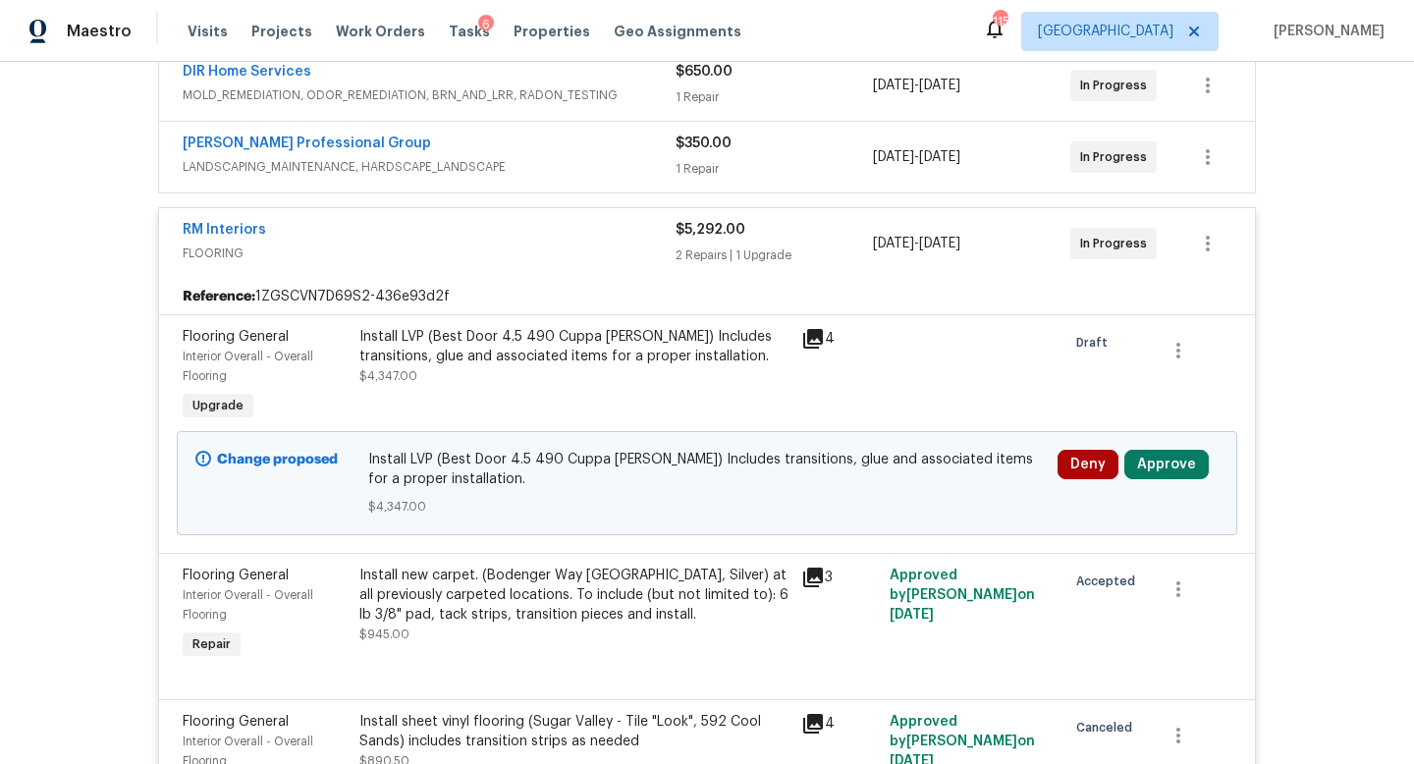
scroll to position [395, 0]
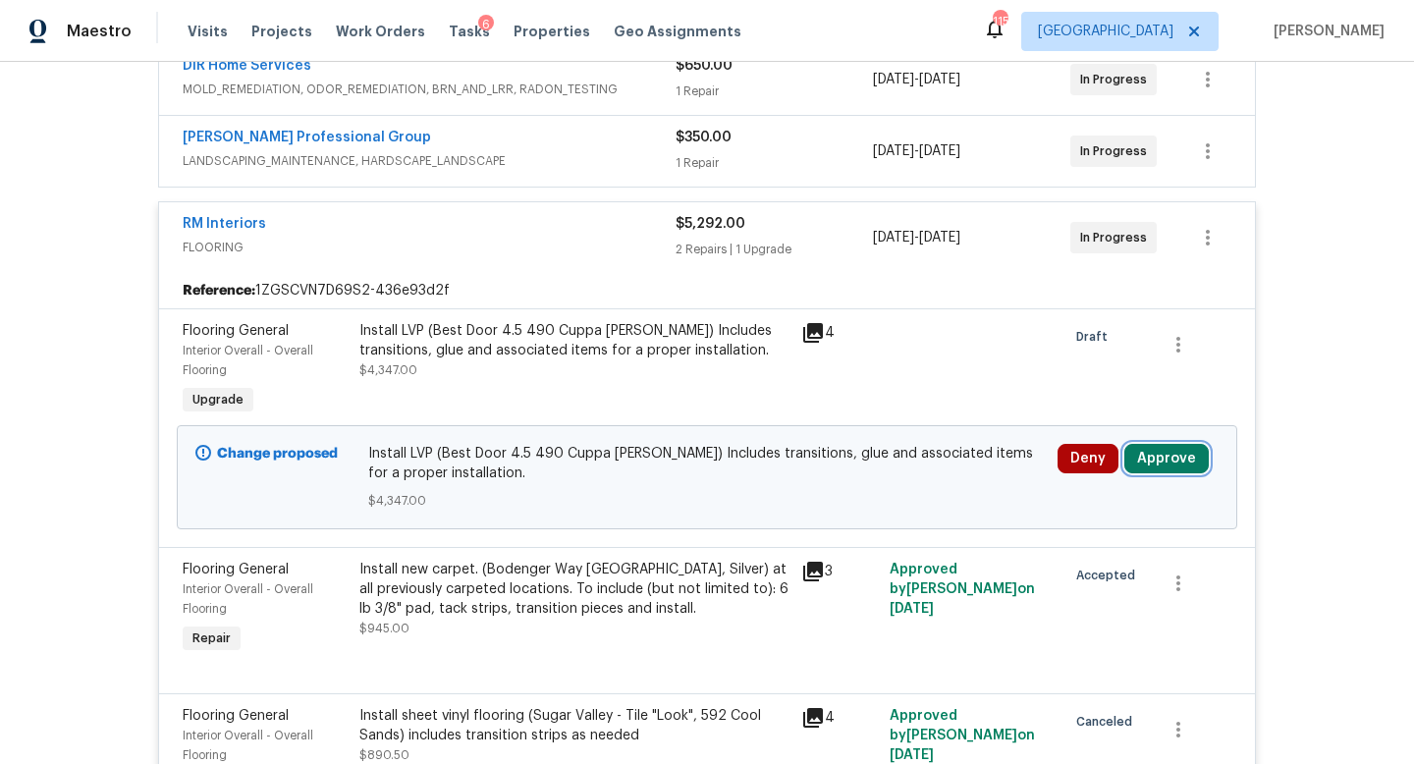
click at [1148, 452] on button "Approve" at bounding box center [1166, 458] width 84 height 29
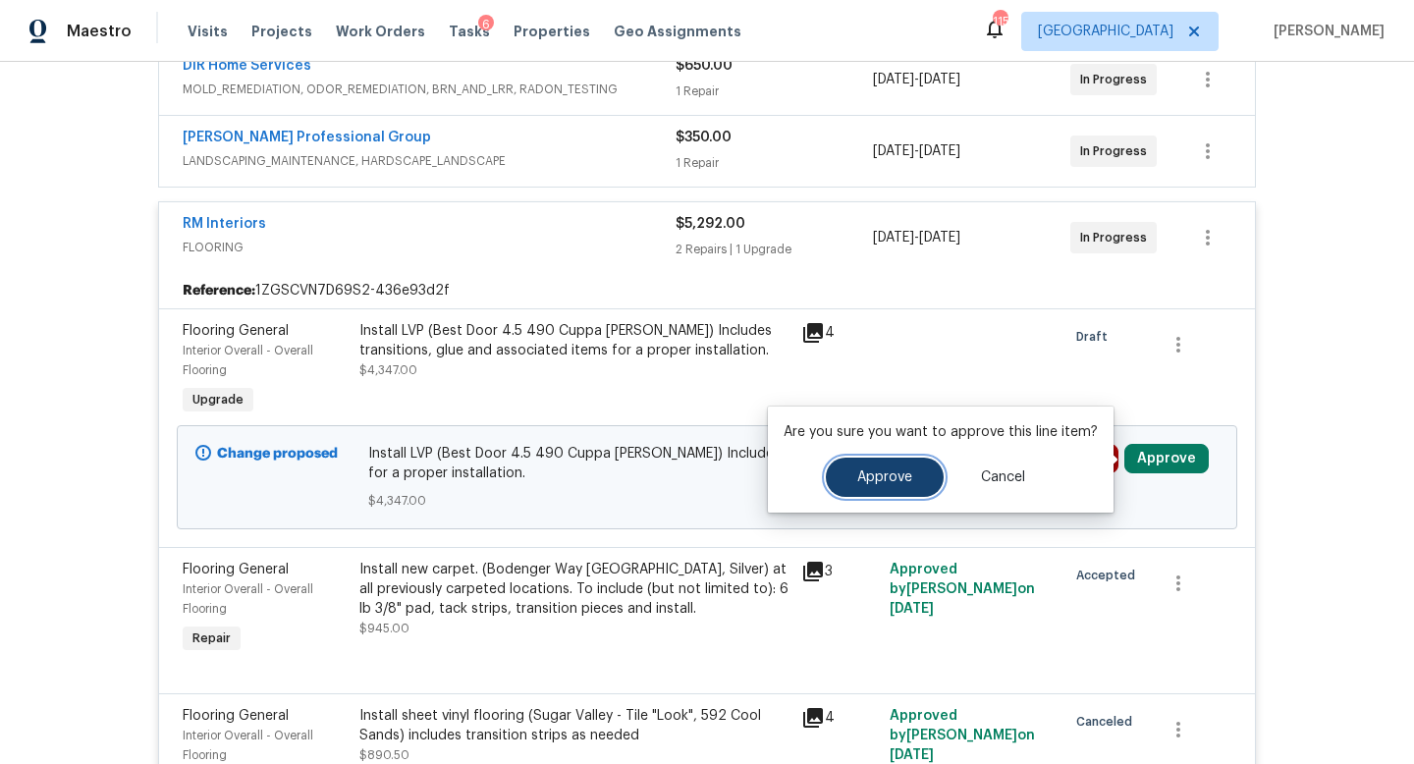
click at [856, 462] on button "Approve" at bounding box center [885, 476] width 118 height 39
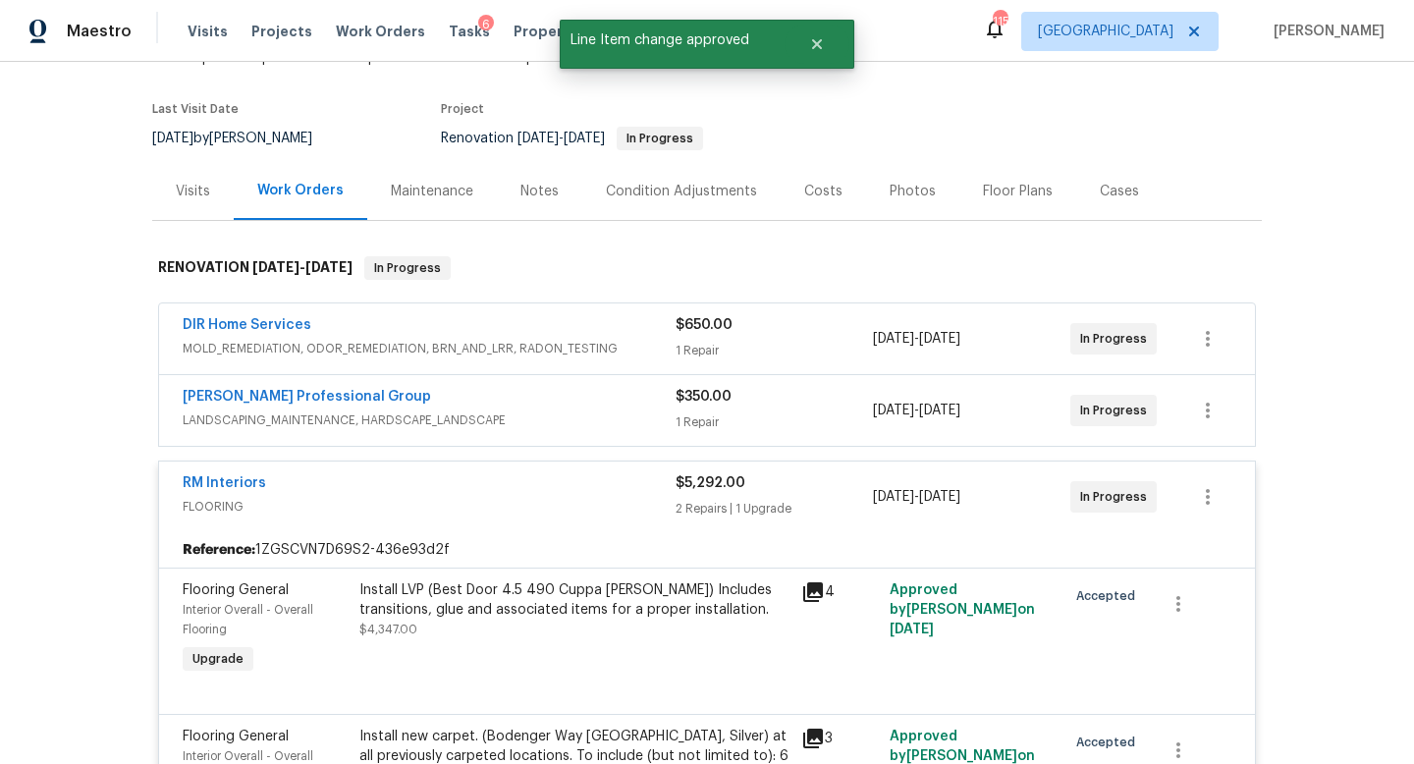
scroll to position [0, 0]
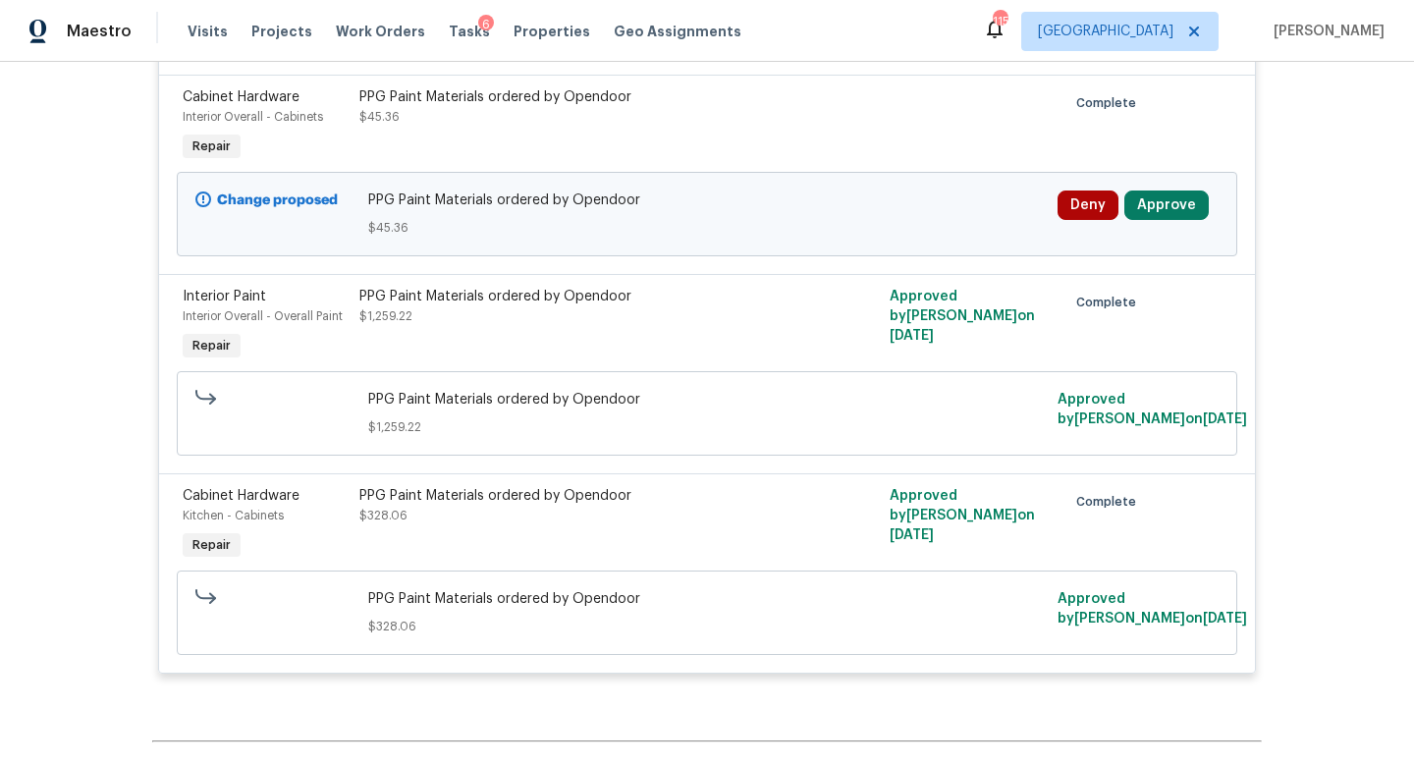
scroll to position [798, 0]
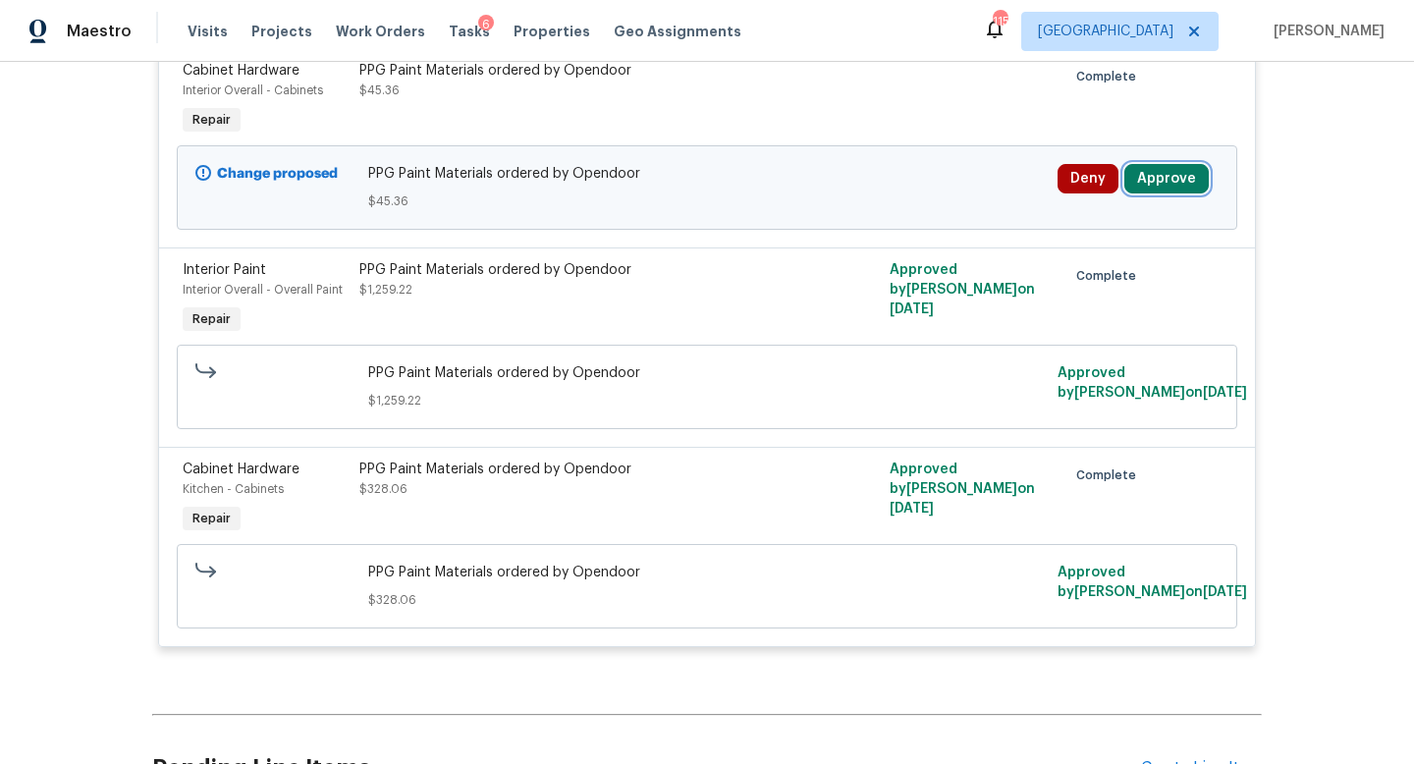
click at [1146, 176] on button "Approve" at bounding box center [1166, 178] width 84 height 29
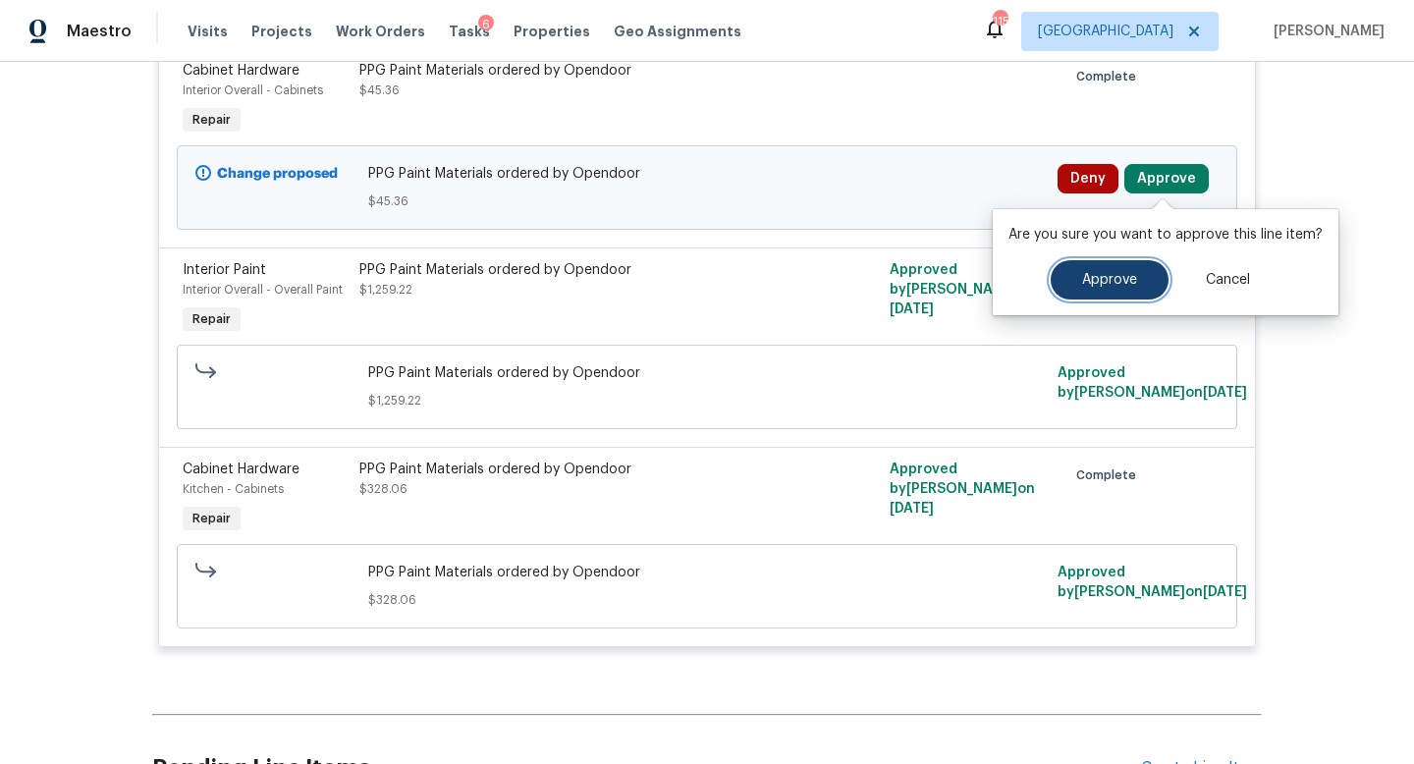
click at [1093, 293] on button "Approve" at bounding box center [1109, 279] width 118 height 39
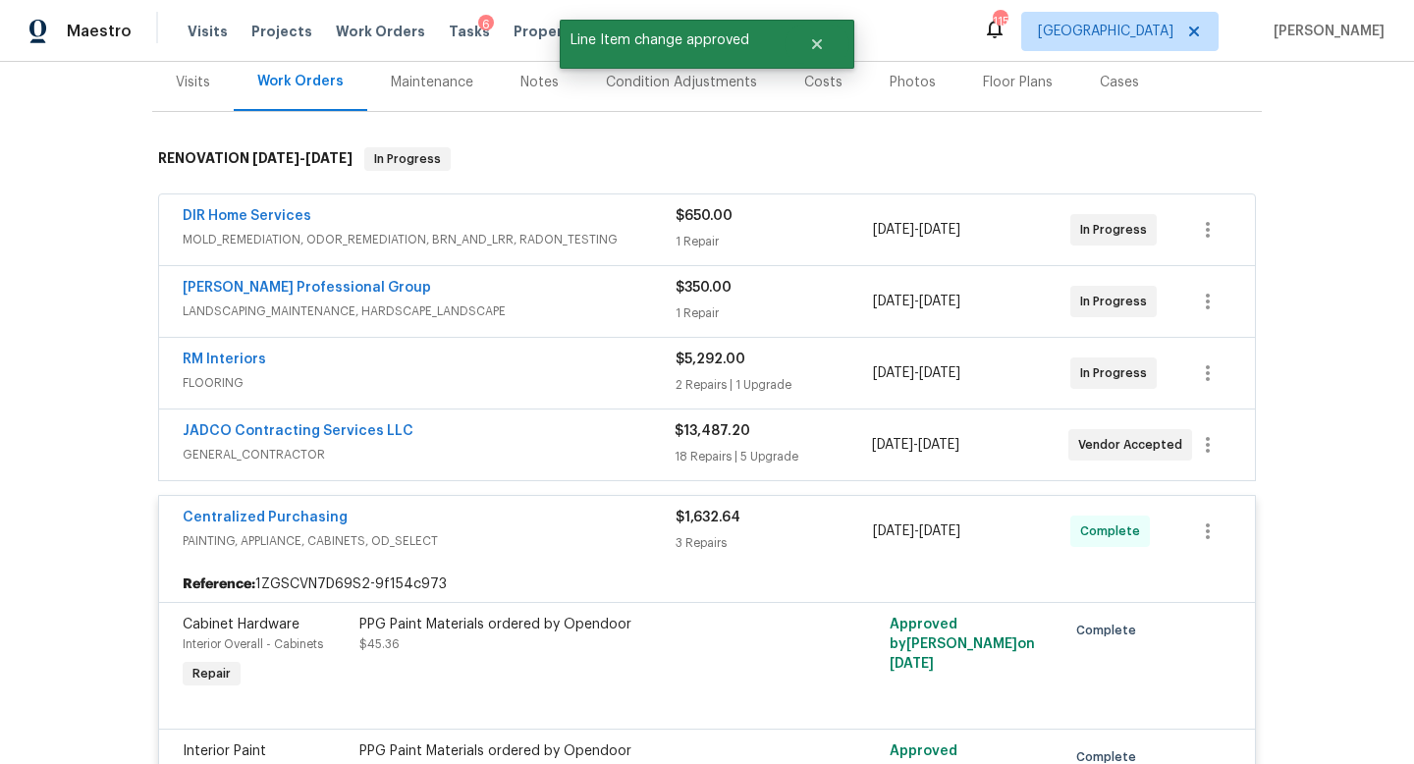
scroll to position [235, 0]
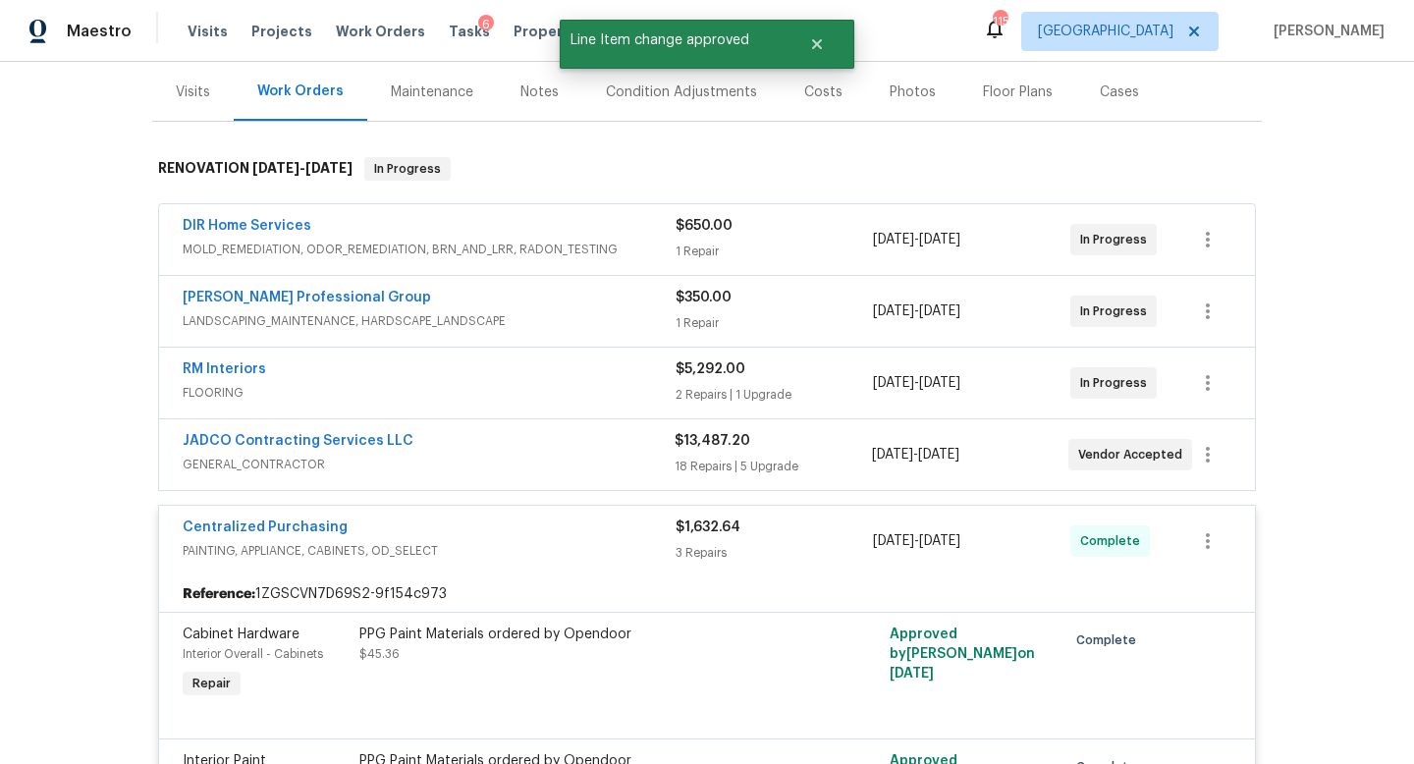
click at [588, 458] on span "GENERAL_CONTRACTOR" at bounding box center [429, 465] width 492 height 20
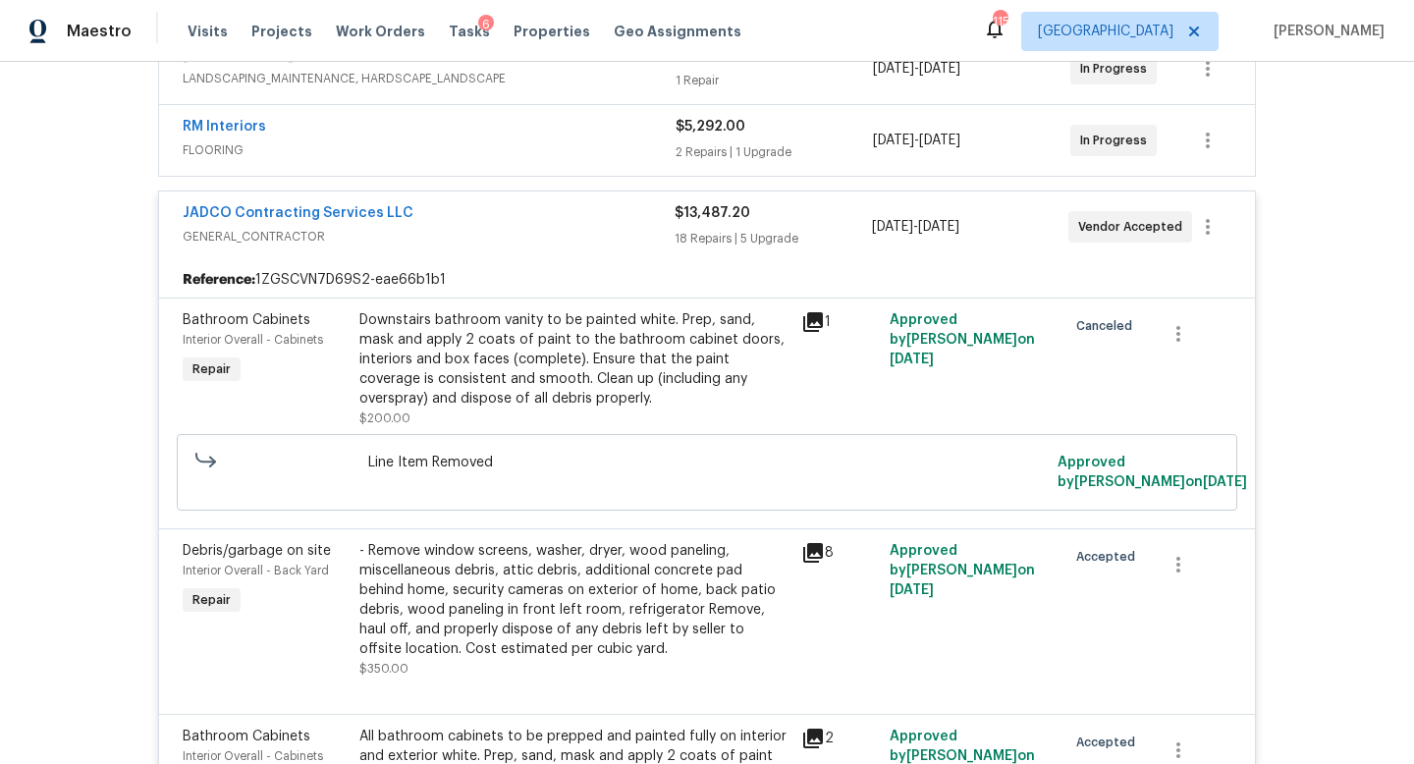
scroll to position [0, 0]
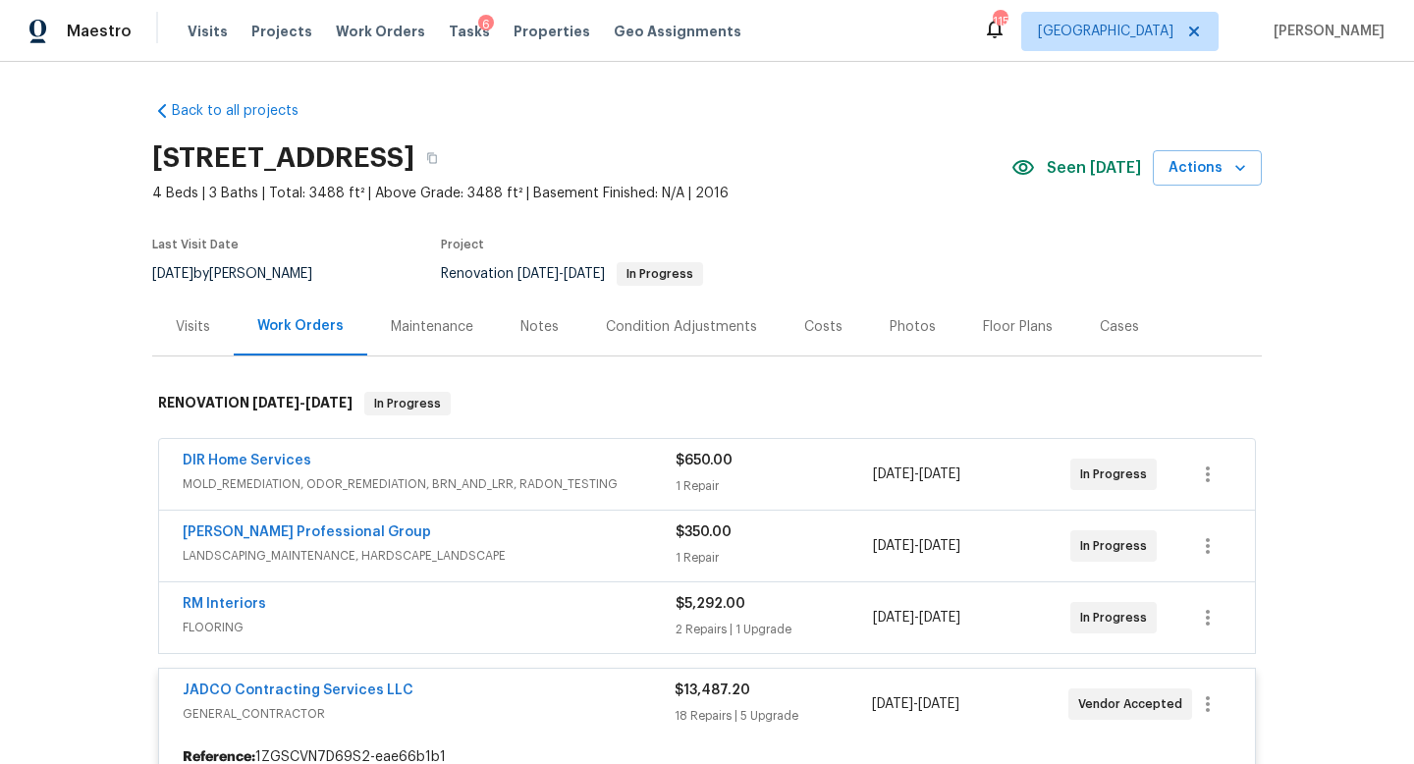
click at [555, 448] on div "DIR Home Services MOLD_REMEDIATION, ODOR_REMEDIATION, BRN_AND_LRR, RADON_TESTIN…" at bounding box center [707, 474] width 1096 height 71
click at [579, 478] on span "MOLD_REMEDIATION, ODOR_REMEDIATION, BRN_AND_LRR, RADON_TESTING" at bounding box center [429, 484] width 493 height 20
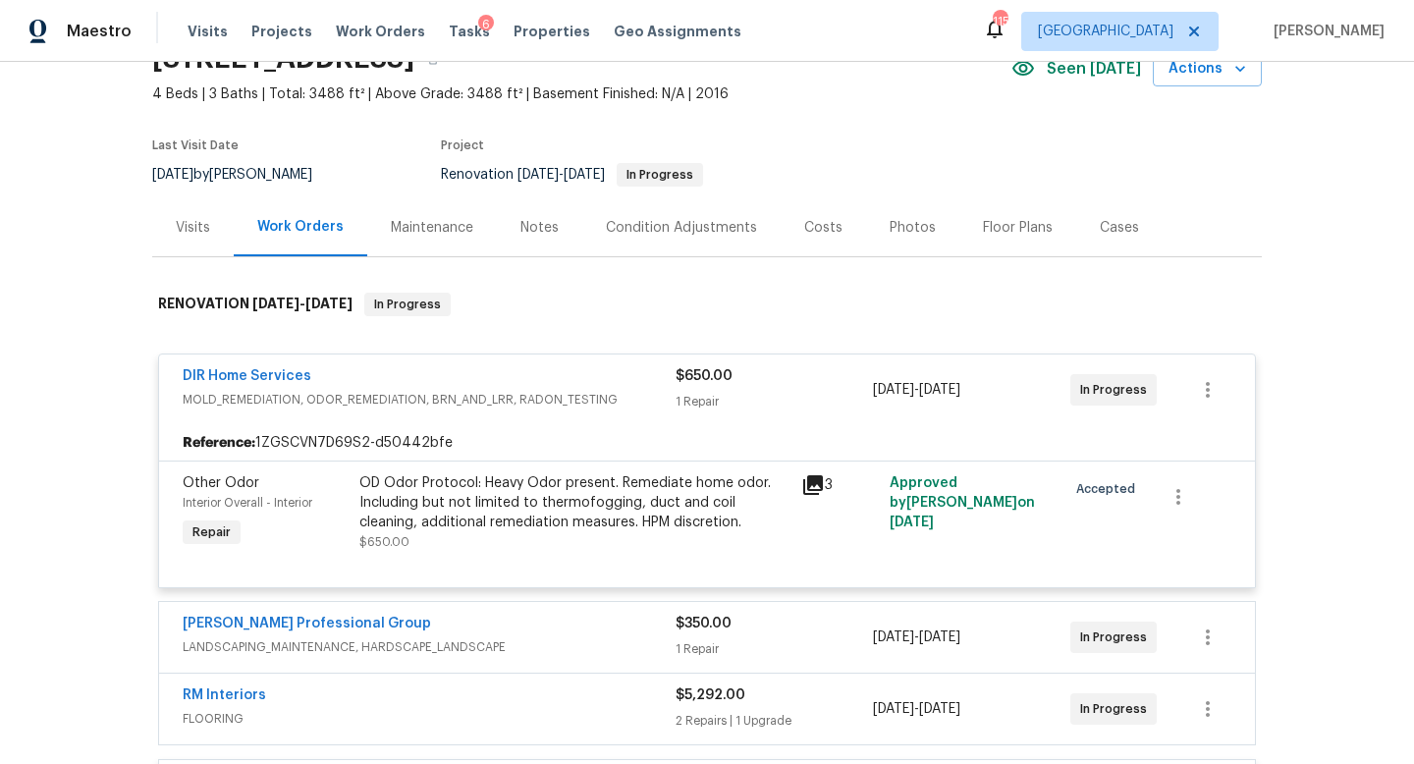
click at [581, 618] on div "Ramsey's Professional Group" at bounding box center [429, 626] width 493 height 24
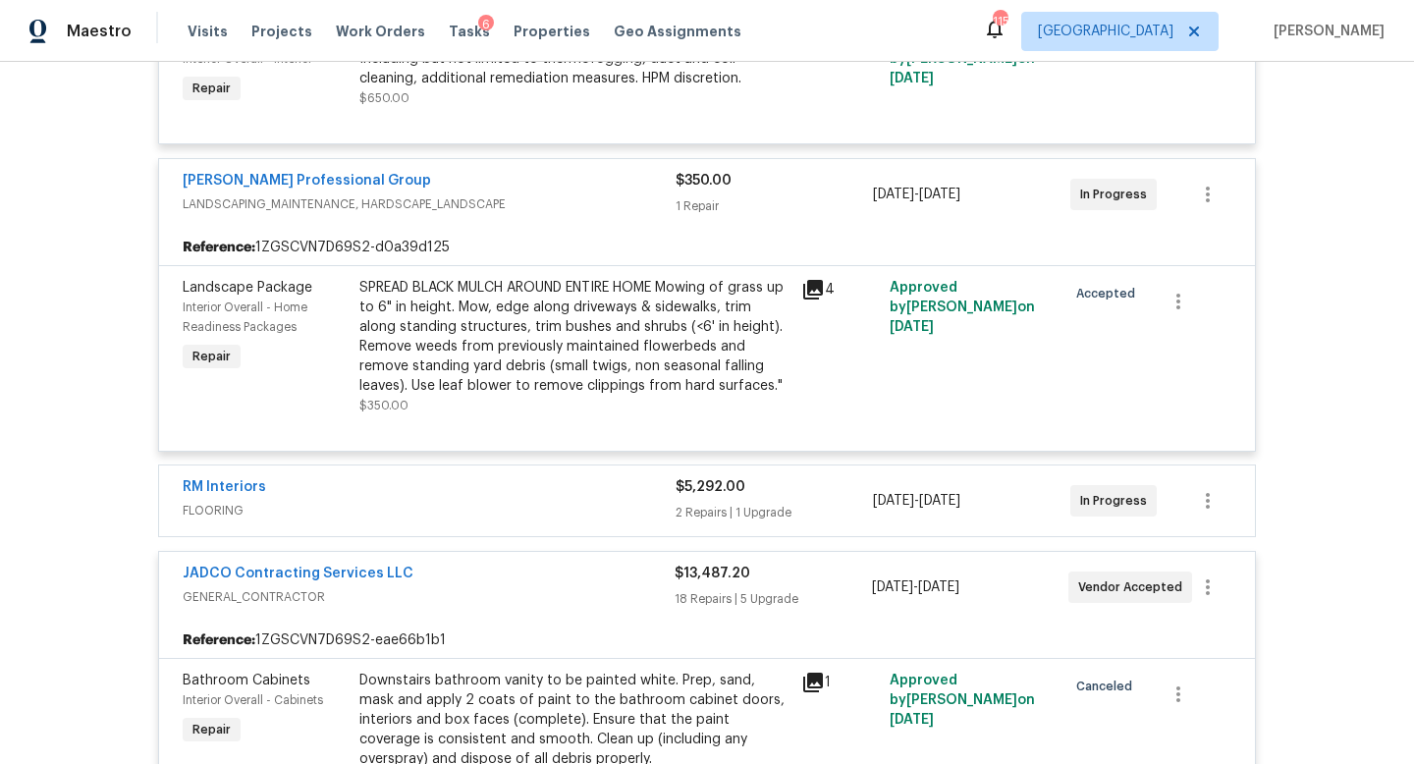
scroll to position [548, 0]
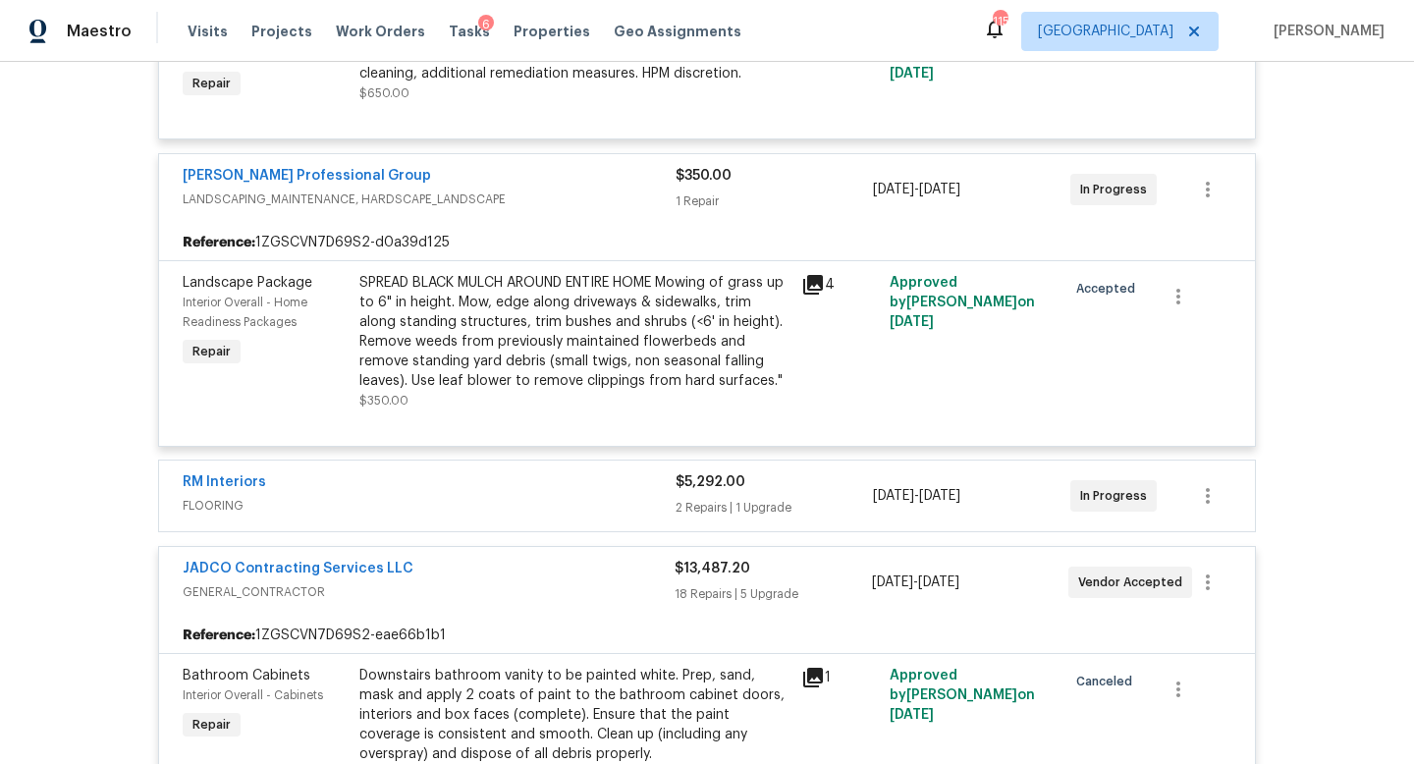
click at [585, 504] on span "FLOORING" at bounding box center [429, 506] width 493 height 20
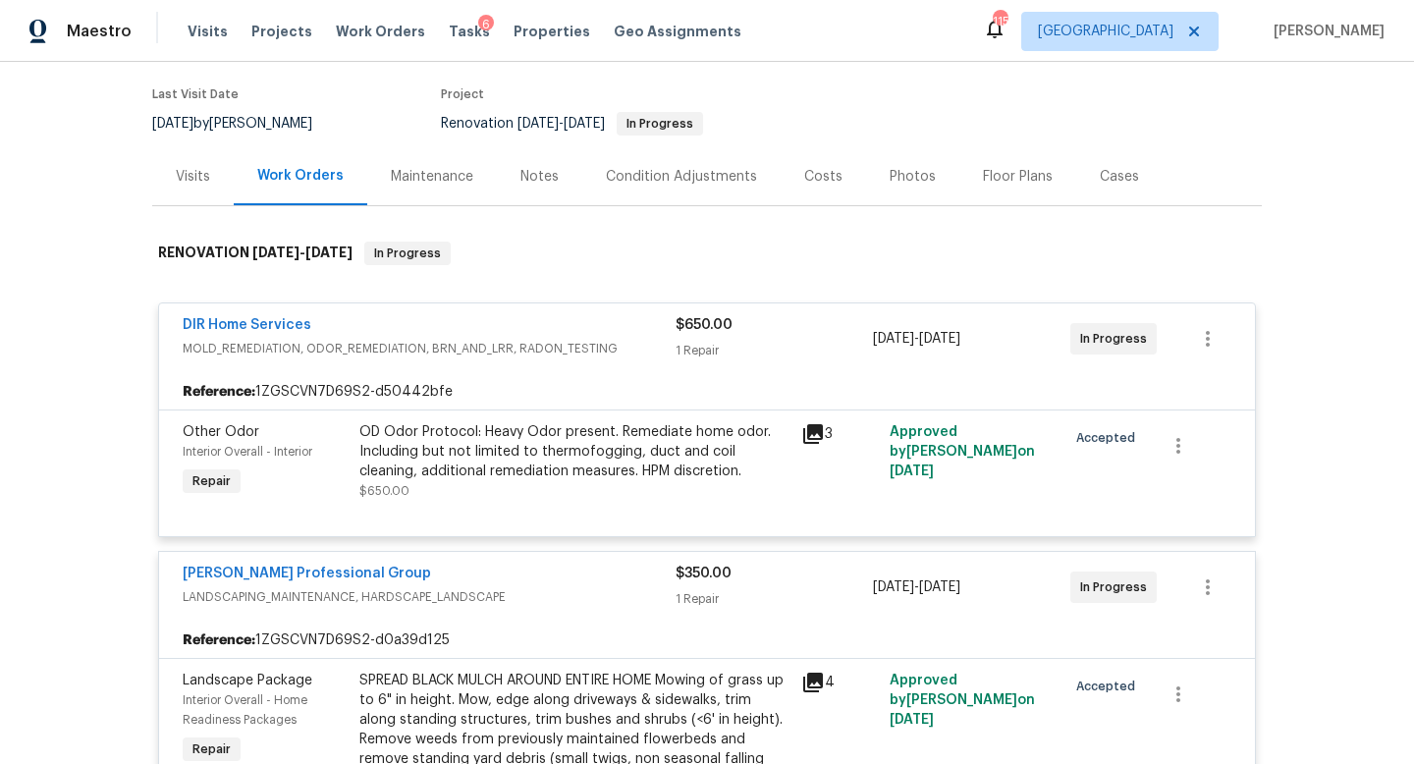
scroll to position [0, 0]
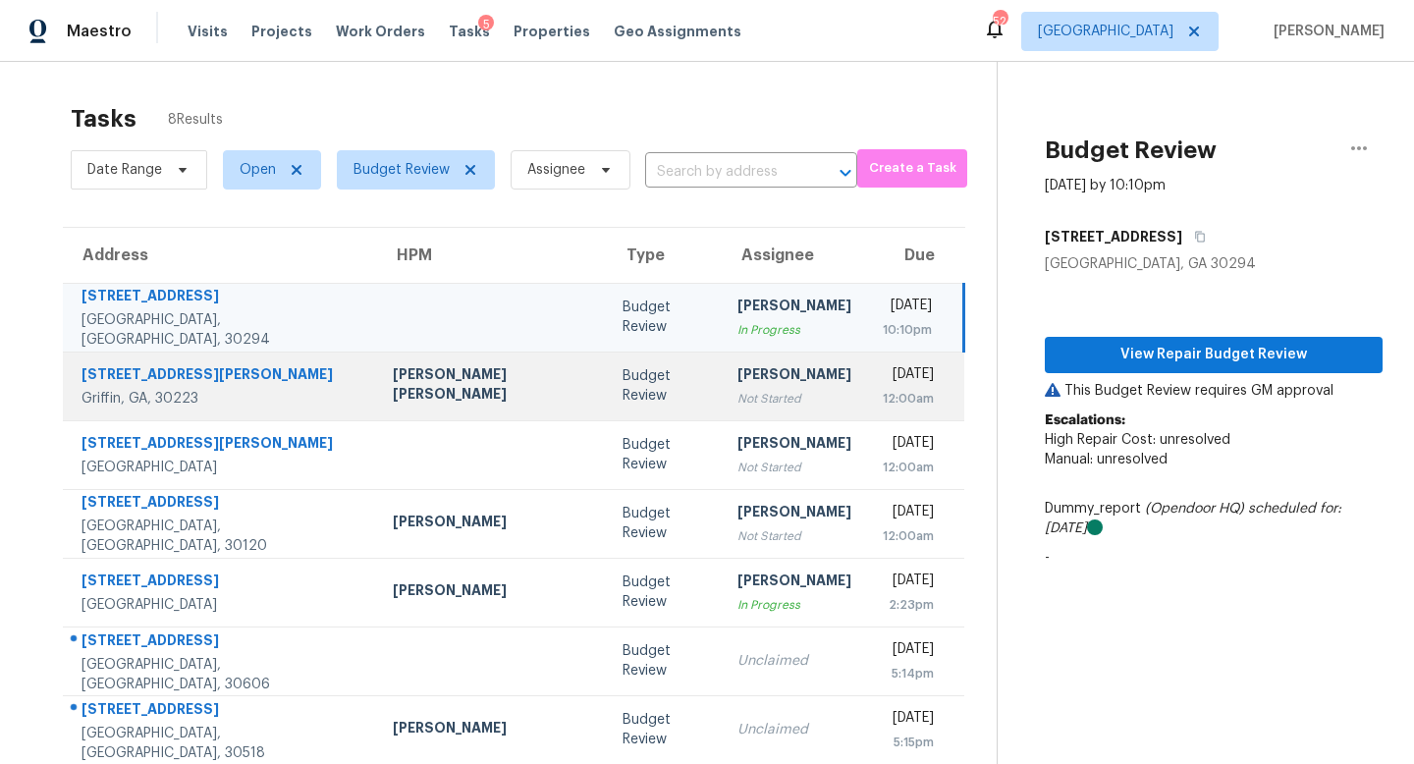
scroll to position [56, 0]
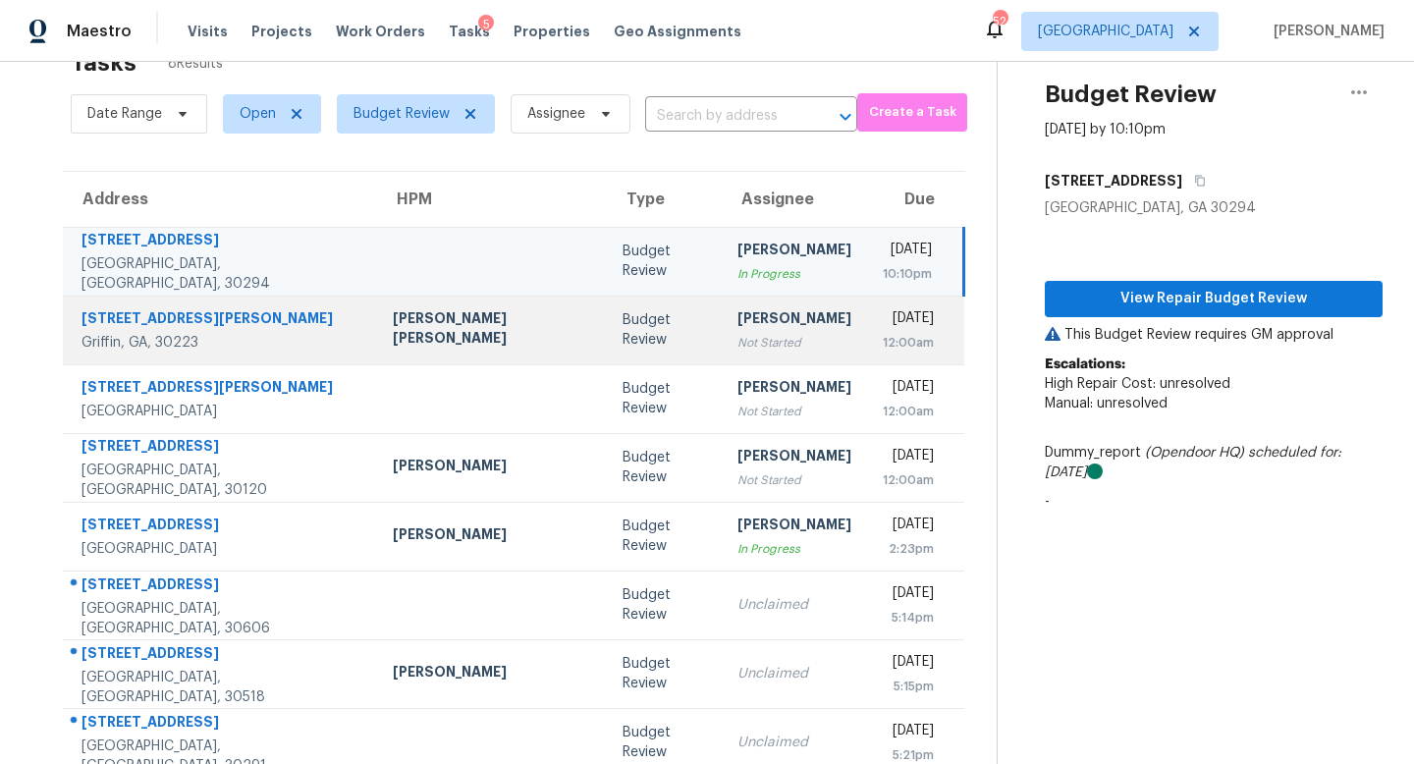
click at [737, 341] on div "Not Started" at bounding box center [794, 343] width 114 height 20
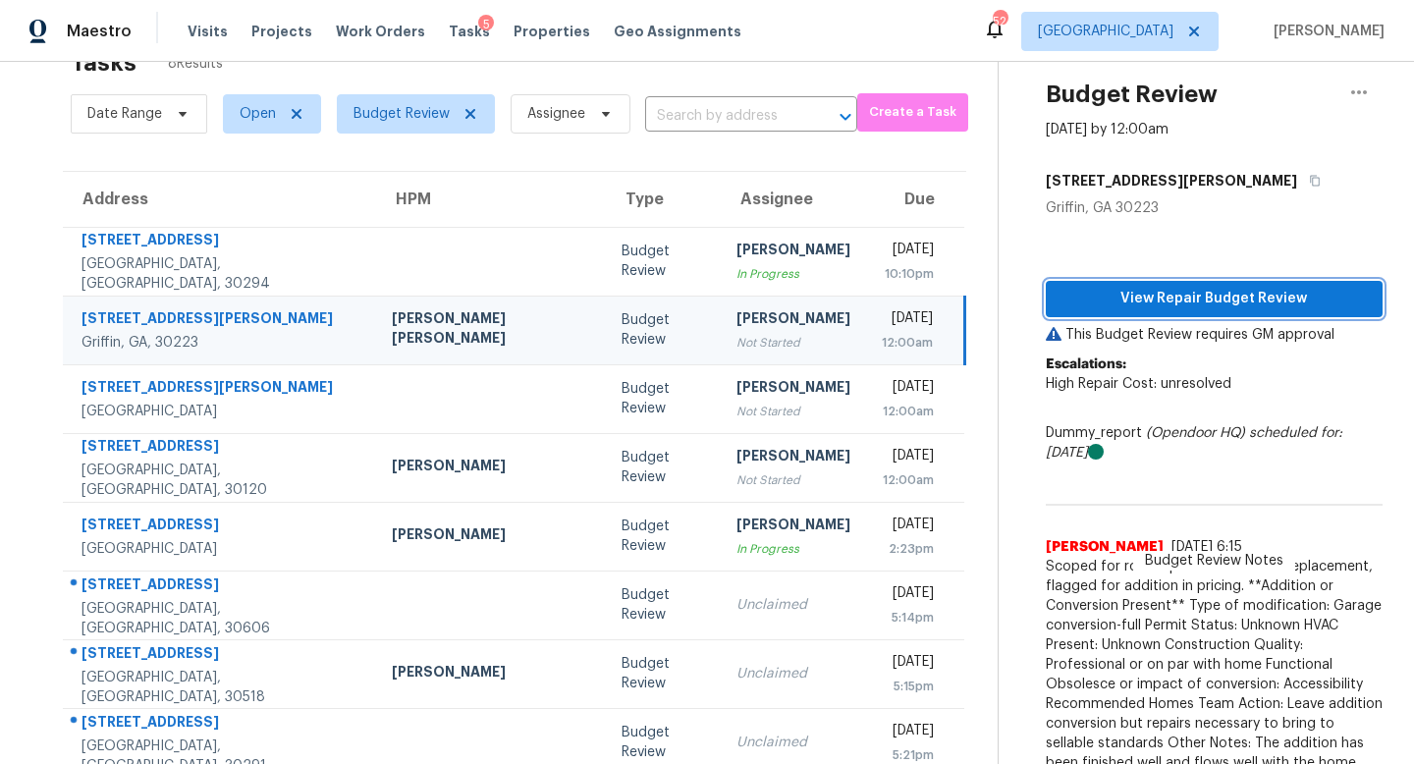
click at [1083, 300] on span "View Repair Budget Review" at bounding box center [1213, 299] width 305 height 25
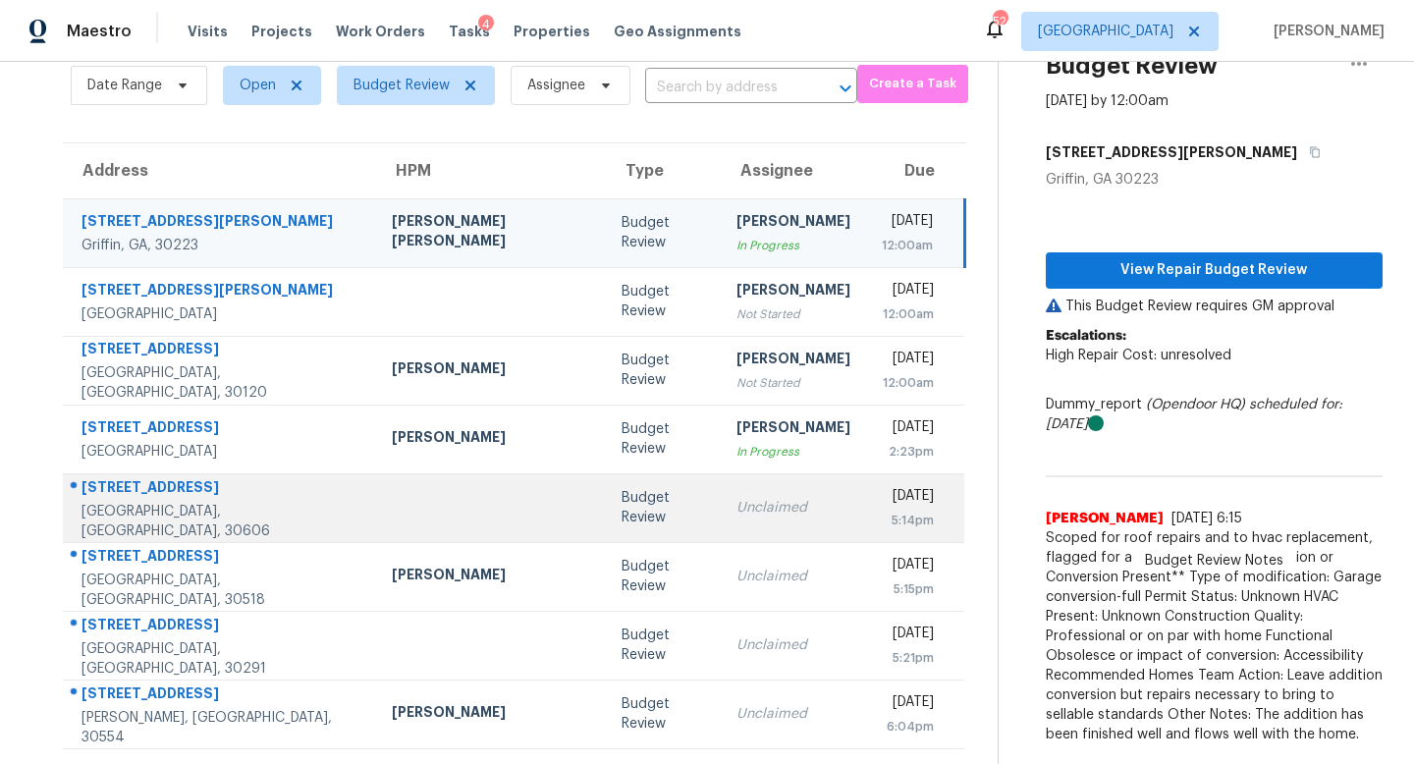
scroll to position [0, 0]
